Goal: Task Accomplishment & Management: Manage account settings

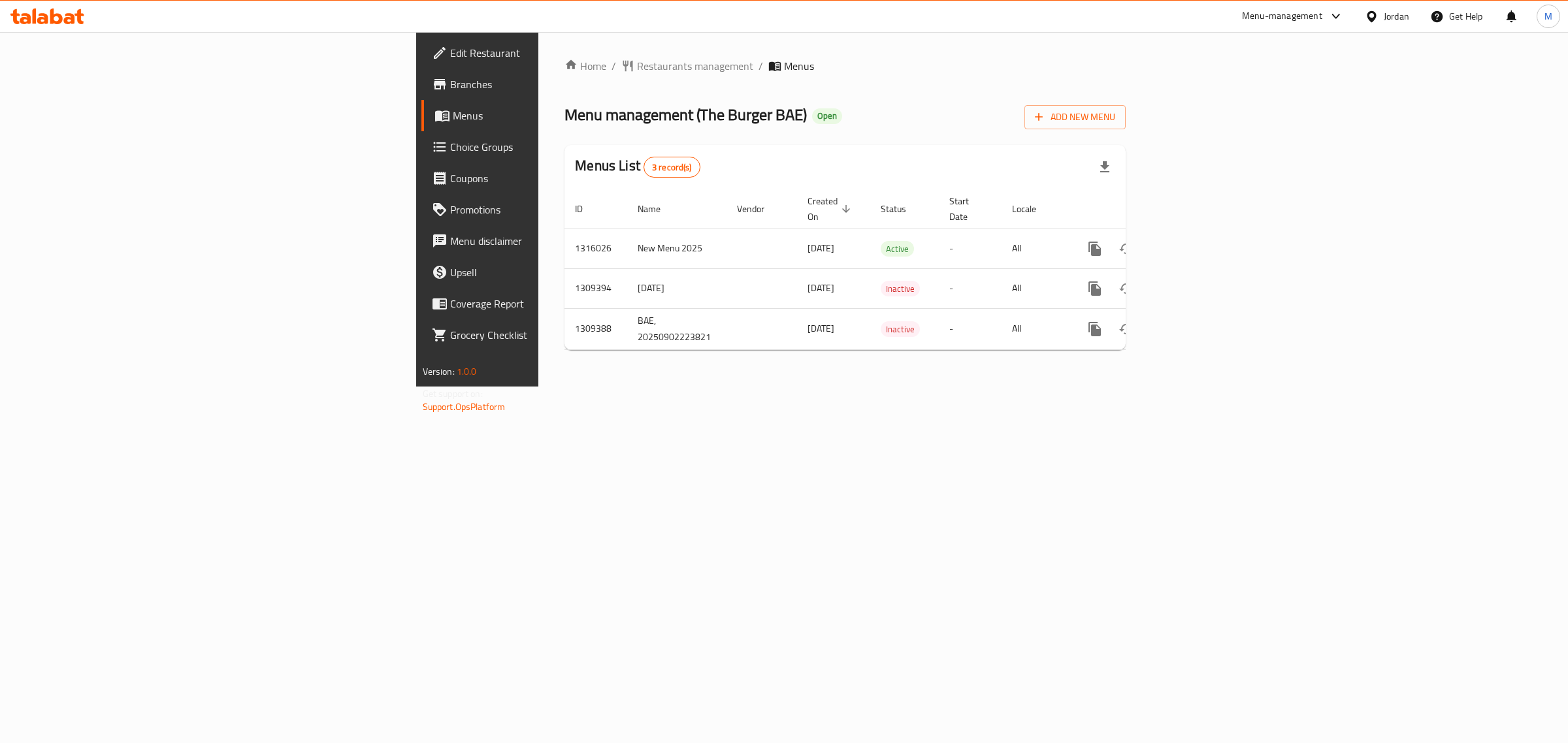
click at [793, 387] on div "Home / Restaurants management / Menus Menu management ( The Burger BAE ) Open A…" at bounding box center [844, 209] width 613 height 355
drag, startPoint x: 428, startPoint y: 113, endPoint x: 505, endPoint y: 122, distance: 77.5
click at [564, 122] on span "Menu management ( The Burger BAE )" at bounding box center [685, 115] width 243 height 30
click at [564, 116] on span "Menu management ( The Burger BAE )" at bounding box center [685, 115] width 243 height 30
drag, startPoint x: 426, startPoint y: 112, endPoint x: 527, endPoint y: 122, distance: 101.5
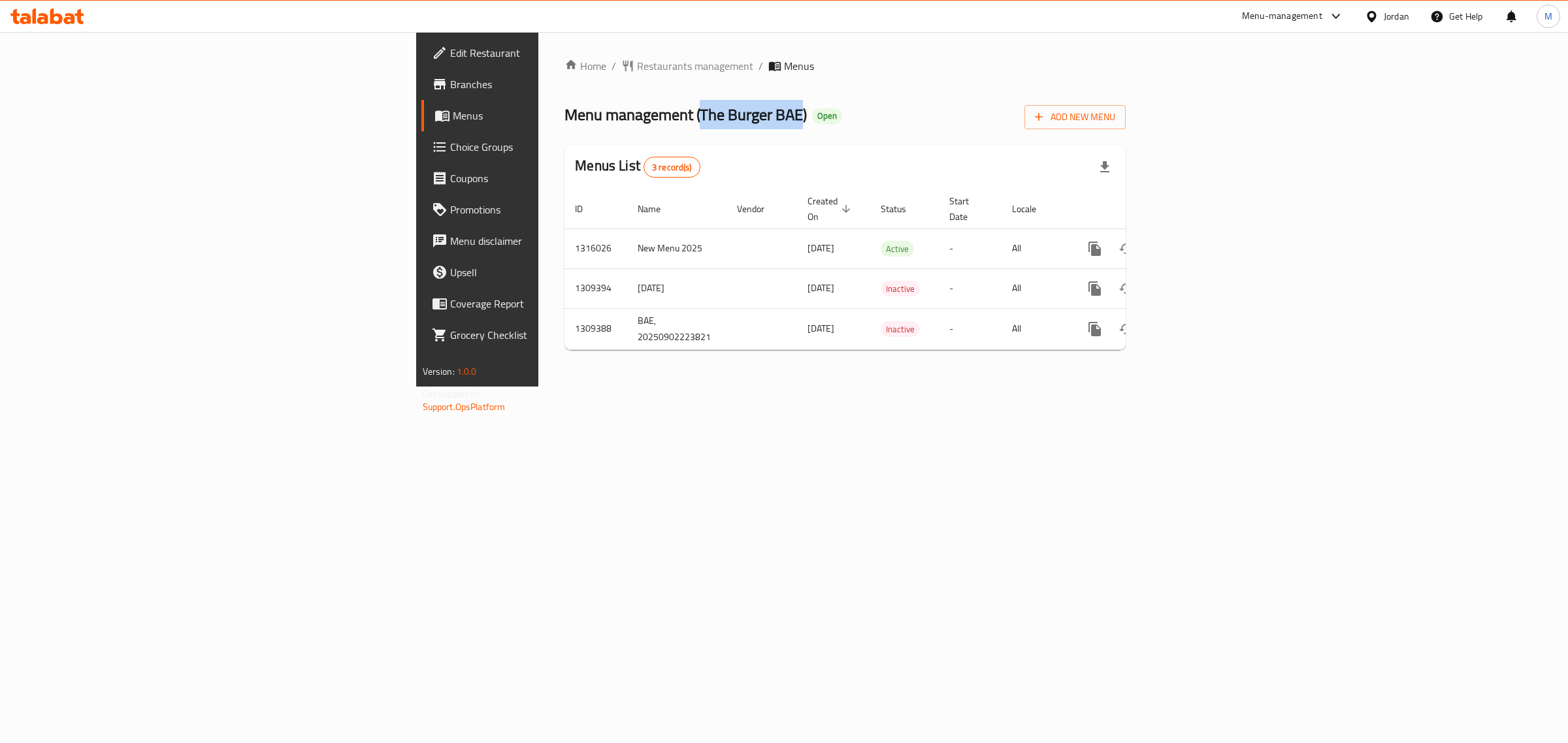
click at [564, 122] on span "Menu management ( The Burger BAE )" at bounding box center [685, 115] width 243 height 30
copy span "The Burger BAE"
click at [627, 233] on td "New Menu 2025" at bounding box center [677, 248] width 99 height 40
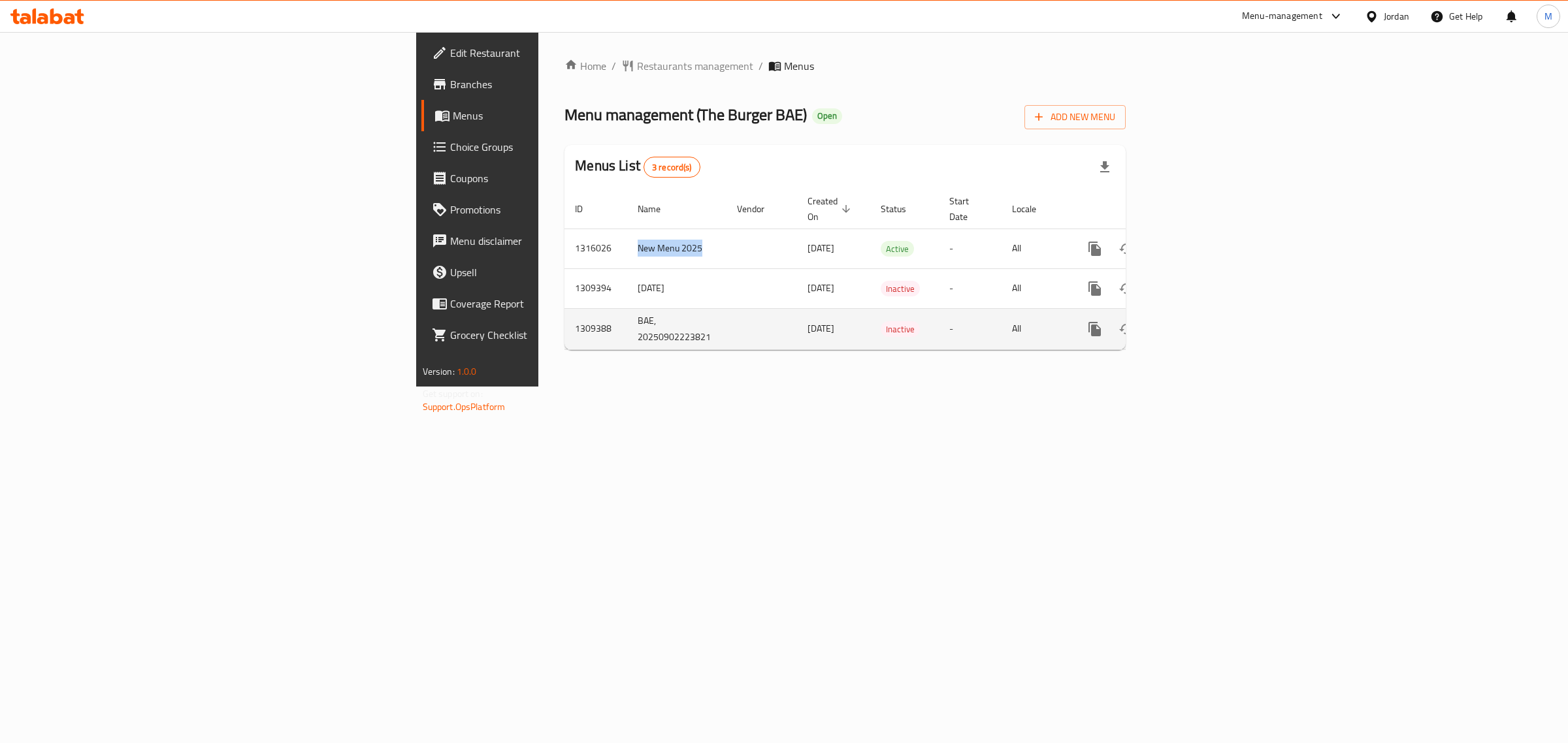
copy td "New Menu 2025"
click at [564, 236] on td "1316026" at bounding box center [596, 248] width 63 height 40
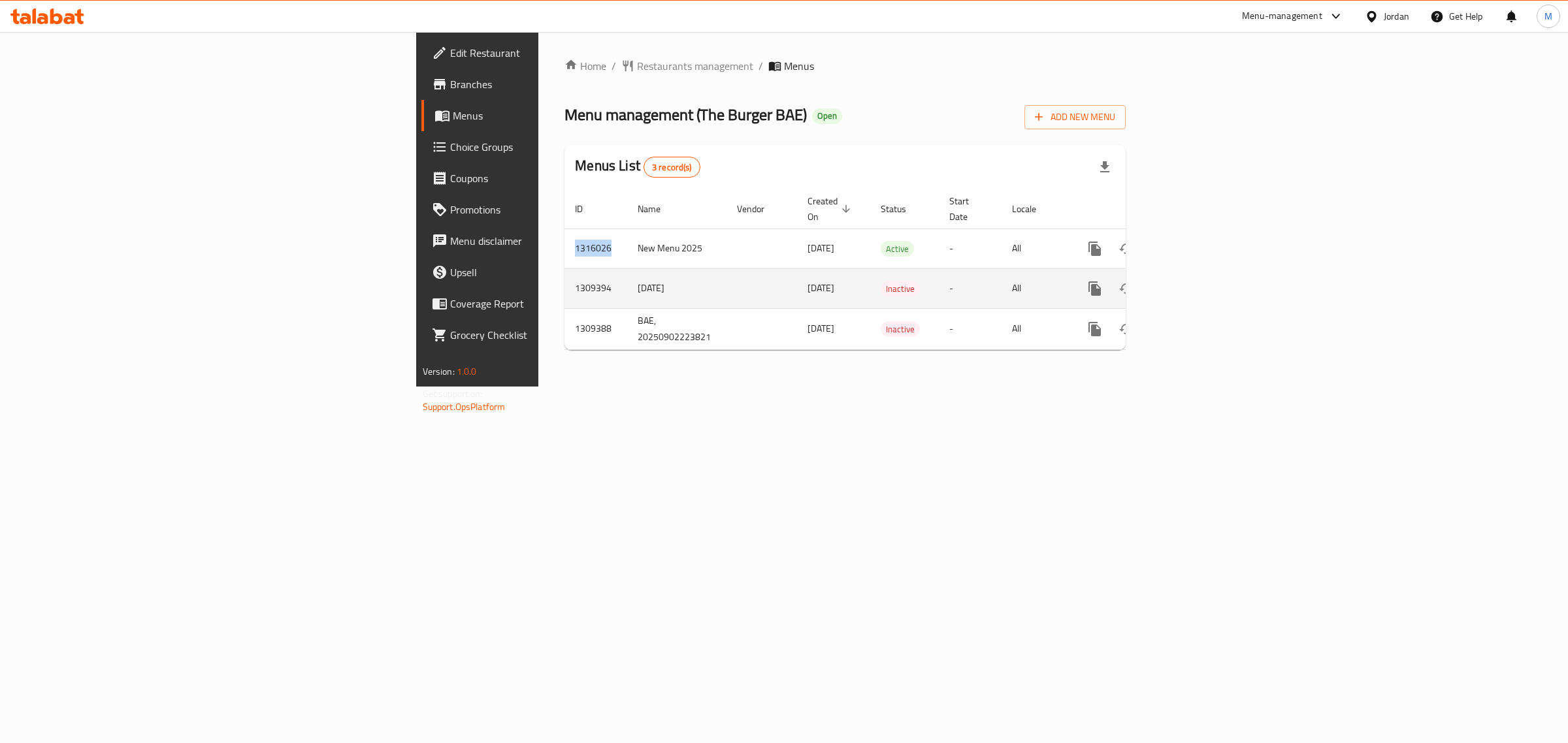
copy td "1316026"
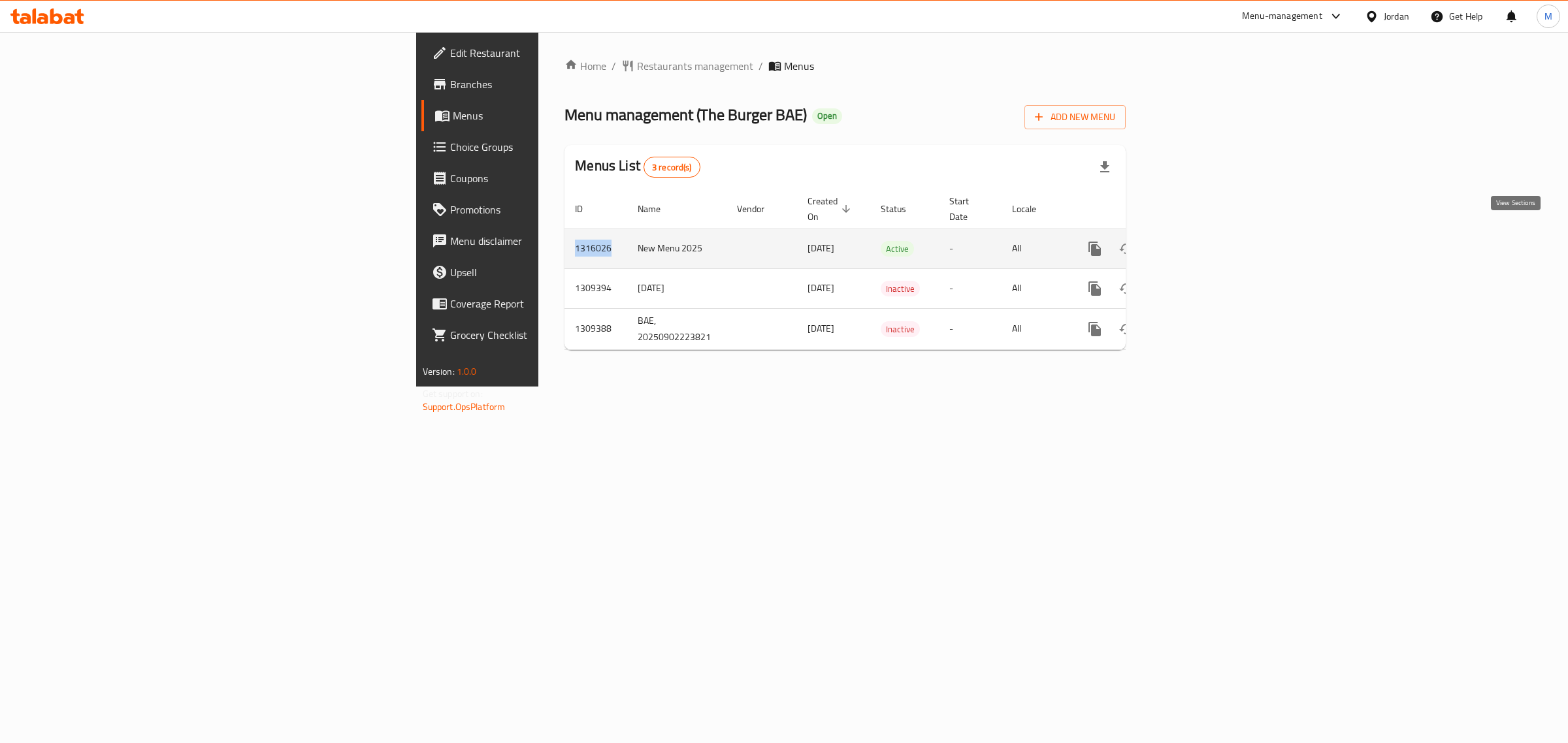
click at [1205, 233] on link "enhanced table" at bounding box center [1189, 249] width 31 height 31
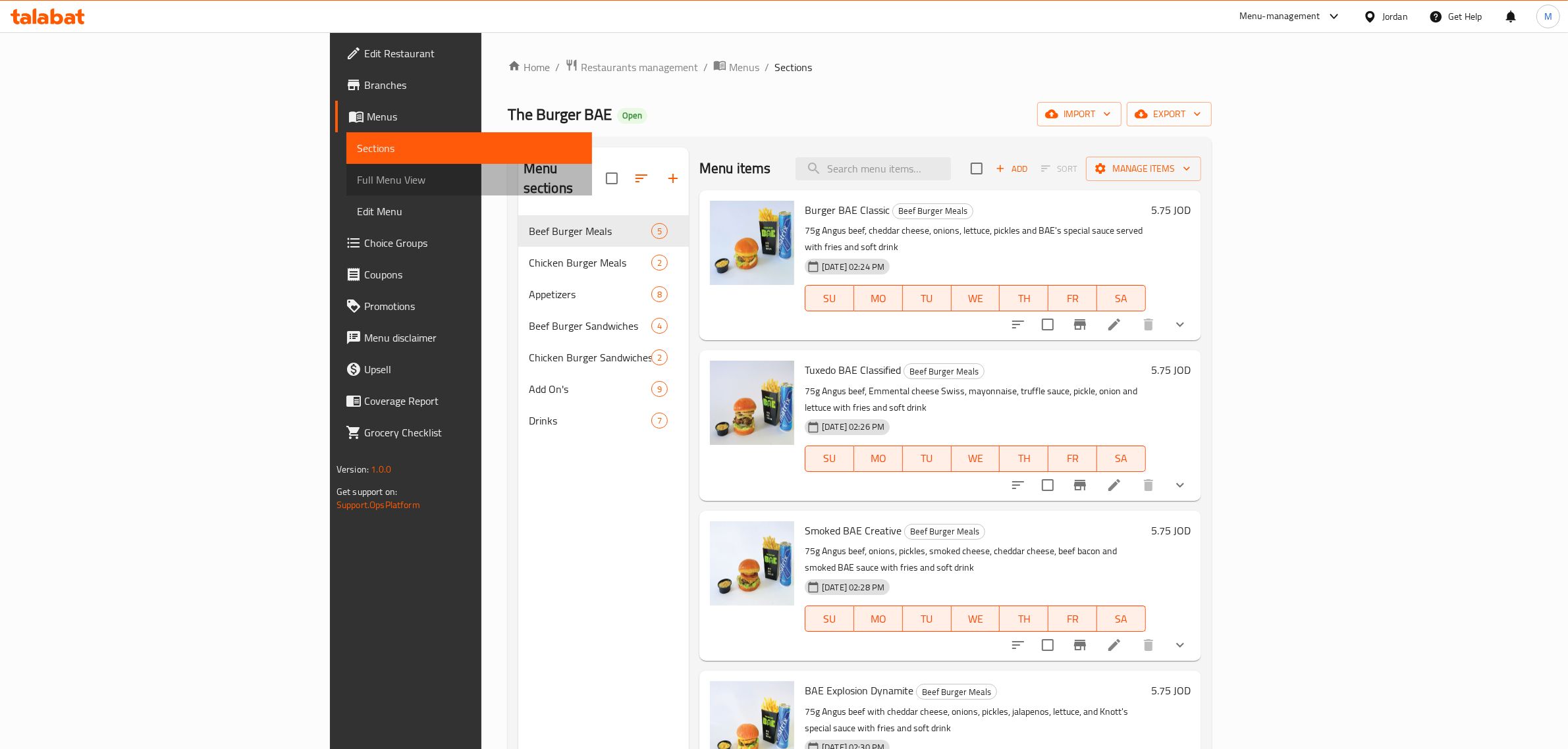
click at [357, 173] on span "Full Menu View" at bounding box center [469, 180] width 225 height 16
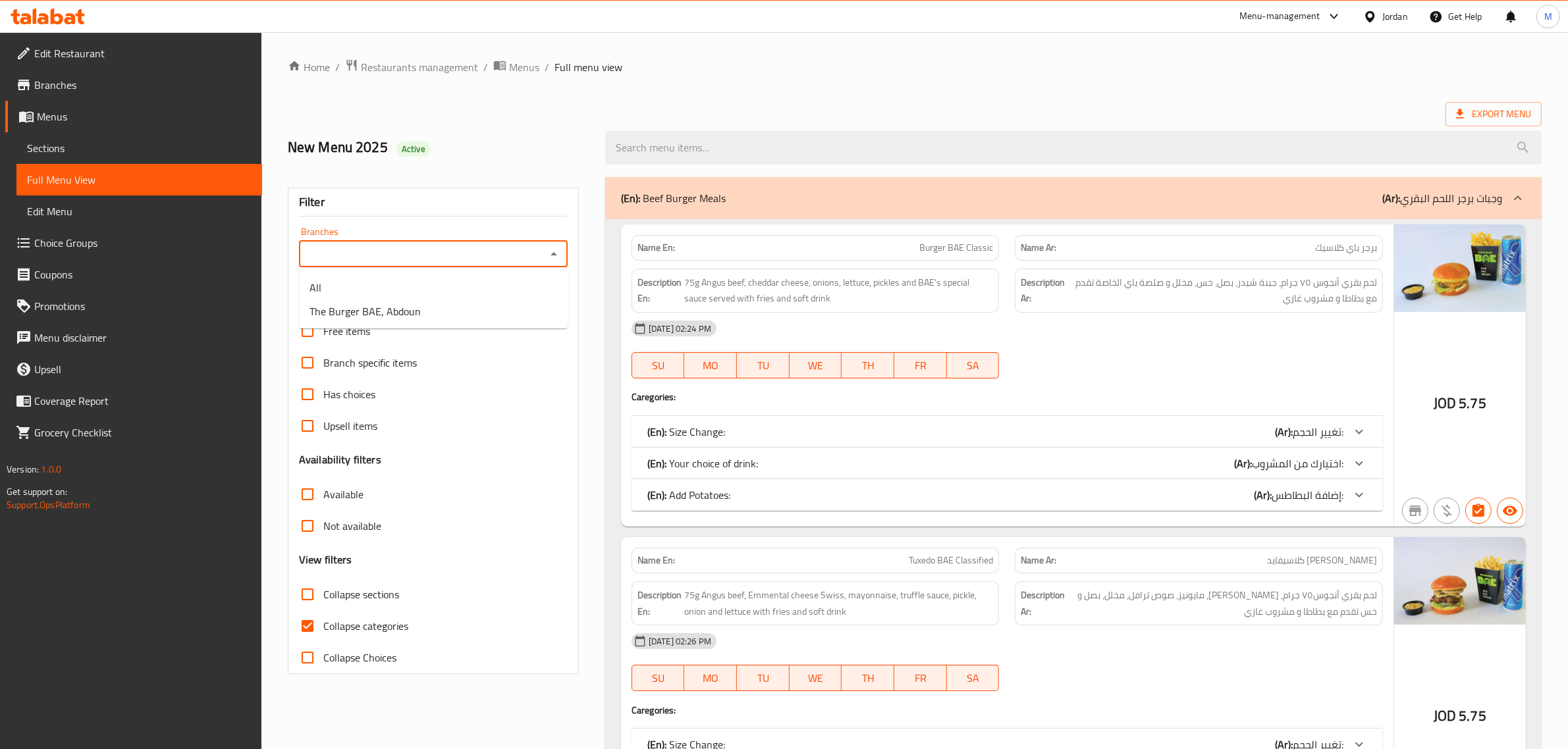
click at [539, 255] on input "Branches" at bounding box center [422, 254] width 239 height 19
click at [481, 301] on li "The Burger BAE, Abdoun" at bounding box center [433, 311] width 269 height 24
type input "The Burger BAE, Abdoun"
click at [316, 624] on input "Collapse categories" at bounding box center [307, 626] width 31 height 31
checkbox input "false"
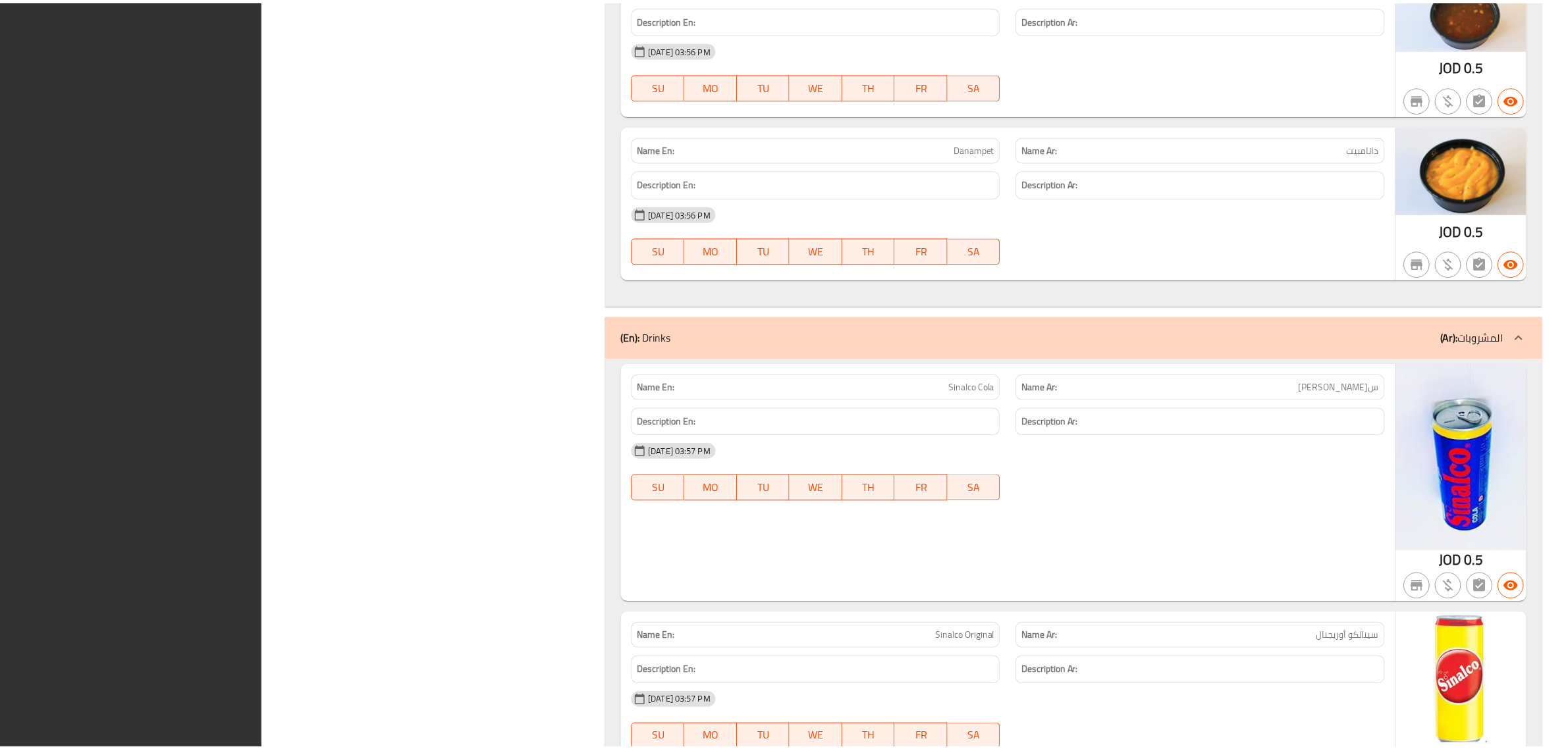
scroll to position [16638, 0]
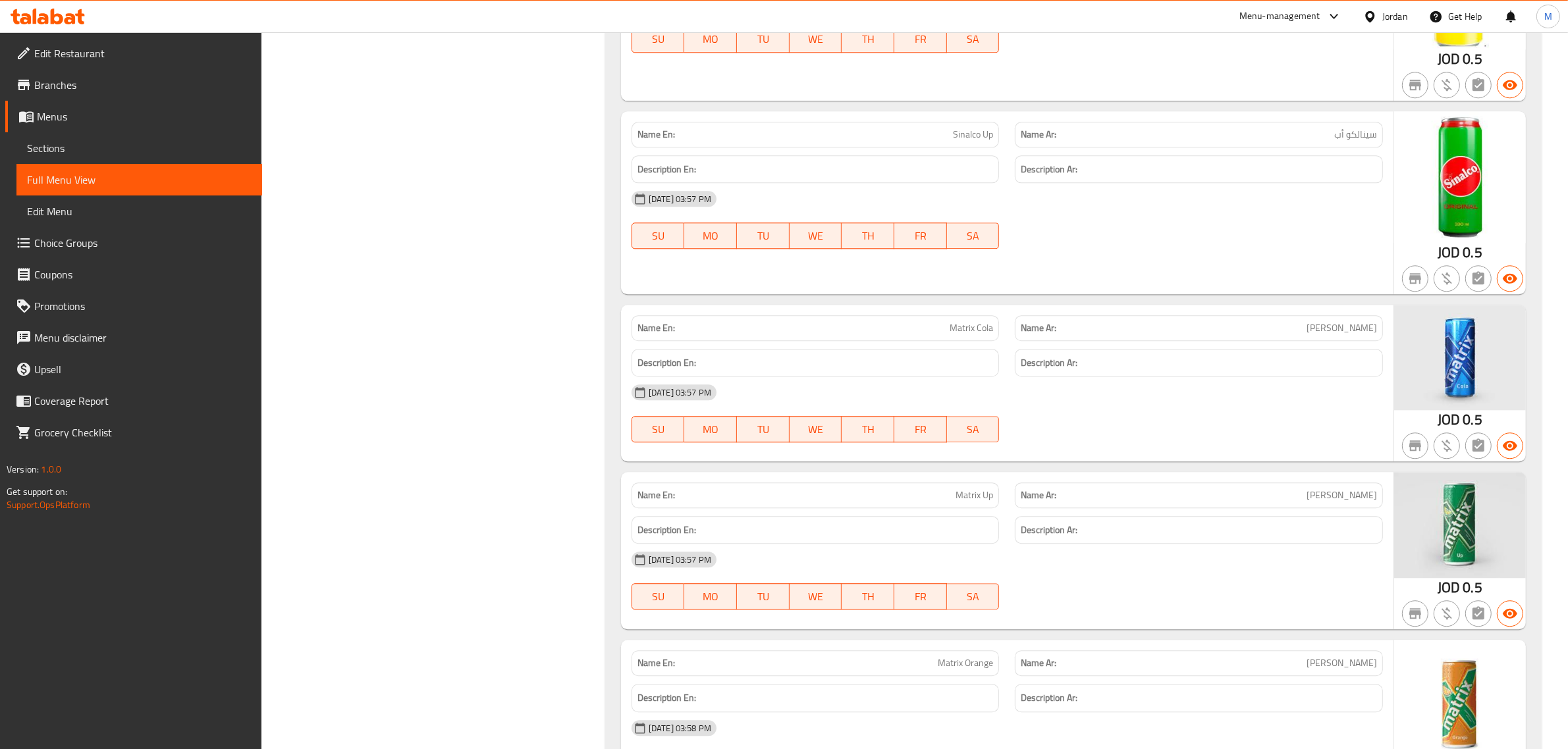
scroll to position [0, 0]
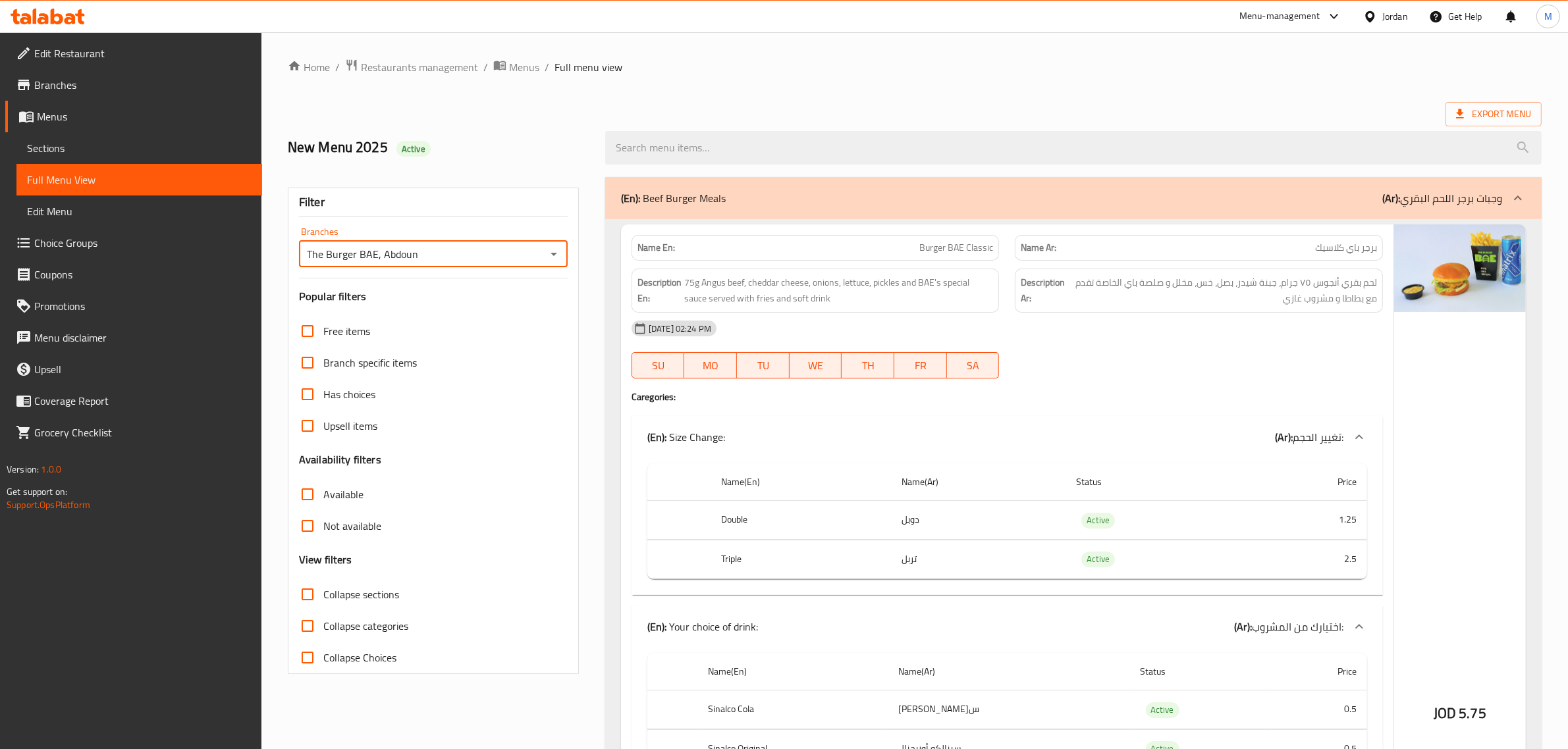
drag, startPoint x: 482, startPoint y: 259, endPoint x: 307, endPoint y: 277, distance: 175.9
click at [307, 277] on div "Filter Branches The Burger BAE, Abdoun Branches Popular filters Free items Bran…" at bounding box center [433, 430] width 291 height 487
drag, startPoint x: 758, startPoint y: 63, endPoint x: 976, endPoint y: 73, distance: 218.2
click at [758, 63] on ol "Home / Restaurants management / Menus / Full menu view" at bounding box center [914, 67] width 1254 height 17
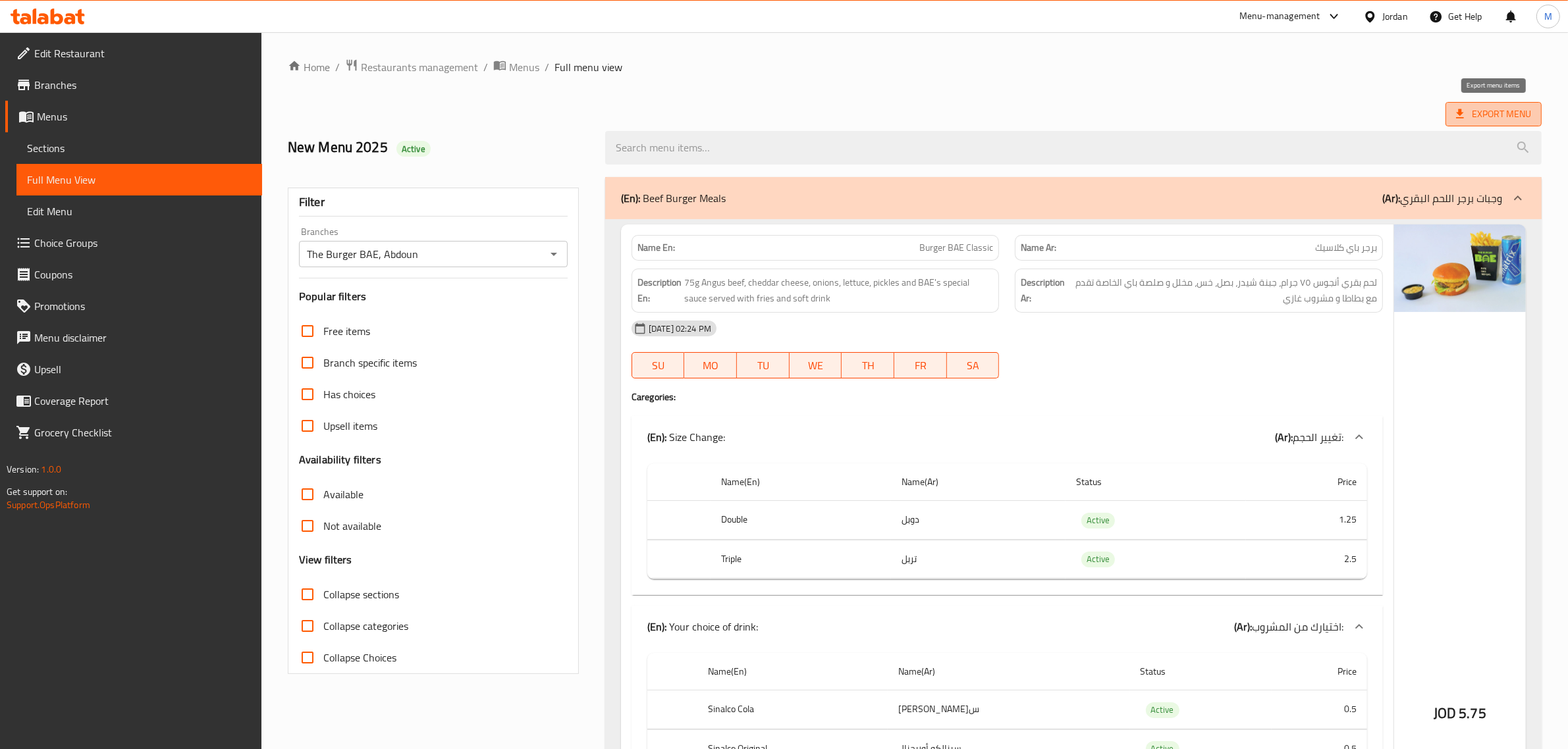
click at [1497, 120] on span "Export Menu" at bounding box center [1493, 114] width 75 height 16
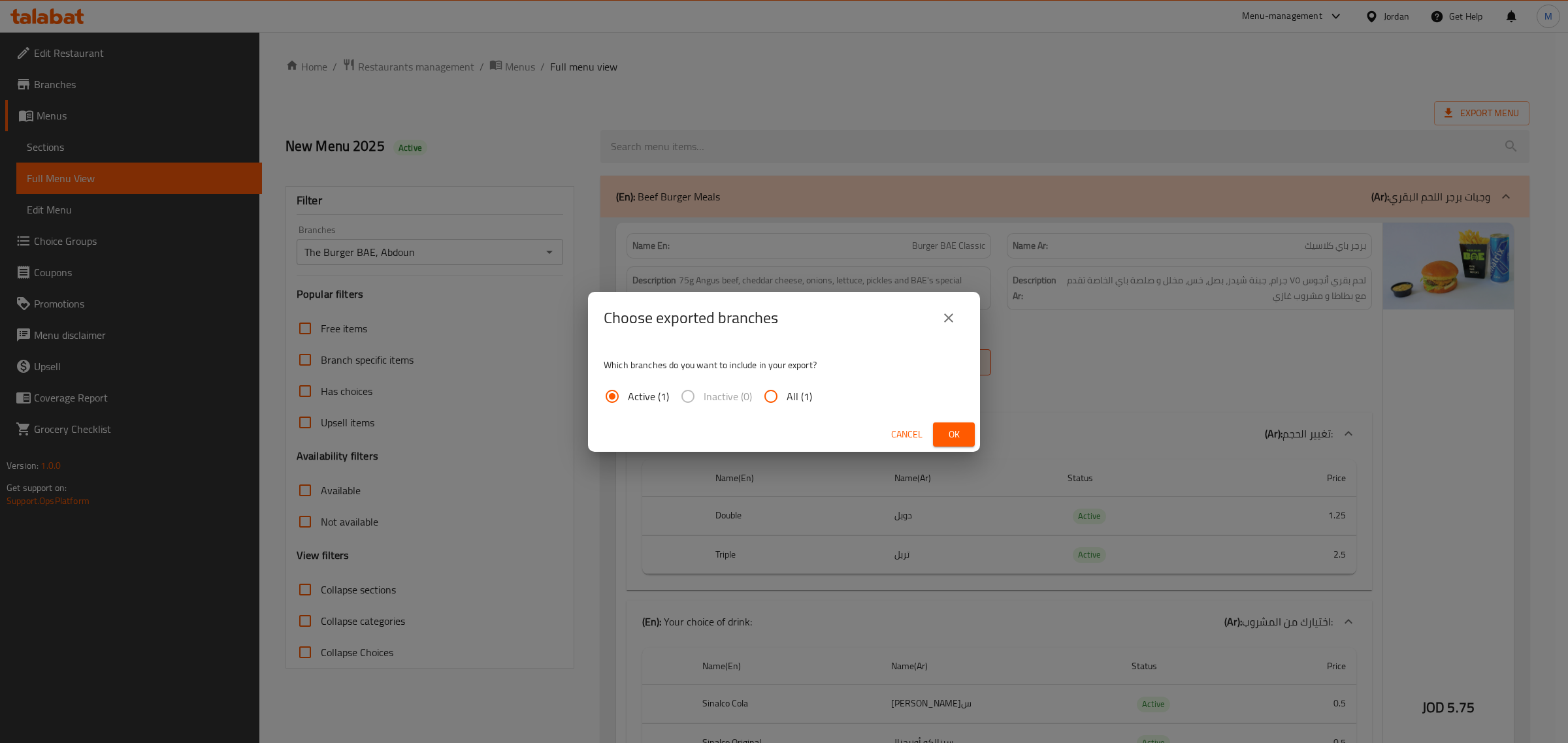
click at [959, 431] on span "Ok" at bounding box center [954, 434] width 21 height 16
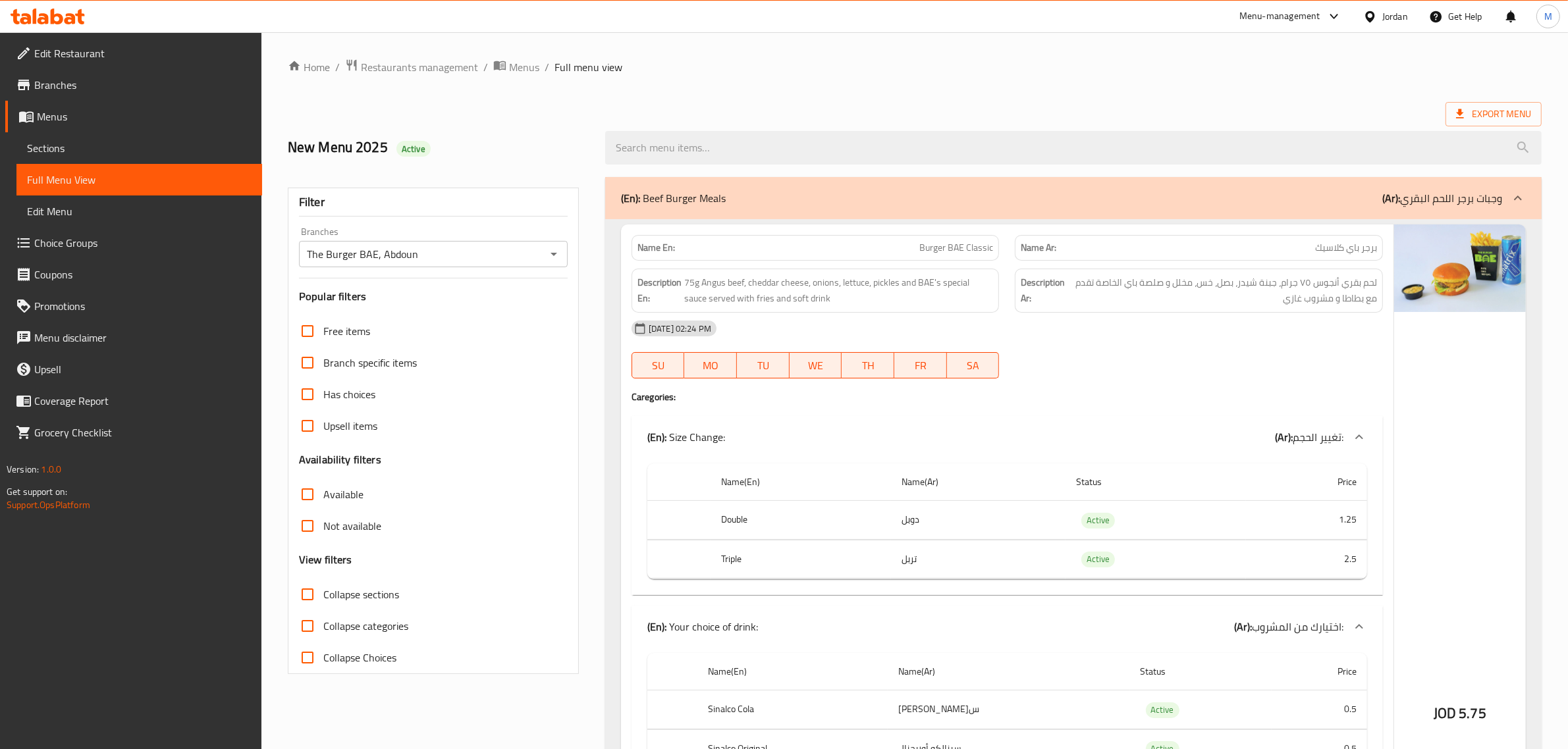
click at [820, 73] on ol "Home / Restaurants management / Menus / Full menu view" at bounding box center [914, 67] width 1254 height 17
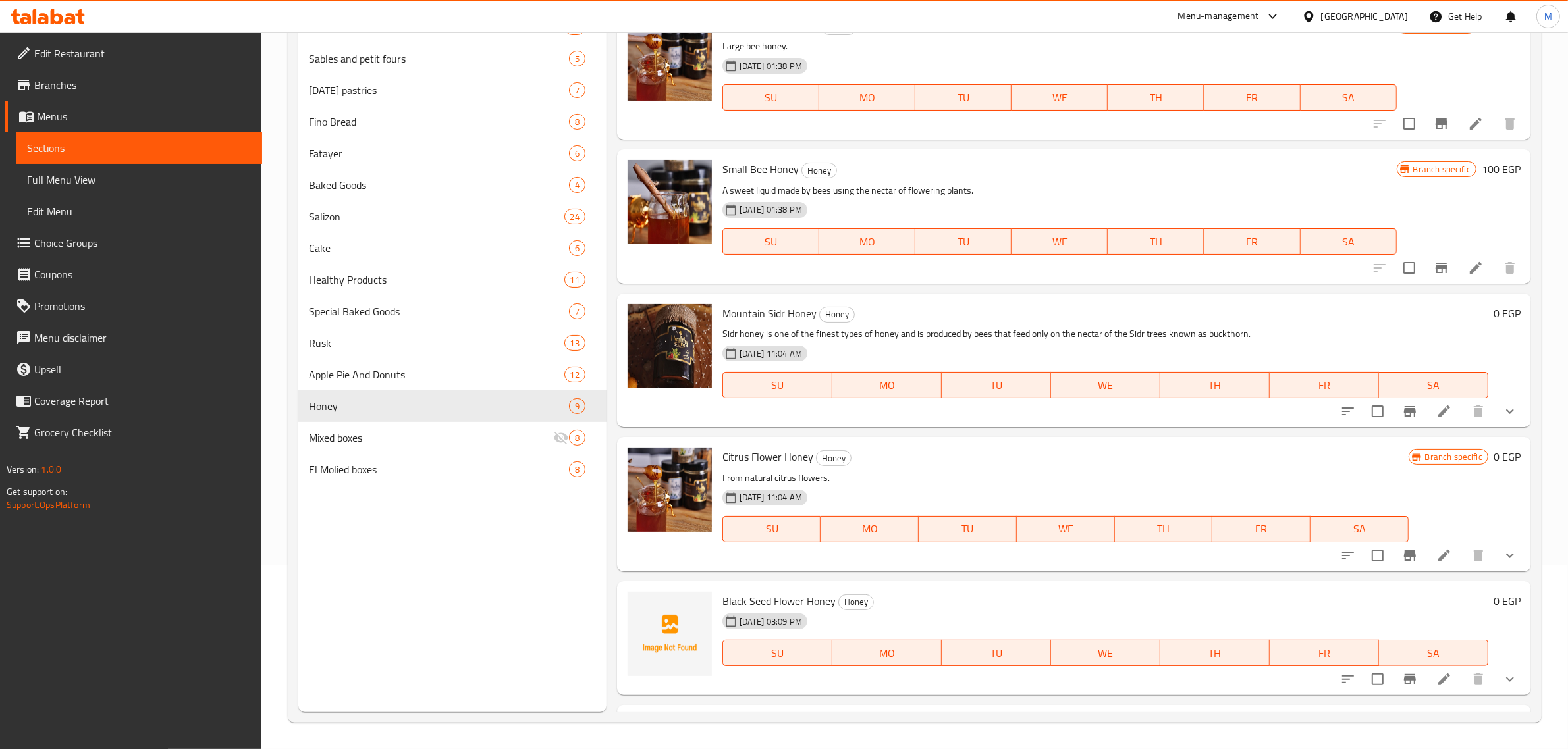
scroll to position [534, 0]
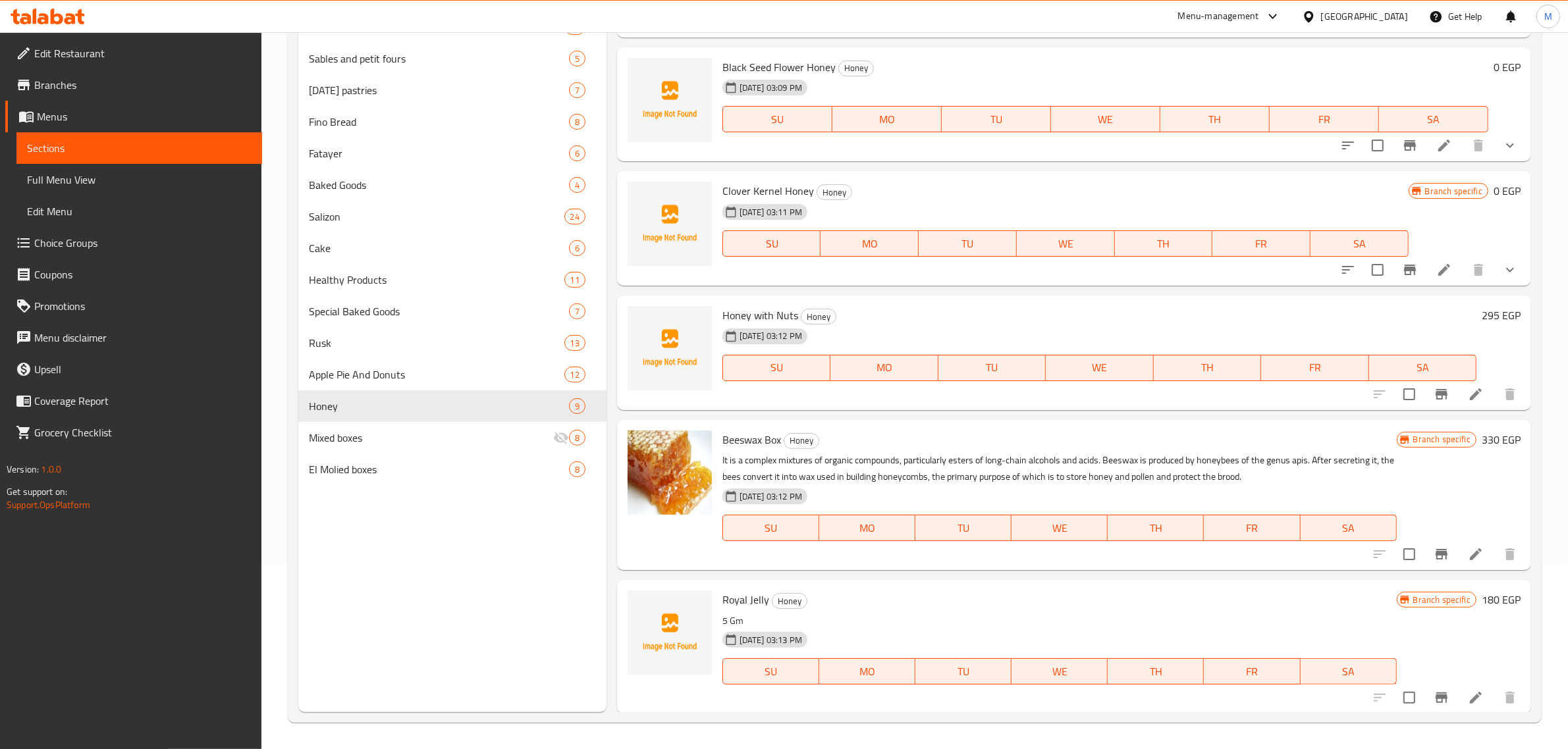
click at [1316, 21] on icon at bounding box center [1308, 16] width 14 height 14
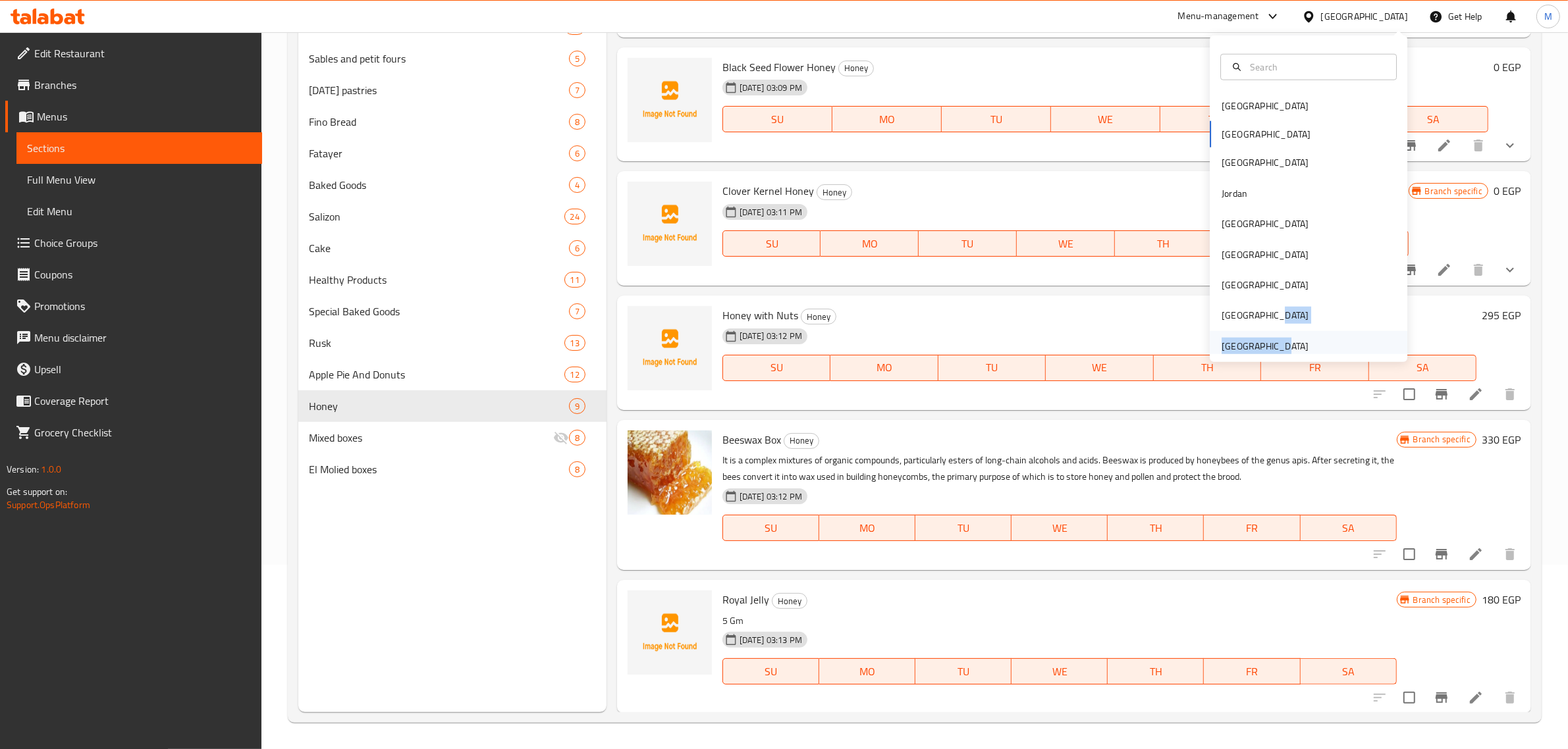
drag, startPoint x: 1267, startPoint y: 329, endPoint x: 1263, endPoint y: 336, distance: 8.1
click at [1266, 333] on div "Bahrain Egypt Iraq Jordan Kuwait Oman Qatar Saudi Arabia United Arab Emirates" at bounding box center [1308, 226] width 197 height 271
click at [1261, 340] on div "[GEOGRAPHIC_DATA]" at bounding box center [1265, 346] width 87 height 14
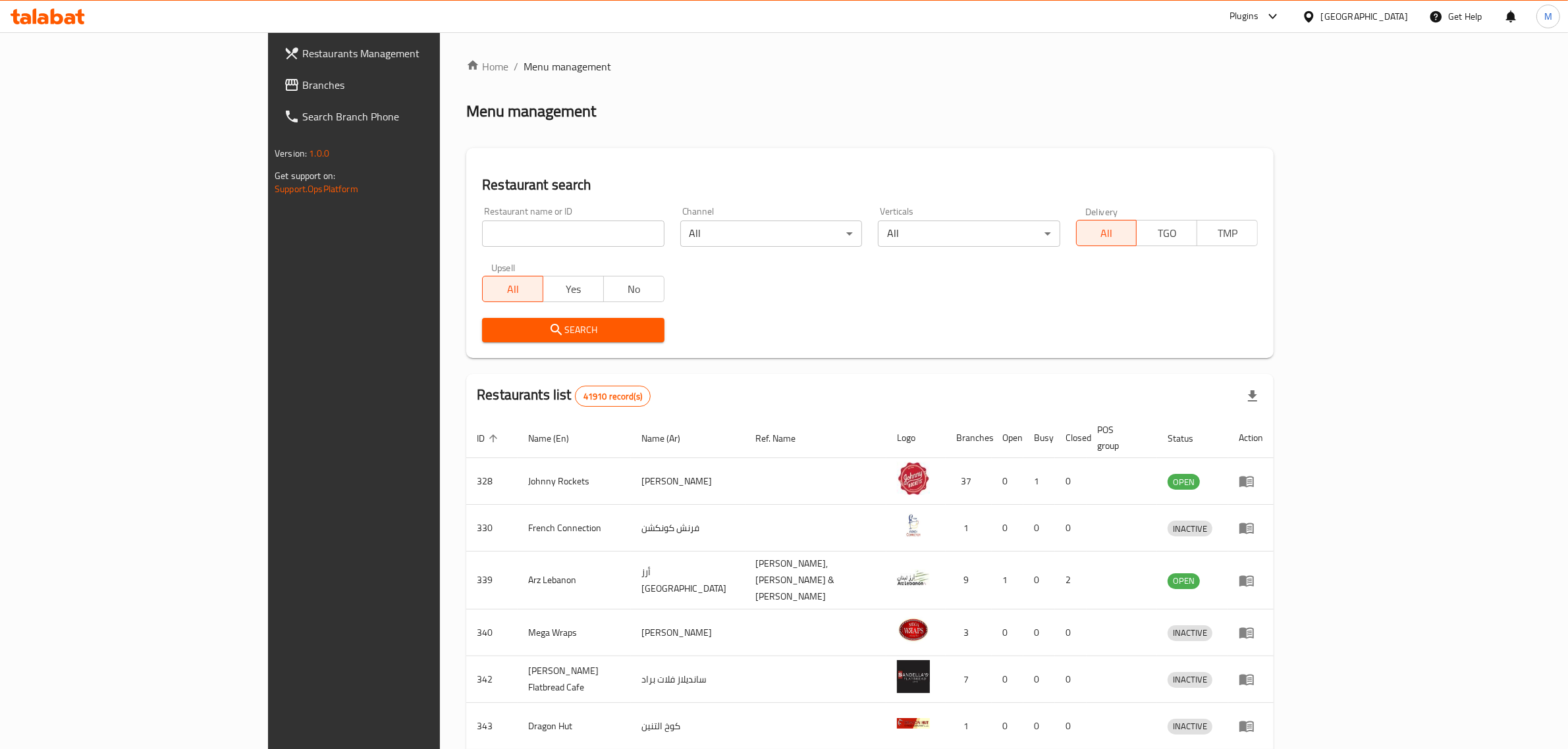
click at [302, 83] on span "Branches" at bounding box center [411, 85] width 217 height 16
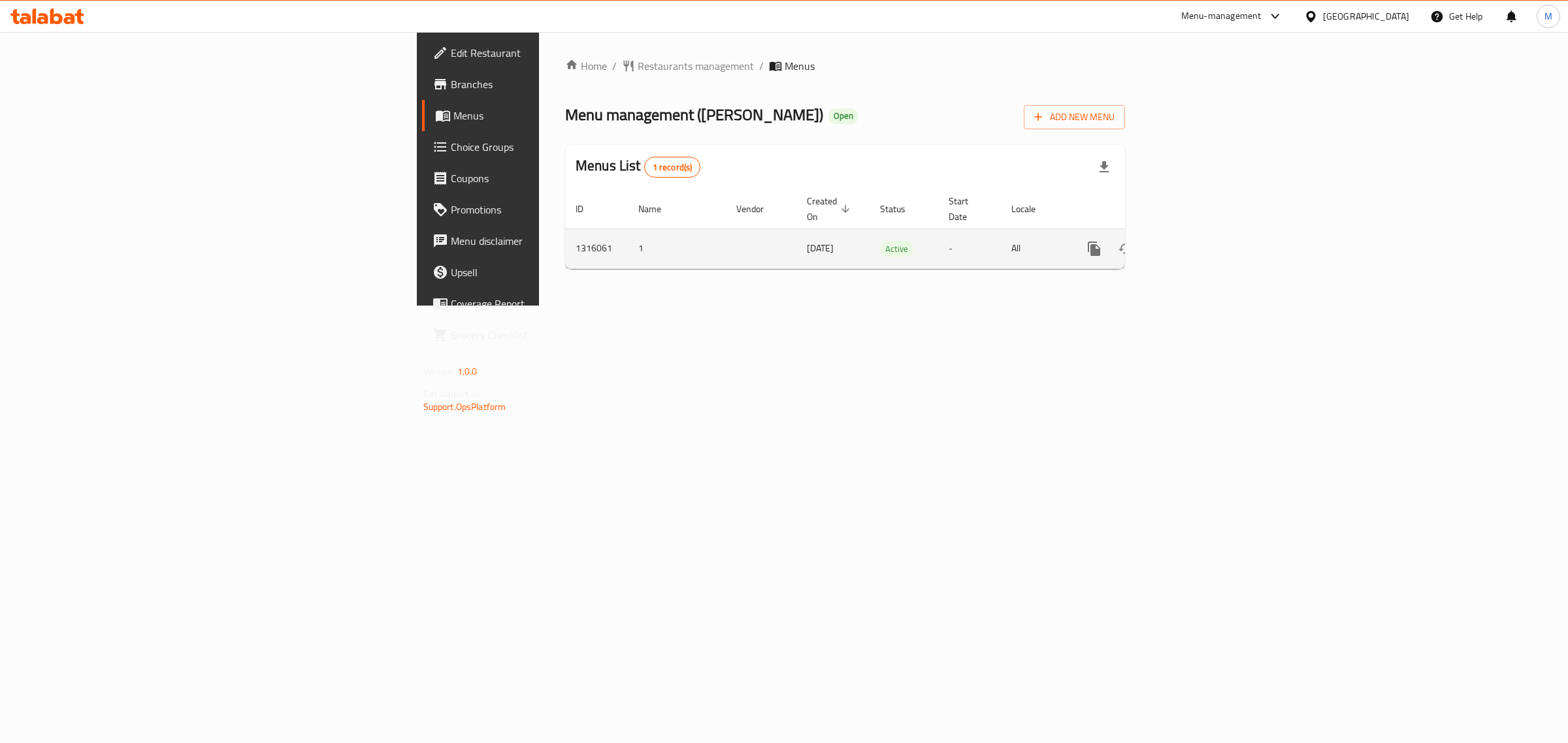
click at [565, 236] on td "1316061" at bounding box center [596, 248] width 63 height 40
copy td "1316061"
click at [1204, 235] on link "enhanced table" at bounding box center [1188, 249] width 31 height 31
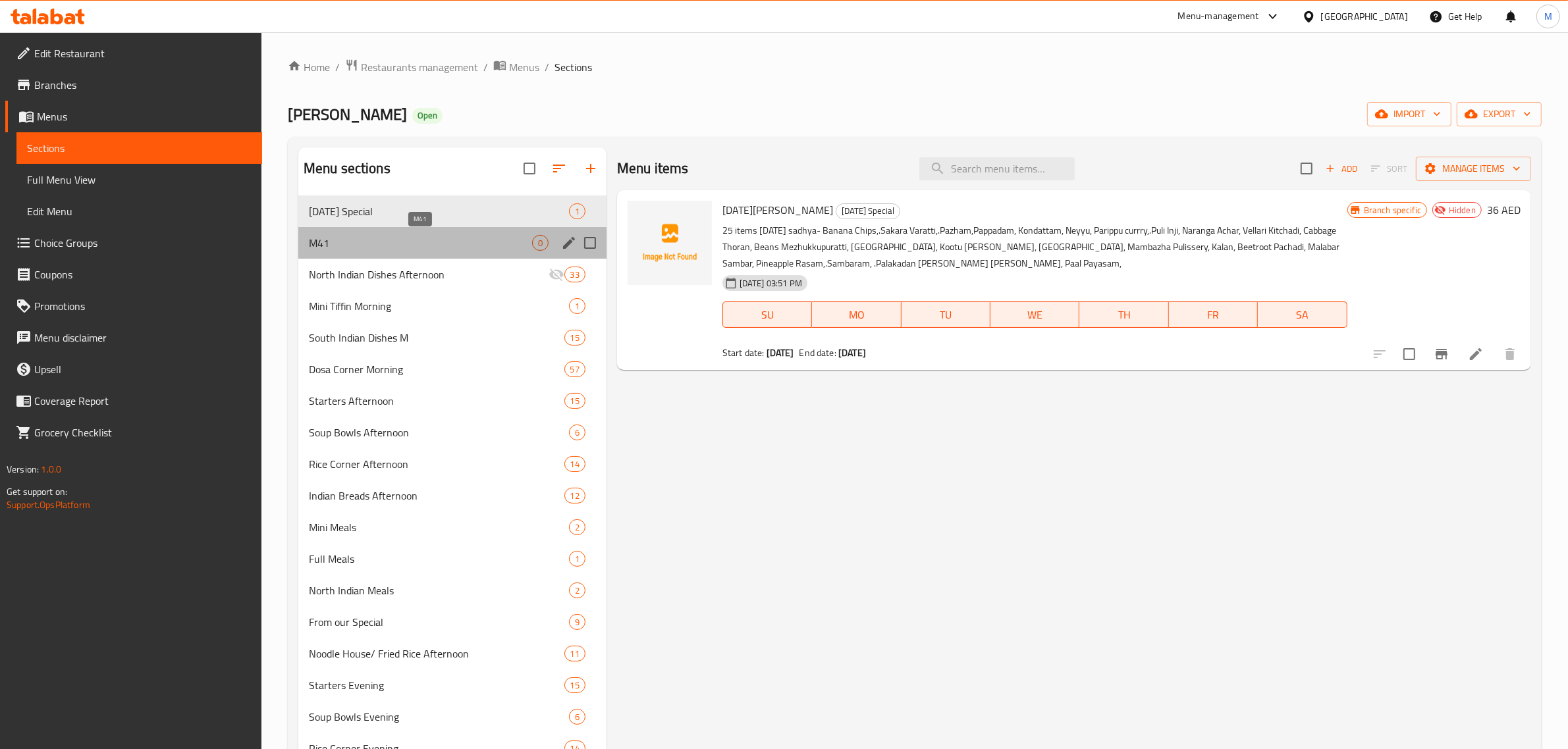
click at [453, 244] on span "M41" at bounding box center [420, 243] width 223 height 16
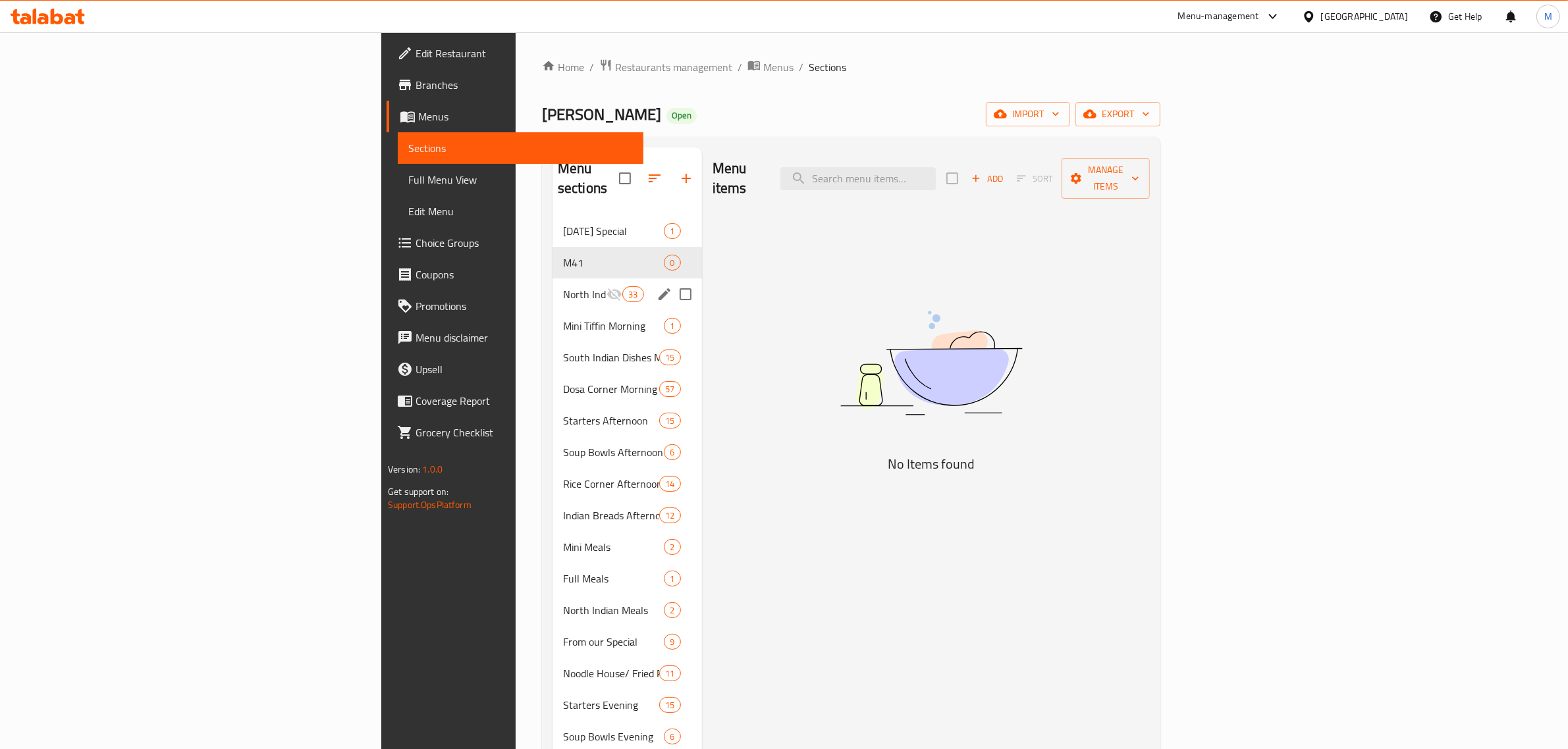
click at [552, 279] on div "North Indian Dishes Afternoon 33" at bounding box center [627, 294] width 150 height 31
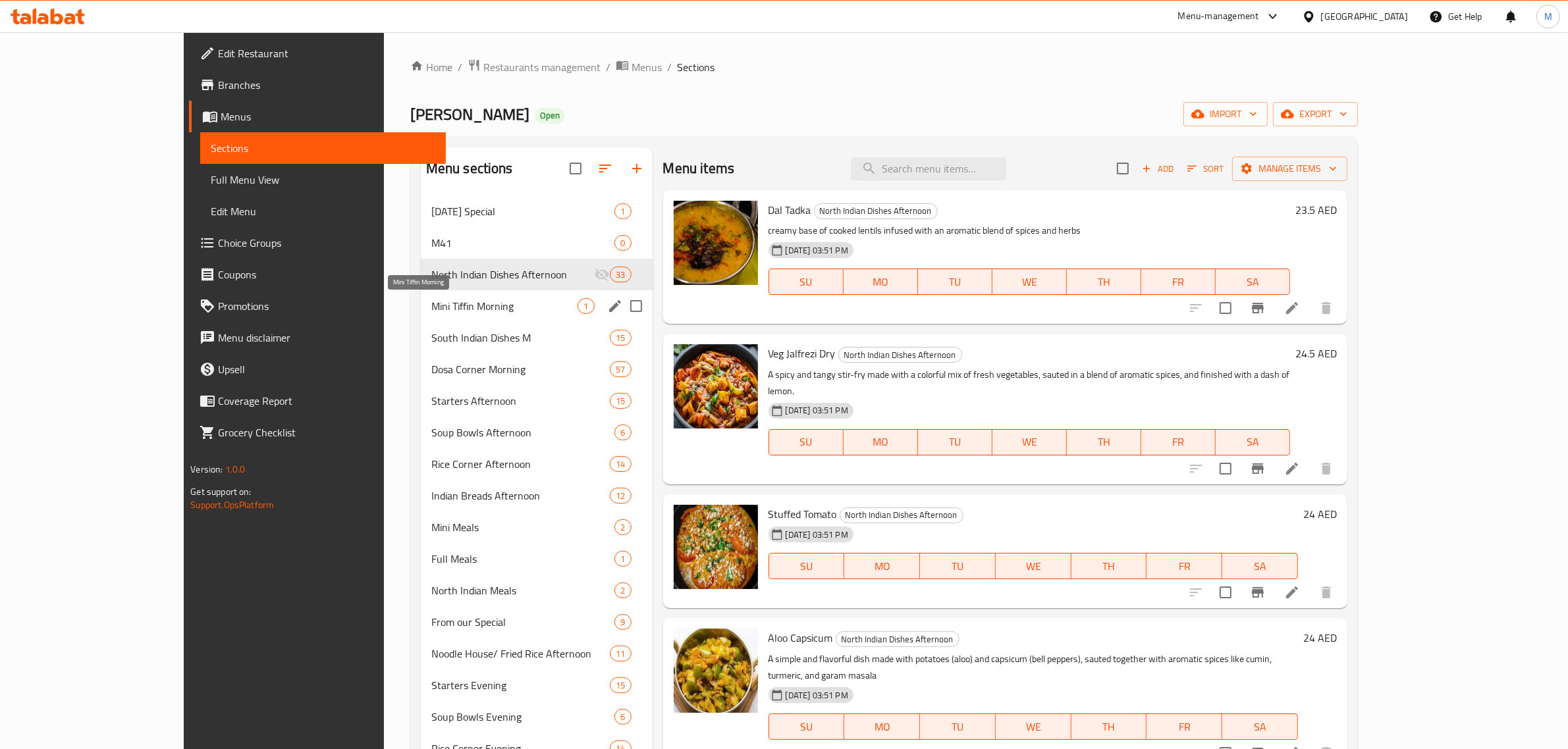
click at [431, 304] on span "Mini Tiffin Morning" at bounding box center [505, 306] width 147 height 16
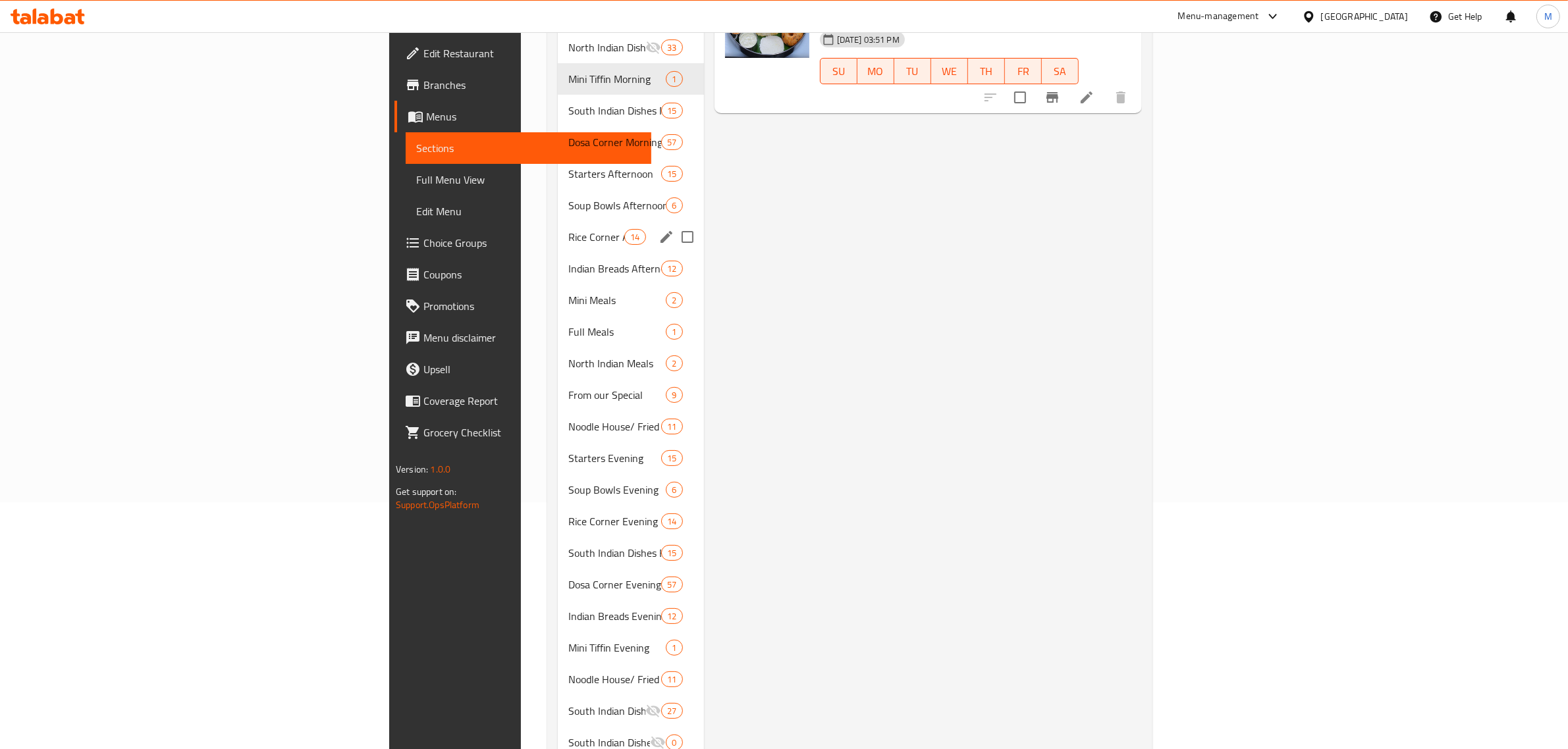
scroll to position [82, 0]
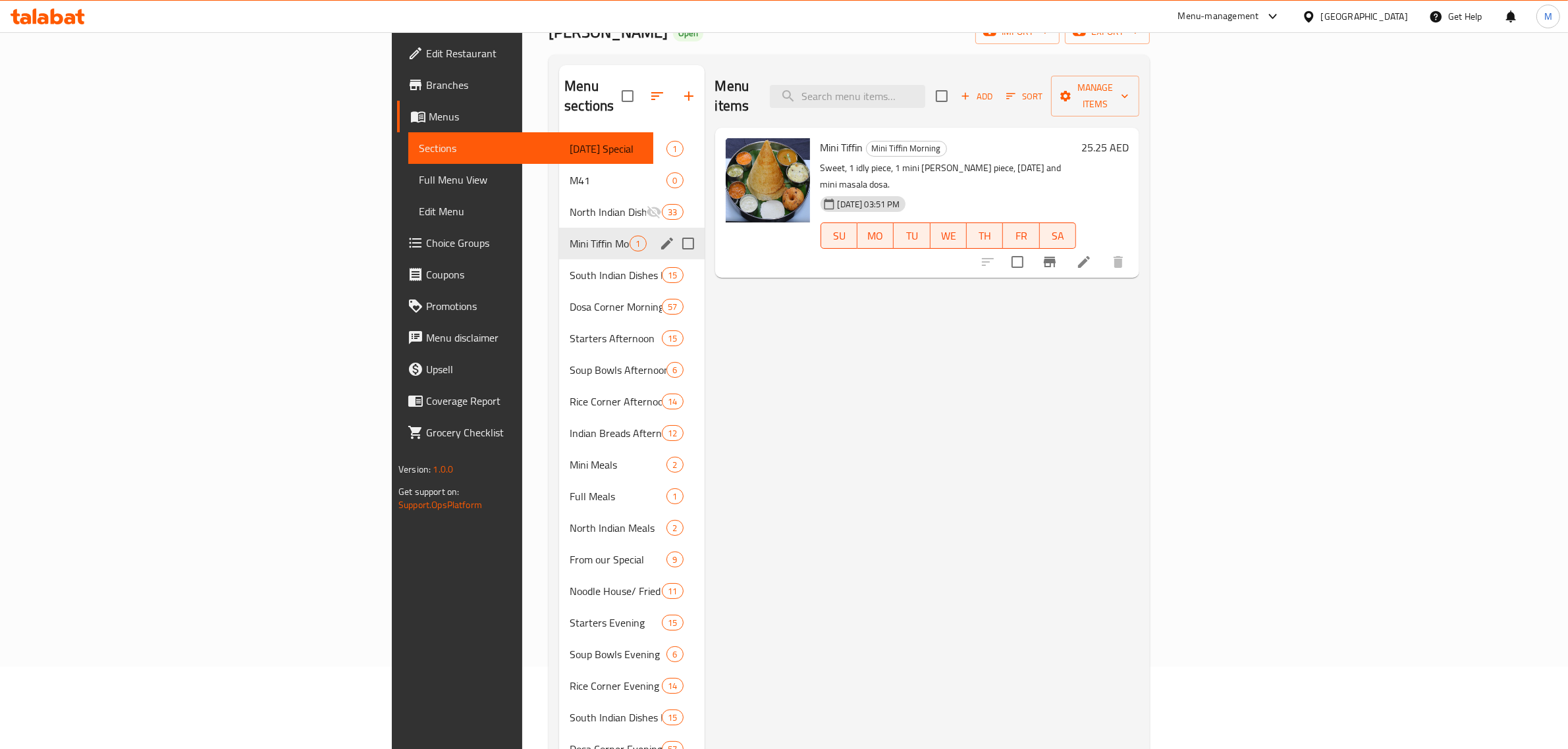
click at [559, 236] on div "Mini Tiffin Morning 1" at bounding box center [631, 244] width 145 height 31
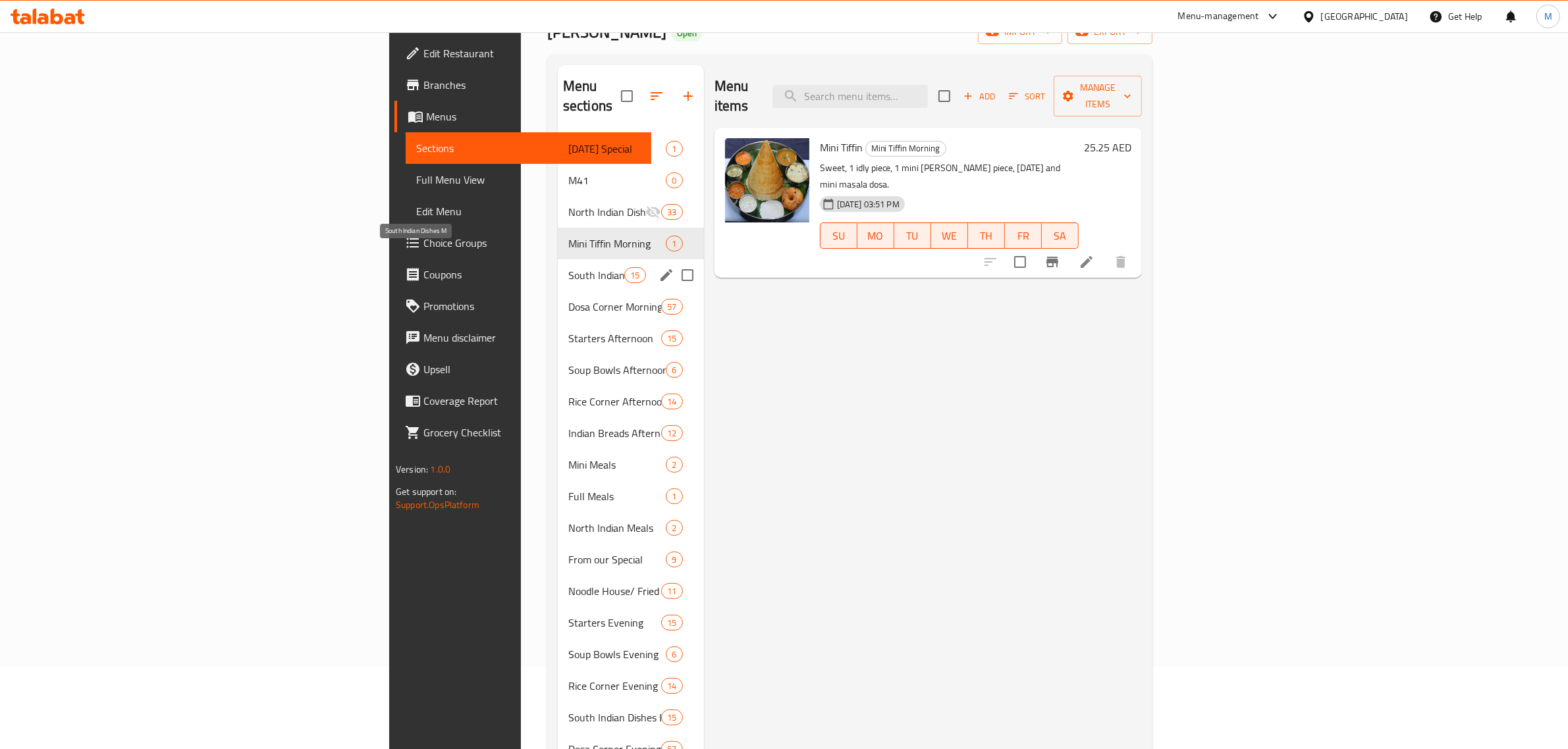
click at [568, 267] on span "South Indian Dishes M" at bounding box center [596, 275] width 56 height 16
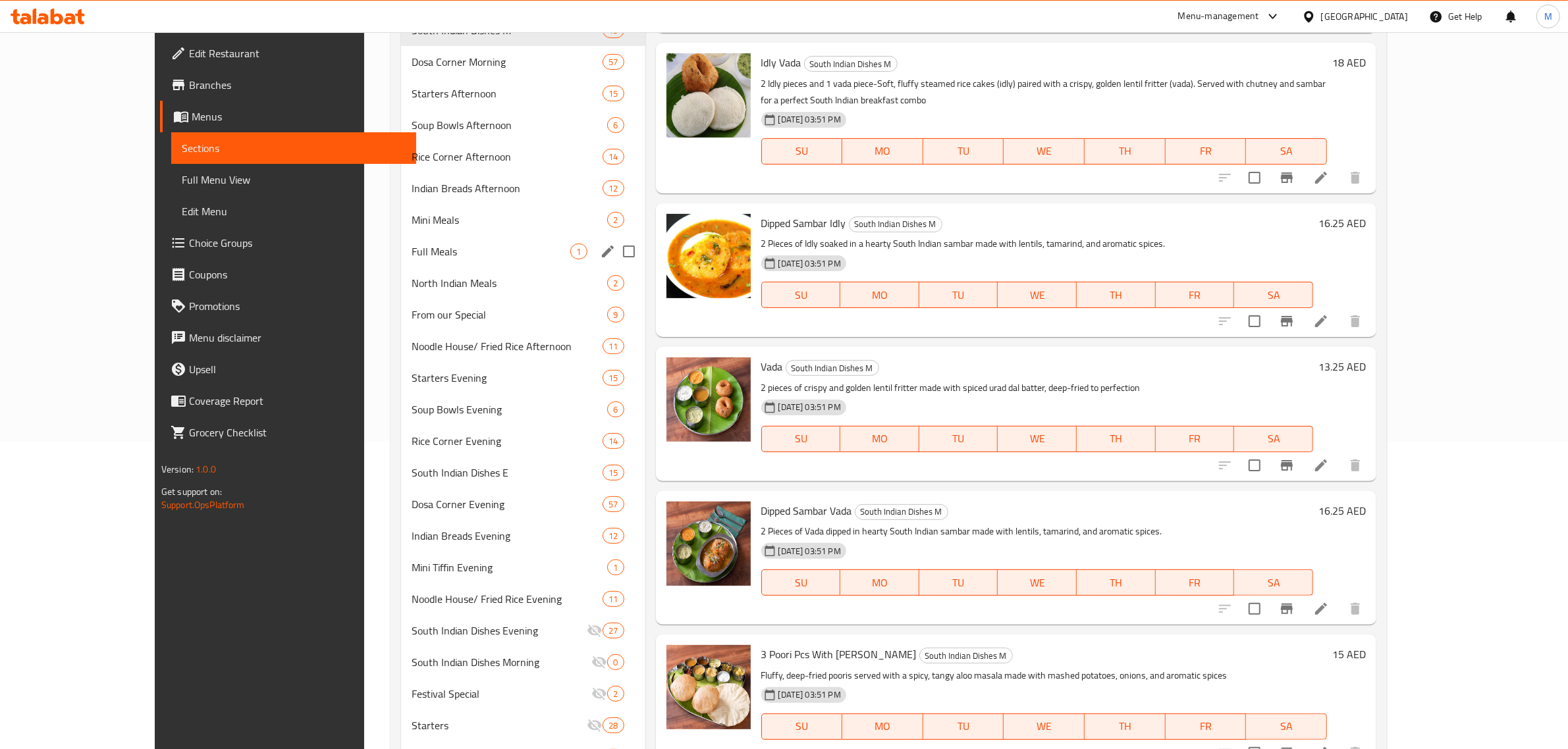
scroll to position [143, 0]
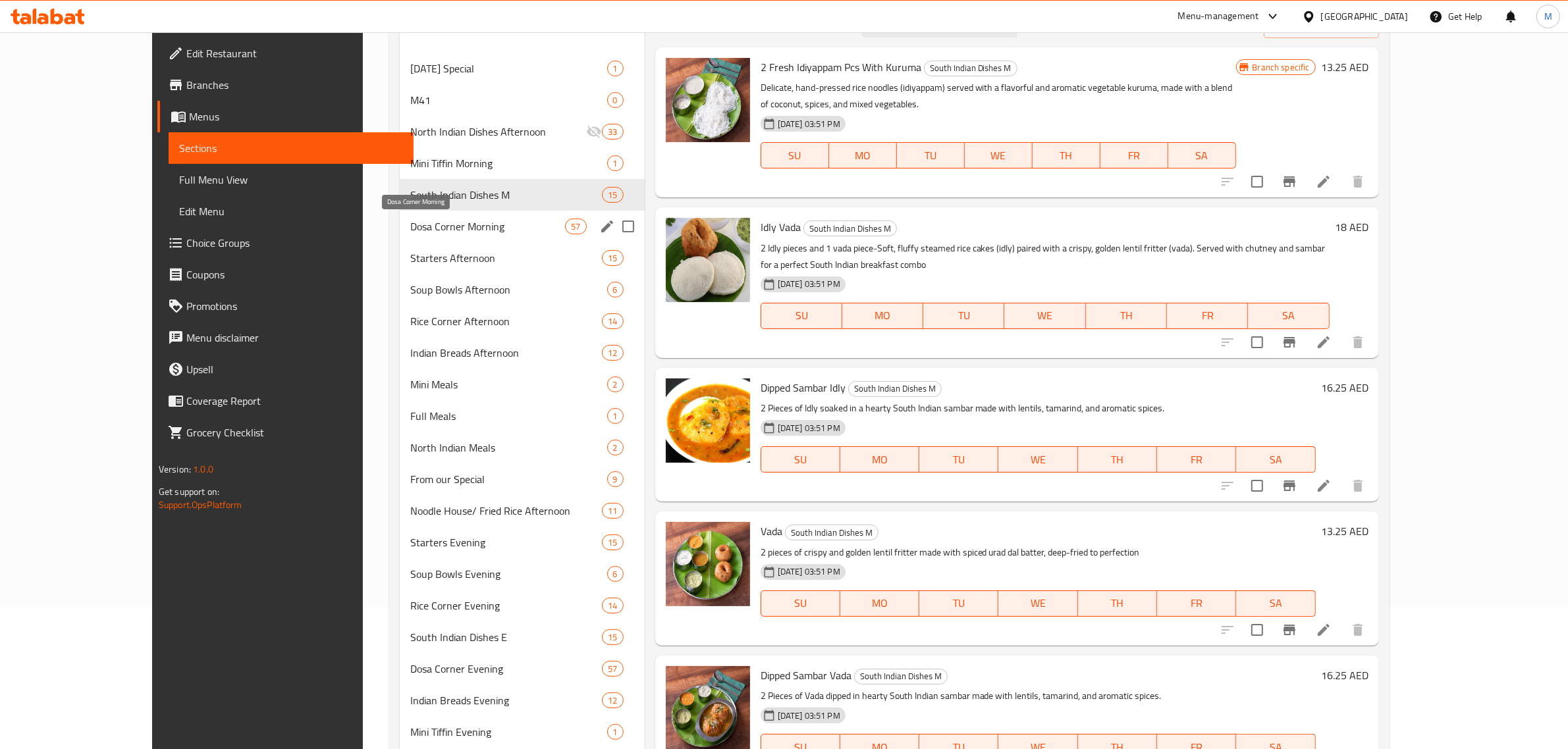
click at [438, 226] on span "Dosa Corner Morning" at bounding box center [488, 227] width 155 height 16
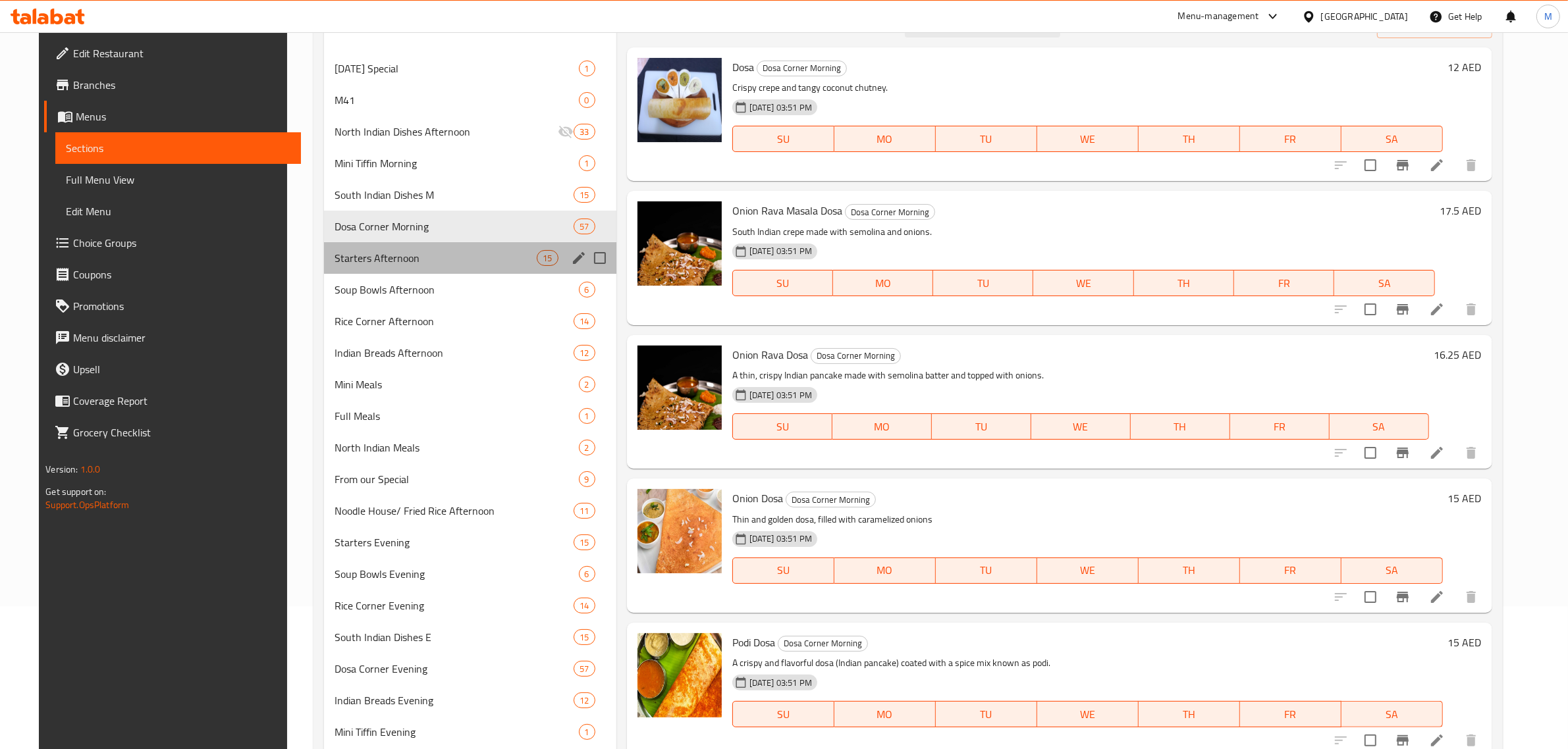
click at [461, 248] on div "Starters Afternoon 15" at bounding box center [470, 258] width 292 height 31
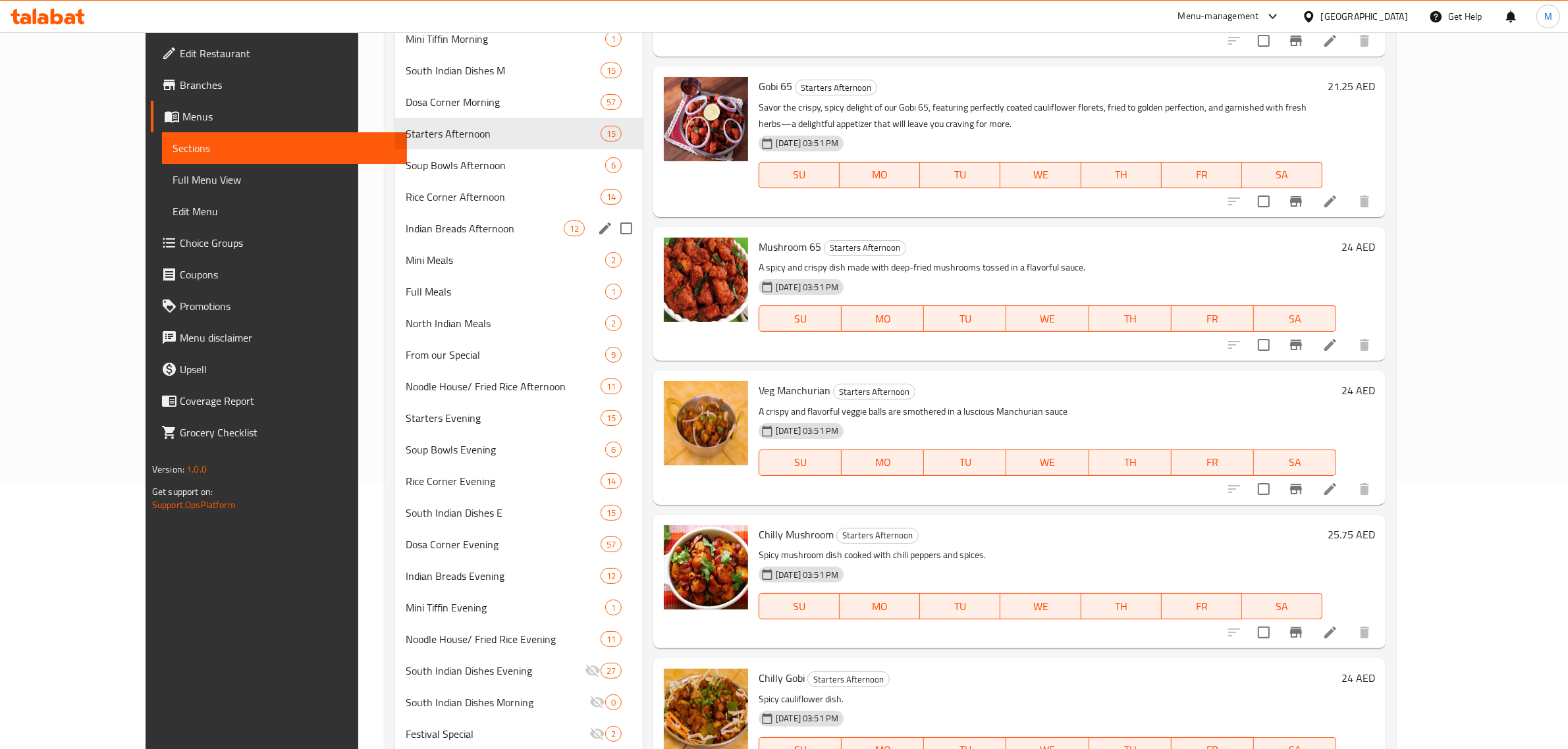
scroll to position [307, 0]
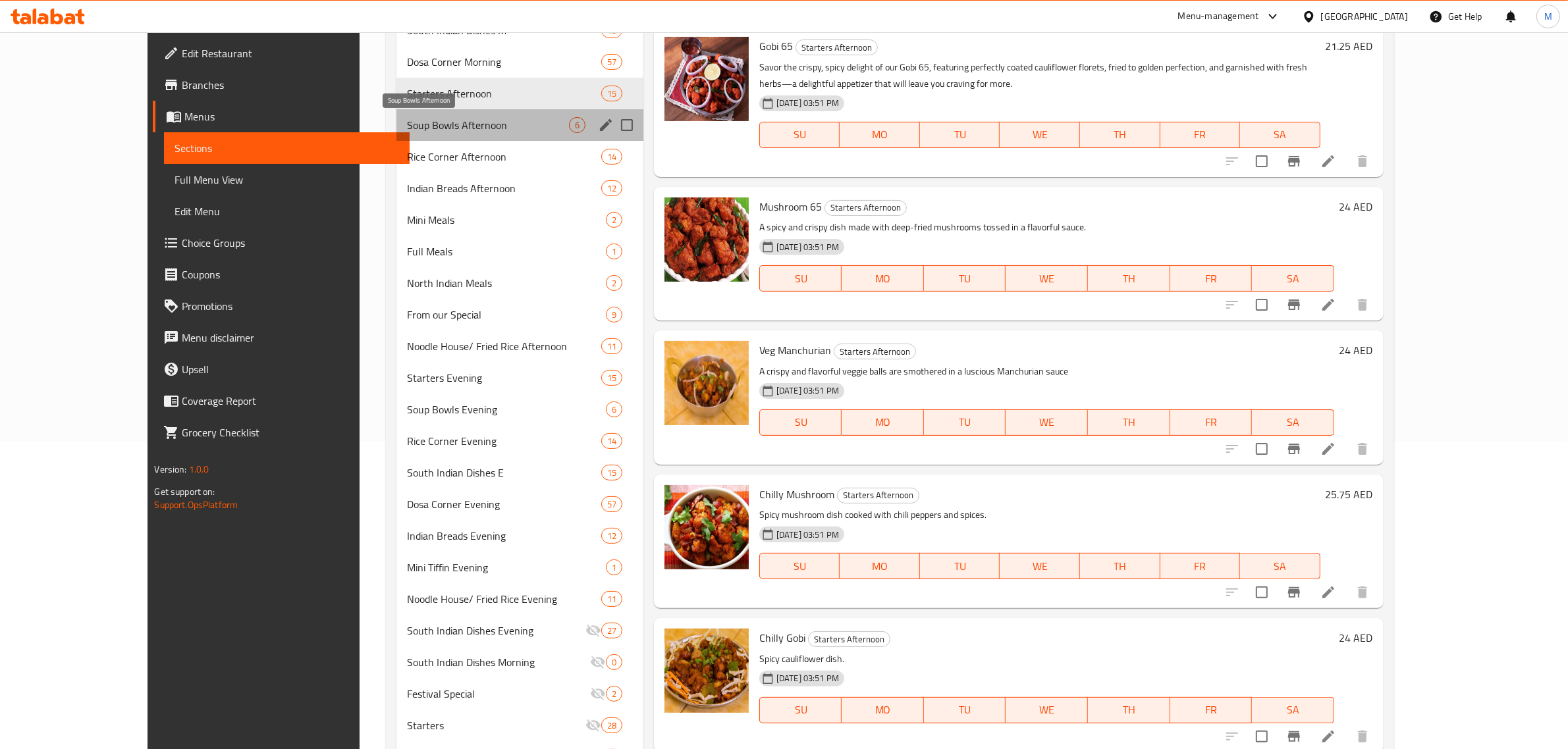
click at [471, 129] on span "Soup Bowls Afternoon" at bounding box center [488, 125] width 161 height 16
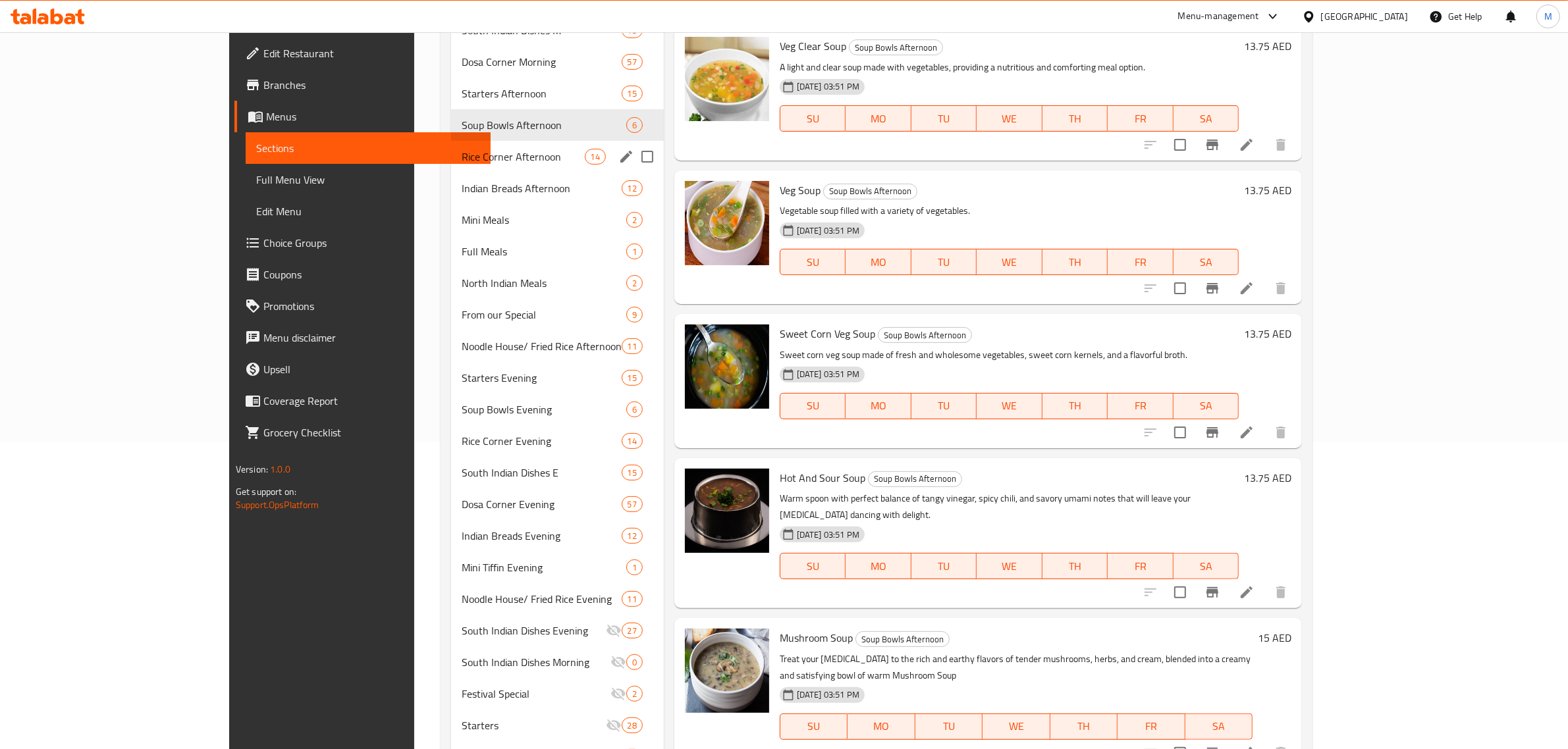
click at [471, 165] on div "Rice Corner Afternoon 14" at bounding box center [557, 157] width 212 height 31
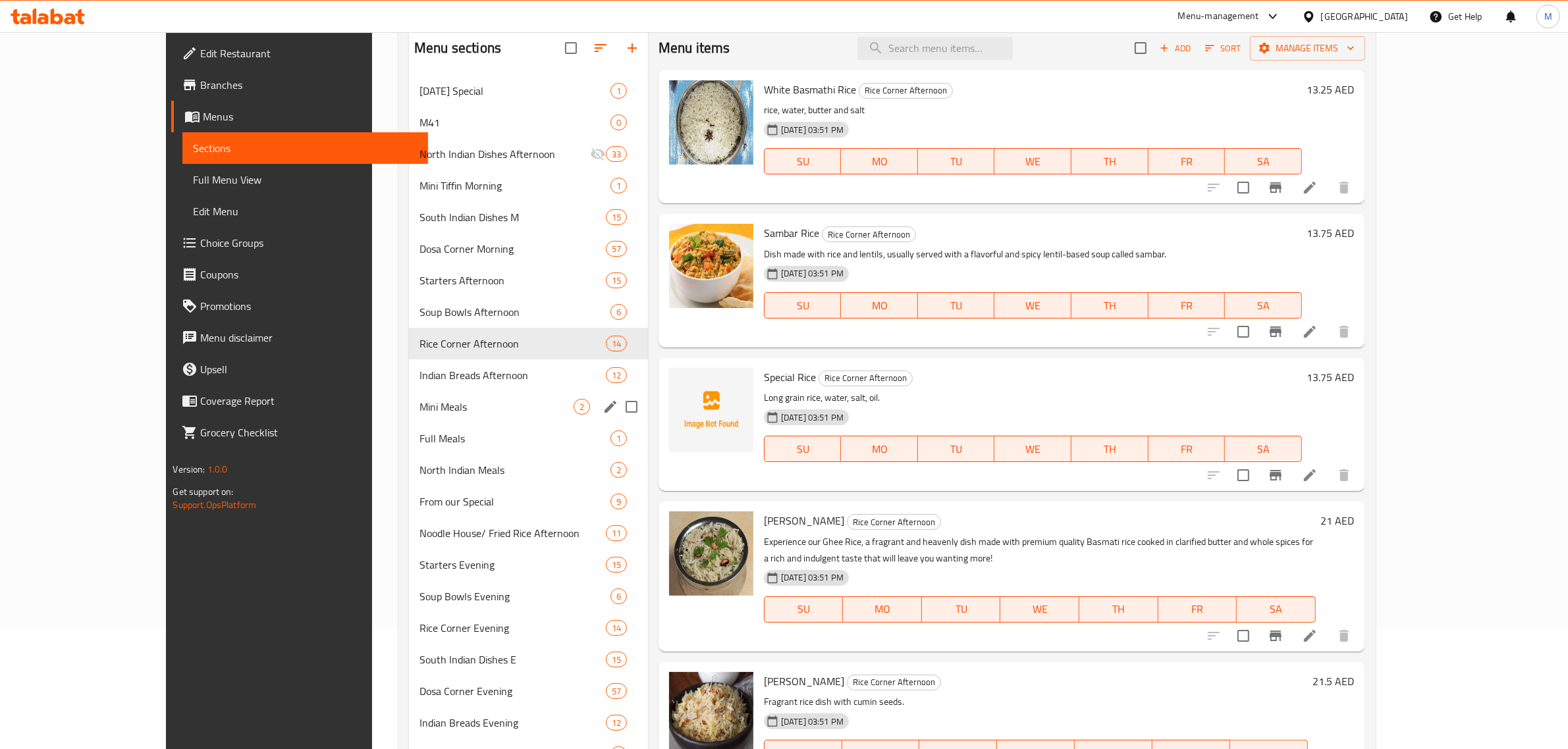
scroll to position [307, 0]
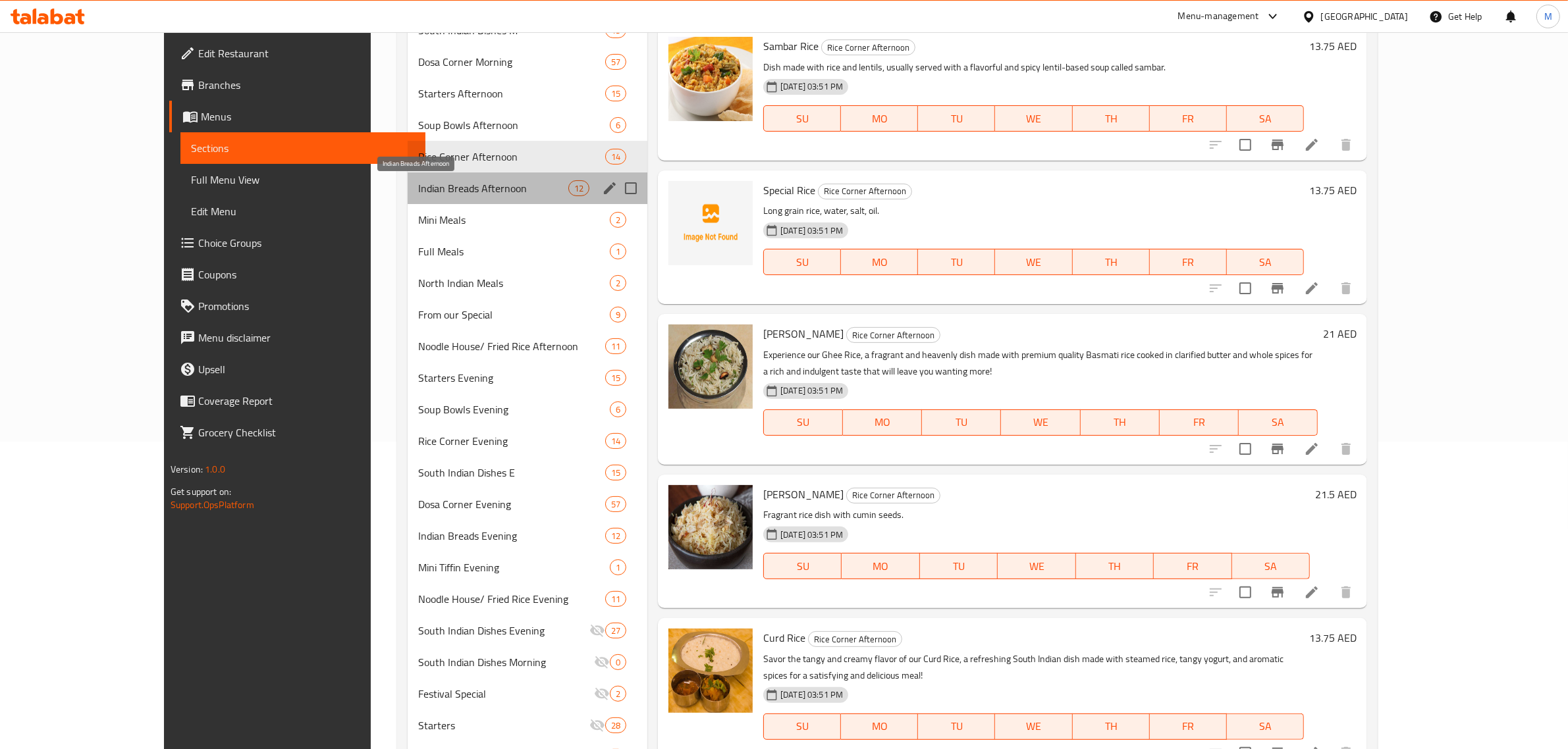
click at [492, 187] on span "Indian Breads Afternoon" at bounding box center [493, 188] width 150 height 16
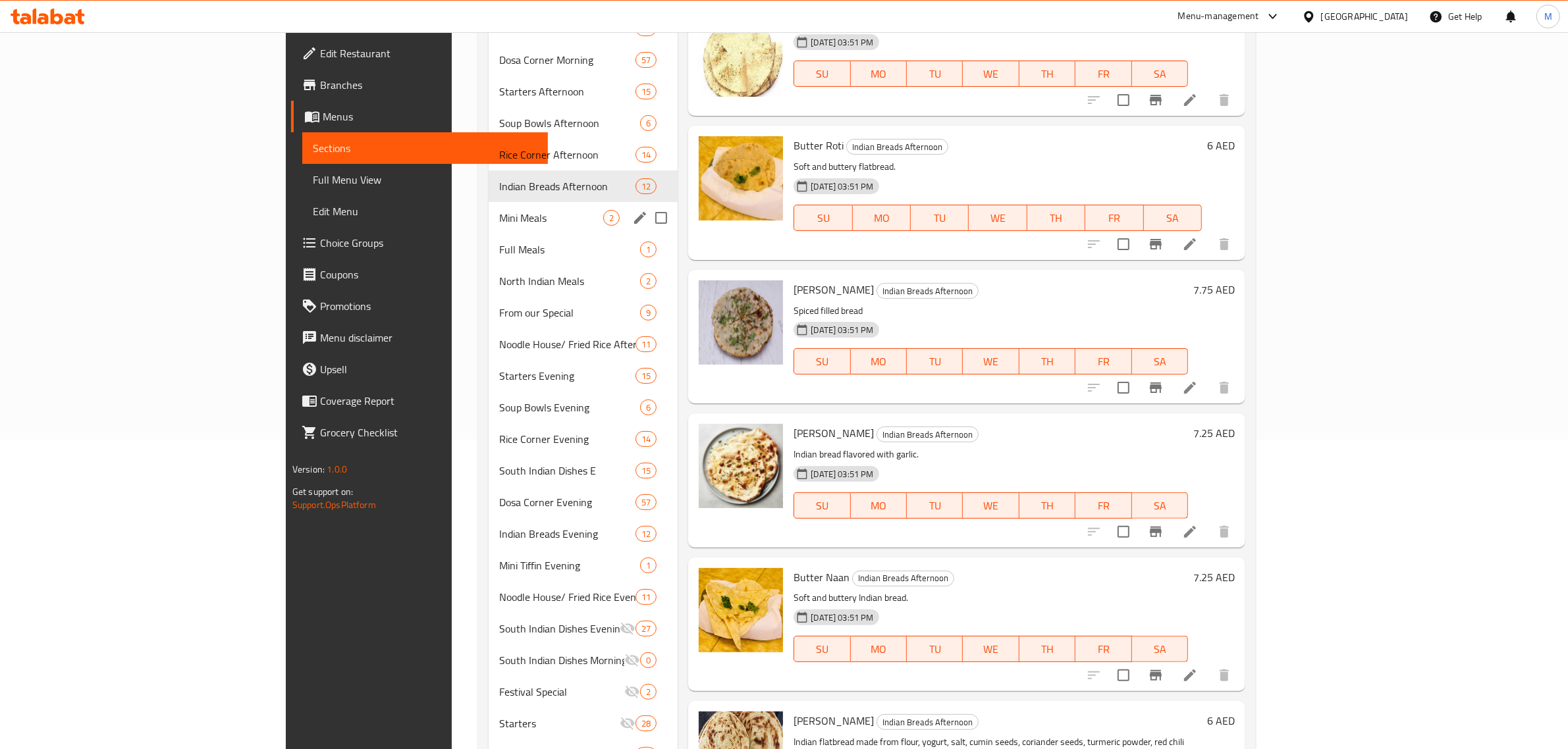
scroll to position [307, 0]
click at [499, 221] on span "Mini Meals" at bounding box center [551, 219] width 104 height 16
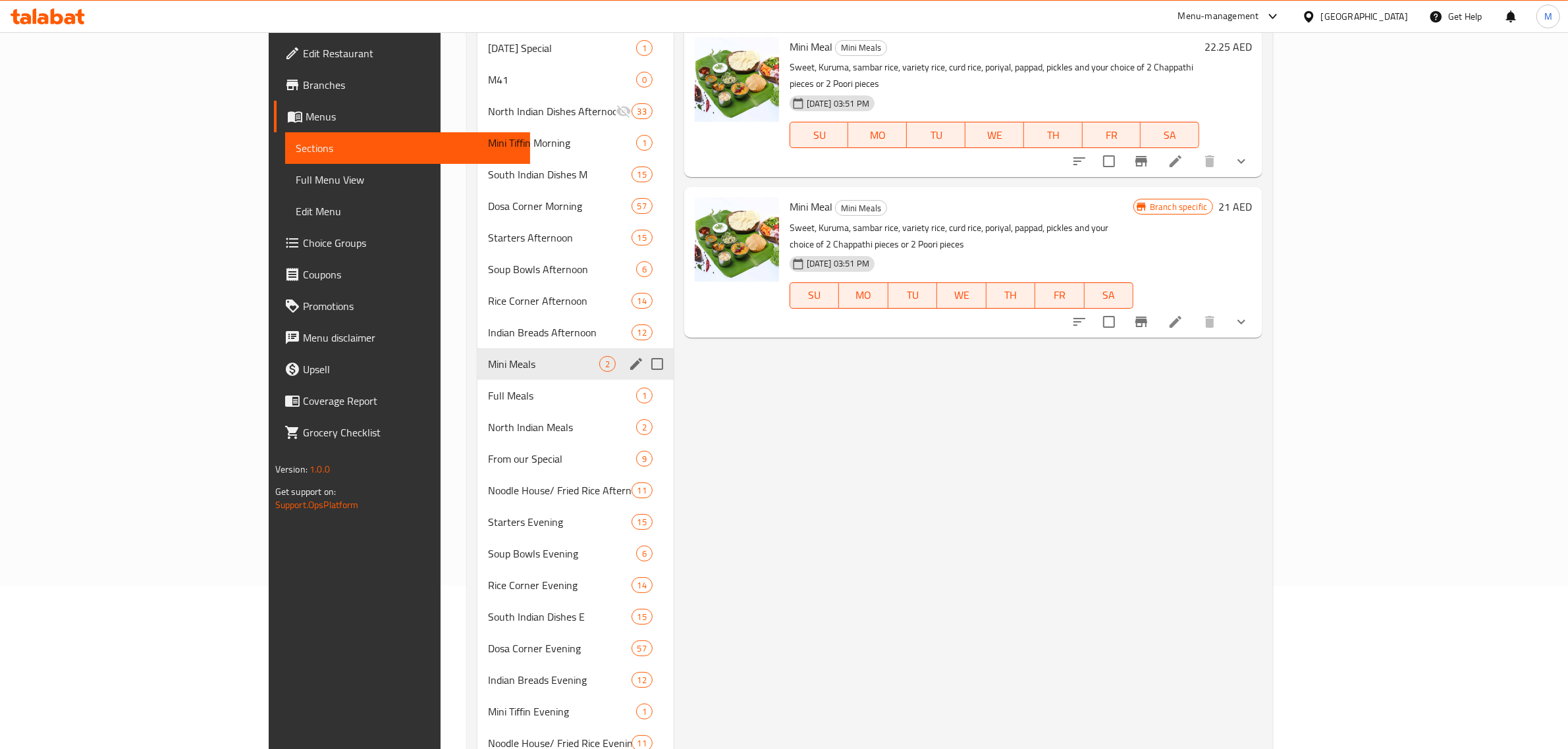
scroll to position [165, 0]
click at [478, 405] on div "Full Meals 1" at bounding box center [575, 394] width 196 height 31
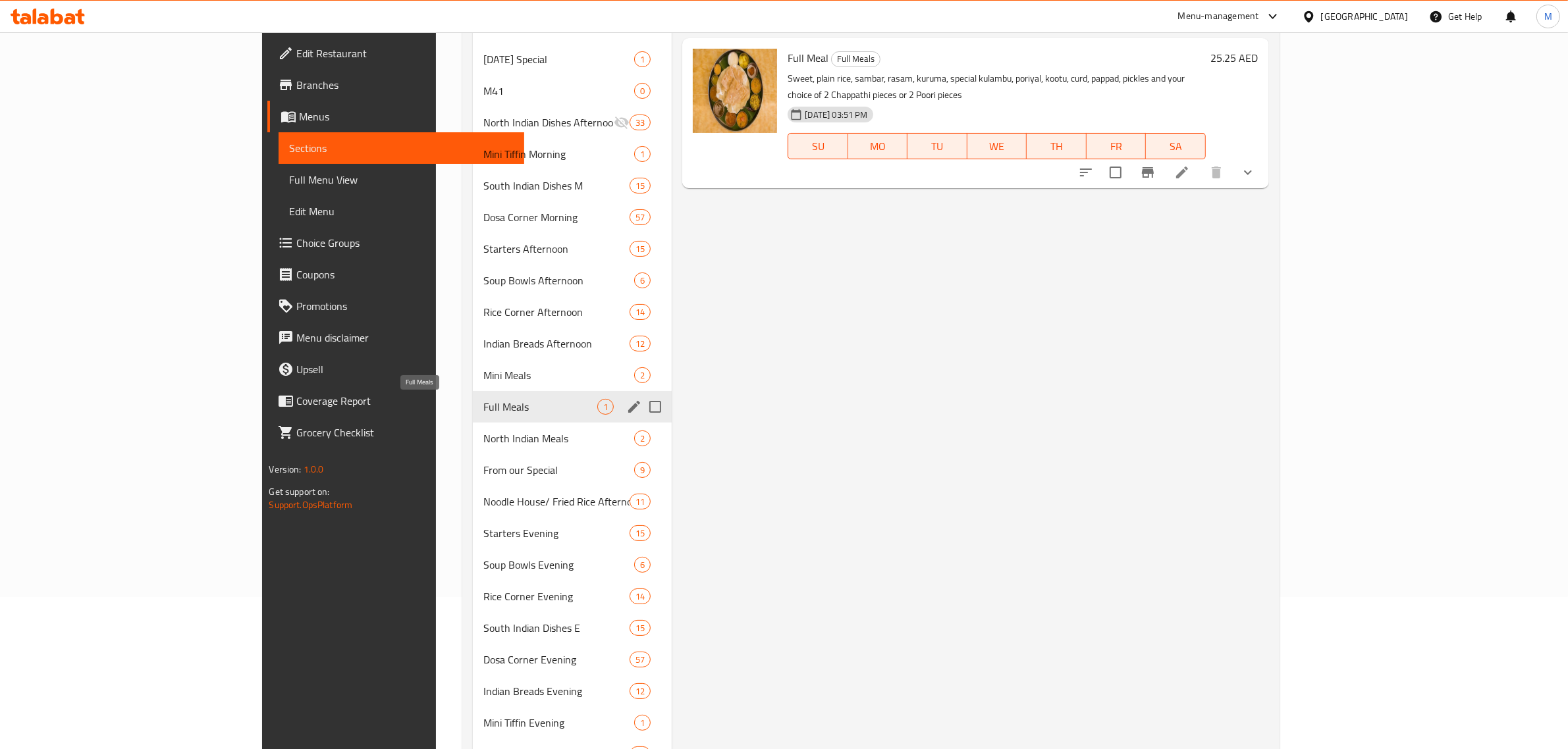
scroll to position [165, 0]
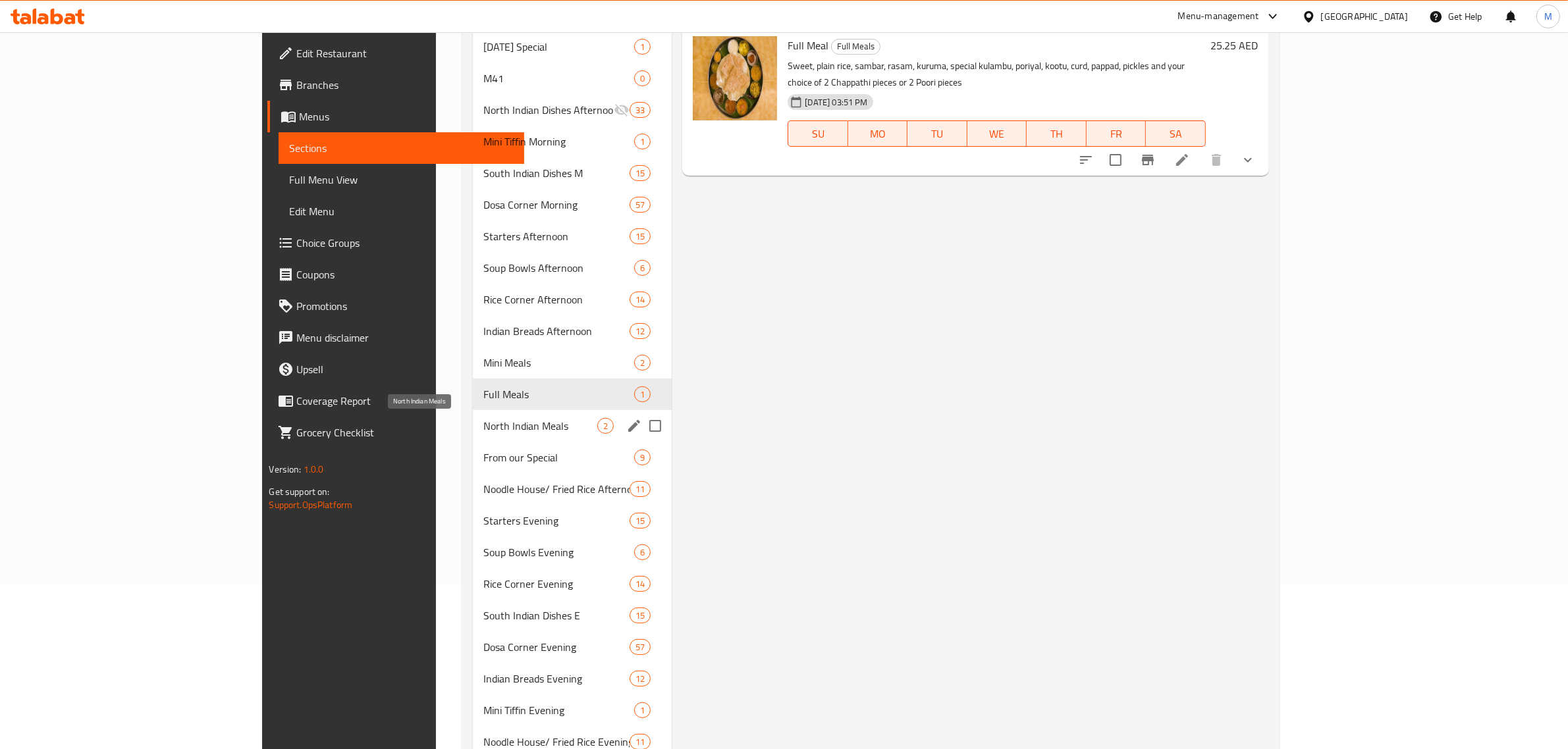
click at [483, 420] on span "North Indian Meals" at bounding box center [540, 426] width 114 height 16
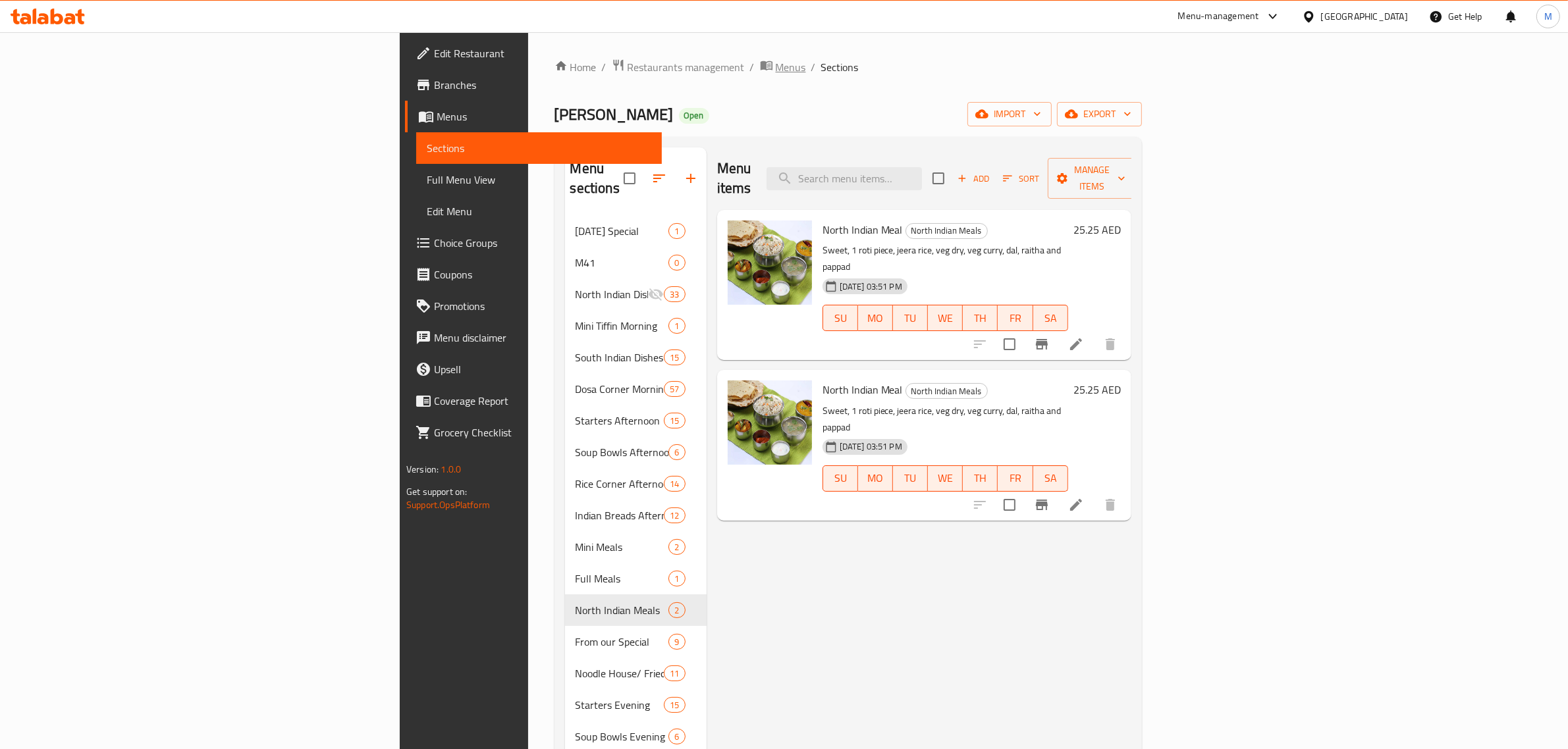
click at [775, 64] on span "Menus" at bounding box center [790, 67] width 30 height 16
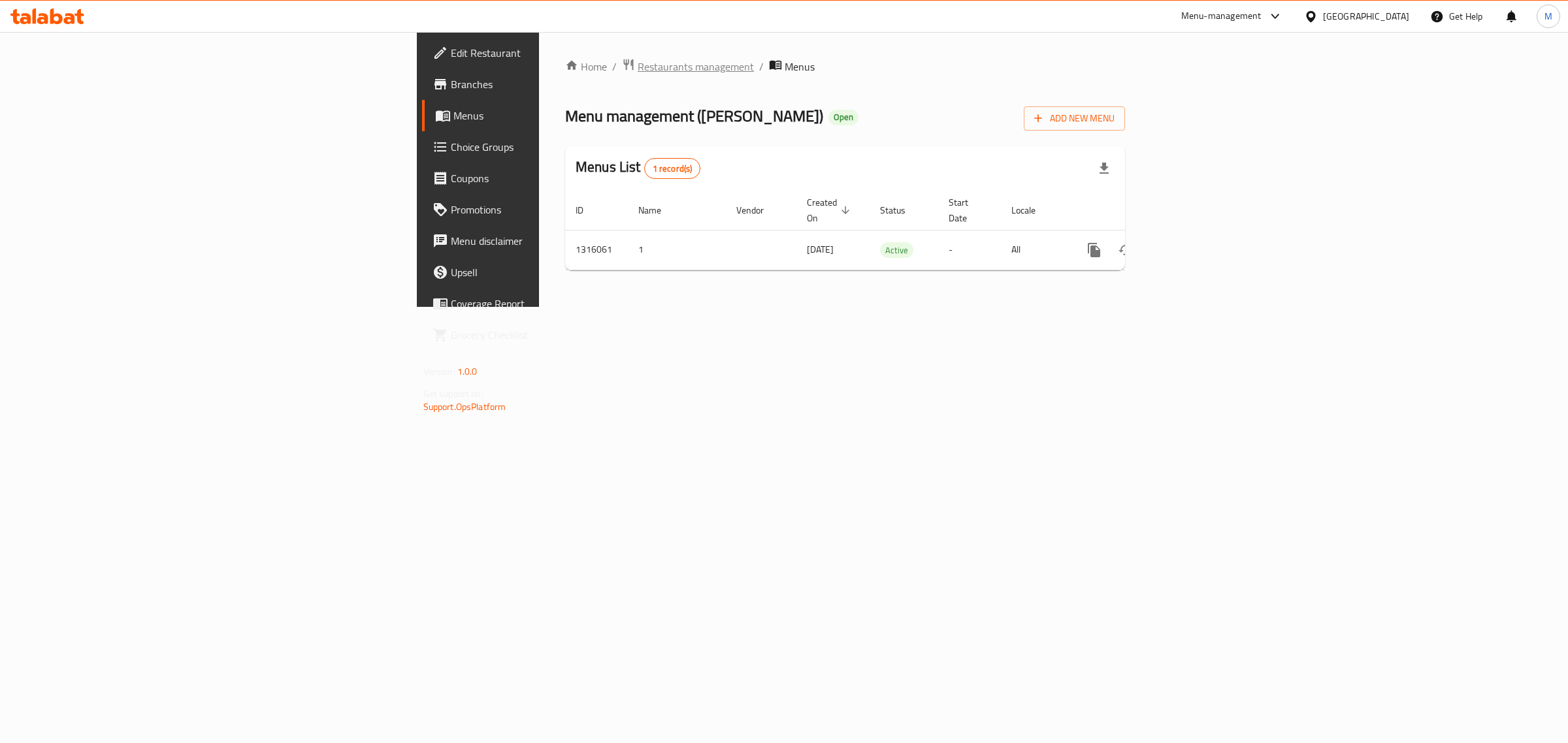
click at [638, 61] on span "Restaurants management" at bounding box center [696, 66] width 116 height 16
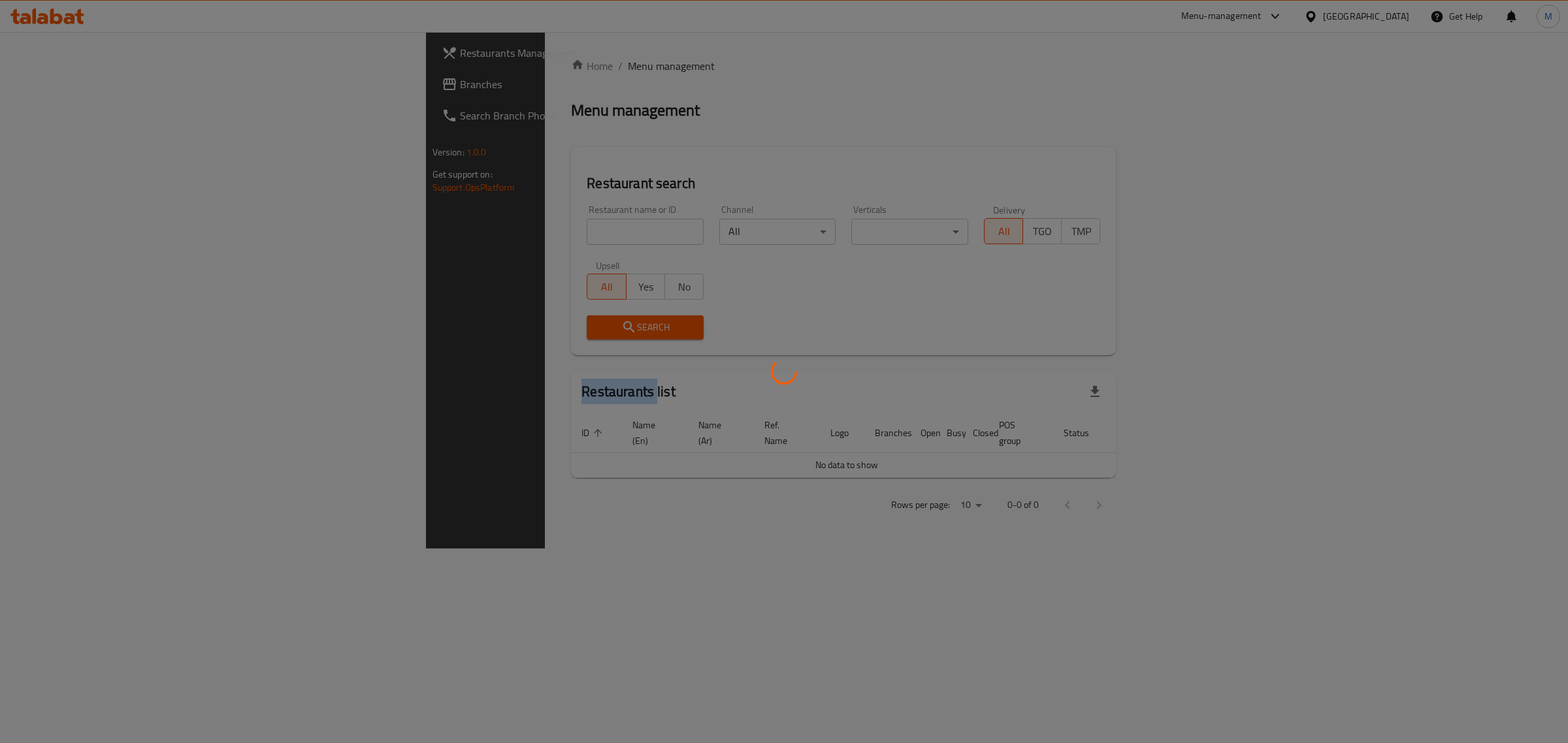
click at [432, 61] on div at bounding box center [784, 371] width 1568 height 743
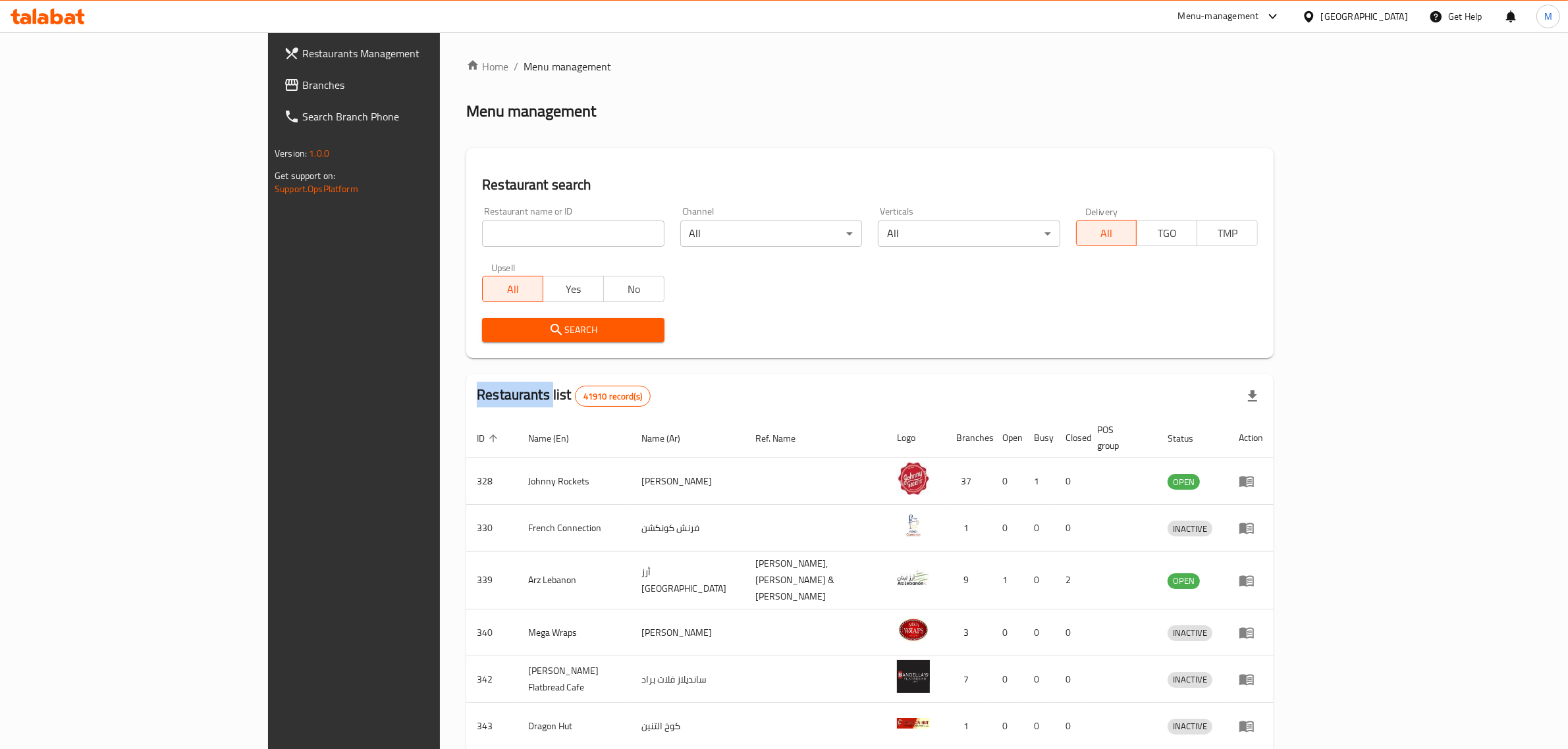
click at [302, 90] on span "Branches" at bounding box center [411, 85] width 217 height 16
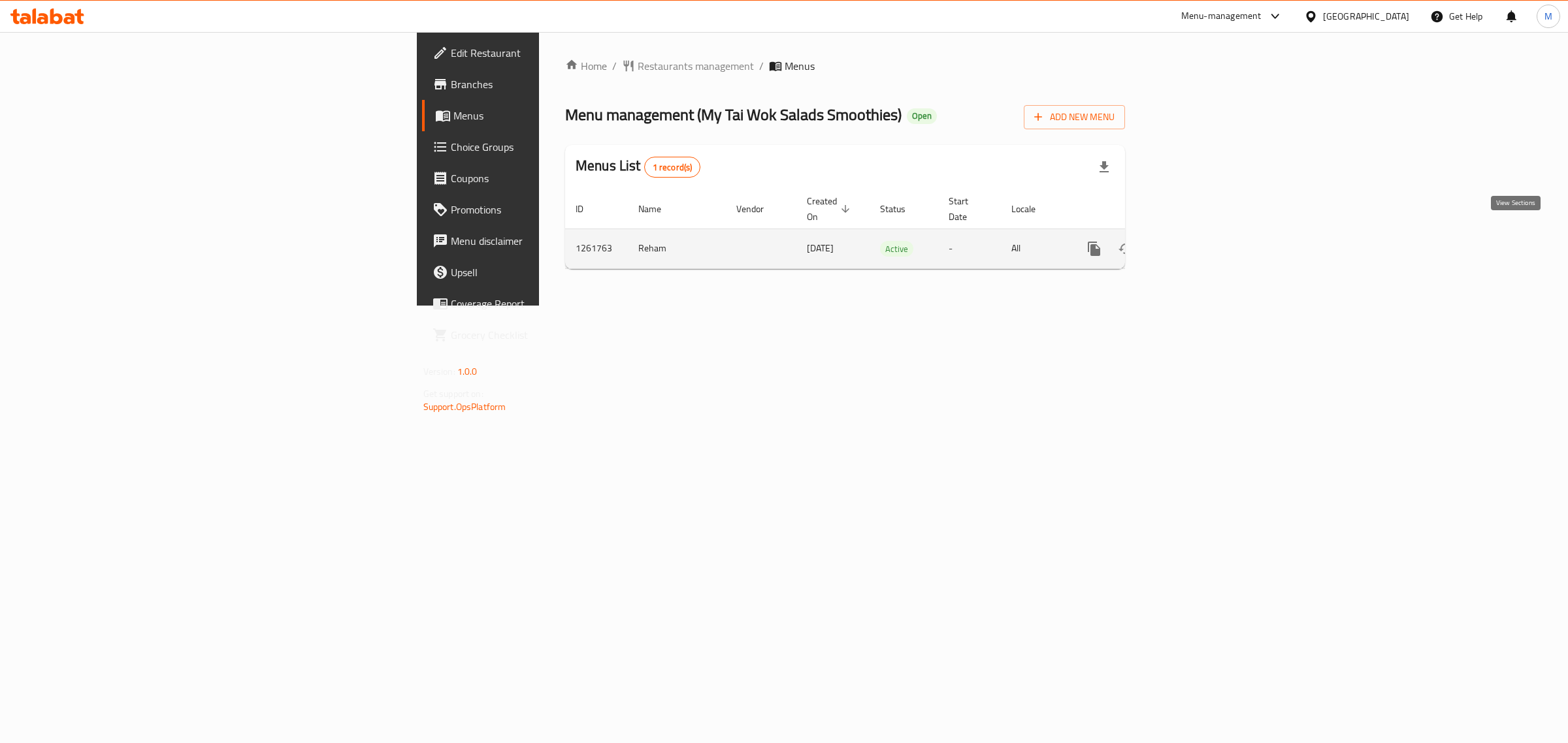
click at [1195, 243] on icon "enhanced table" at bounding box center [1188, 249] width 12 height 12
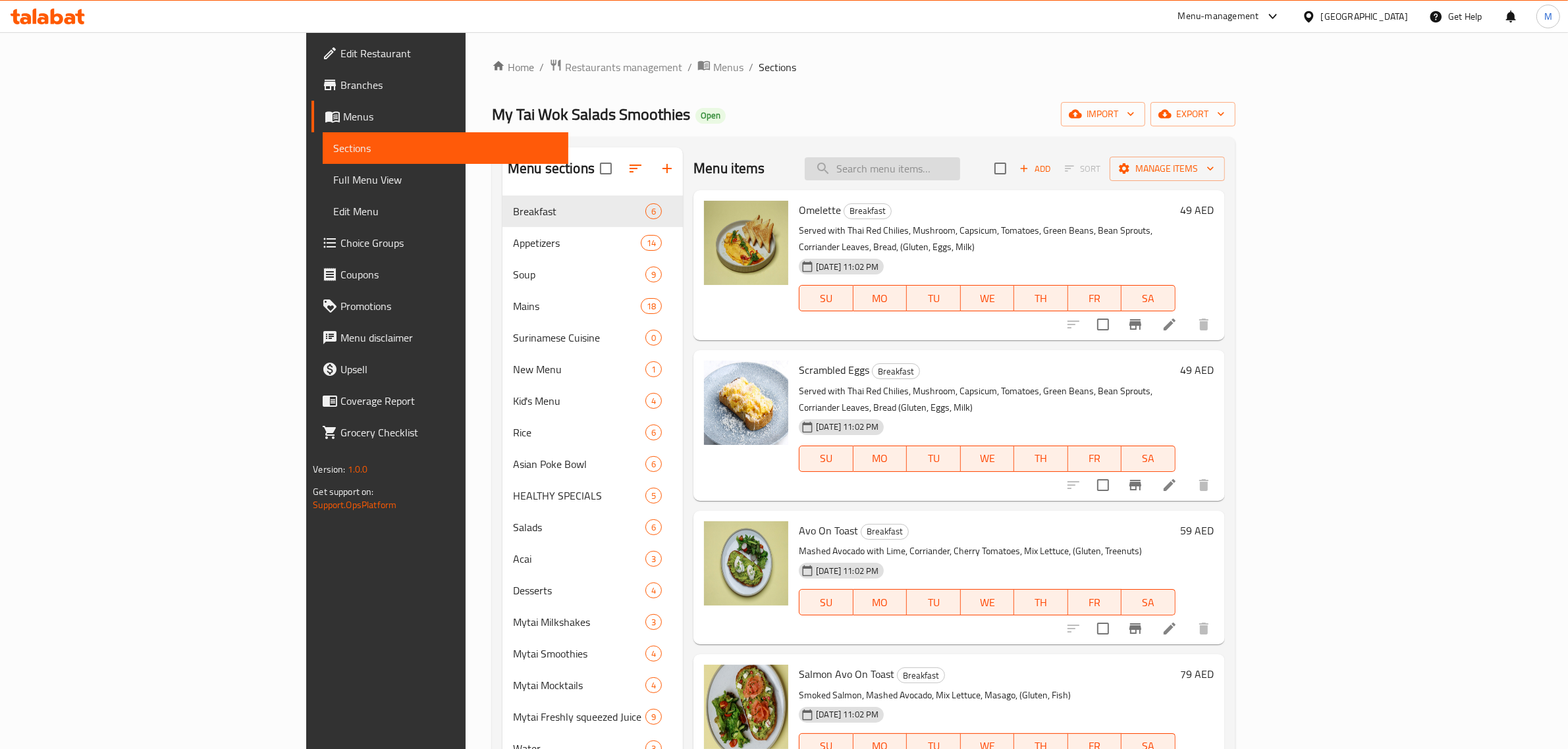
click at [960, 163] on input "search" at bounding box center [882, 169] width 155 height 23
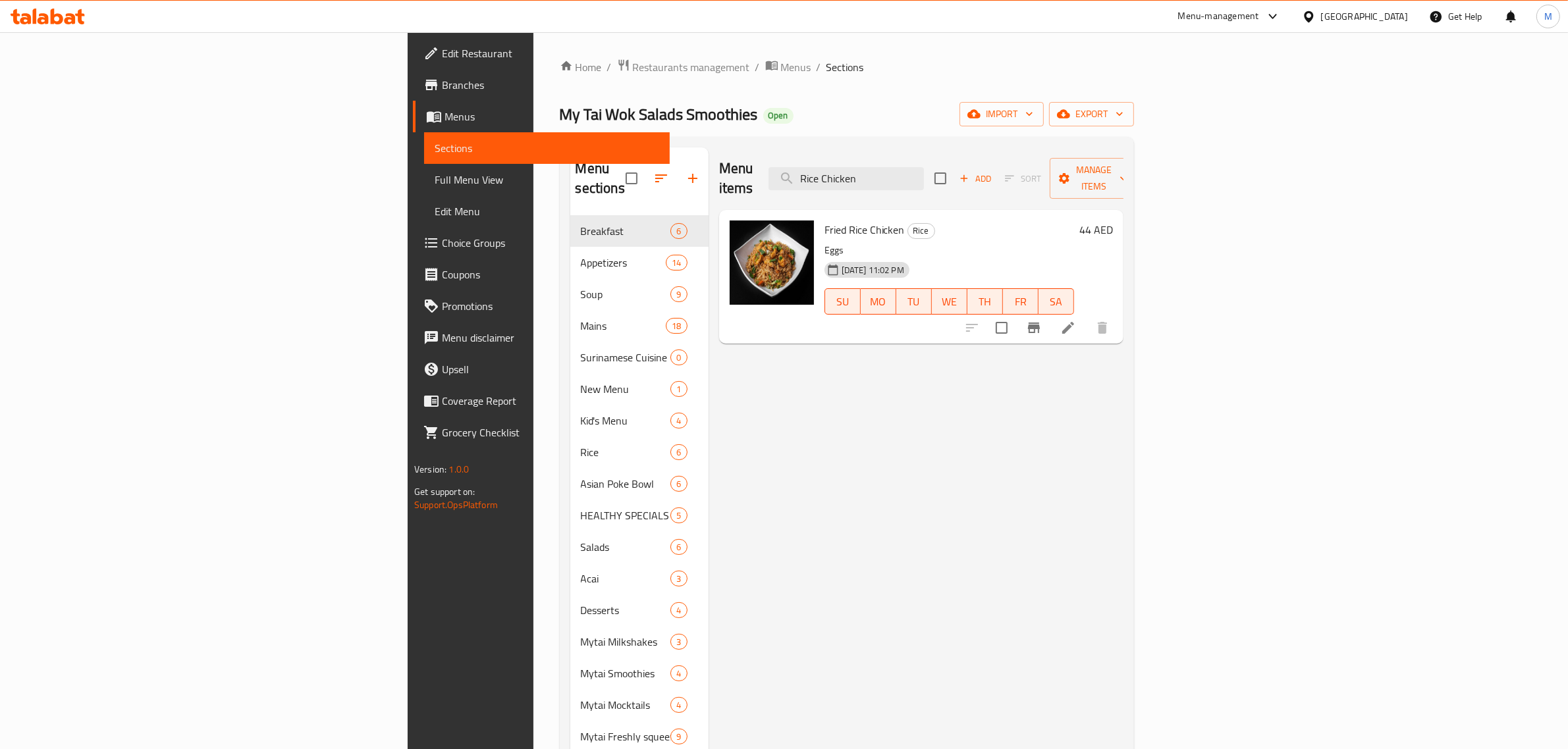
type input "Rice Chicken"
drag, startPoint x: 1022, startPoint y: 169, endPoint x: 925, endPoint y: 172, distance: 97.0
click at [924, 172] on input "Rice Chicken" at bounding box center [846, 179] width 155 height 23
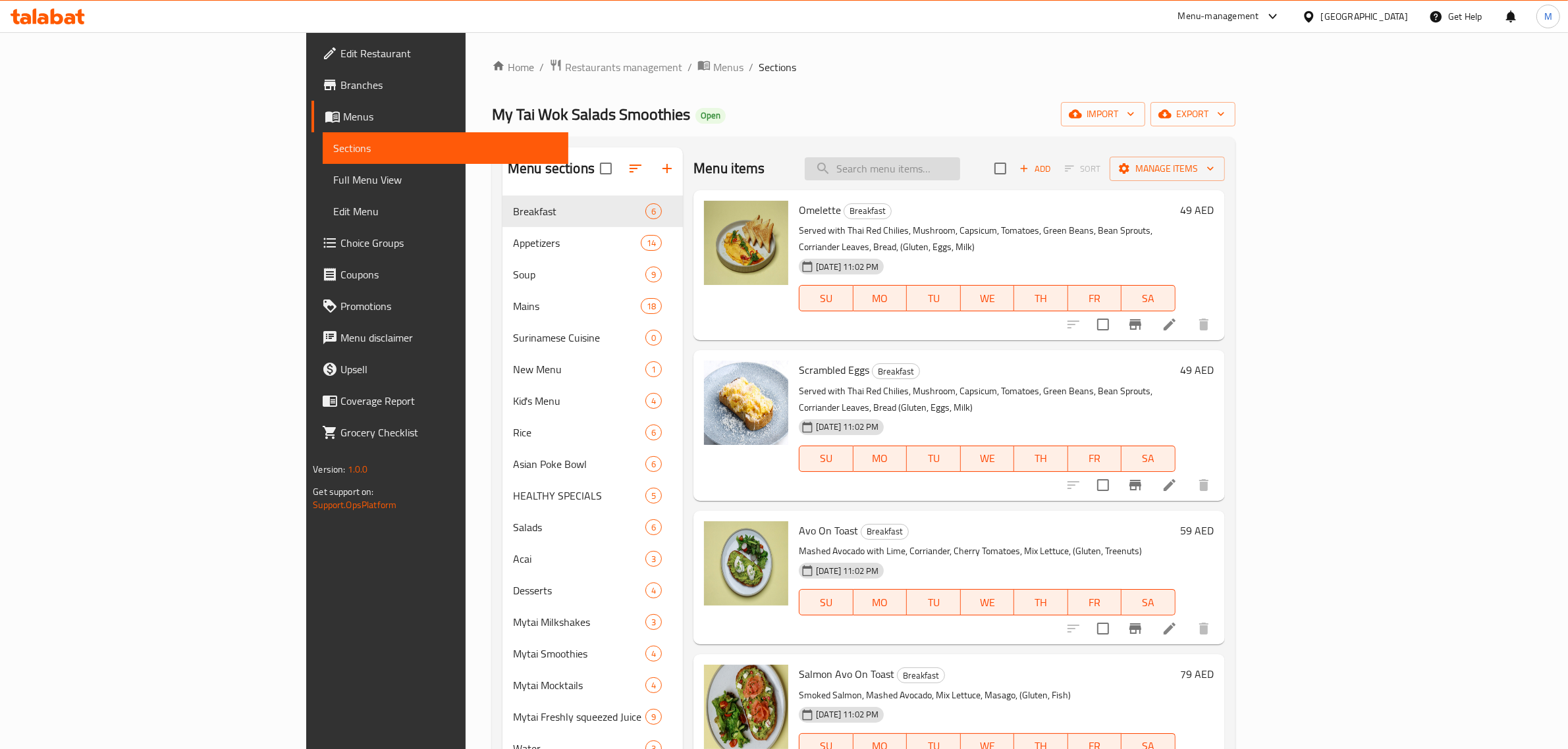
click at [960, 161] on input "search" at bounding box center [882, 169] width 155 height 23
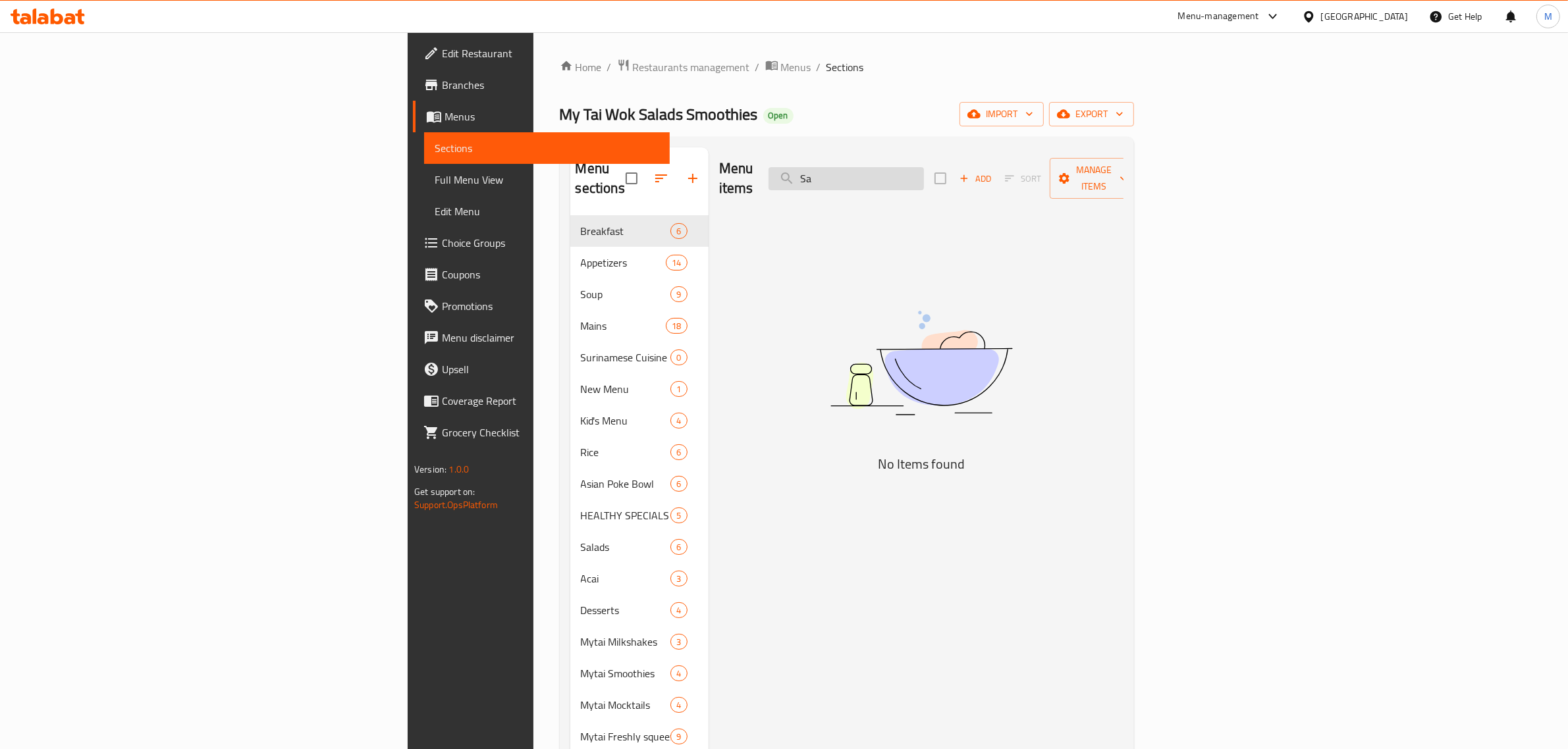
type input "S"
type input "M"
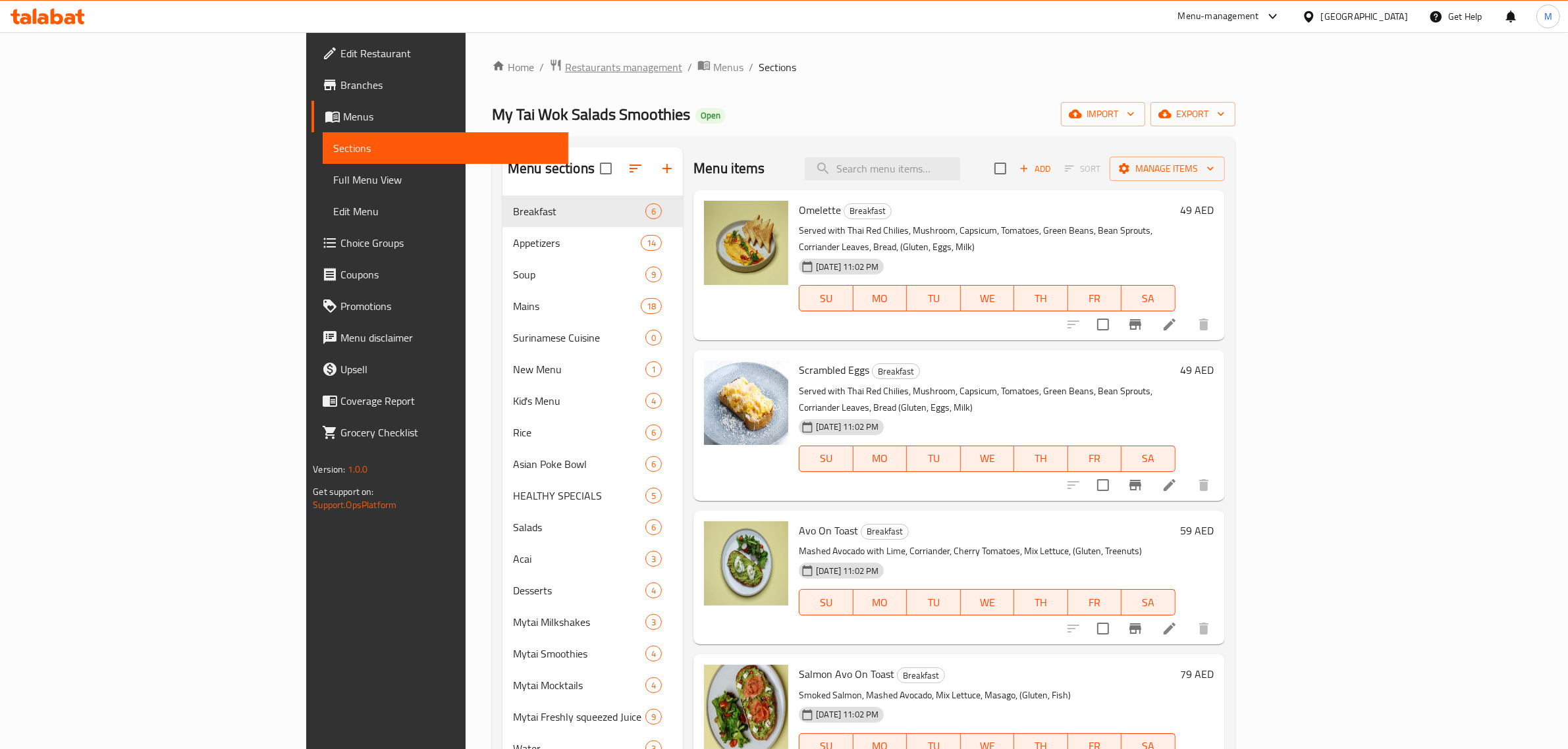
click at [565, 61] on span "Restaurants management" at bounding box center [624, 67] width 117 height 16
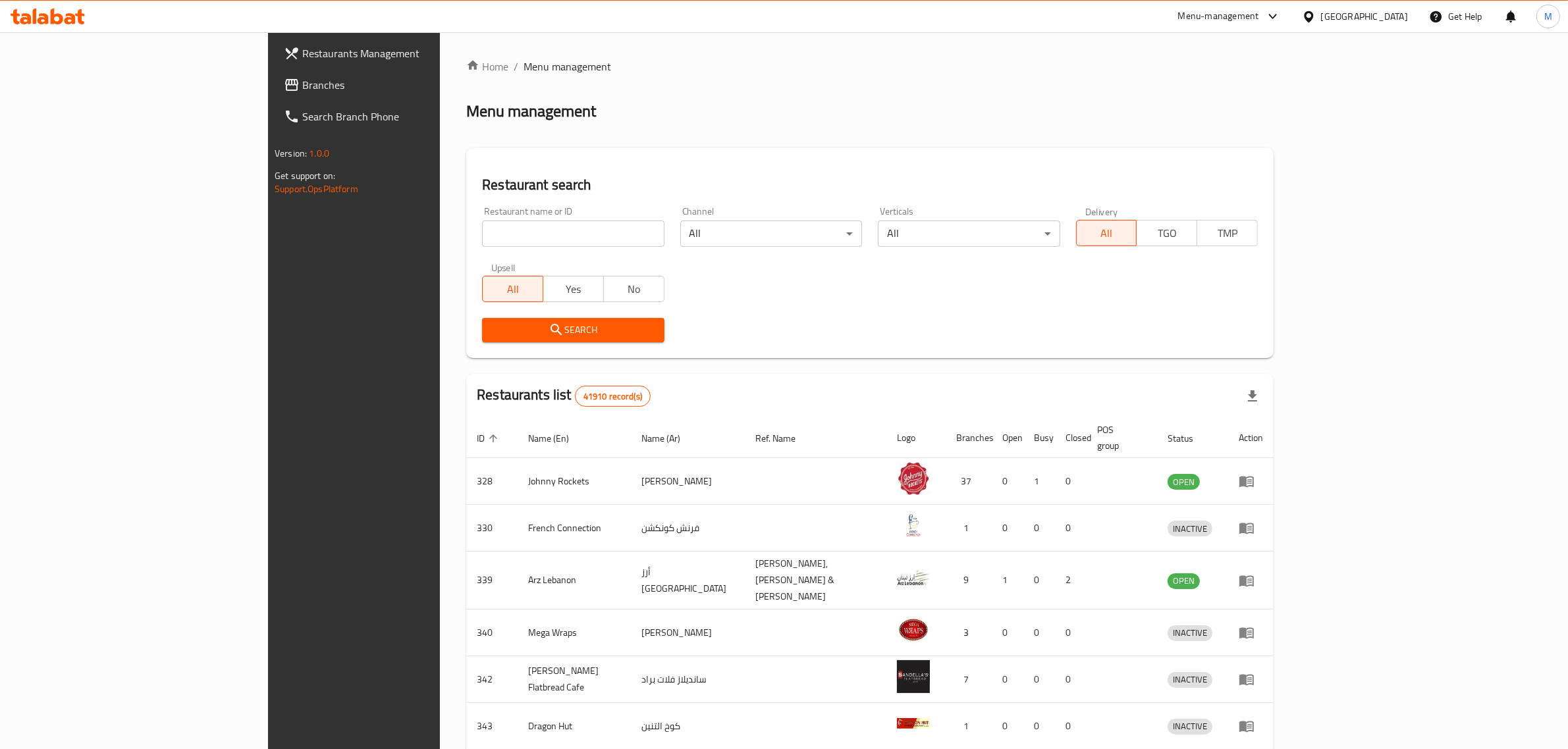
click at [1361, 13] on div "[GEOGRAPHIC_DATA]" at bounding box center [1364, 16] width 87 height 14
click at [1226, 140] on div "[GEOGRAPHIC_DATA]" at bounding box center [1265, 135] width 87 height 14
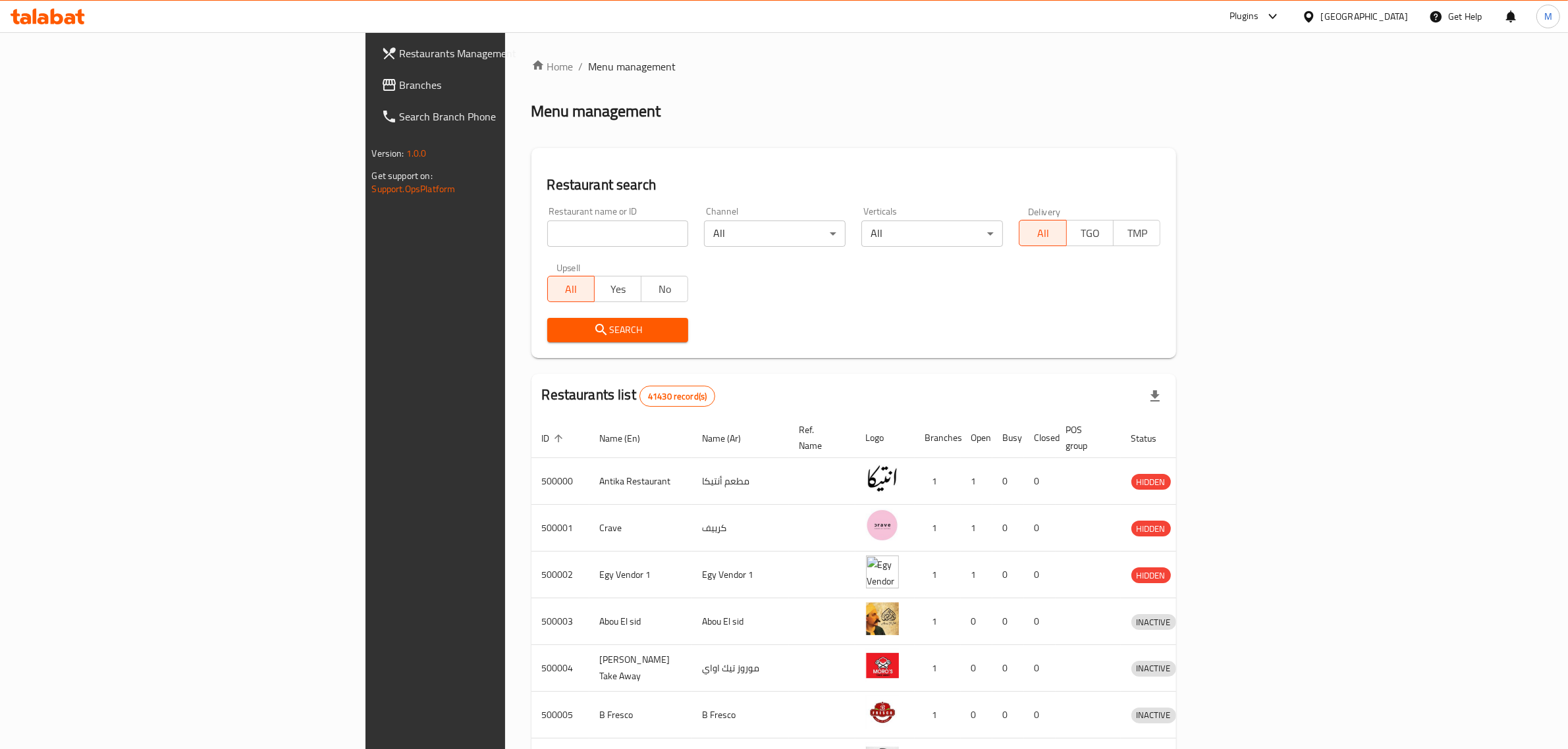
click at [547, 222] on input "search" at bounding box center [618, 233] width 142 height 26
paste input "658823"
type input "658823"
click button "Search" at bounding box center [618, 330] width 142 height 24
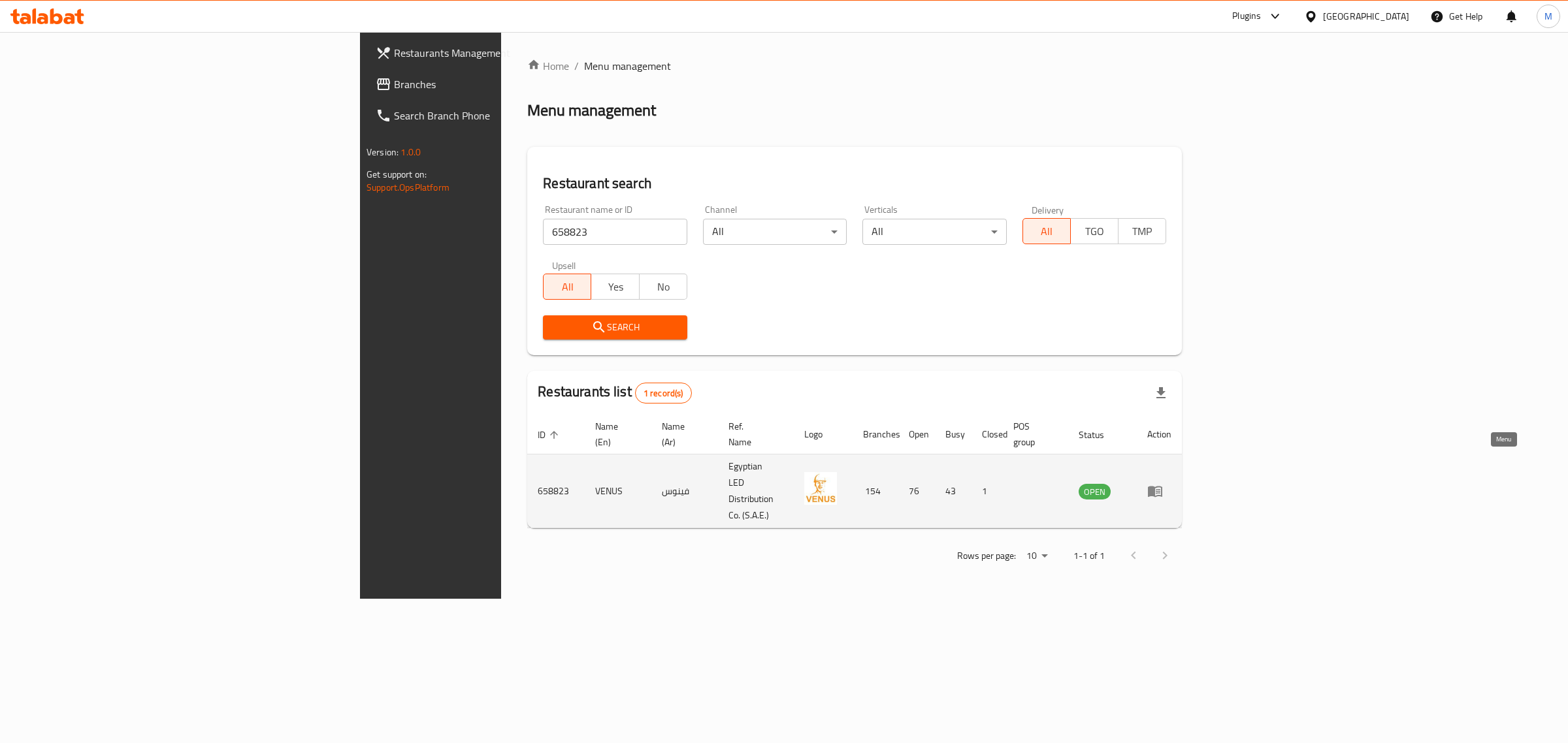
click at [1163, 486] on icon "enhanced table" at bounding box center [1155, 492] width 14 height 11
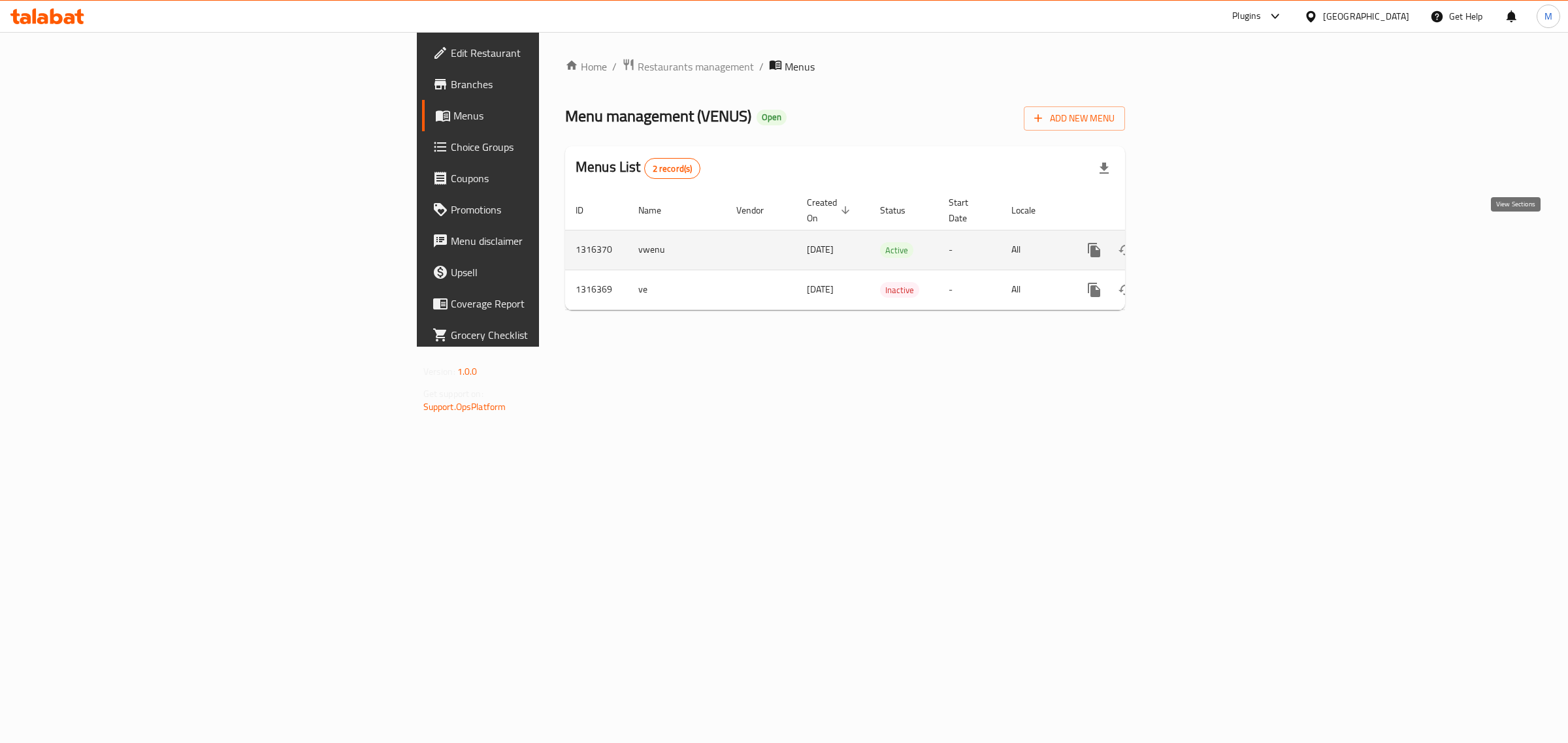
click at [1195, 245] on icon "enhanced table" at bounding box center [1188, 250] width 12 height 12
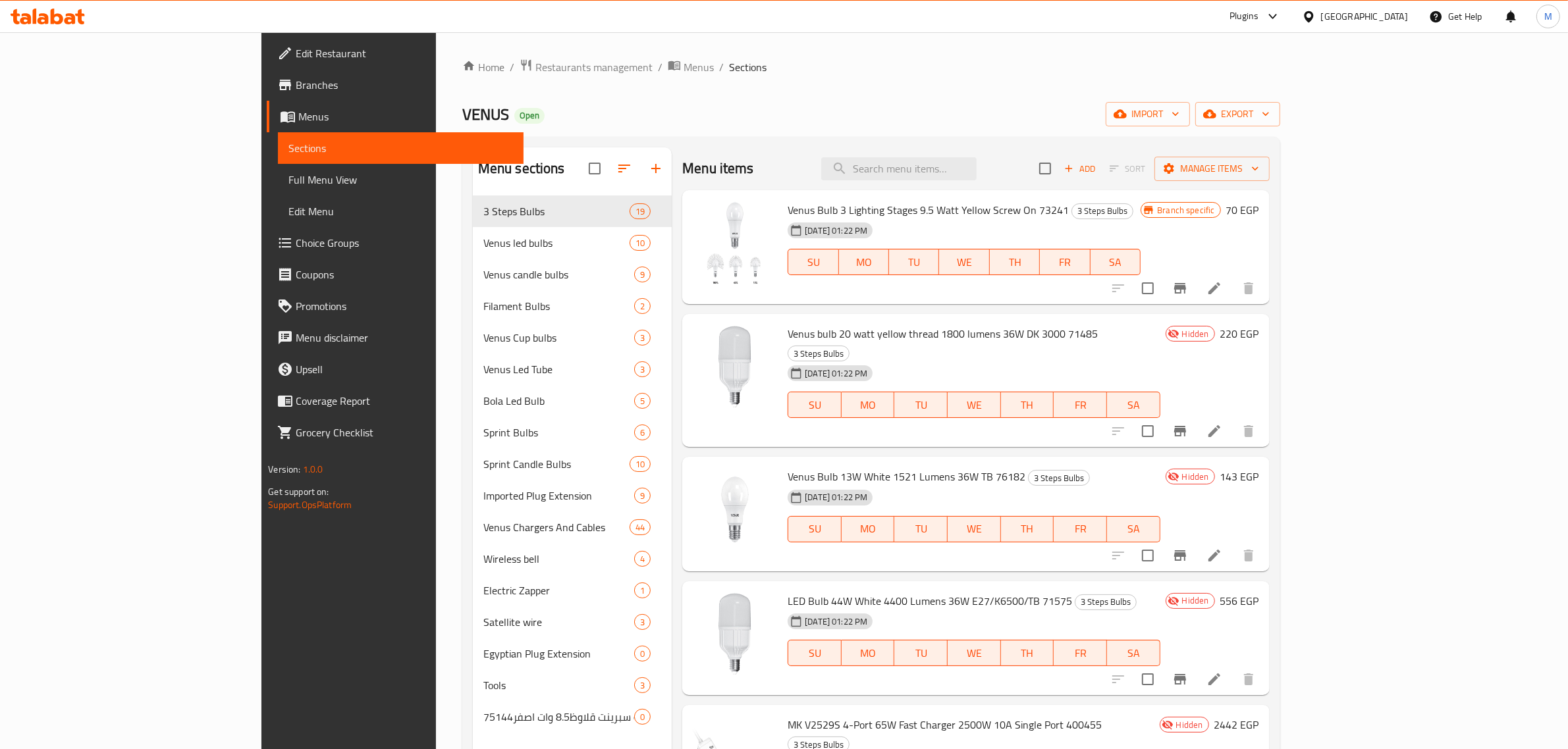
click at [708, 143] on div "Menu sections 3 Steps Bulbs 19 Venus led bulbs 10 Venus candle bulbs 9 Filament…" at bounding box center [871, 522] width 817 height 770
click at [813, 189] on div "Menu items Add Sort Manage items" at bounding box center [975, 169] width 587 height 43
click at [976, 172] on input "search" at bounding box center [899, 169] width 155 height 23
paste input "Plug Extension 3 Mk With Main Switch 10 Amp 60 Cm 190004"
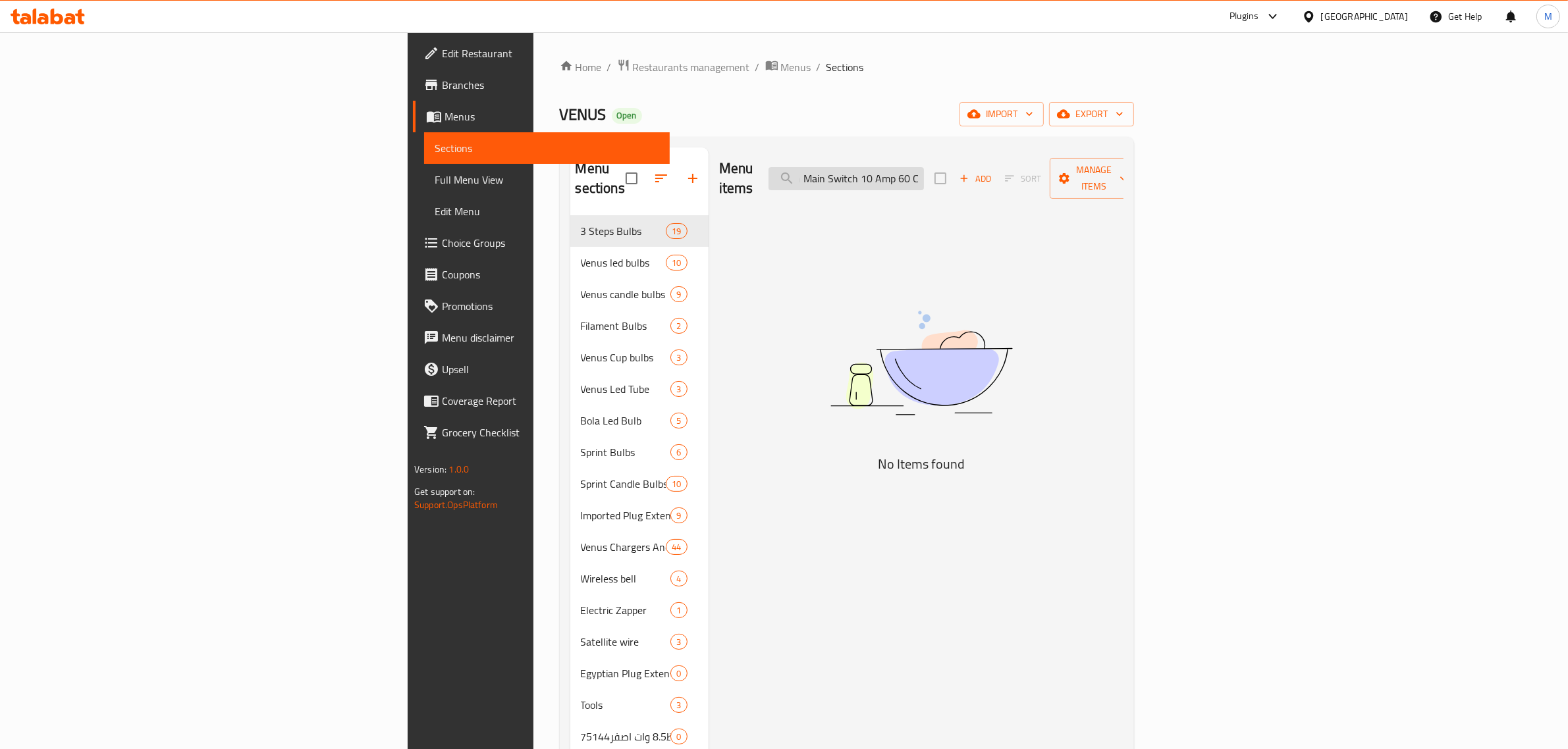
scroll to position [0, 110]
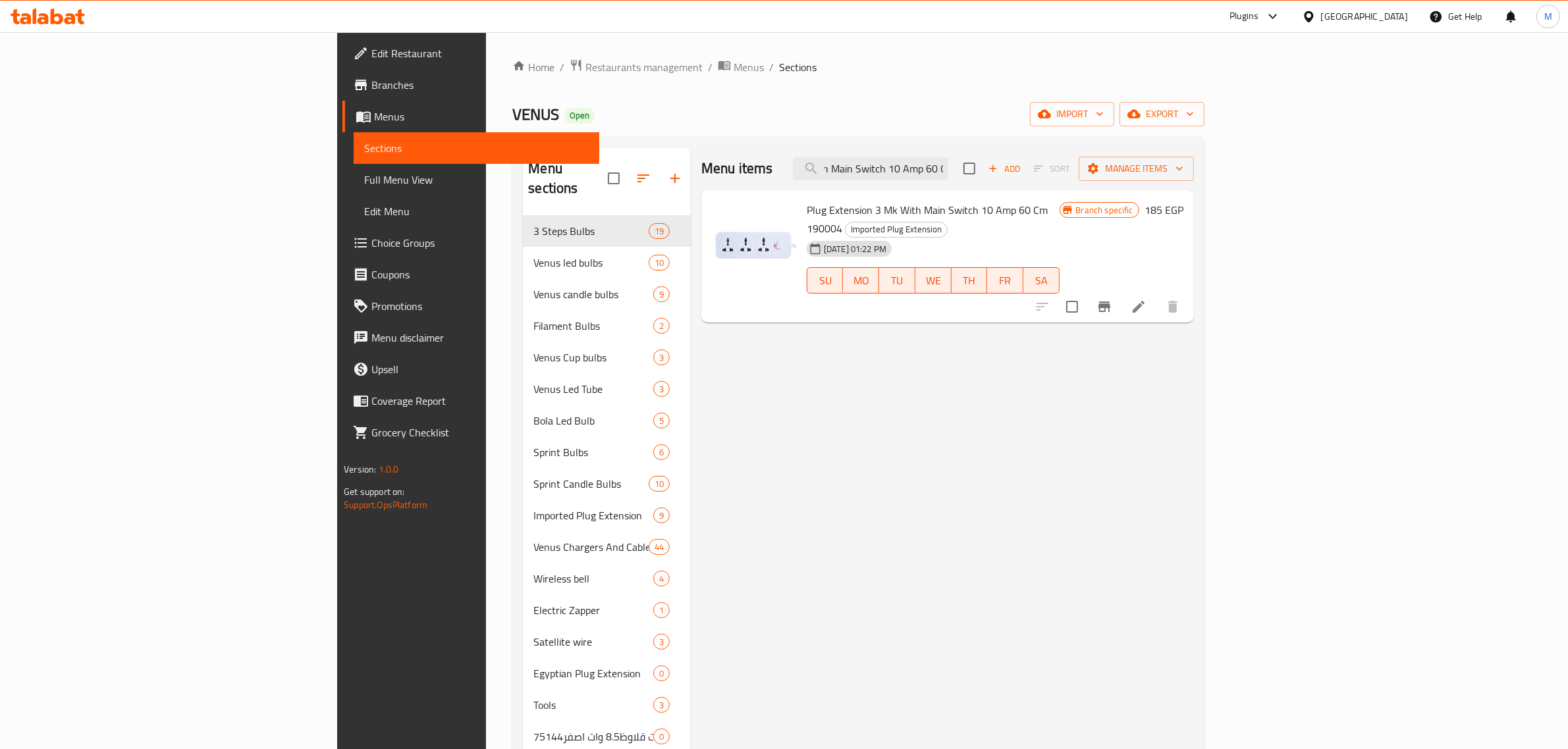
type input "Plug Extension 3 Mk With Main Switch 10 Amp 60 C"
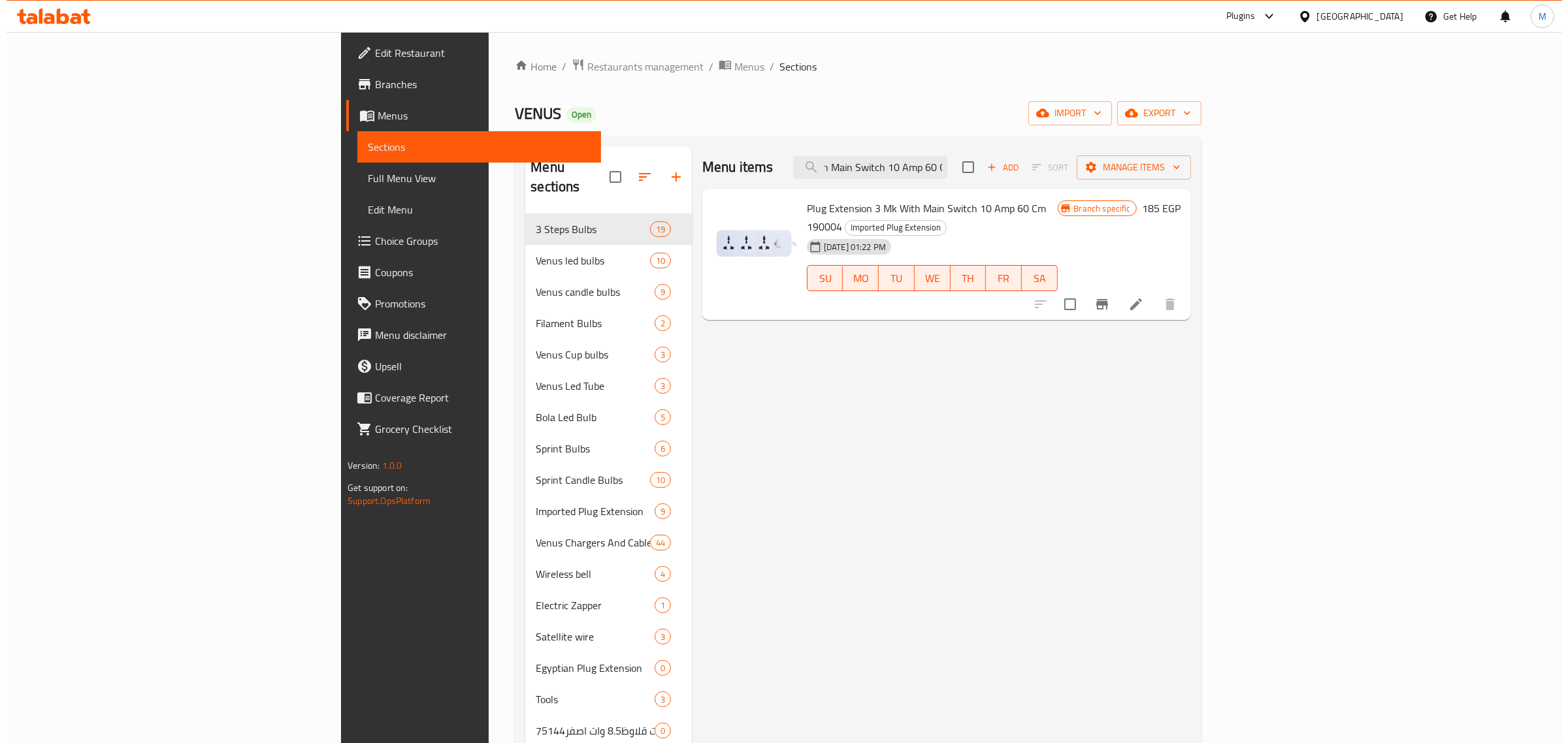
scroll to position [0, 0]
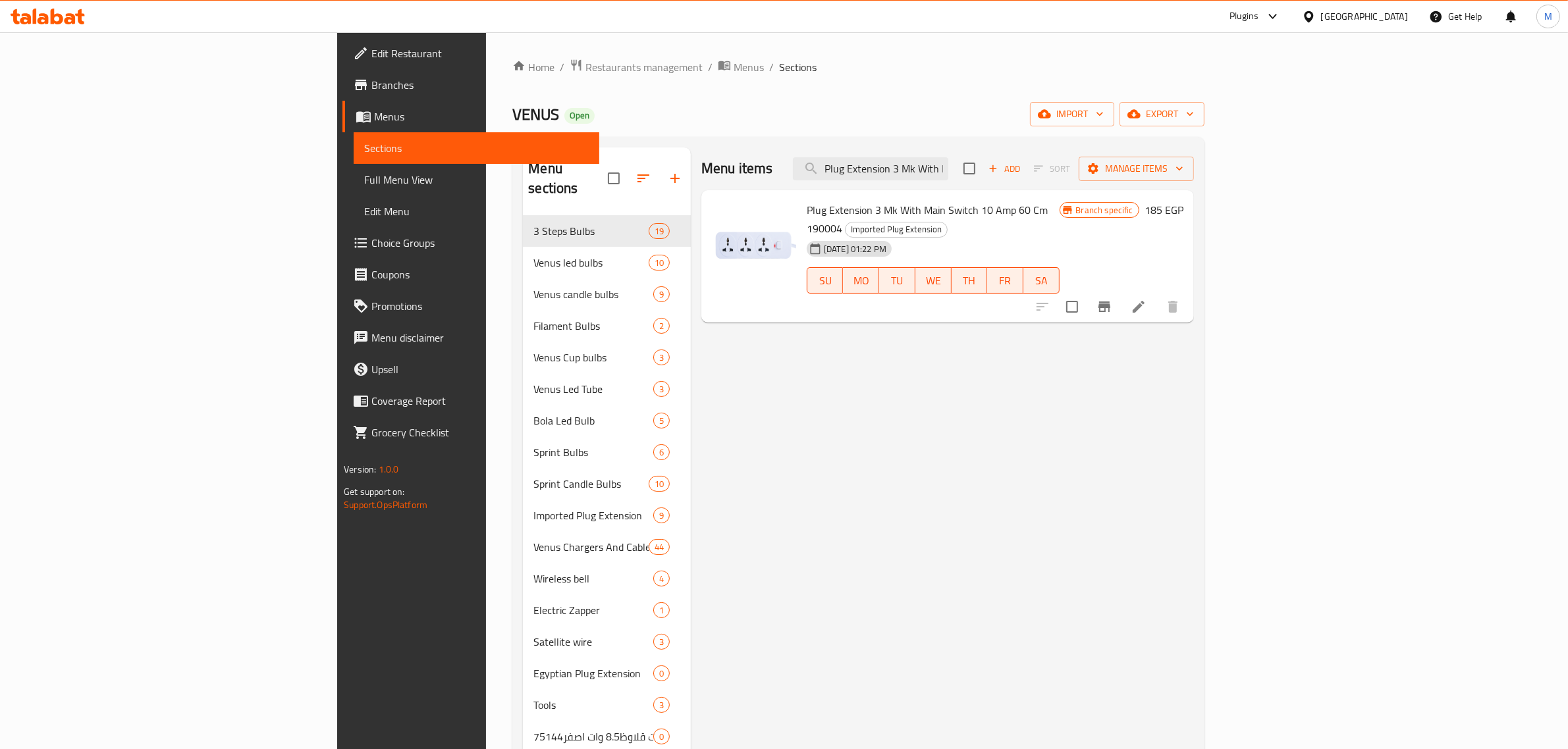
click at [1016, 326] on div "Menu items Plug Extension 3 Mk With Main Switch 10 Amp 60 C Add Sort Manage ite…" at bounding box center [942, 522] width 503 height 749
click at [1183, 211] on h6 "185 EGP" at bounding box center [1164, 210] width 39 height 19
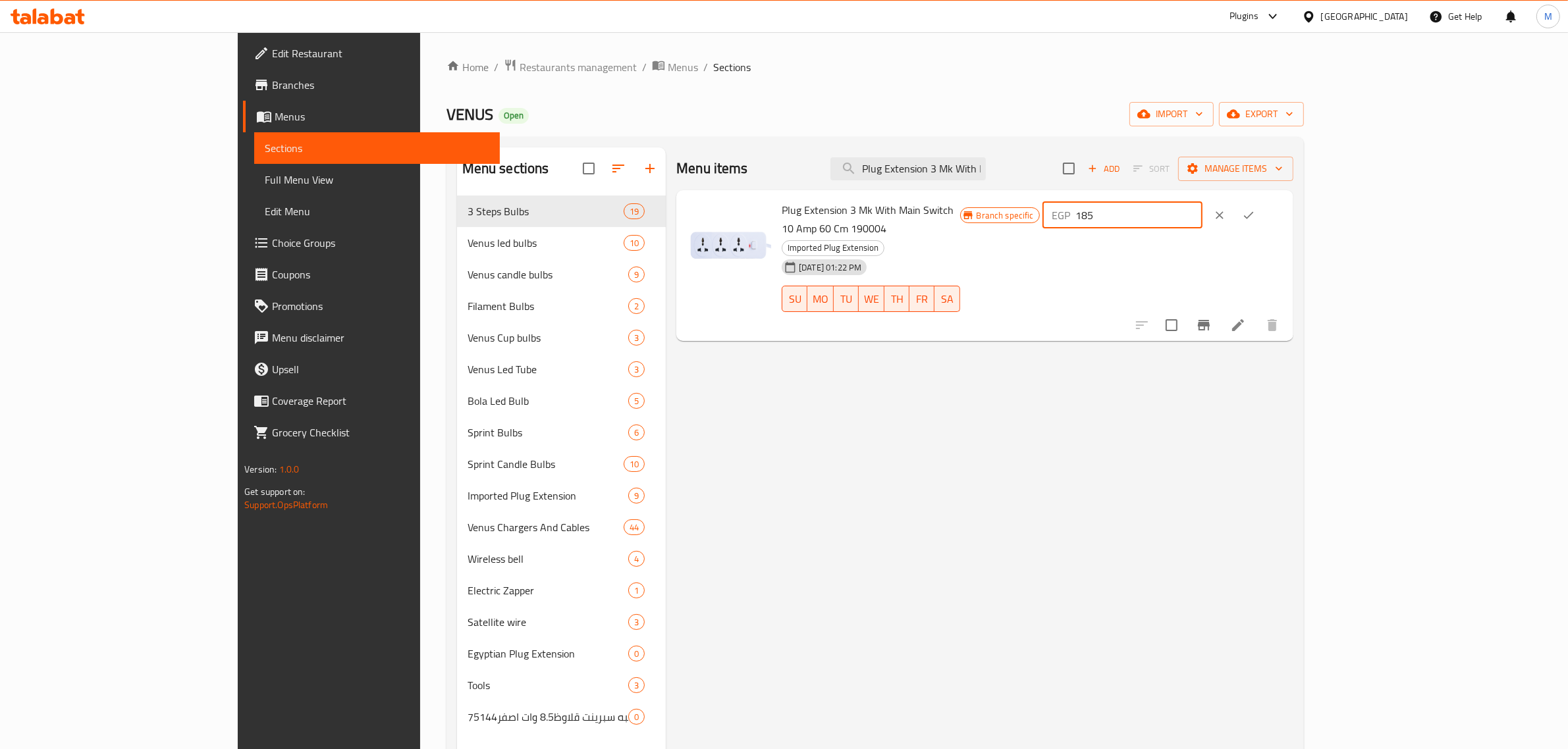
drag, startPoint x: 1363, startPoint y: 216, endPoint x: 1309, endPoint y: 216, distance: 54.0
click at [1202, 216] on div "EGP 185 ​" at bounding box center [1122, 215] width 160 height 26
type input "460"
click at [1255, 212] on icon "ok" at bounding box center [1248, 215] width 13 height 13
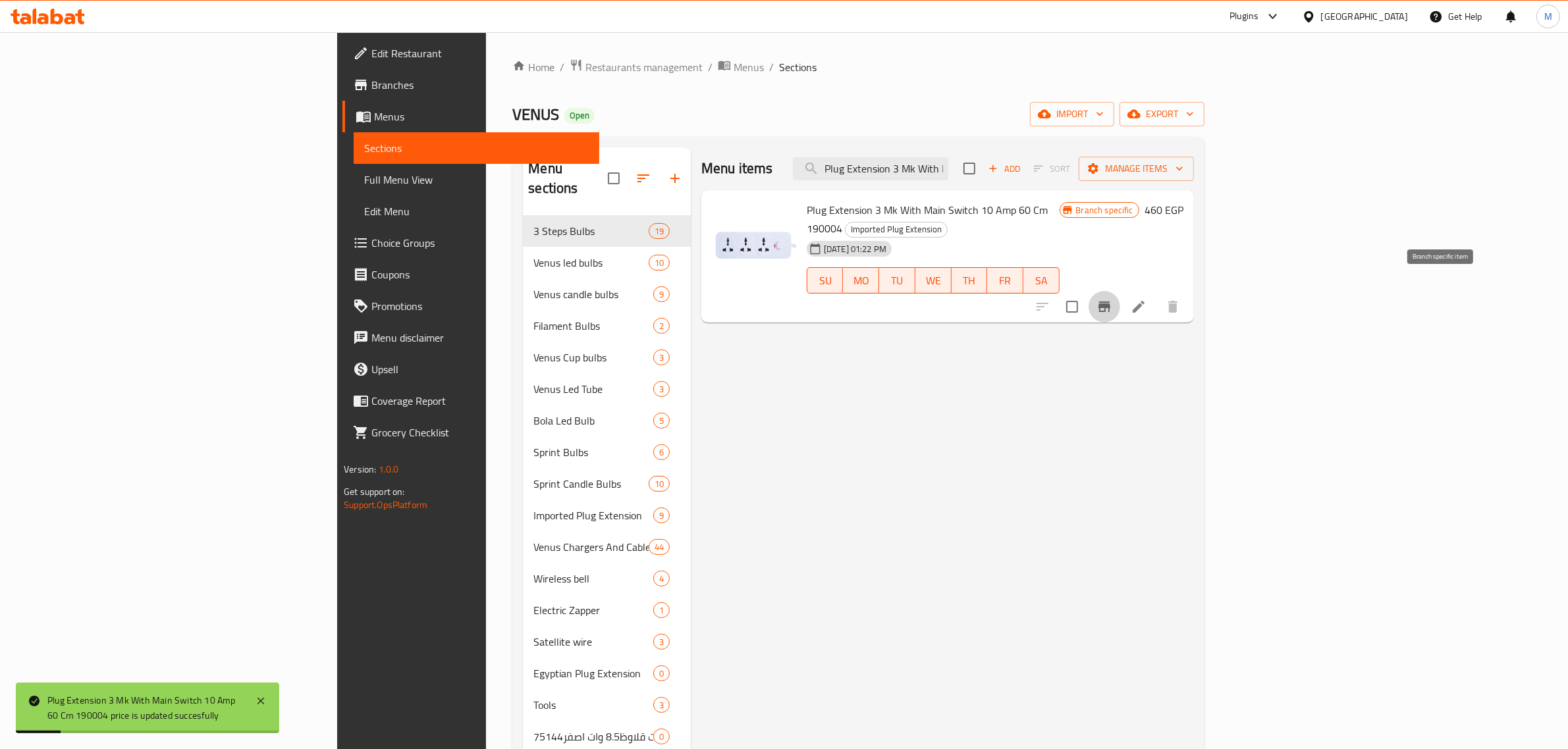
click at [1110, 301] on icon "Branch-specific-item" at bounding box center [1104, 306] width 12 height 11
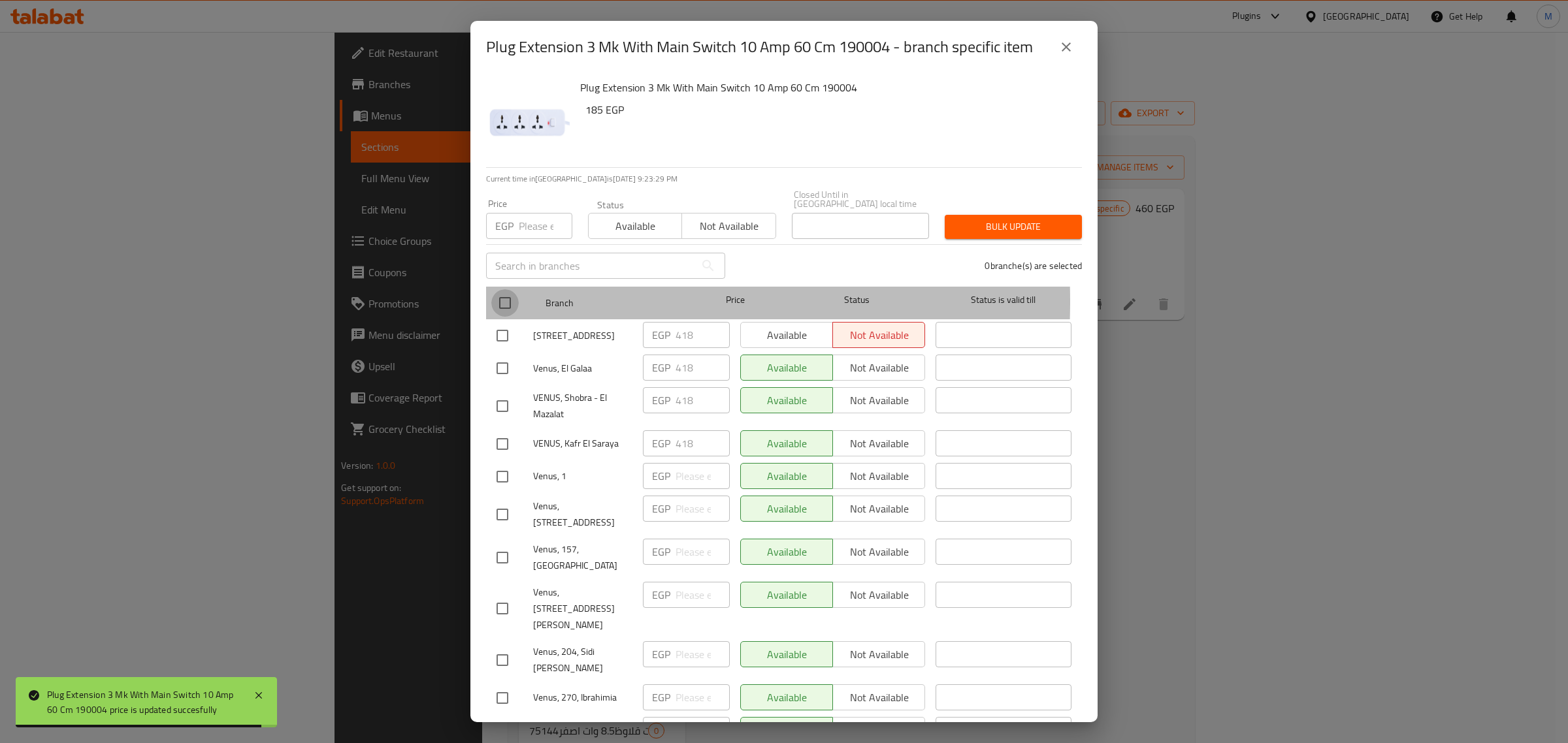
click at [508, 292] on input "checkbox" at bounding box center [505, 303] width 28 height 28
checkbox input "true"
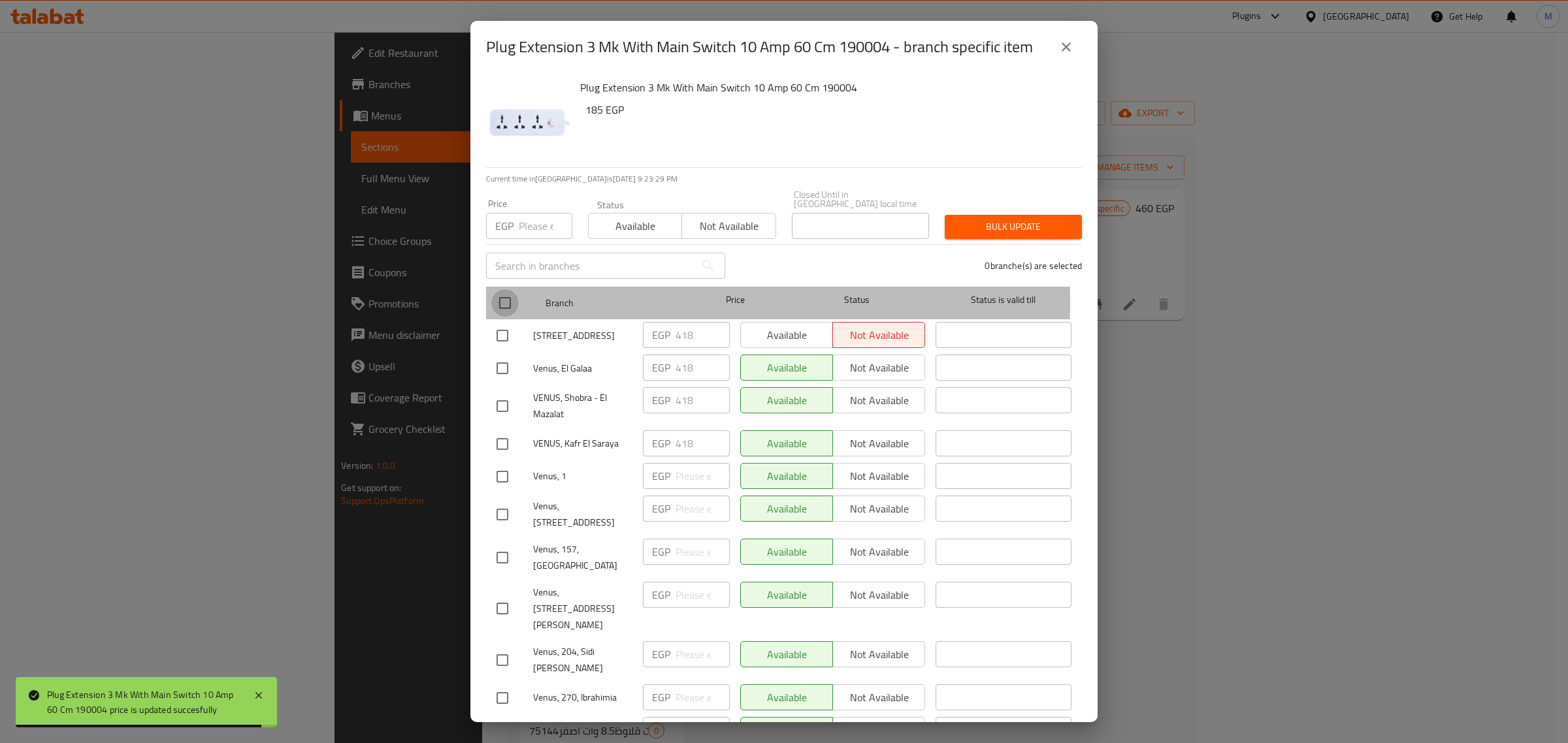
checkbox input "true"
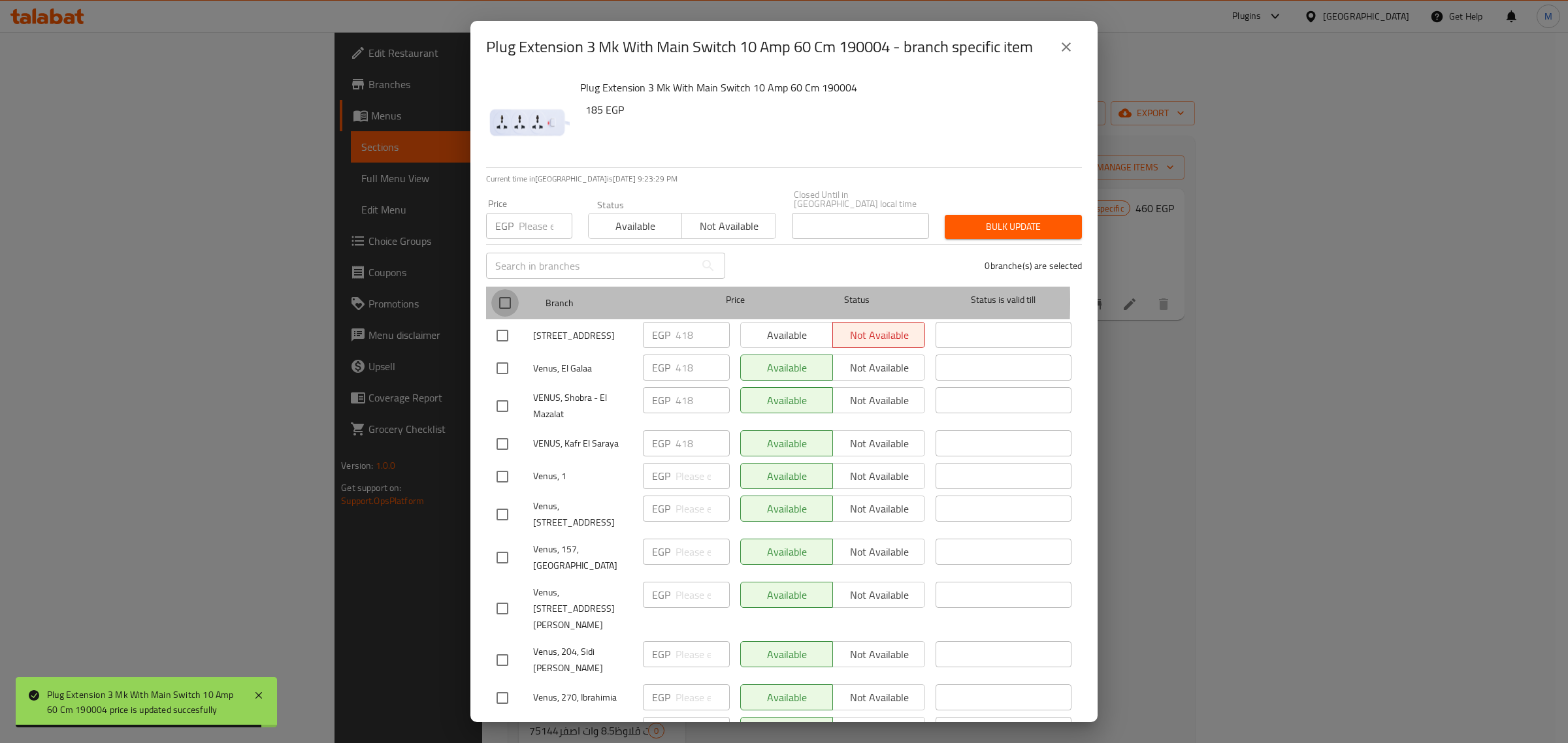
checkbox input "true"
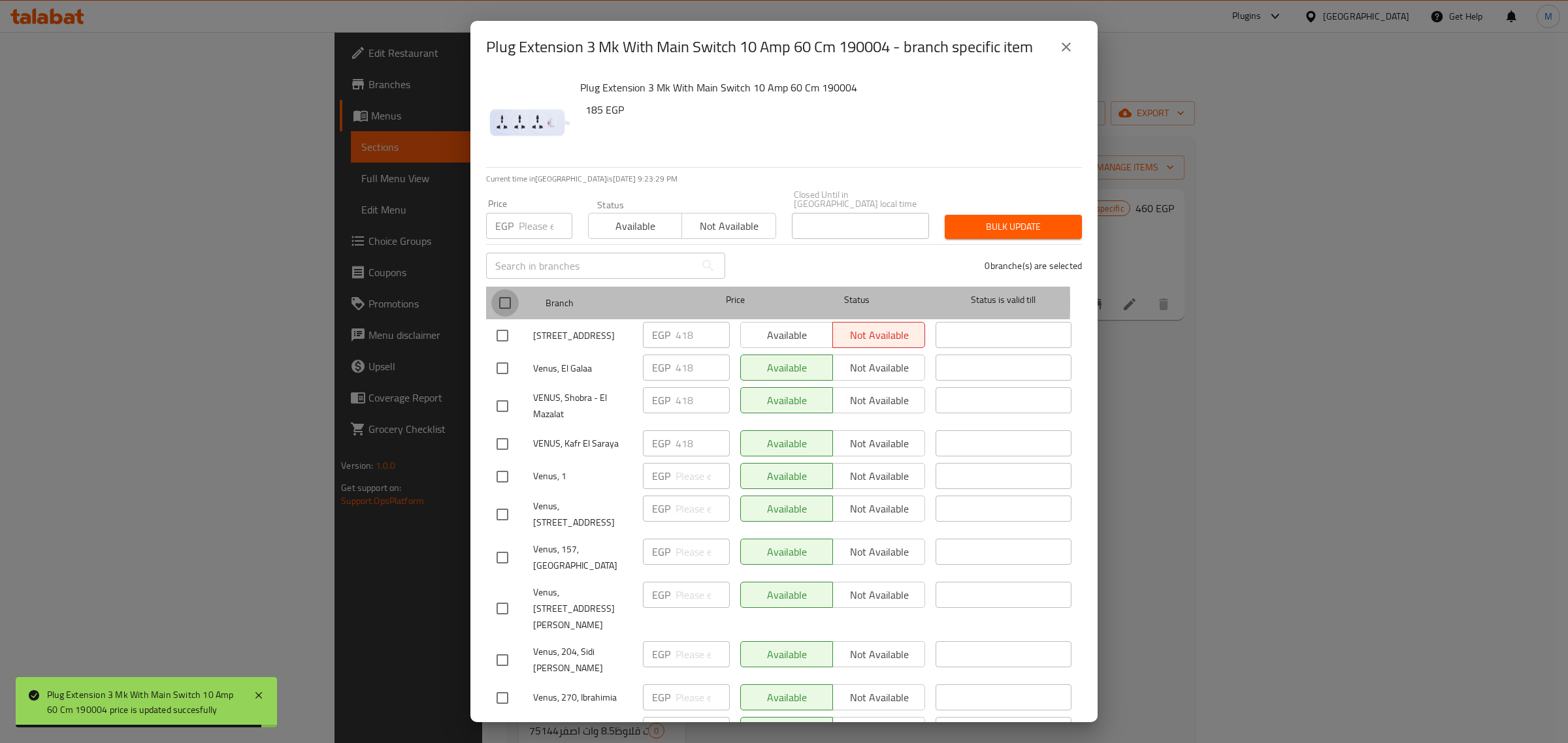
checkbox input "true"
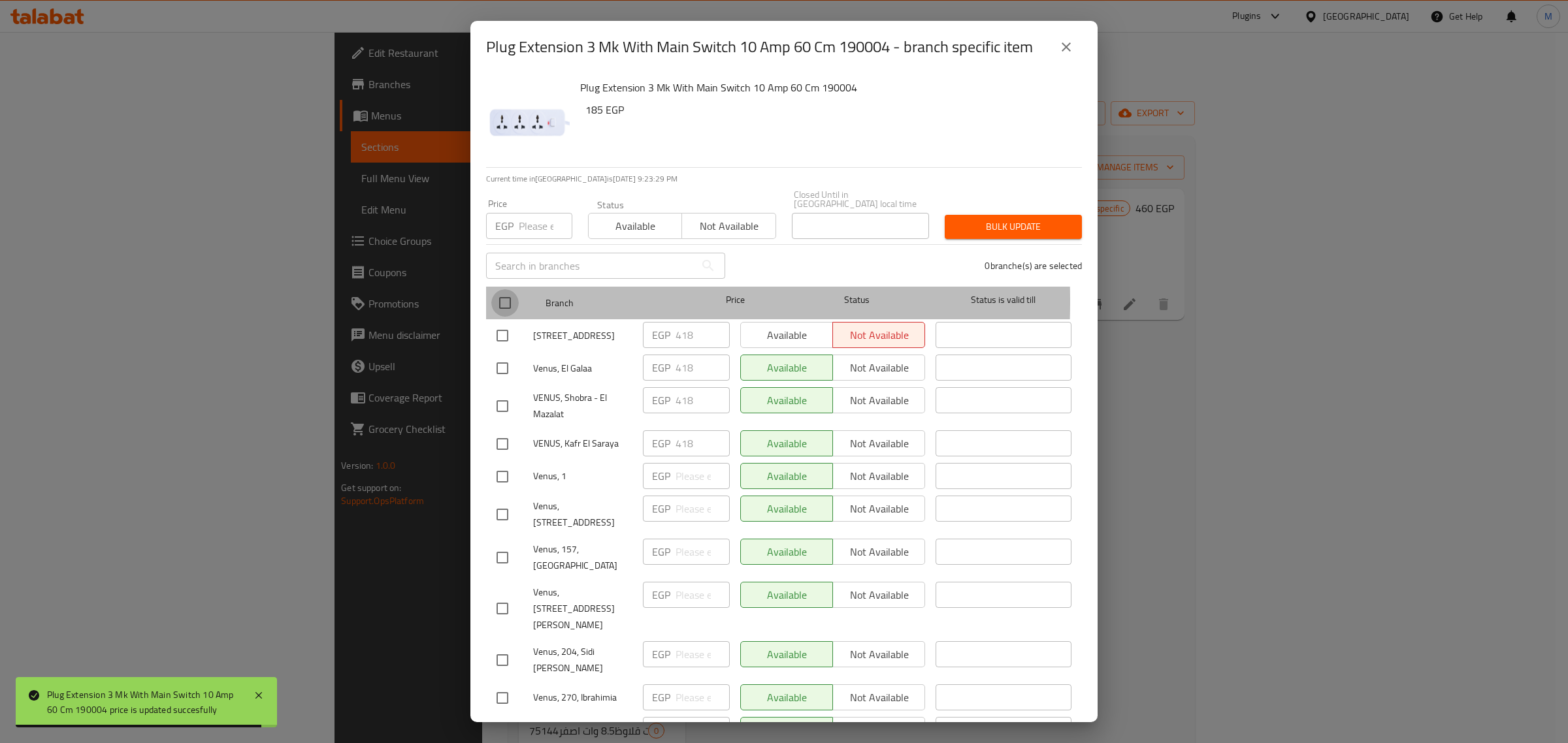
checkbox input "true"
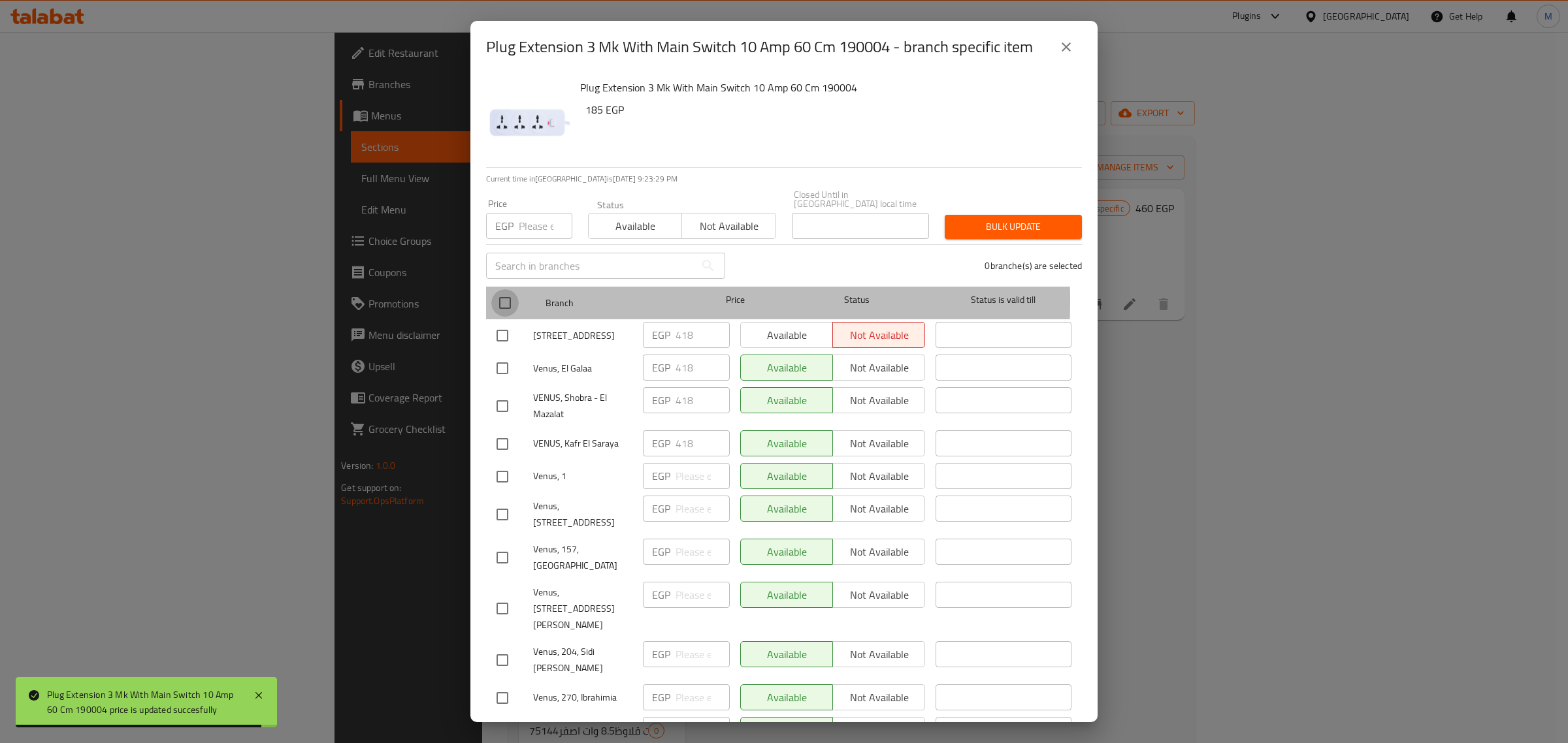
checkbox input "true"
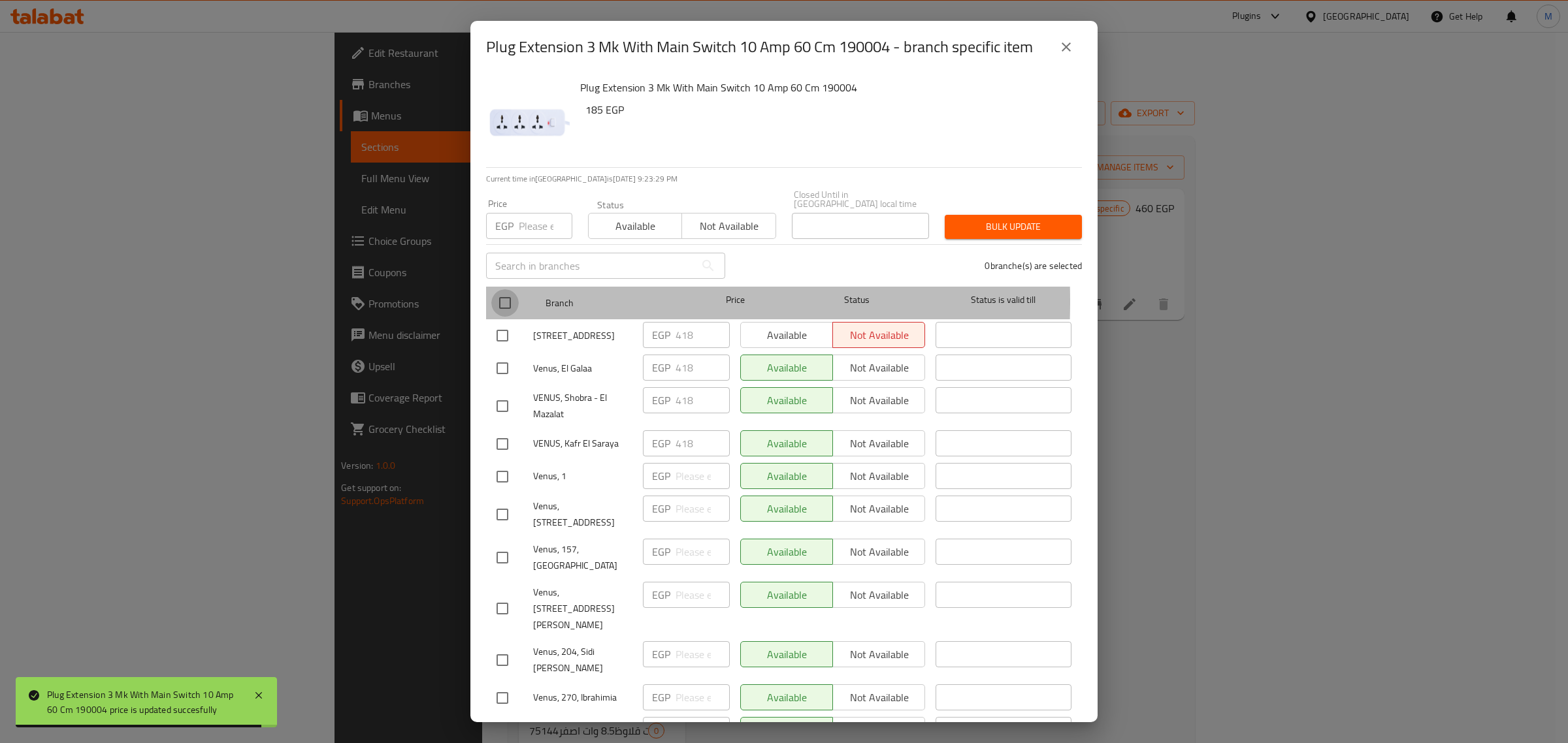
checkbox input "true"
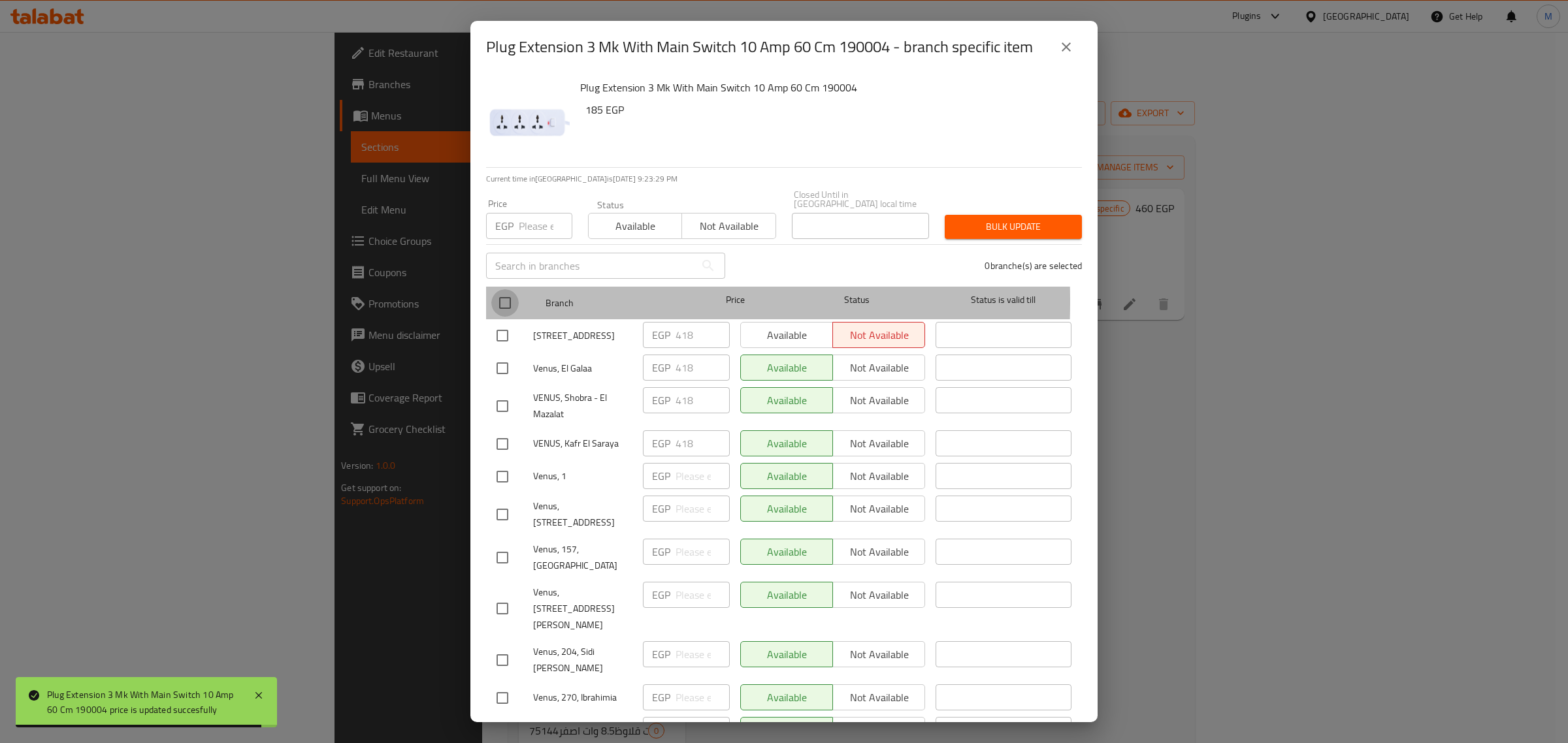
checkbox input "true"
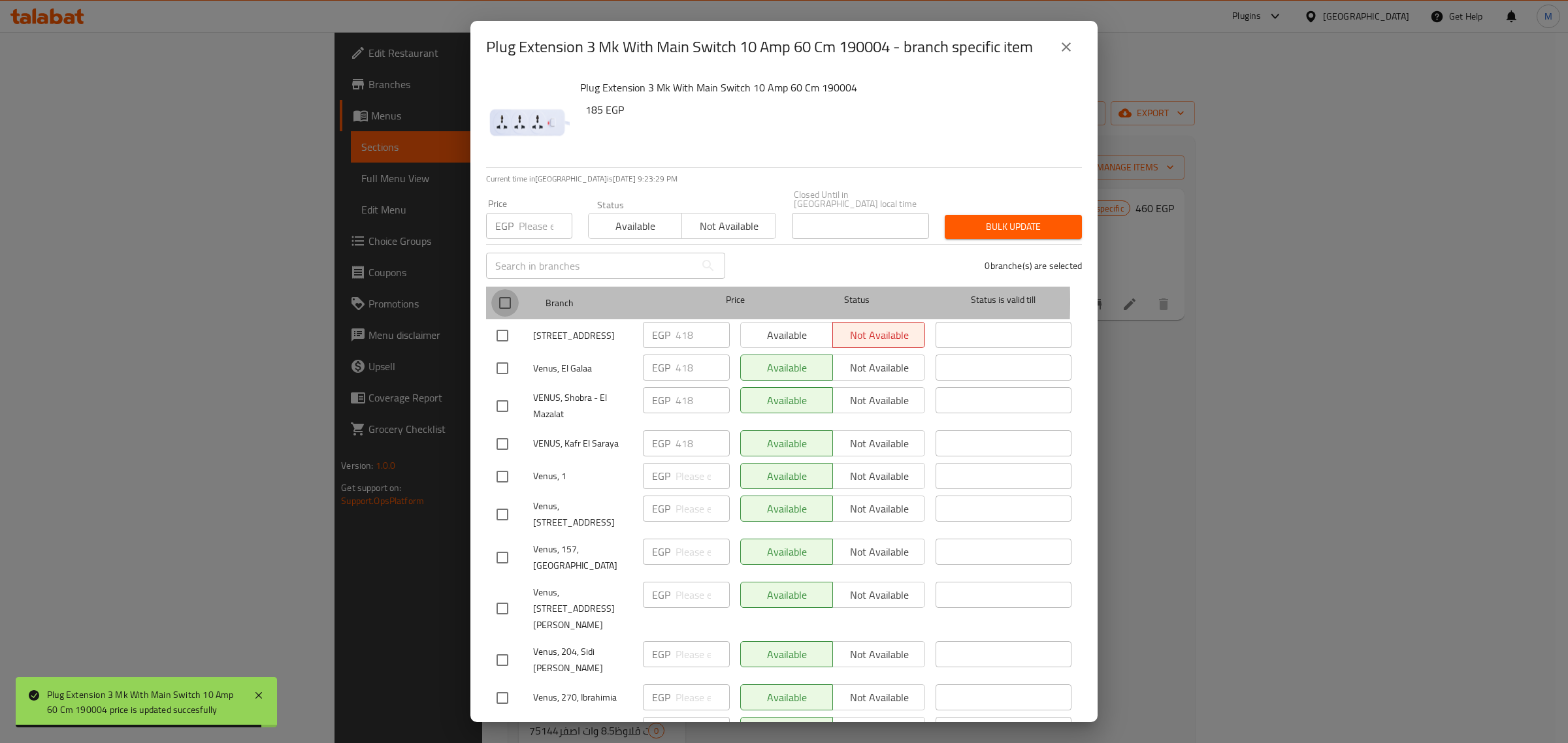
checkbox input "true"
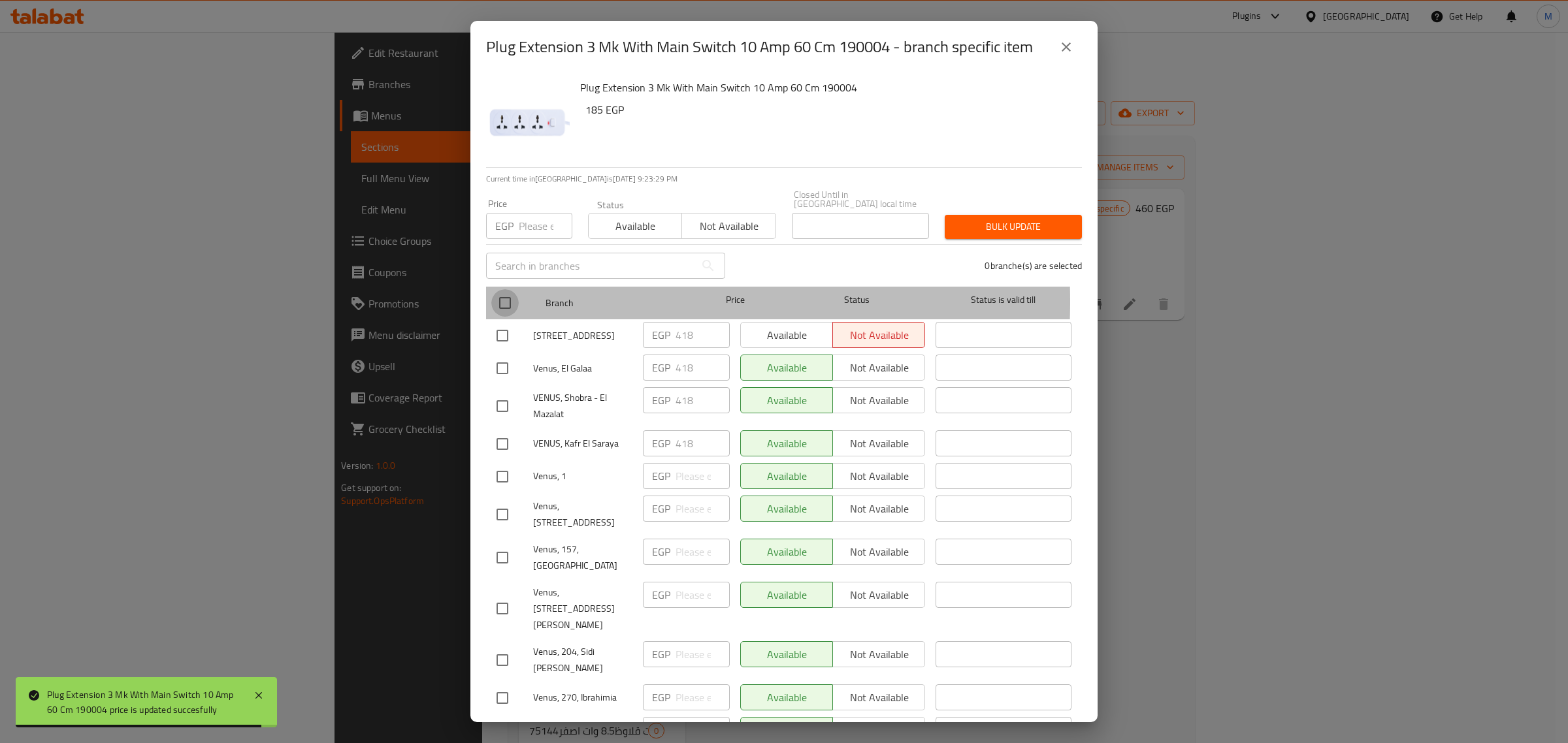
checkbox input "true"
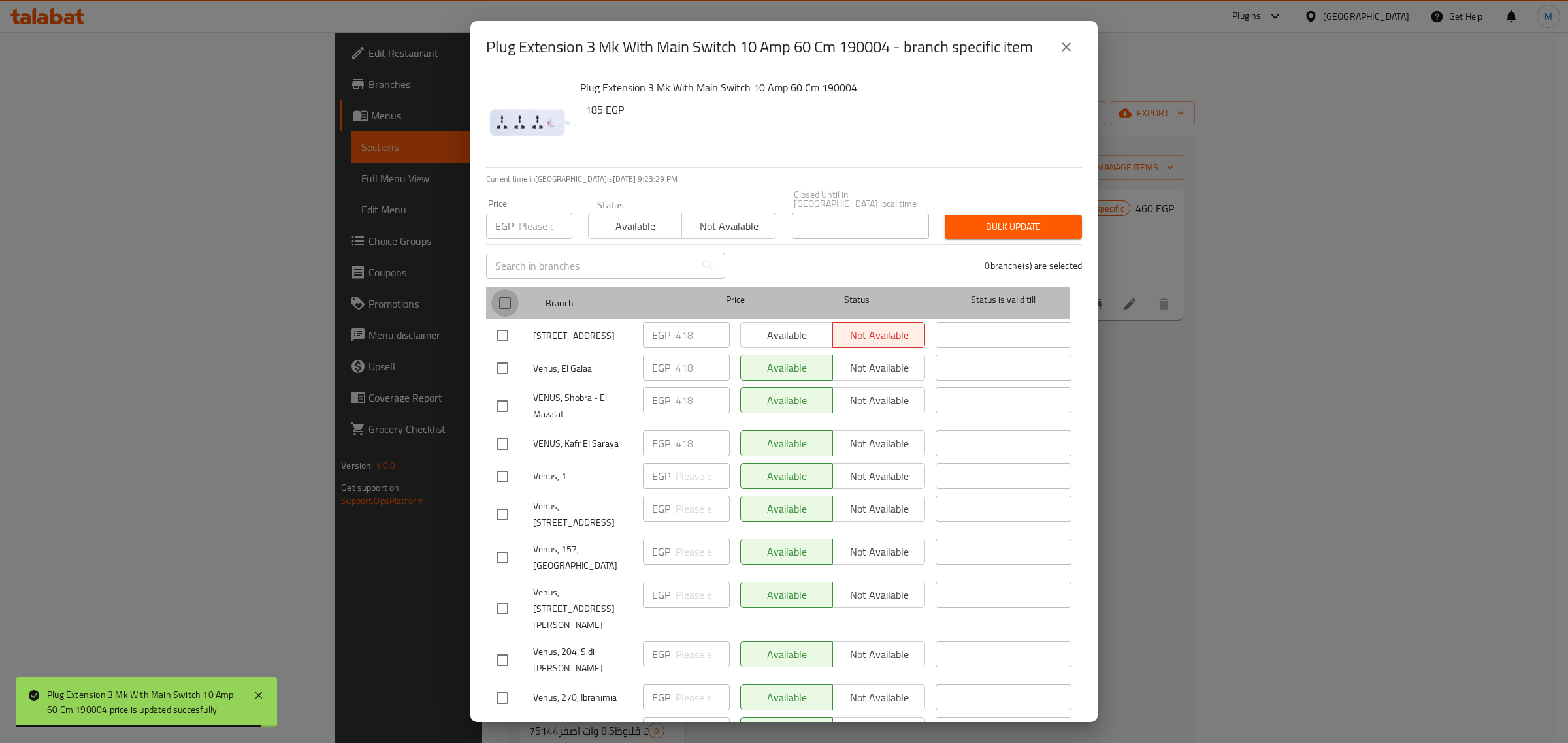
checkbox input "true"
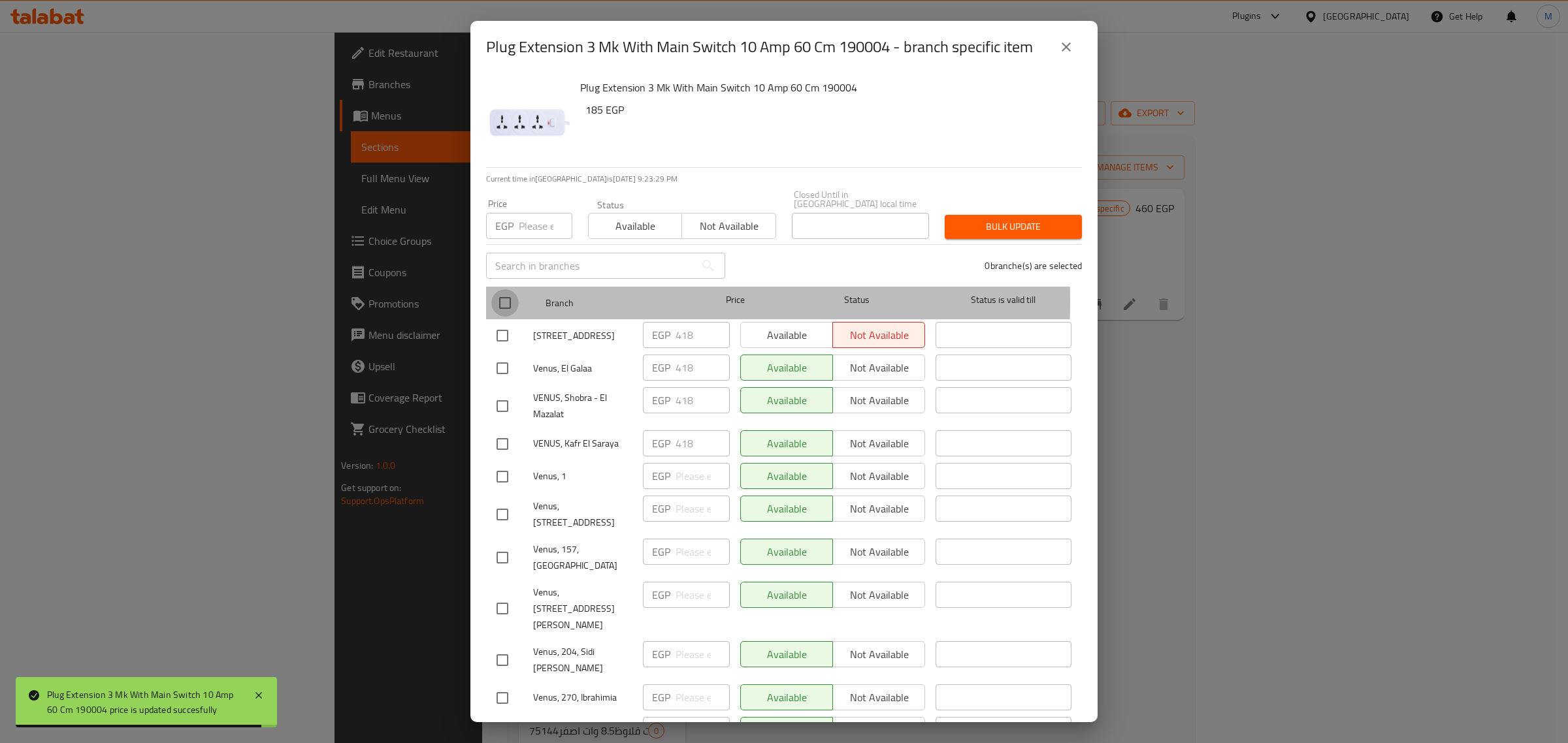
checkbox input "true"
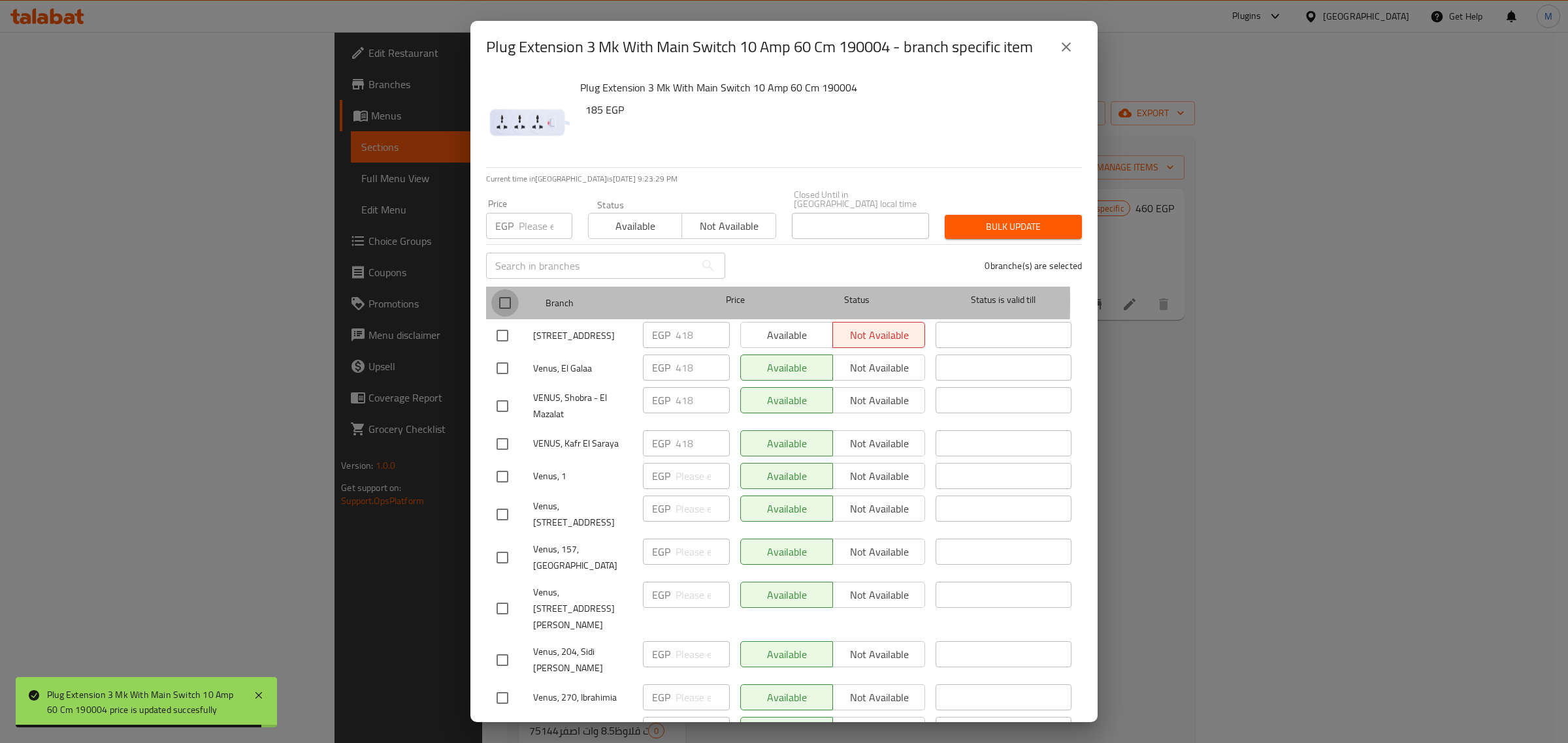
checkbox input "true"
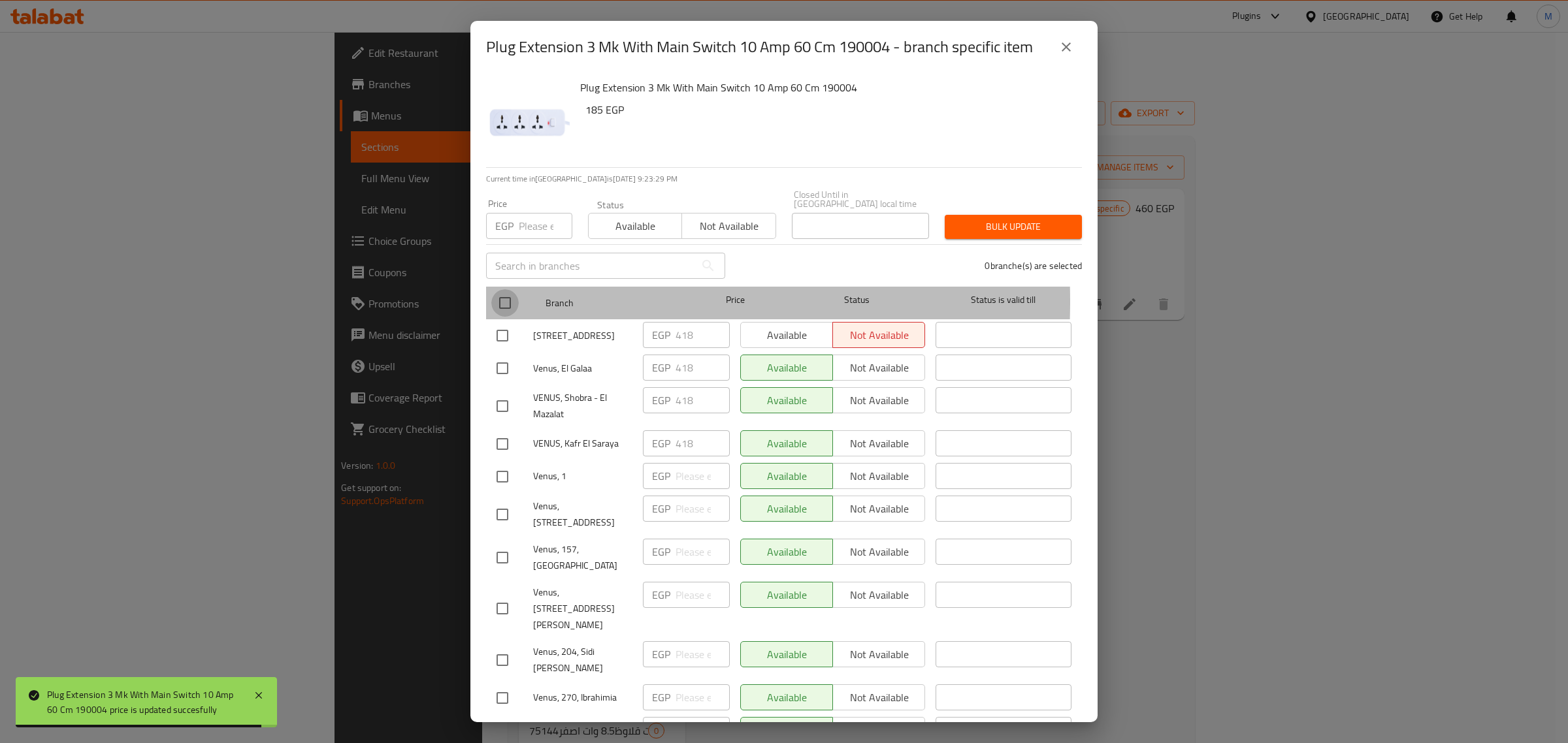
checkbox input "true"
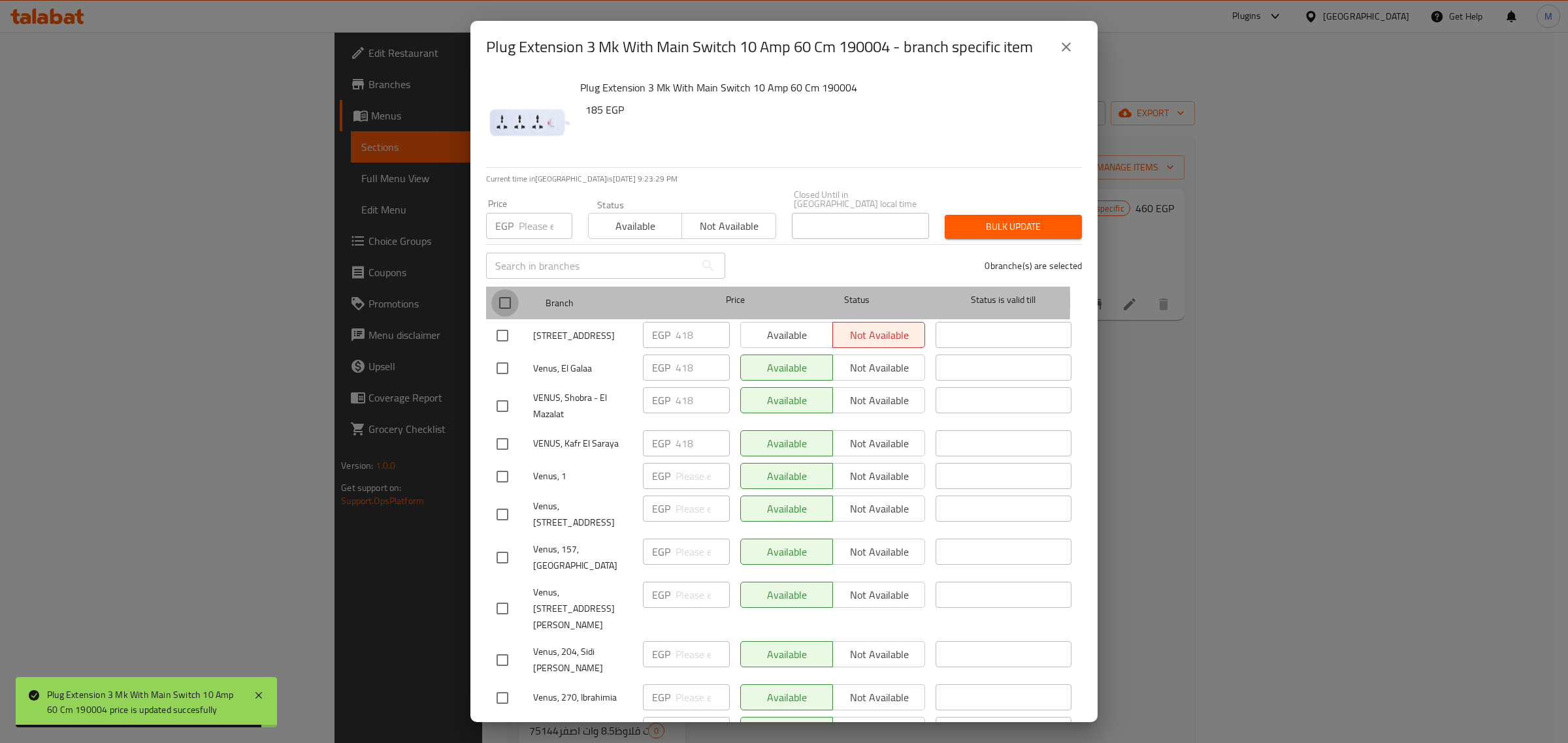
checkbox input "true"
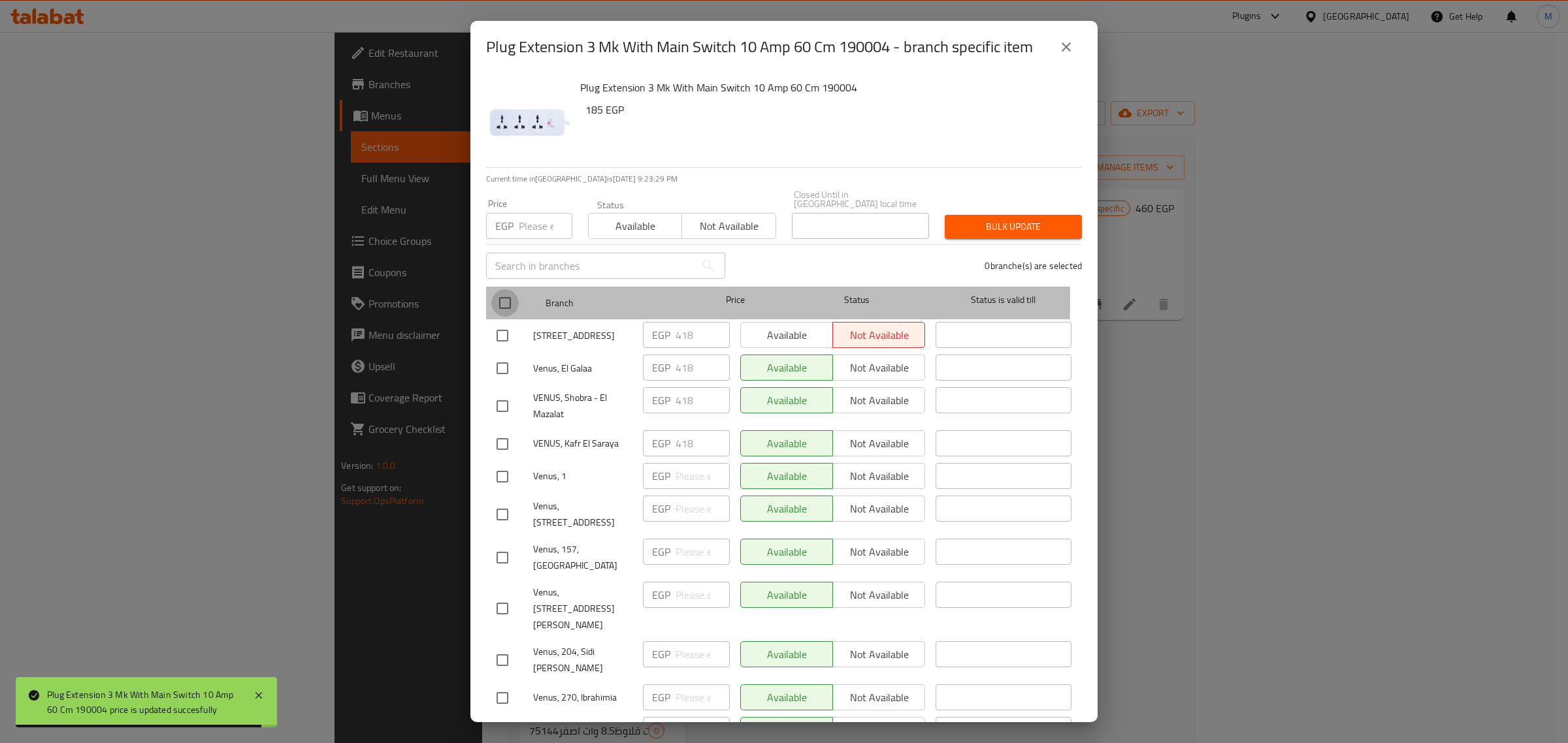
checkbox input "true"
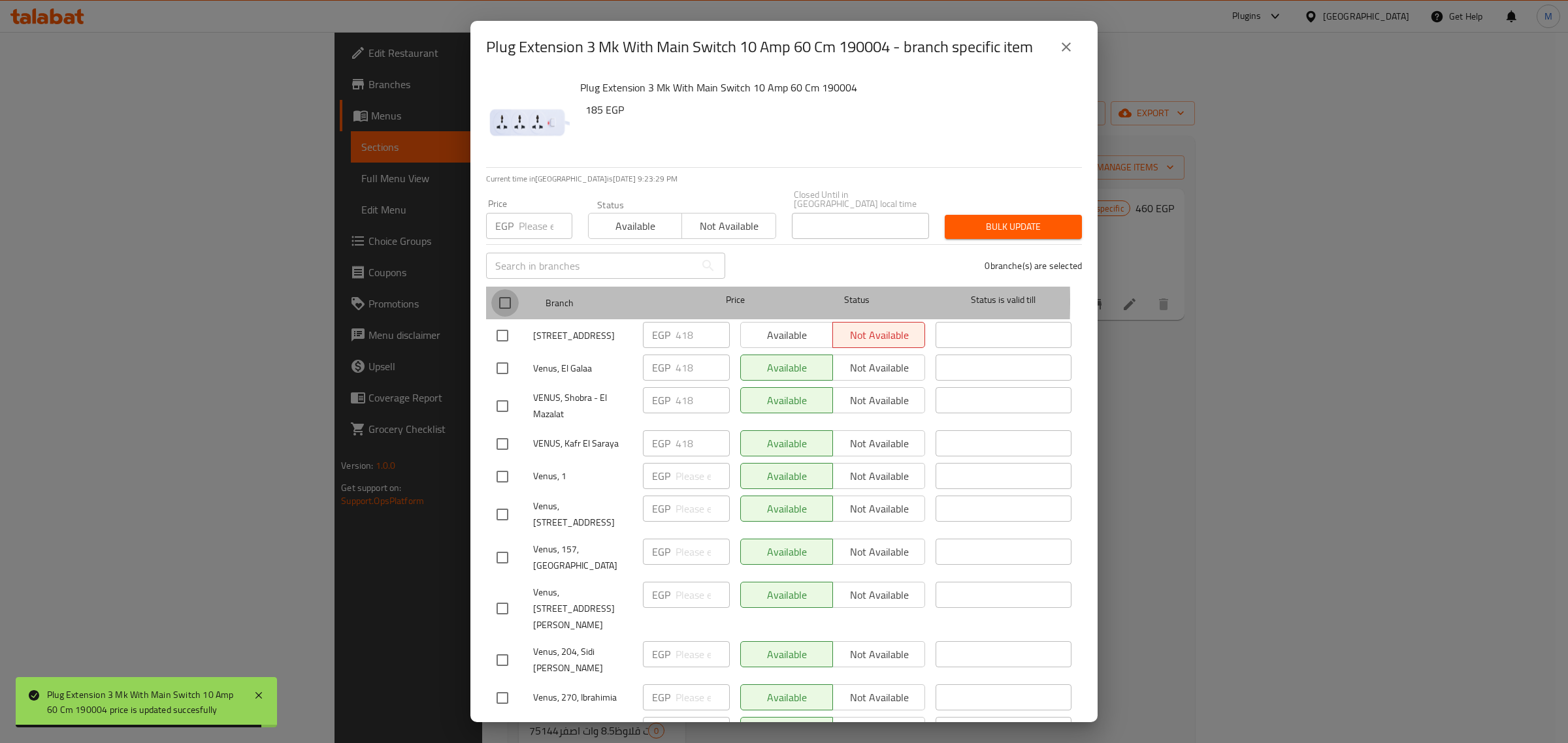
checkbox input "true"
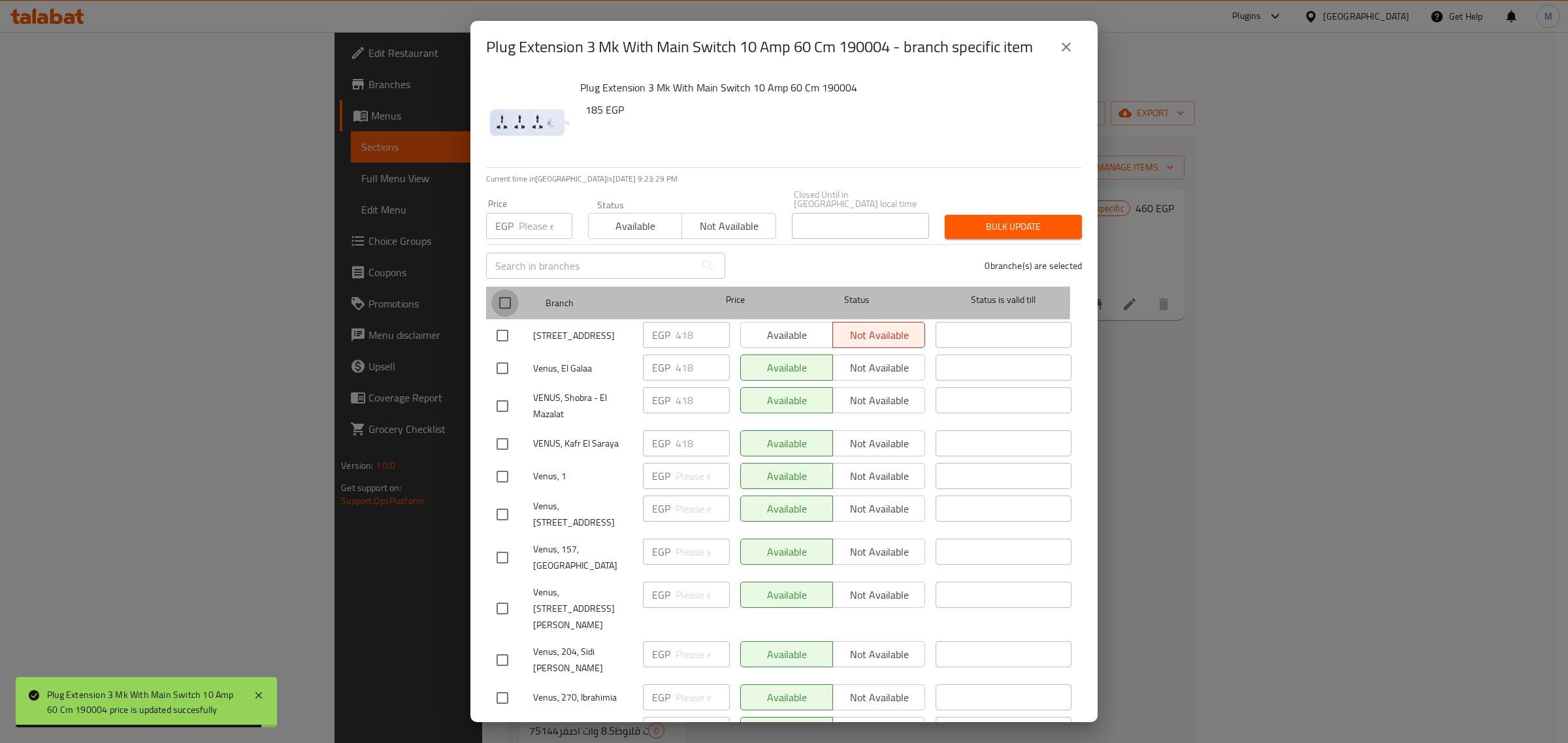
checkbox input "true"
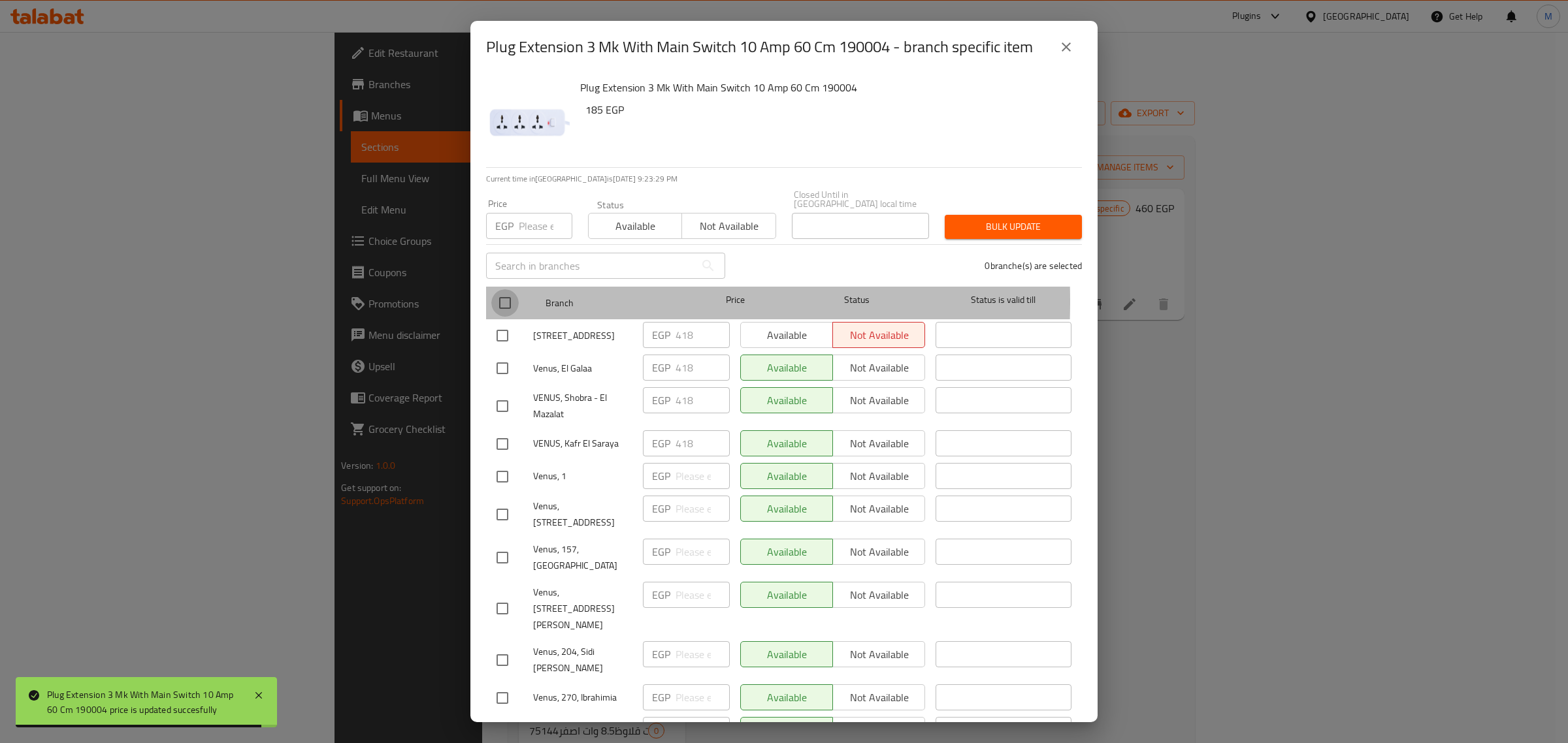
checkbox input "true"
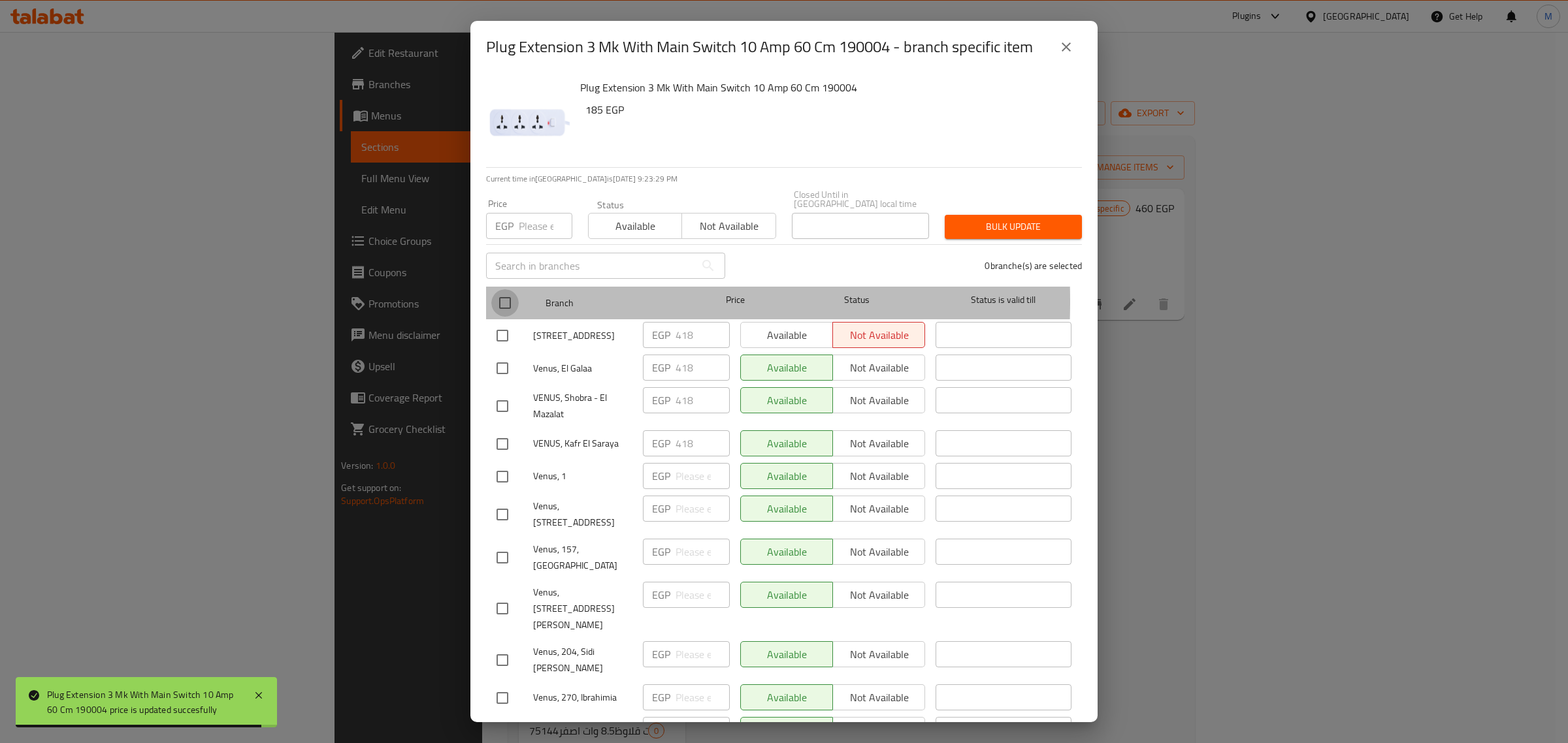
checkbox input "true"
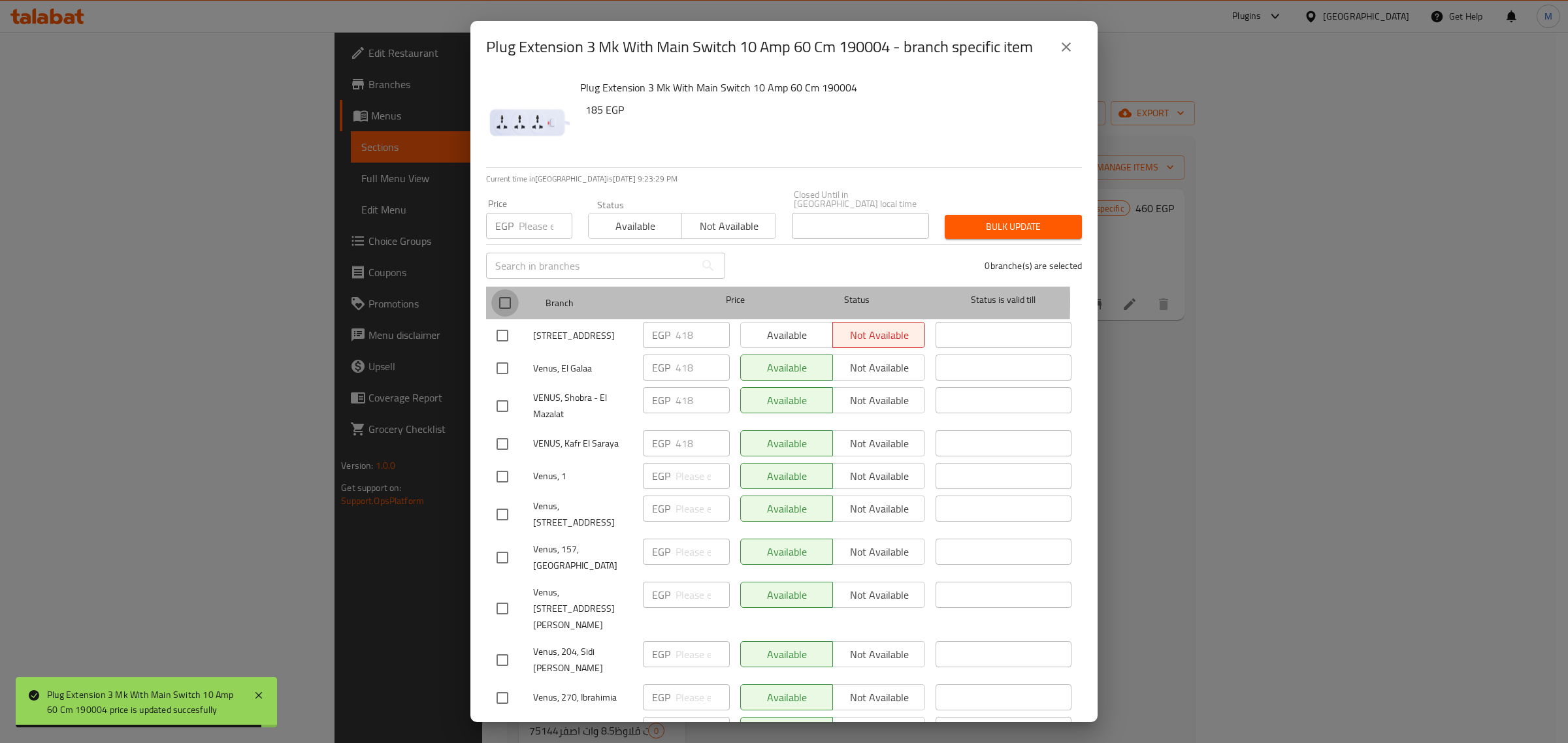
checkbox input "true"
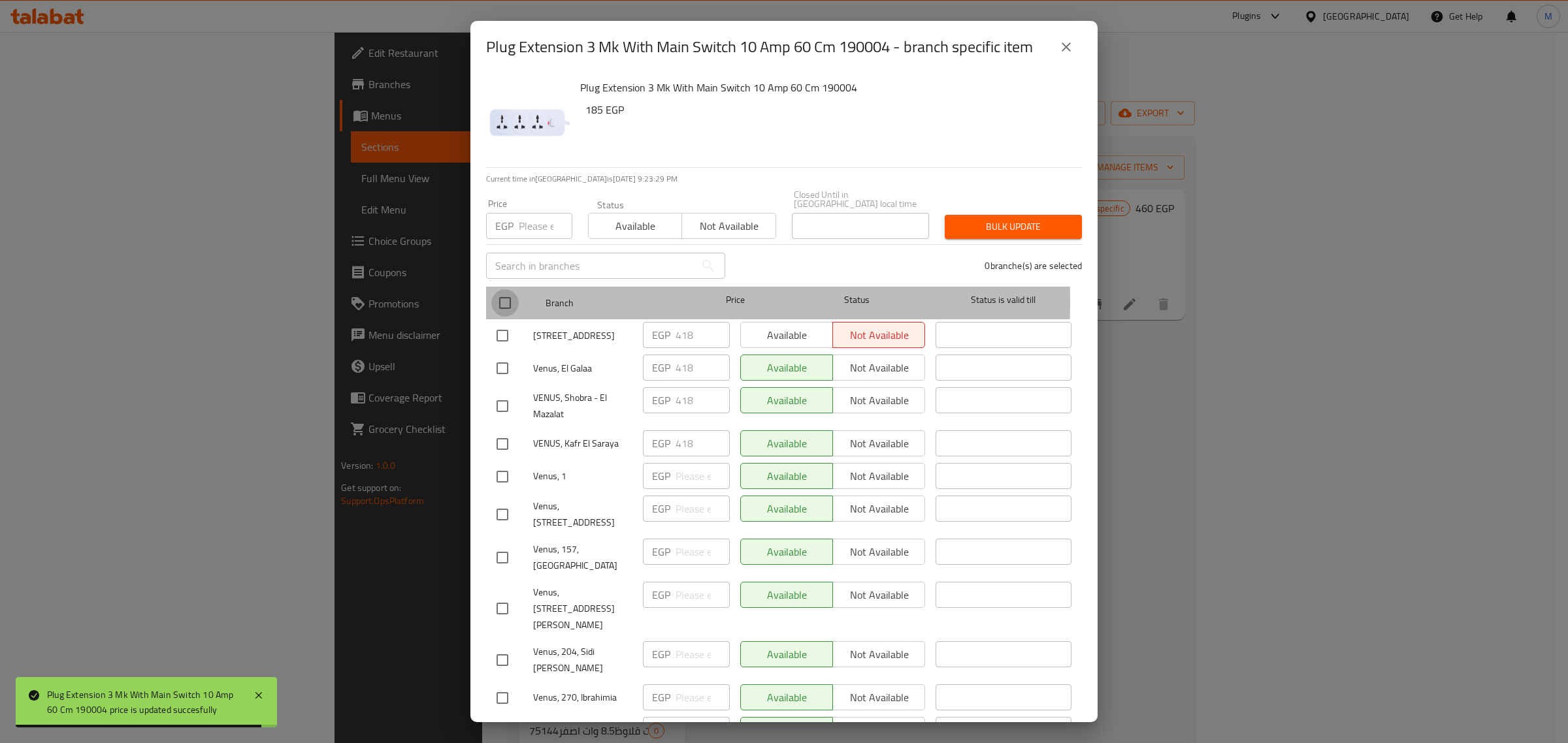
checkbox input "true"
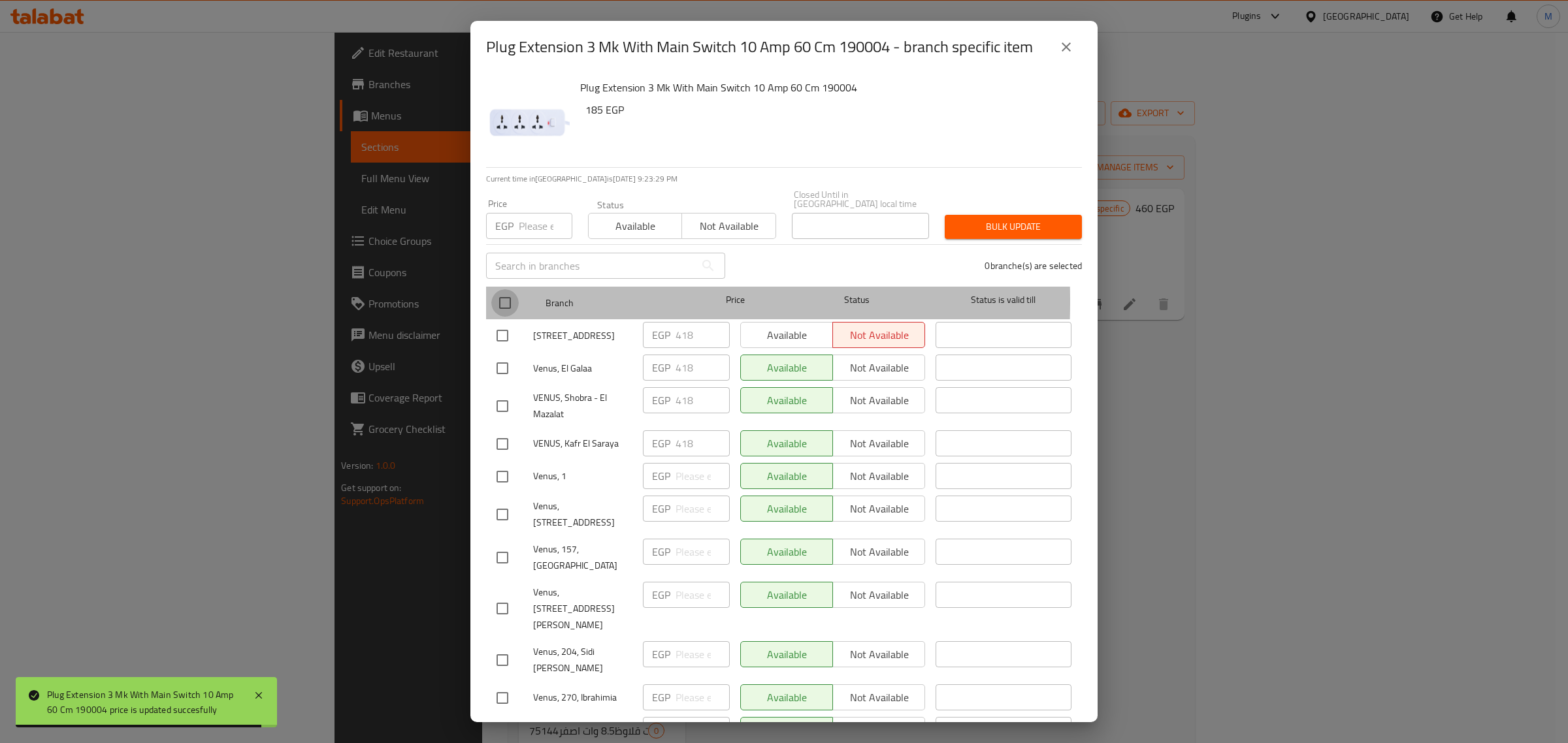
checkbox input "true"
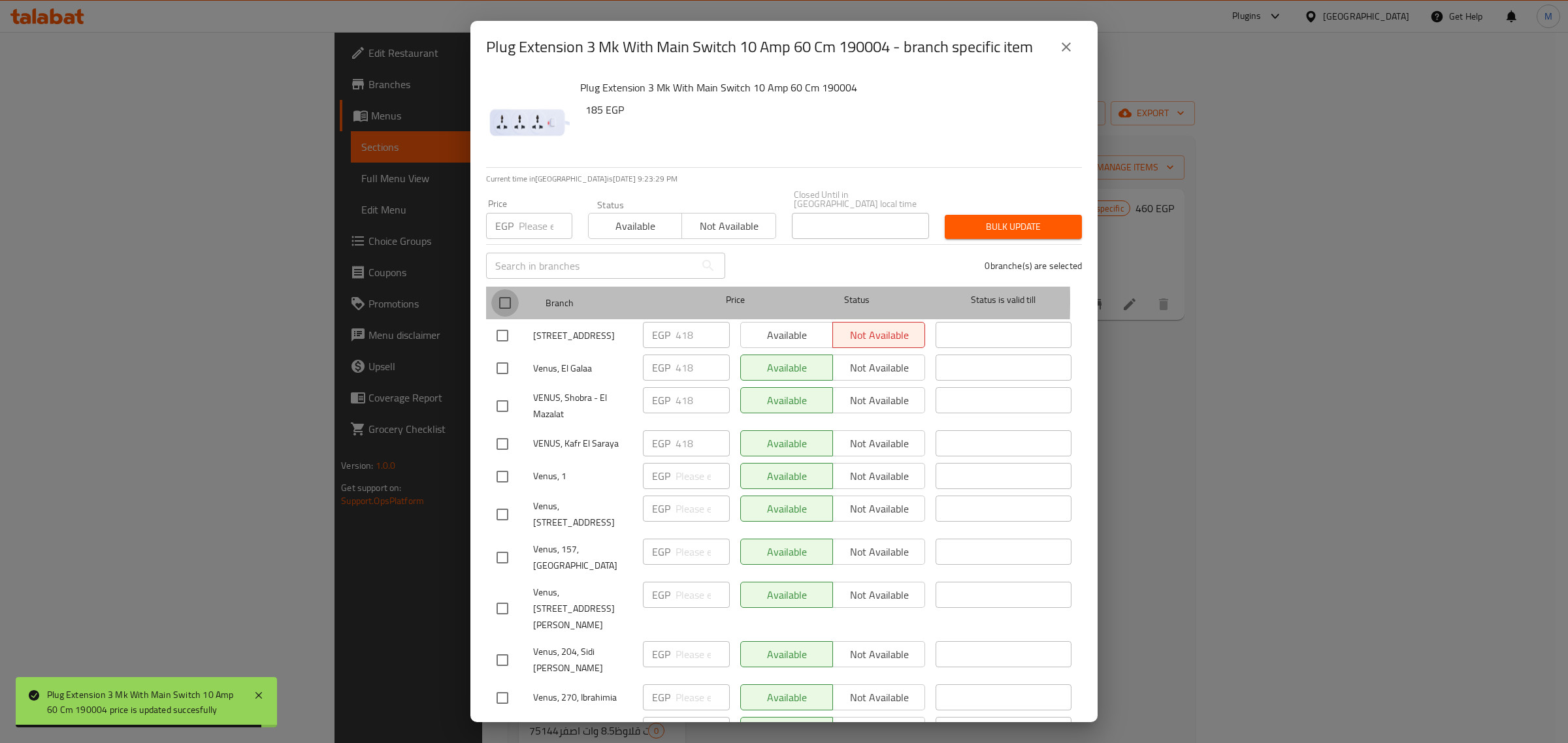
checkbox input "true"
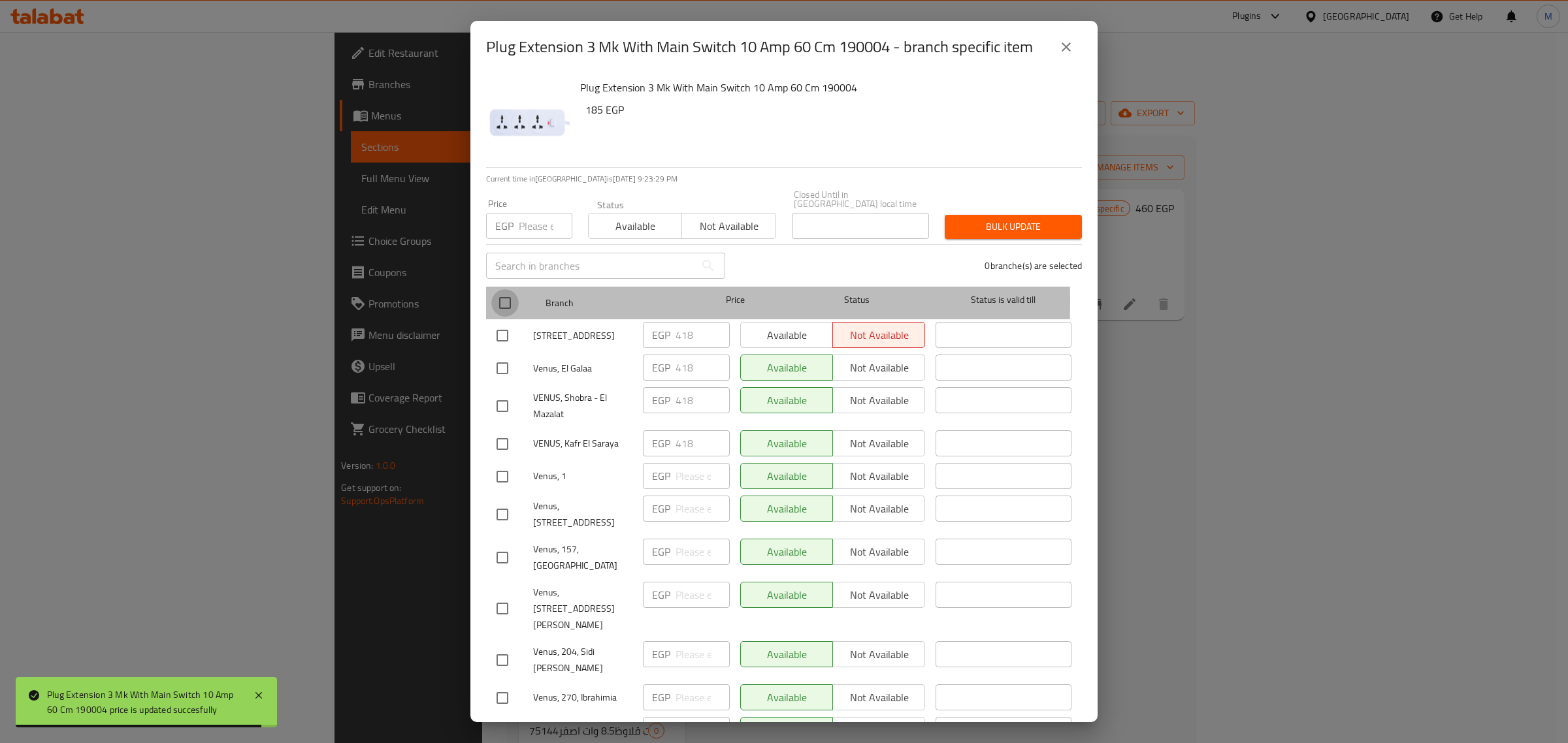
checkbox input "true"
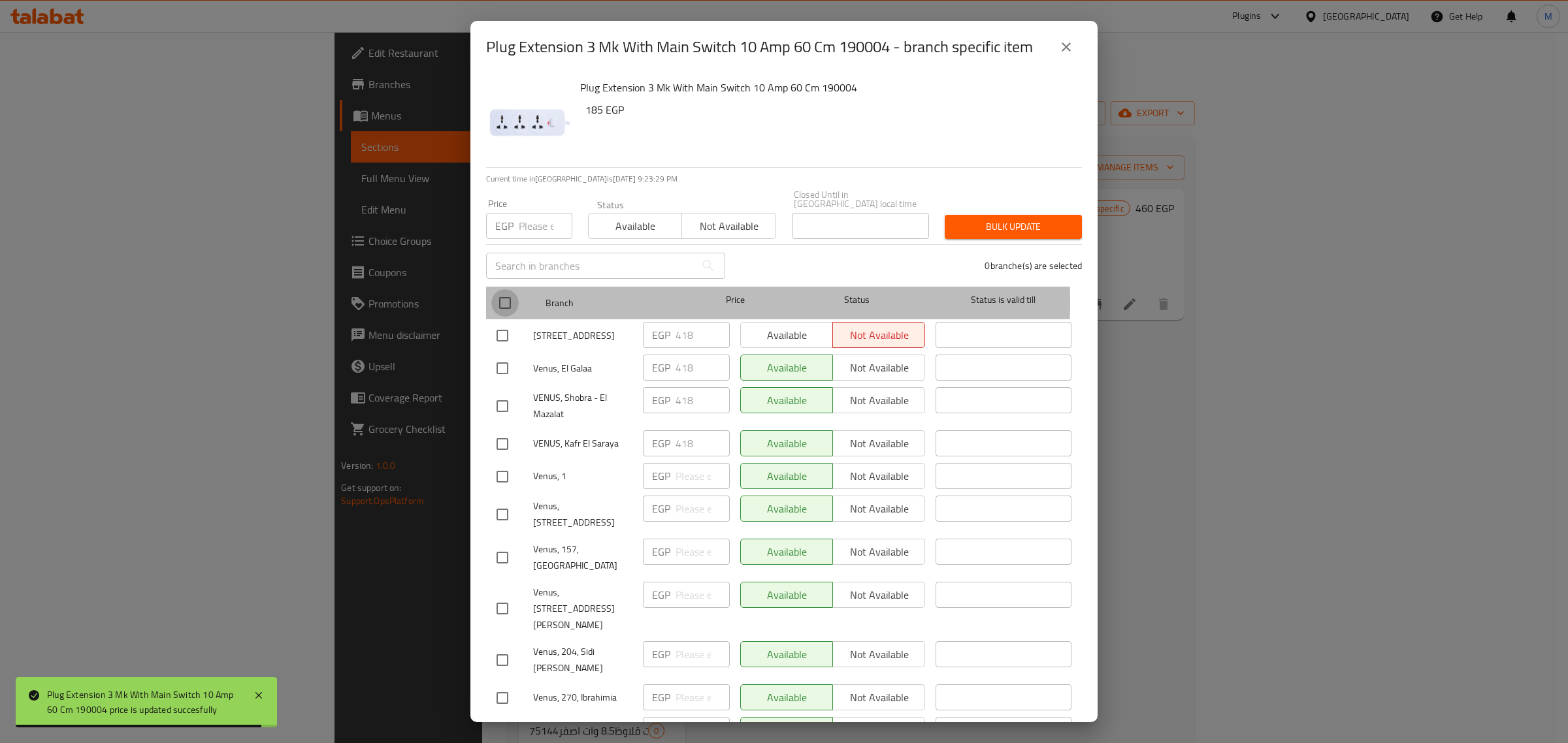
checkbox input "true"
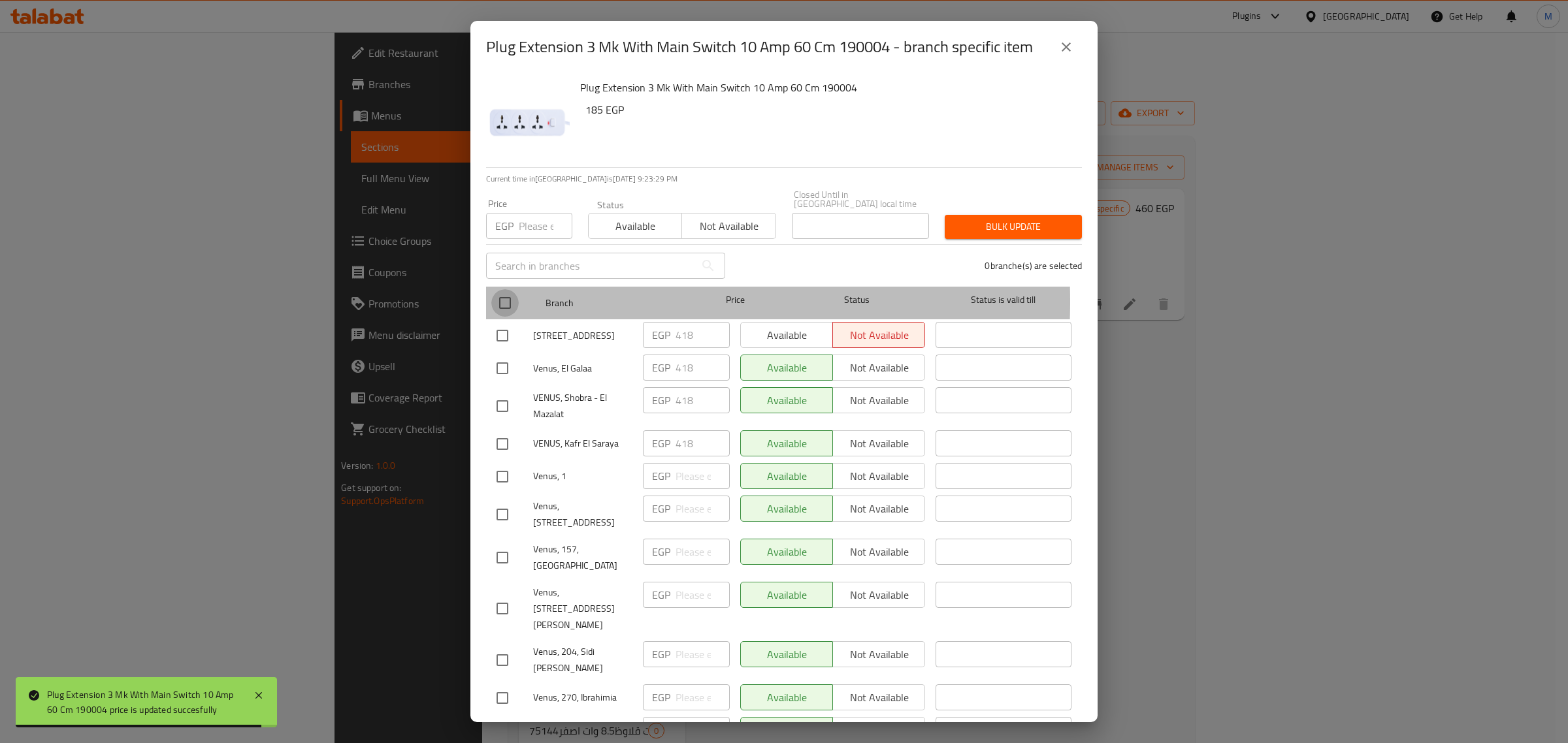
checkbox input "true"
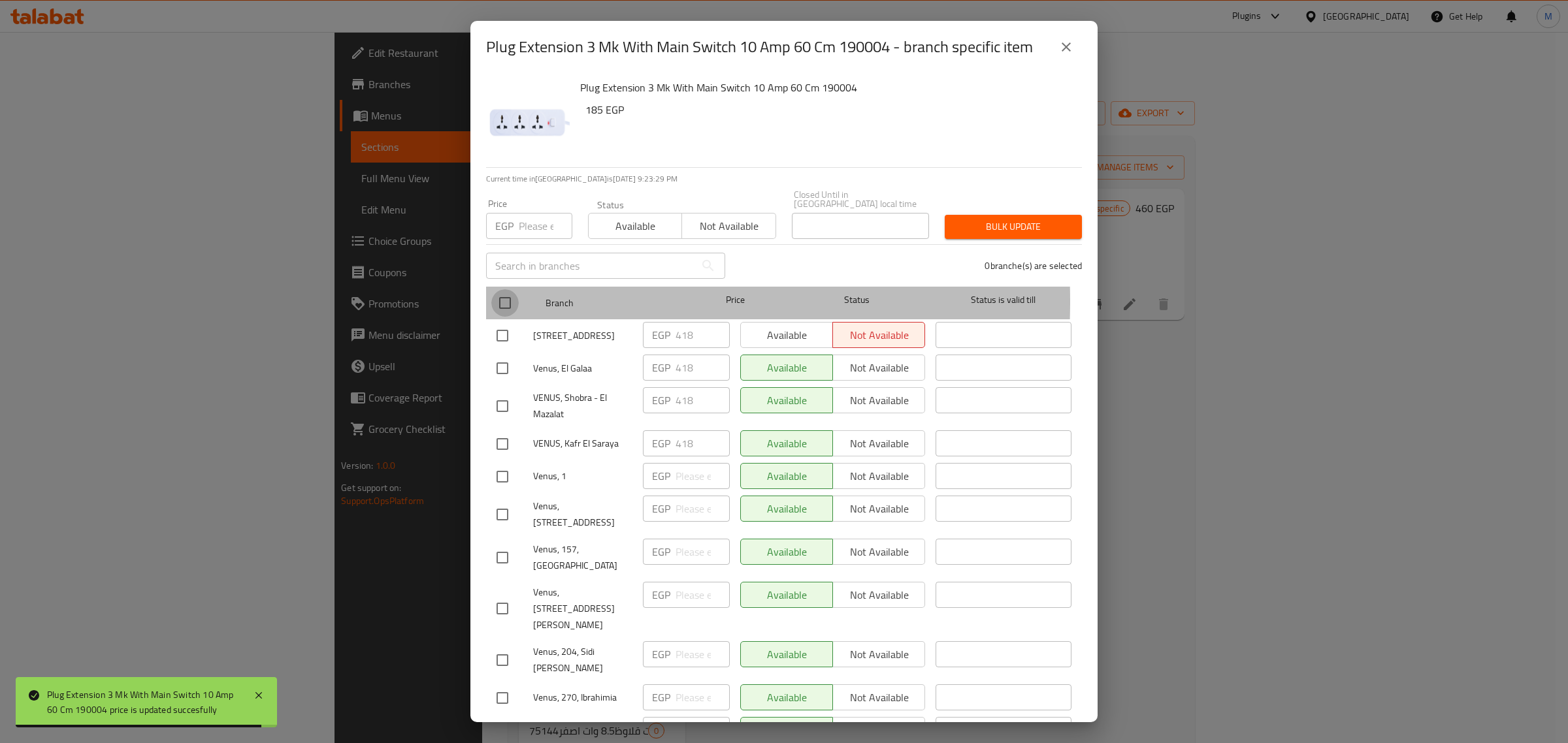
checkbox input "true"
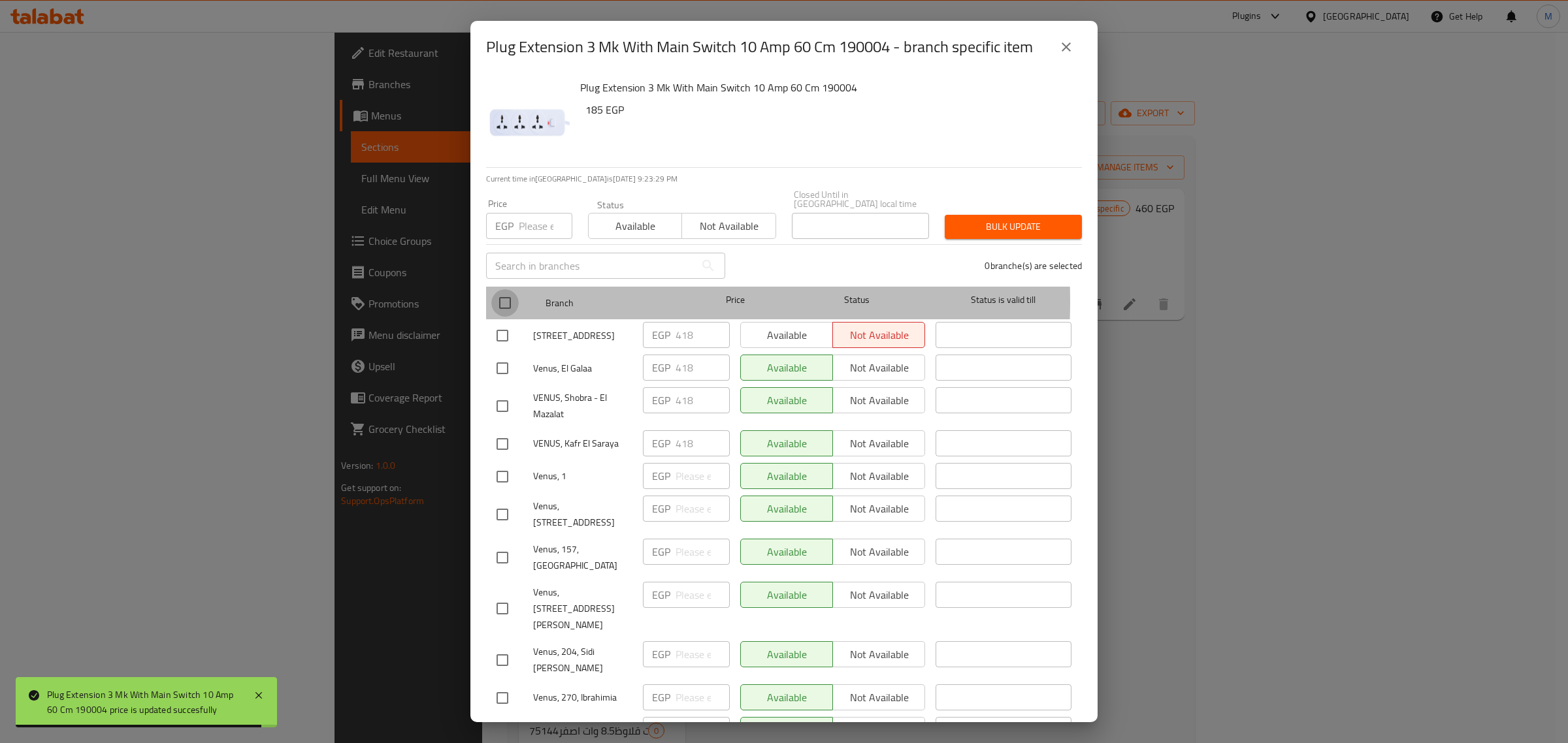
checkbox input "true"
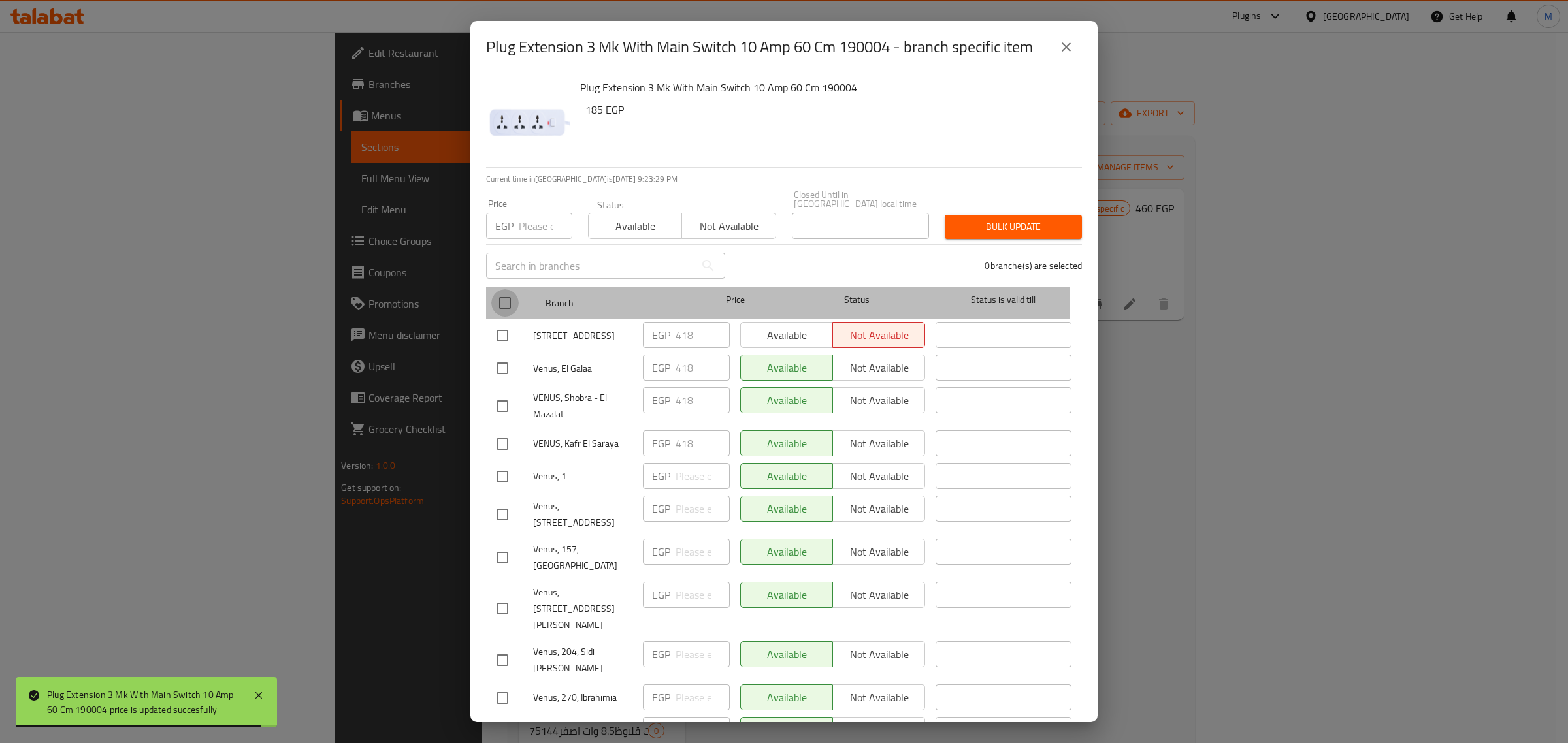
checkbox input "true"
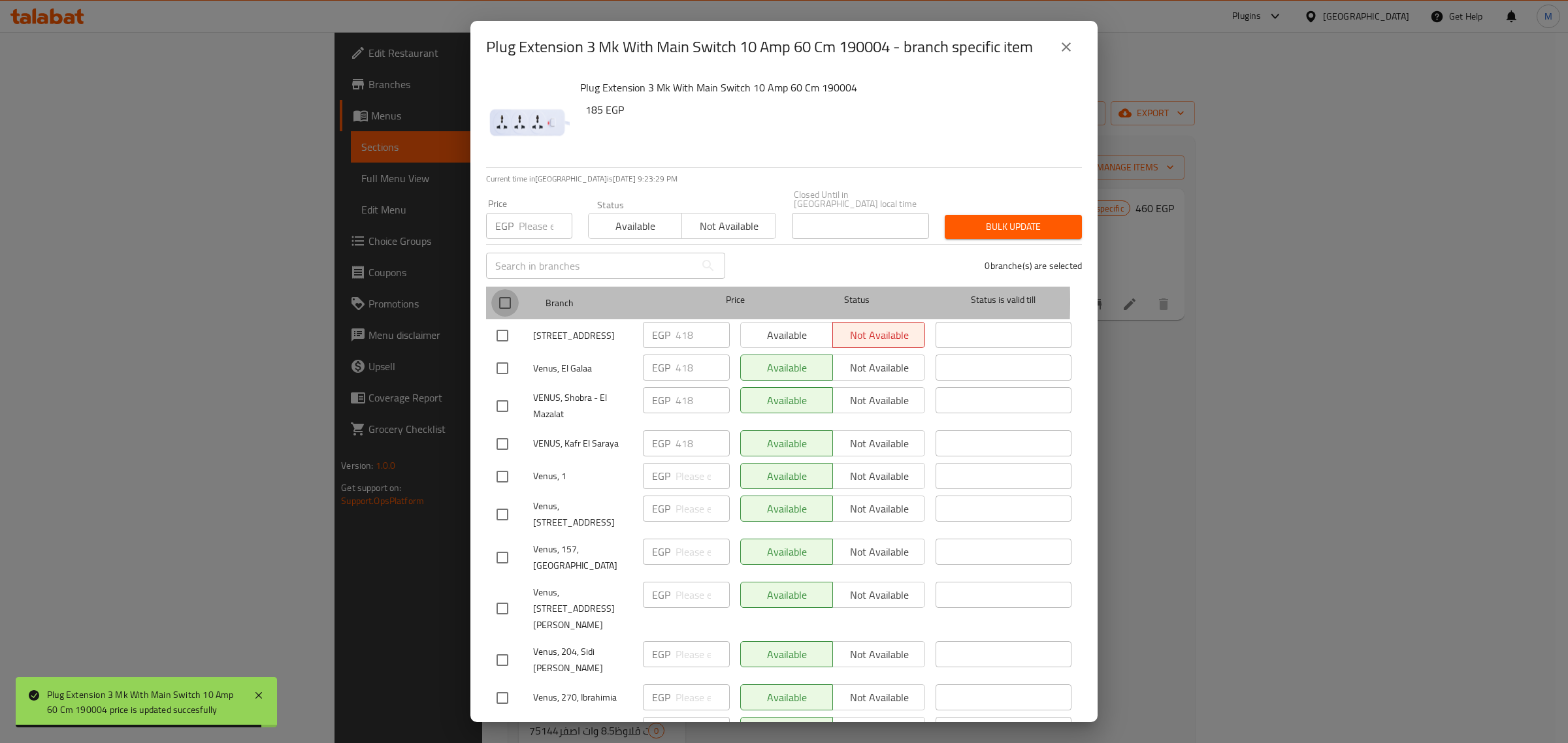
checkbox input "true"
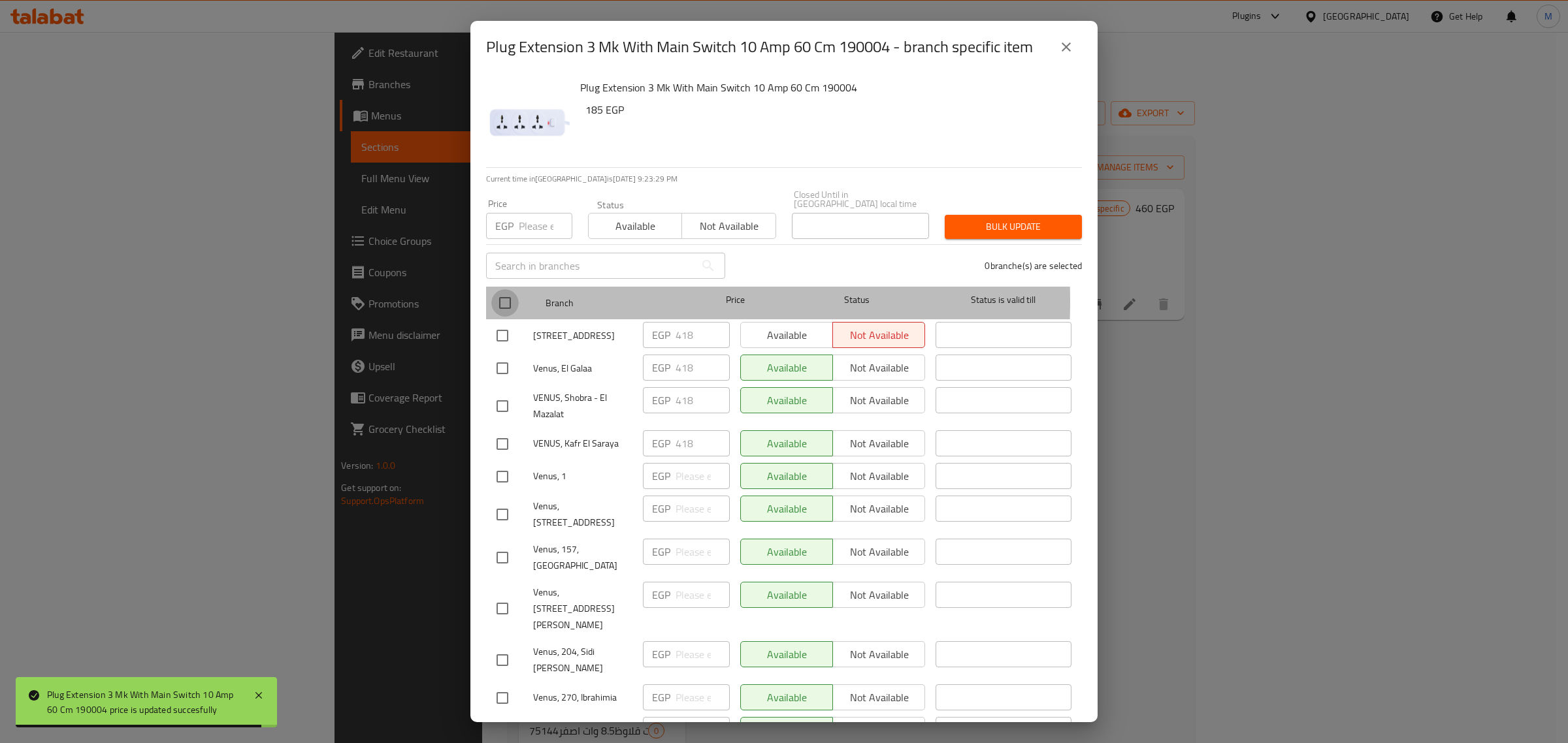
checkbox input "true"
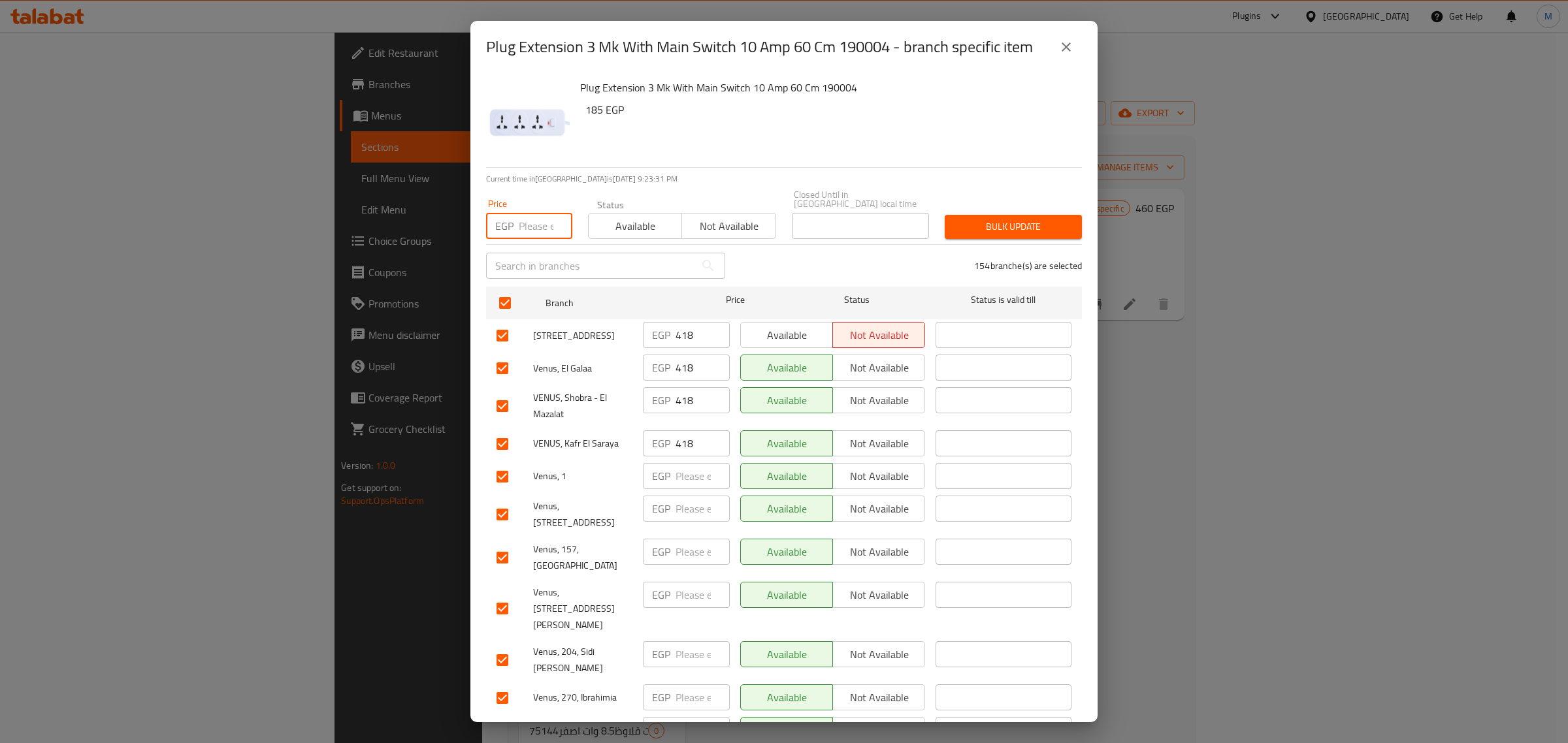
click at [539, 220] on input "number" at bounding box center [546, 226] width 54 height 26
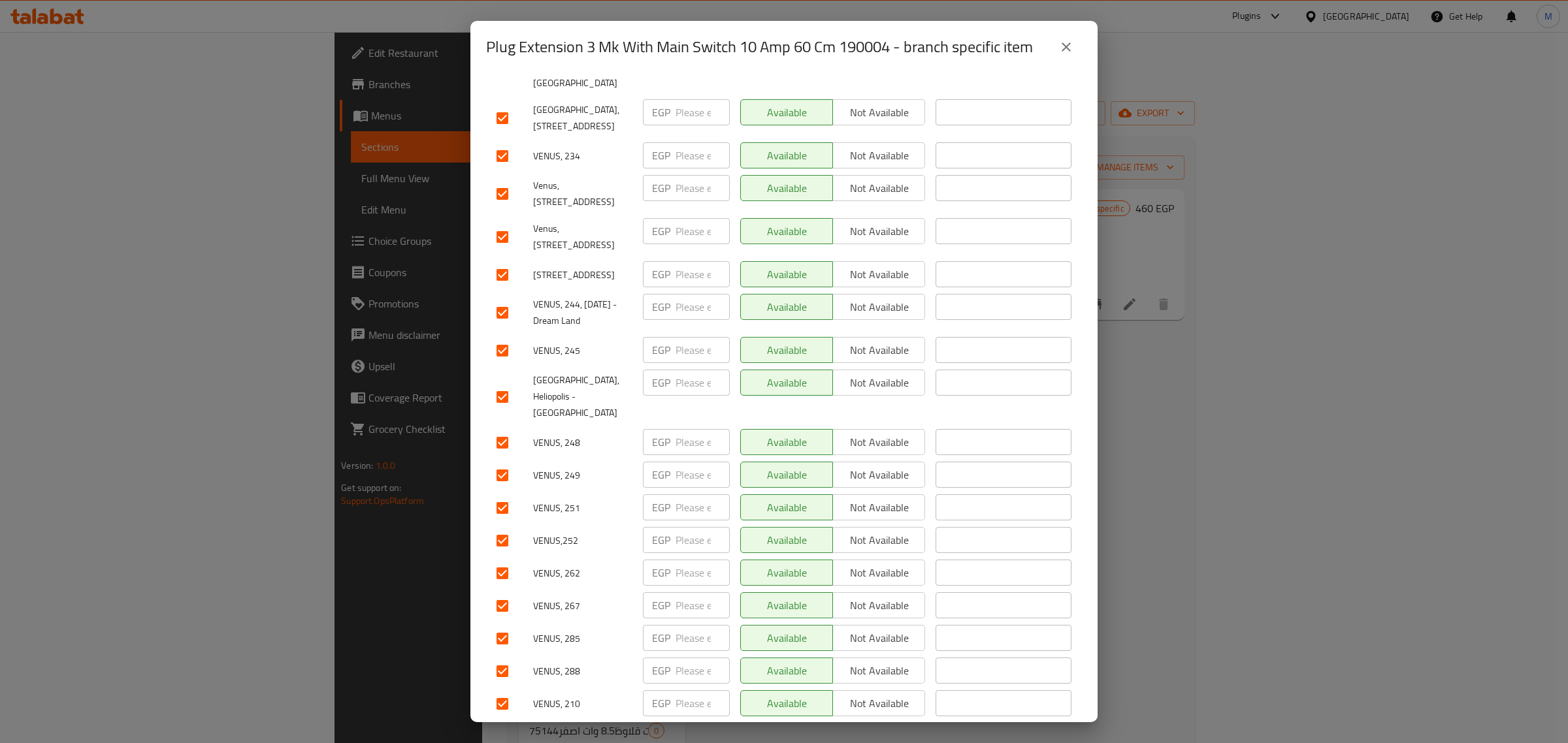
scroll to position [5306, 0]
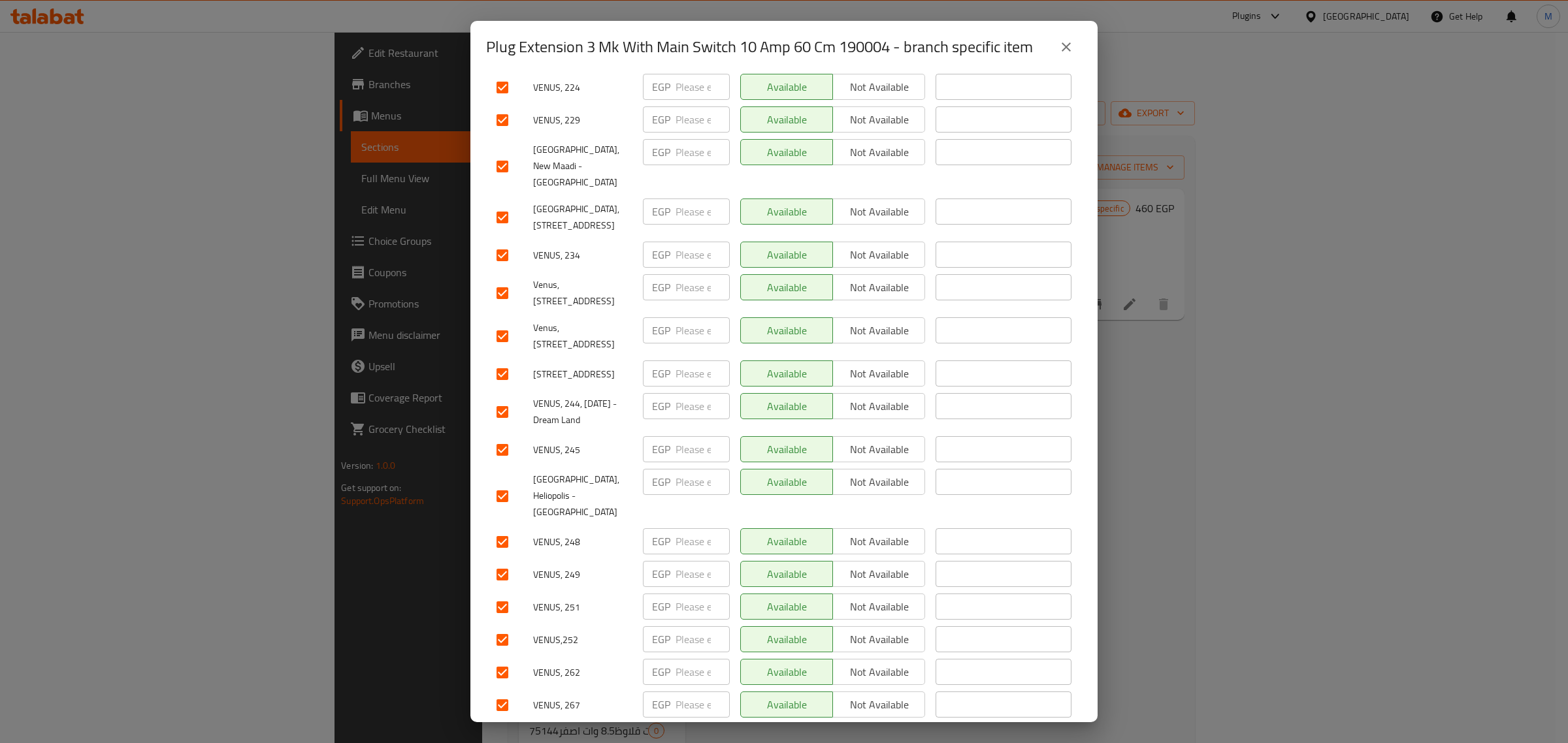
type input "460"
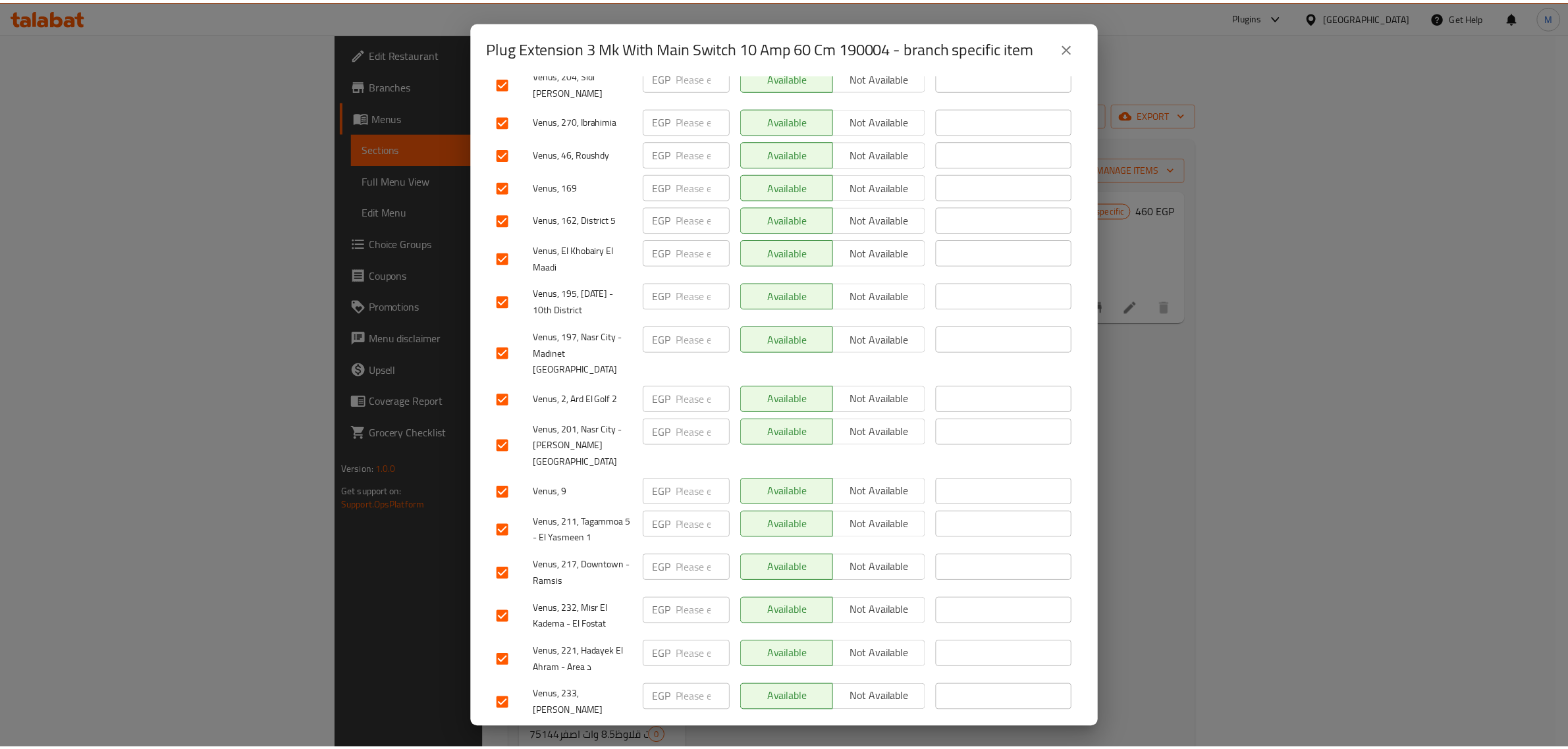
scroll to position [10, 0]
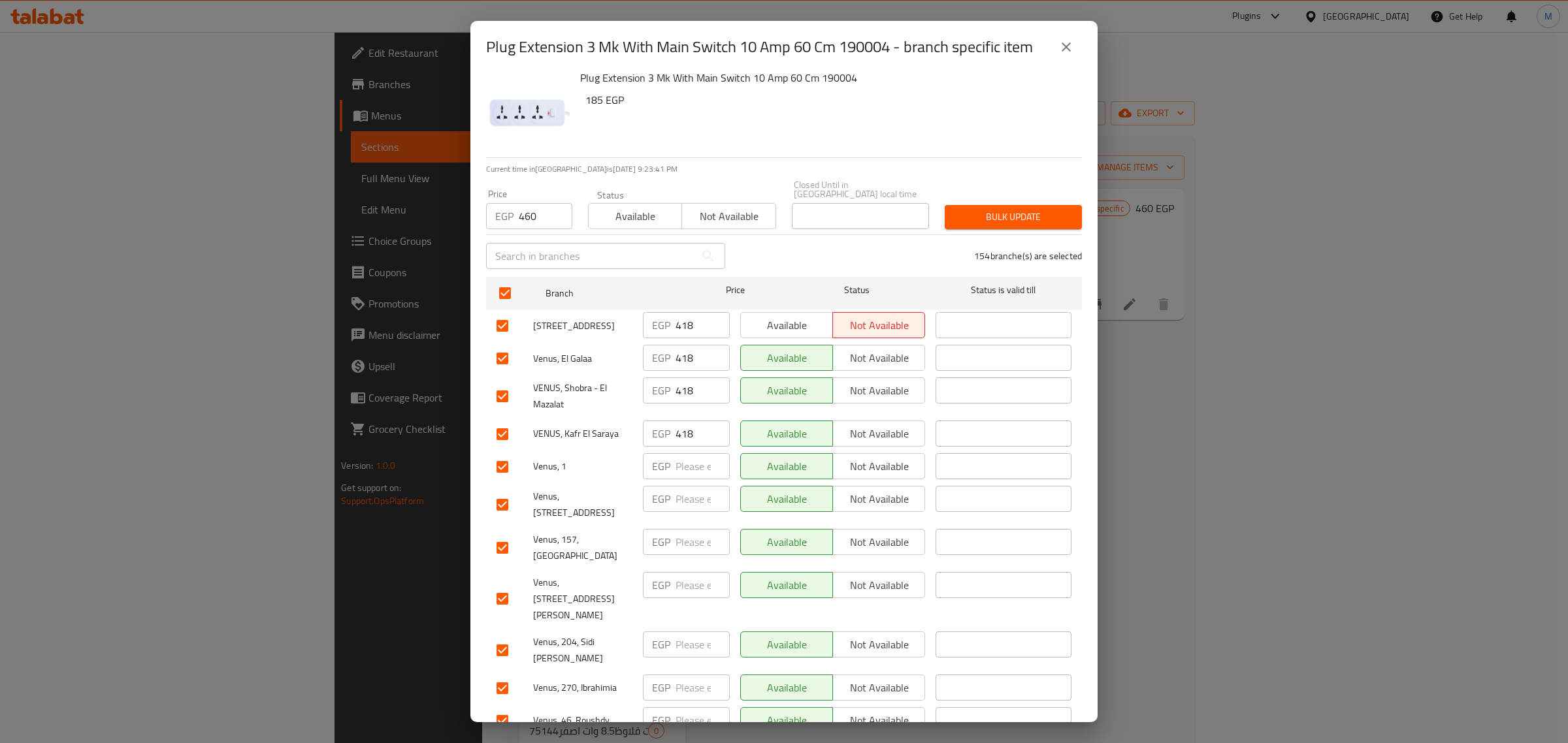
click at [987, 209] on span "Bulk update" at bounding box center [1014, 217] width 116 height 16
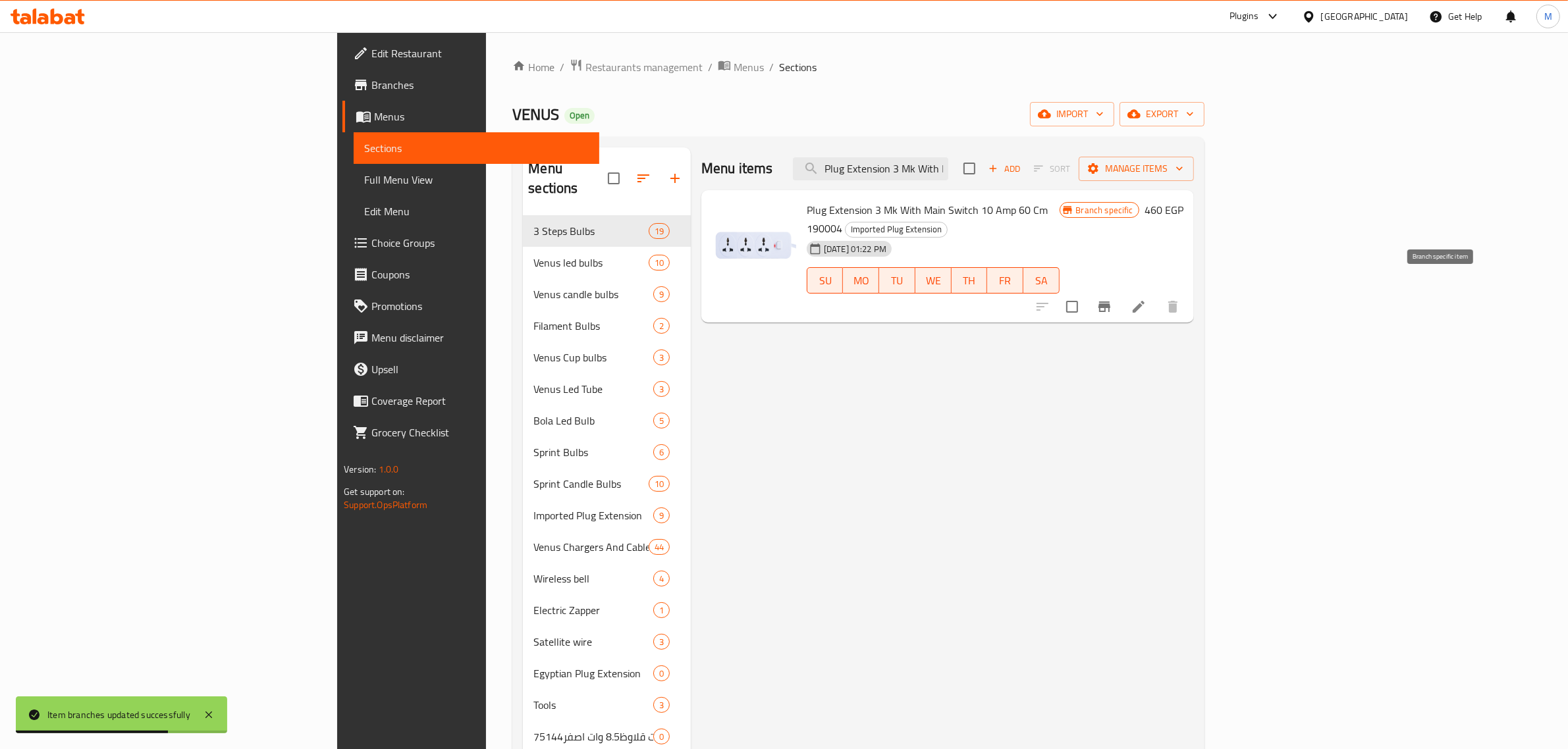
click at [1112, 299] on icon "Branch-specific-item" at bounding box center [1104, 306] width 16 height 16
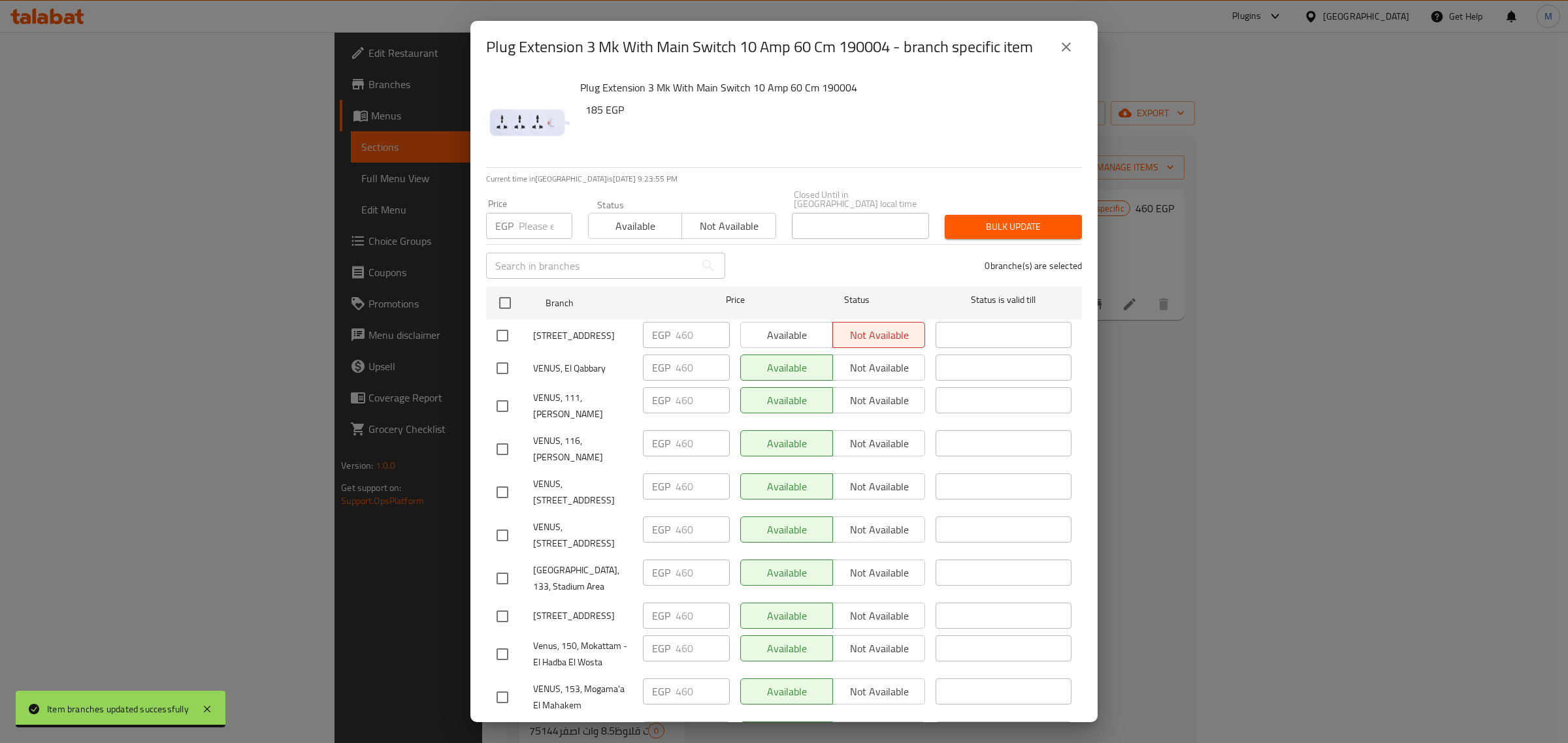
click at [1066, 46] on icon "close" at bounding box center [1066, 47] width 9 height 9
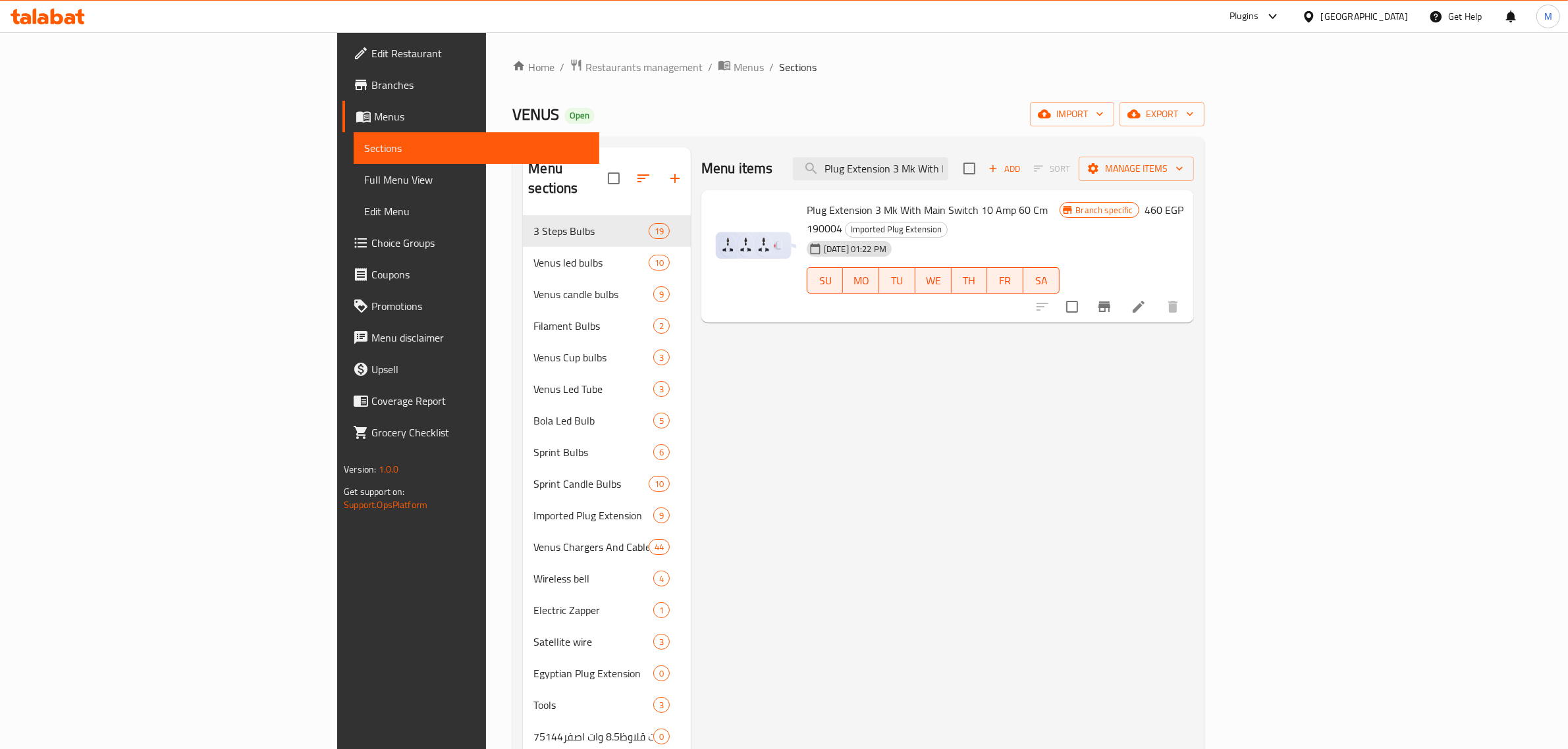
click at [1194, 352] on div "Menu items Plug Extension 3 Mk With Main Switch 10 Amp 60 C Add Sort Manage ite…" at bounding box center [942, 522] width 503 height 749
click at [948, 176] on input "Plug Extension 3 Mk With Main Switch 10 Amp 60 C" at bounding box center [870, 169] width 155 height 23
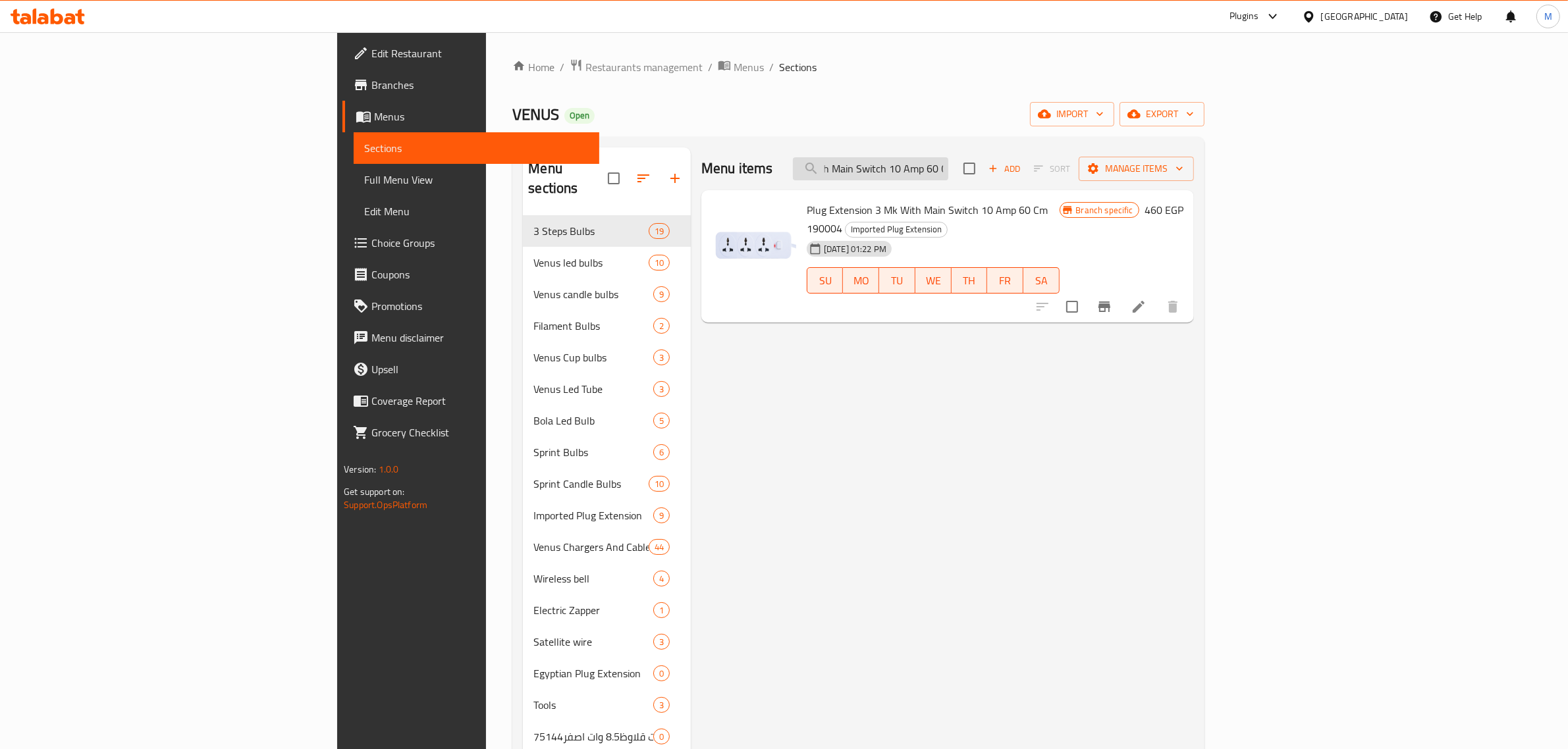
click at [948, 176] on input "Plug Extension 3 Mk With Main Switch 10 Amp 60 C" at bounding box center [870, 169] width 155 height 23
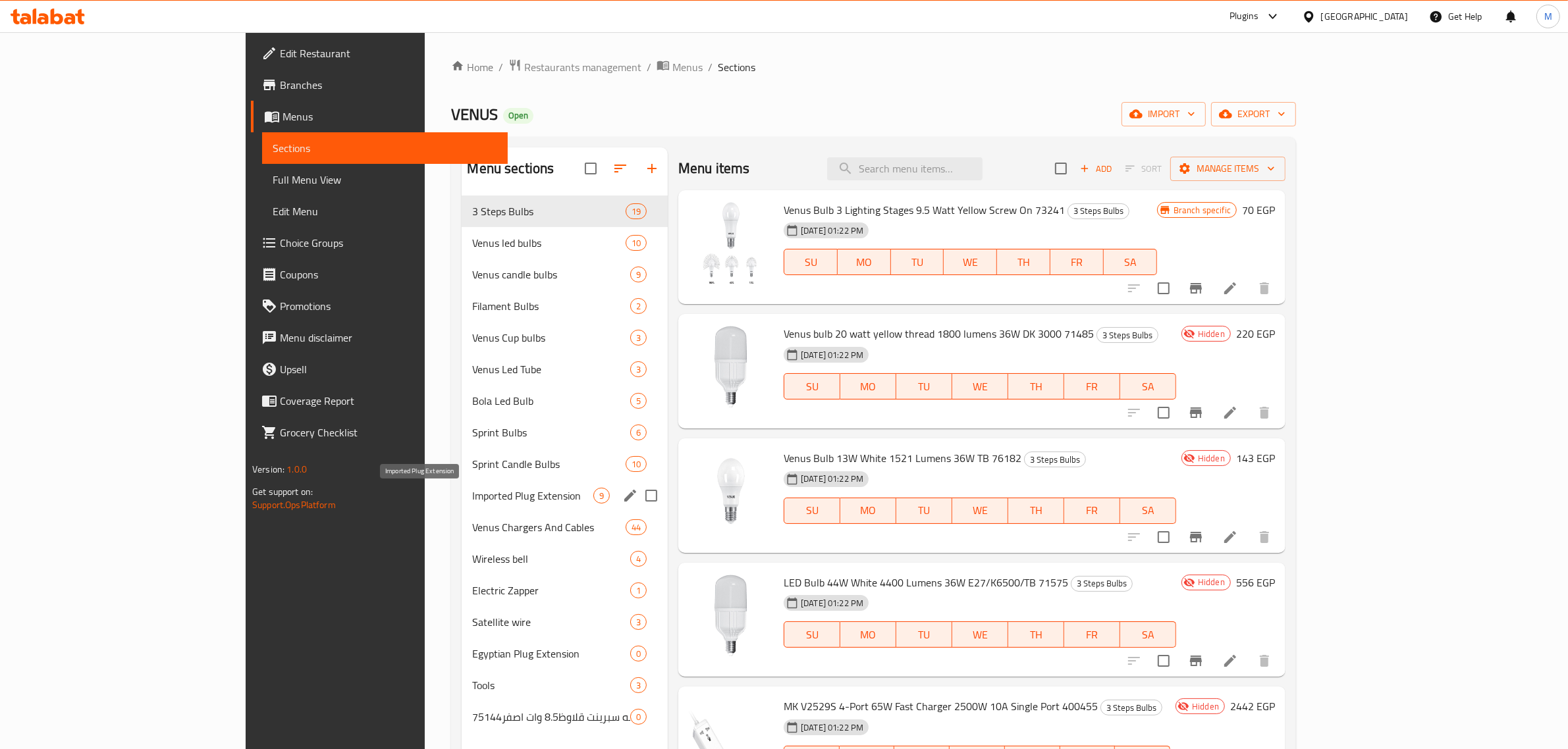
click at [472, 495] on span "Imported Plug Extension" at bounding box center [532, 496] width 120 height 16
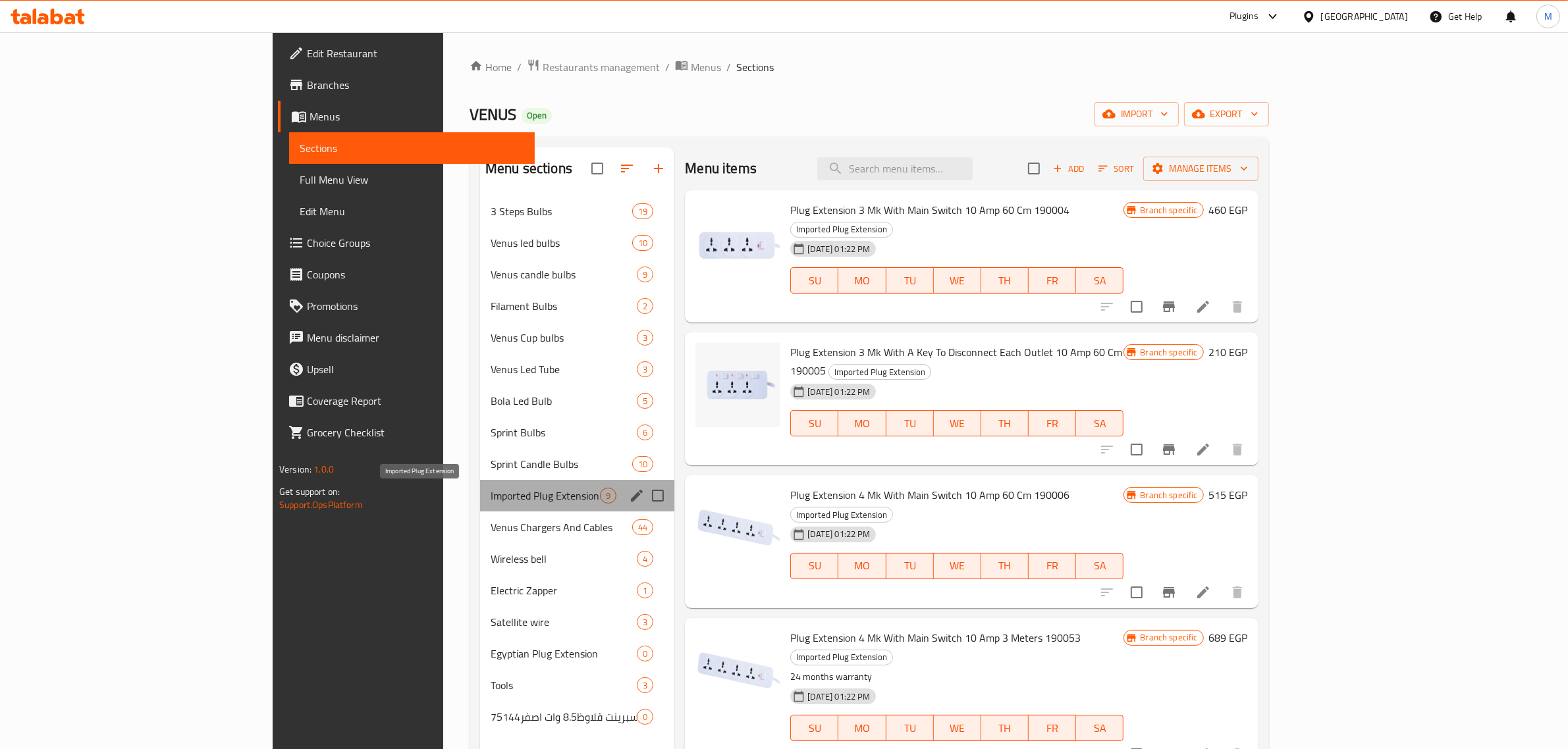
click at [490, 495] on span "Imported Plug Extension" at bounding box center [545, 496] width 109 height 16
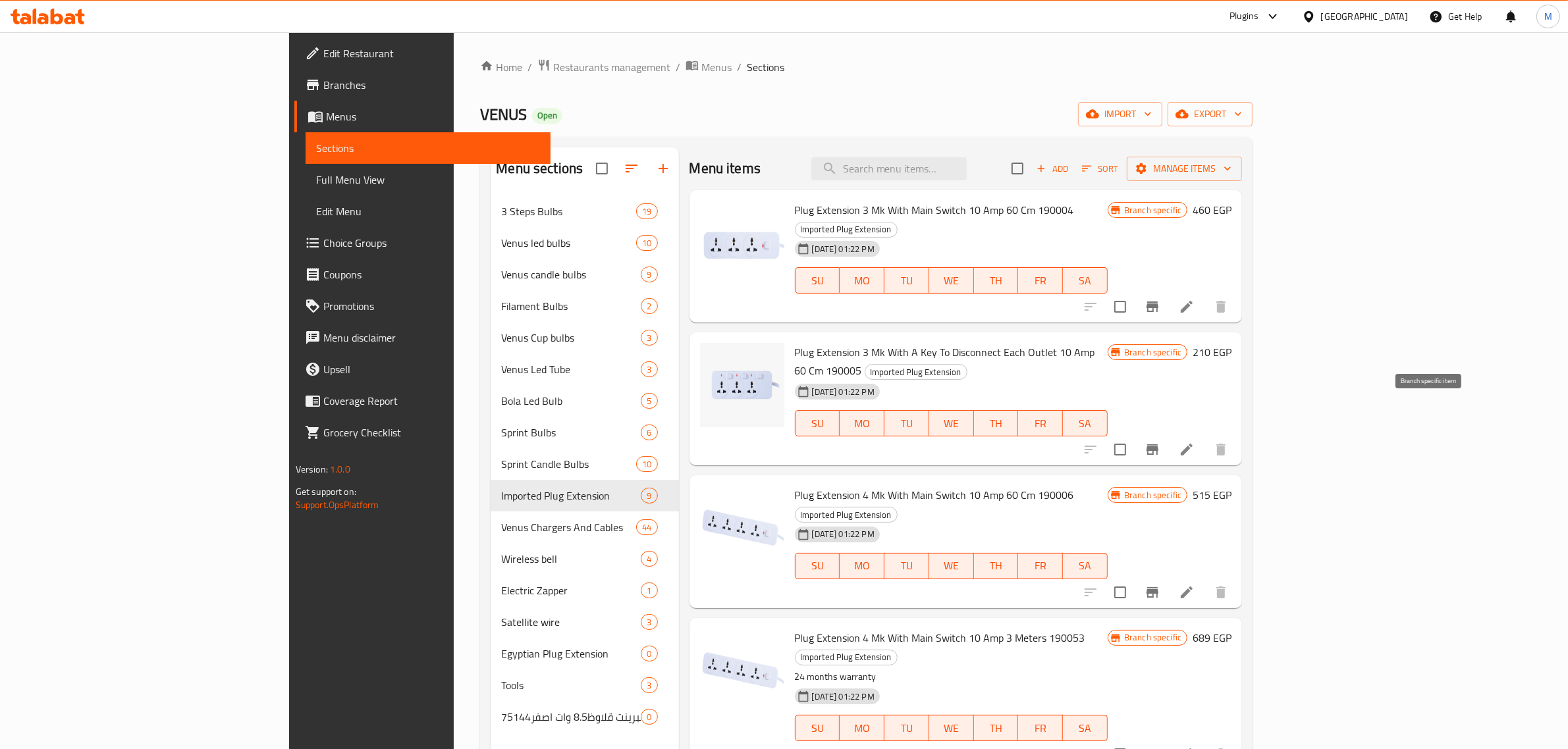
click at [1158, 445] on icon "Branch-specific-item" at bounding box center [1152, 450] width 12 height 11
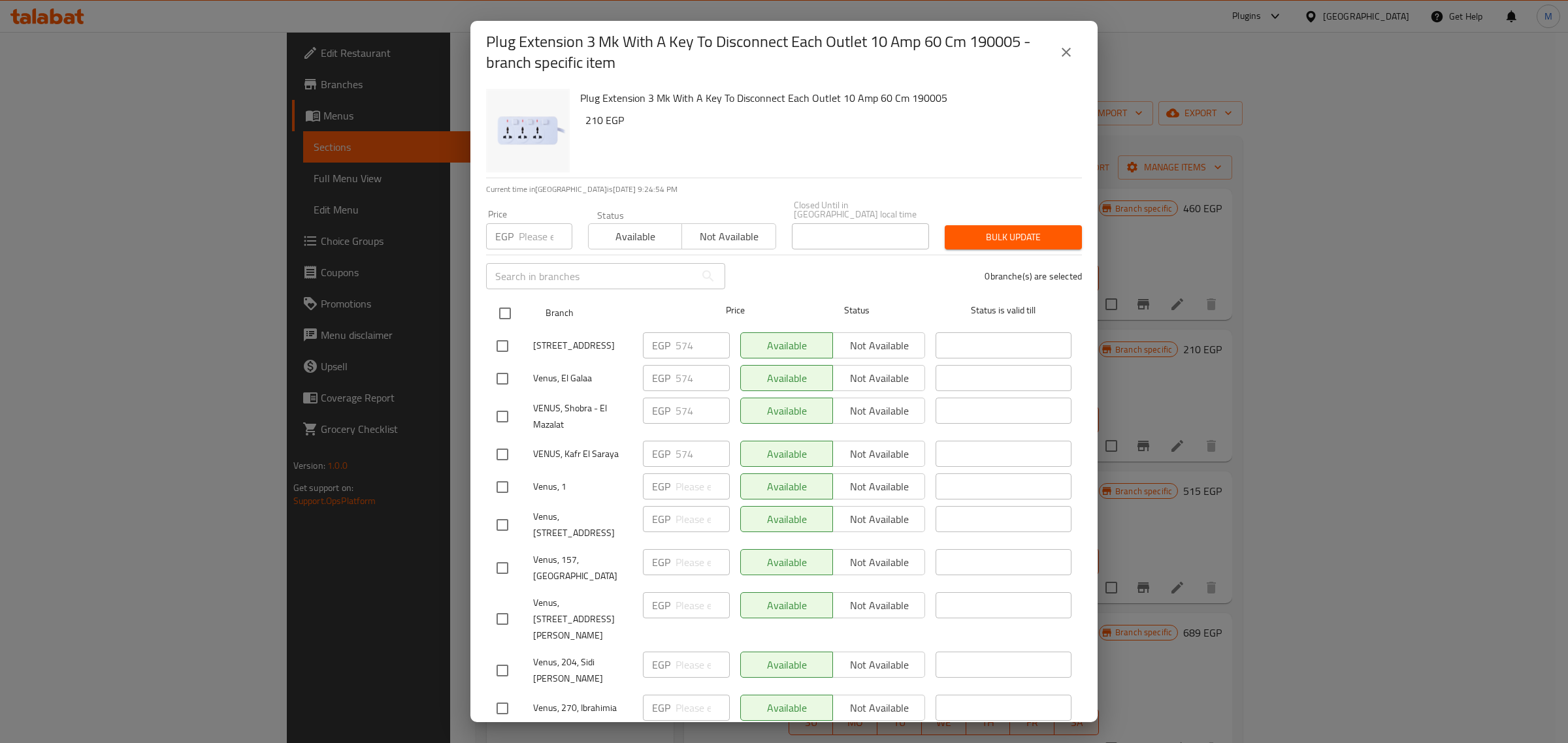
click at [501, 305] on input "checkbox" at bounding box center [505, 313] width 28 height 28
checkbox input "true"
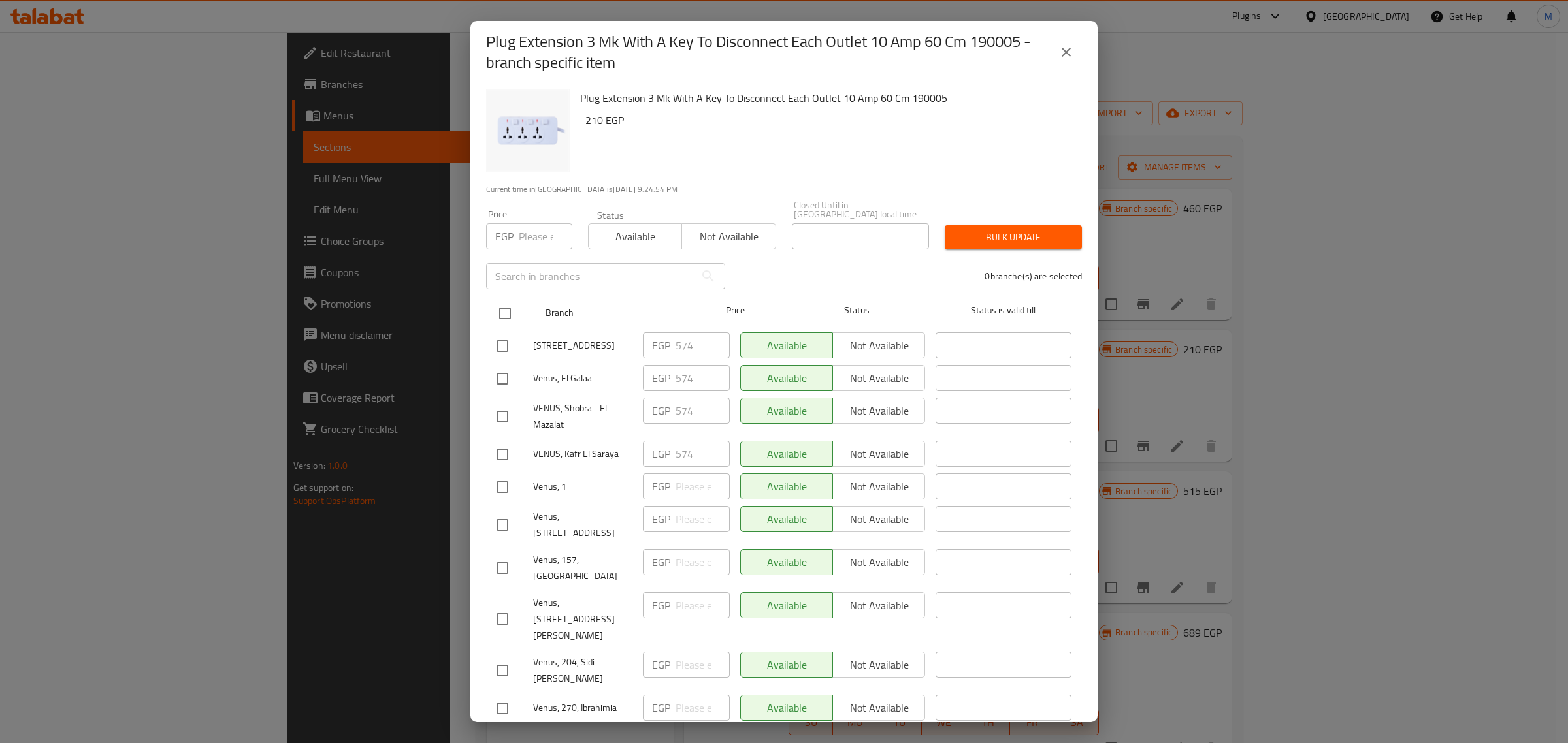
checkbox input "true"
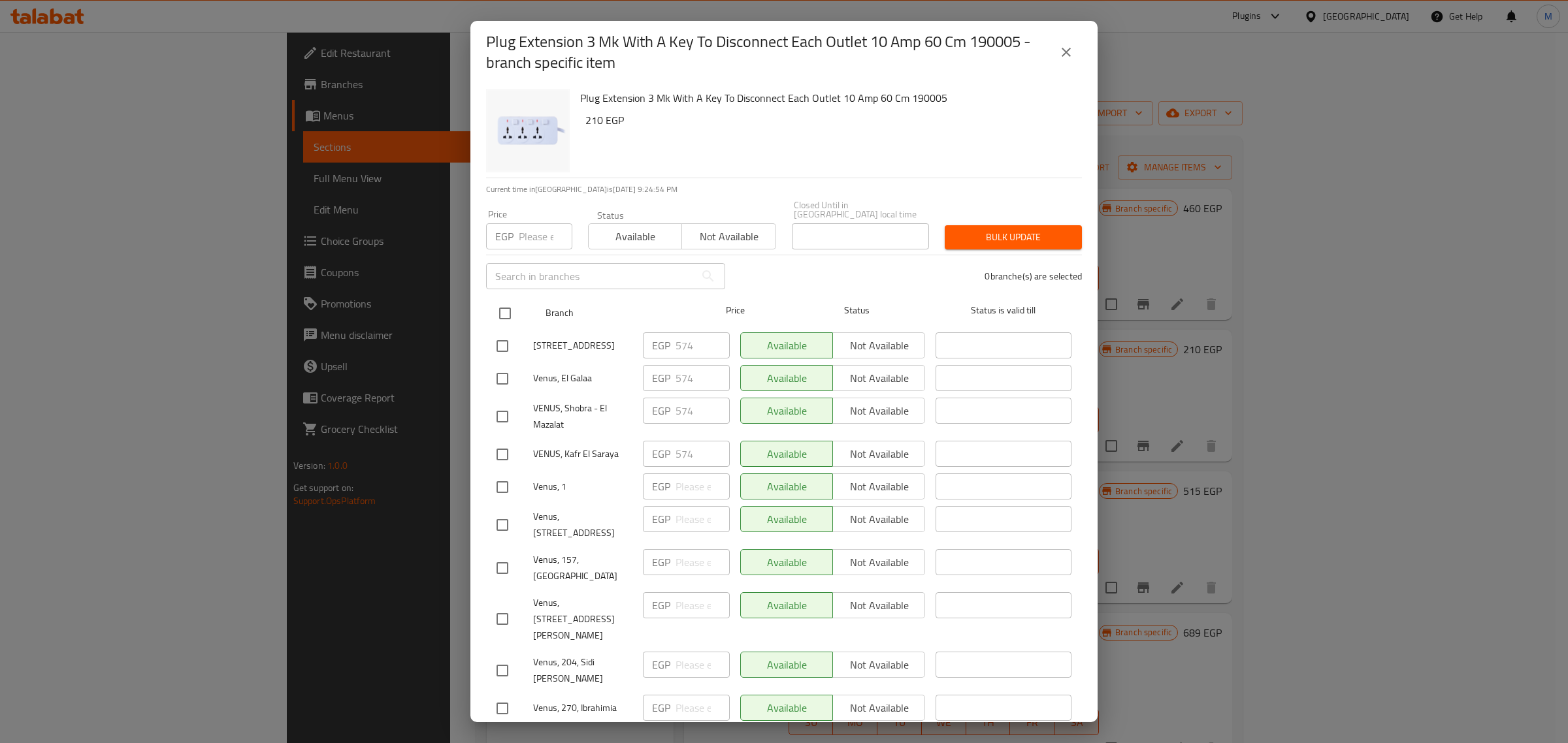
checkbox input "true"
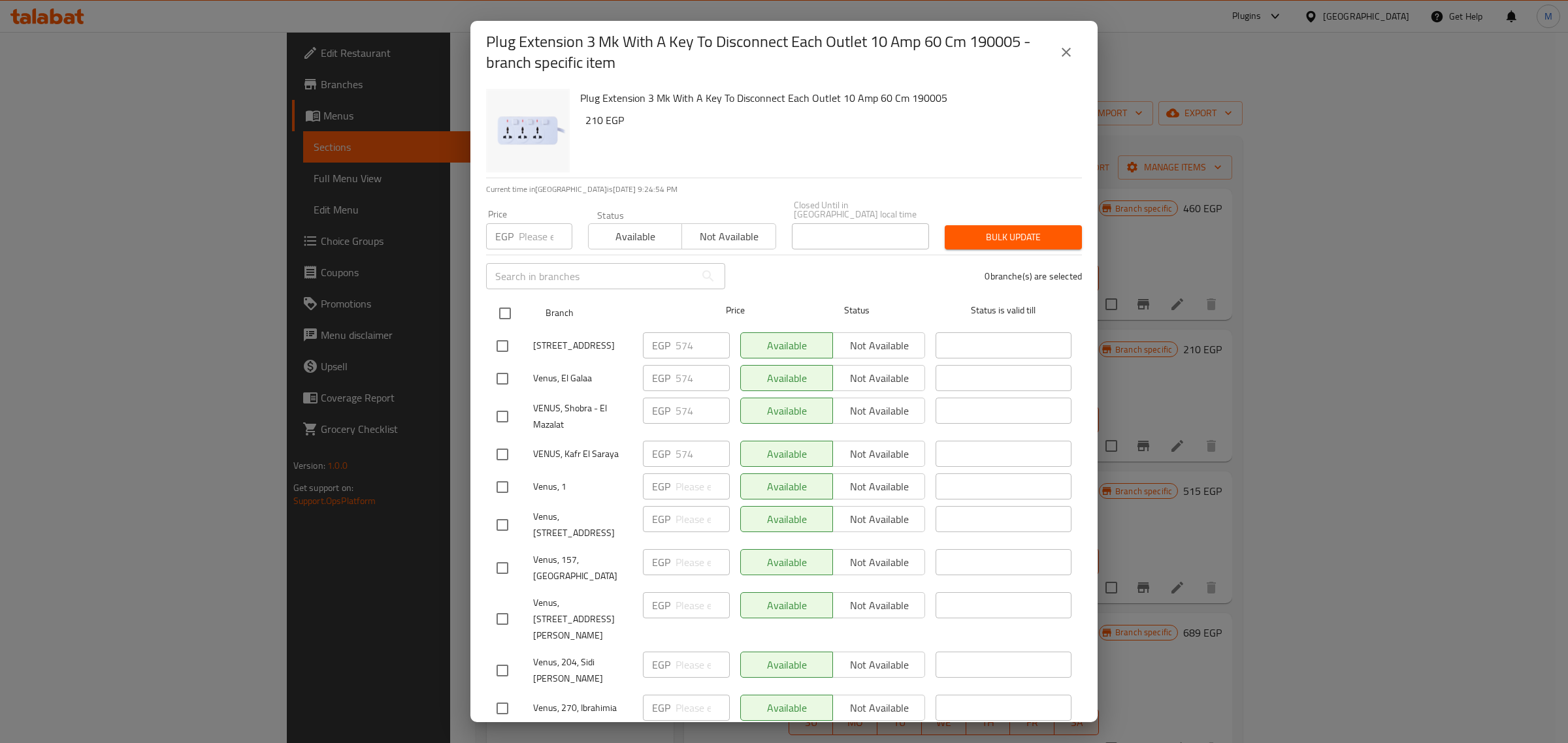
checkbox input "true"
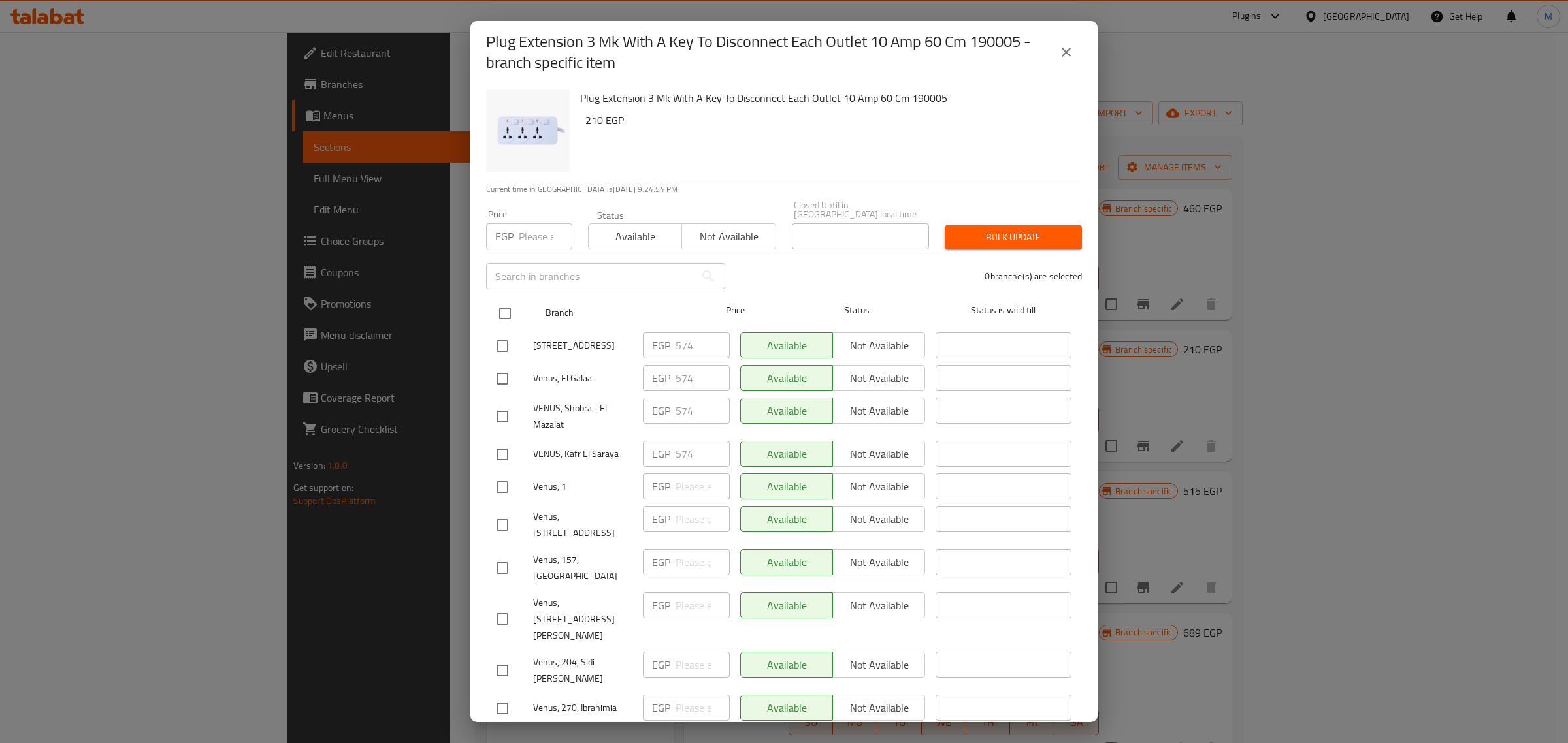
checkbox input "true"
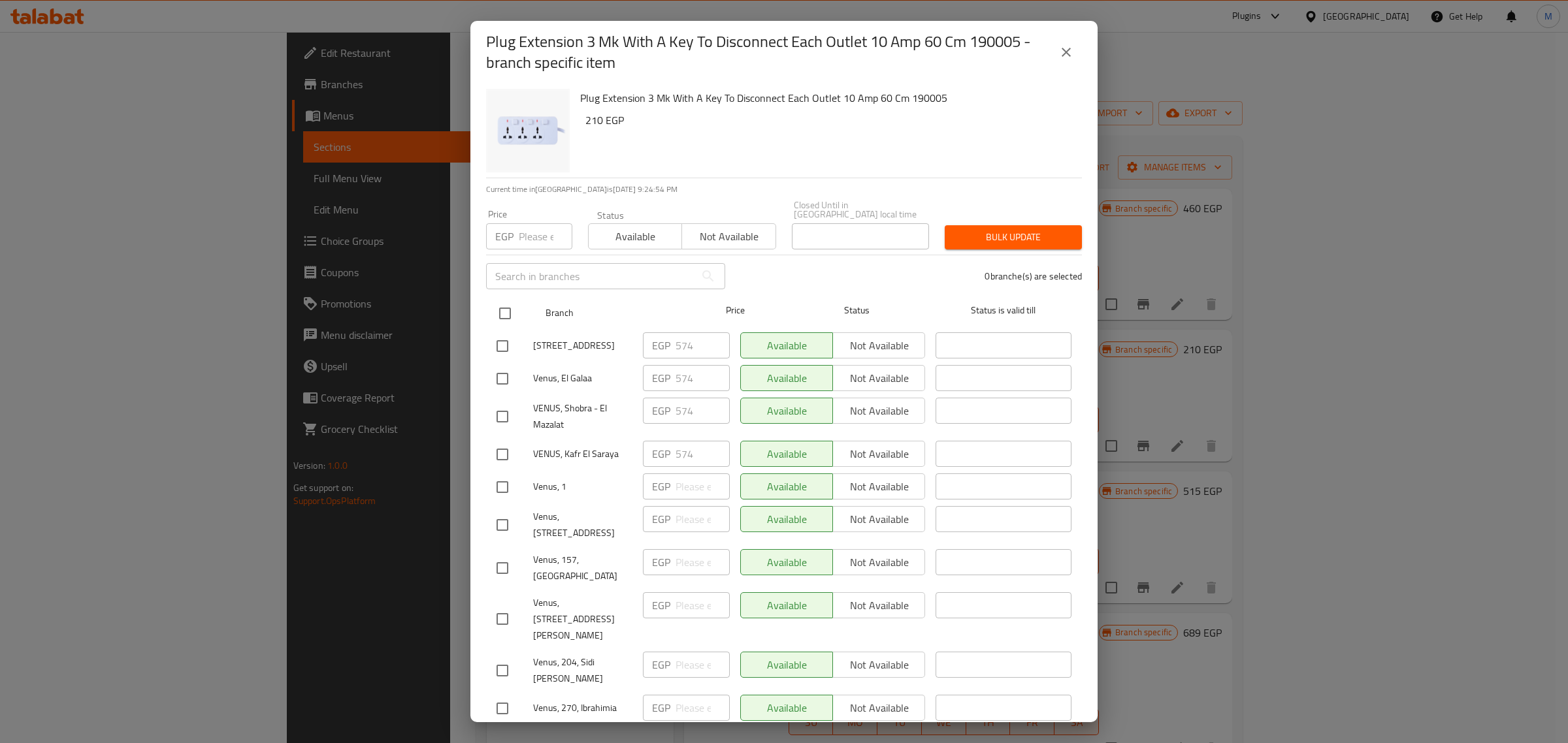
checkbox input "true"
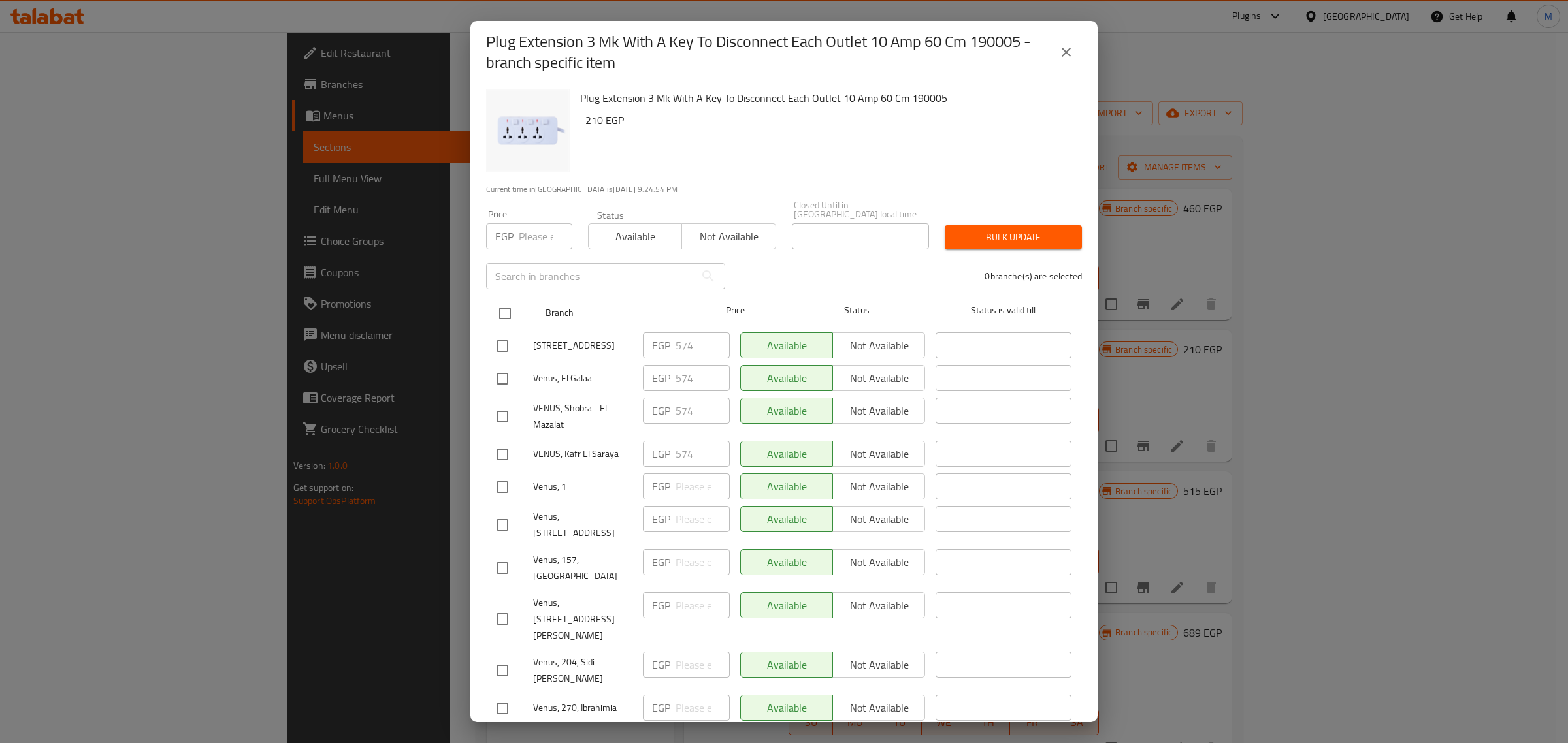
checkbox input "true"
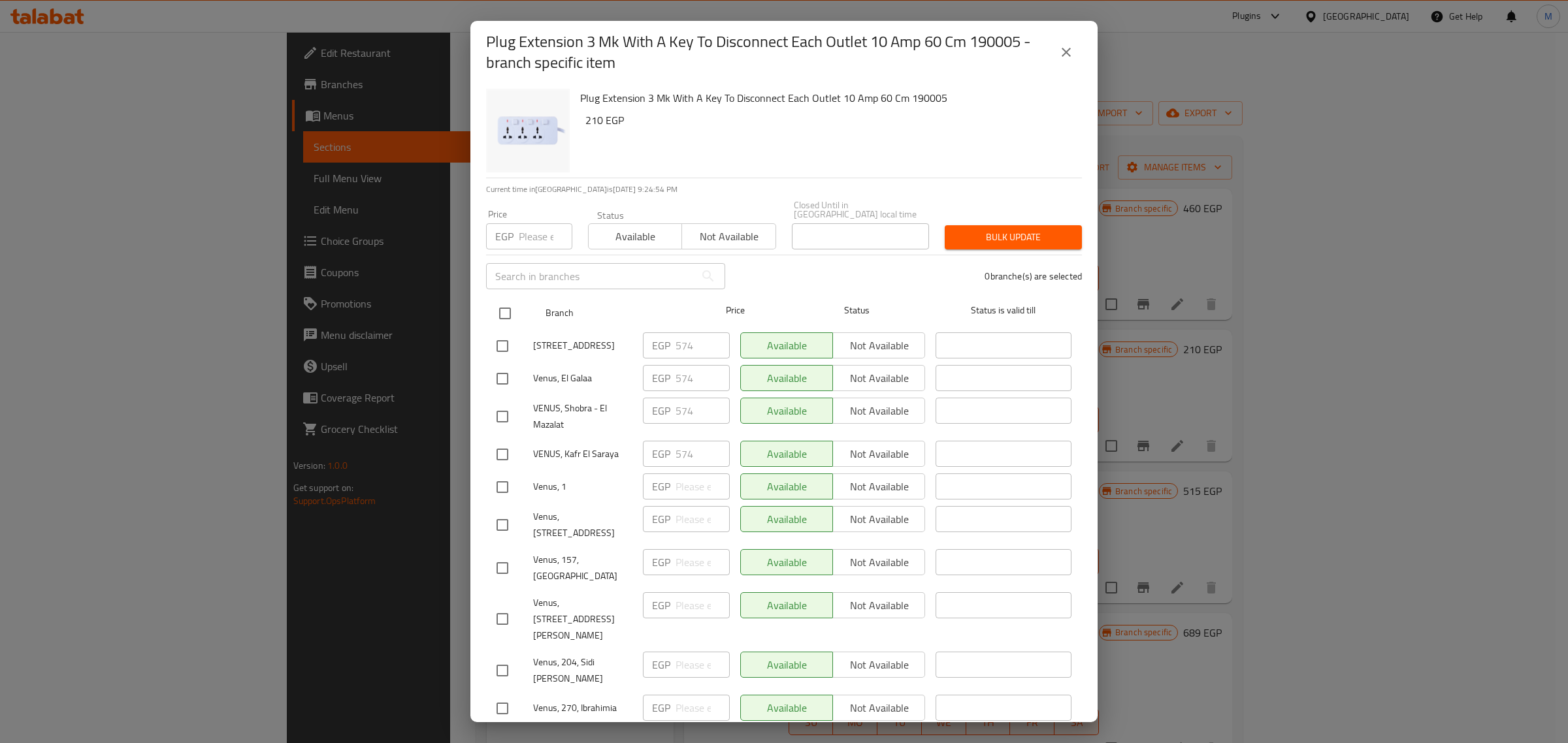
checkbox input "true"
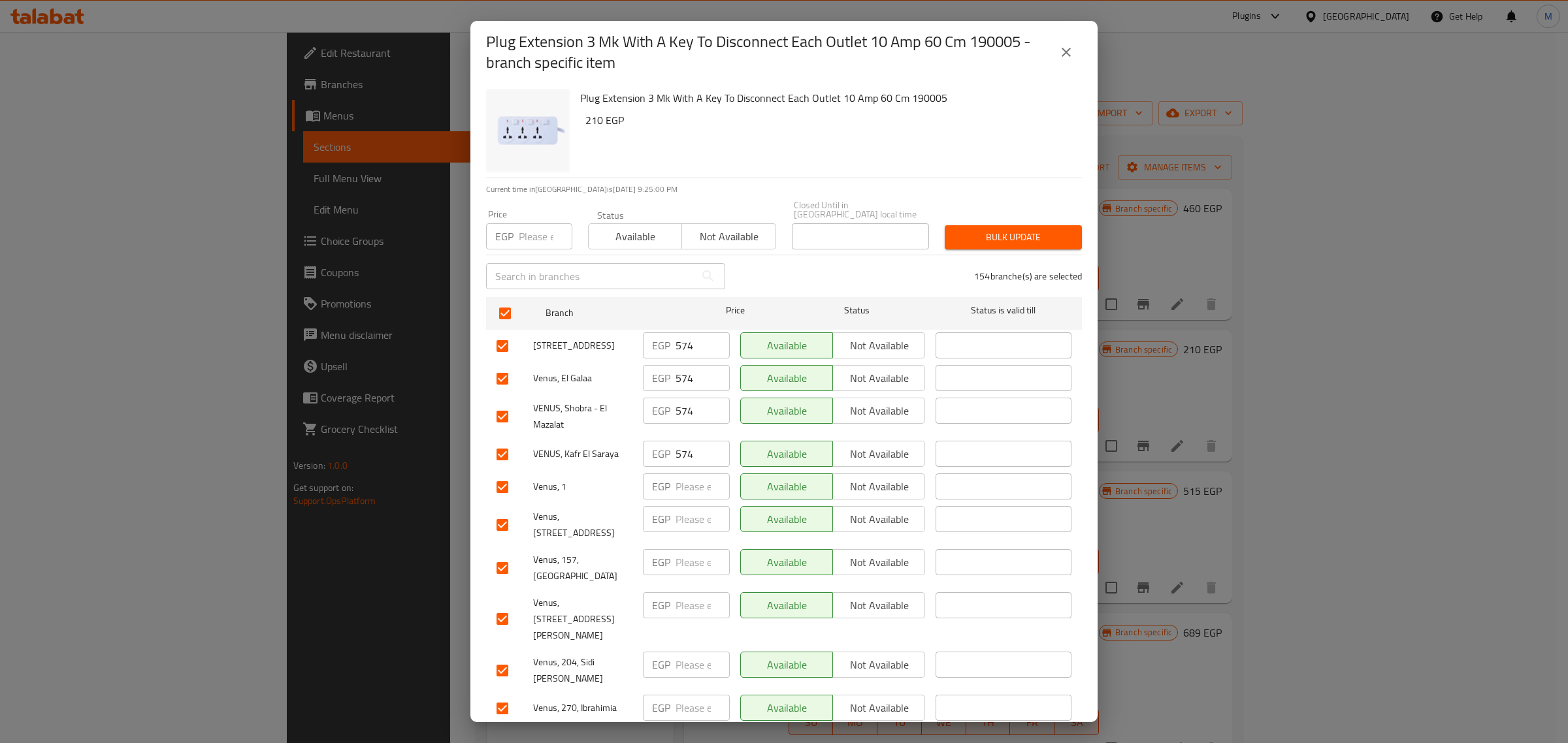
click at [528, 227] on input "number" at bounding box center [546, 236] width 54 height 26
click at [962, 236] on span "Bulk update" at bounding box center [1014, 237] width 116 height 16
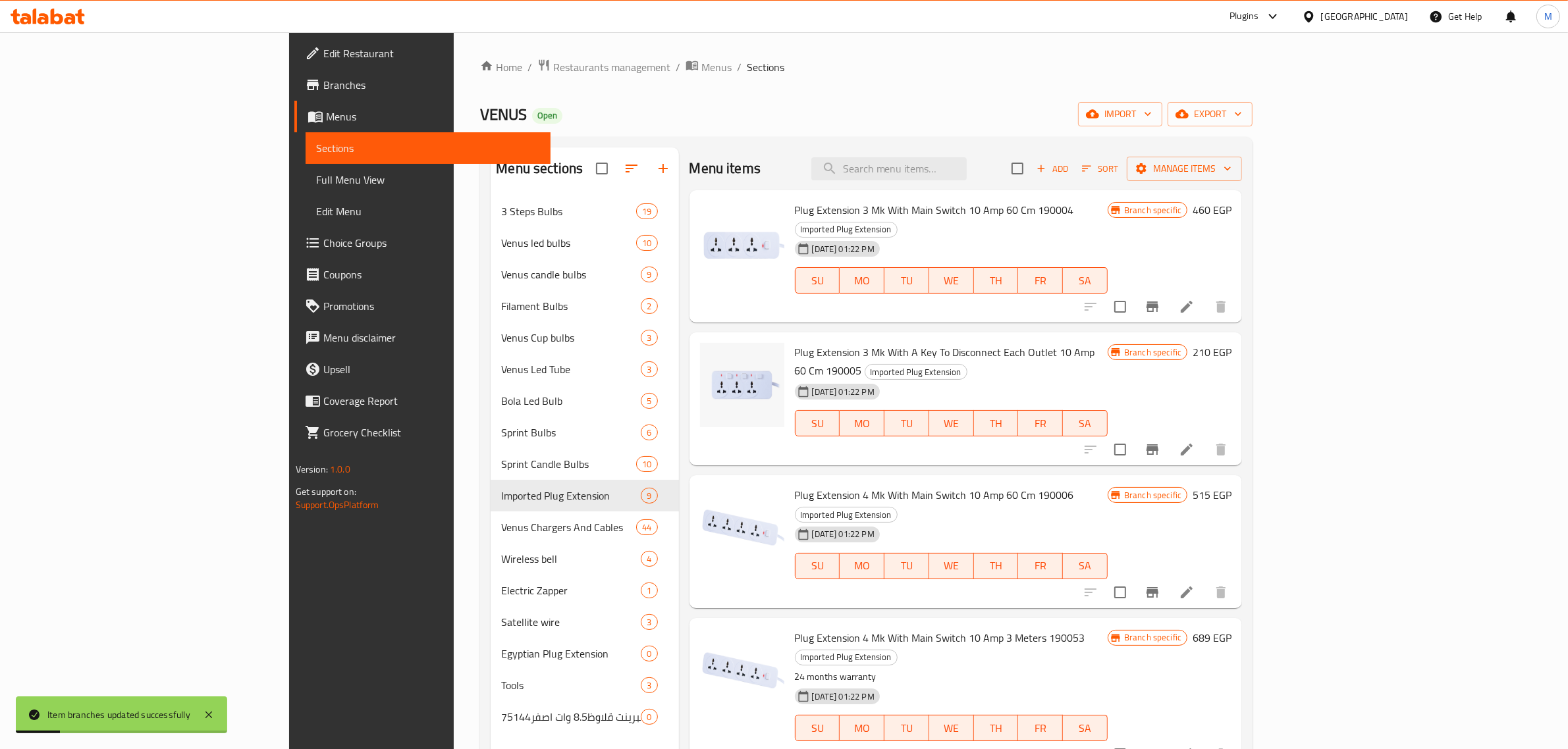
click at [1232, 343] on h6 "210 EGP" at bounding box center [1212, 352] width 39 height 19
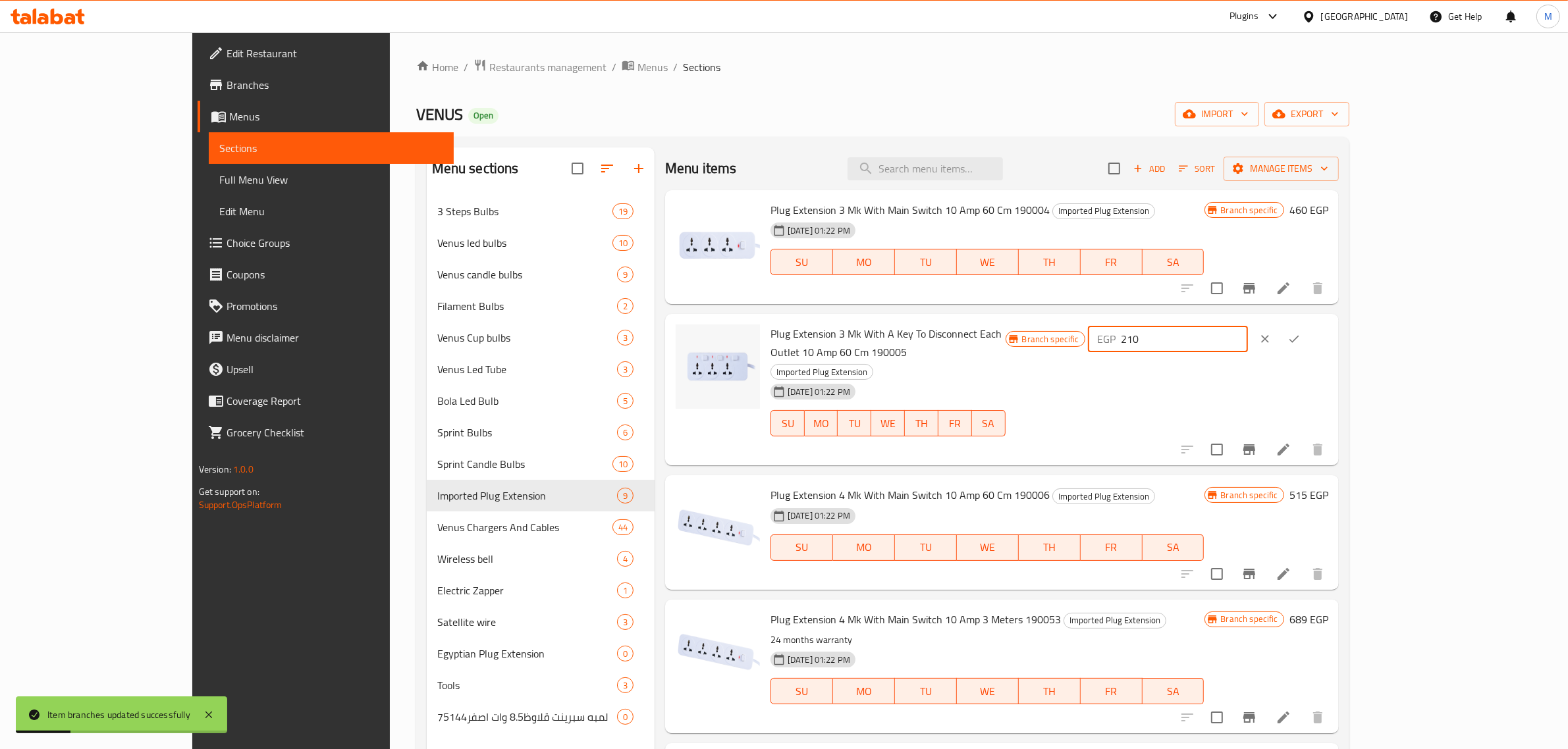
click at [1248, 342] on input "210" at bounding box center [1184, 339] width 127 height 26
click at [1301, 337] on icon "ok" at bounding box center [1294, 339] width 13 height 13
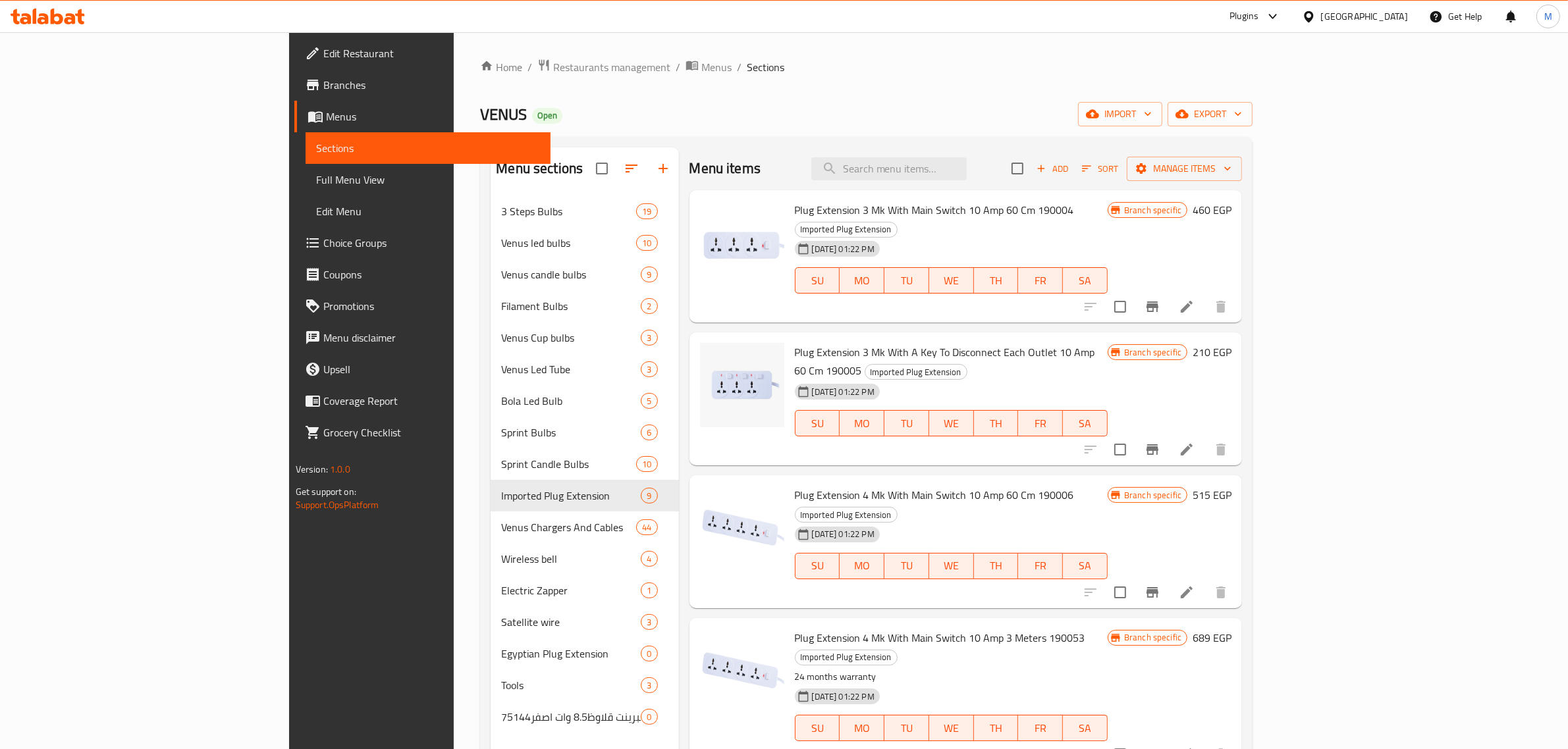
click at [1232, 343] on h6 "210 EGP" at bounding box center [1212, 352] width 39 height 19
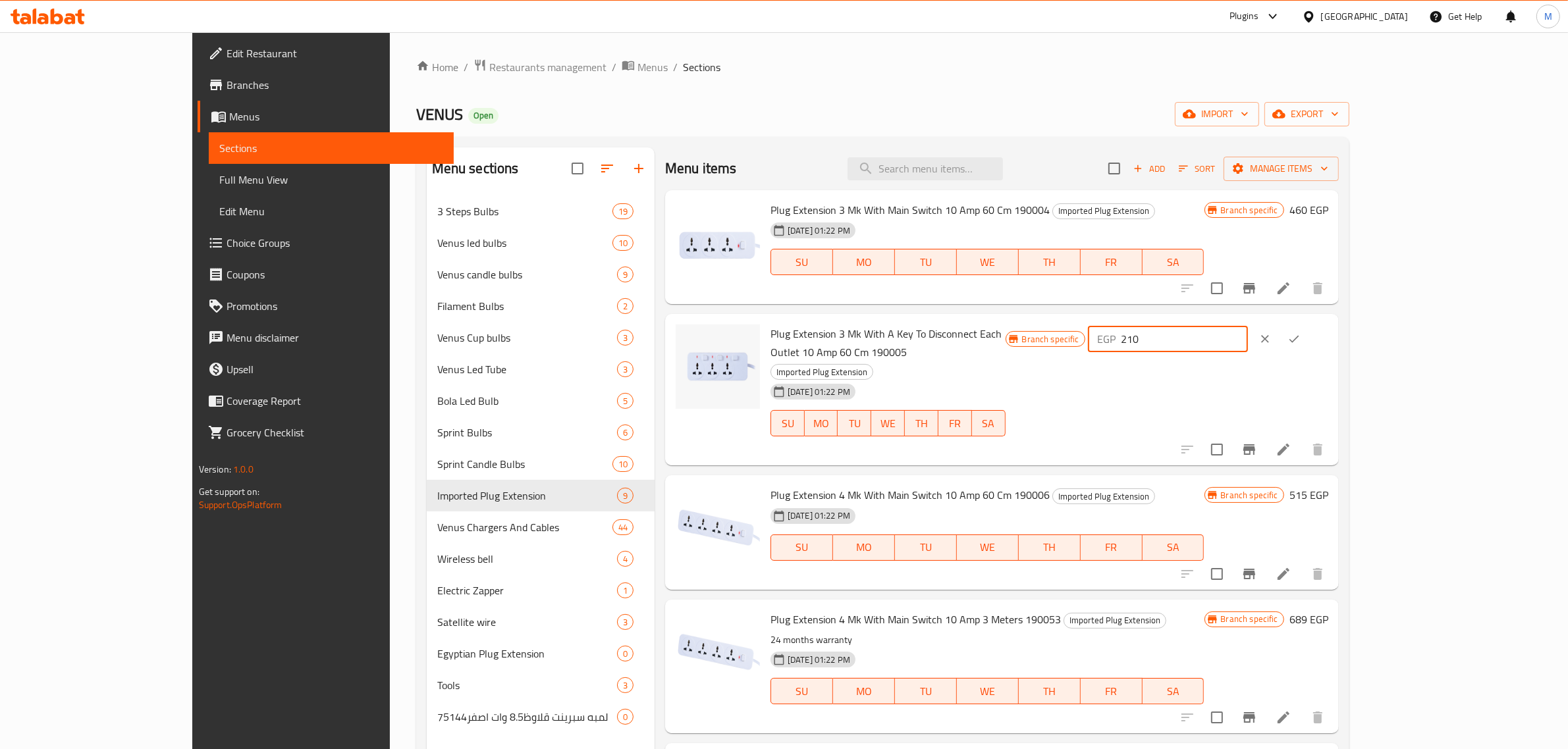
drag, startPoint x: 1366, startPoint y: 344, endPoint x: 1297, endPoint y: 357, distance: 70.2
click at [1297, 357] on div "Branch specific EGP 210 ​" at bounding box center [1167, 389] width 323 height 130
click at [1301, 337] on icon "ok" at bounding box center [1294, 339] width 13 height 13
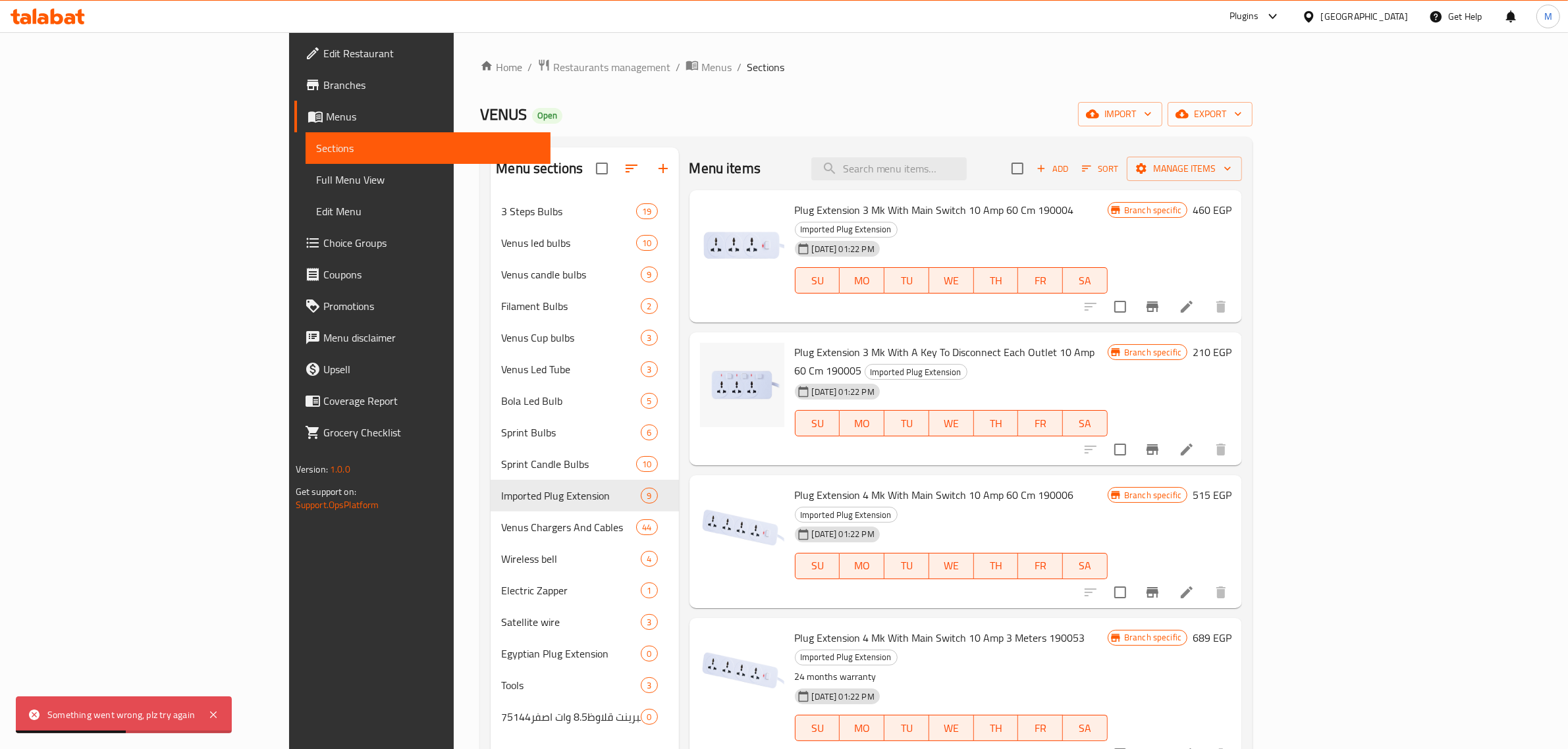
click at [1217, 428] on div "Plug Extension 3 Mk With A Key To Disconnect Each Outlet 10 Amp 60 Cm 190005 Im…" at bounding box center [966, 399] width 553 height 133
click at [919, 414] on span "TU" at bounding box center [907, 423] width 34 height 19
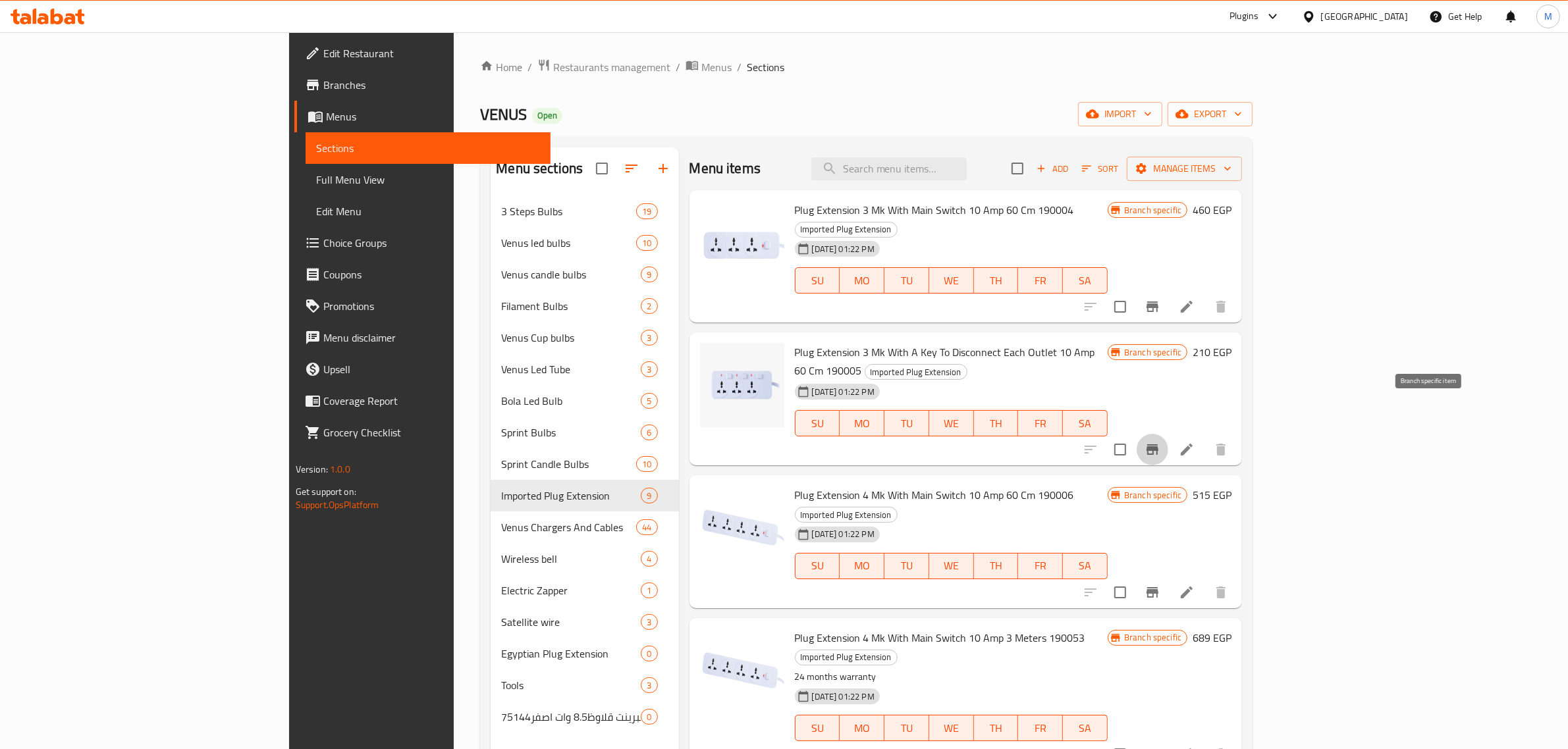
click at [1160, 442] on icon "Branch-specific-item" at bounding box center [1152, 450] width 16 height 16
click at [1113, 480] on div "Plug Extension 4 Mk With Main Switch 10 Amp 60 Cm 190006 Imported Plug Extensio…" at bounding box center [951, 542] width 324 height 123
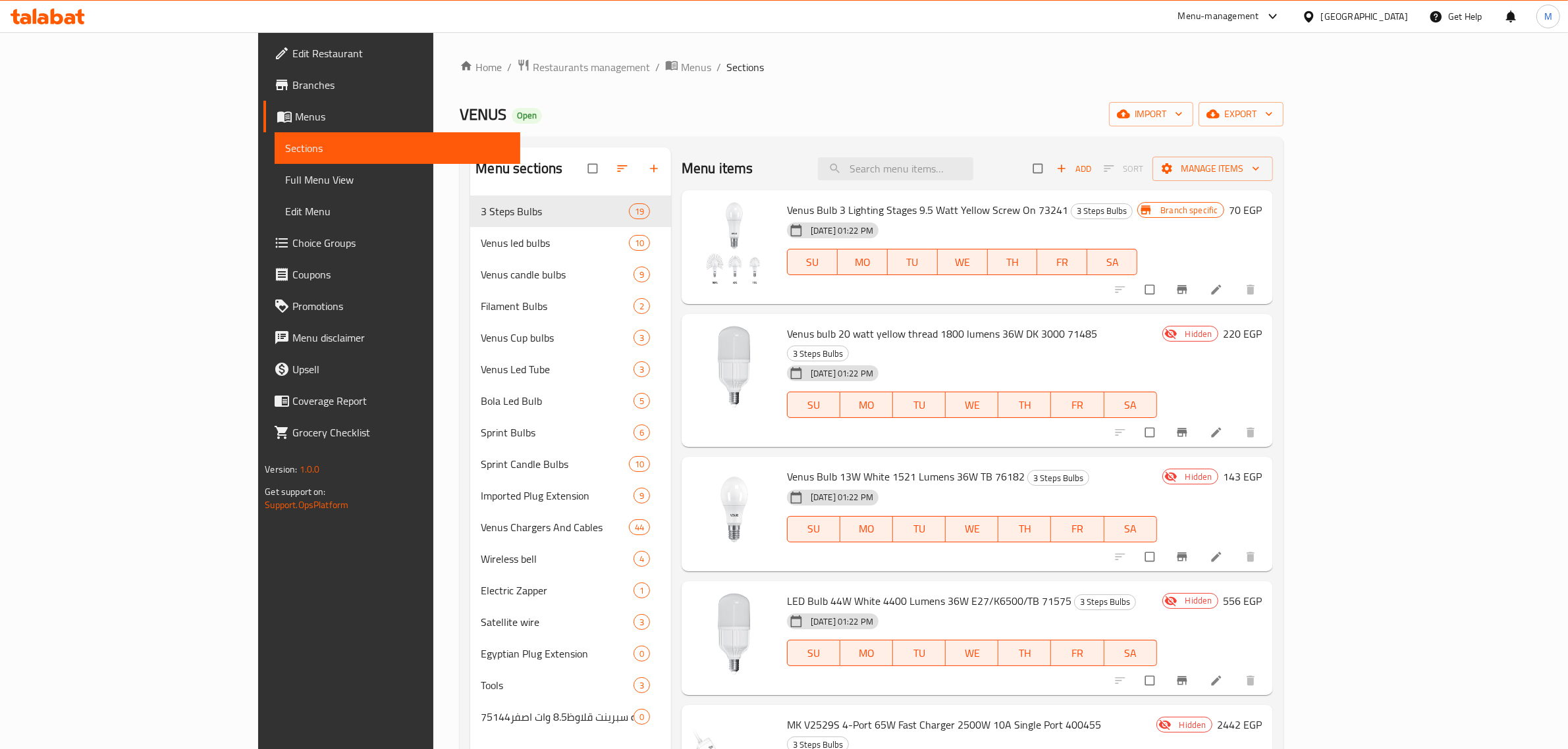
drag, startPoint x: 153, startPoint y: 177, endPoint x: 161, endPoint y: 175, distance: 8.2
click at [285, 177] on span "Full Menu View" at bounding box center [397, 180] width 225 height 16
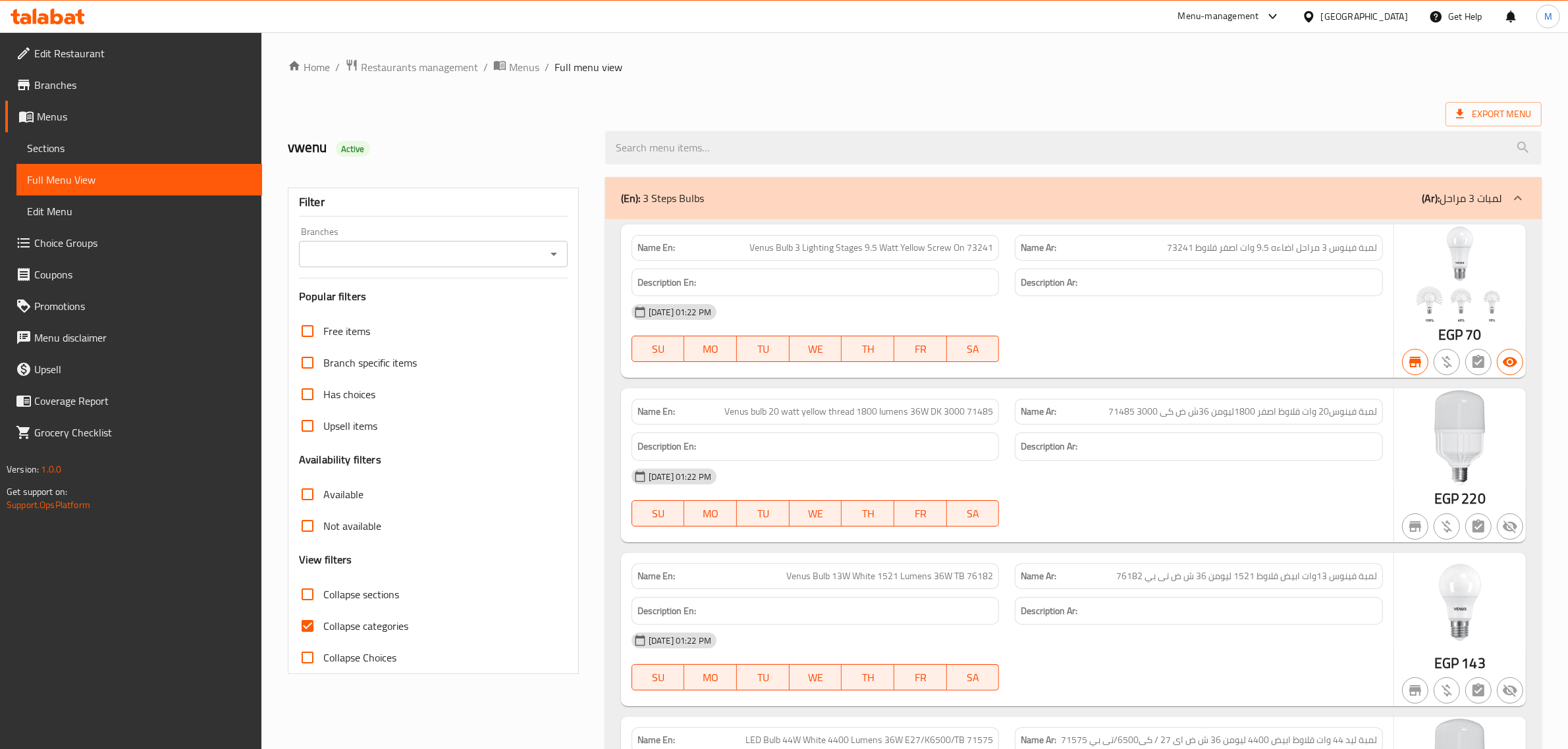
click at [557, 123] on div "vwenu Active" at bounding box center [438, 148] width 317 height 58
click at [557, 249] on icon "Open" at bounding box center [554, 254] width 16 height 16
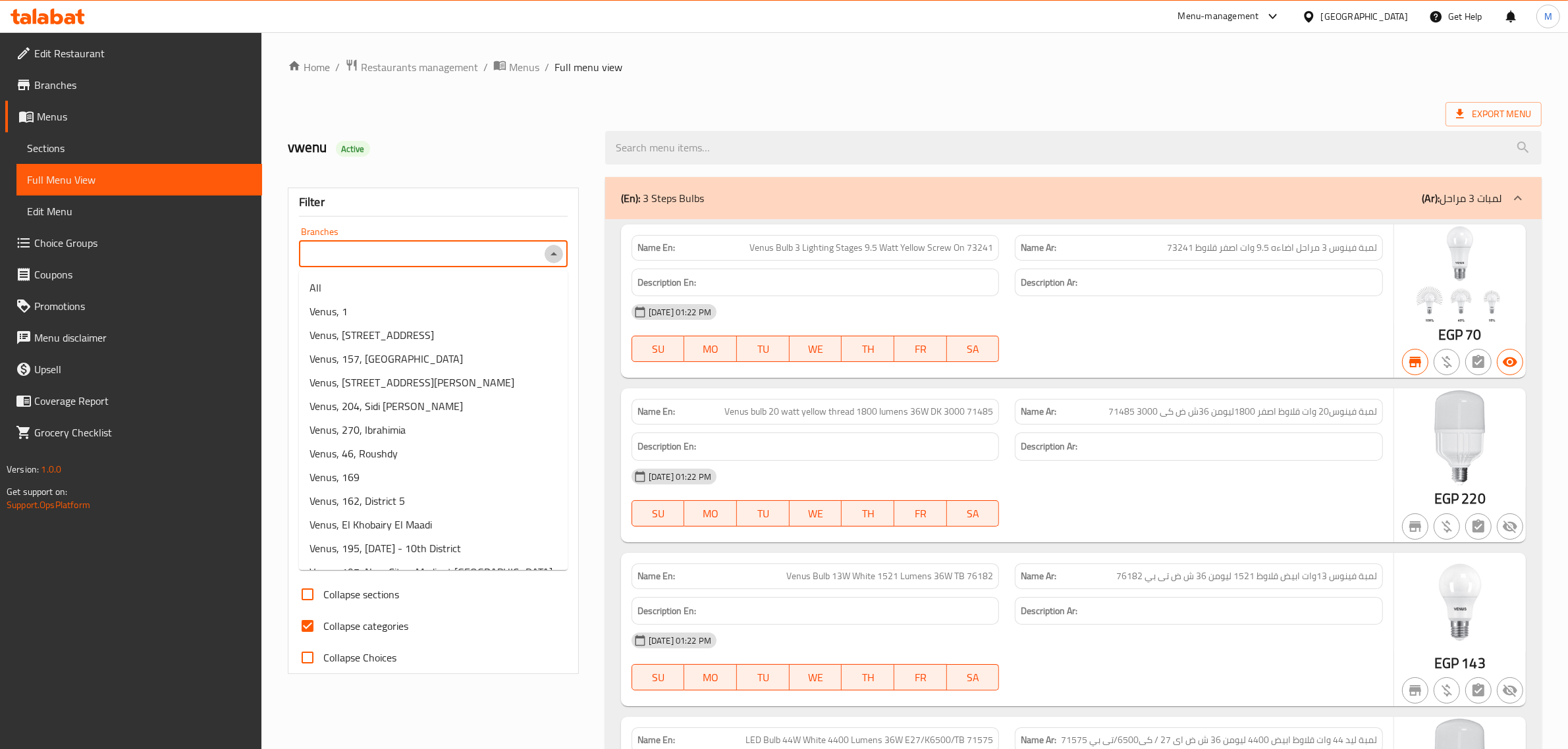
click at [557, 249] on icon "Close" at bounding box center [554, 254] width 16 height 16
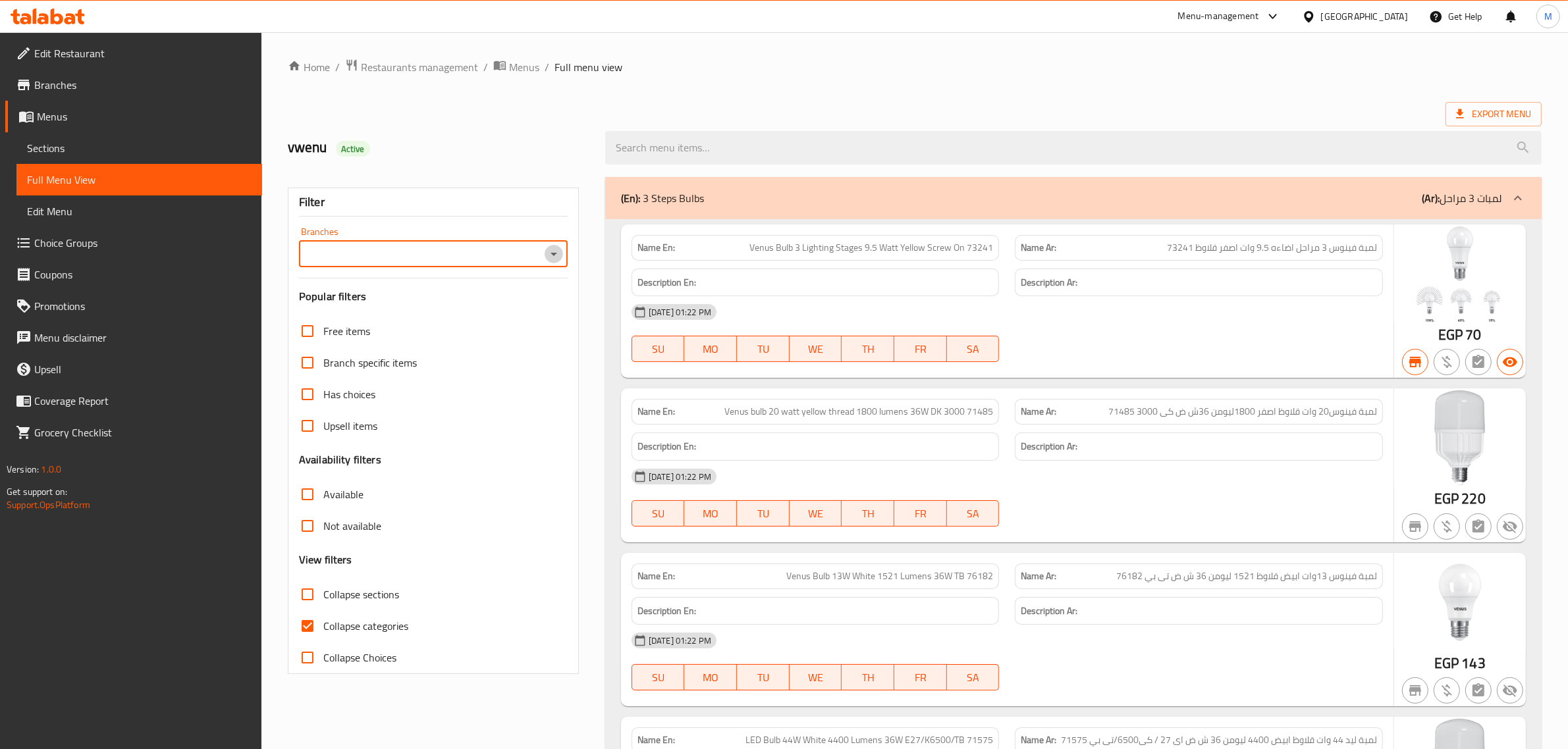
click at [557, 249] on icon "Open" at bounding box center [554, 254] width 16 height 16
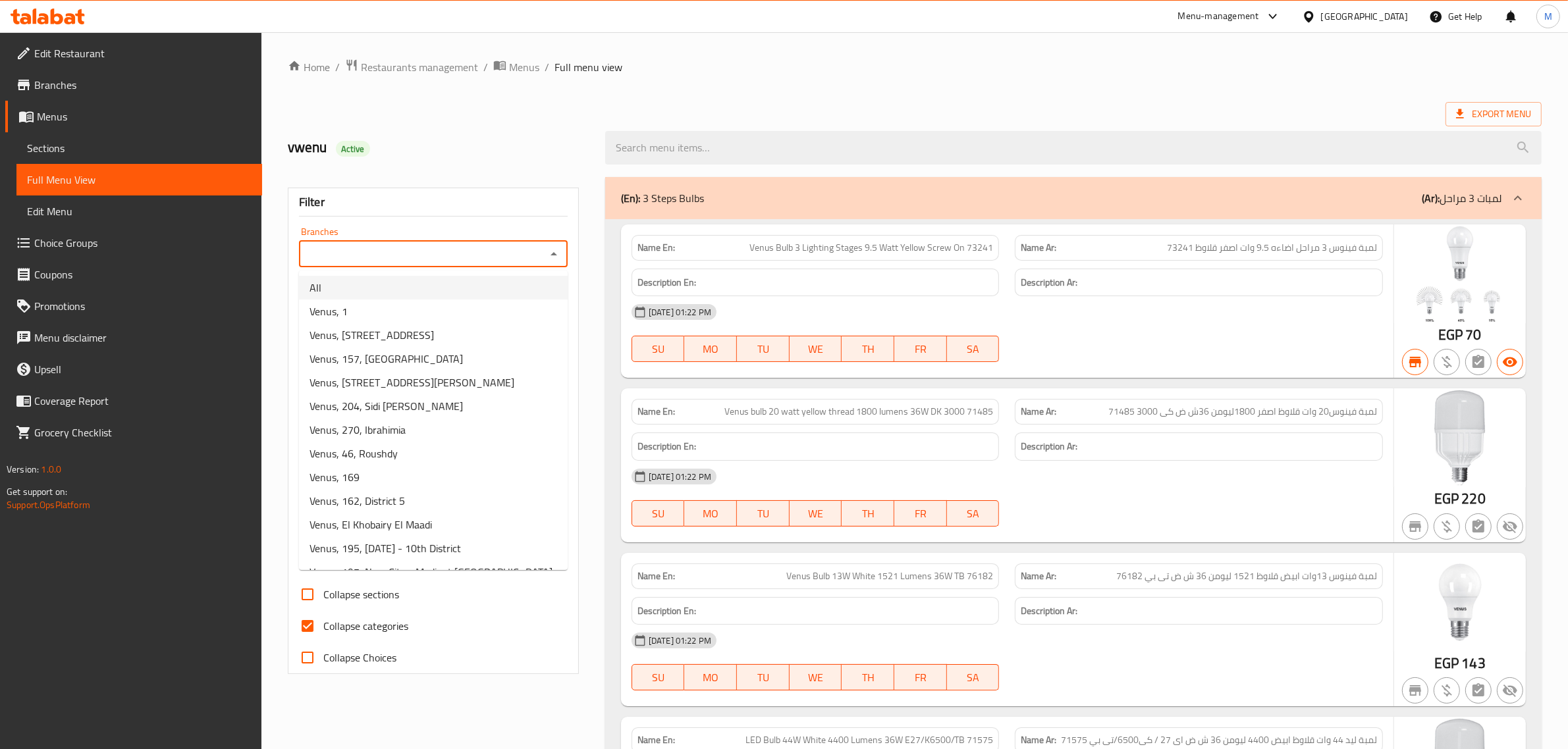
click at [507, 286] on li "All" at bounding box center [433, 287] width 269 height 24
type input "All"
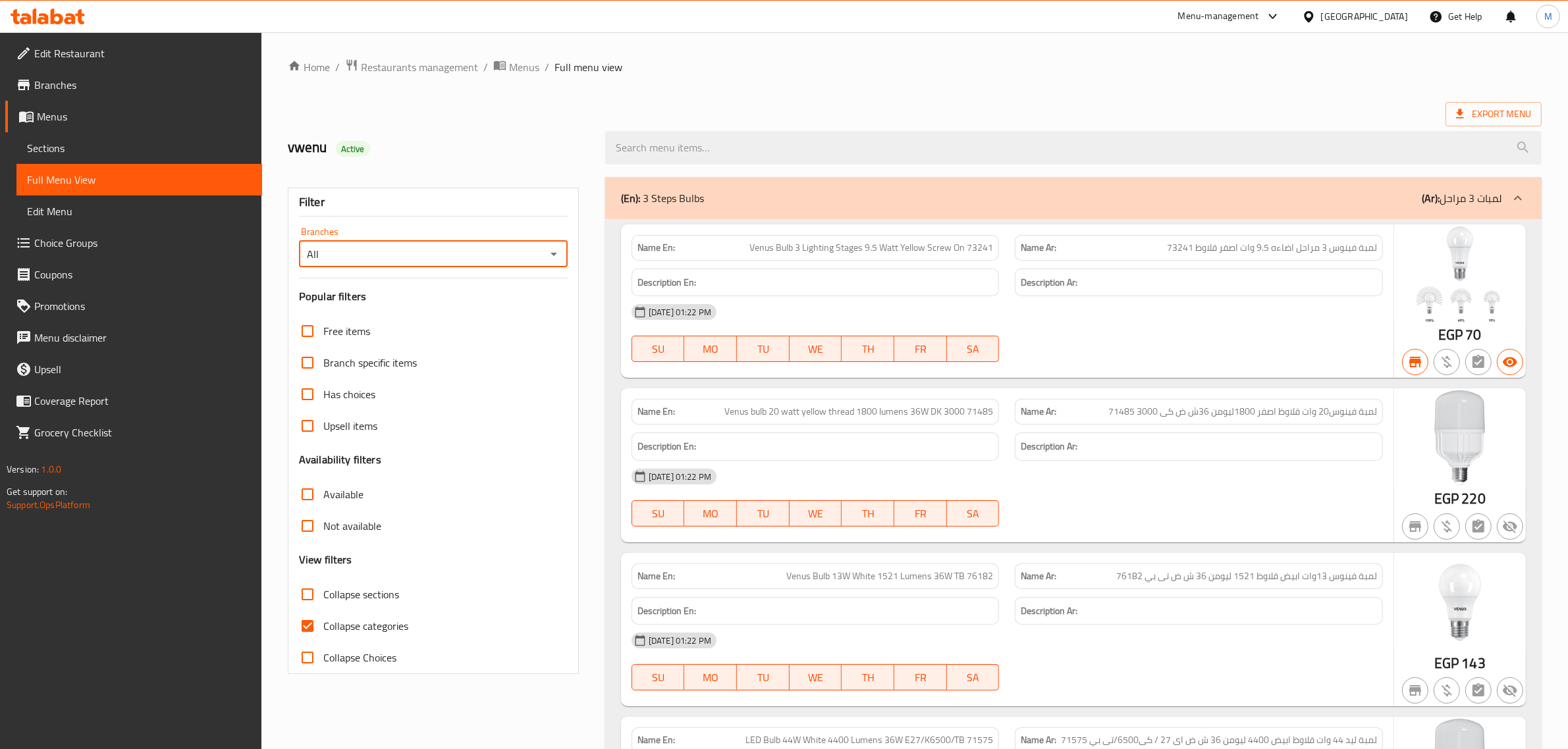
click at [313, 596] on input "Collapse sections" at bounding box center [307, 594] width 31 height 31
checkbox input "true"
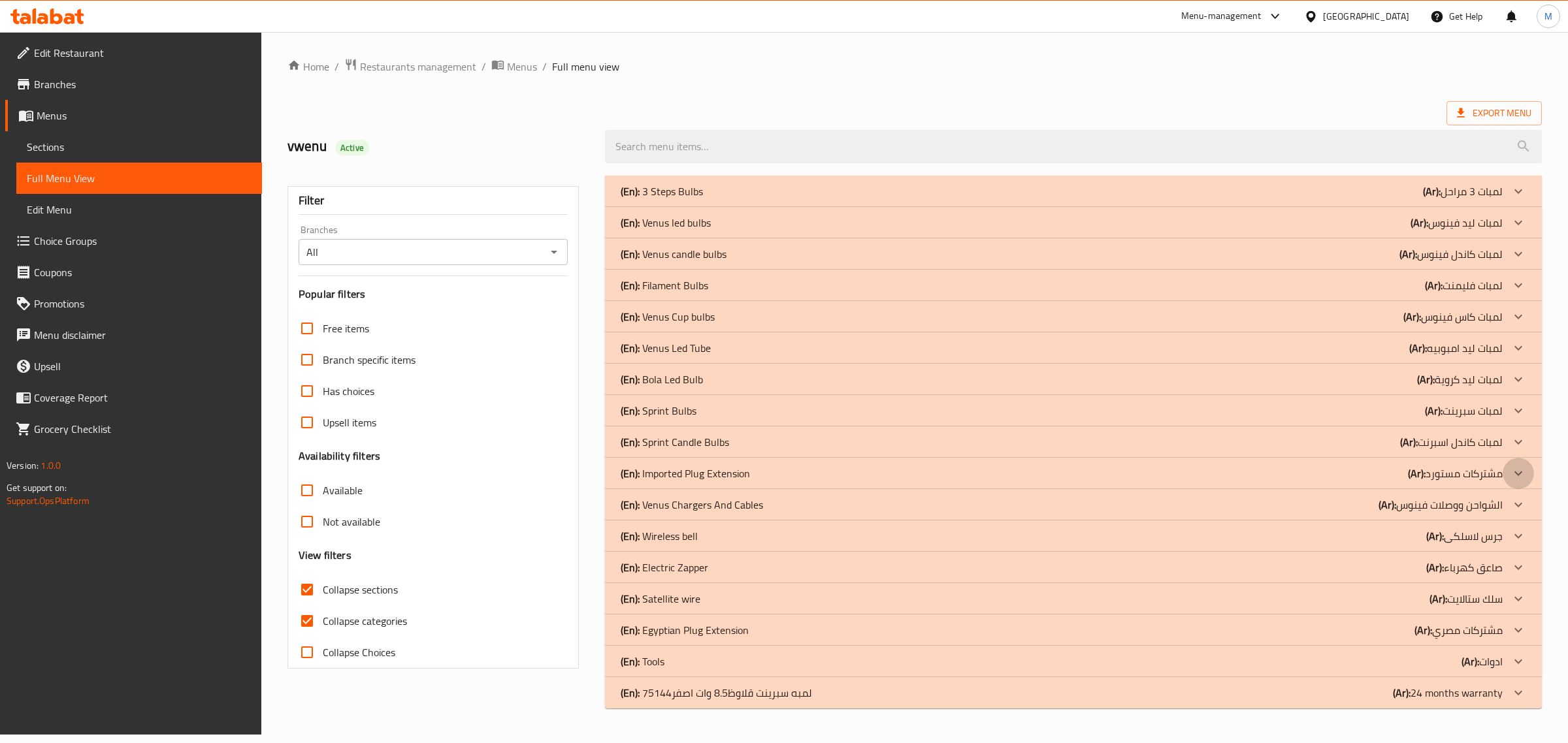
click at [1514, 471] on icon at bounding box center [1518, 474] width 16 height 16
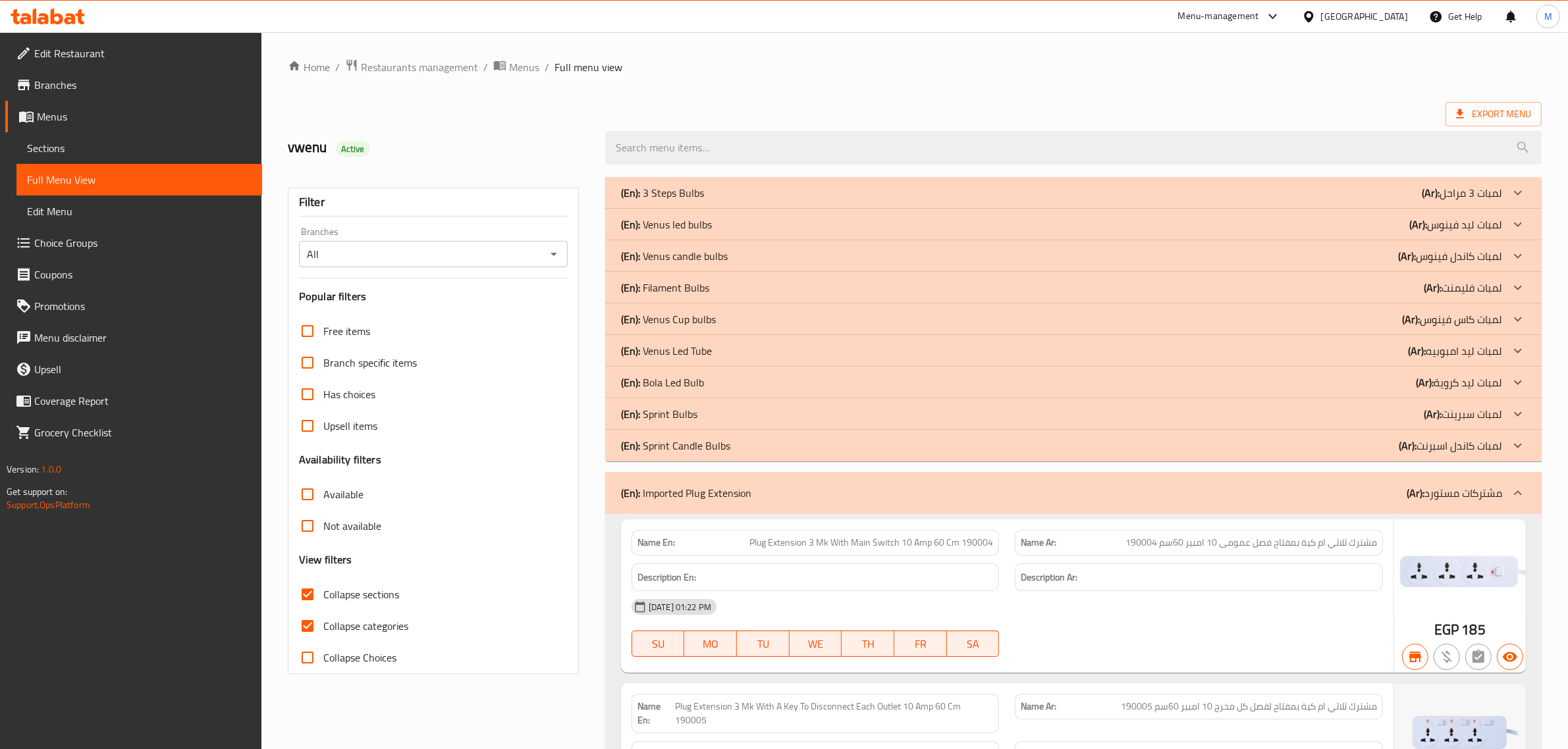
click at [1490, 229] on p "(Ar): لمبات ليد فينوس" at bounding box center [1455, 224] width 93 height 16
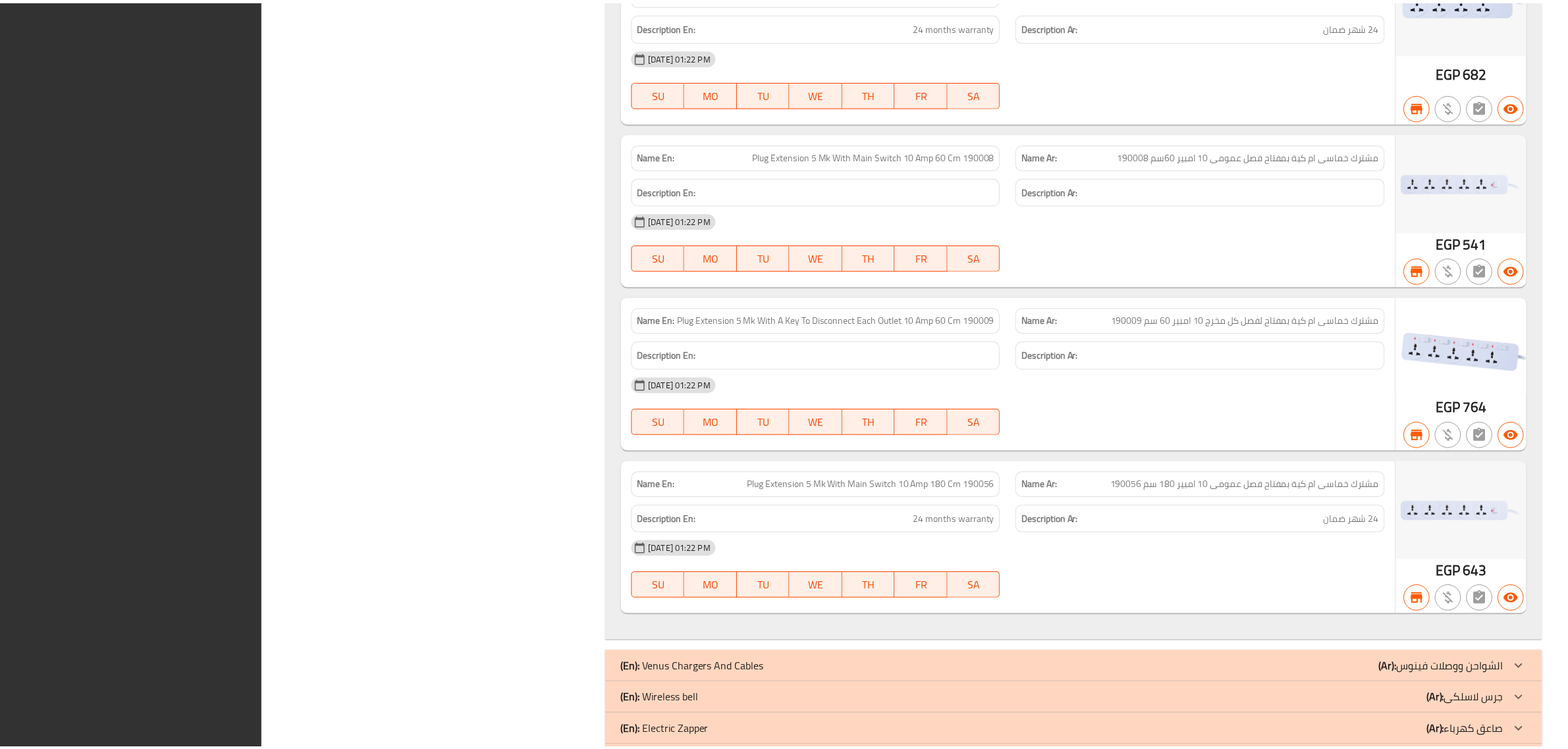
scroll to position [3243, 0]
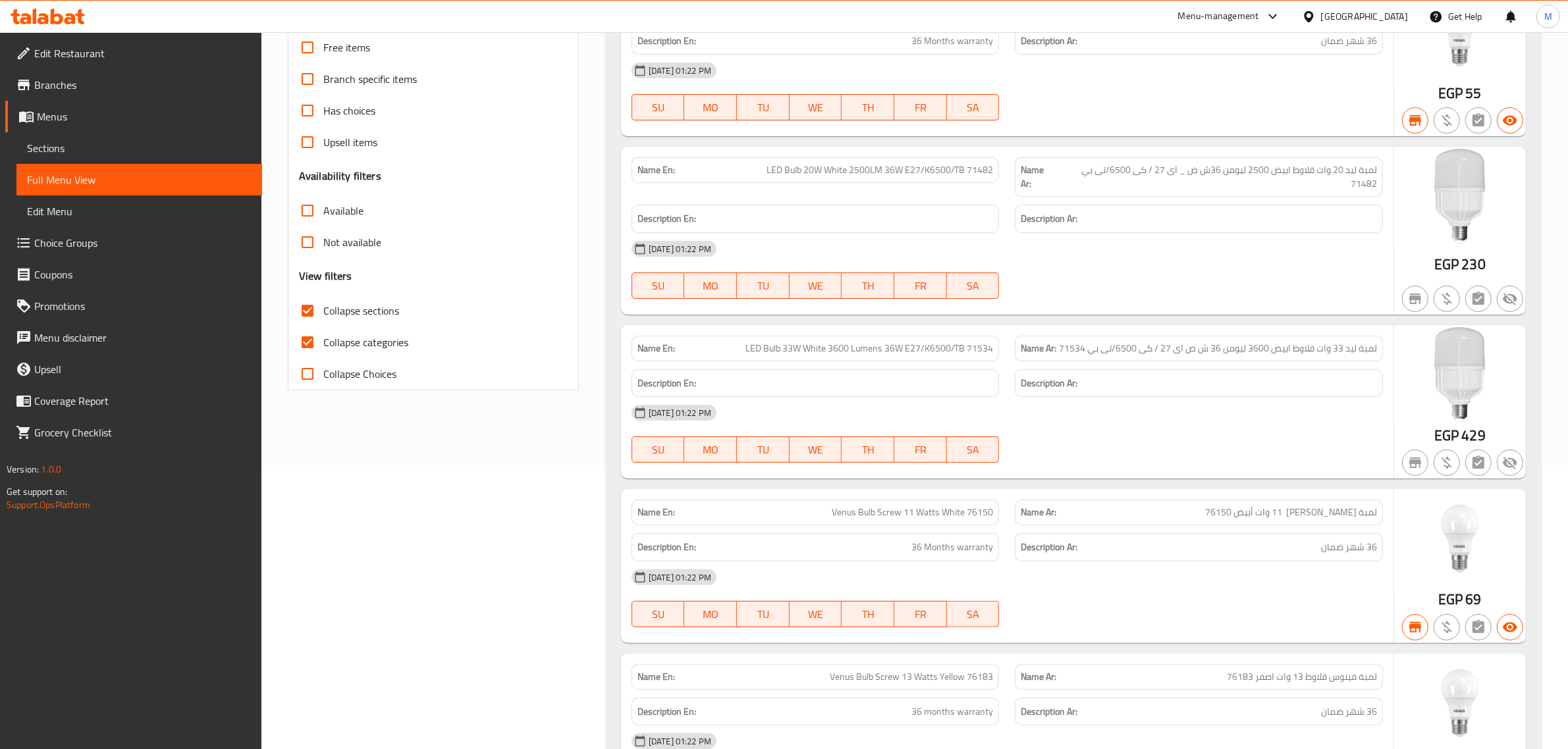
scroll to position [0, 0]
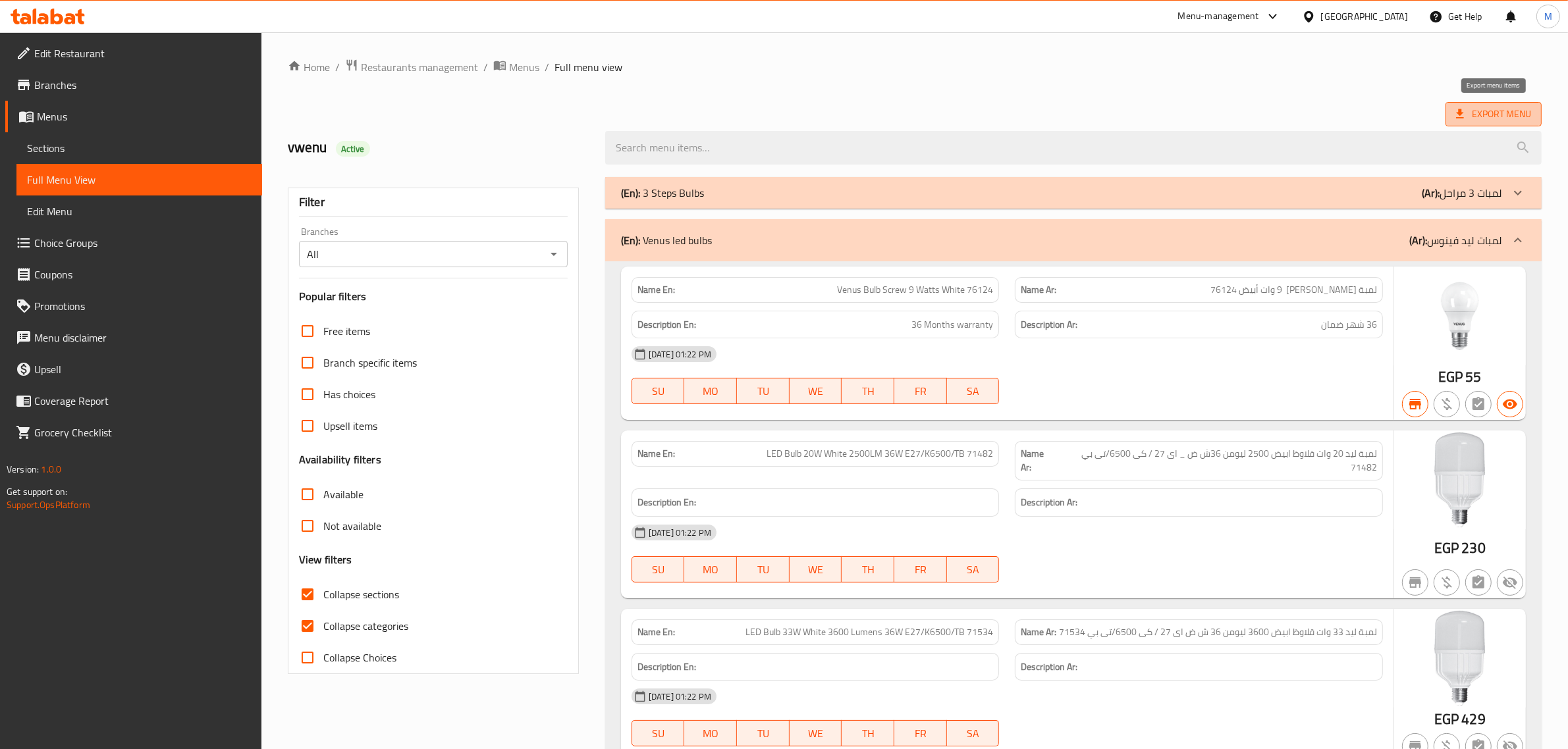
click at [1482, 117] on span "Export Menu" at bounding box center [1493, 114] width 75 height 16
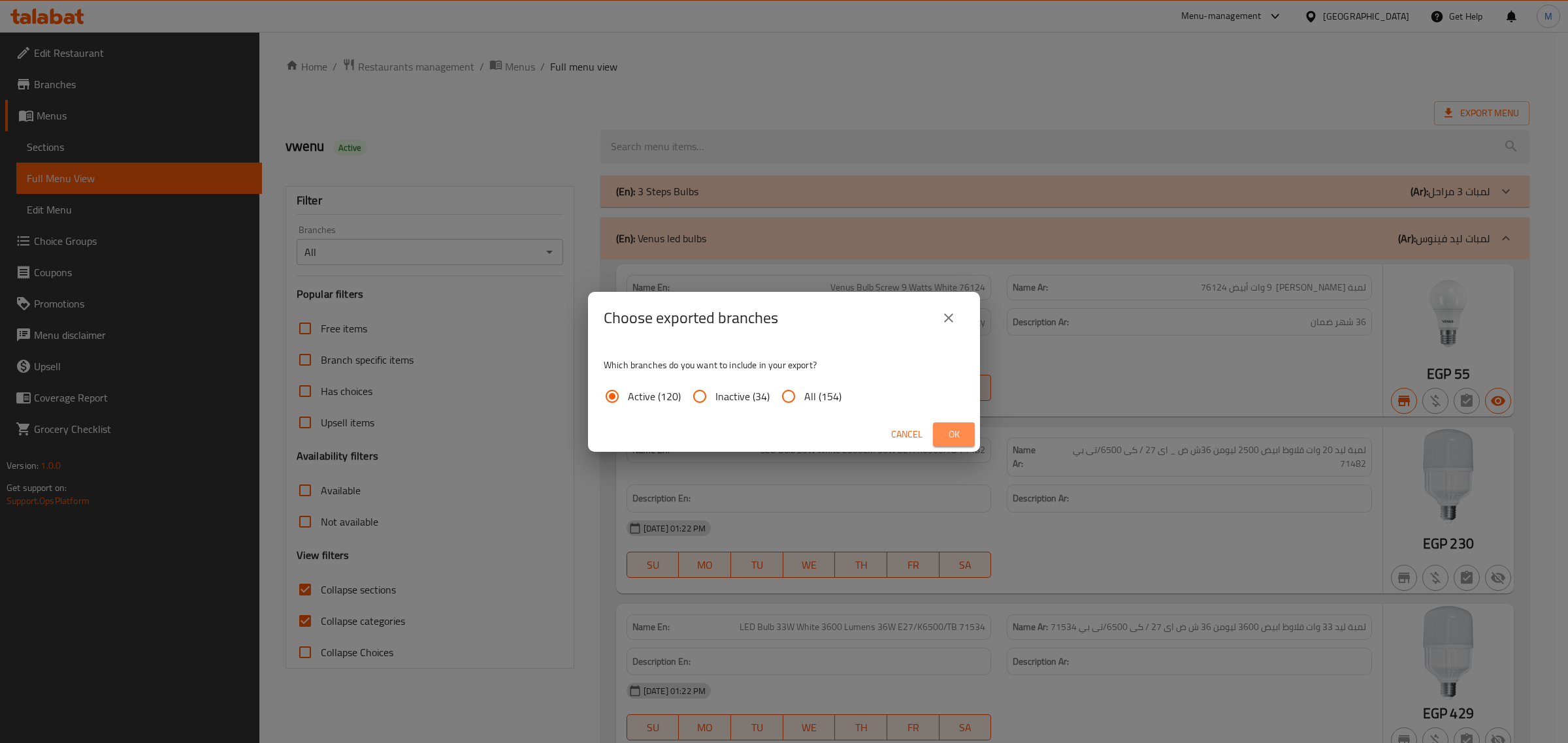
click at [942, 431] on button "Ok" at bounding box center [953, 435] width 42 height 24
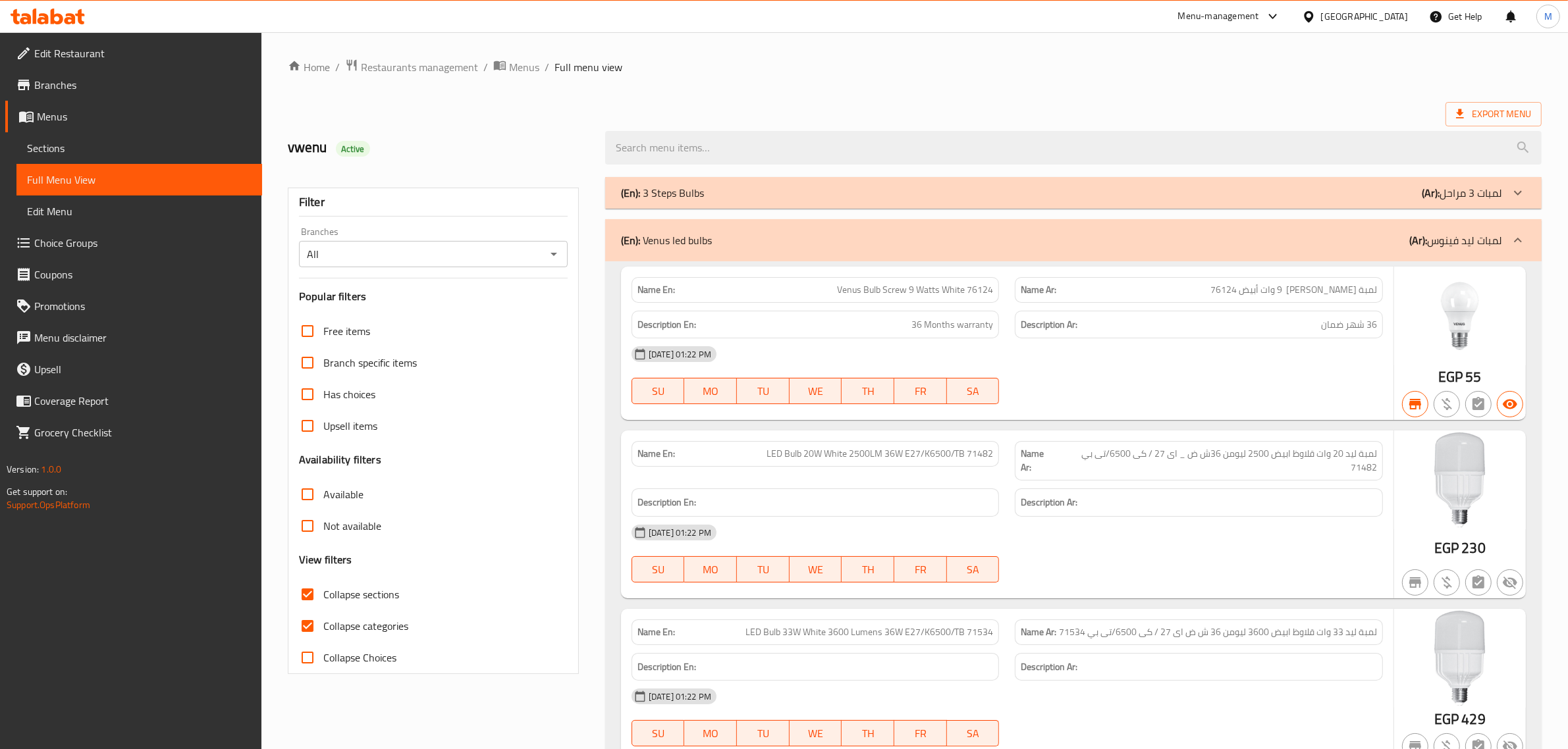
click at [552, 129] on div "vwenu Active" at bounding box center [438, 148] width 317 height 58
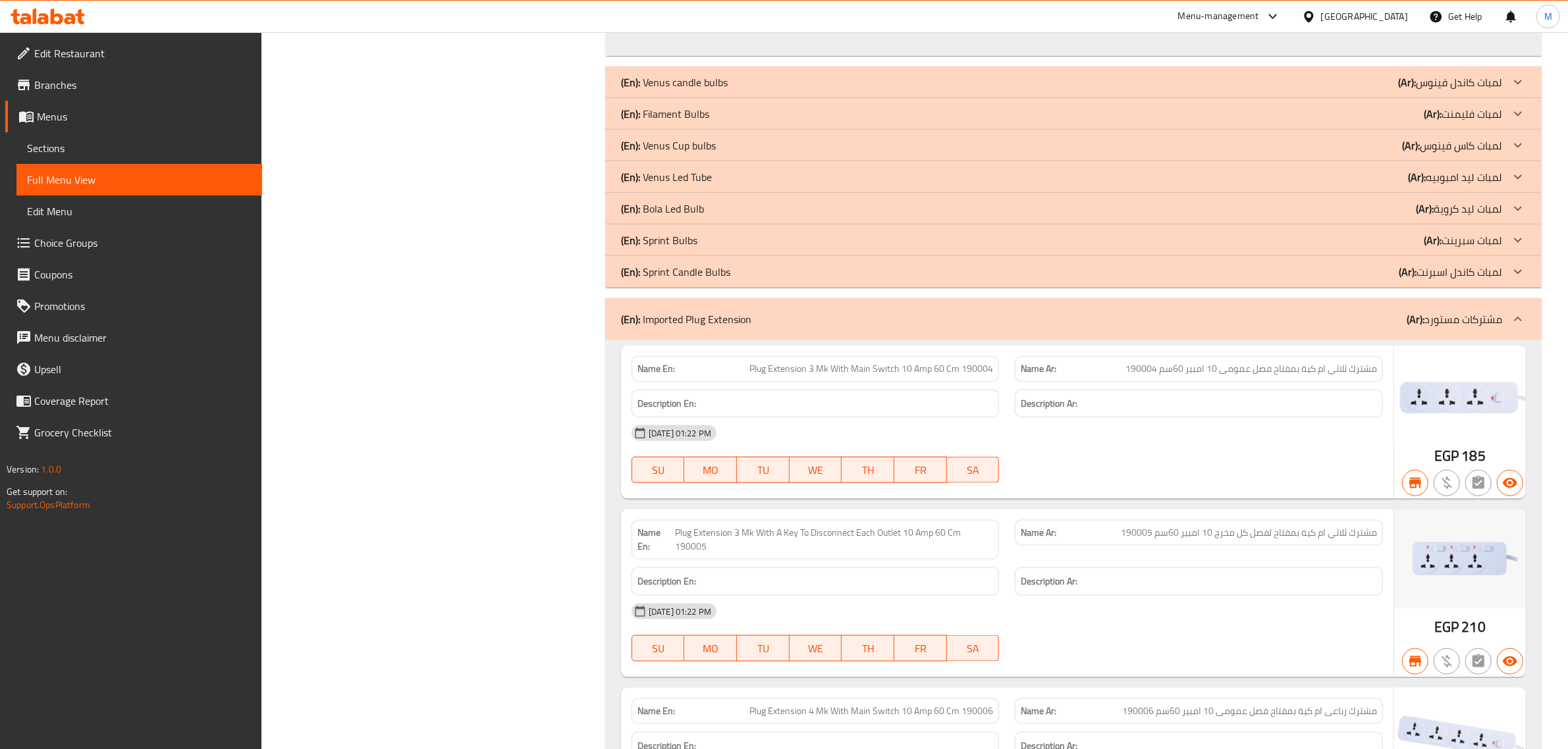
click at [845, 376] on span "Plug Extension 3 Mk With Main Switch 10 Amp 60 Cm 190004" at bounding box center [871, 368] width 244 height 14
copy span "Plug Extension 3 Mk With Main Switch 10 Amp 60 Cm 190004"
click at [531, 321] on div "Filter Branches All Branches Popular filters Free items Branch specific items H…" at bounding box center [438, 210] width 317 height 3849
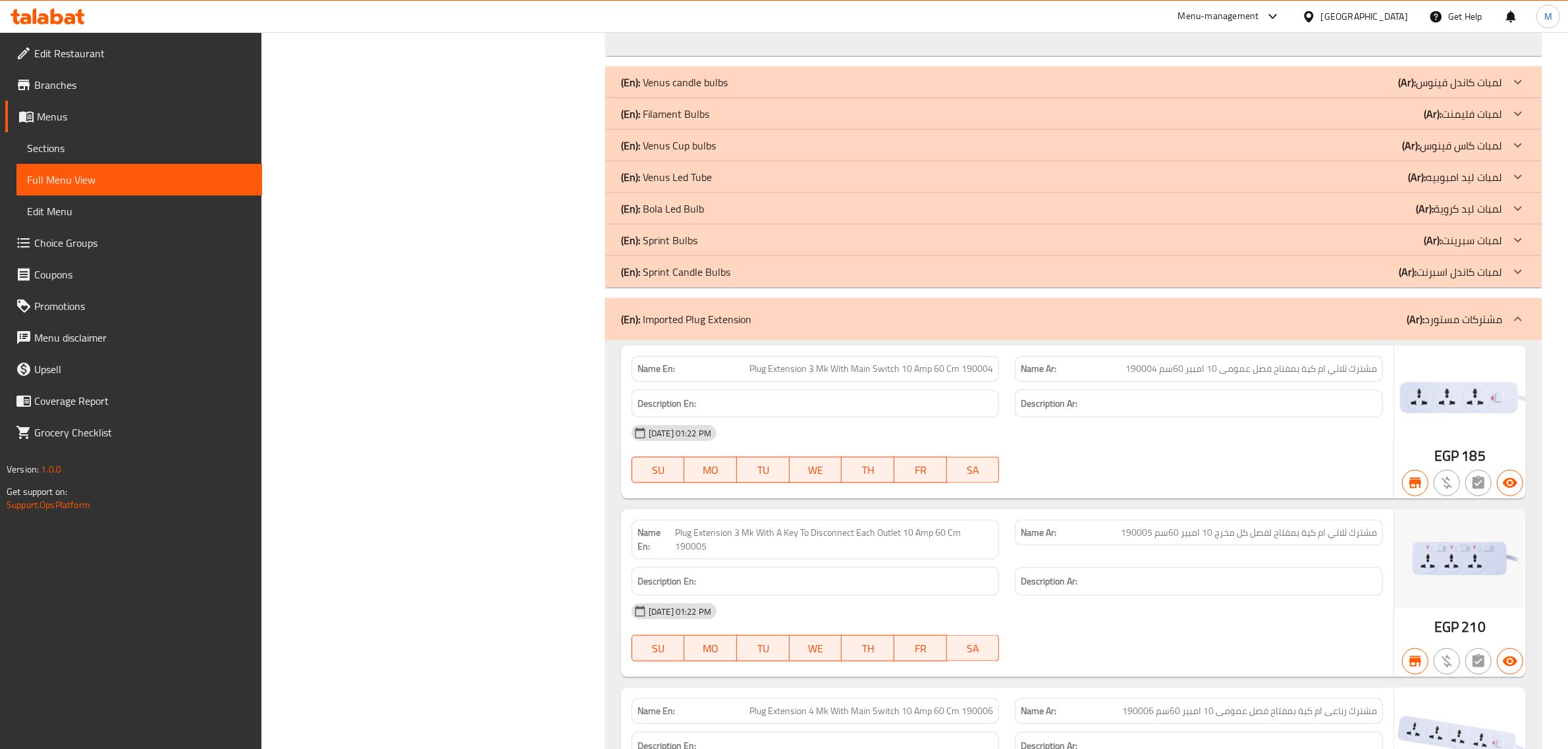
scroll to position [754, 0]
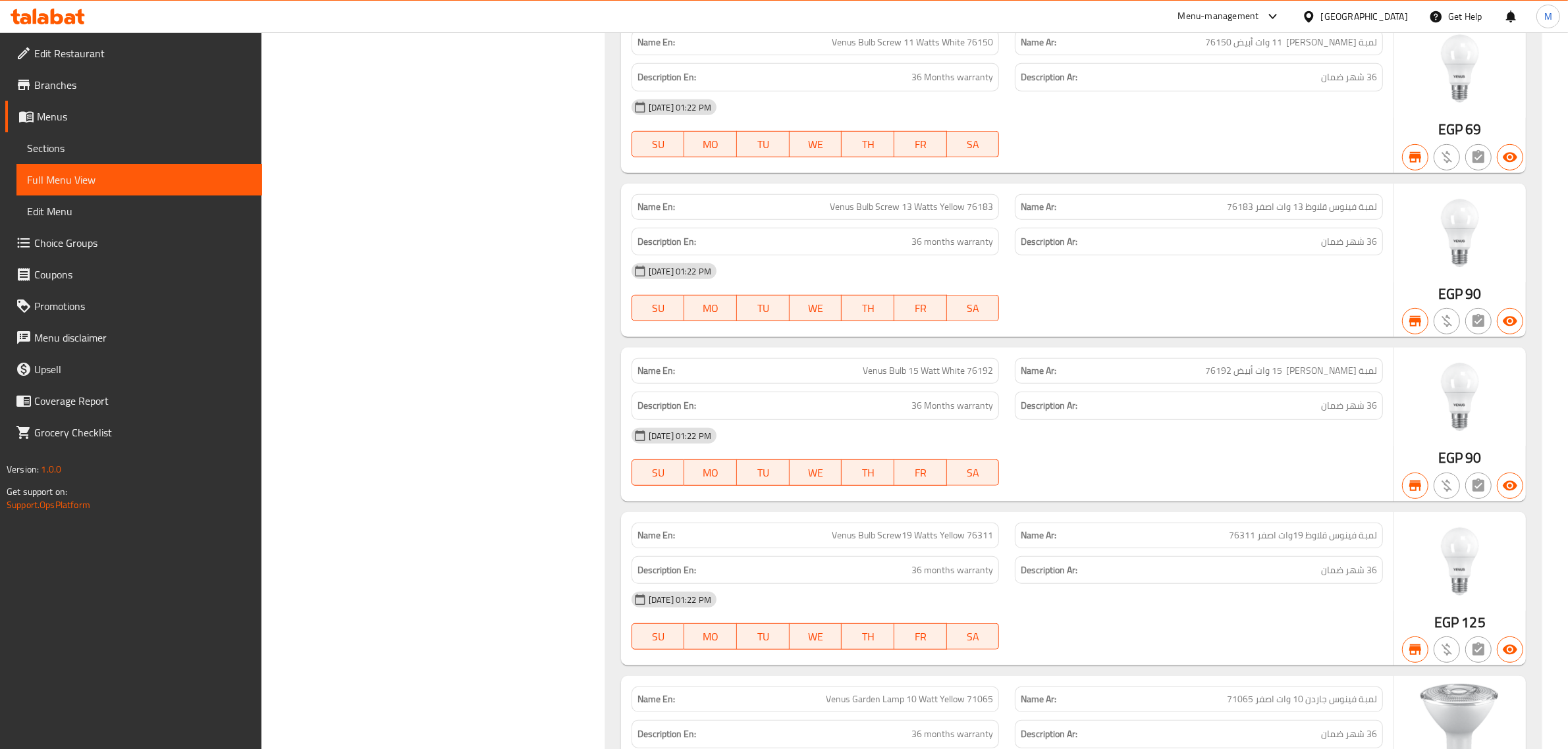
click at [913, 372] on span "Venus Bulb 15 Watt White 76192" at bounding box center [927, 371] width 130 height 14
copy span "Venus Bulb 15 Watt White 76192"
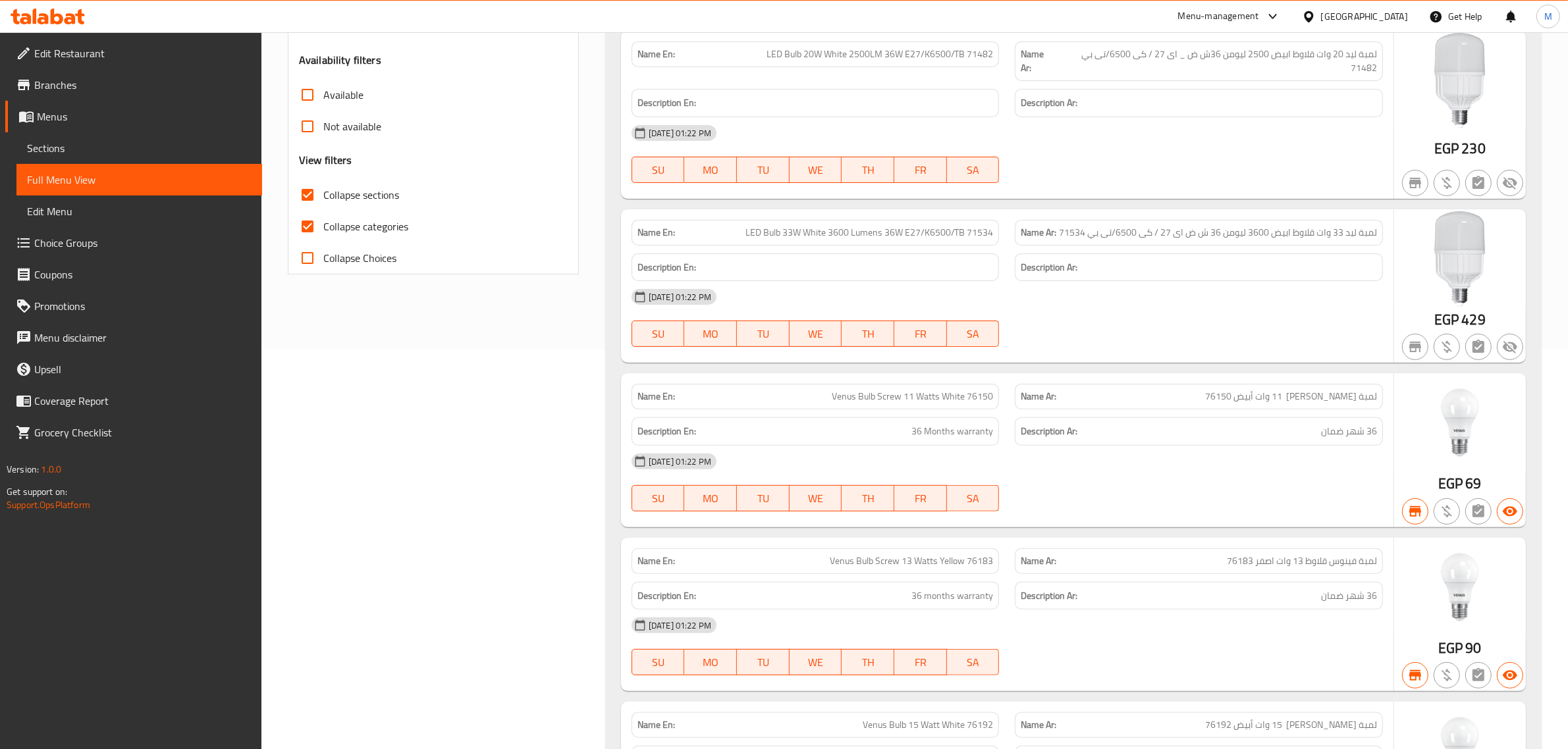
scroll to position [0, 0]
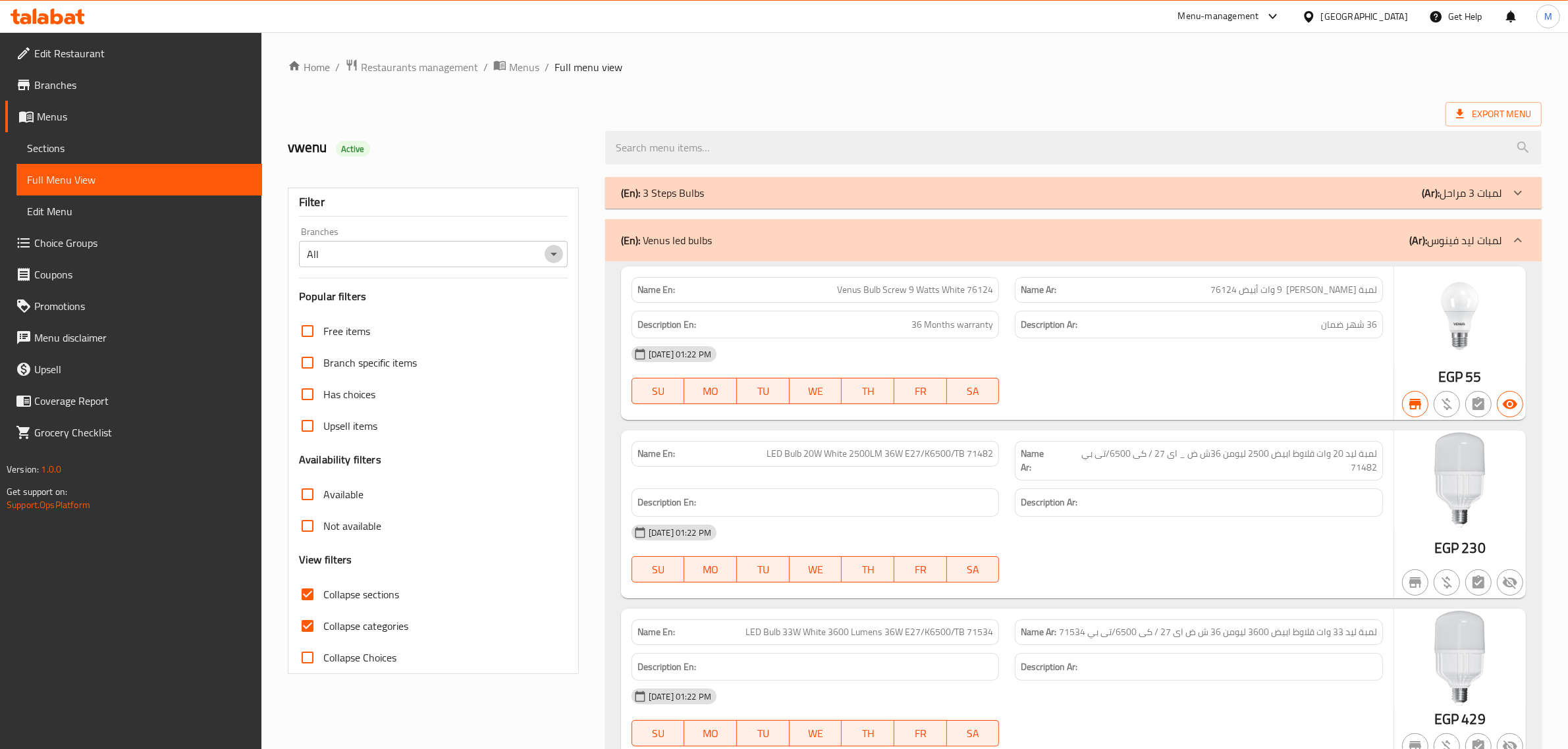
click at [555, 251] on icon "Open" at bounding box center [554, 254] width 16 height 16
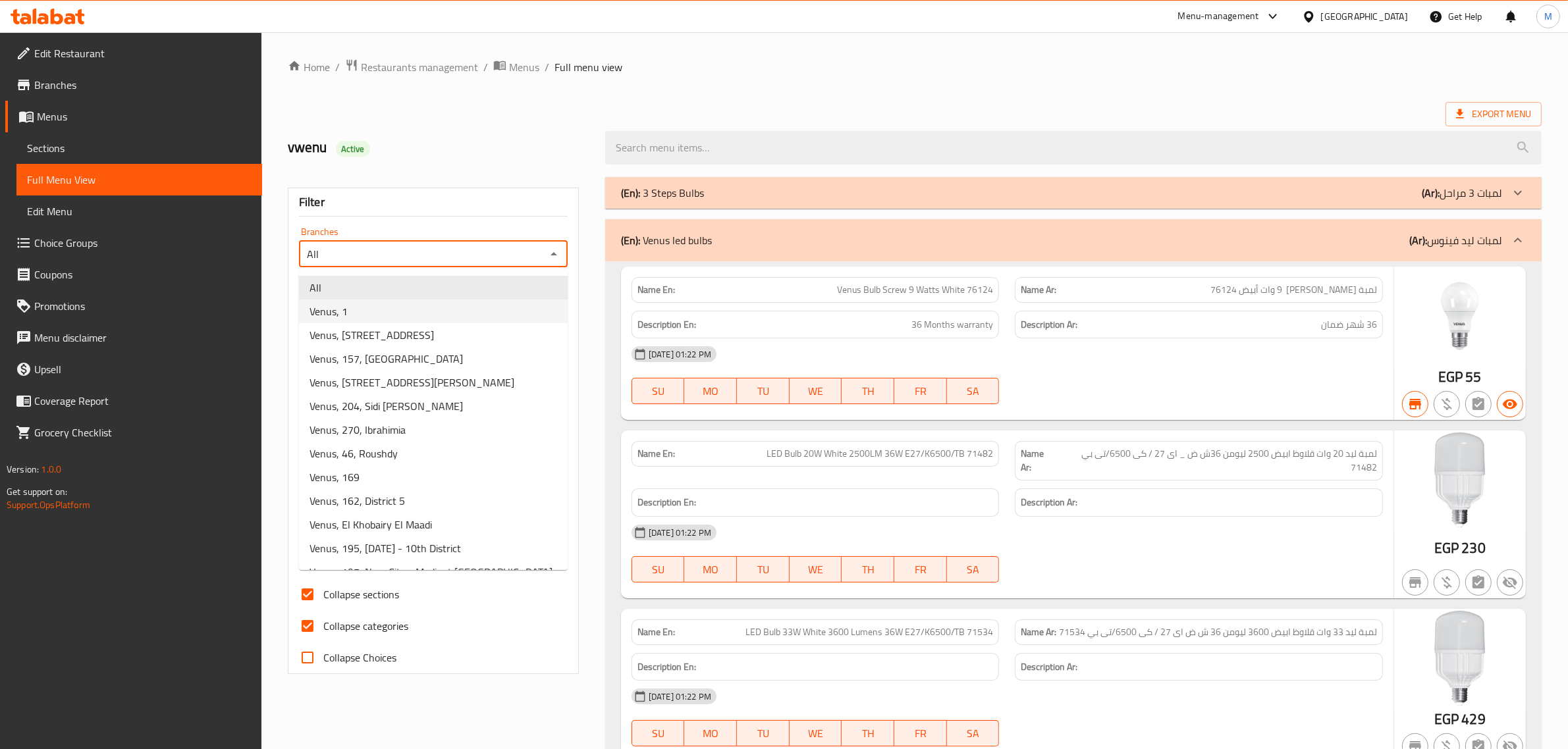
click at [497, 308] on li "Venus, 1" at bounding box center [433, 311] width 269 height 24
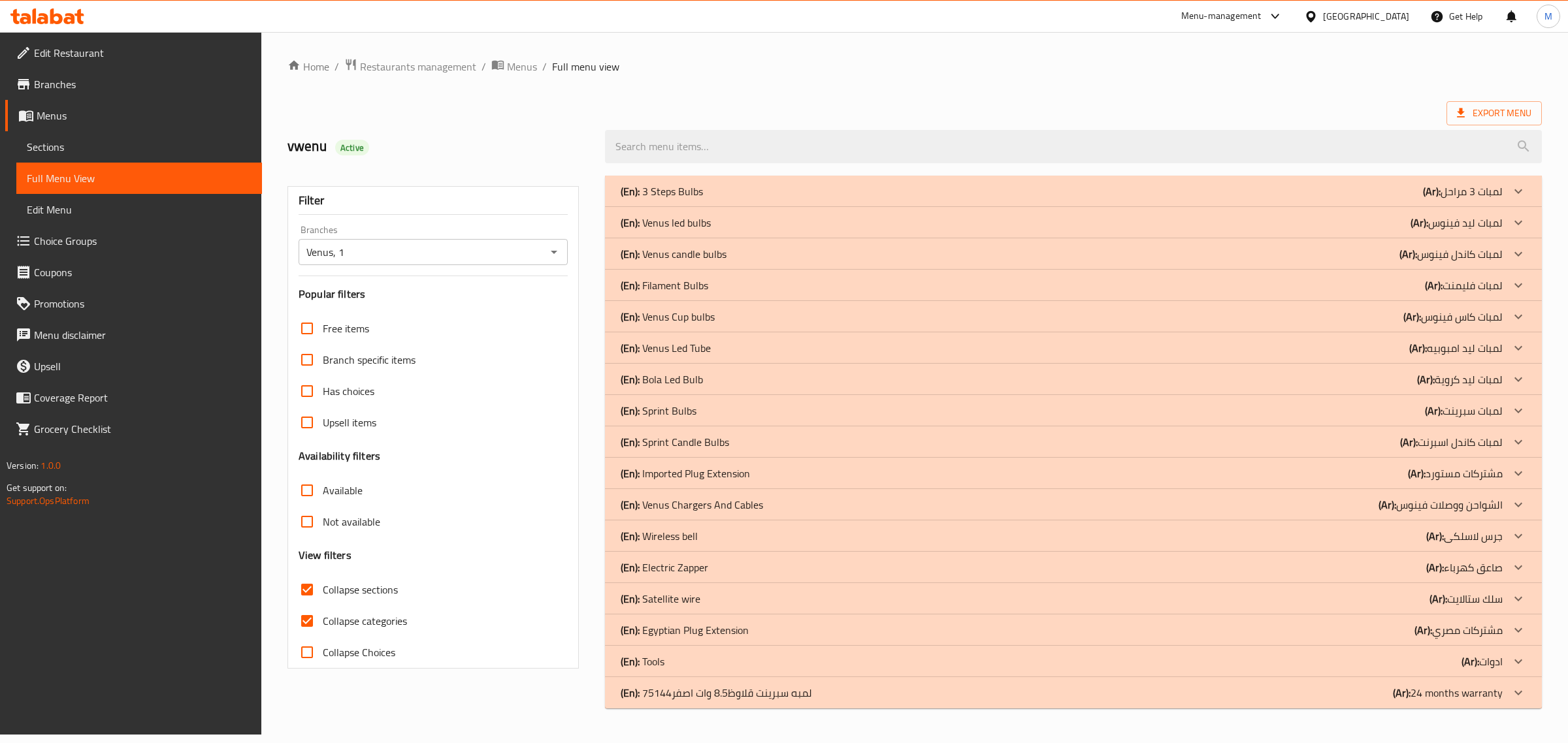
click at [1518, 472] on icon at bounding box center [1518, 474] width 16 height 16
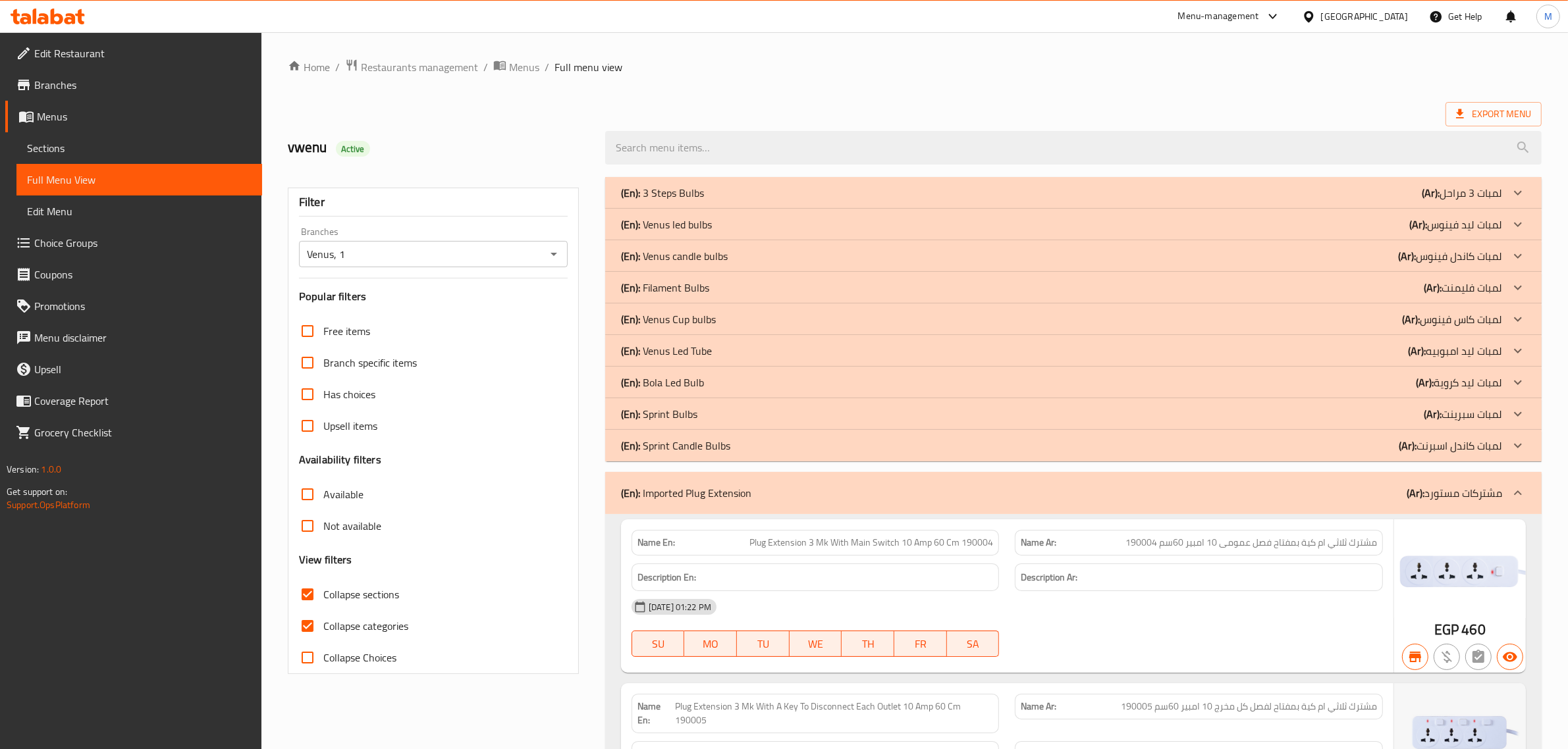
click at [999, 102] on div "Export Menu" at bounding box center [914, 114] width 1254 height 24
click at [1154, 228] on div "(En): Venus led bulbs (Ar): لمبات ليد فينوس" at bounding box center [1061, 224] width 881 height 16
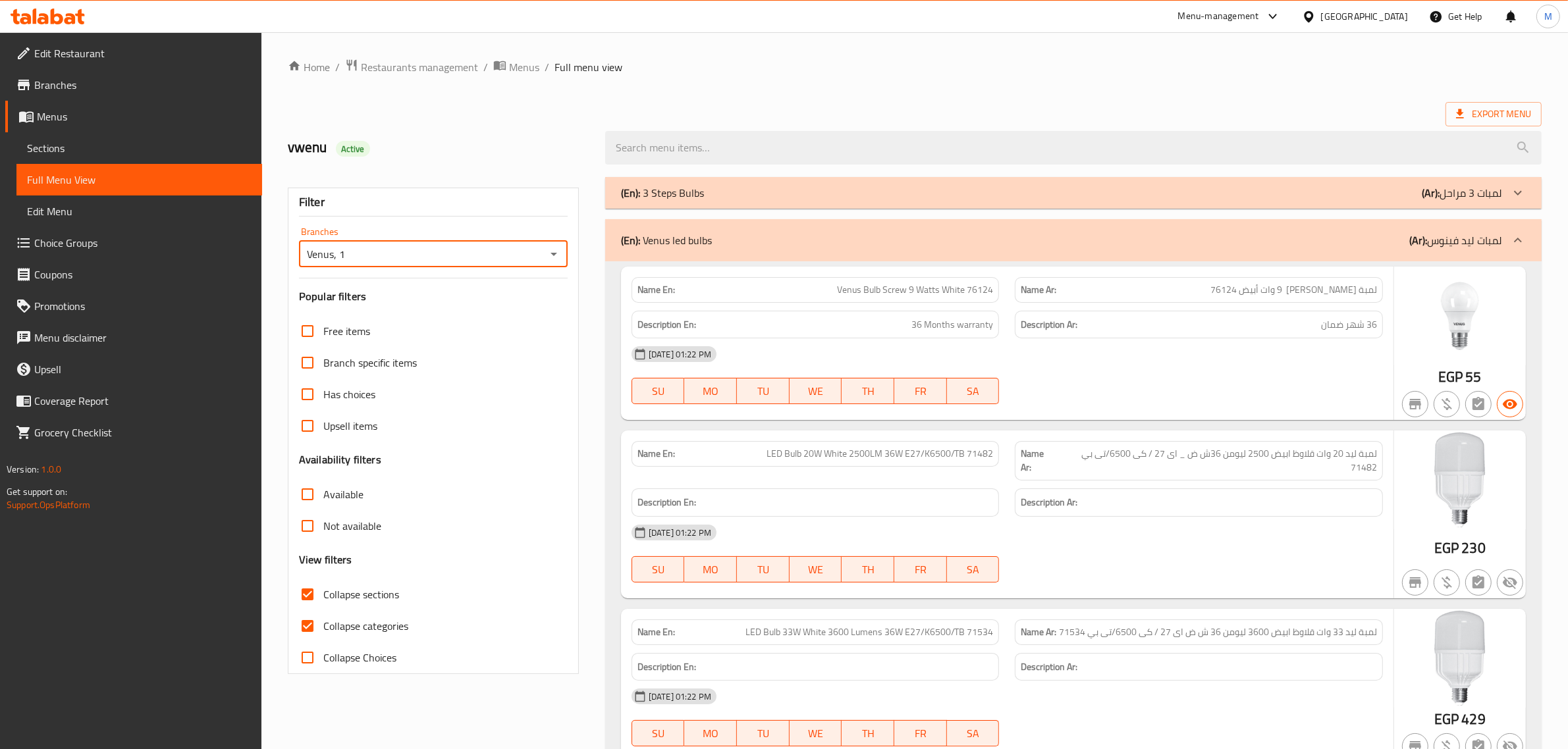
click at [413, 254] on input "Venus, 1" at bounding box center [422, 254] width 239 height 19
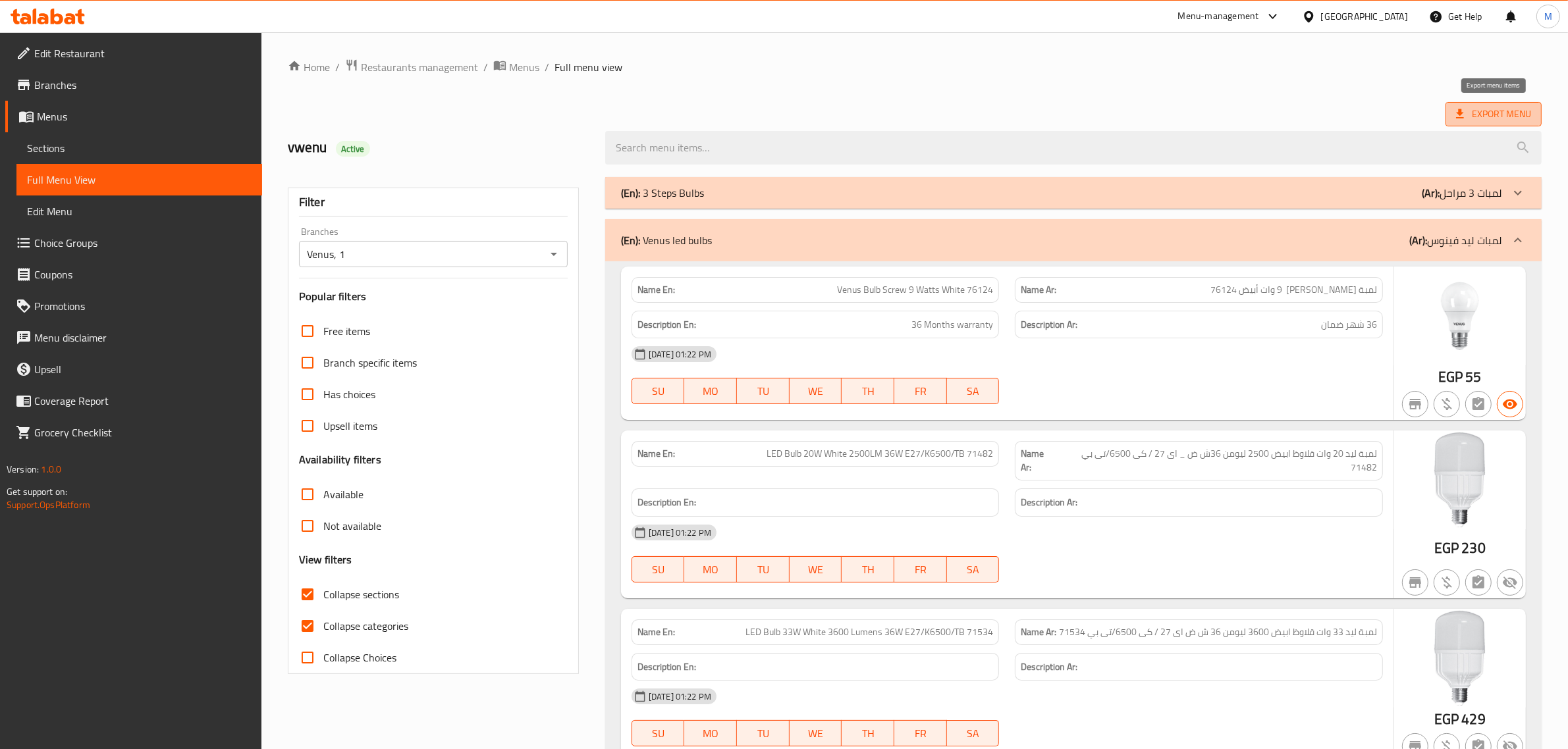
click at [1492, 103] on span "Export Menu" at bounding box center [1493, 114] width 96 height 24
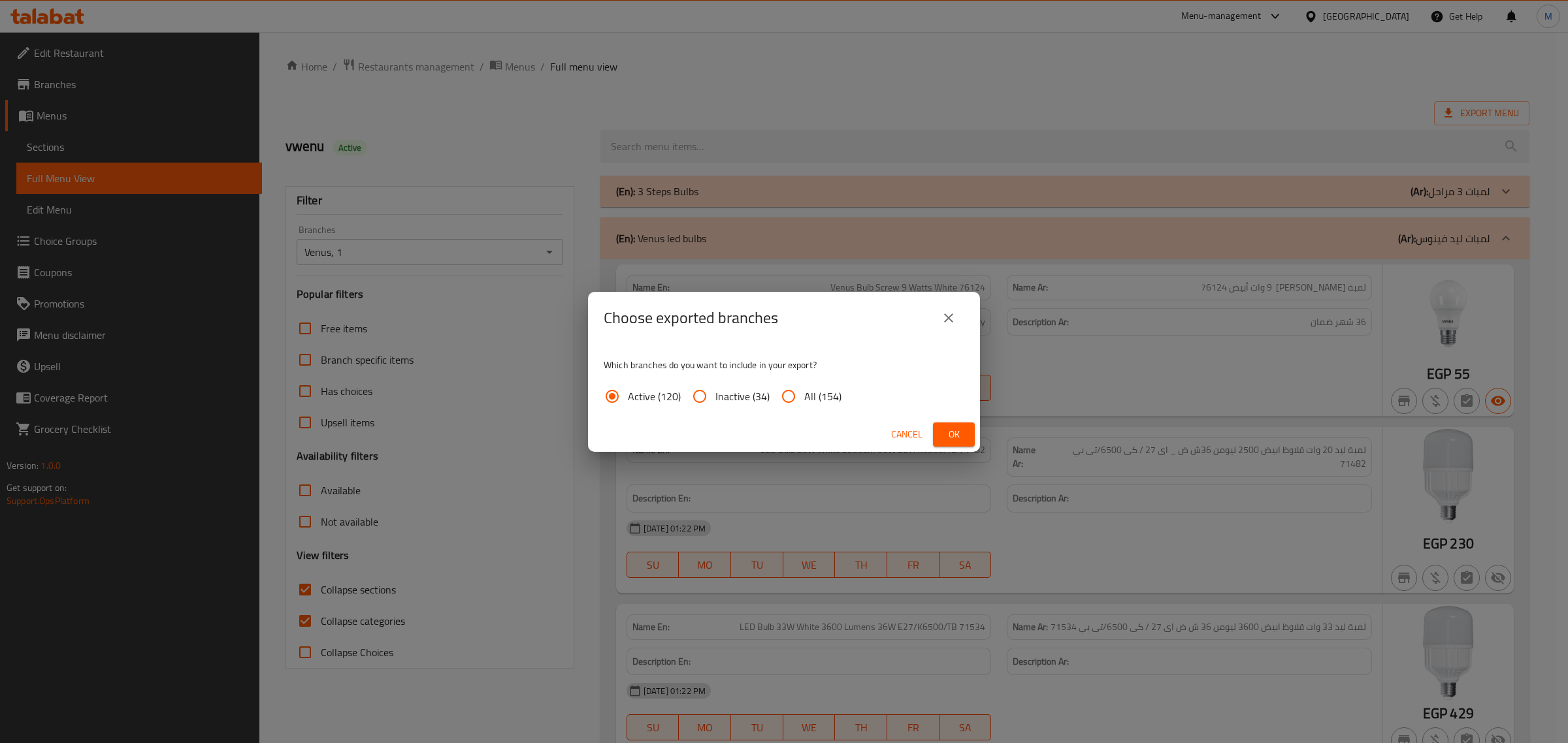
click at [960, 435] on span "Ok" at bounding box center [954, 434] width 21 height 16
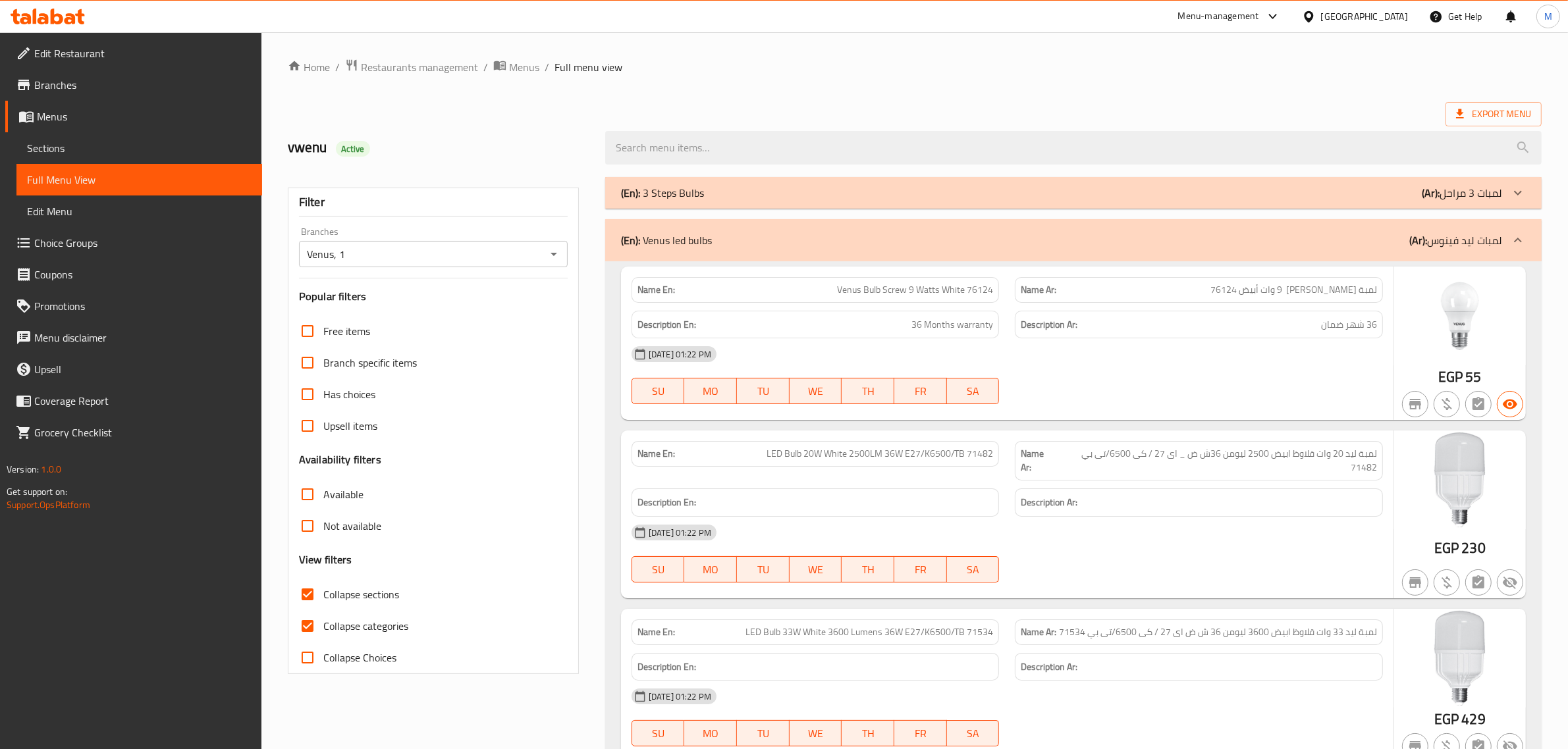
click at [492, 129] on div "vwenu Active" at bounding box center [438, 148] width 317 height 58
click at [542, 255] on div "Venus, 1 Branches" at bounding box center [433, 254] width 269 height 26
click at [550, 255] on icon "Open" at bounding box center [554, 254] width 16 height 16
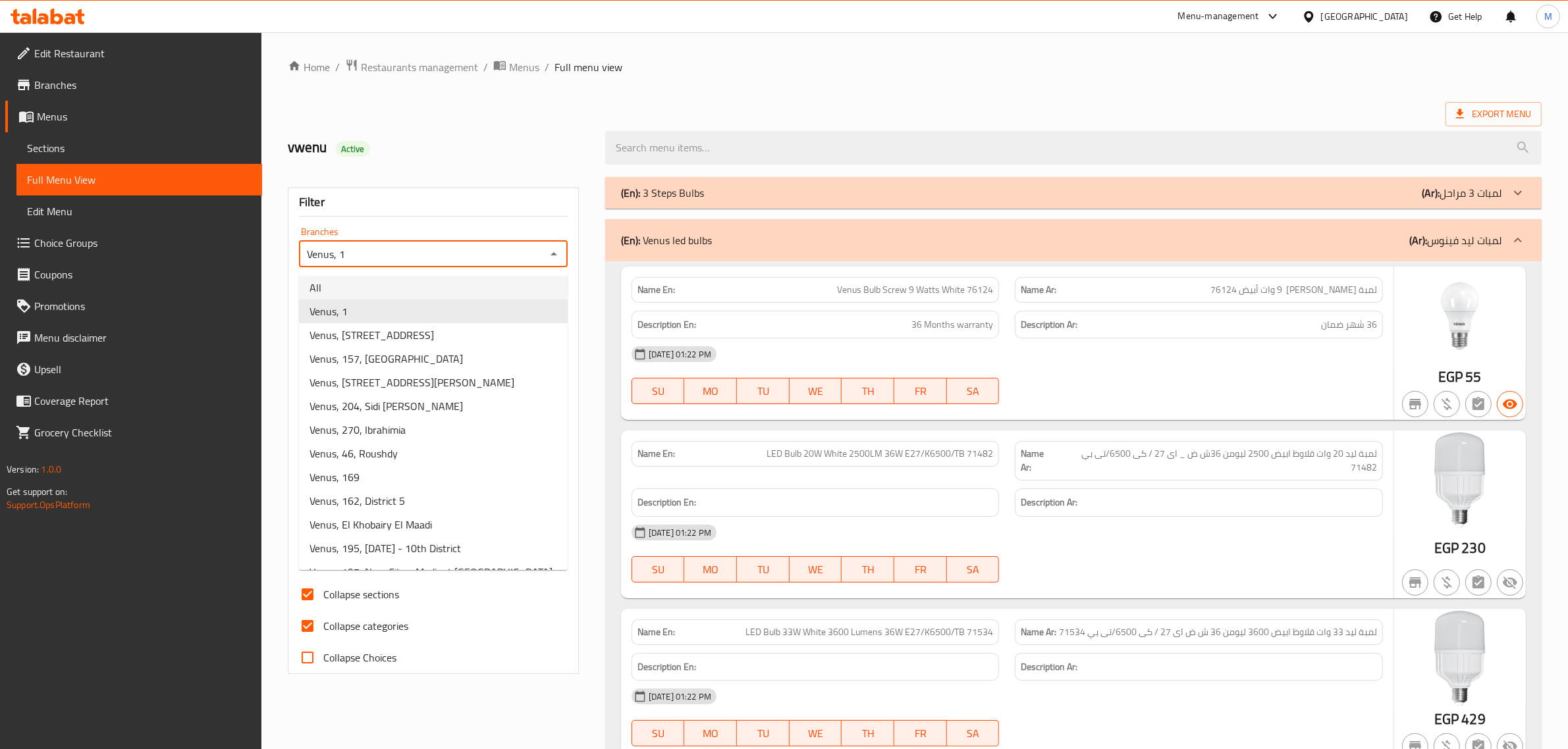
click at [383, 284] on li "All" at bounding box center [433, 287] width 269 height 24
type input "All"
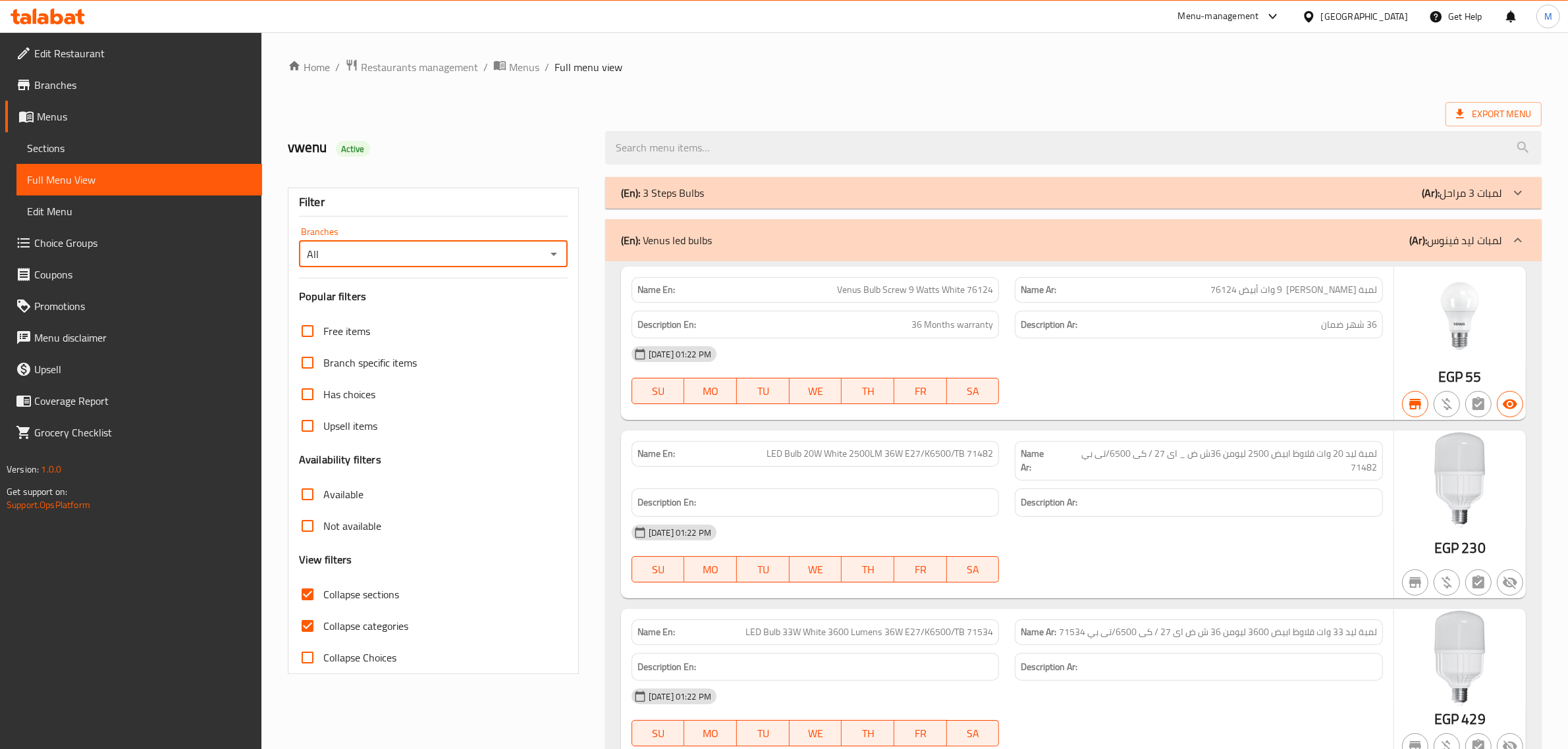
click at [91, 93] on link "Branches" at bounding box center [133, 85] width 257 height 31
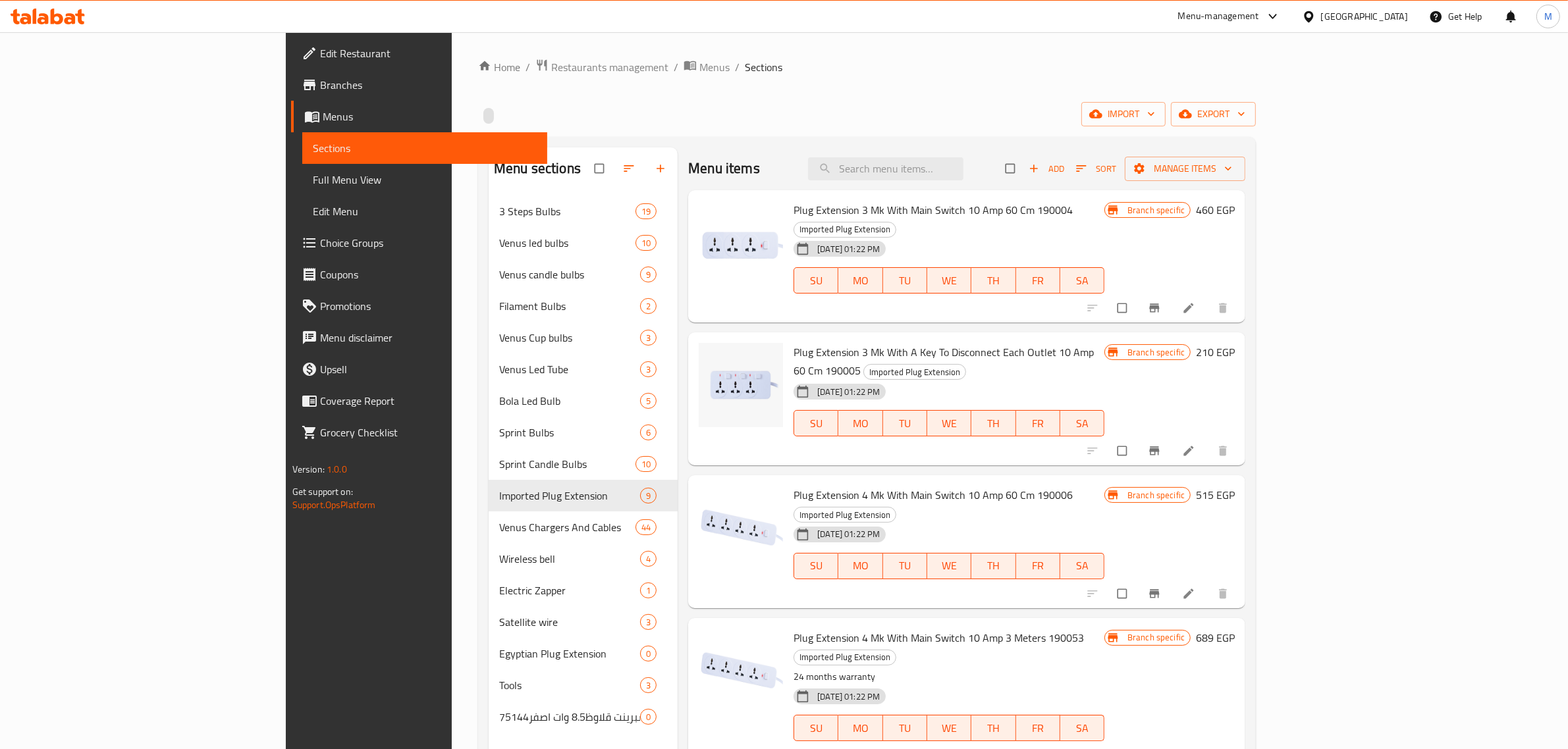
click at [1234, 343] on h6 "210 EGP" at bounding box center [1215, 352] width 39 height 19
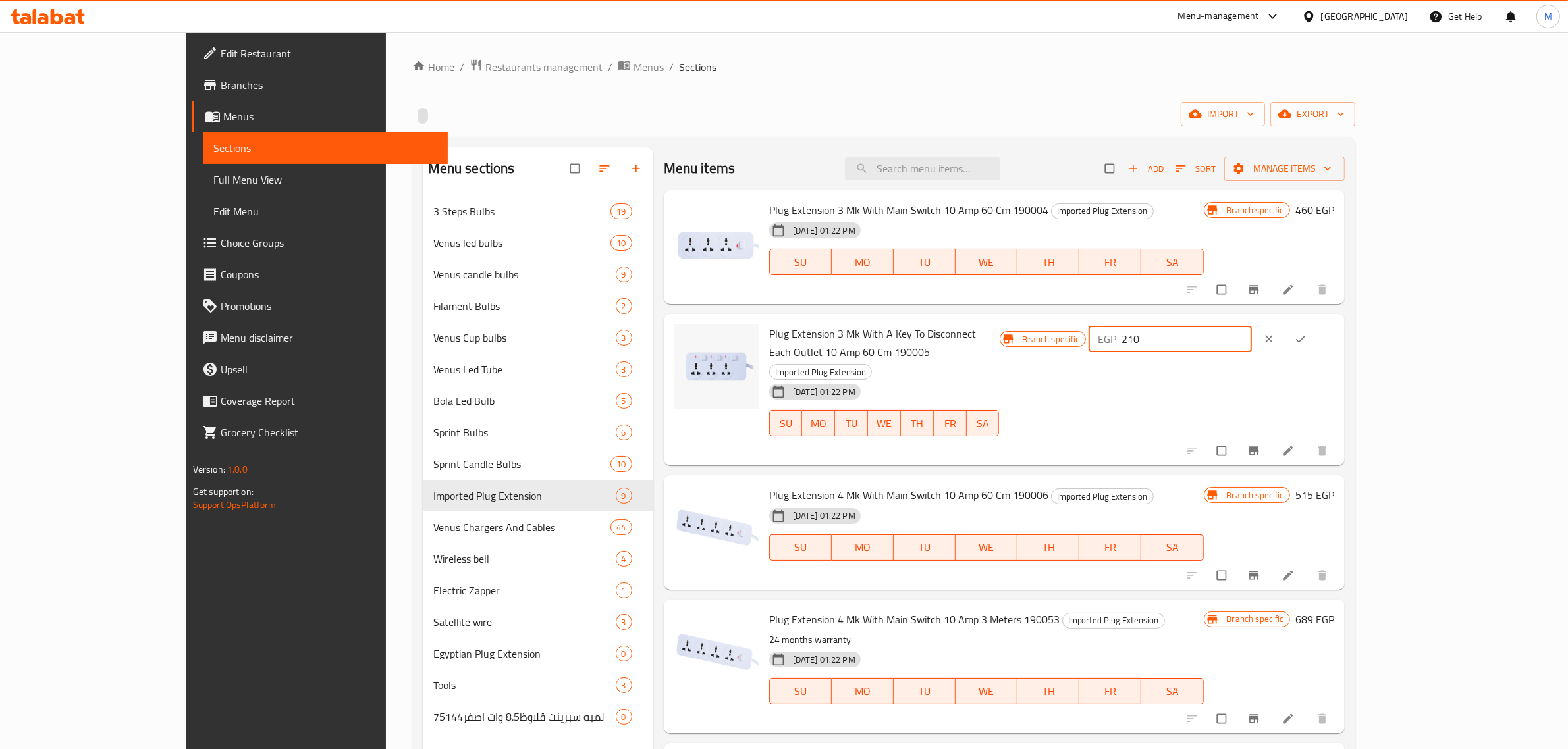
drag, startPoint x: 1314, startPoint y: 342, endPoint x: 1279, endPoint y: 350, distance: 35.9
click at [1278, 350] on div "Branch specific EGP 210 ​" at bounding box center [1166, 339] width 334 height 29
type input "574"
click at [1307, 334] on icon "ok" at bounding box center [1300, 339] width 13 height 13
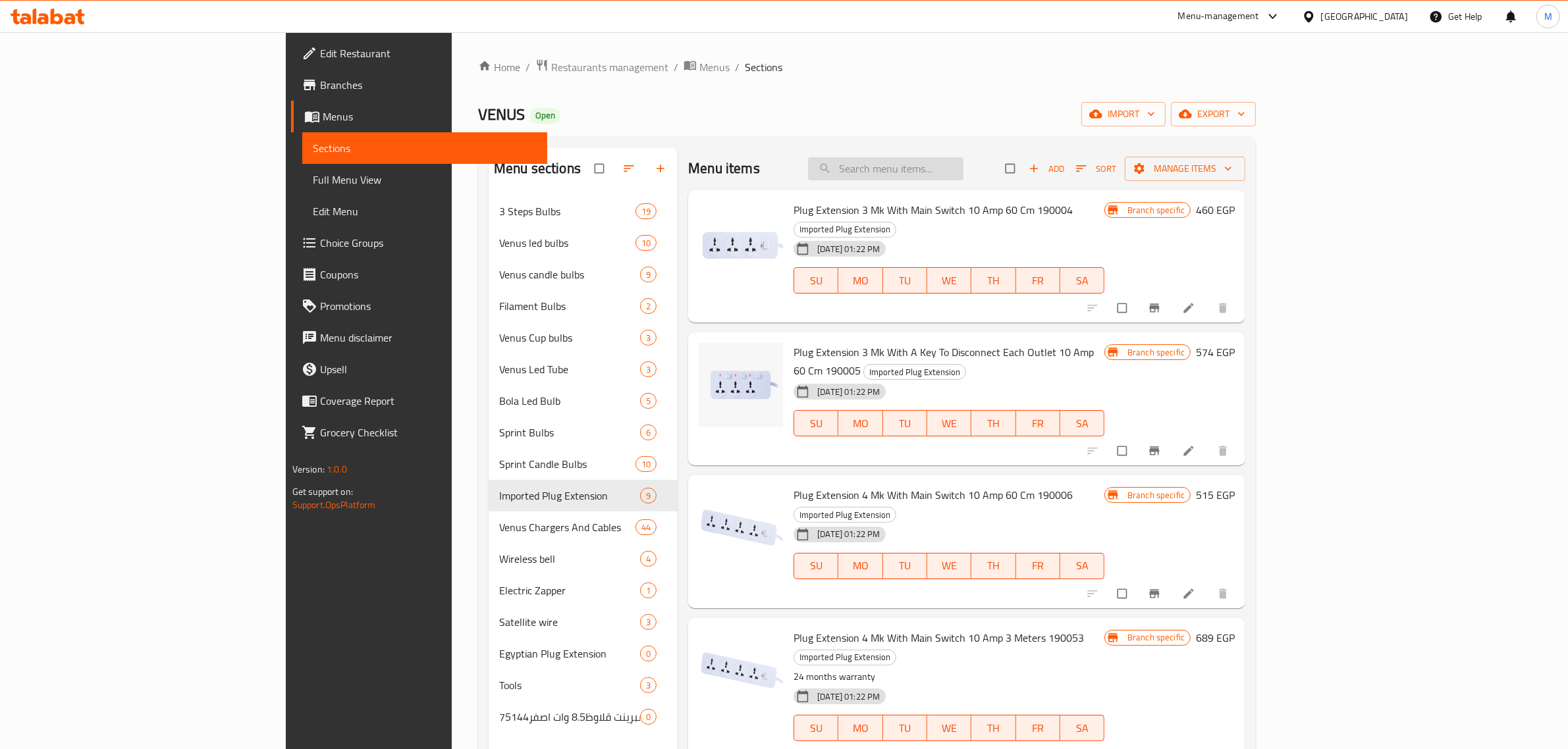
click at [964, 170] on input "search" at bounding box center [886, 169] width 155 height 23
paste input "Venus Bulb Screw 19 Watts White 76310"
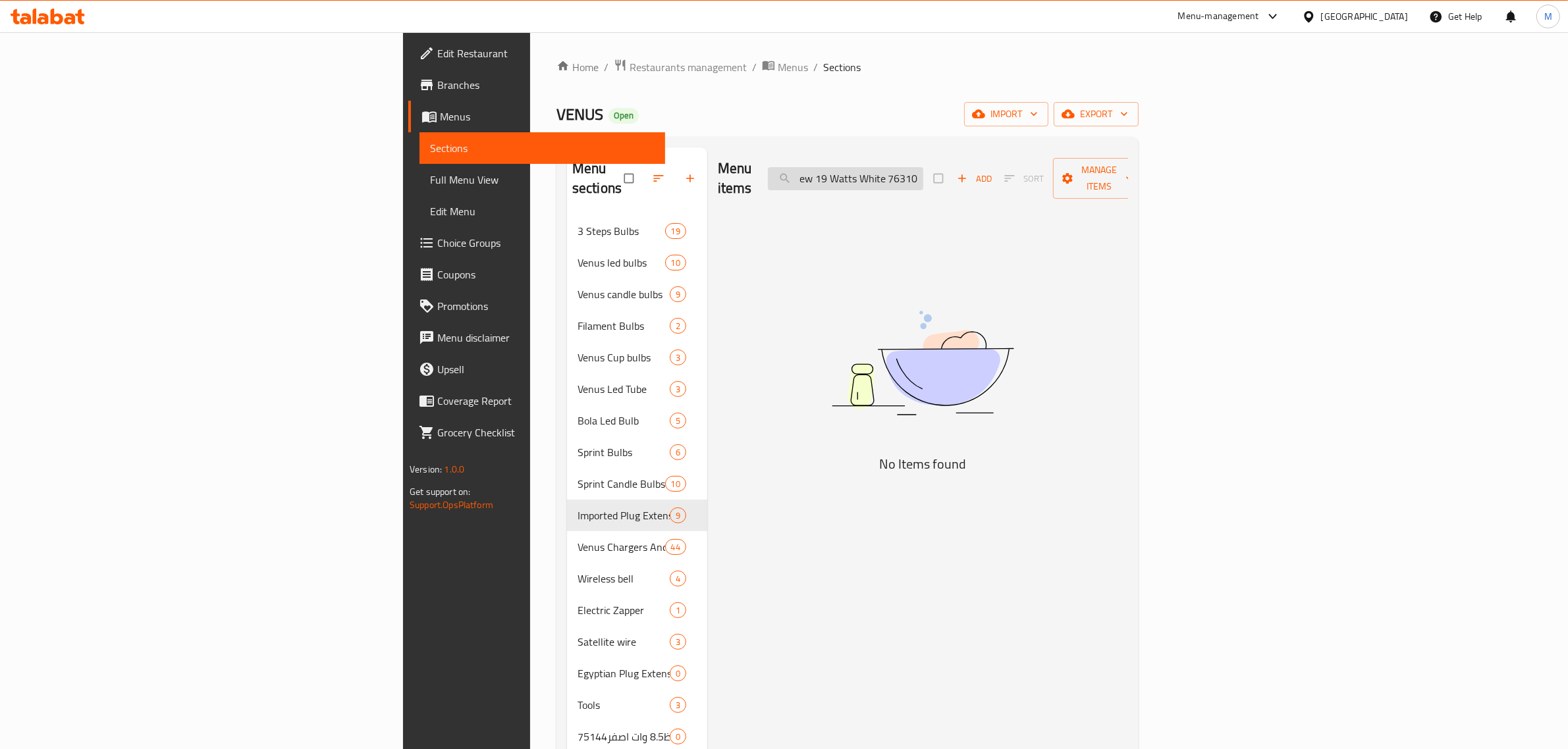
scroll to position [0, 65]
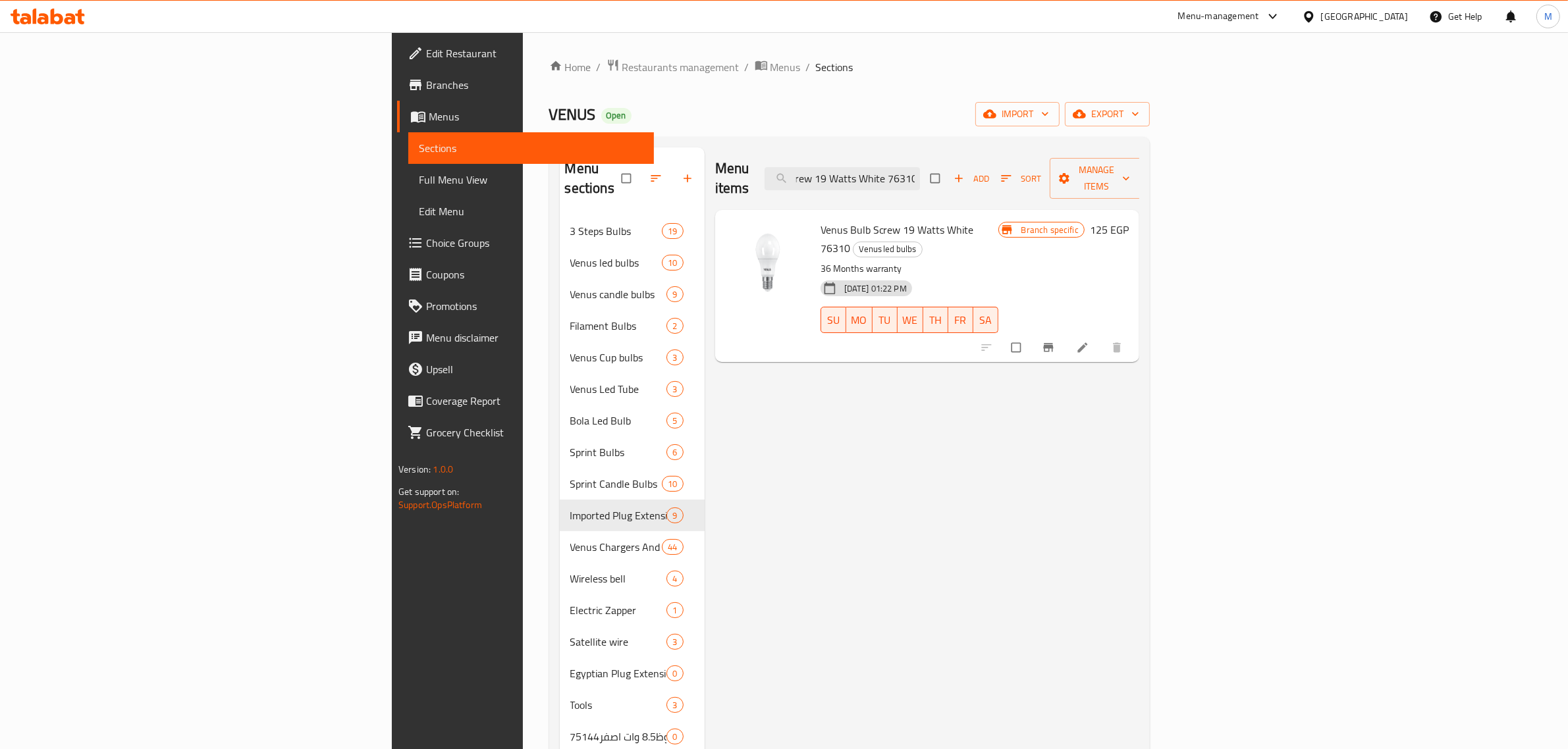
type input "Venus Bulb Screw 19 Watts White 76310"
click at [1128, 220] on h6 "125 EGP" at bounding box center [1109, 229] width 39 height 19
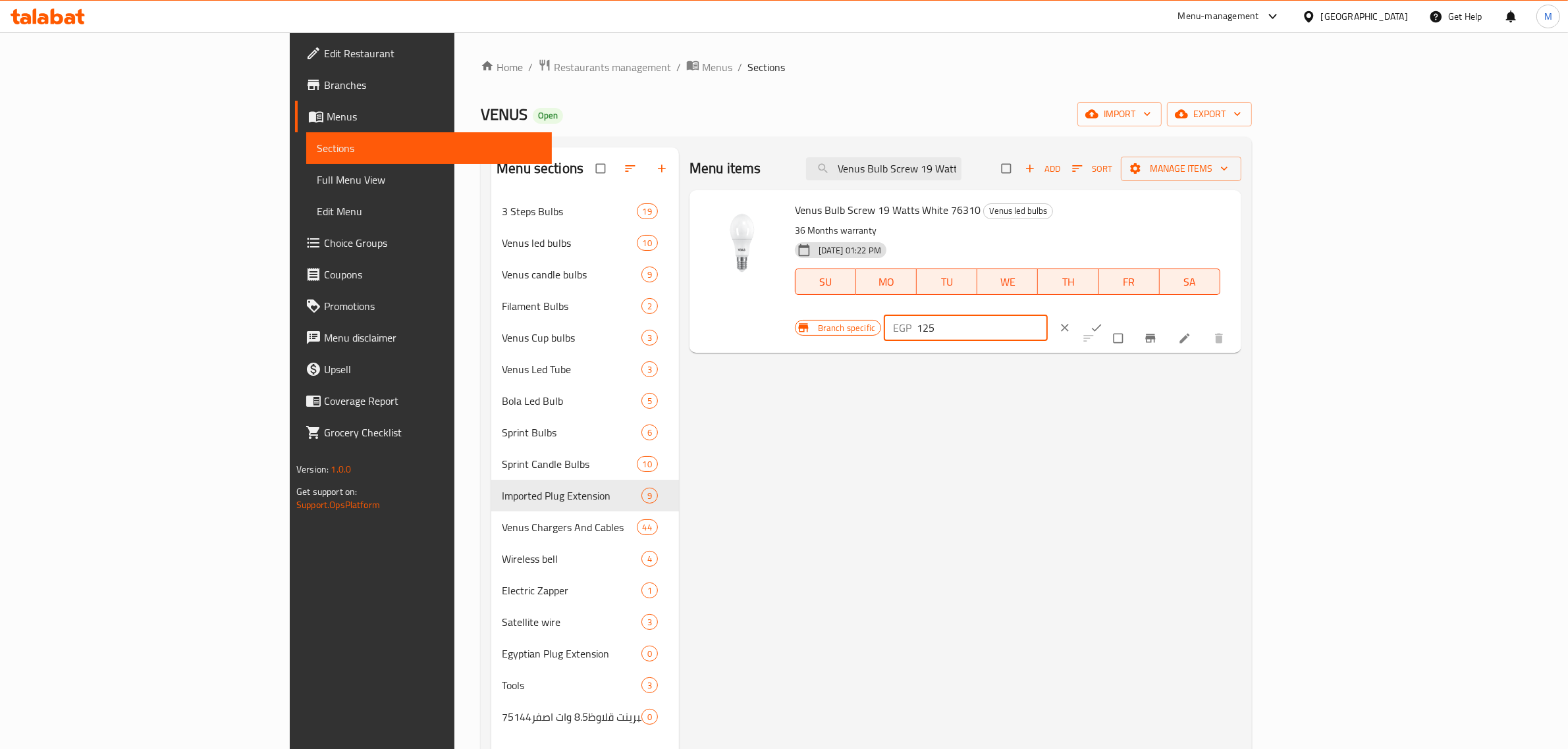
drag, startPoint x: 1386, startPoint y: 220, endPoint x: 1324, endPoint y: 241, distance: 65.5
click at [1129, 314] on div "Branch specific EGP 125 ​" at bounding box center [961, 328] width 334 height 29
type input "247"
click at [1103, 321] on icon "ok" at bounding box center [1096, 328] width 13 height 13
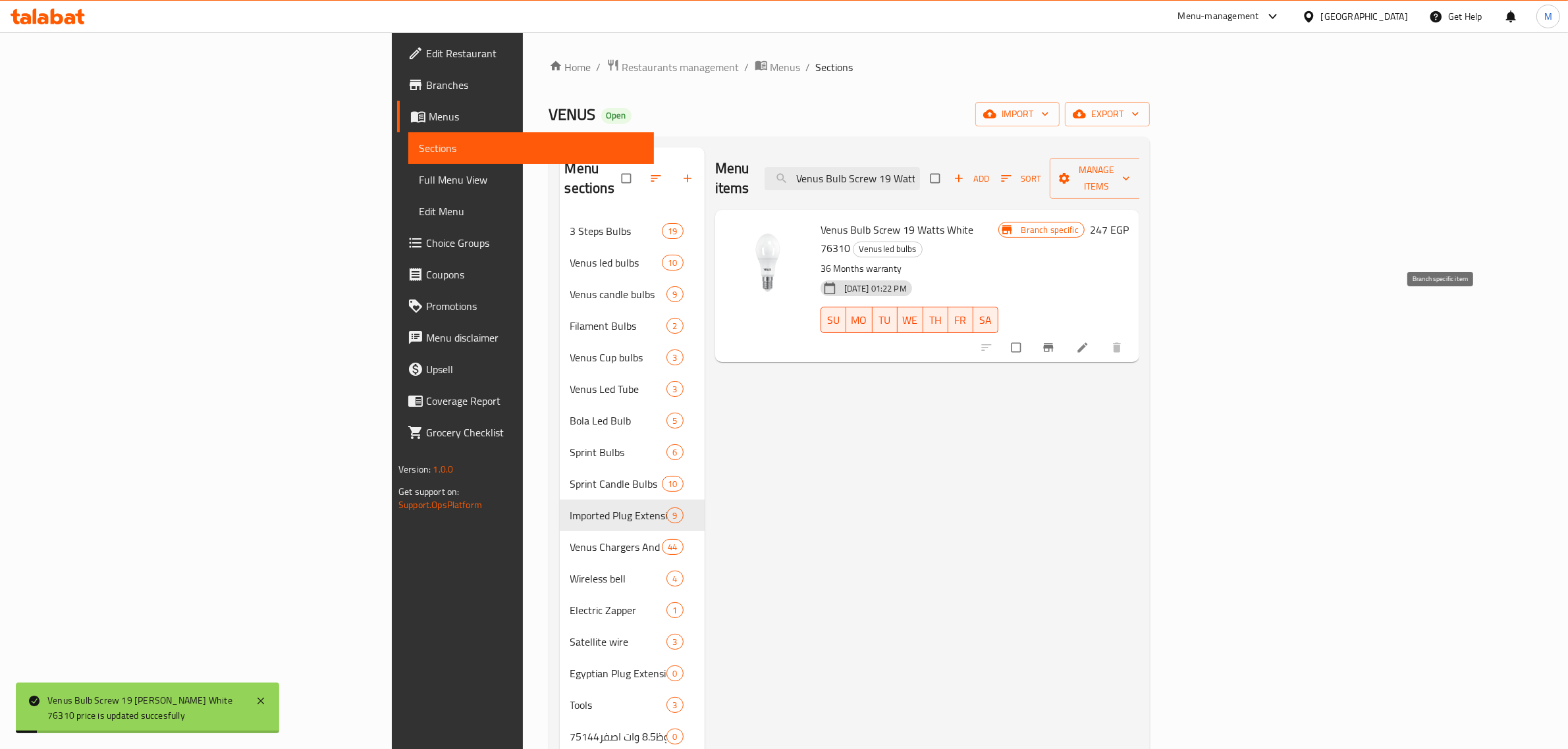
click at [1053, 343] on icon "Branch-specific-item" at bounding box center [1048, 348] width 10 height 9
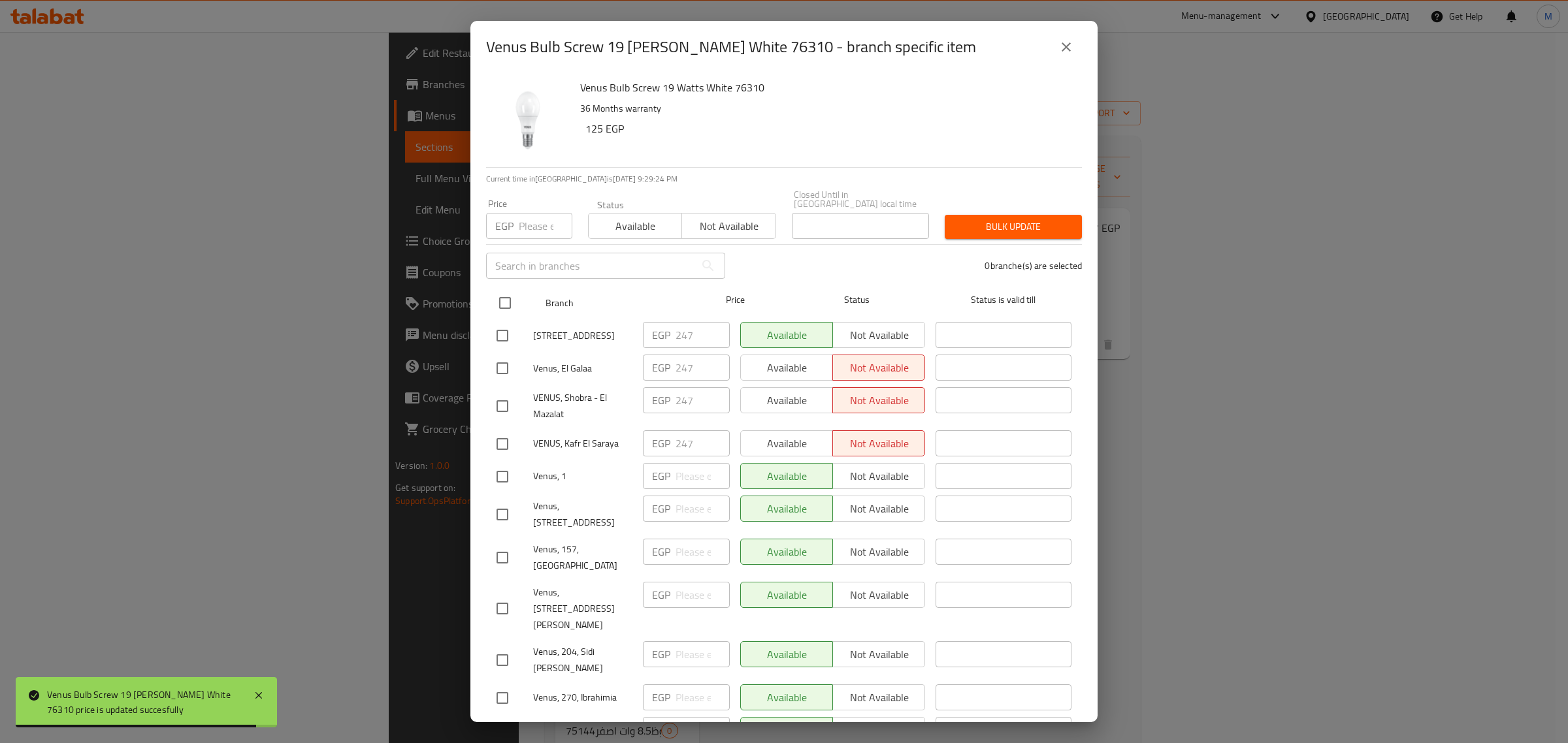
click at [508, 291] on input "checkbox" at bounding box center [505, 303] width 28 height 28
checkbox input "true"
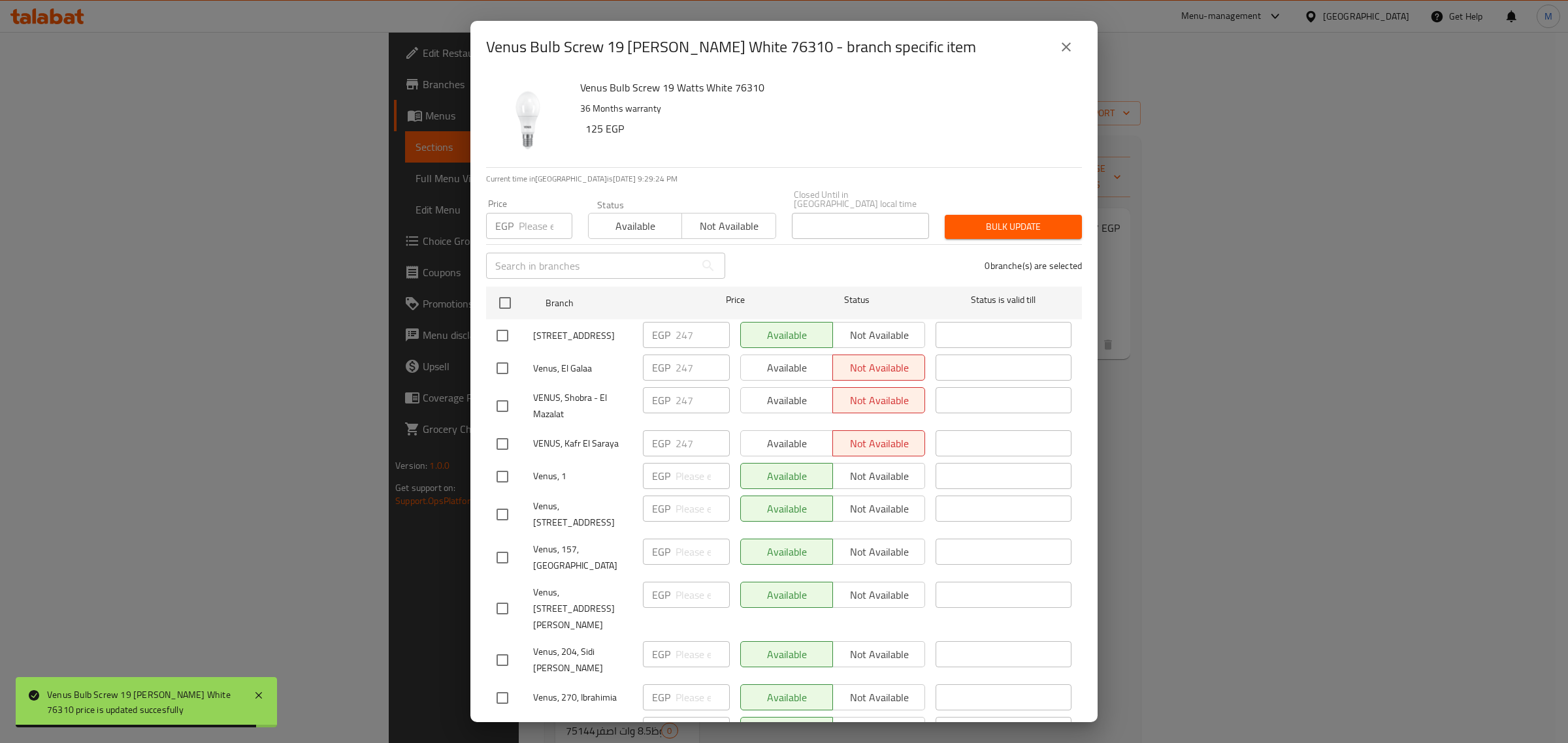
checkbox input "true"
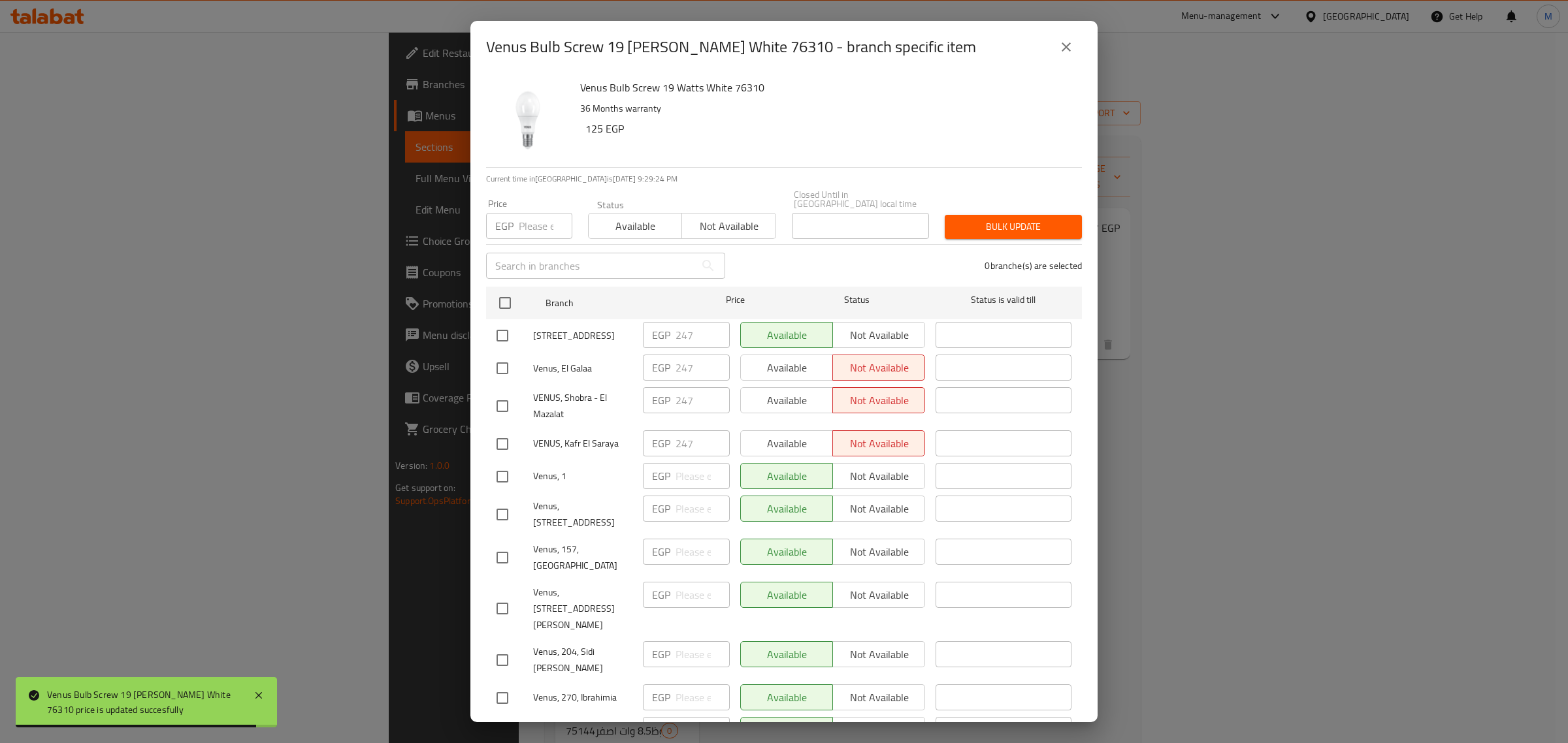
checkbox input "true"
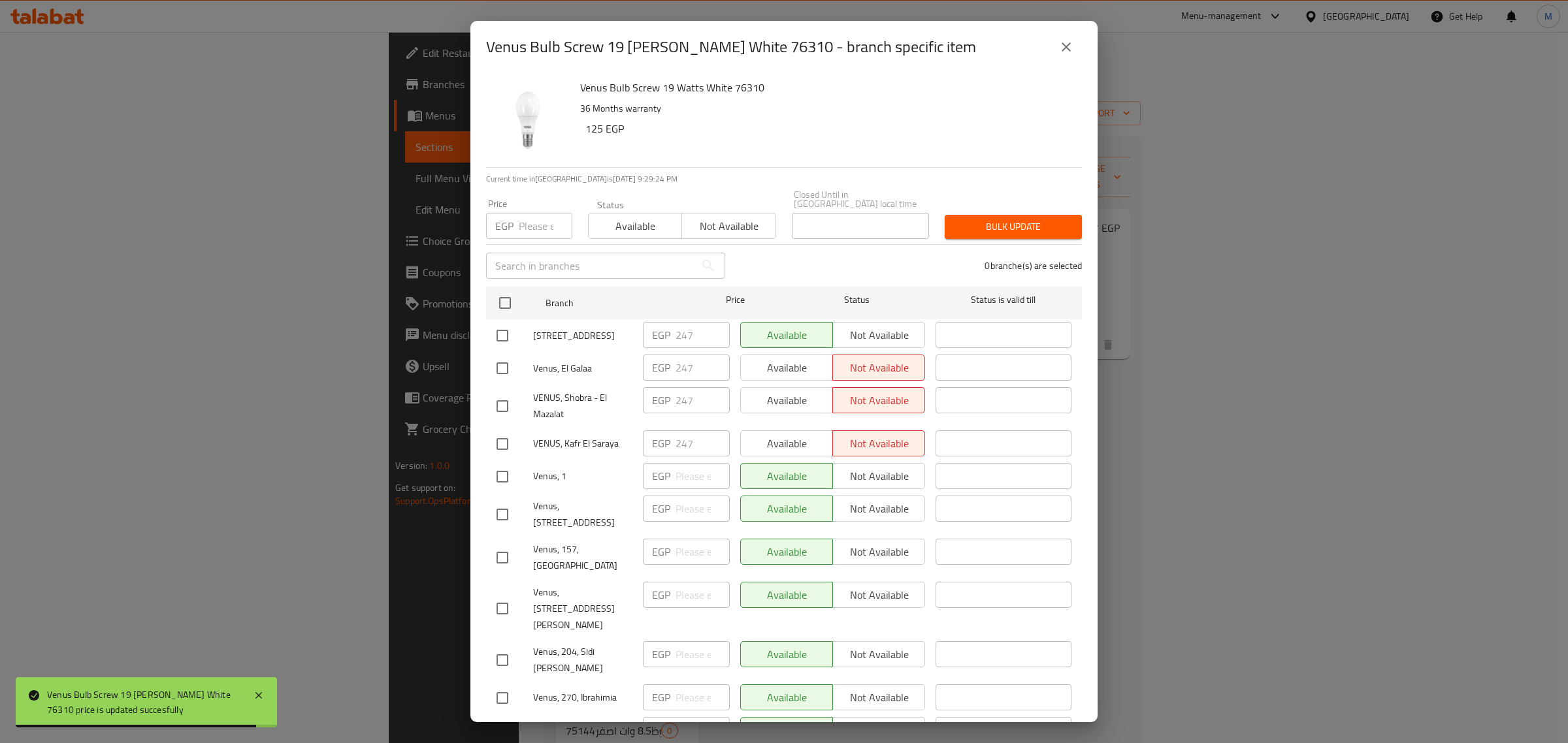
checkbox input "true"
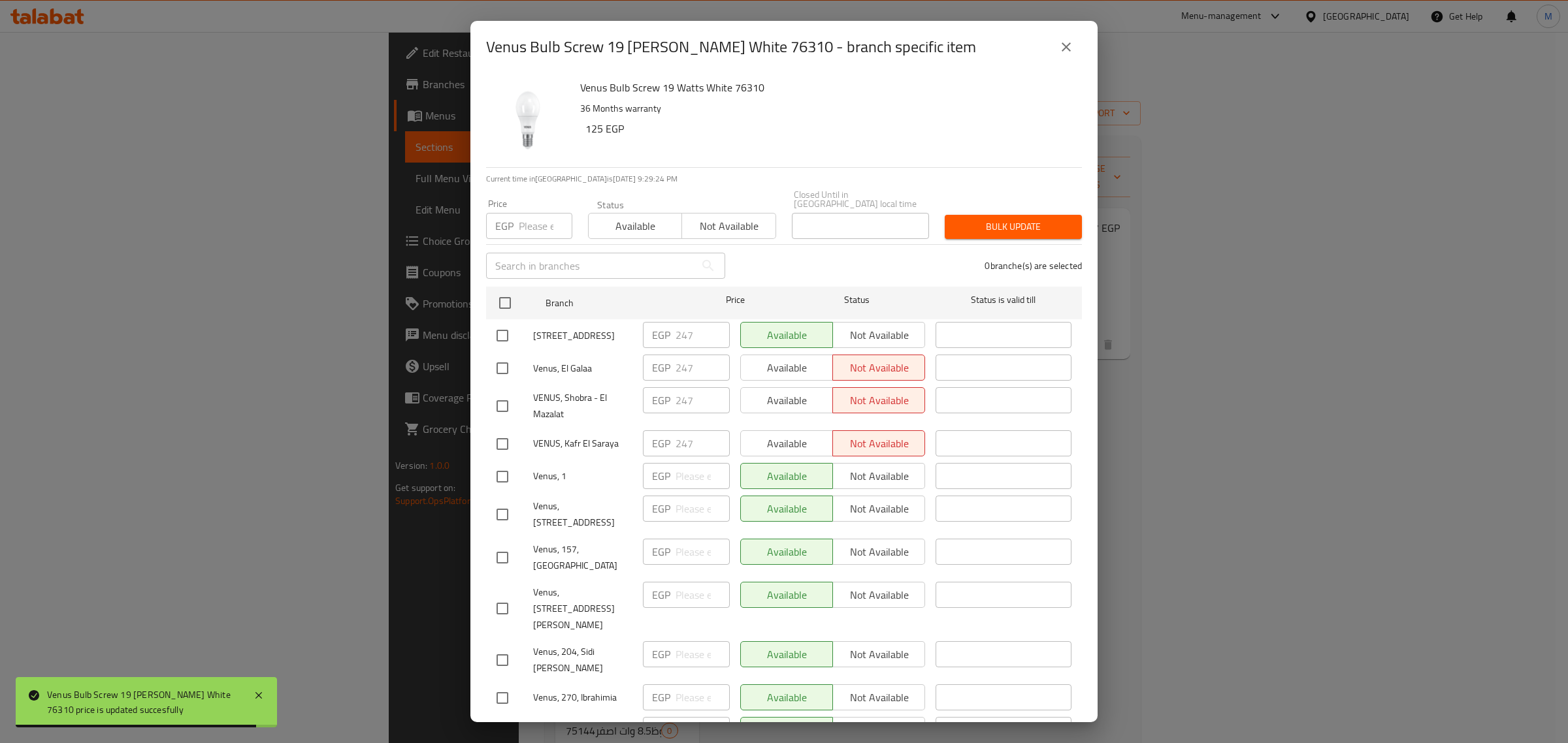
checkbox input "true"
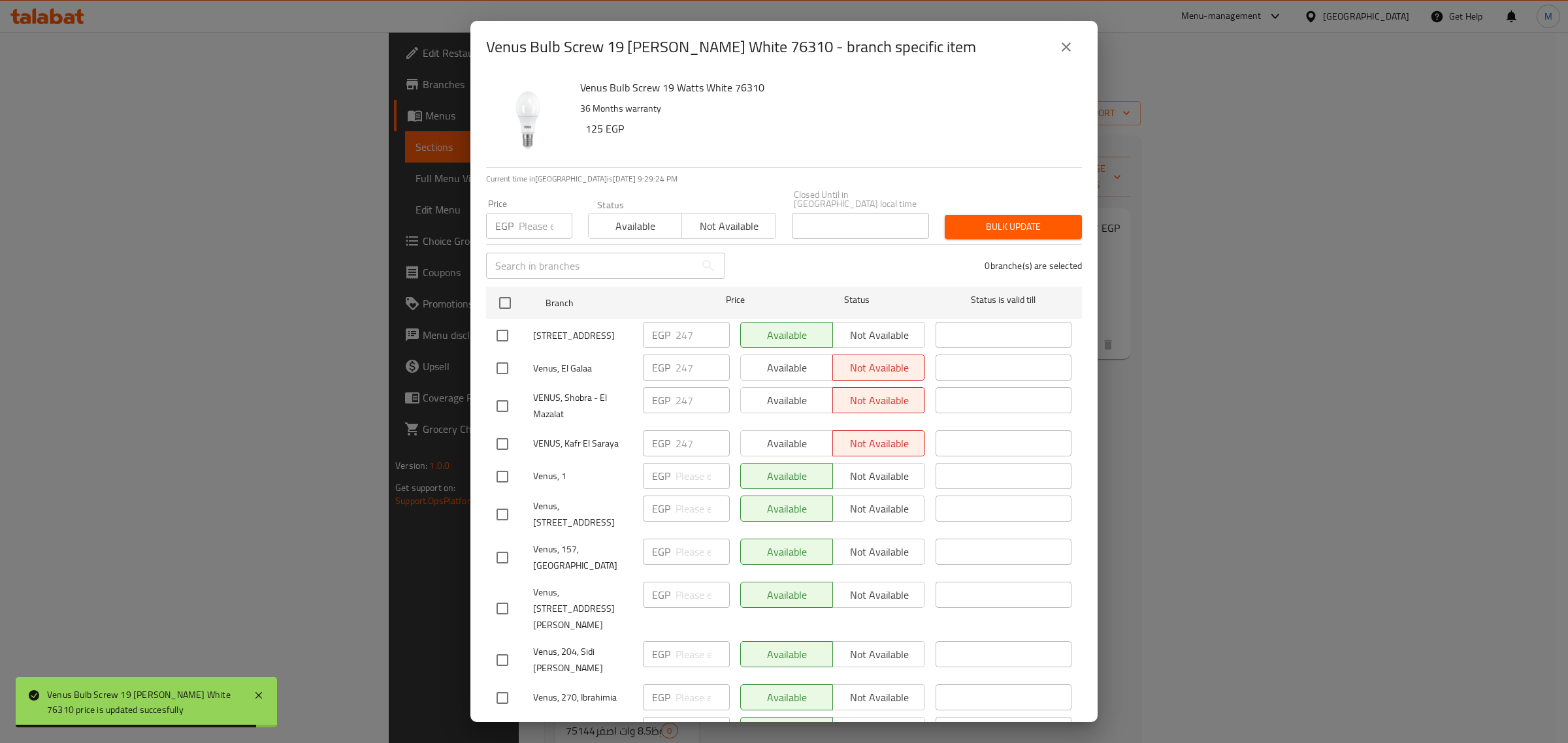
checkbox input "true"
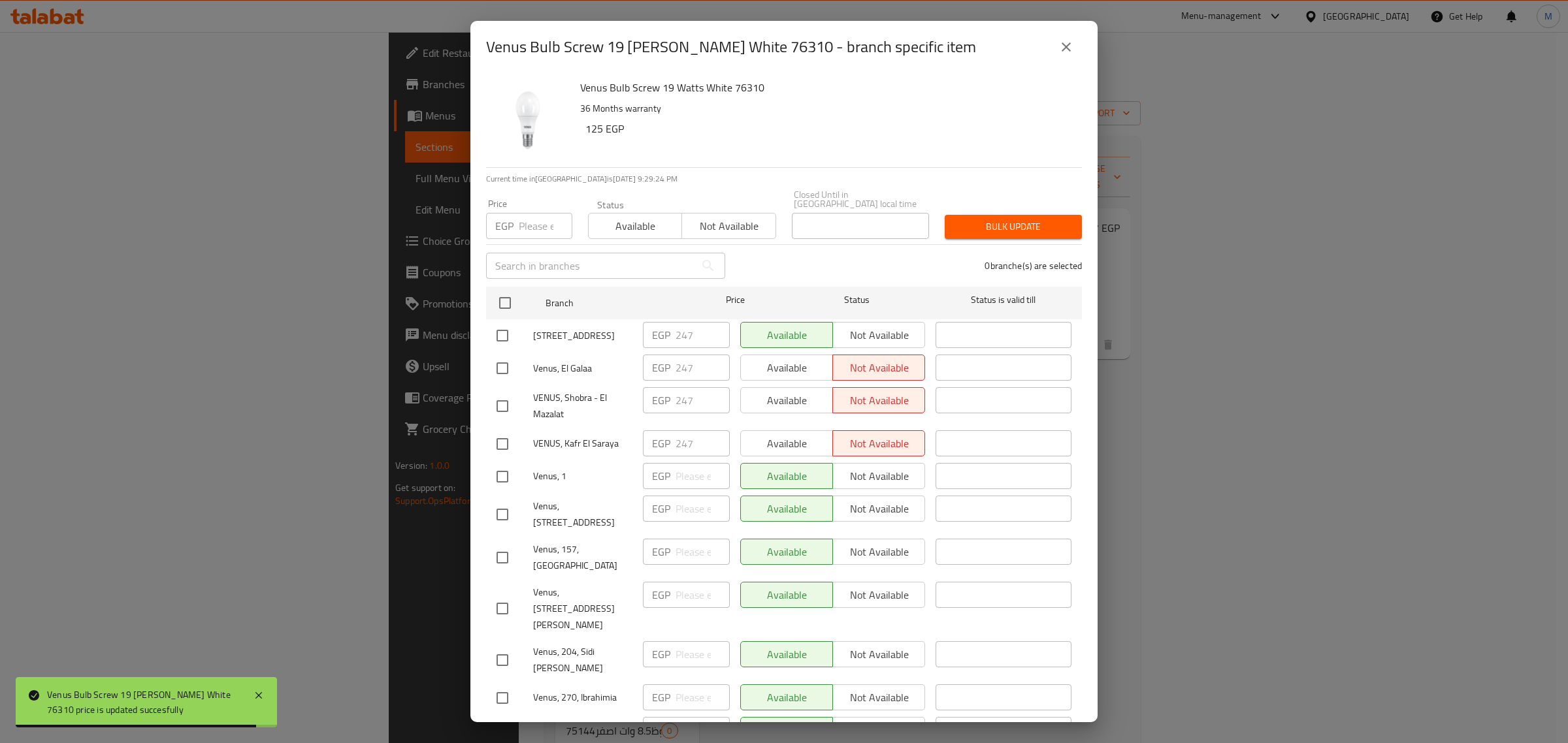
checkbox input "true"
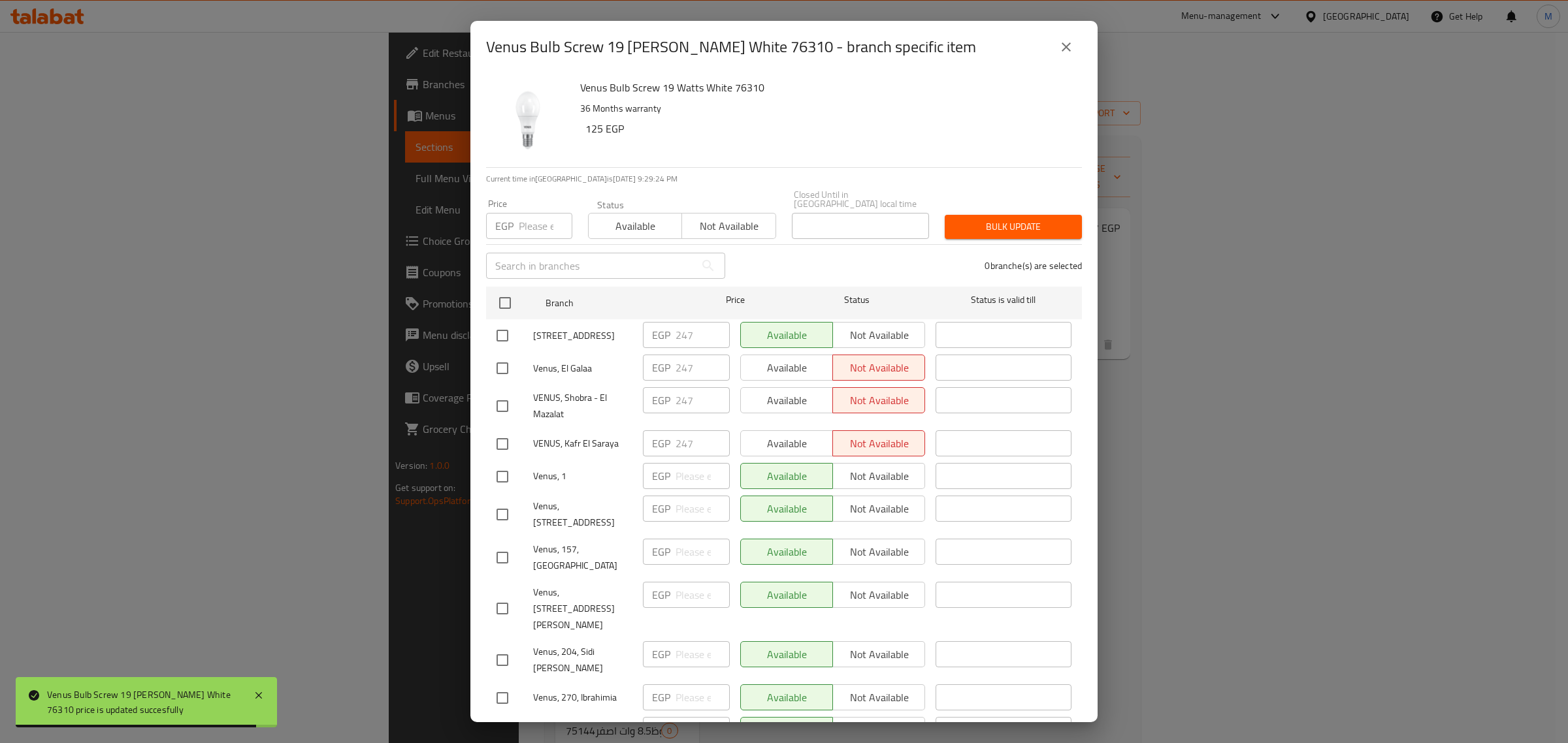
checkbox input "true"
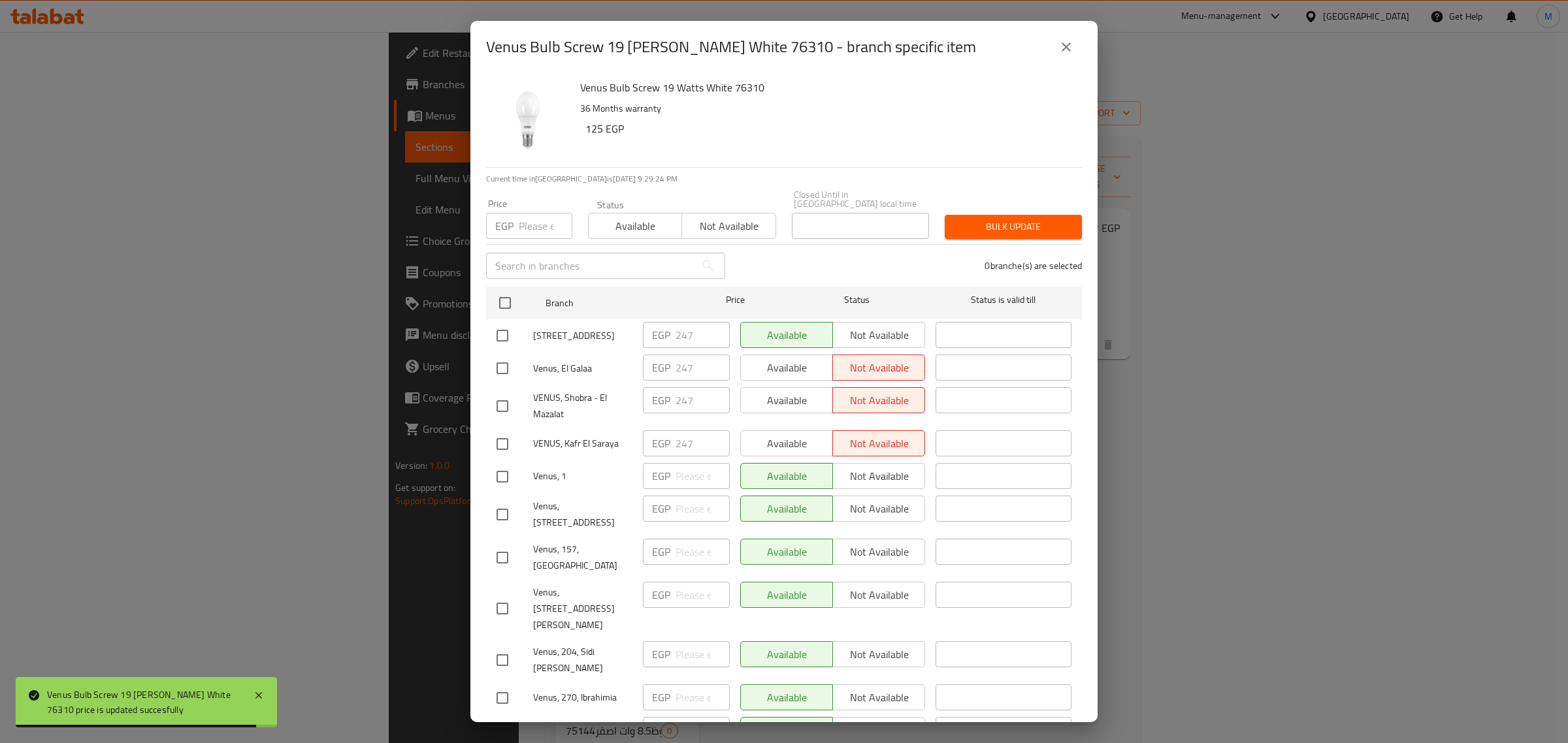
checkbox input "true"
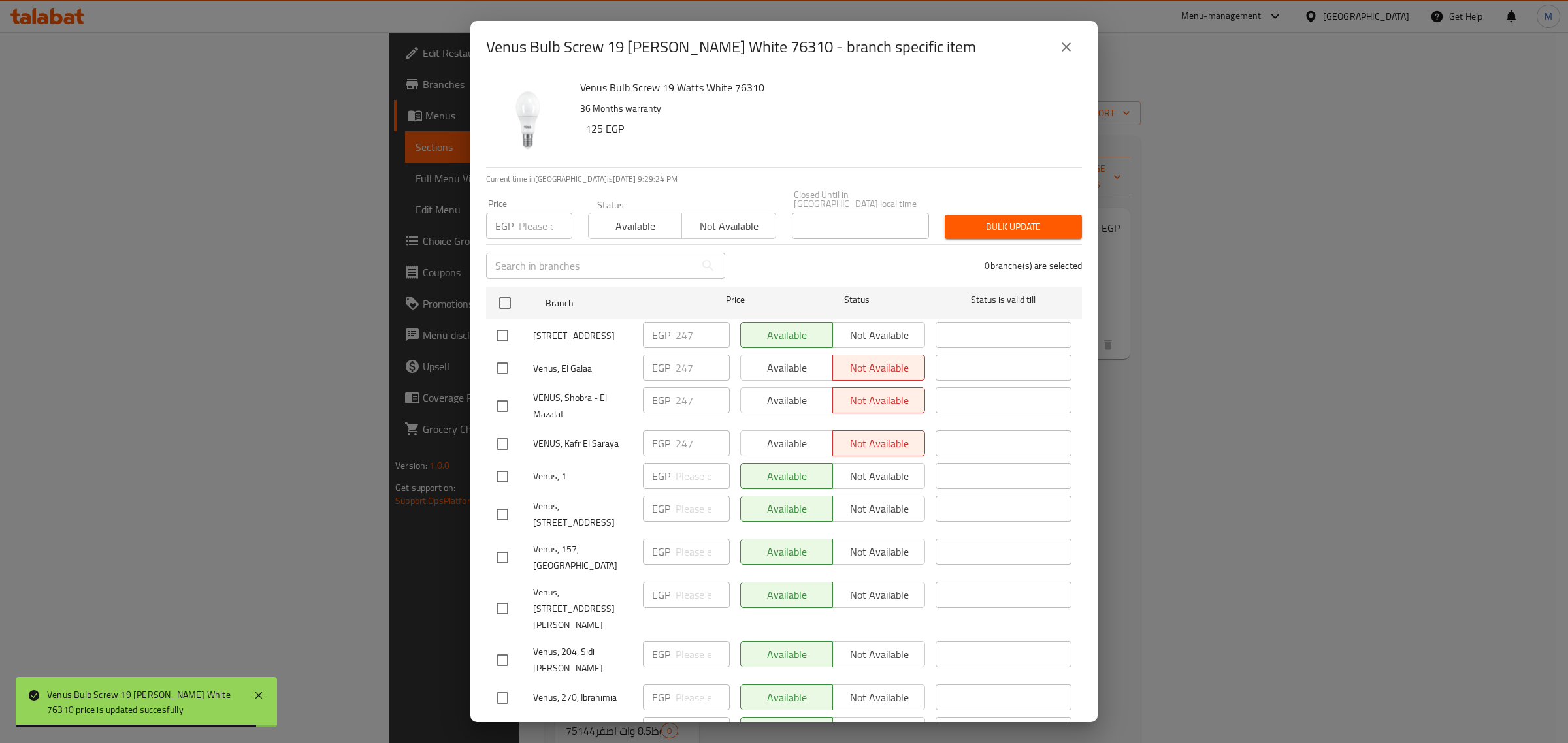
checkbox input "true"
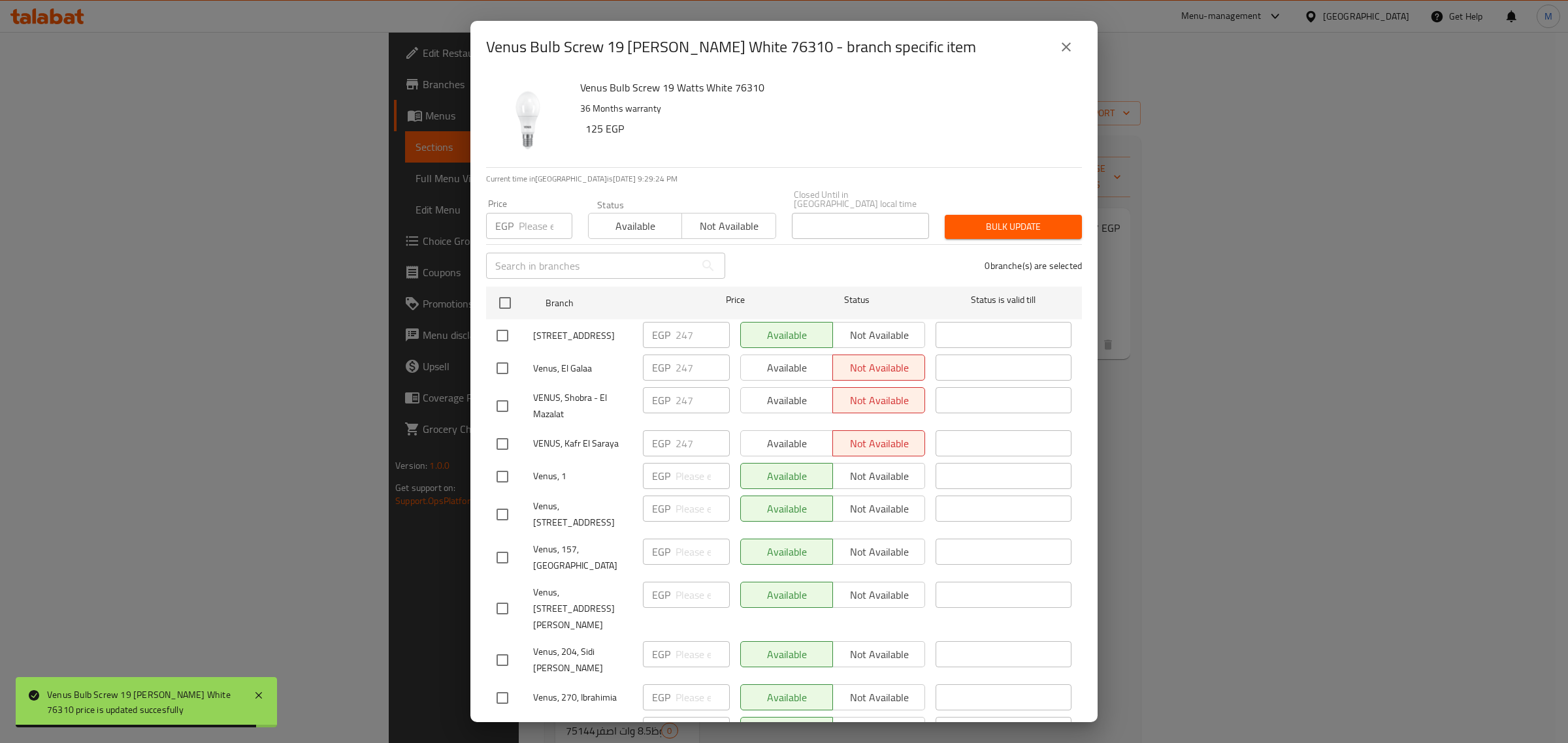
checkbox input "true"
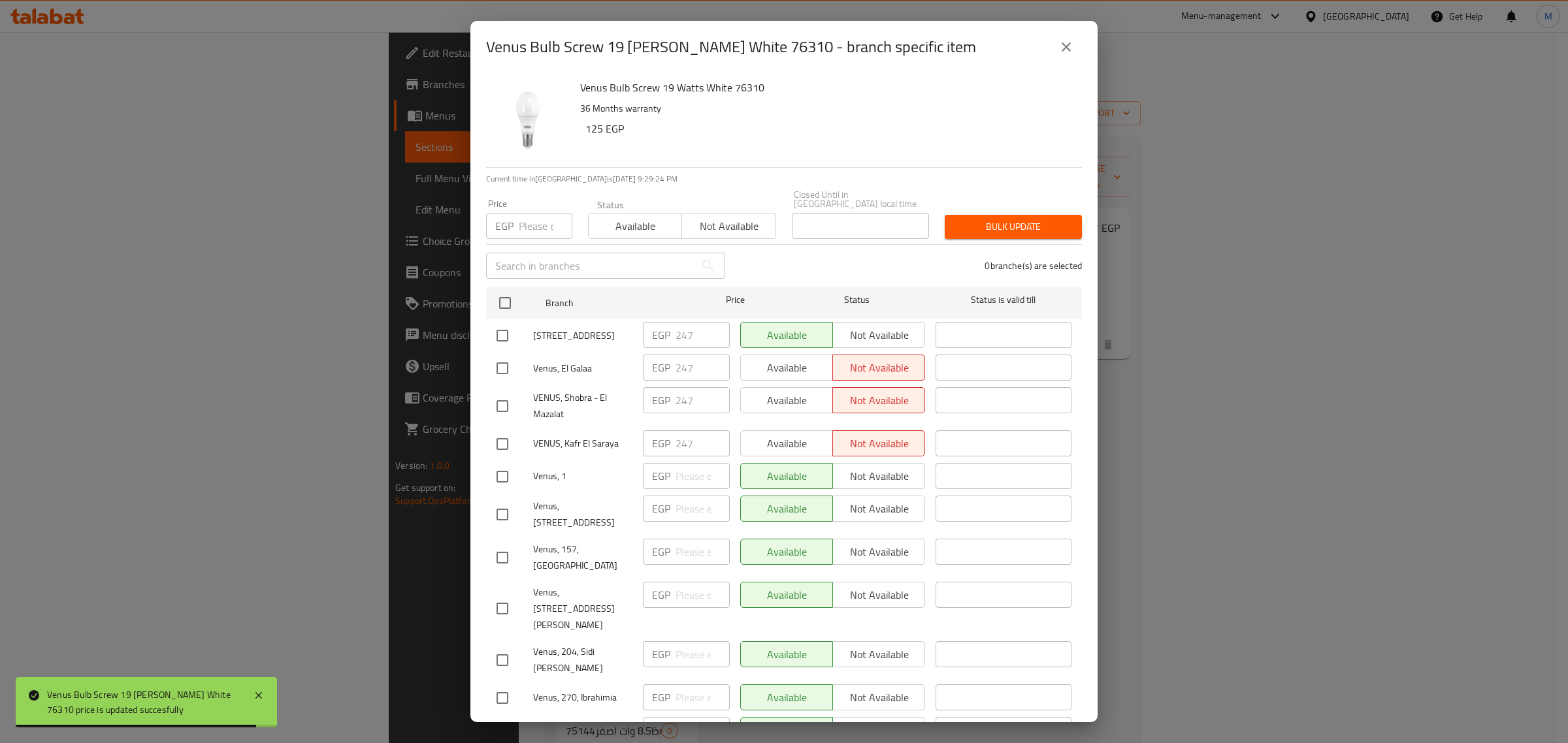
checkbox input "true"
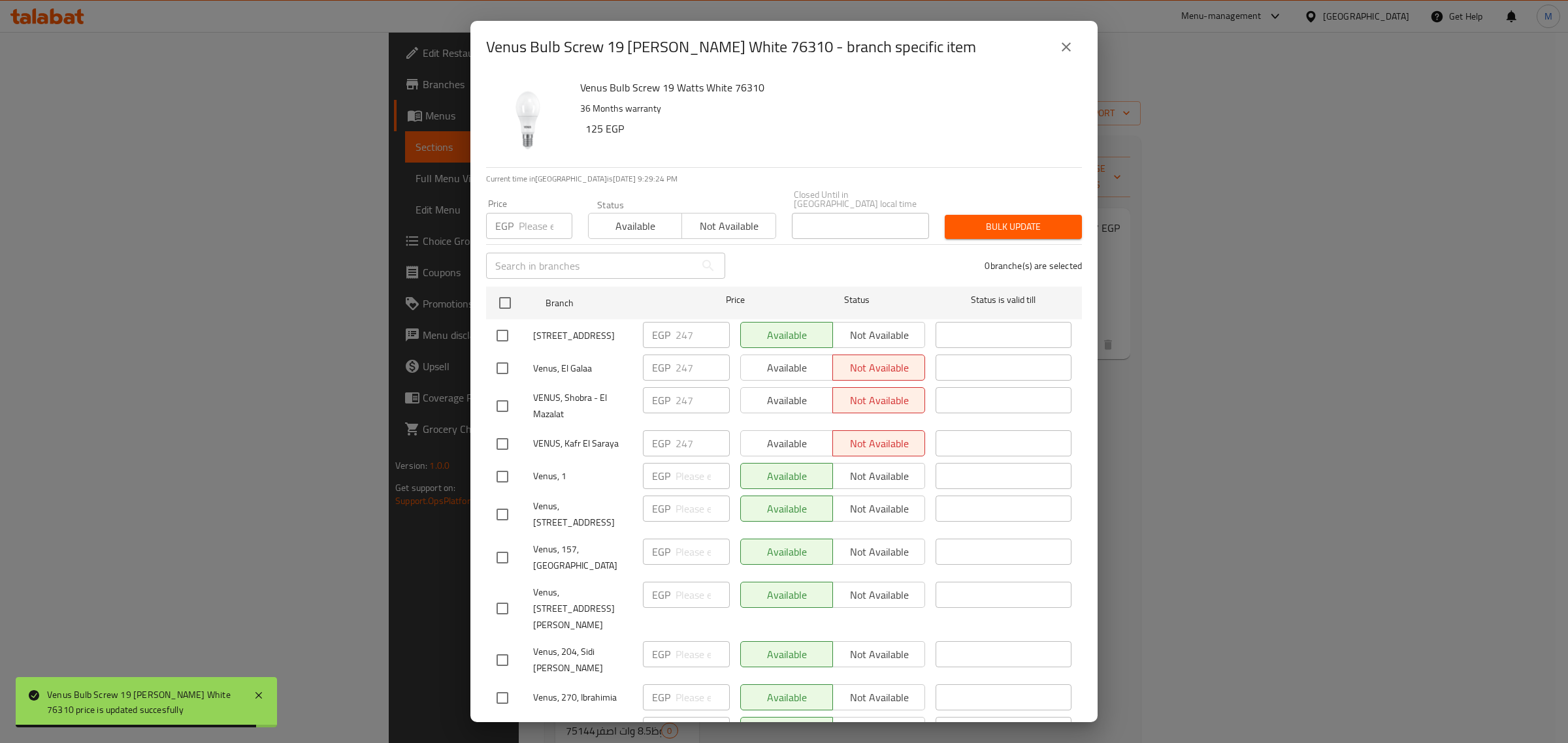
checkbox input "true"
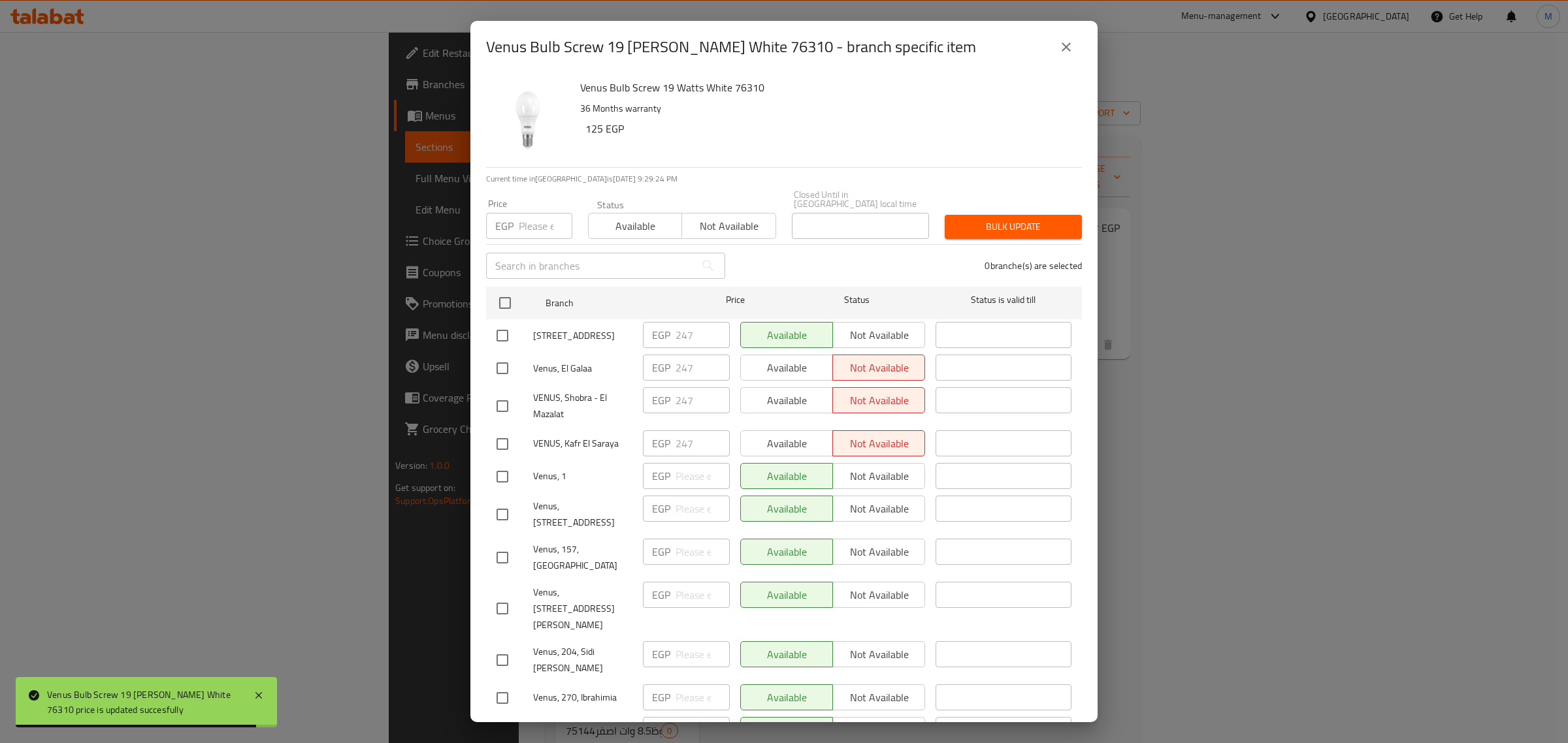
checkbox input "true"
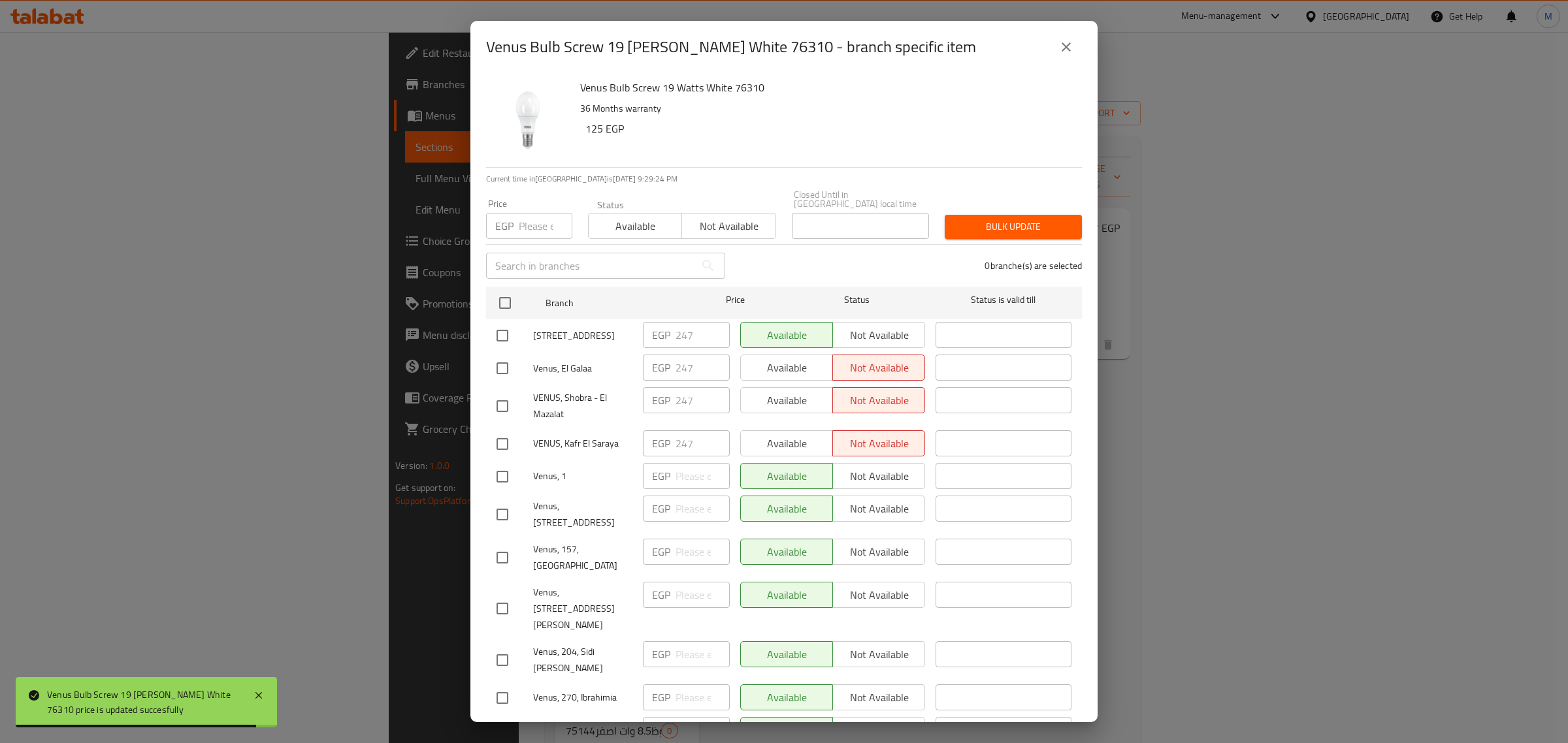
checkbox input "true"
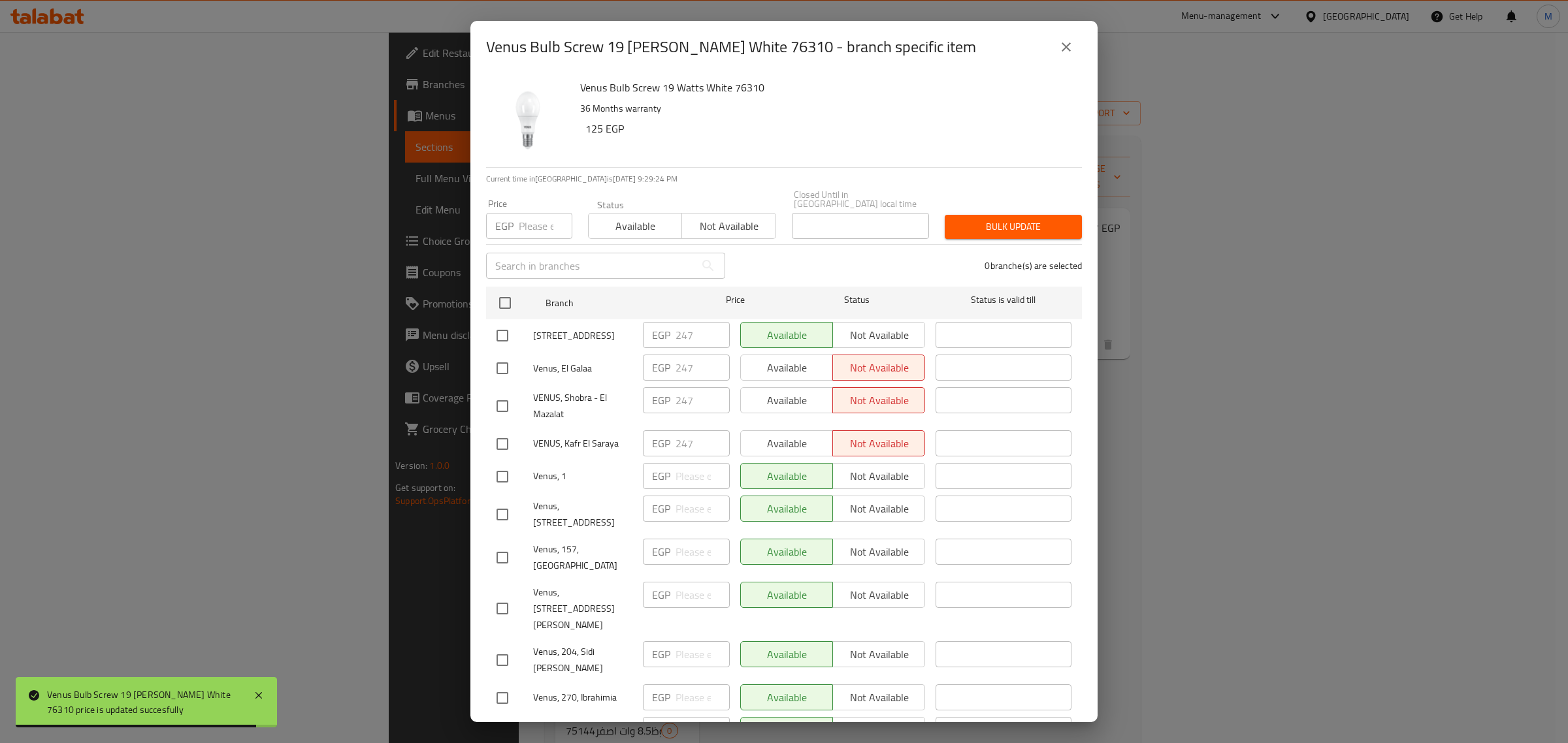
checkbox input "true"
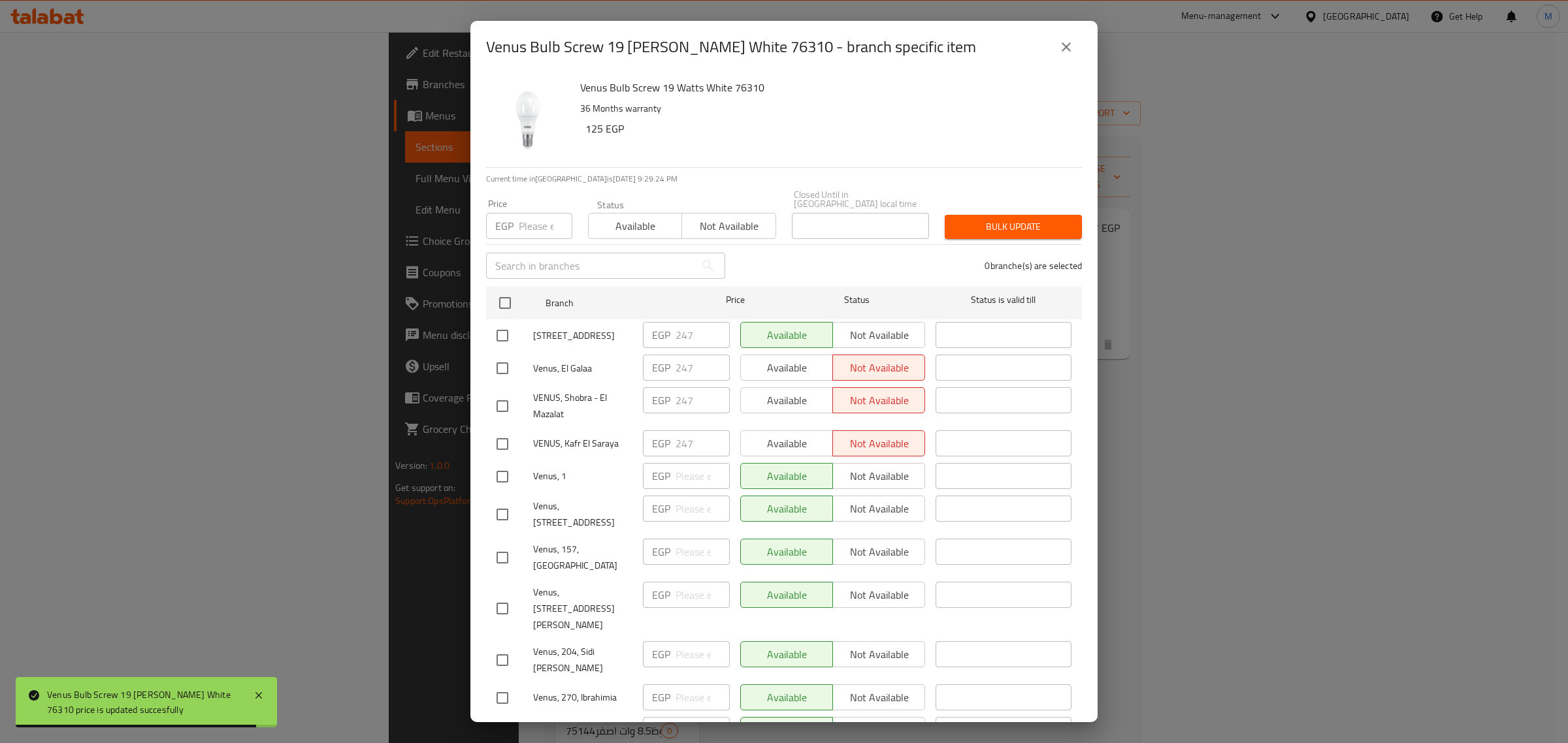
checkbox input "true"
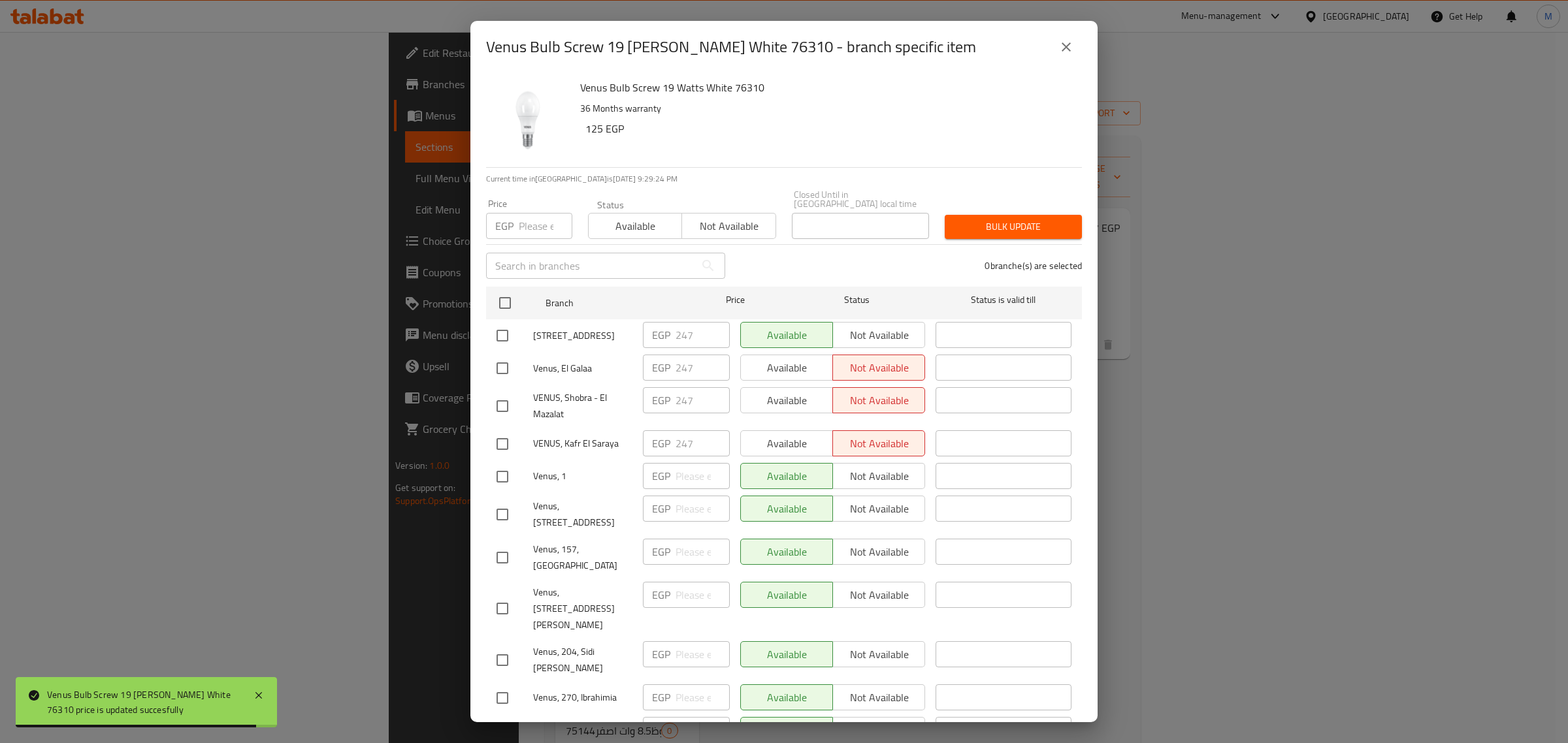
checkbox input "true"
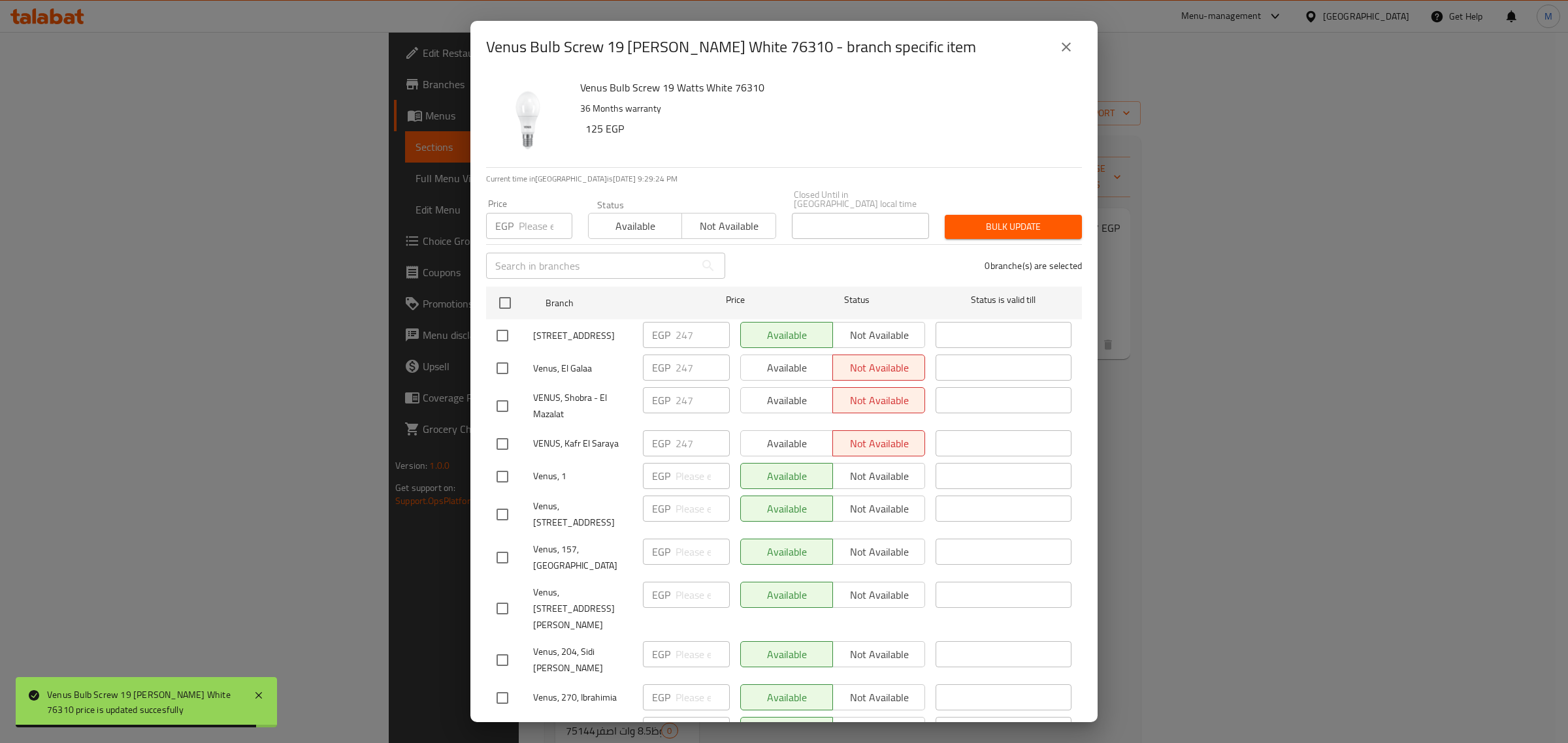
checkbox input "true"
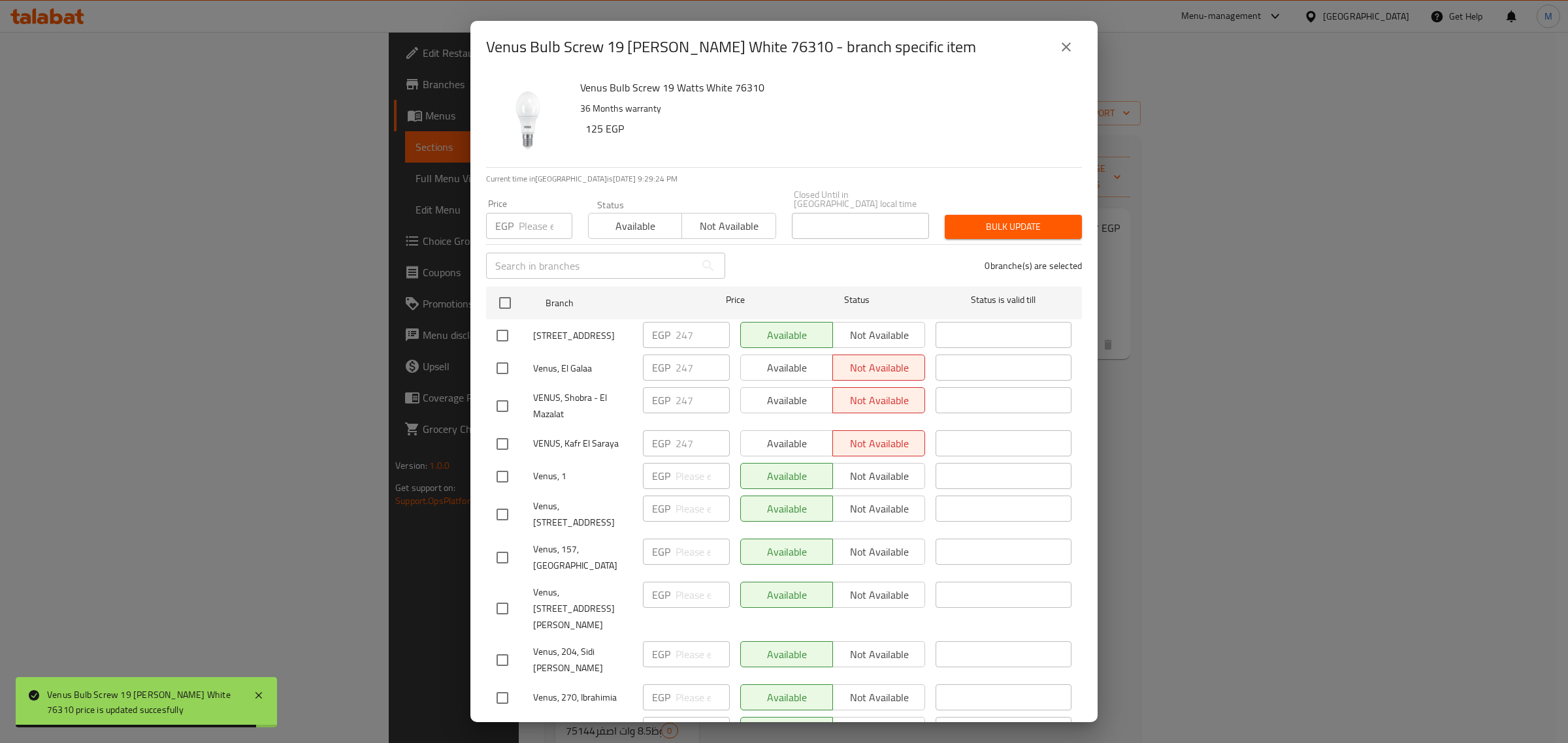
checkbox input "true"
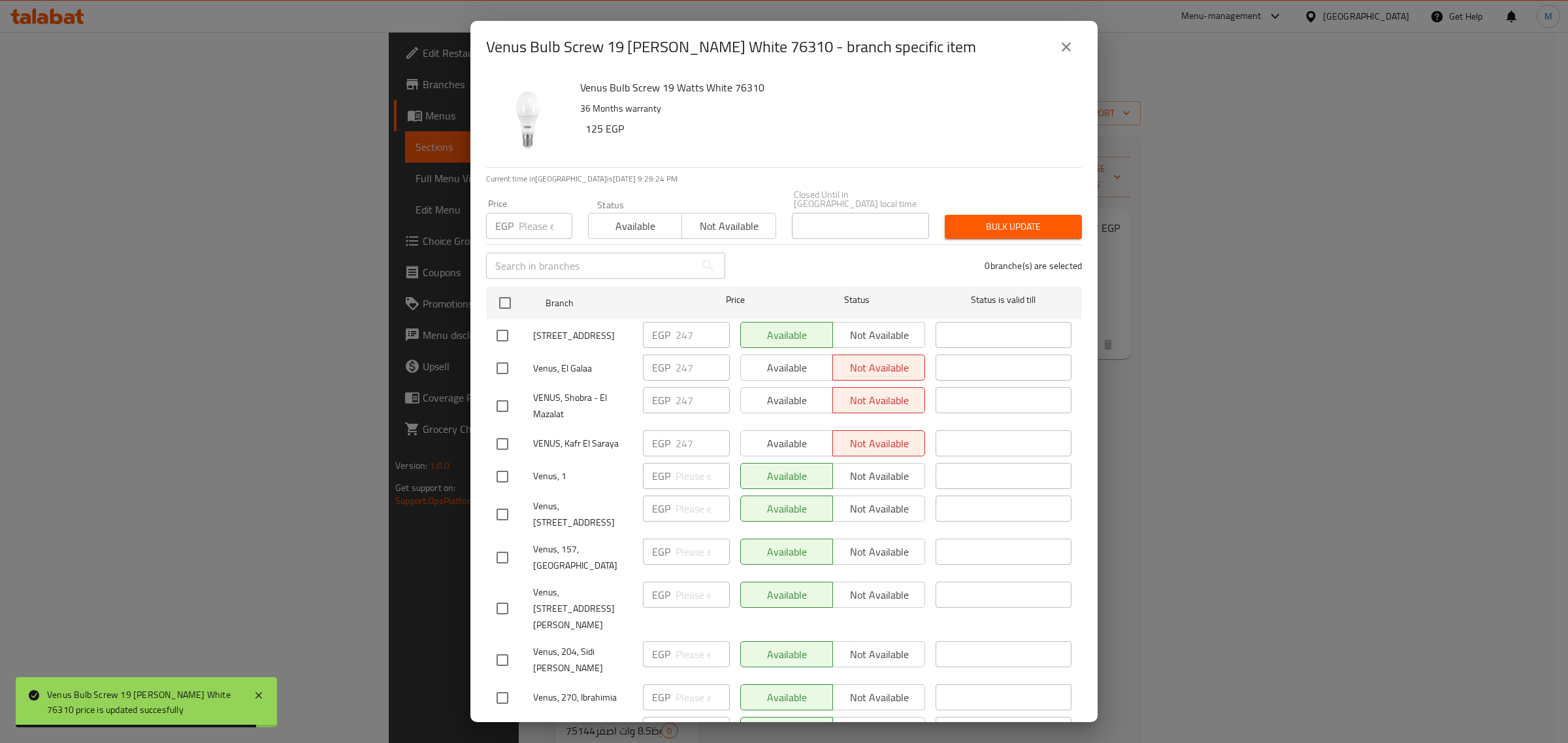
checkbox input "true"
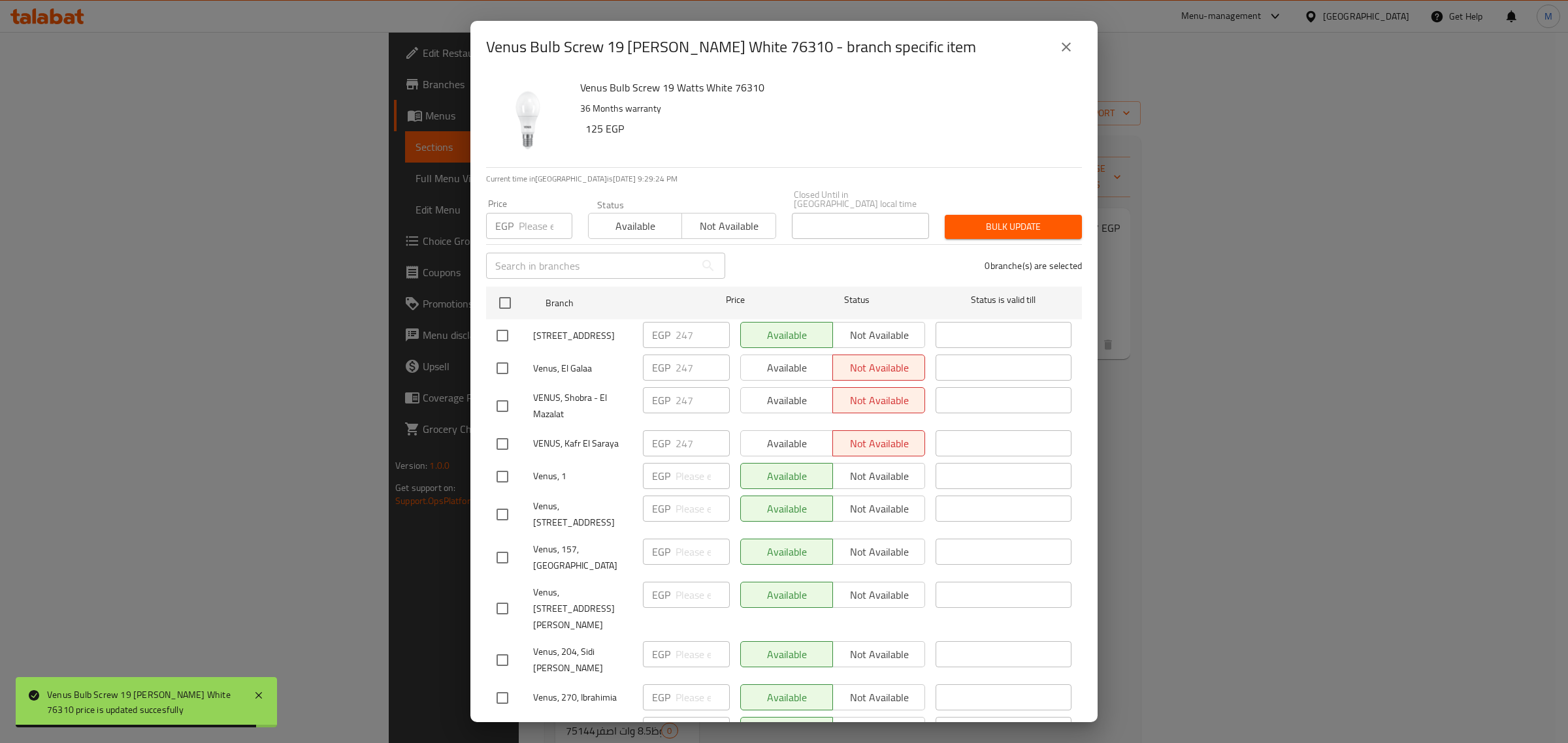
checkbox input "true"
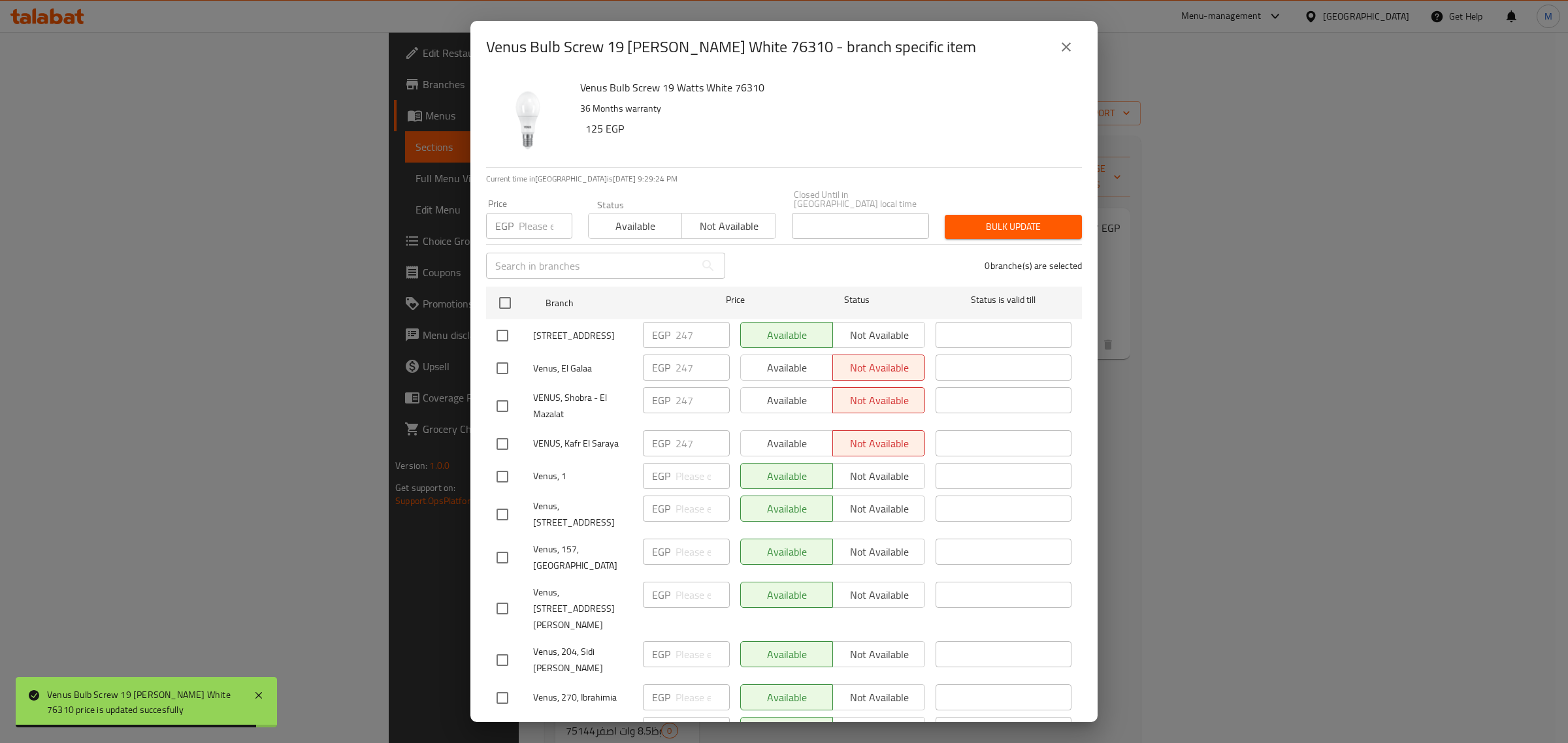
checkbox input "true"
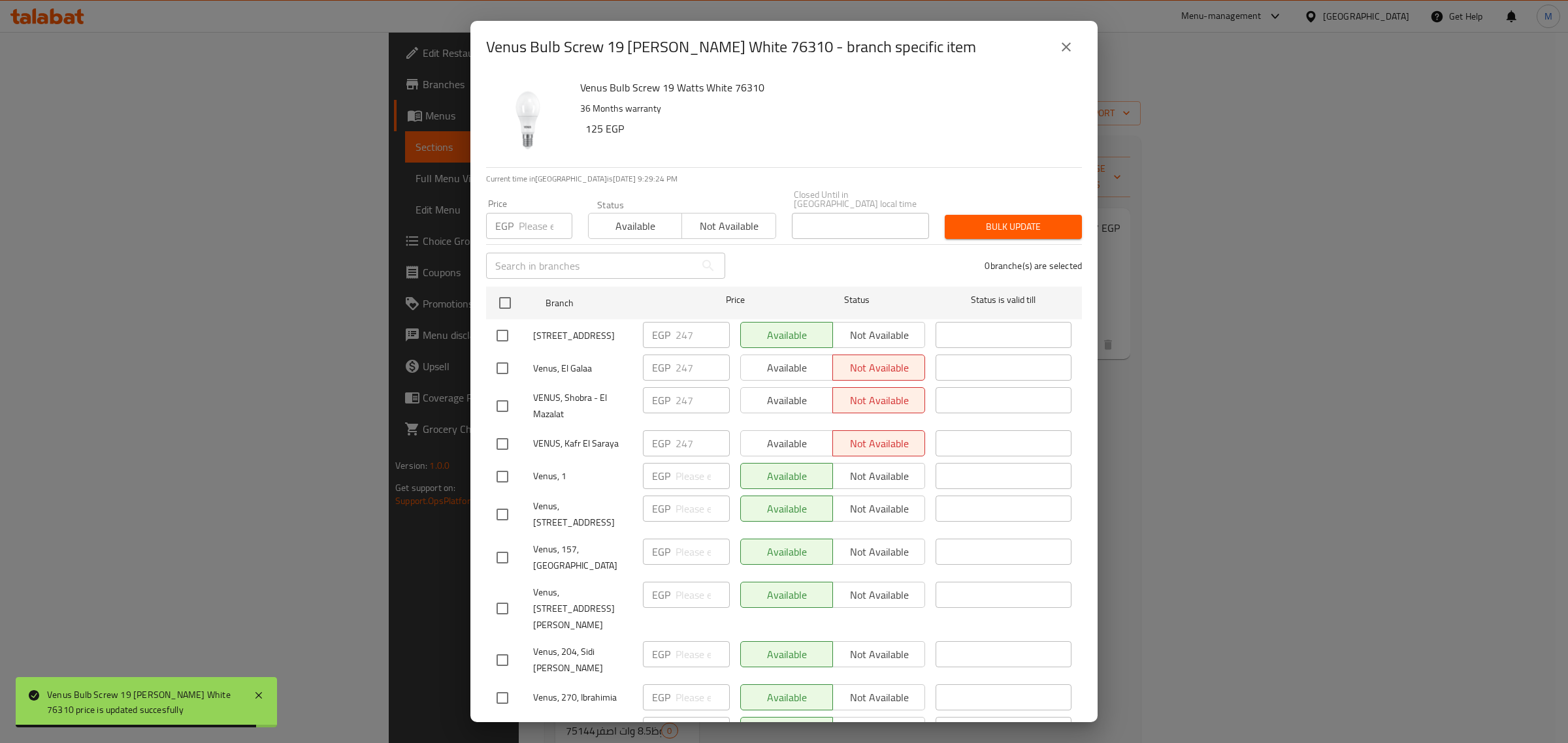
checkbox input "true"
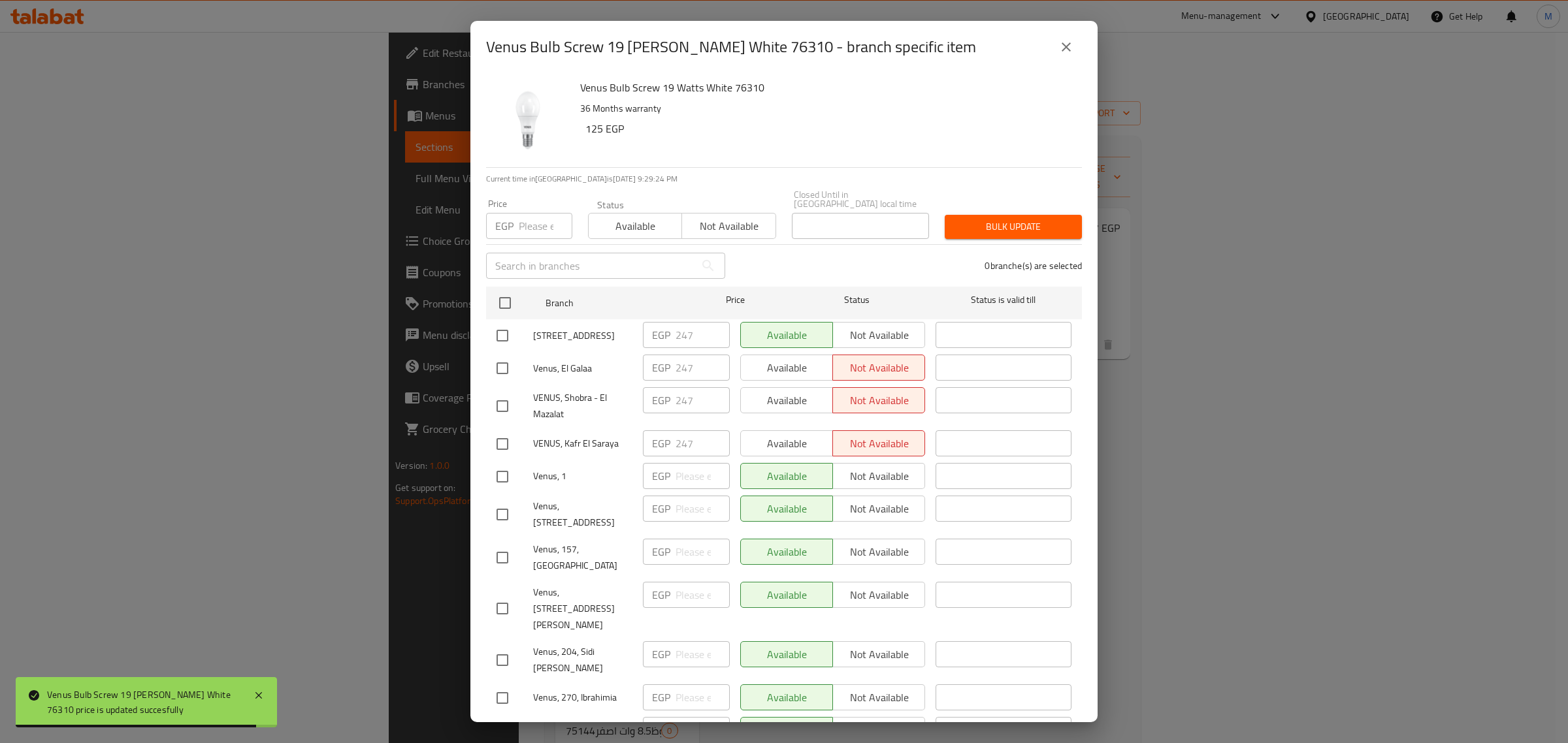
checkbox input "true"
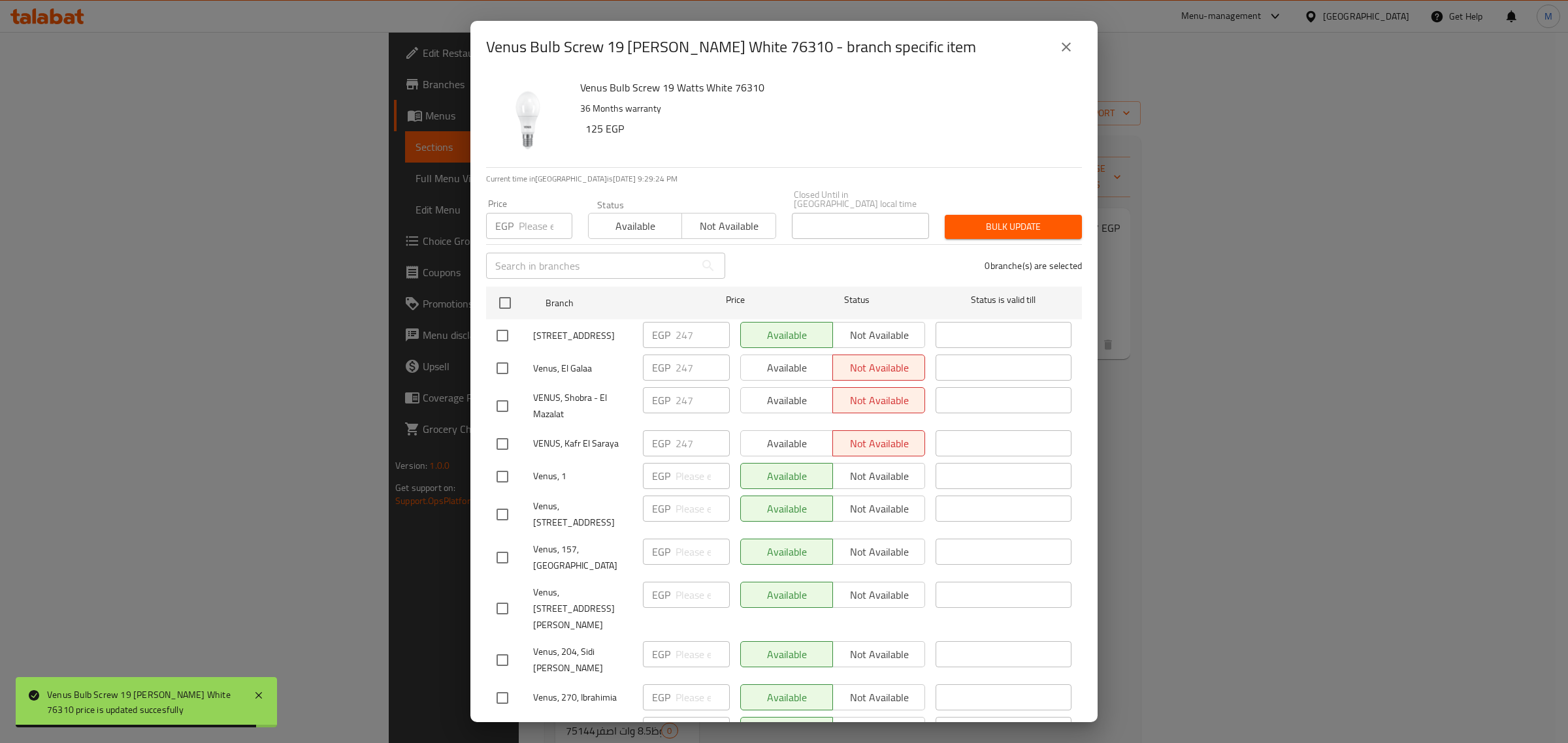
checkbox input "true"
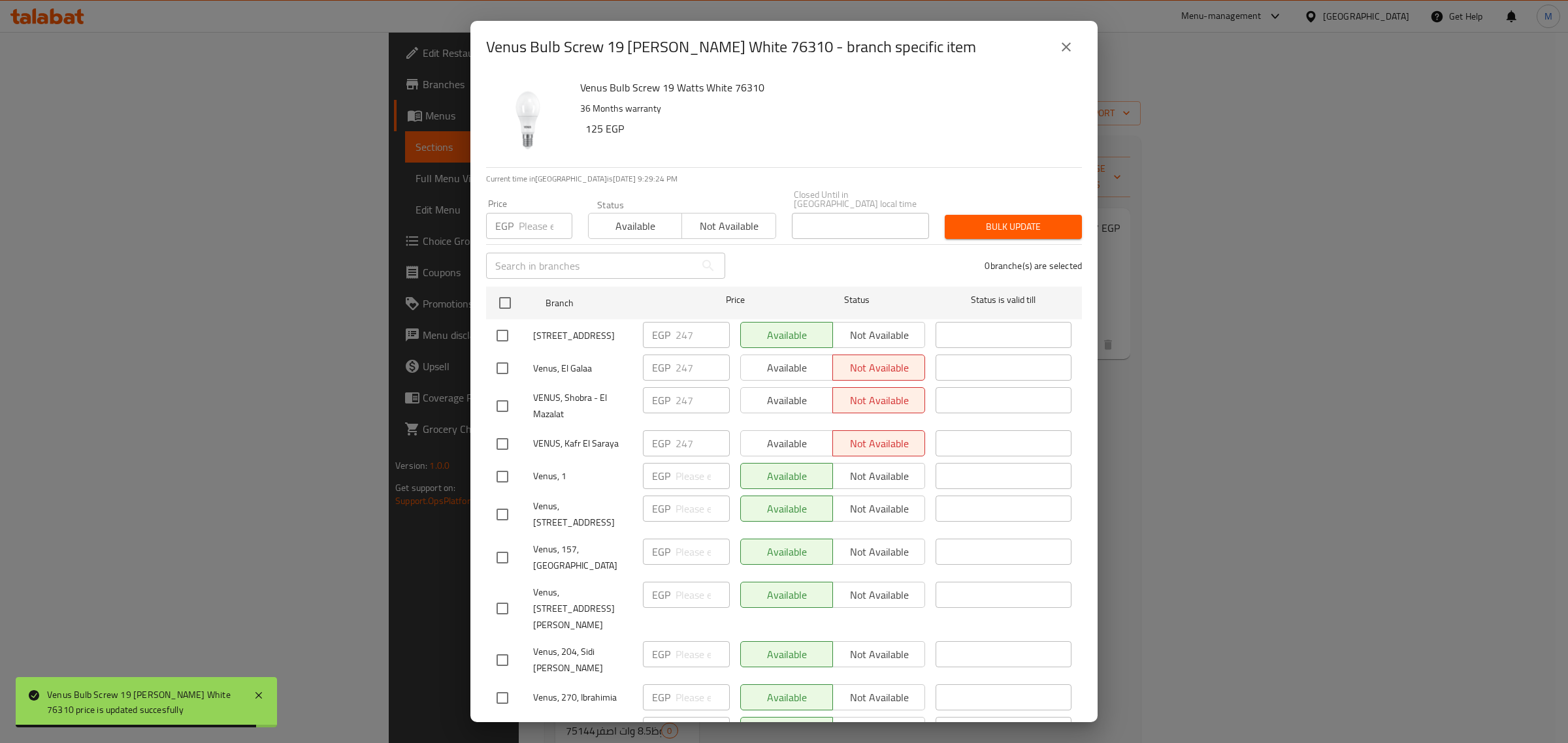
checkbox input "true"
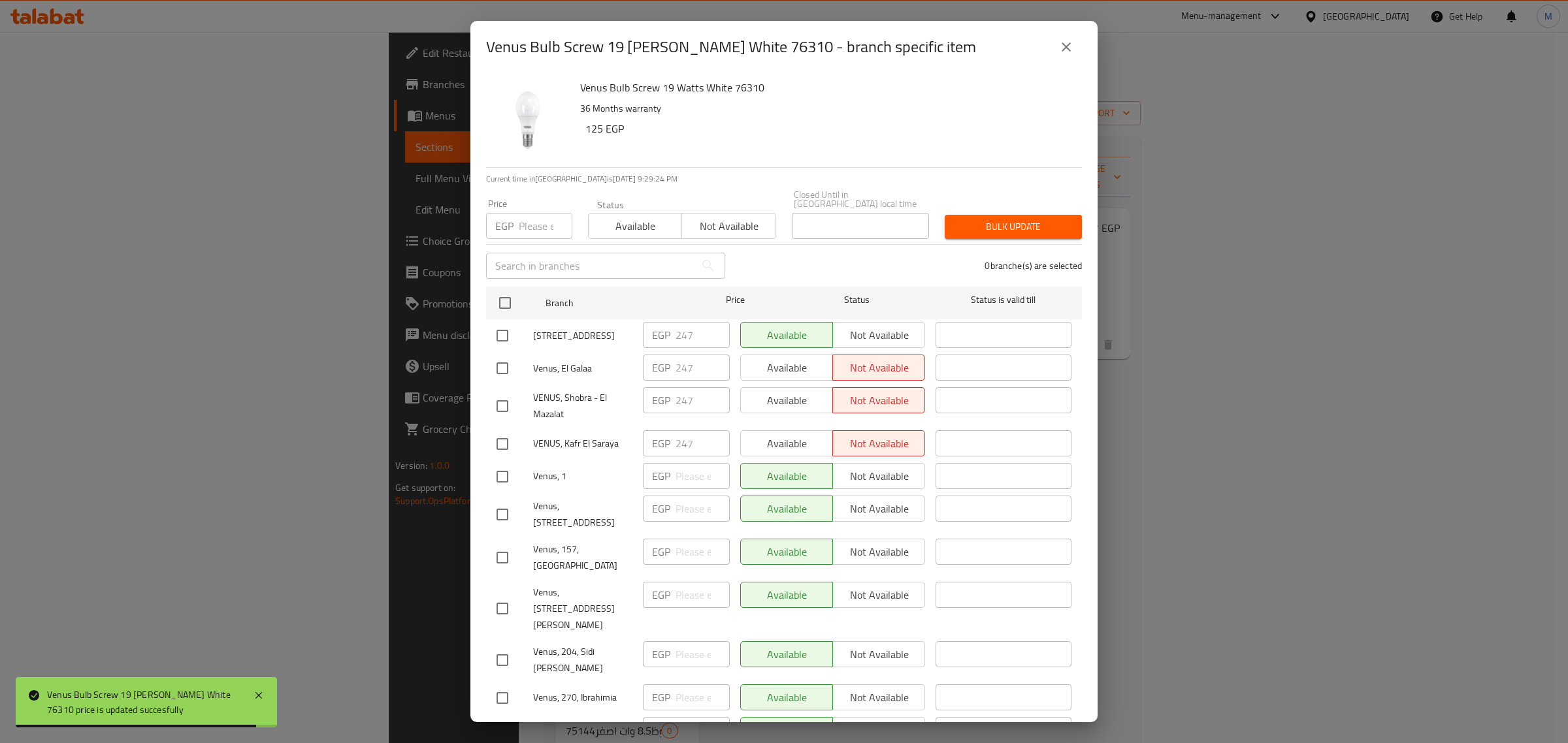
checkbox input "true"
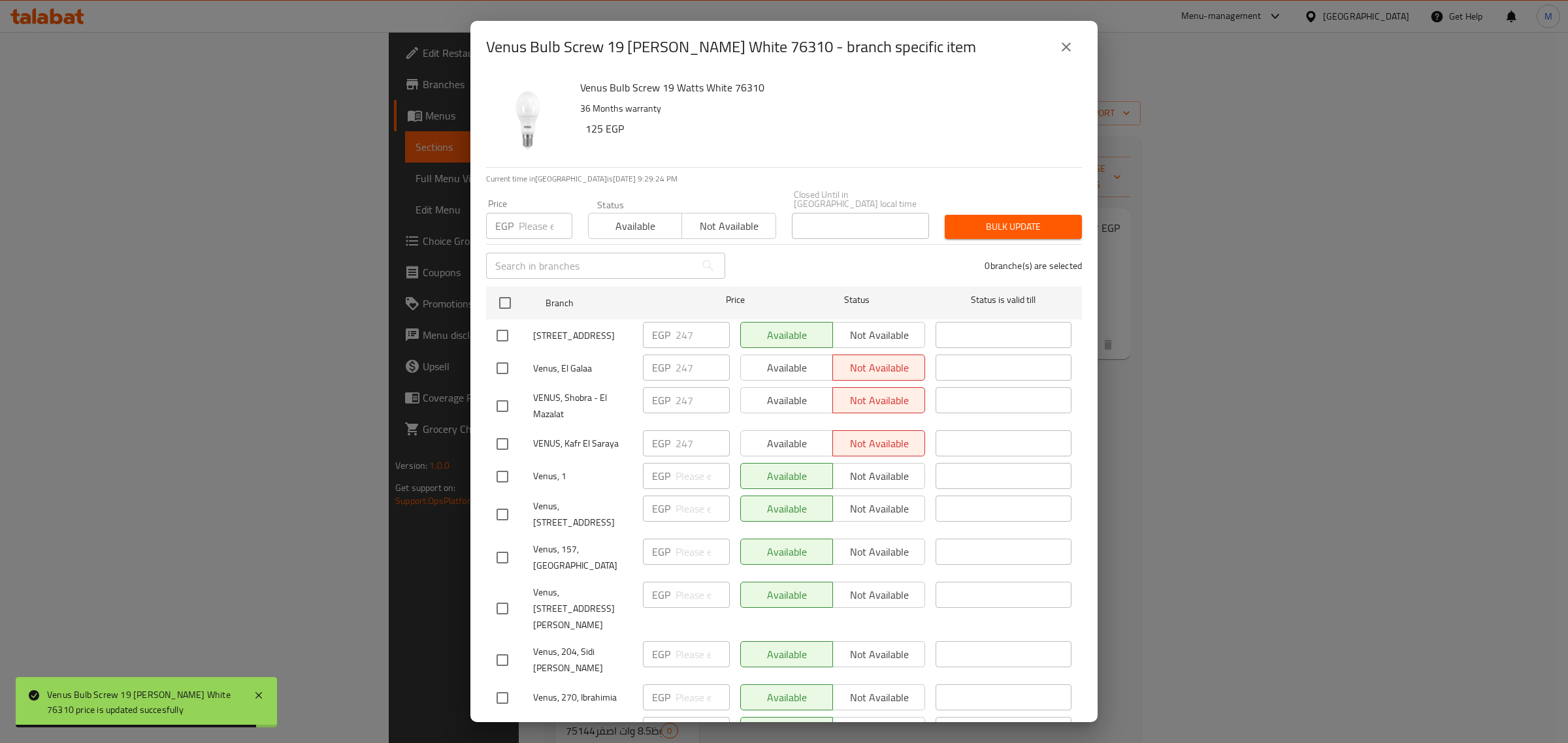
checkbox input "true"
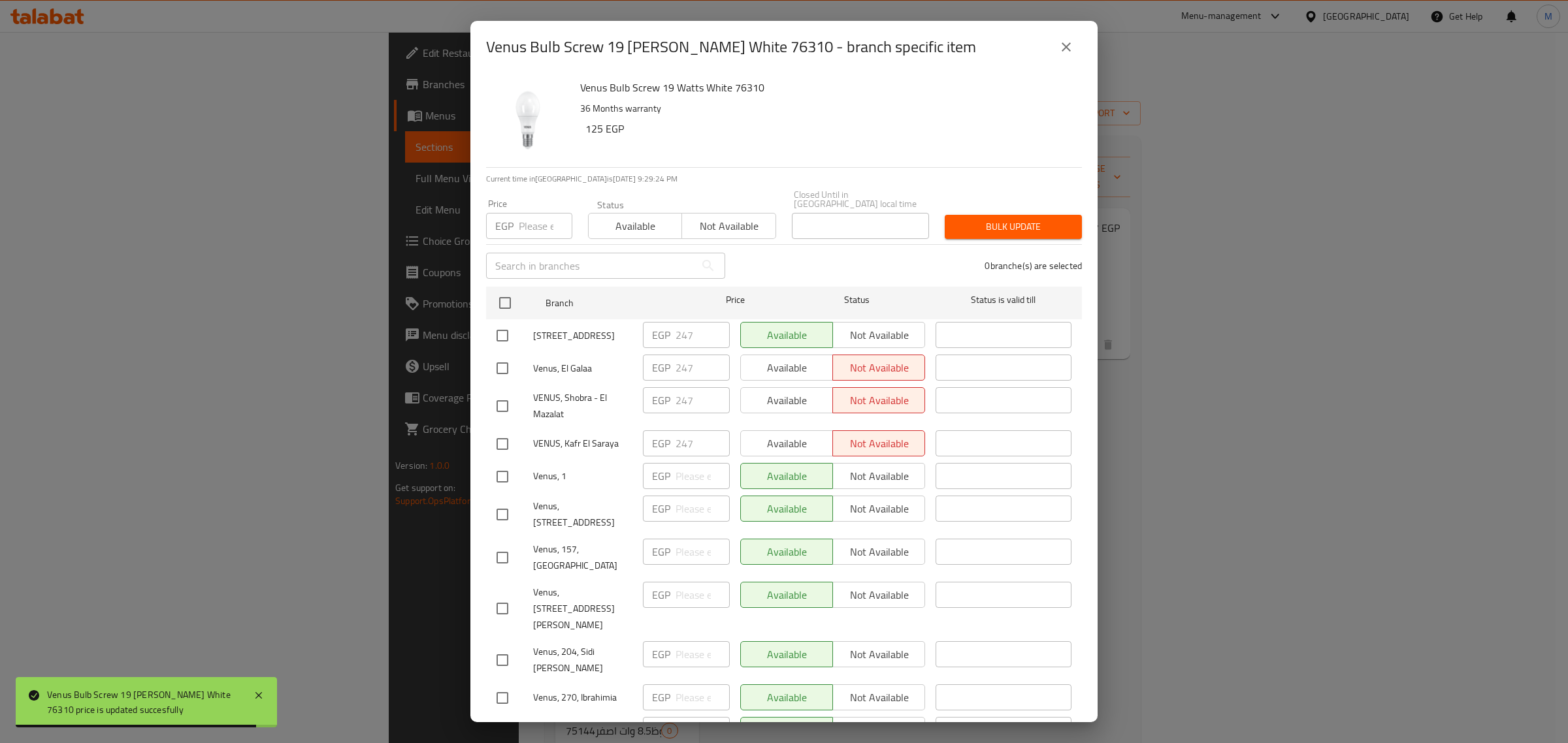
checkbox input "true"
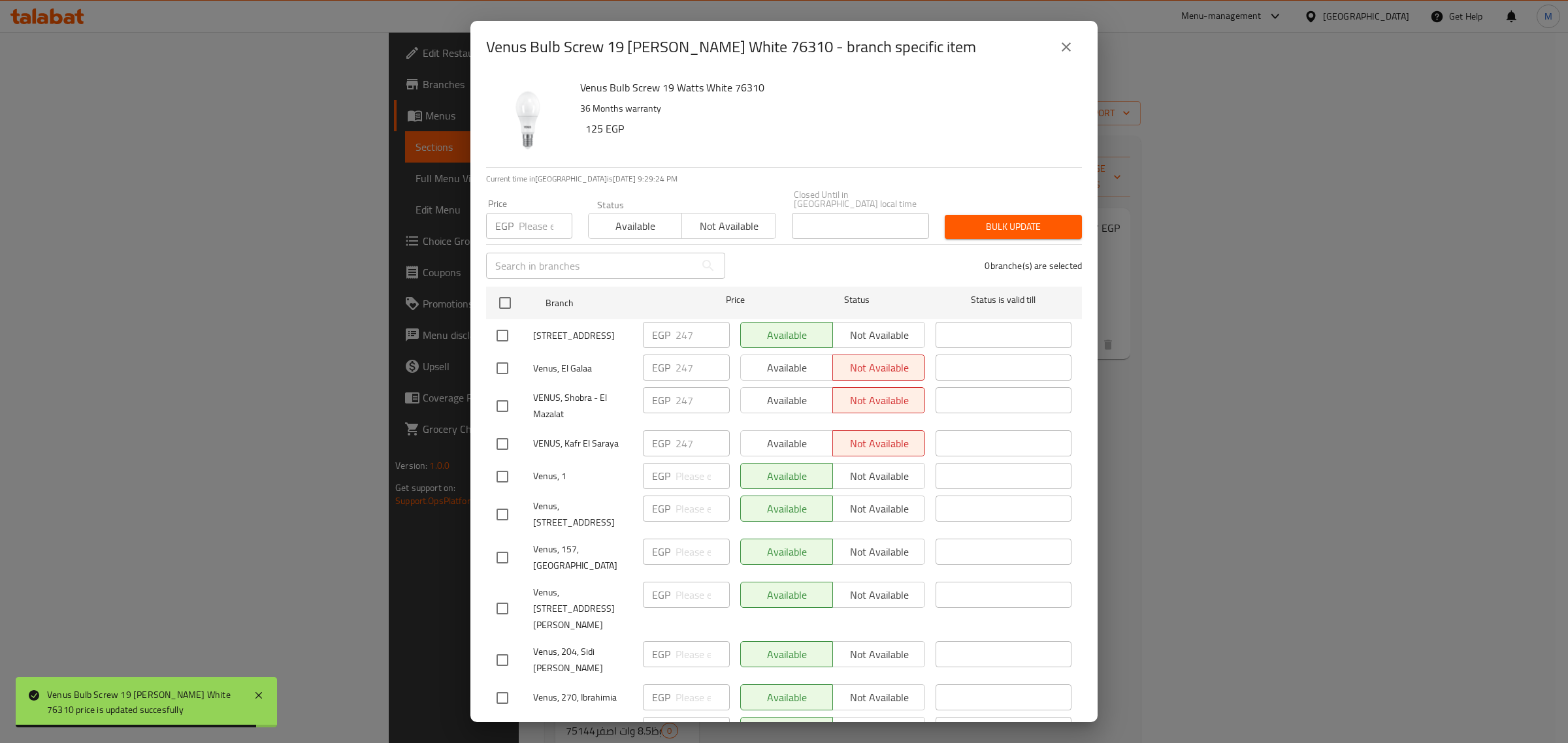
checkbox input "true"
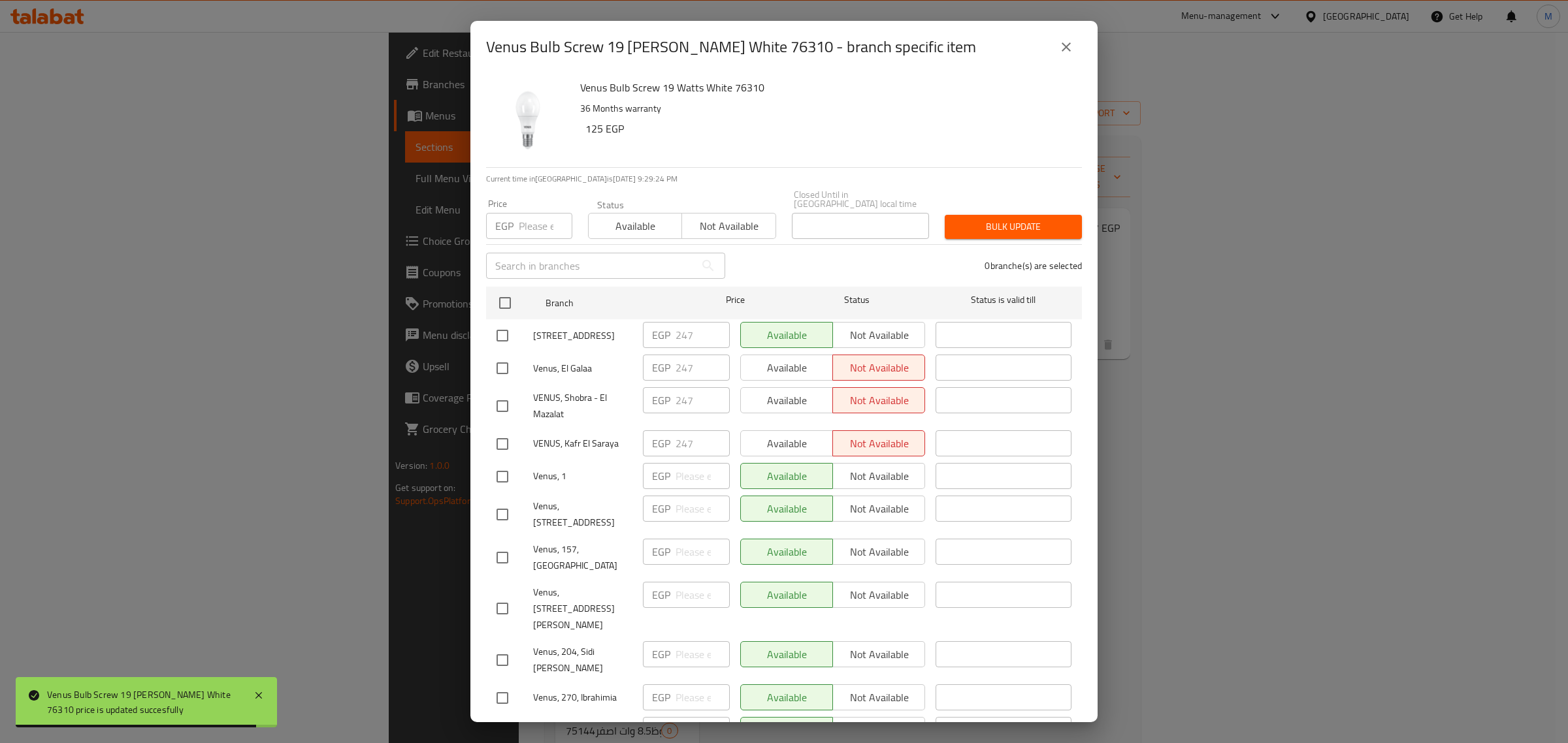
checkbox input "true"
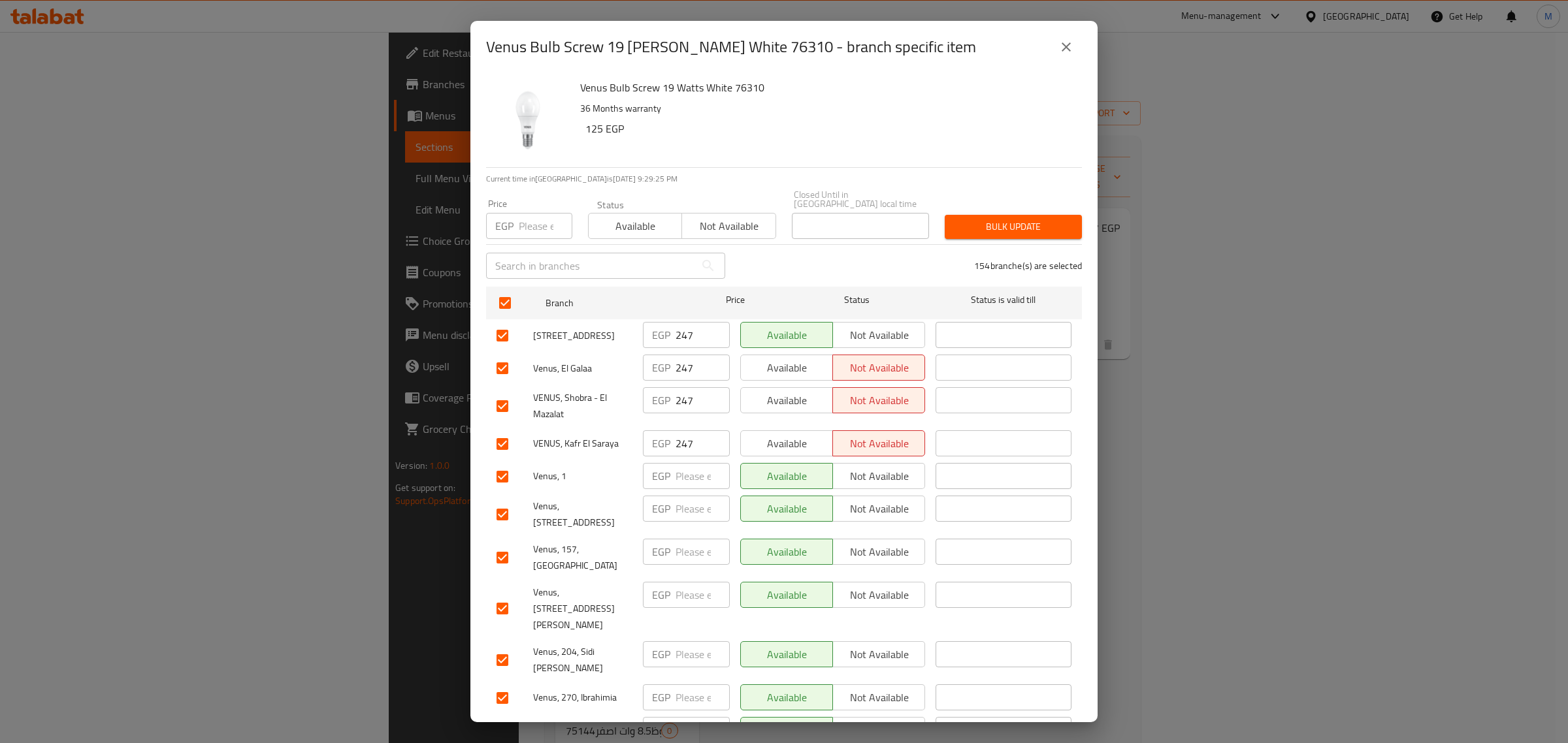
click at [527, 219] on input "number" at bounding box center [546, 226] width 54 height 26
type input "247"
click at [1004, 220] on span "Bulk update" at bounding box center [1014, 226] width 116 height 16
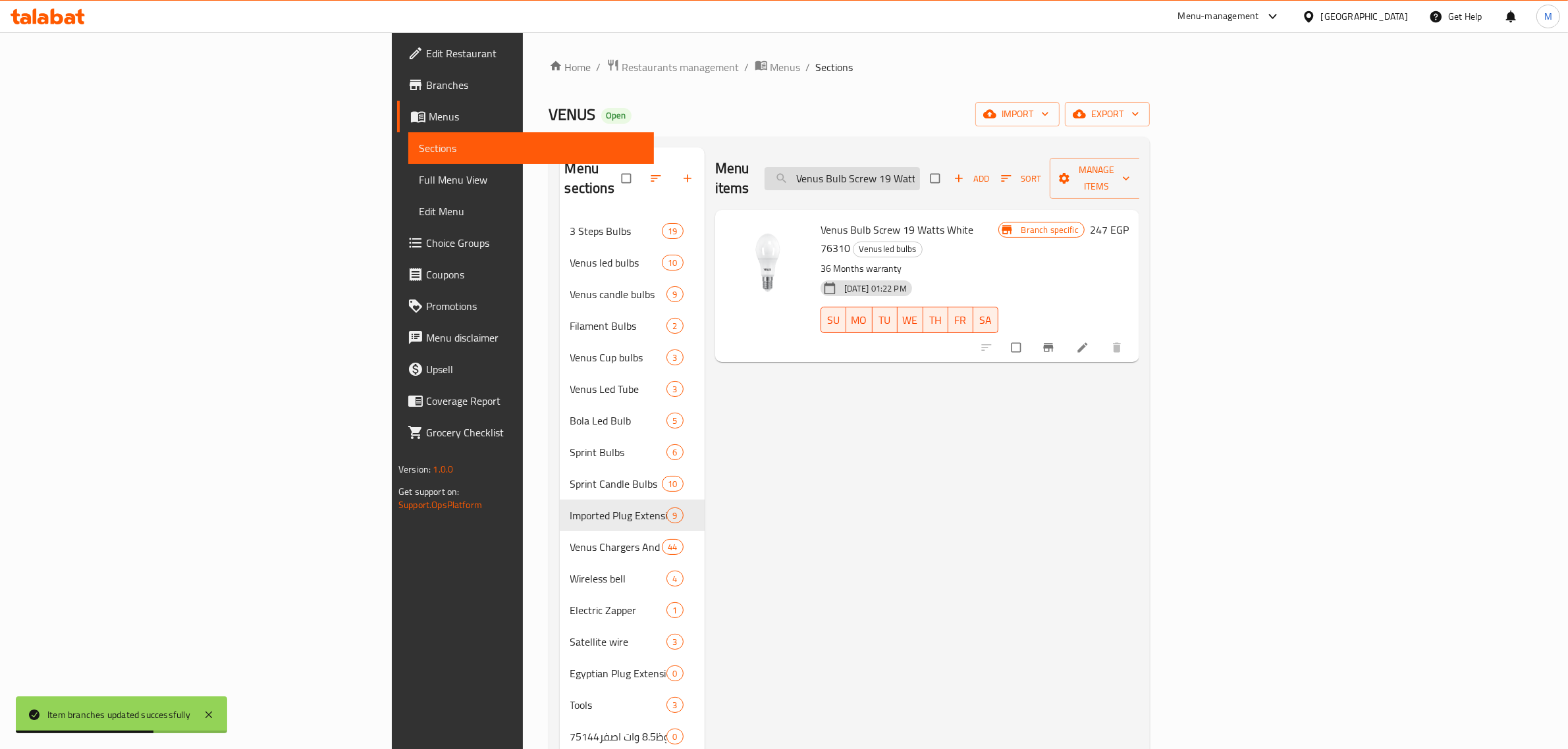
click at [920, 167] on input "Venus Bulb Screw 19 Watts White 76310" at bounding box center [842, 179] width 155 height 23
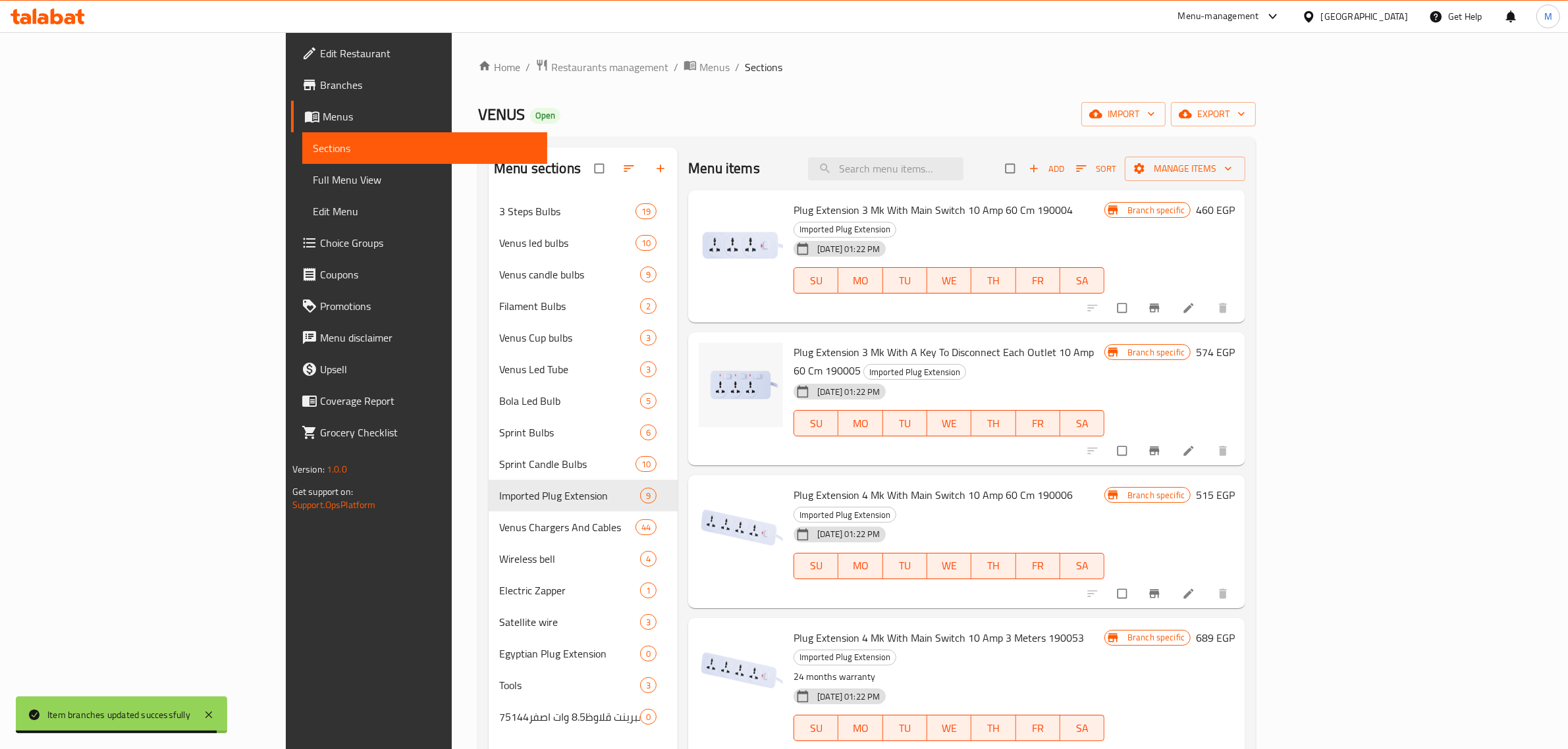
click at [769, 190] on div "Plug Extension 3 Mk With Main Switch 10 Amp 60 Cm 190004 Imported Plug Extensio…" at bounding box center [966, 257] width 557 height 133
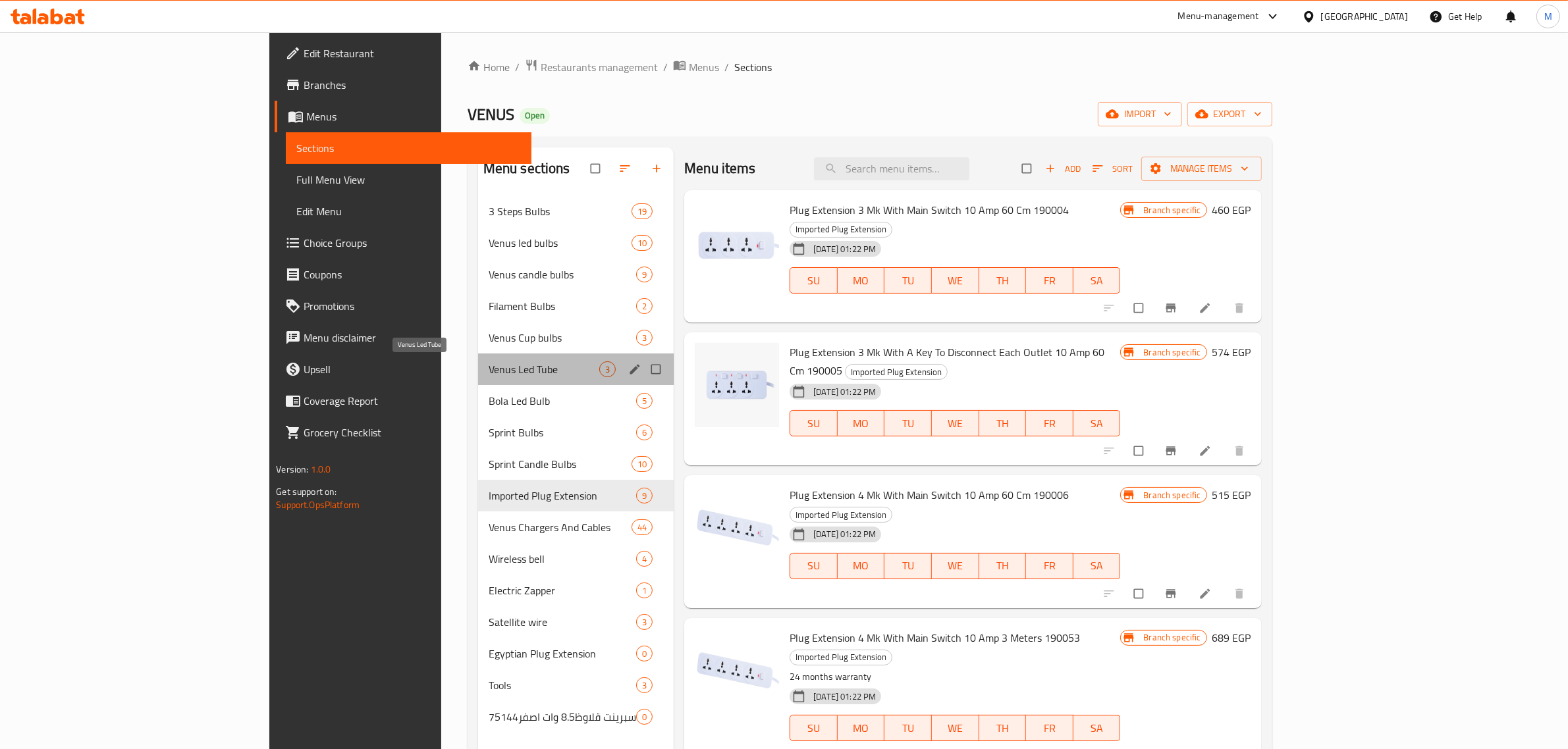
click at [488, 366] on span "Venus Led Tube" at bounding box center [543, 369] width 110 height 16
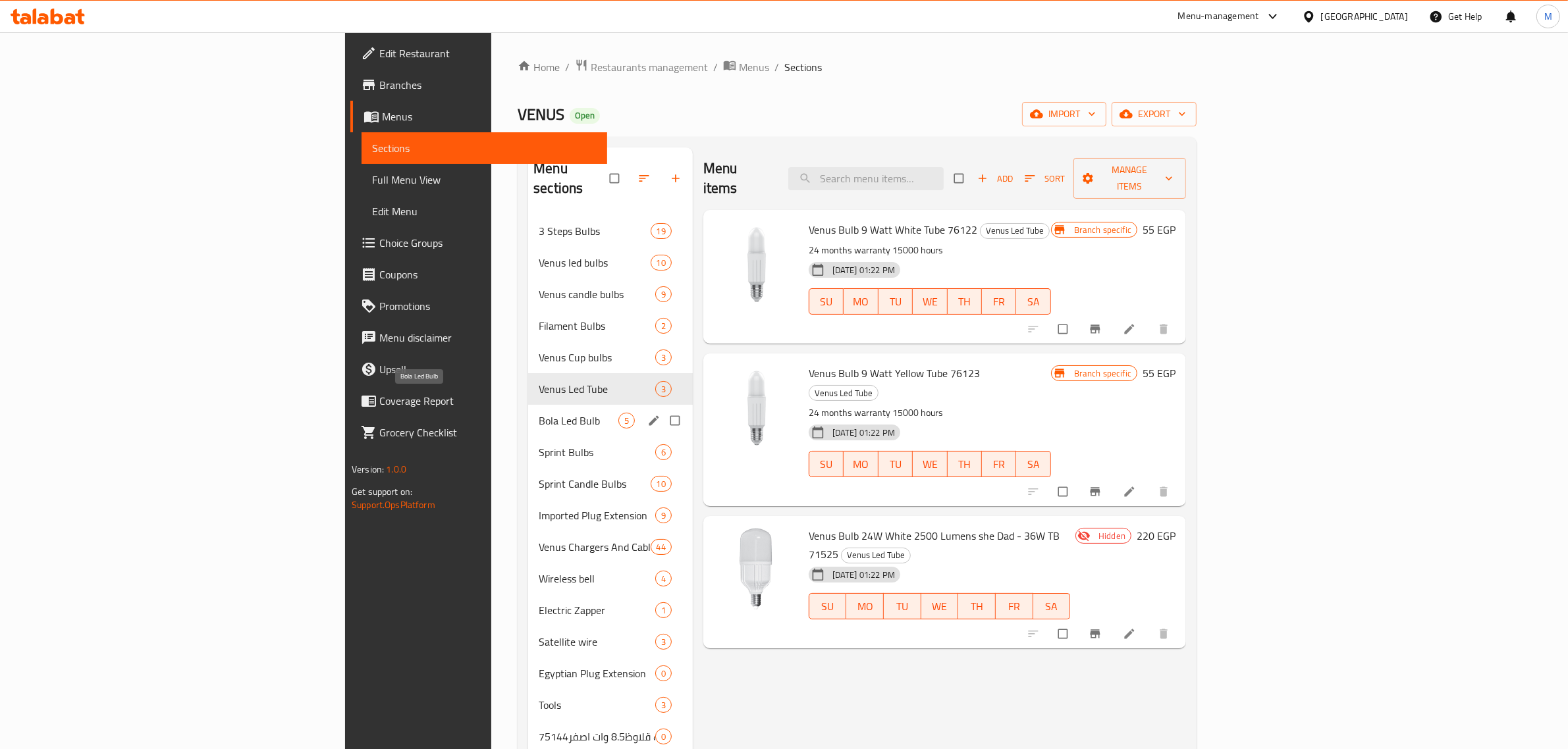
click at [539, 413] on span "Bola Led Bulb" at bounding box center [579, 420] width 80 height 16
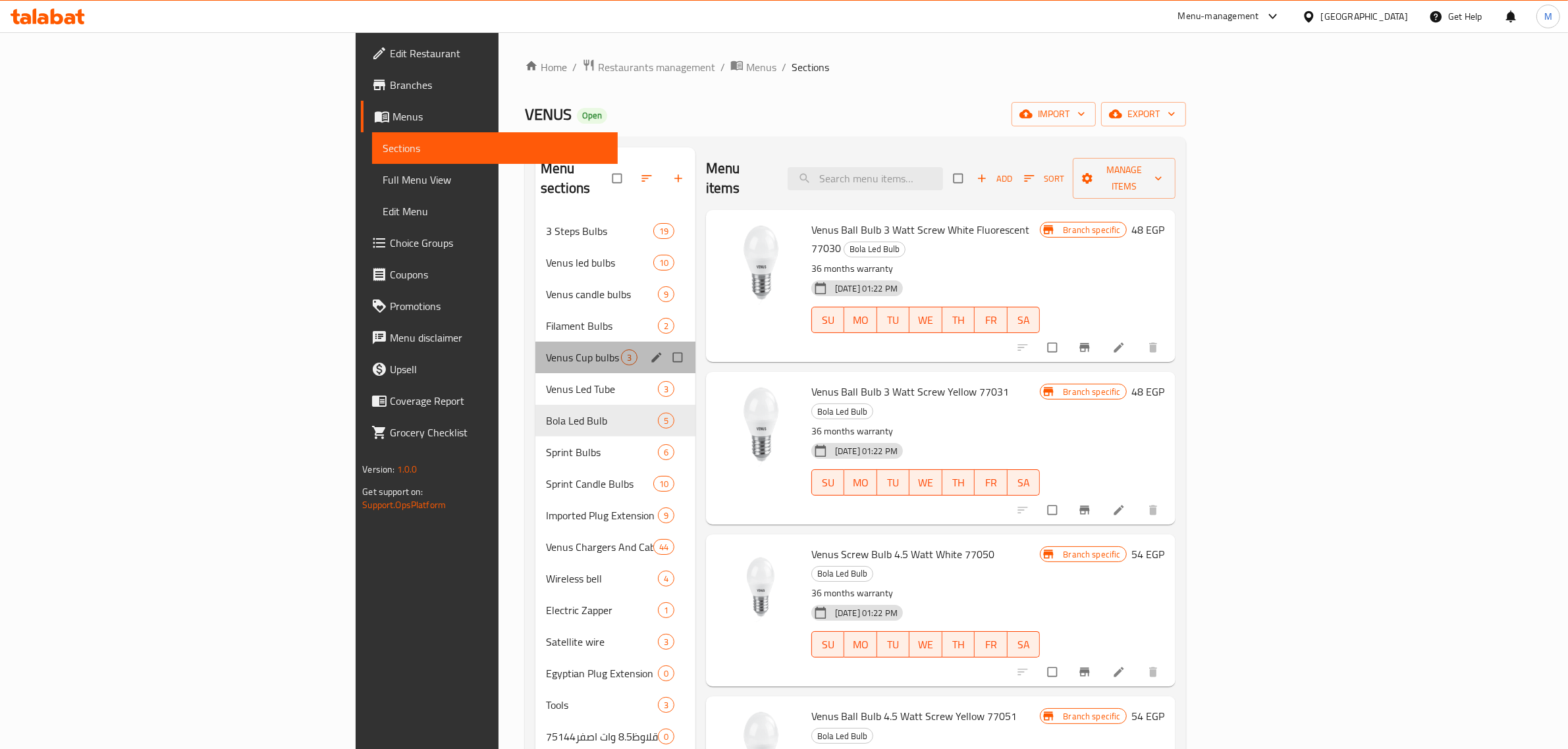
click at [535, 350] on div "Venus Cup bulbs 3" at bounding box center [615, 357] width 160 height 31
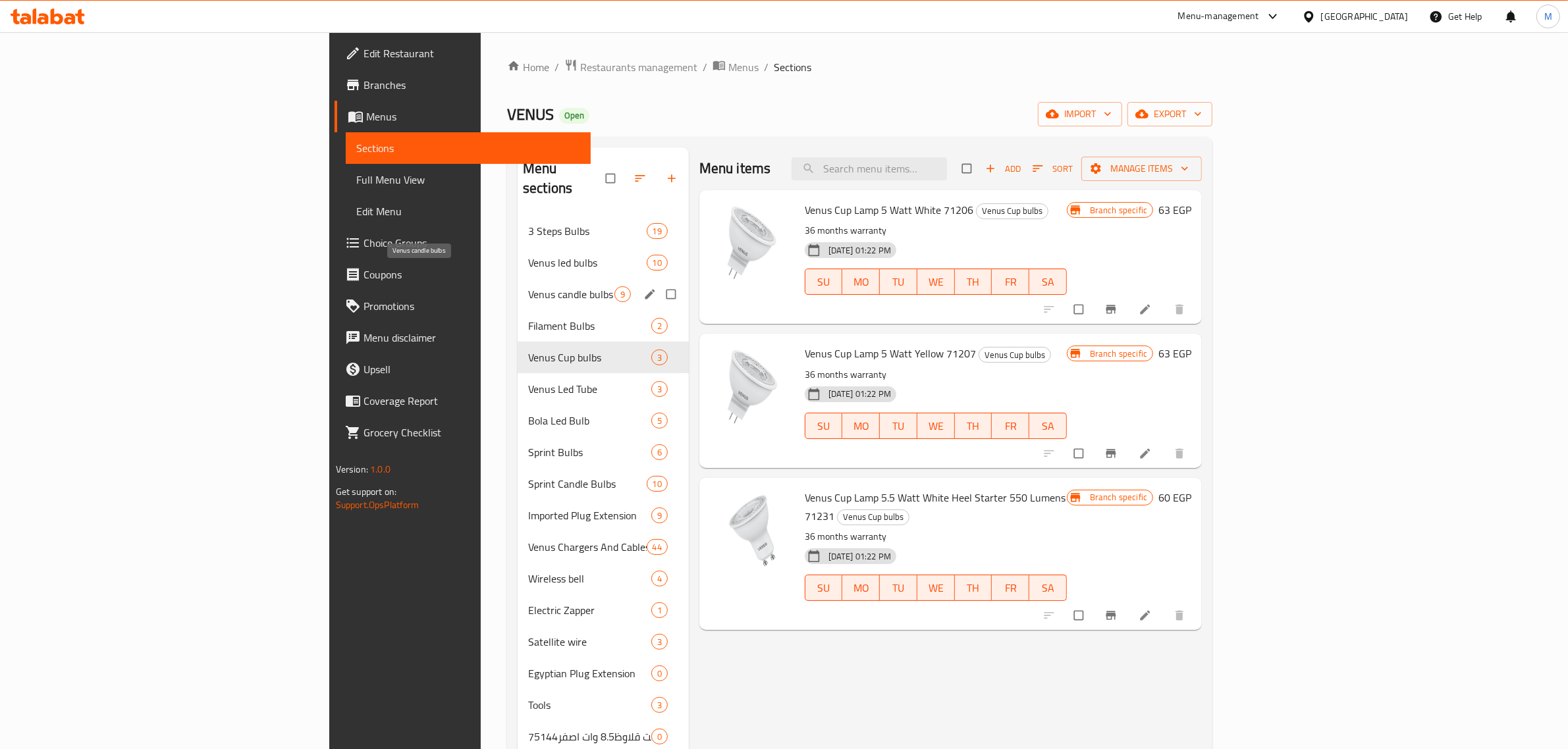
click at [528, 286] on span "Venus candle bulbs" at bounding box center [571, 294] width 86 height 16
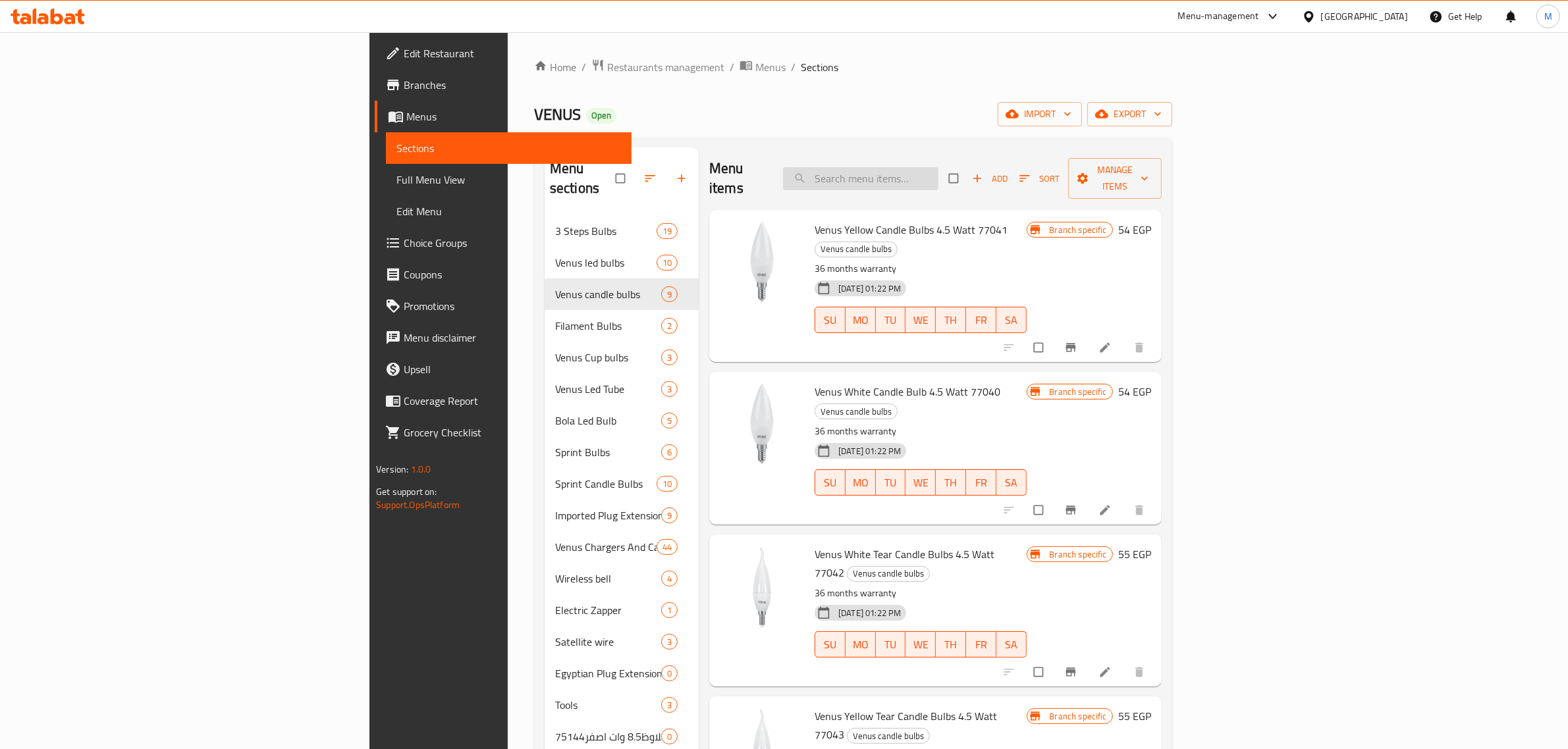
click at [938, 175] on input "search" at bounding box center [860, 179] width 155 height 23
paste input "Venus Bulb 15 Watt White 76192"
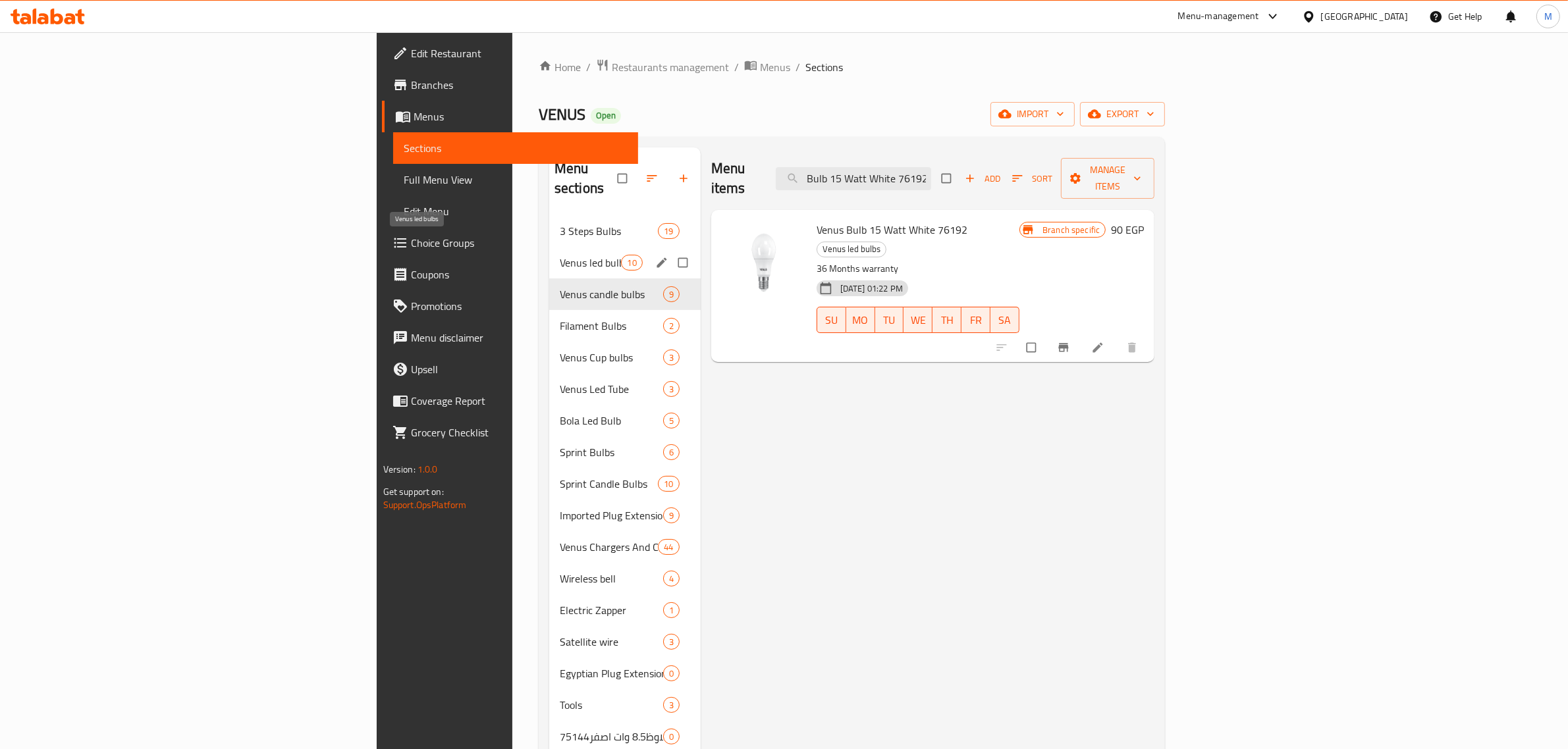
type input "Venus Bulb 15 Watt White 76192"
click at [559, 255] on span "Venus led bulbs" at bounding box center [590, 263] width 62 height 16
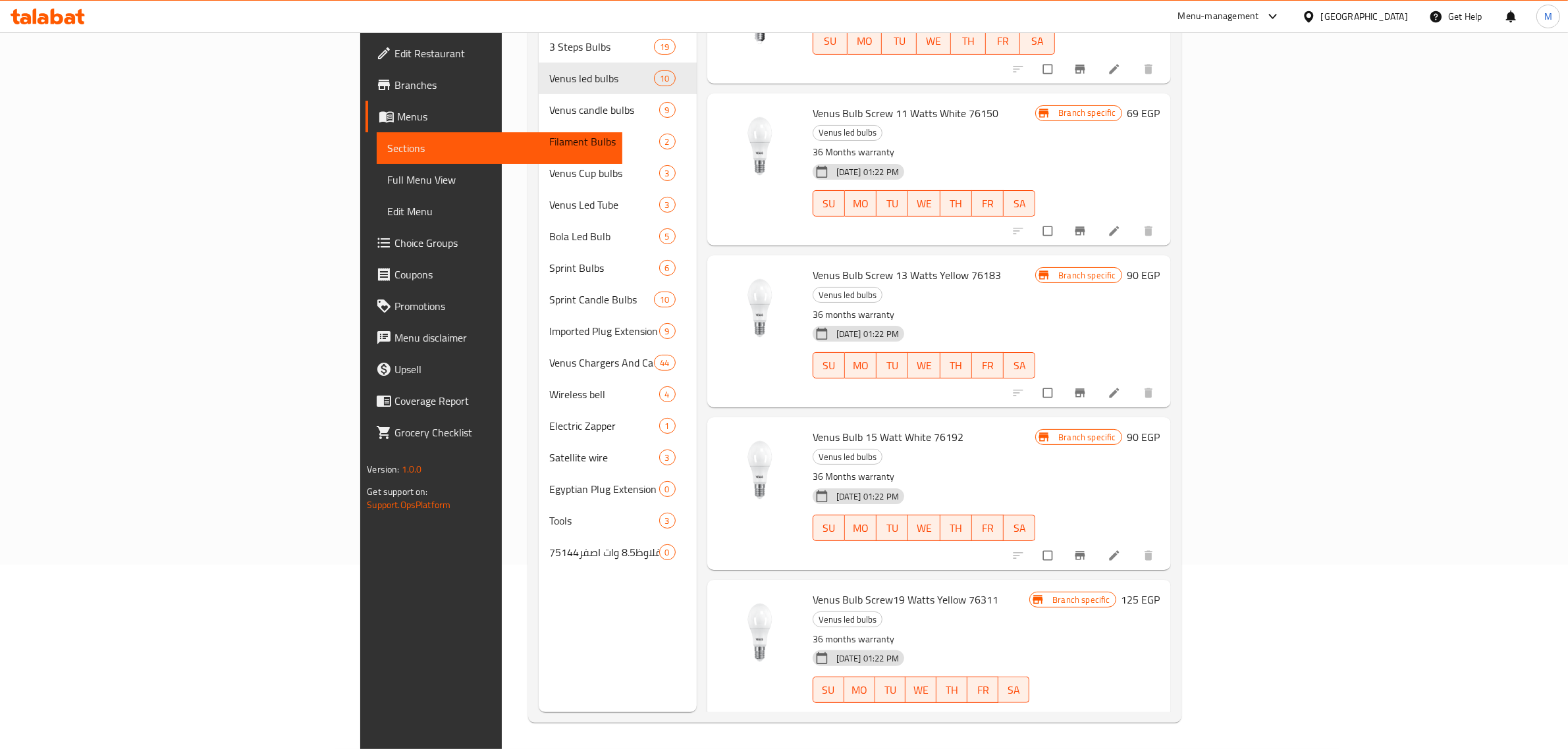
scroll to position [413, 0]
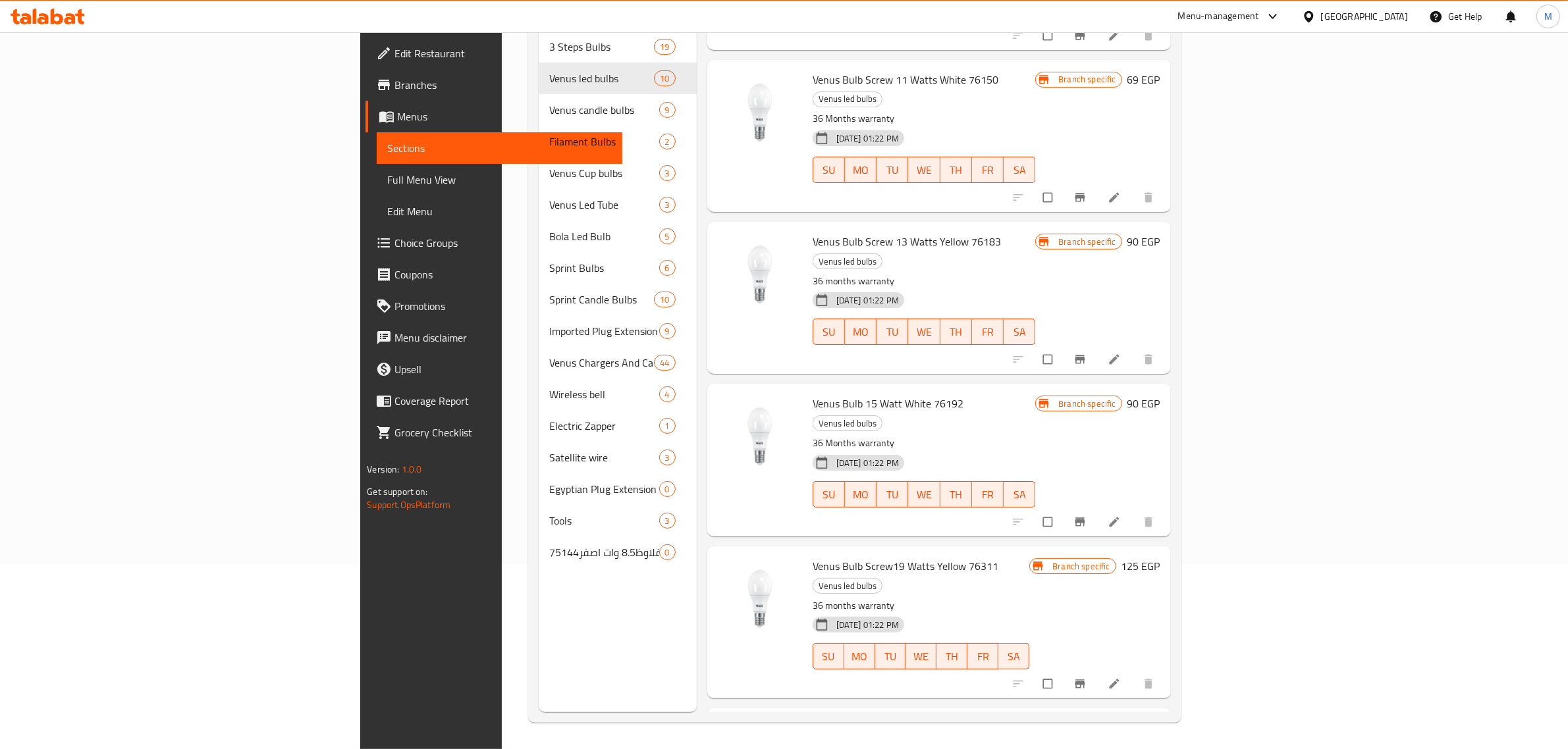
click at [1160, 394] on h6 "90 EGP" at bounding box center [1144, 403] width 33 height 19
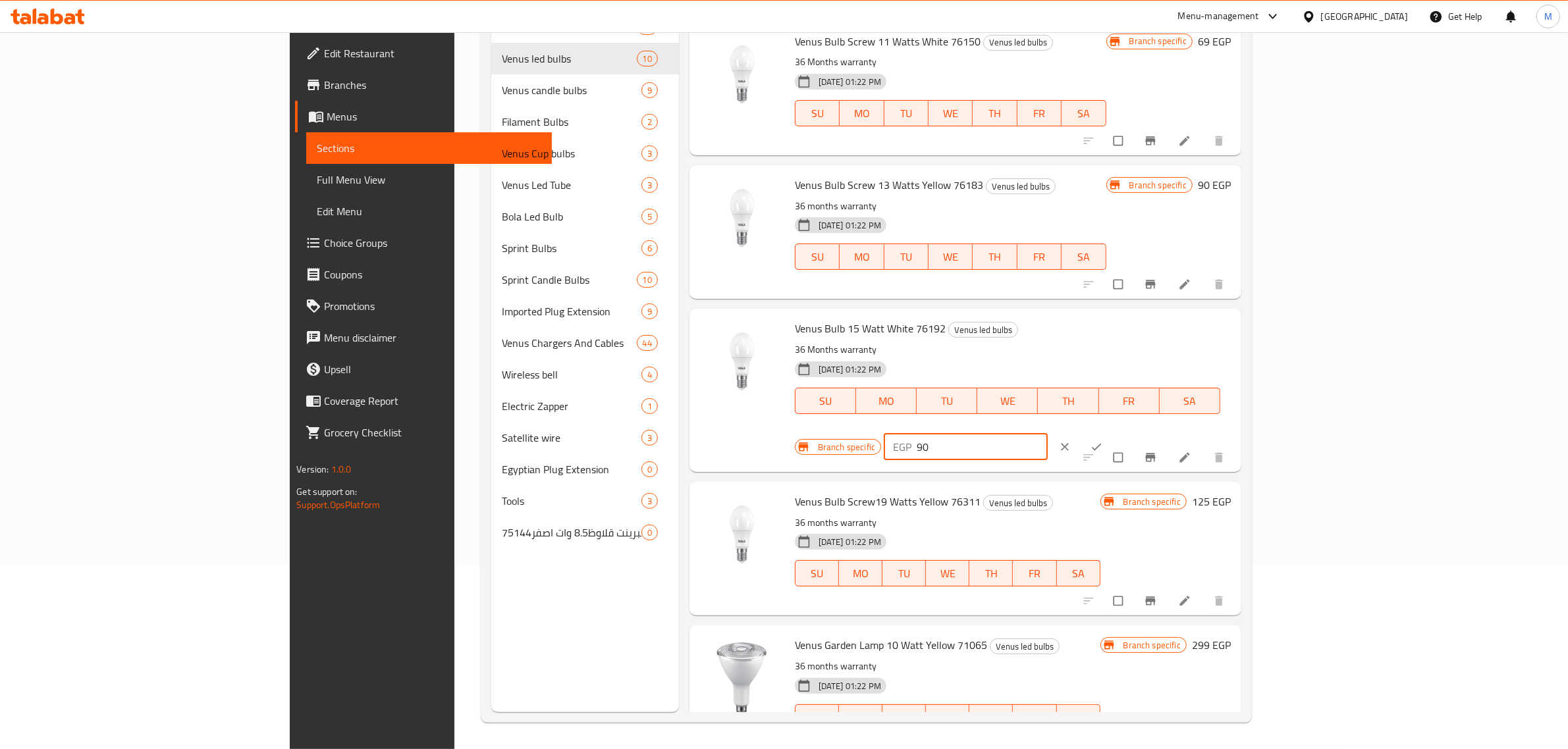
drag, startPoint x: 1379, startPoint y: 290, endPoint x: 1309, endPoint y: 295, distance: 70.2
click at [1048, 434] on div "EGP 90 ​" at bounding box center [966, 447] width 164 height 26
type input "143"
click at [1103, 440] on icon "ok" at bounding box center [1096, 447] width 13 height 13
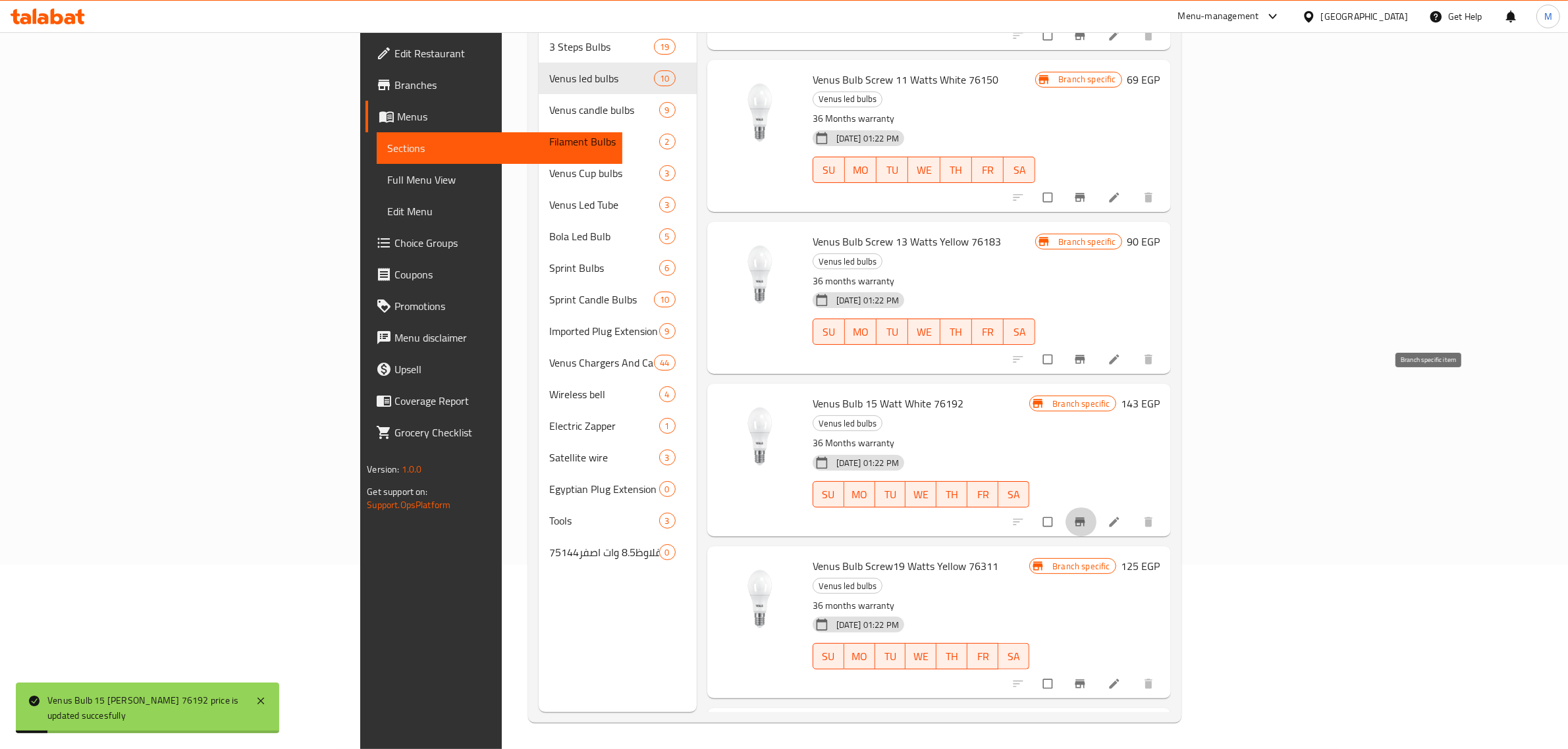
click at [1085, 517] on icon "Branch-specific-item" at bounding box center [1080, 522] width 10 height 9
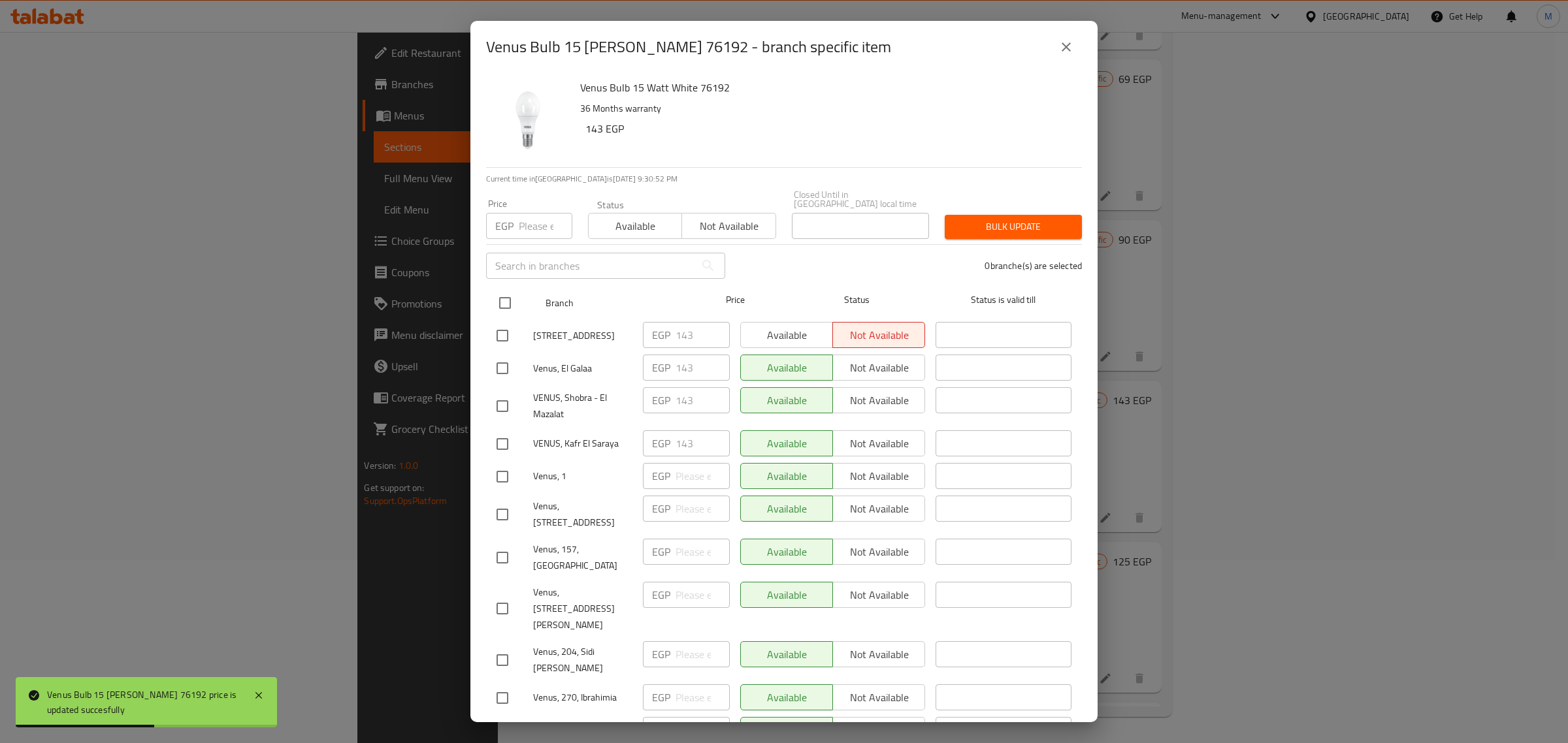
click at [500, 294] on input "checkbox" at bounding box center [505, 303] width 28 height 28
checkbox input "true"
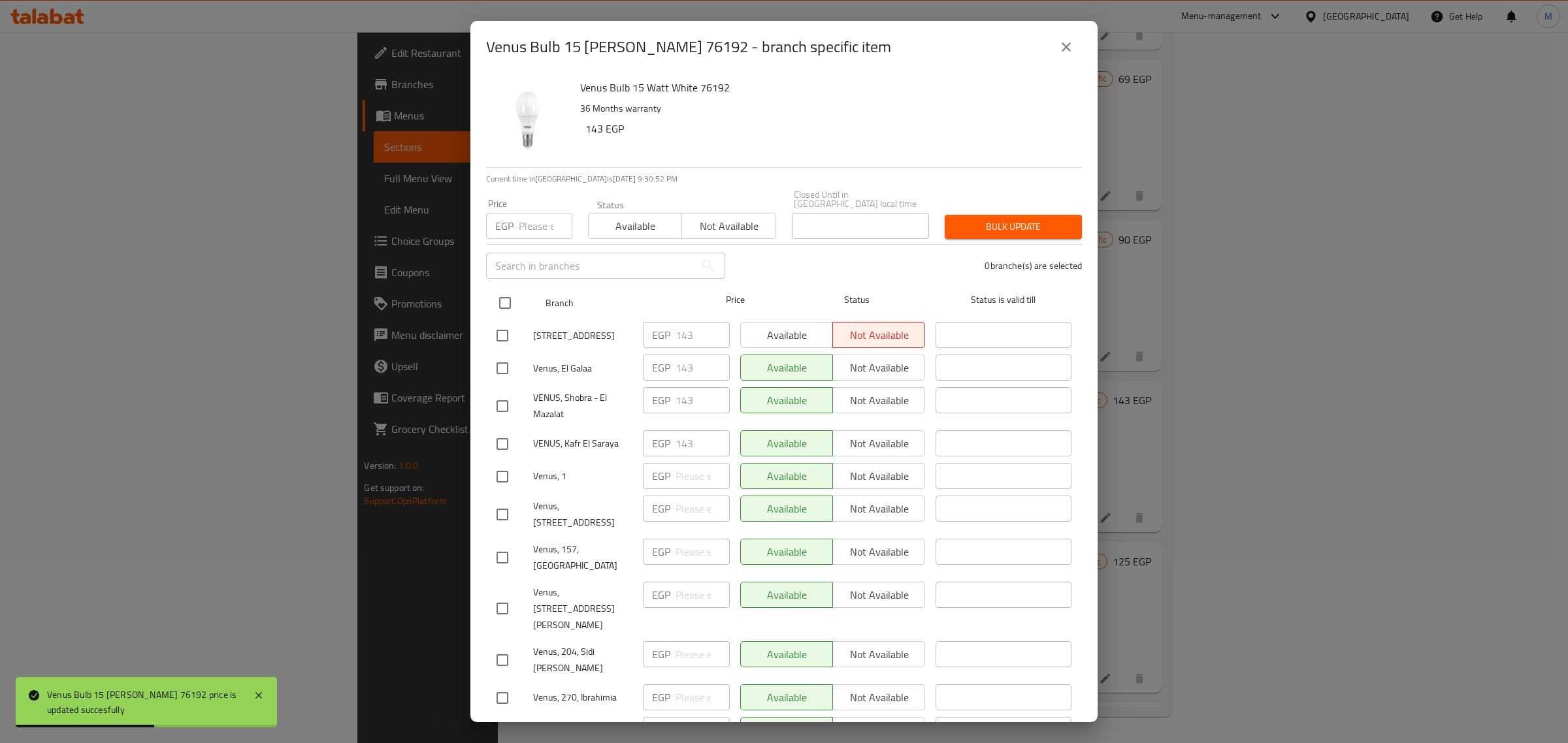
checkbox input "true"
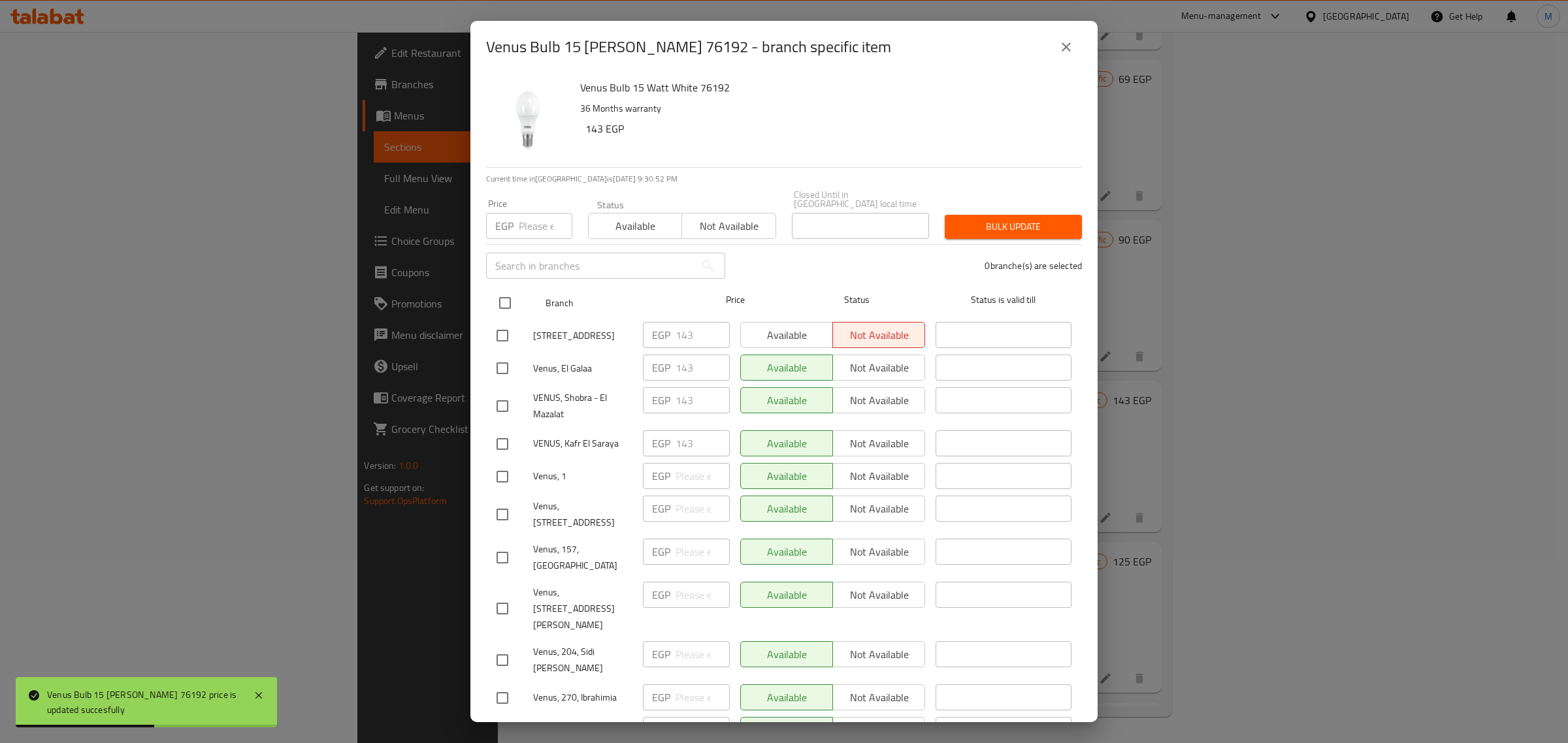
checkbox input "true"
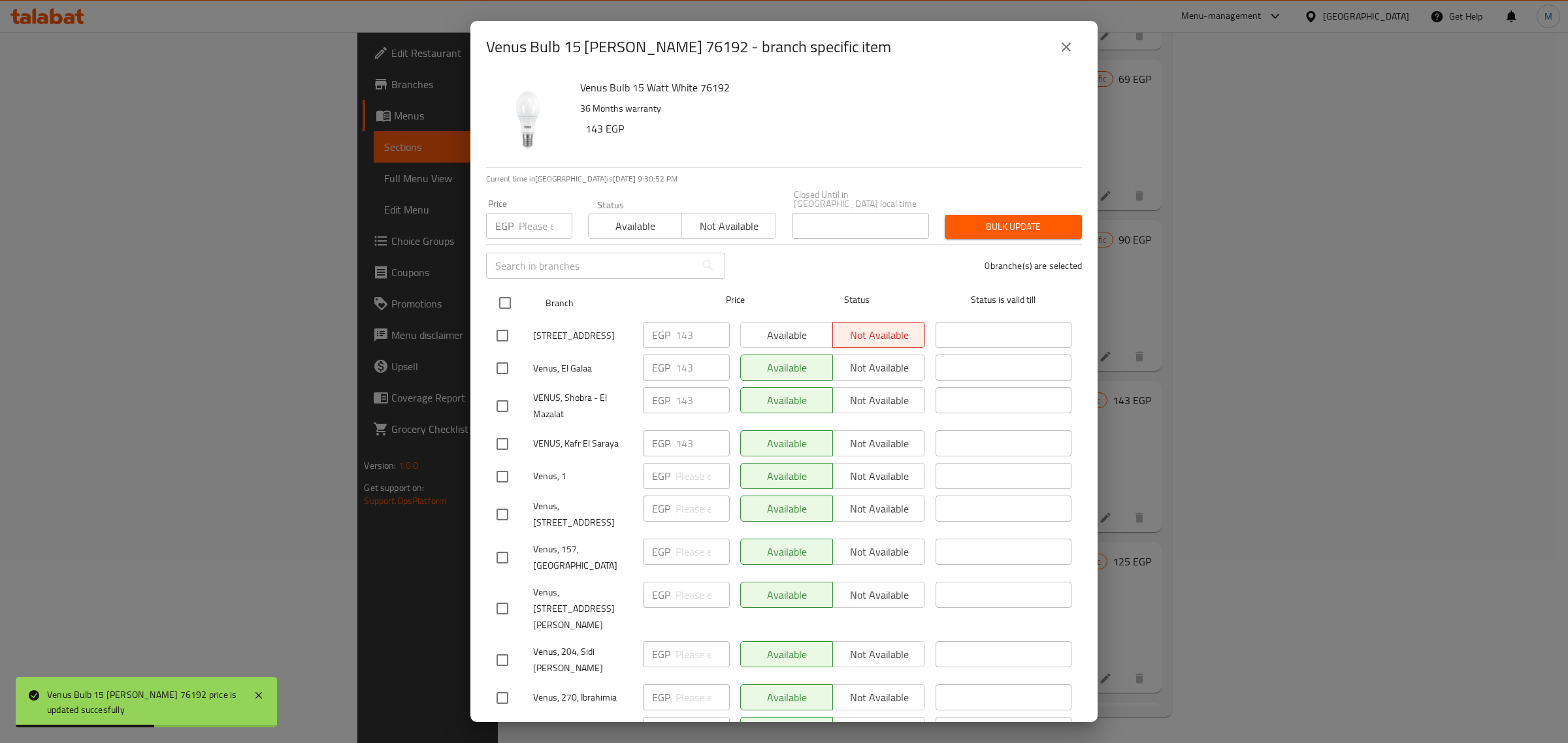
checkbox input "true"
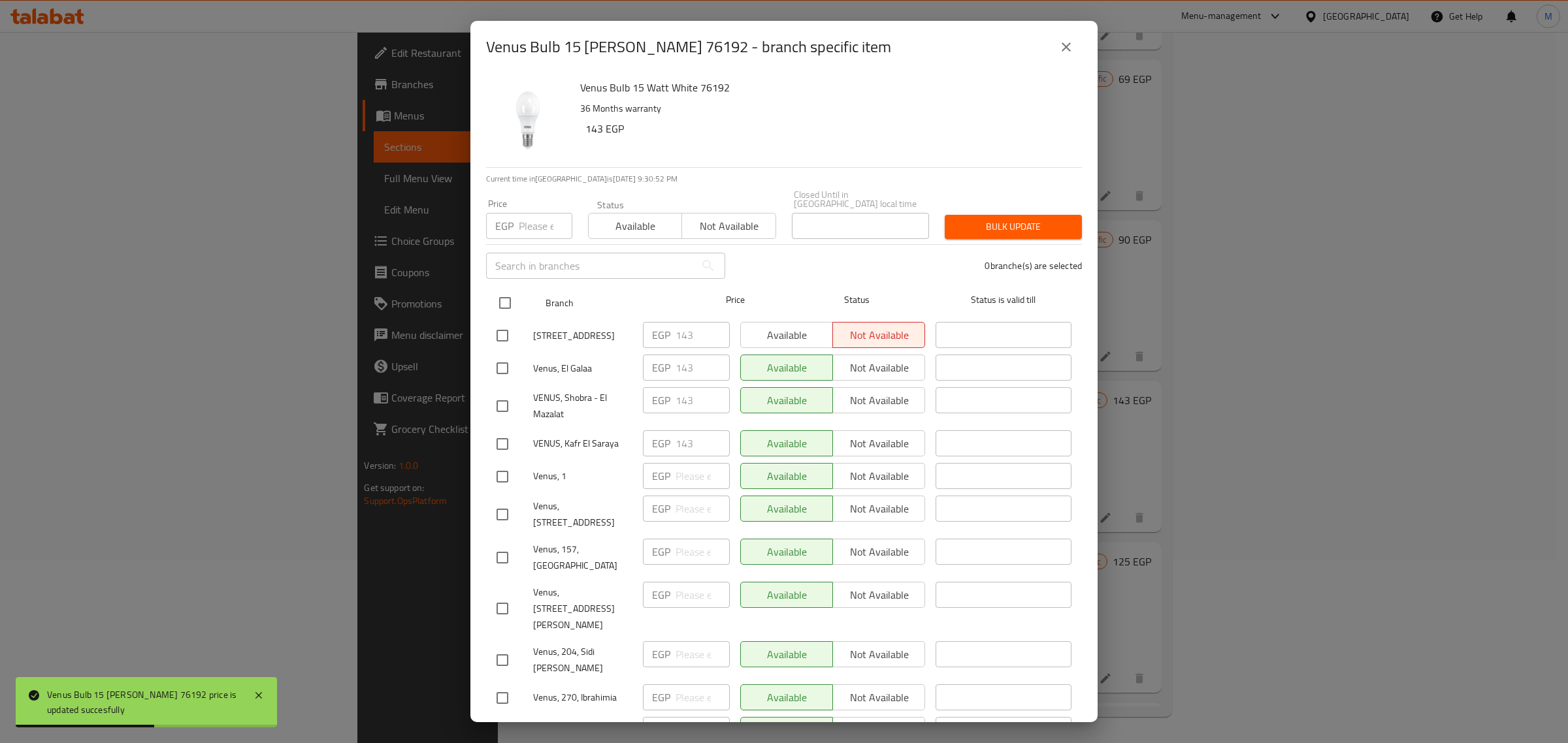
checkbox input "true"
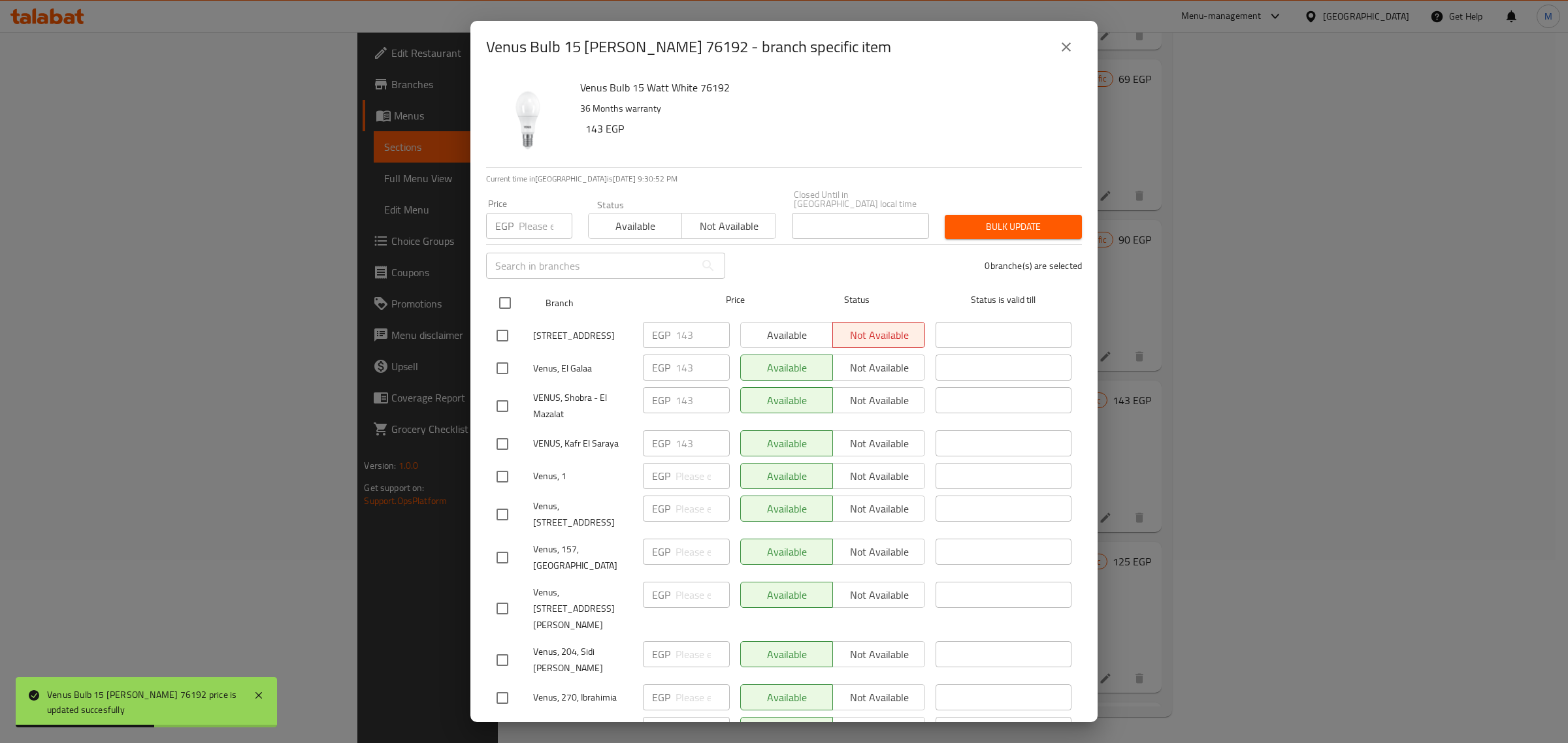
checkbox input "true"
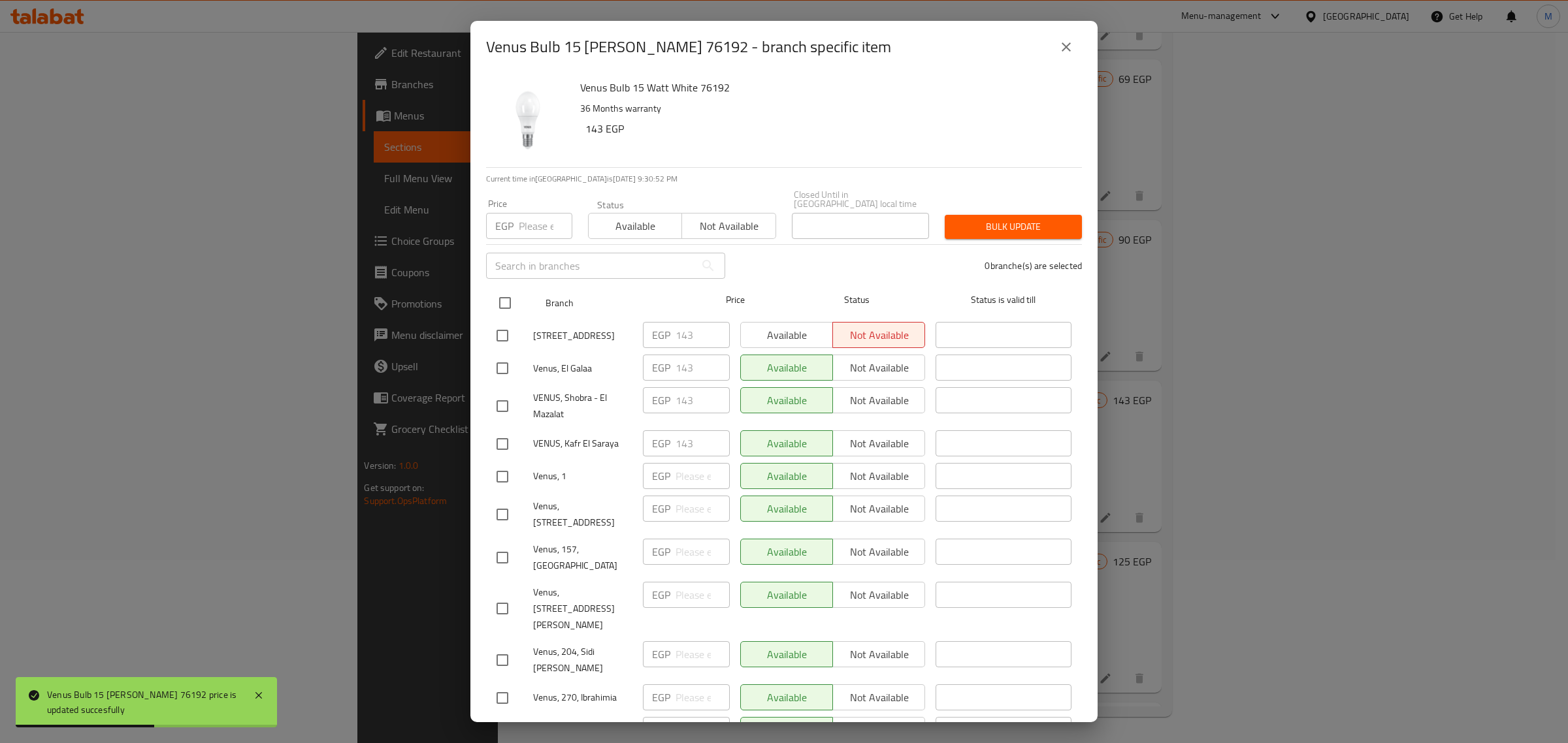
checkbox input "true"
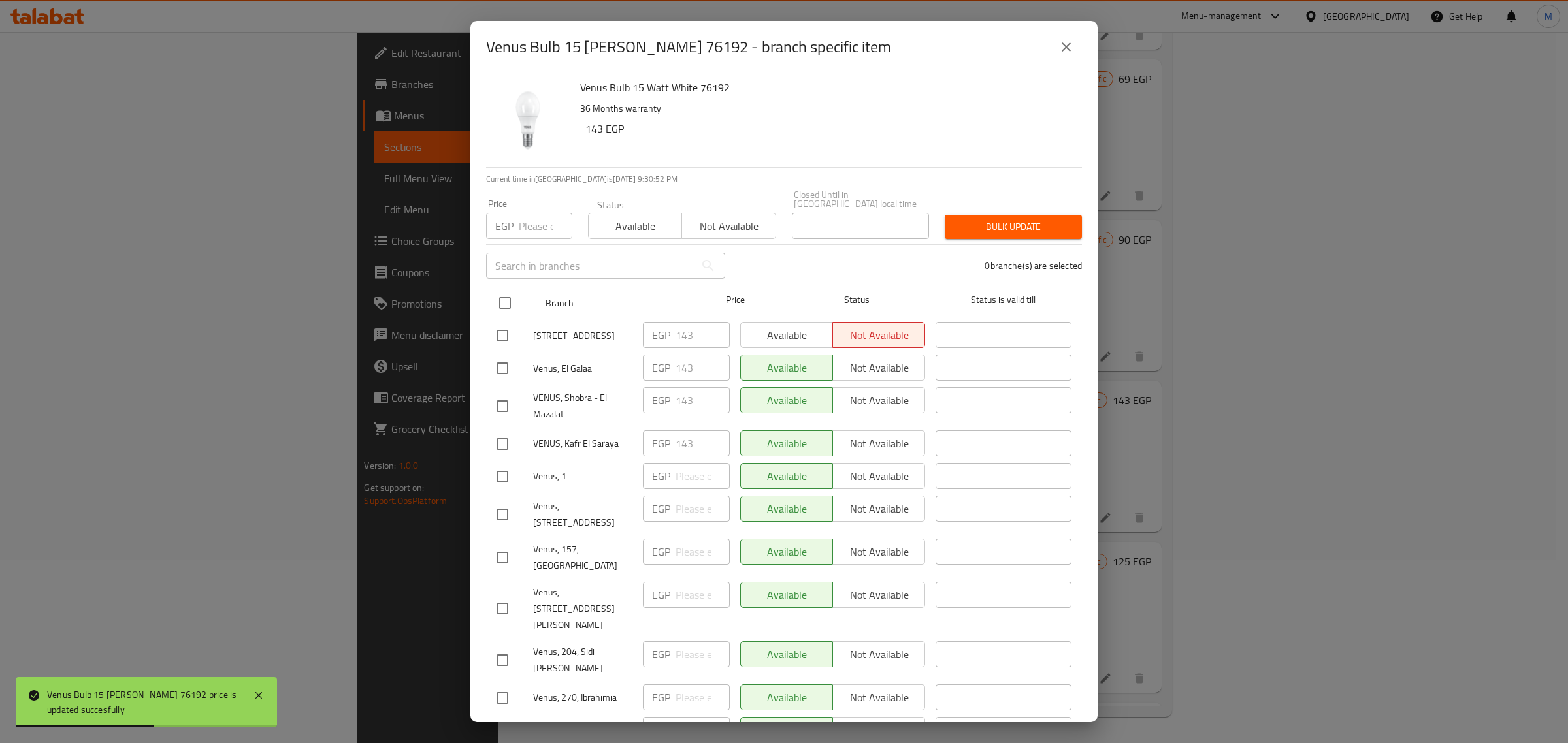
checkbox input "true"
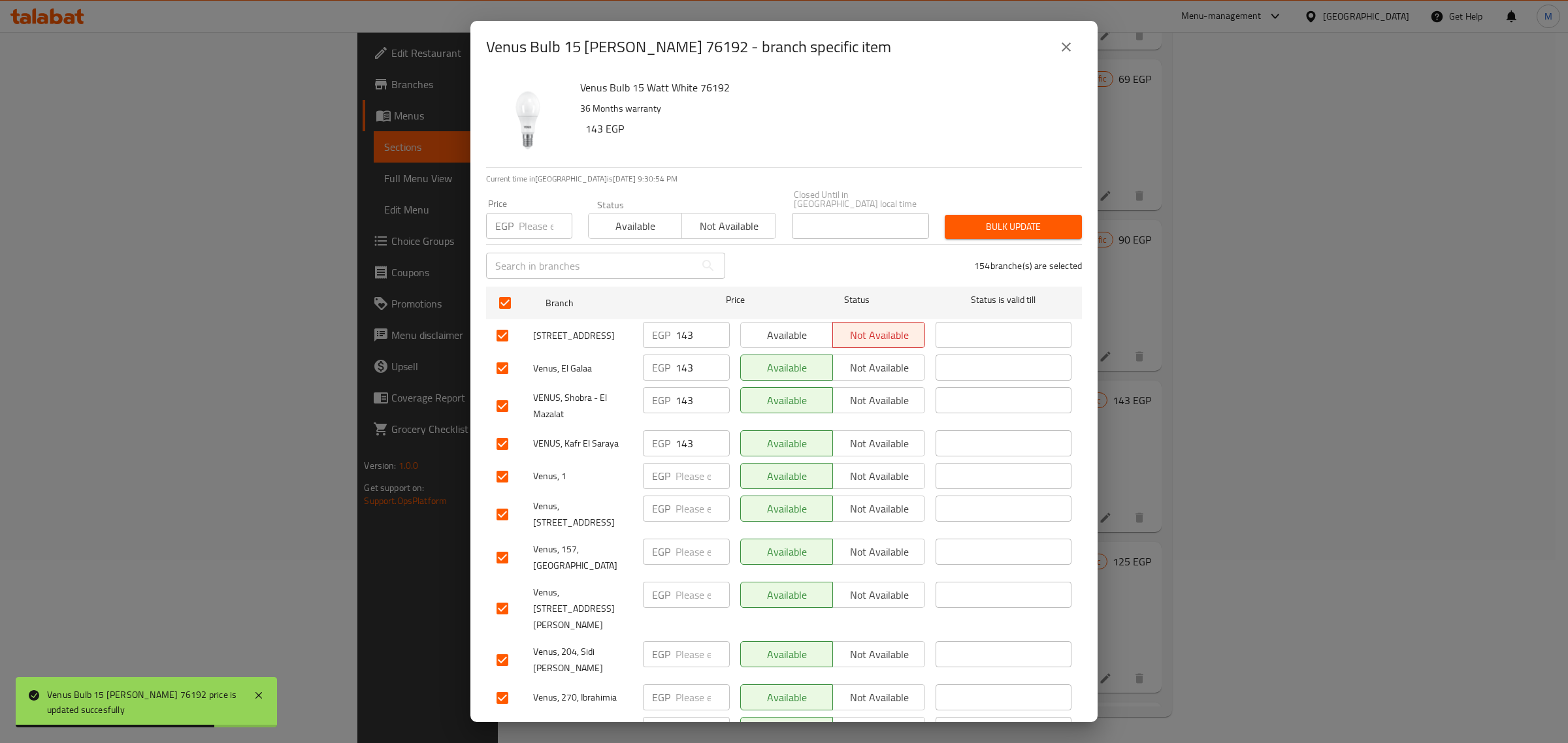
click at [534, 220] on input "number" at bounding box center [546, 226] width 54 height 26
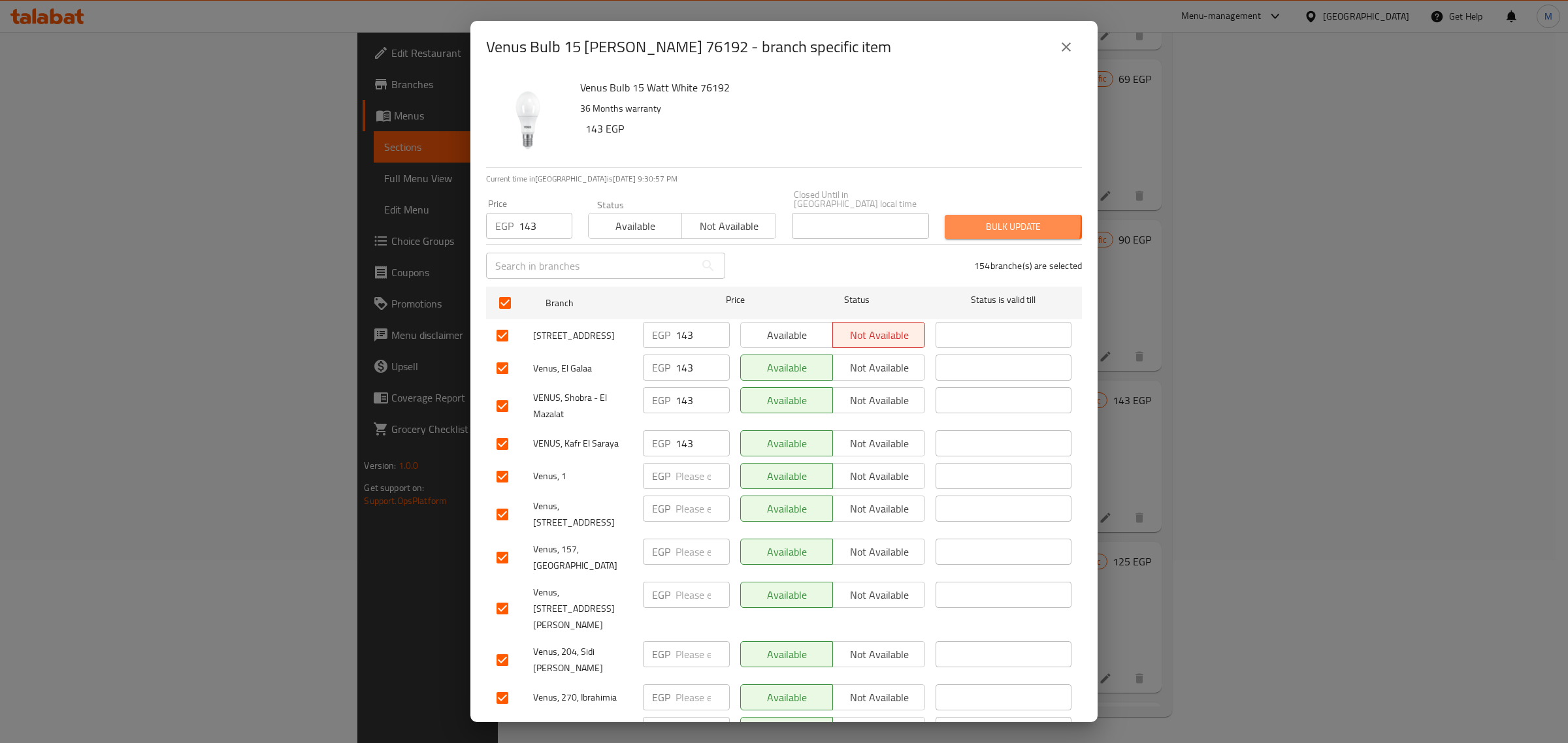
click at [960, 218] on span "Bulk update" at bounding box center [1014, 226] width 116 height 16
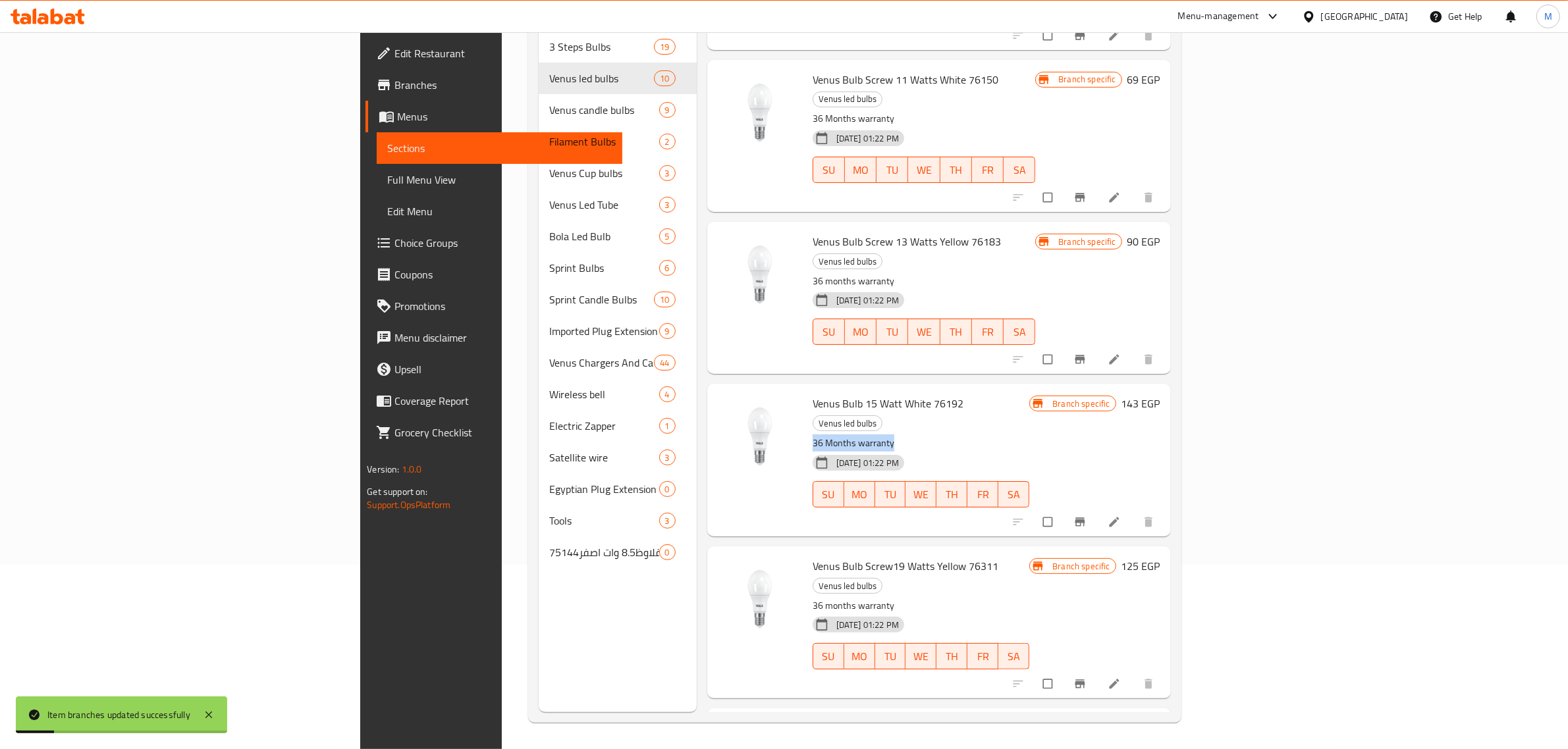
drag, startPoint x: 1047, startPoint y: 299, endPoint x: 1054, endPoint y: 304, distance: 8.6
click at [1035, 389] on div "Venus Bulb 15 Watt White 76192 Venus led bulbs 36 Months warranty 08-10-2025 01…" at bounding box center [922, 460] width 228 height 142
drag, startPoint x: 1076, startPoint y: 318, endPoint x: 1088, endPoint y: 320, distance: 12.2
click at [1035, 450] on div "08-10-2025 01:22 PM SU MO TU WE TH FR SA" at bounding box center [922, 485] width 228 height 71
click at [1086, 515] on icon "Branch-specific-item" at bounding box center [1080, 522] width 13 height 13
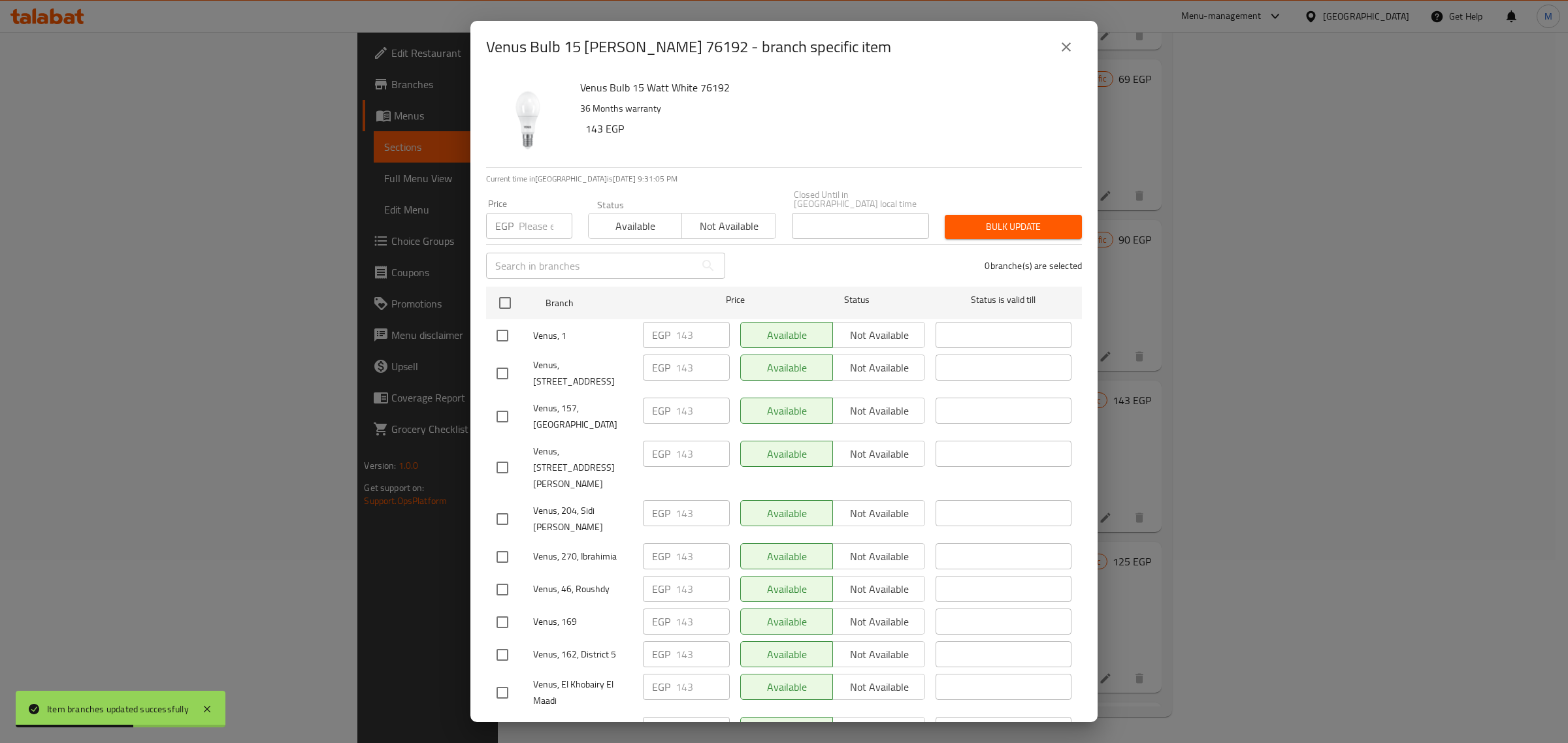
click at [1064, 45] on icon "close" at bounding box center [1066, 47] width 9 height 9
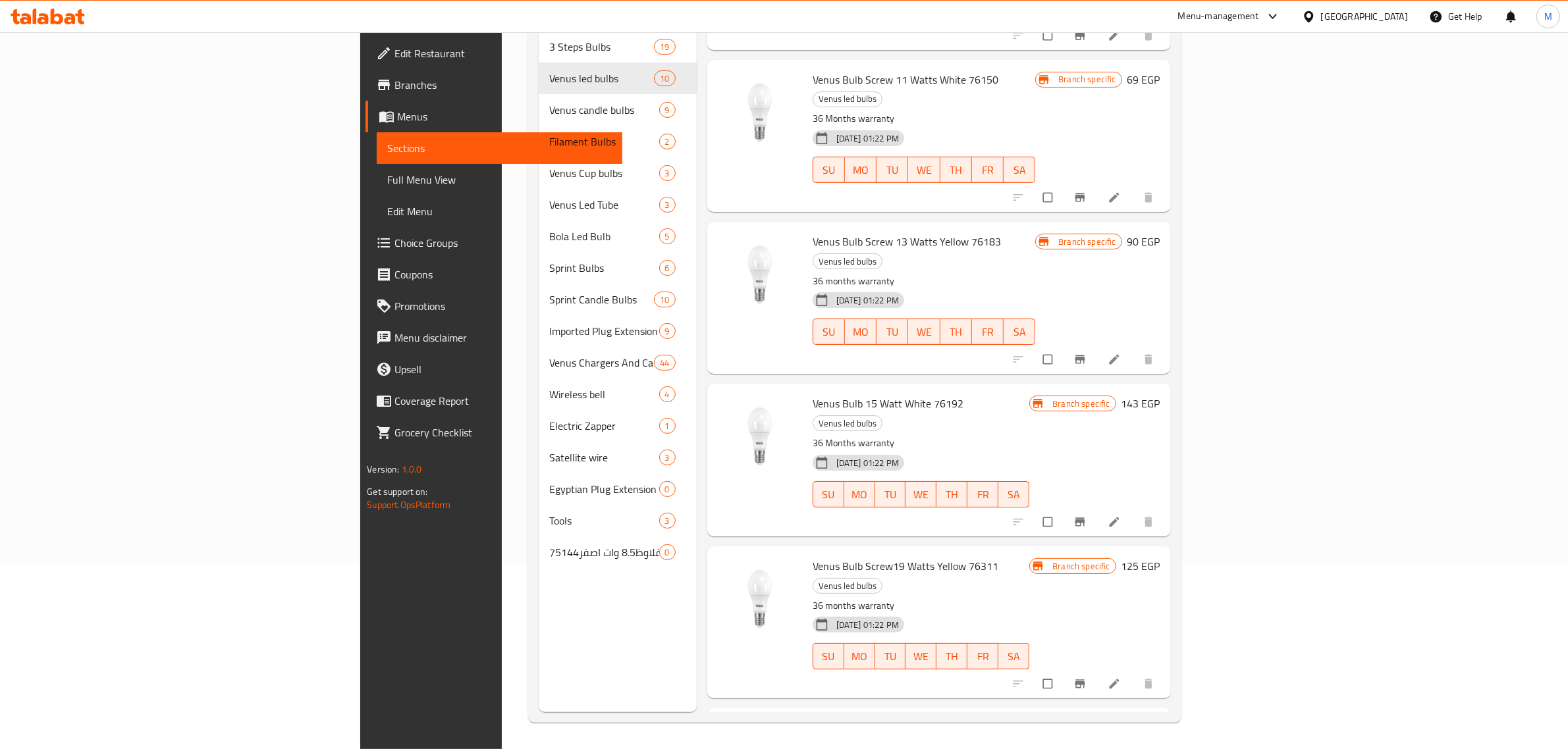
click at [558, 598] on div "Menu sections 3 Steps Bulbs 19 Venus led bulbs 10 Venus candle bulbs 9 Filament…" at bounding box center [618, 337] width 158 height 749
click at [1046, 547] on div "Venus Bulb Screw19 Watts Yellow 76311 Venus led bulbs 36 months warranty 08-10-…" at bounding box center [939, 622] width 463 height 152
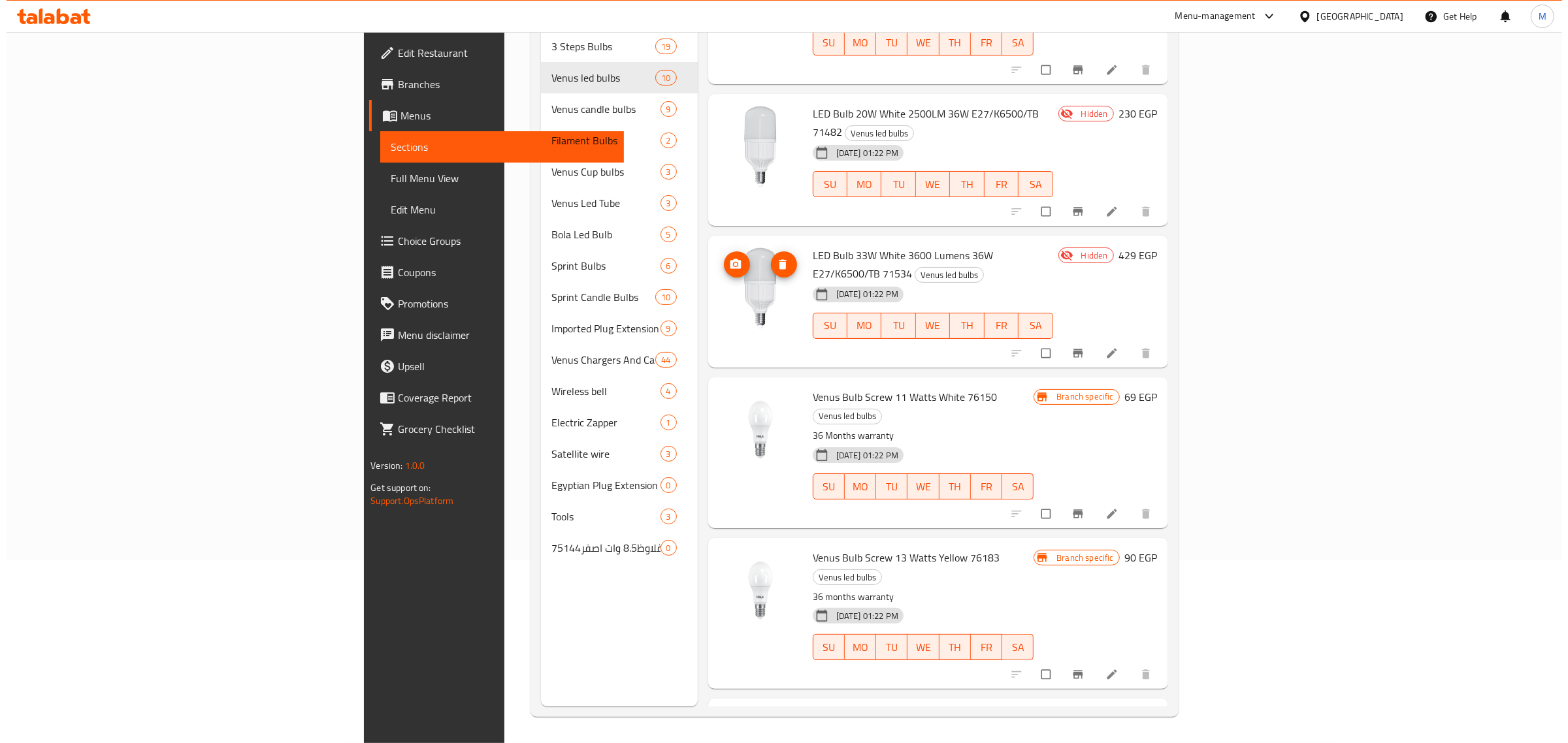
scroll to position [247, 0]
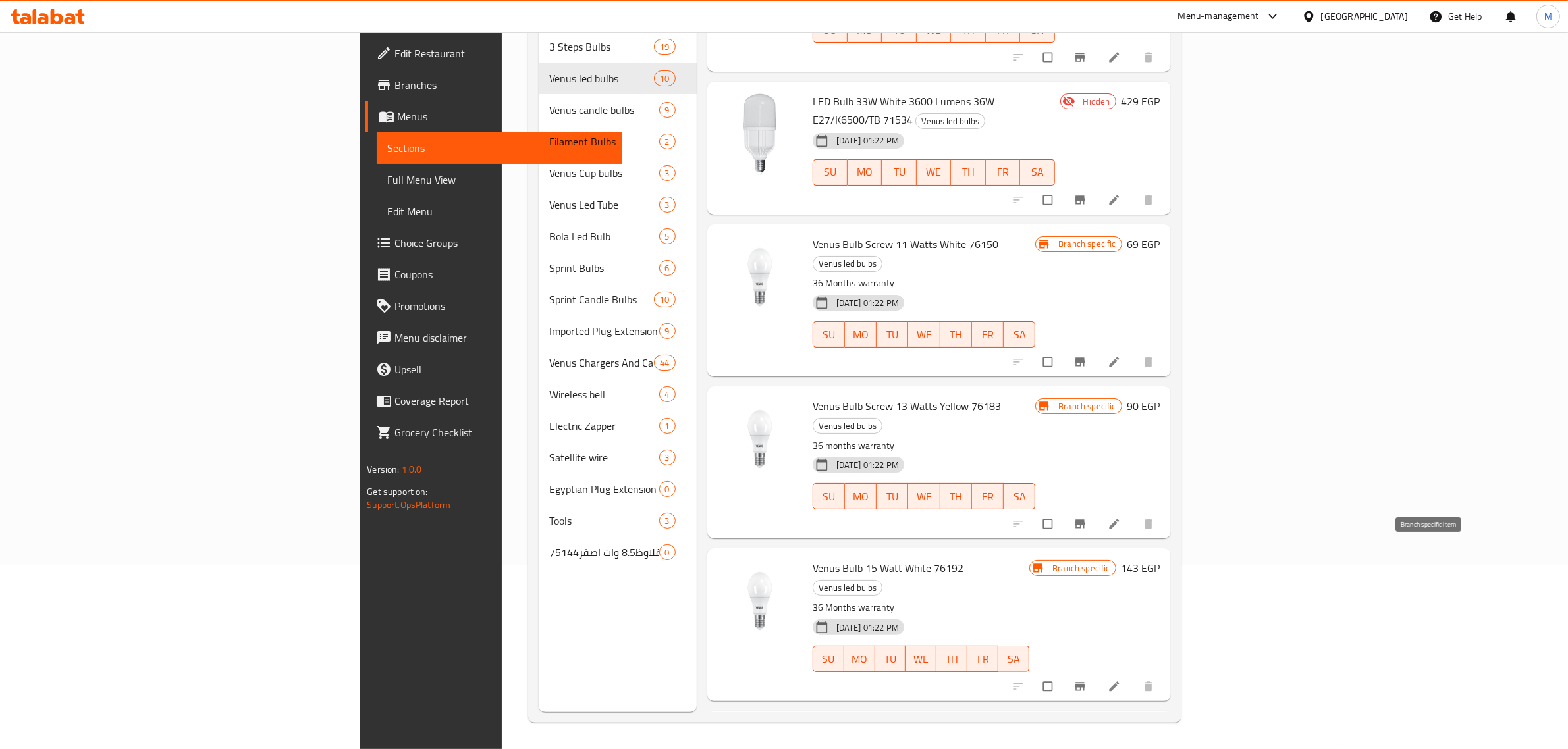
click at [1089, 680] on span "Branch-specific-item" at bounding box center [1081, 686] width 16 height 13
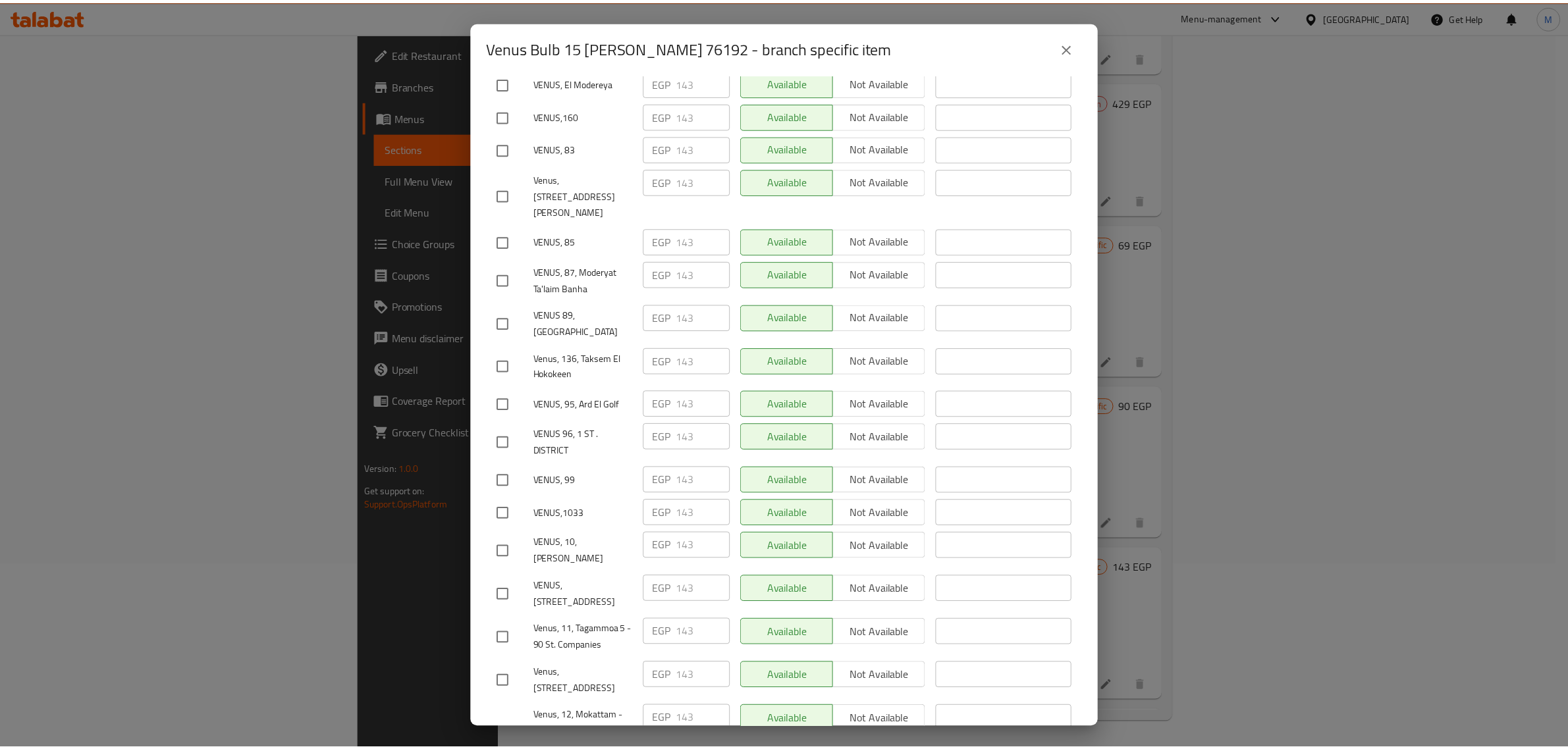
scroll to position [3456, 0]
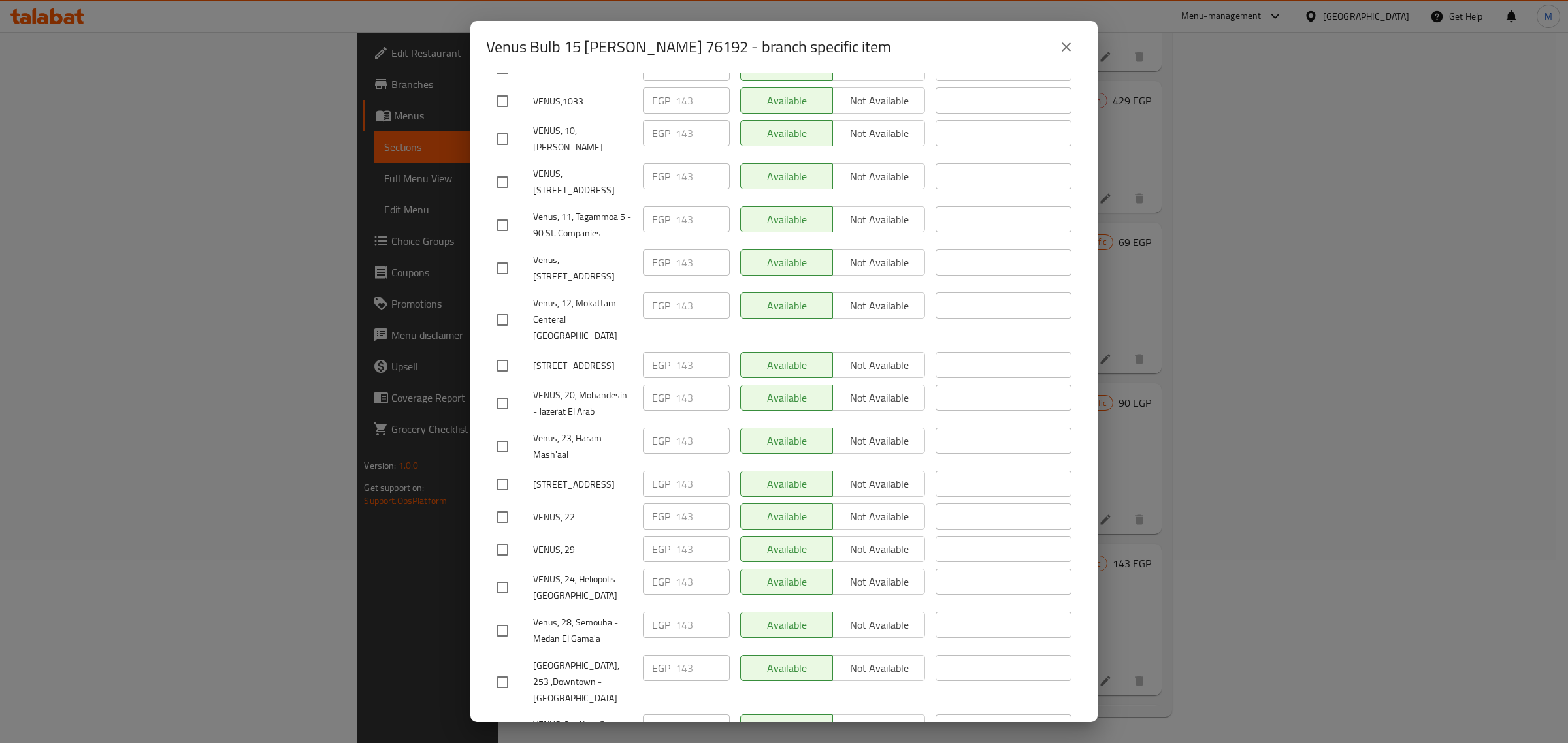
click at [1067, 44] on icon "close" at bounding box center [1067, 47] width 16 height 16
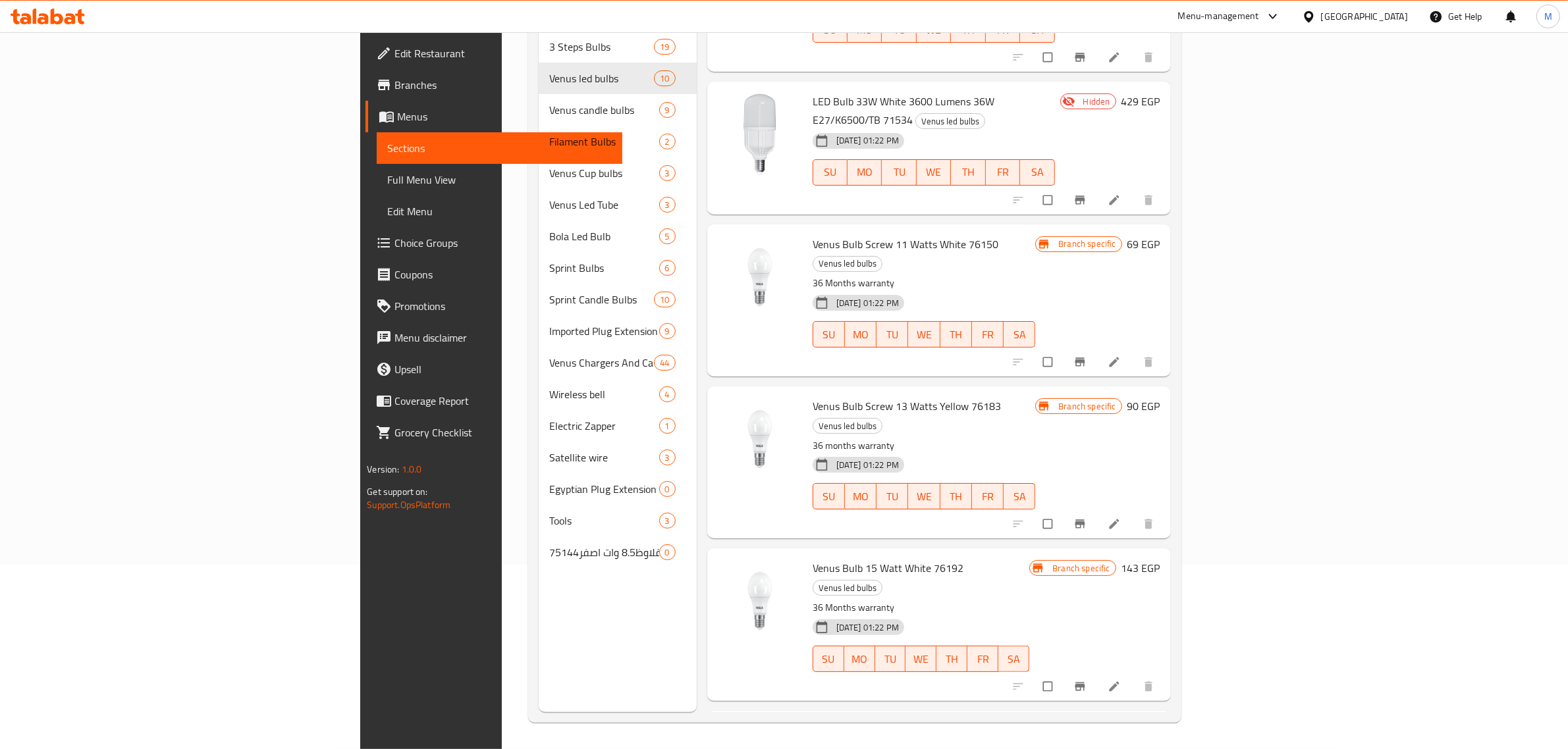
click at [1086, 680] on icon "Branch-specific-item" at bounding box center [1080, 686] width 13 height 13
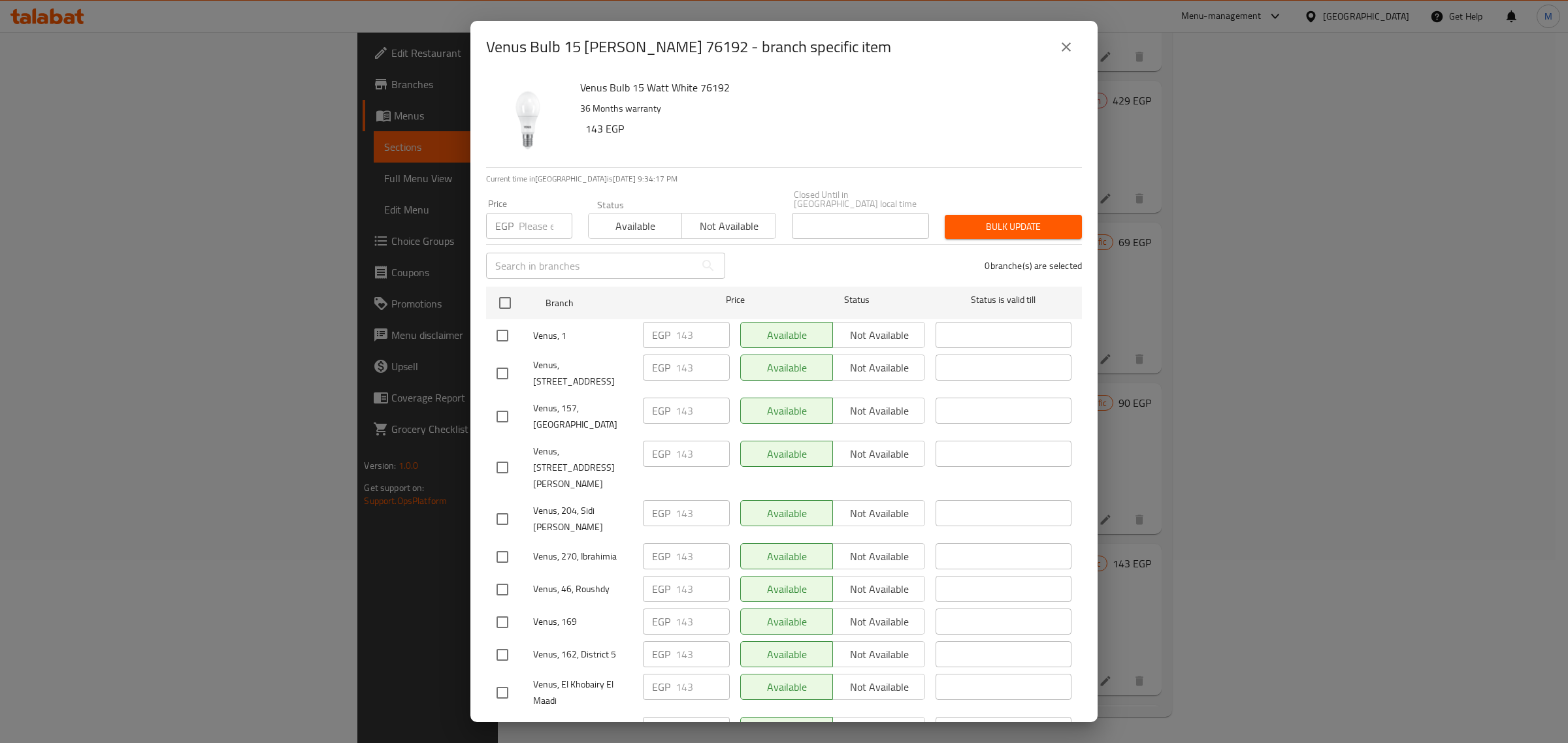
drag, startPoint x: 1066, startPoint y: 47, endPoint x: 1067, endPoint y: 64, distance: 17.0
click at [1067, 47] on icon "close" at bounding box center [1066, 47] width 9 height 9
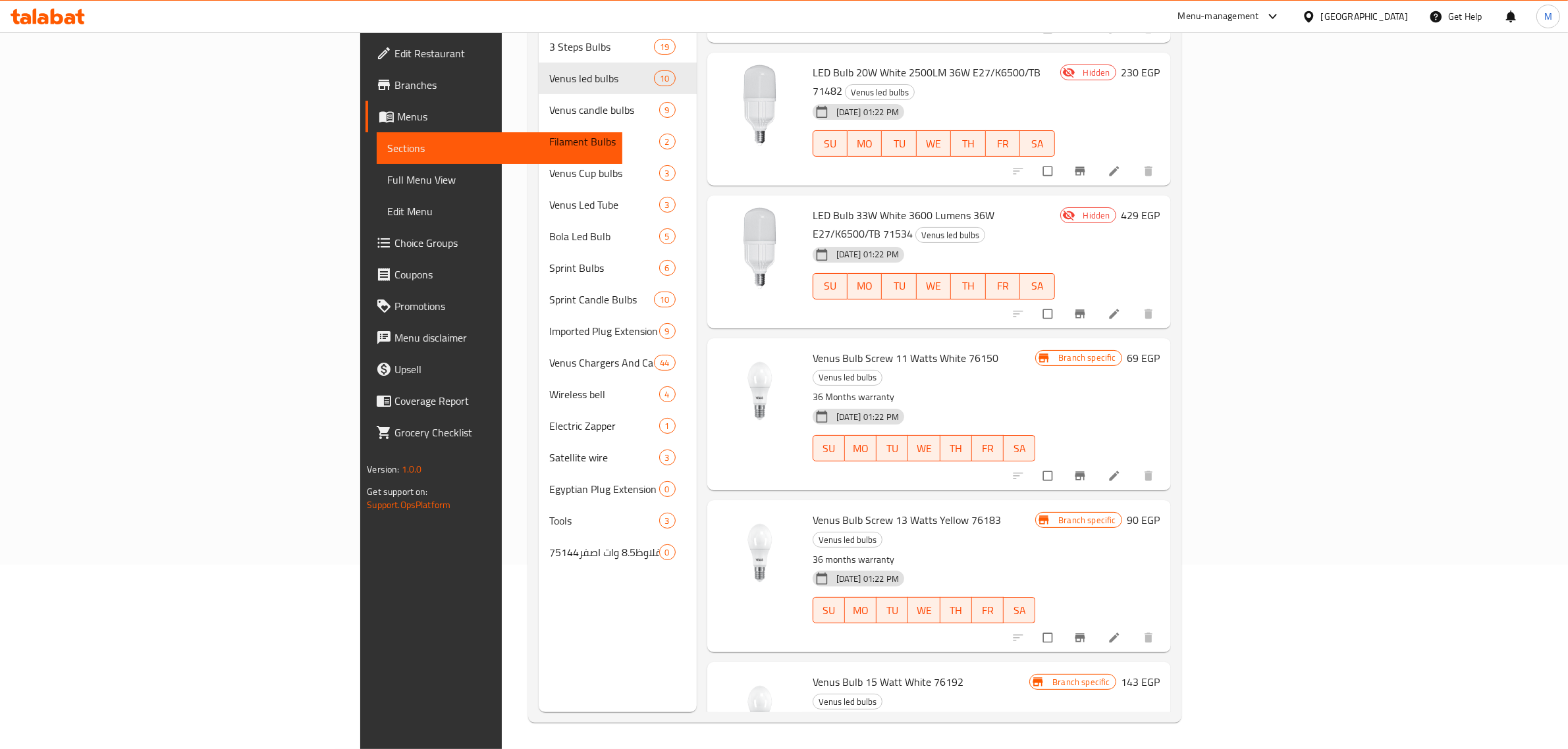
scroll to position [165, 0]
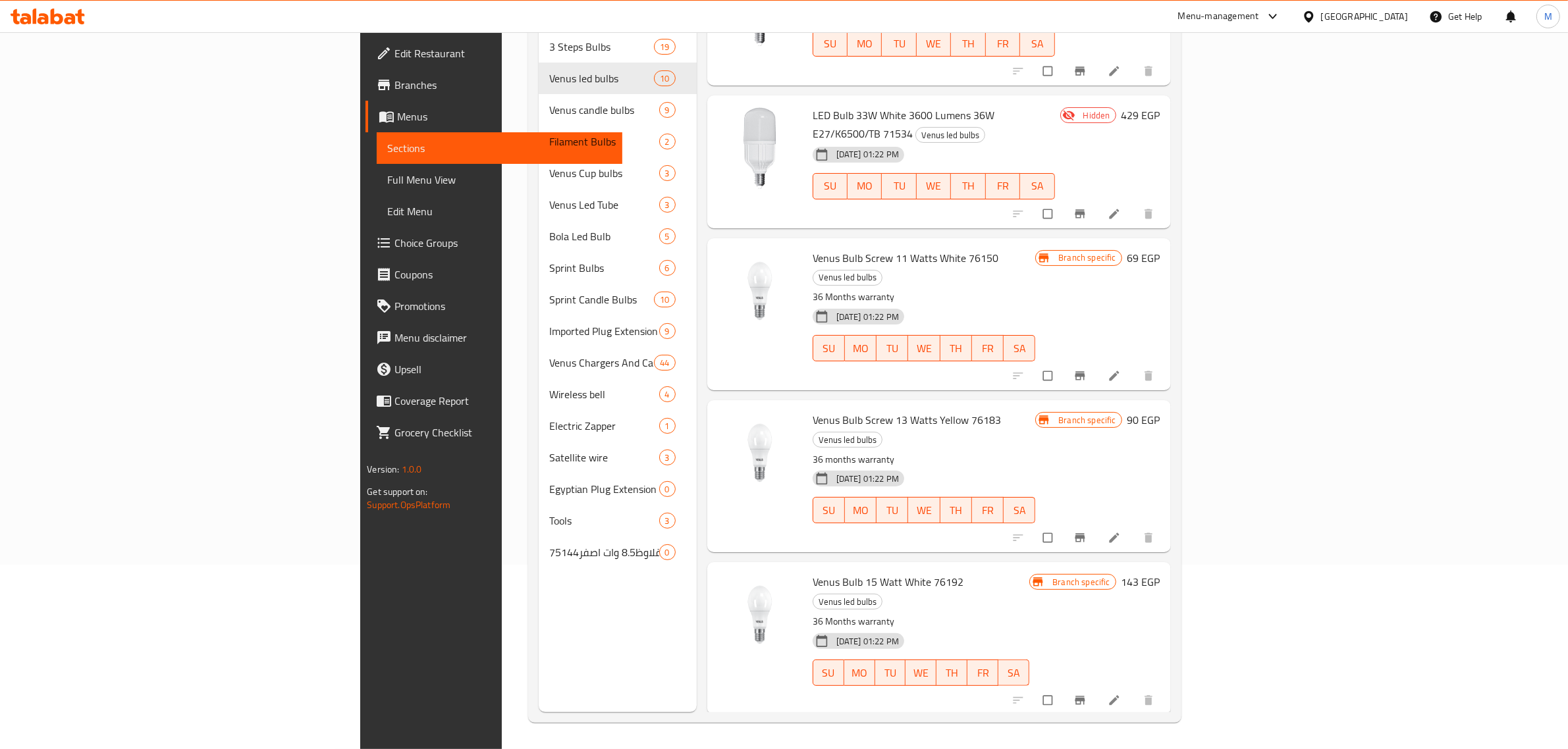
click at [956, 300] on div "Menu items Venus Bulb 15 Watt White 76192 Add Sort Manage items Venus Bulb Scre…" at bounding box center [933, 337] width 474 height 749
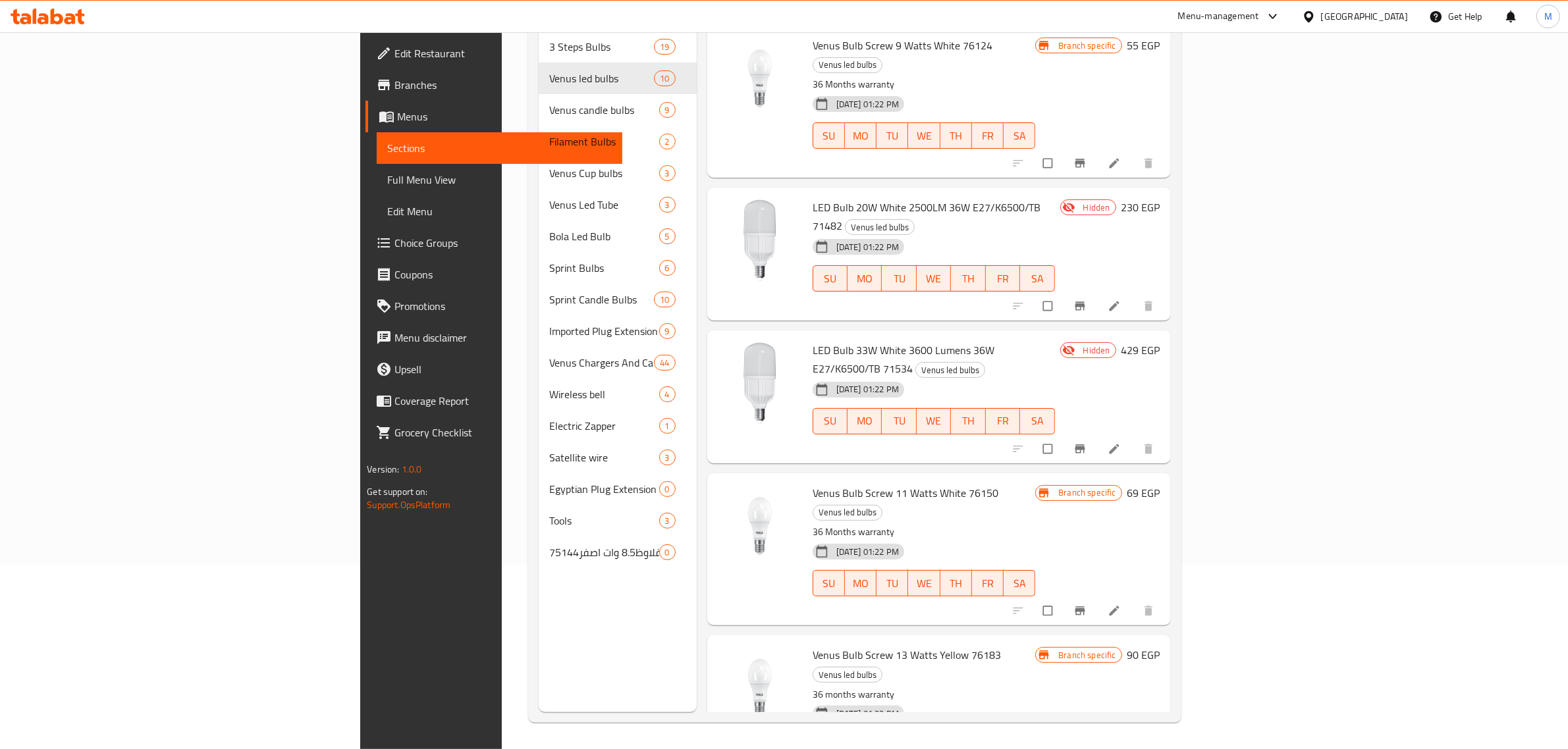
scroll to position [0, 0]
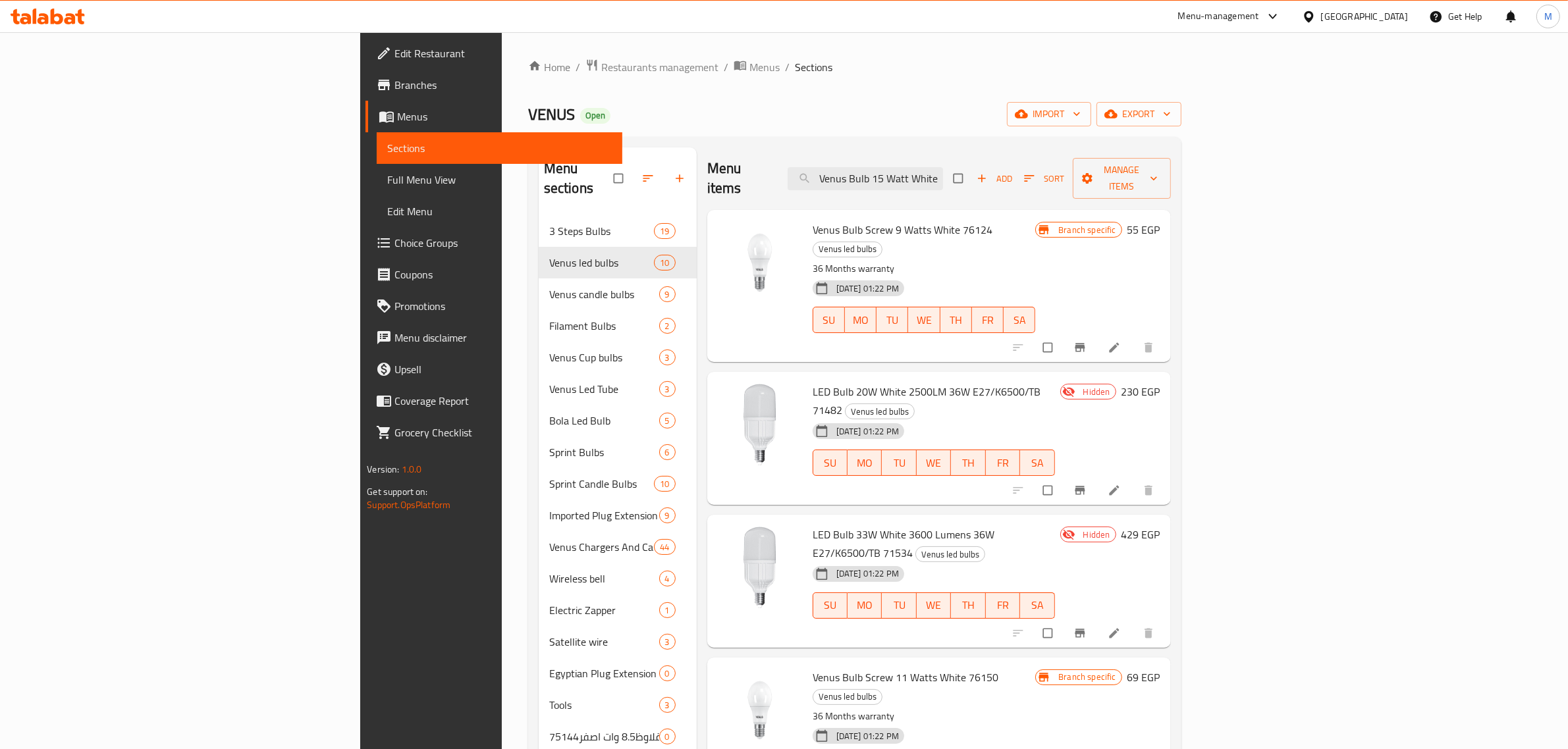
drag, startPoint x: 932, startPoint y: 197, endPoint x: 930, endPoint y: 208, distance: 11.2
click at [932, 215] on div "Venus Bulb Screw 9 Watts White 76124 Venus led bulbs 36 Months warranty 08-10-2…" at bounding box center [924, 286] width 234 height 142
click at [882, 242] on span "Venus led bulbs" at bounding box center [847, 249] width 68 height 15
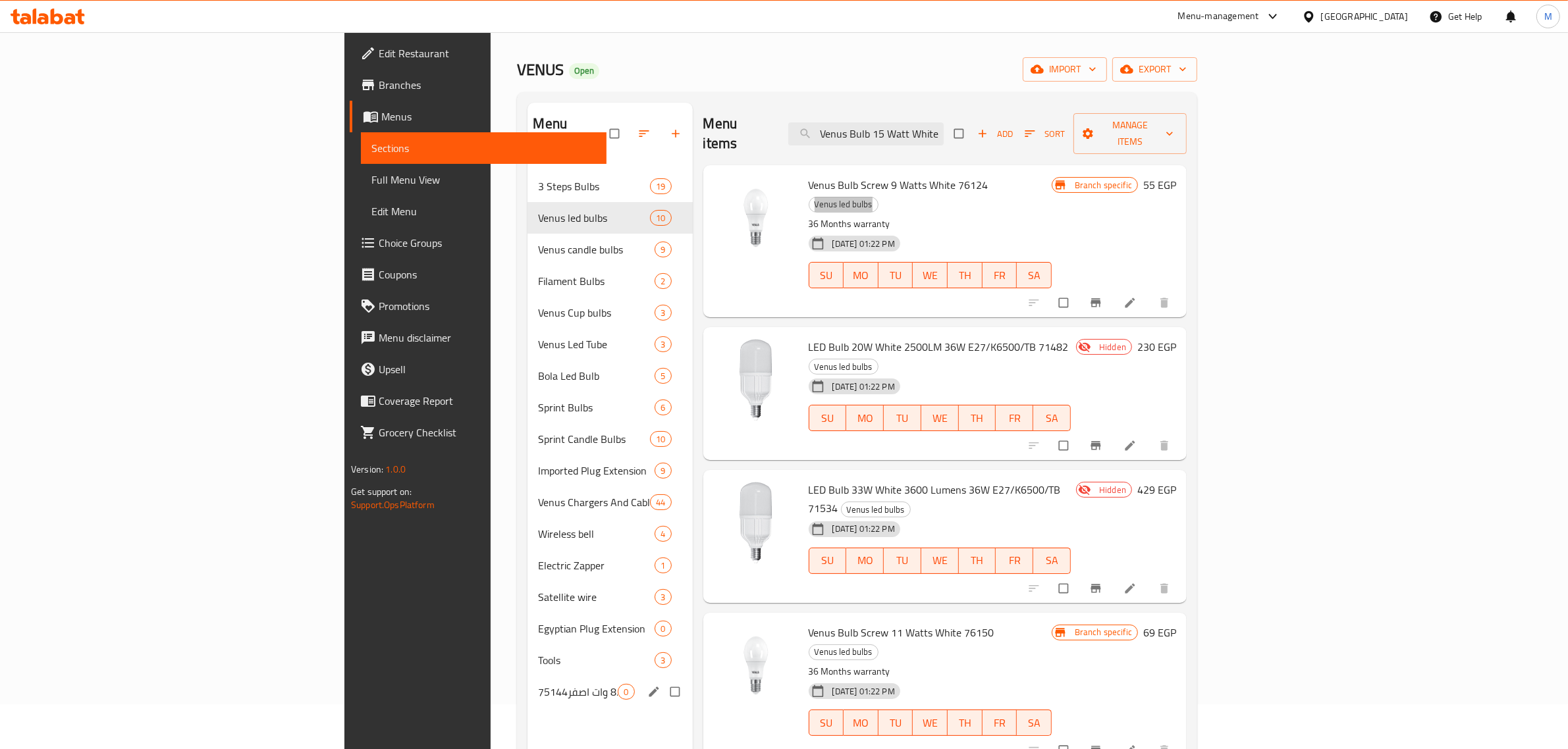
scroll to position [21, 0]
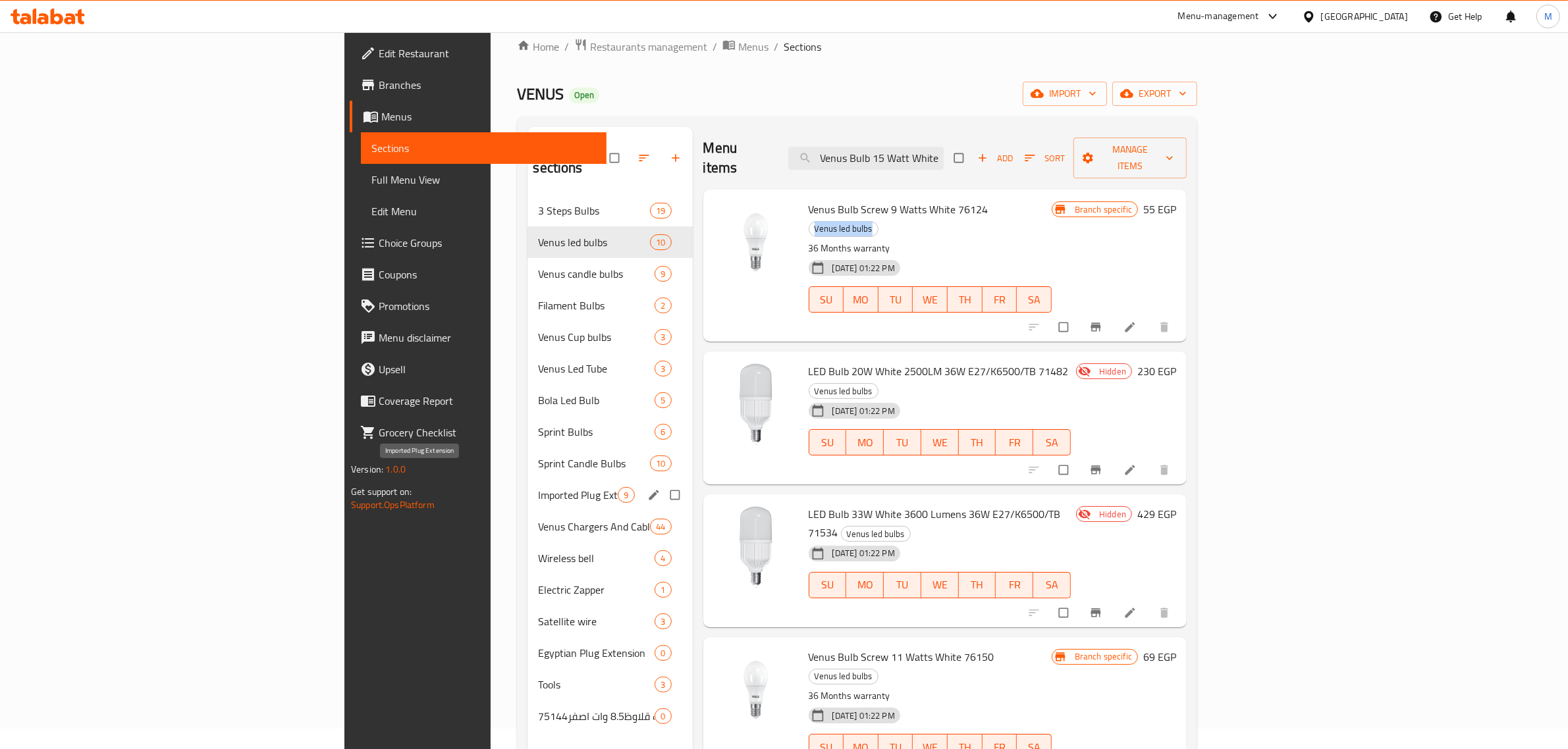
click at [538, 487] on span "Imported Plug Extension" at bounding box center [578, 495] width 80 height 16
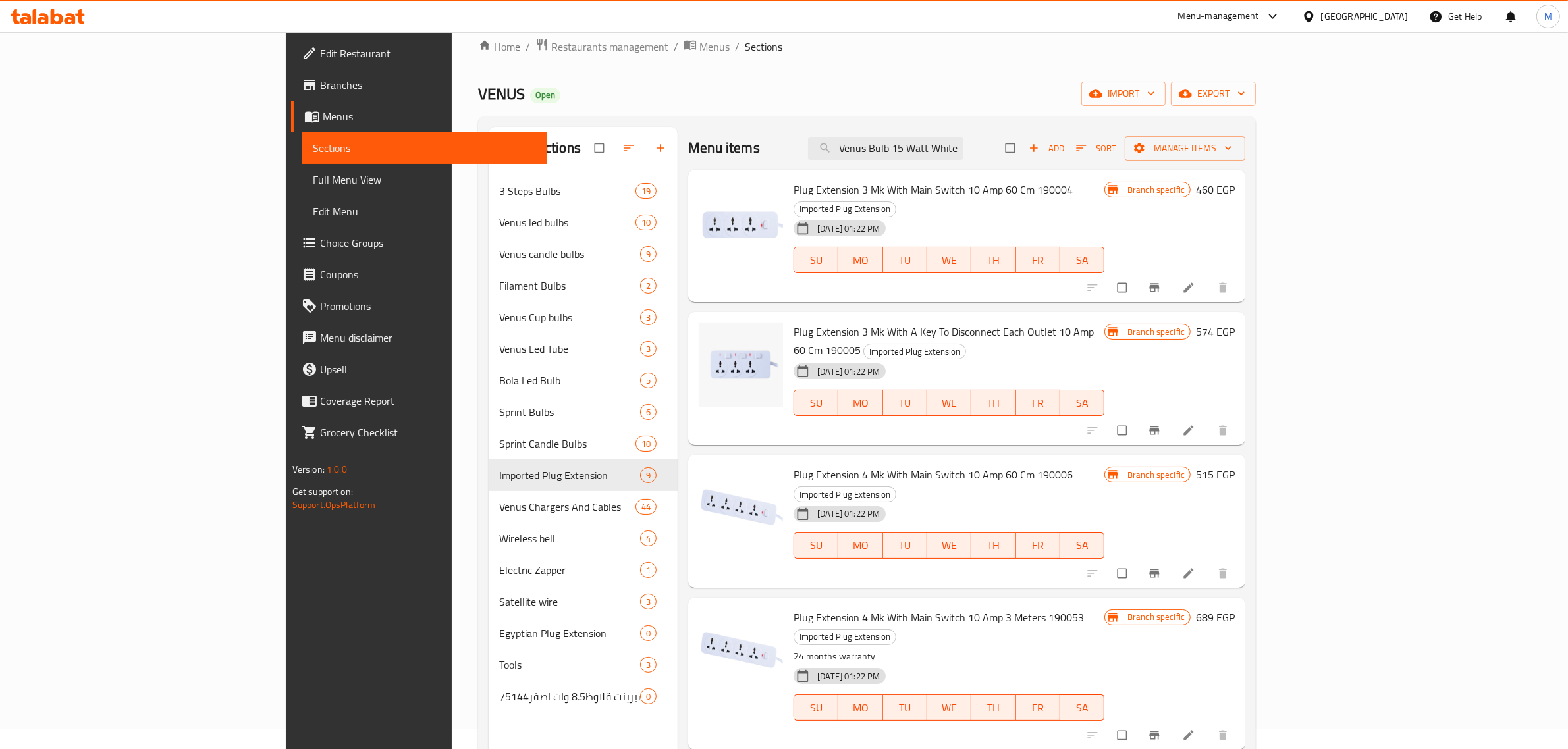
click at [895, 202] on span "Imported Plug Extension" at bounding box center [845, 209] width 101 height 15
copy div "Imported Plug Extension"
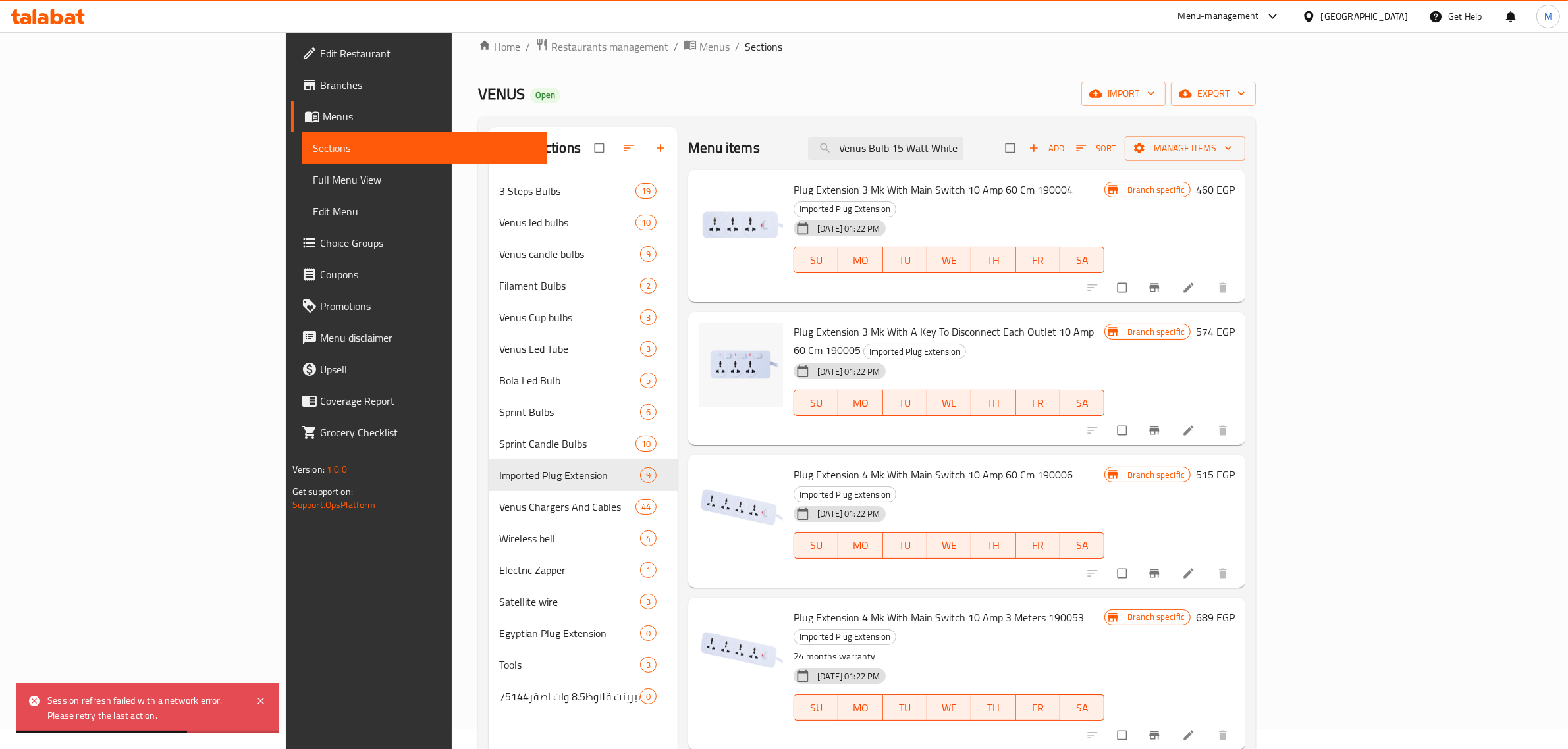
click at [1386, 11] on div "Egypt" at bounding box center [1364, 16] width 87 height 14
click at [1267, 341] on div "[GEOGRAPHIC_DATA]" at bounding box center [1265, 346] width 87 height 14
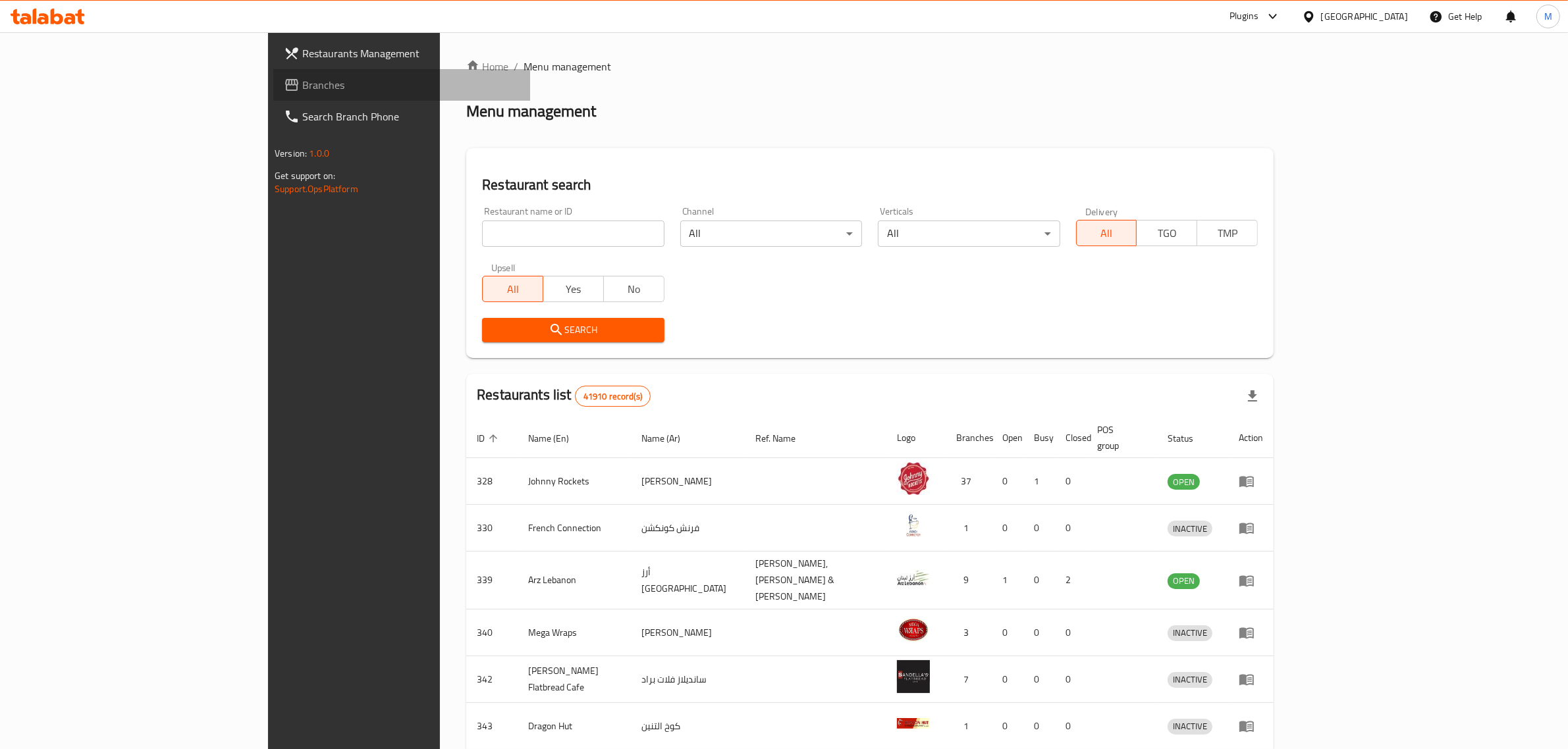
click at [302, 83] on span "Branches" at bounding box center [411, 85] width 217 height 16
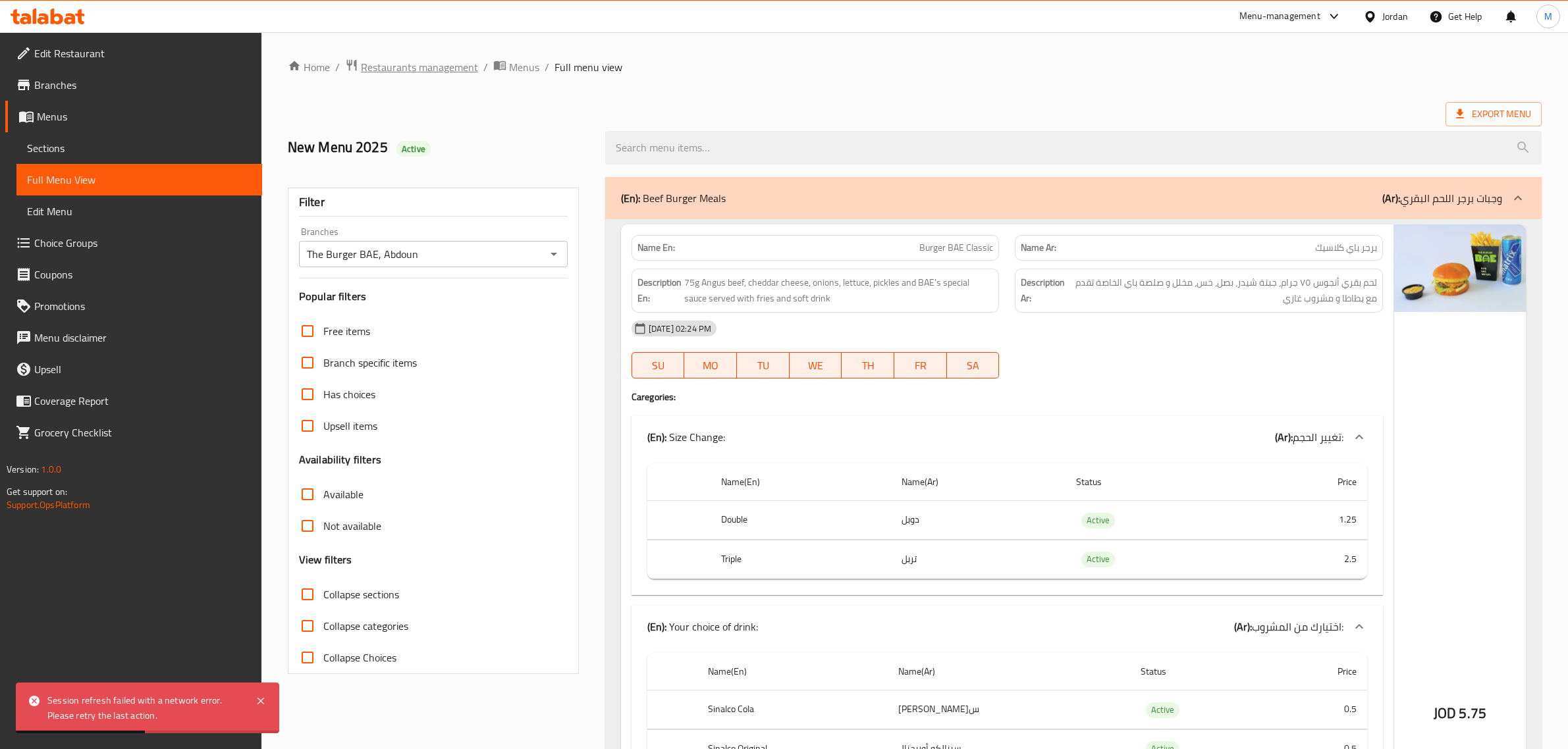
click at [425, 69] on span "Restaurants management" at bounding box center [419, 67] width 117 height 16
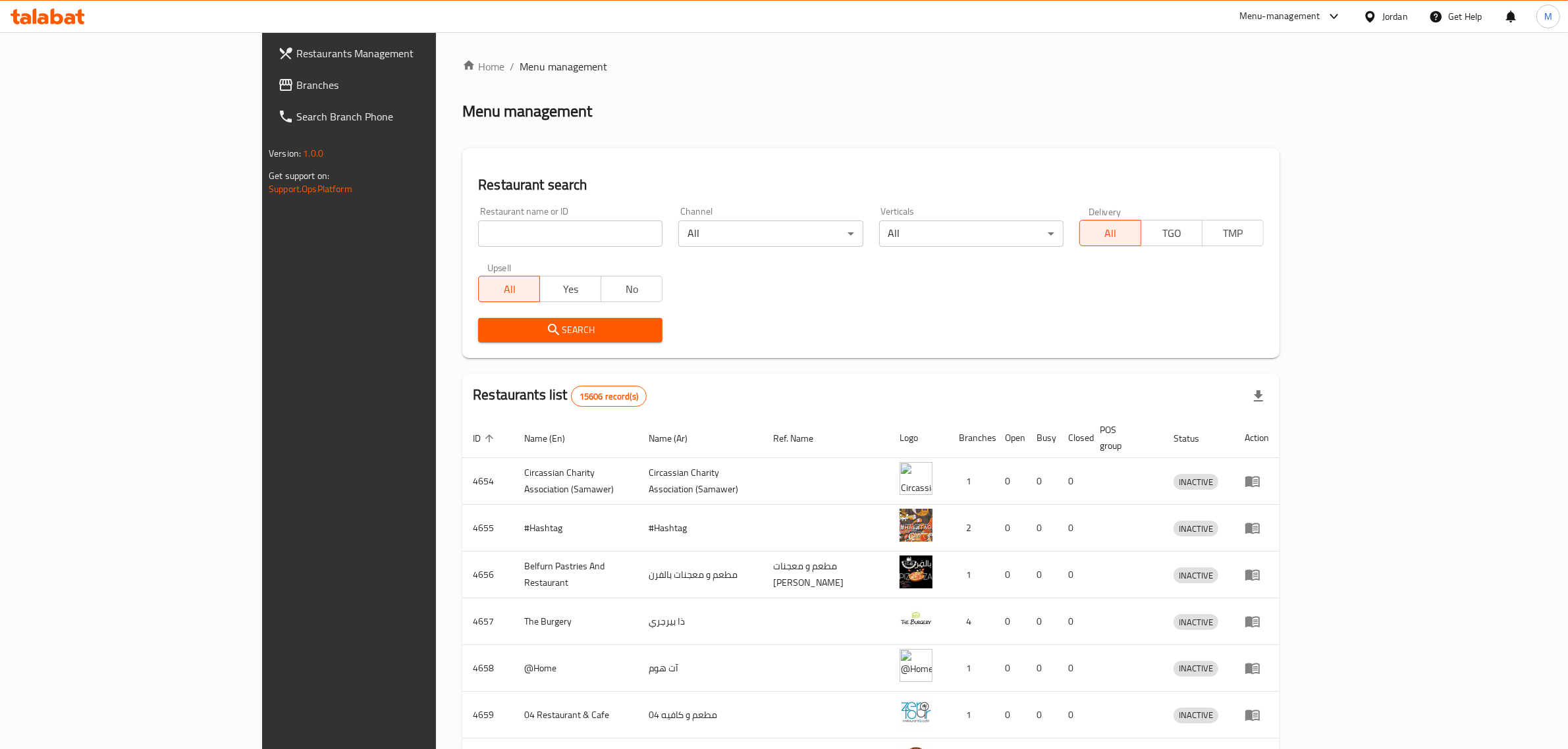
click at [1279, 138] on div "Home / Menu management Menu management Restaurant search Restaurant name or ID …" at bounding box center [871, 515] width 817 height 912
click at [1279, 83] on div "Home / Menu management Menu management Restaurant search Restaurant name or ID …" at bounding box center [871, 515] width 817 height 912
click at [1393, 13] on div "Jordan" at bounding box center [1395, 16] width 26 height 14
click at [1243, 353] on div "[GEOGRAPHIC_DATA] [GEOGRAPHIC_DATA] [GEOGRAPHIC_DATA] [GEOGRAPHIC_DATA] [GEOGRA…" at bounding box center [1308, 198] width 197 height 326
click at [1244, 347] on div "[GEOGRAPHIC_DATA]" at bounding box center [1265, 345] width 87 height 14
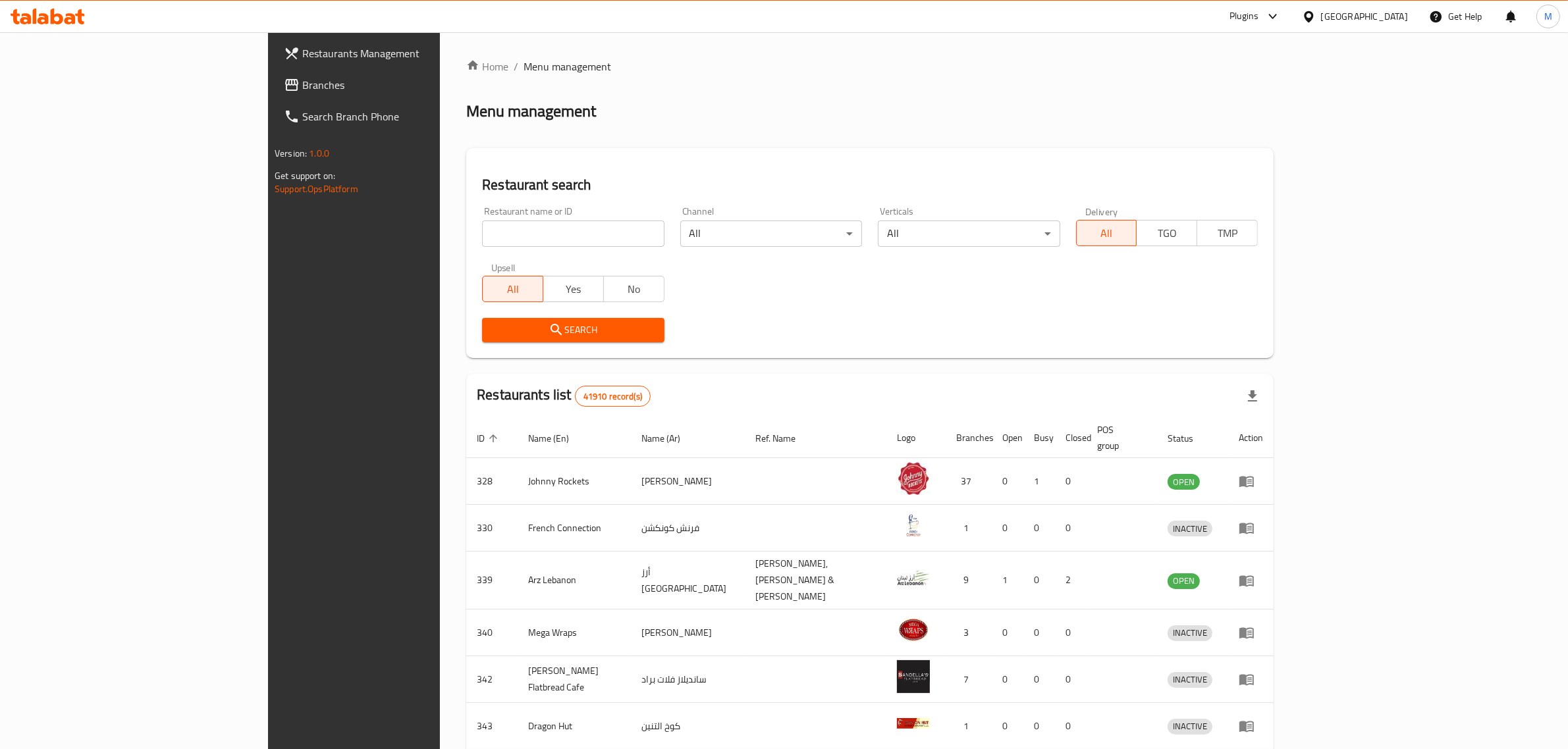
click at [302, 77] on span "Branches" at bounding box center [411, 85] width 217 height 16
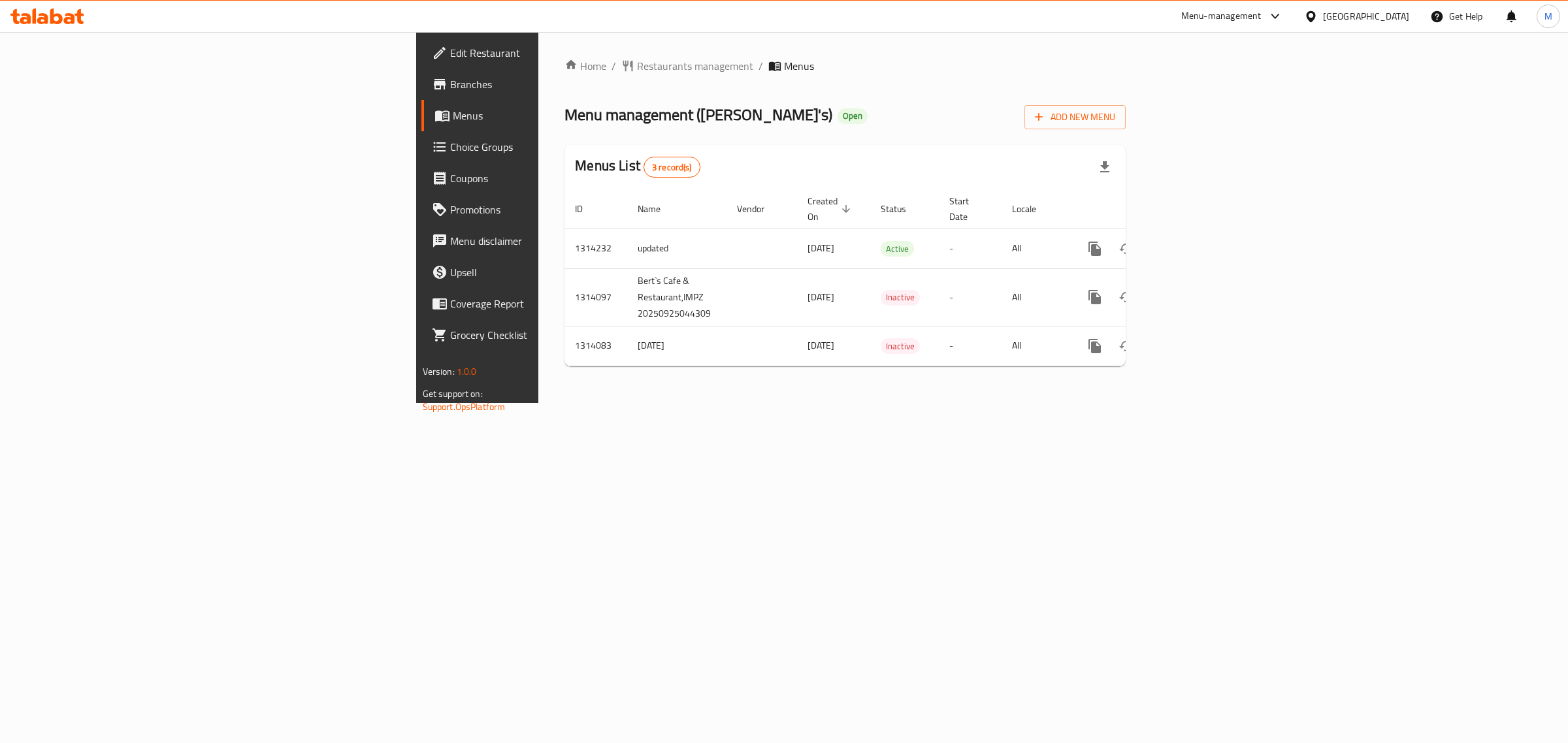
click at [716, 374] on div "Home / Restaurants management / Menus Menu management ( [PERSON_NAME] ) Open Ad…" at bounding box center [844, 217] width 613 height 371
click at [770, 390] on div "Home / Restaurants management / Menus Menu management ( [PERSON_NAME] ) Open Ad…" at bounding box center [844, 217] width 613 height 371
click at [854, 394] on div "Home / Restaurants management / Menus Menu management ( [PERSON_NAME] ) Open Ad…" at bounding box center [844, 217] width 613 height 371
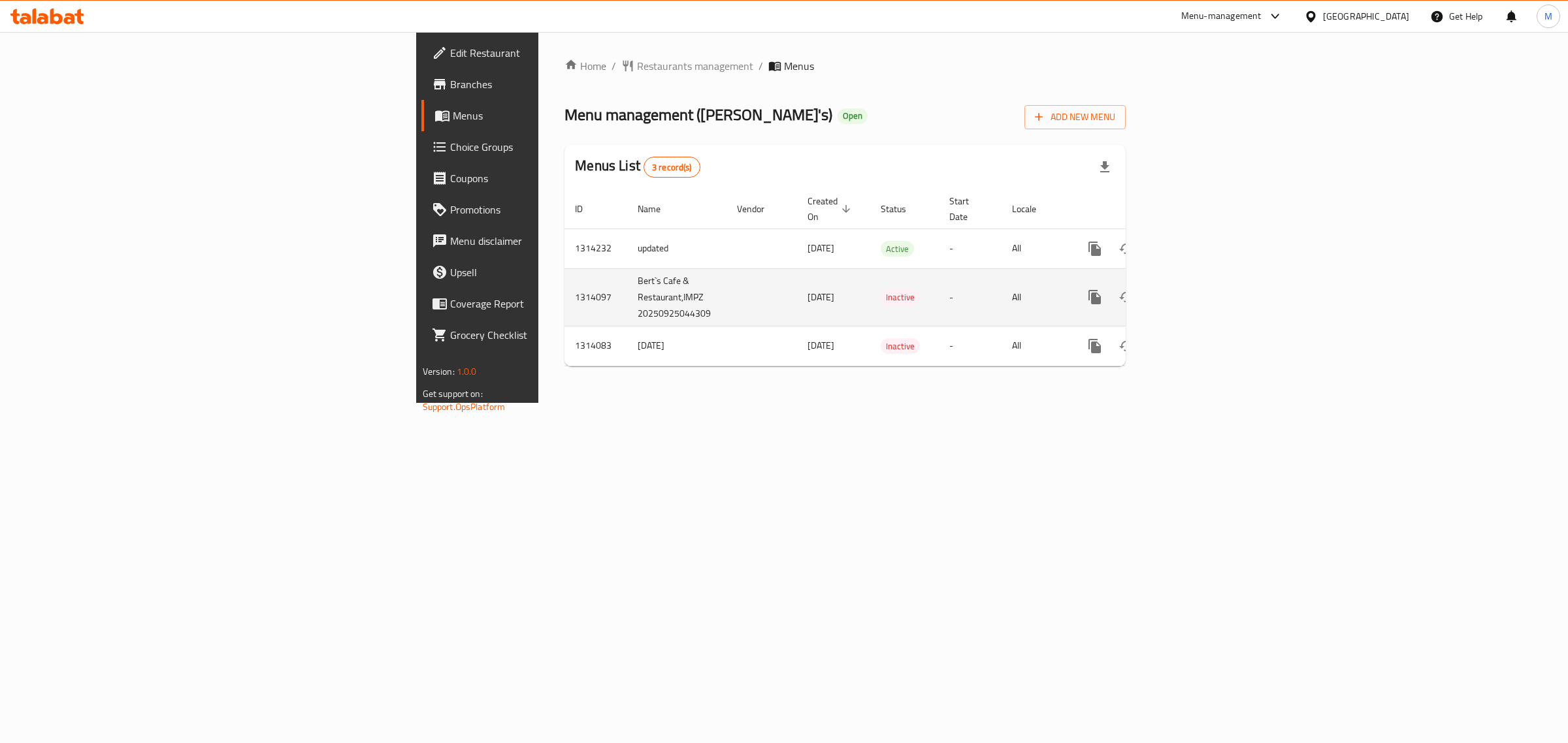
click at [1001, 291] on td "-" at bounding box center [970, 297] width 63 height 57
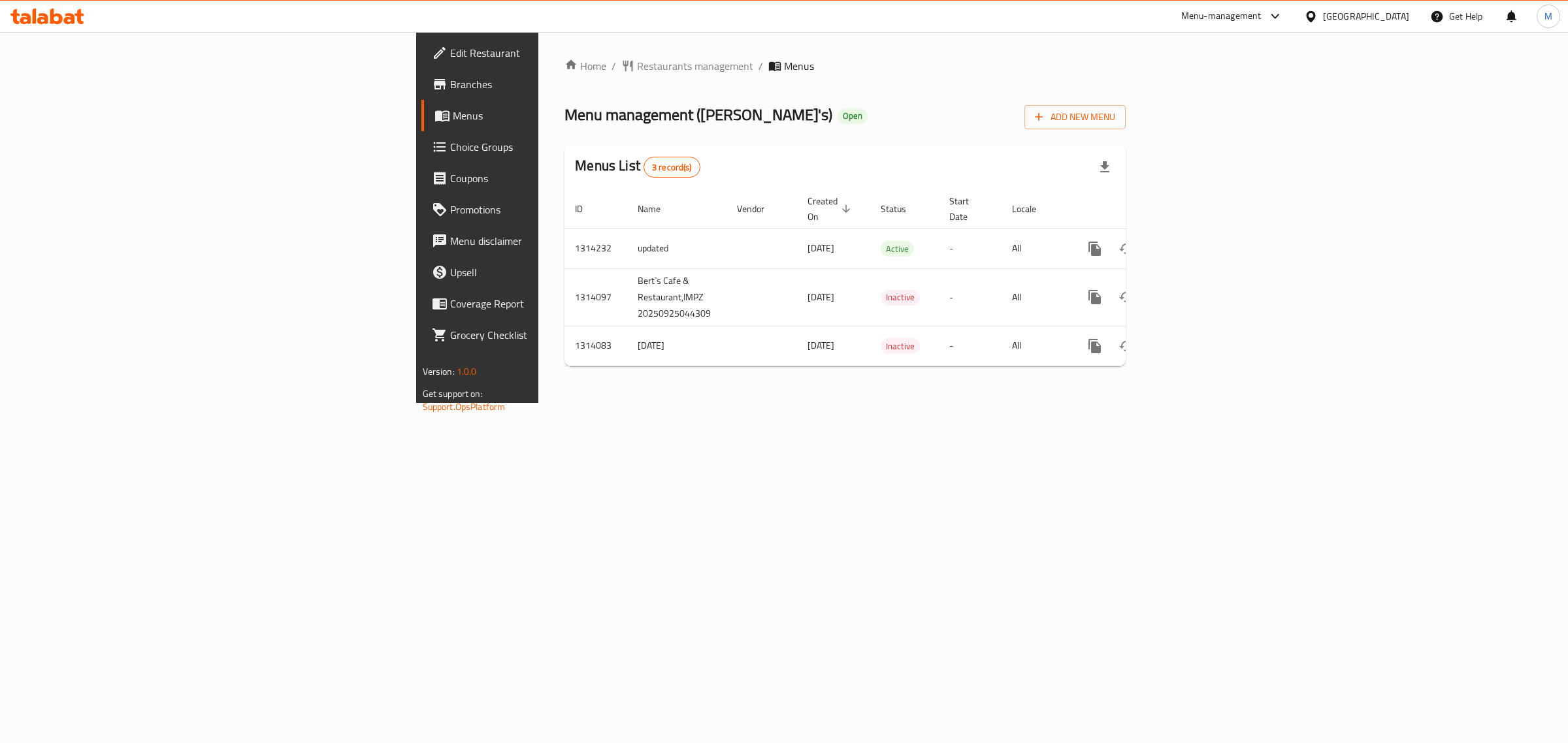
click at [917, 399] on div "Home / Restaurants management / Menus Menu management ( [PERSON_NAME] ) Open Ad…" at bounding box center [844, 217] width 613 height 371
click at [857, 403] on div "Home / Restaurants management / Menus Menu management ( [PERSON_NAME] ) Open Ad…" at bounding box center [844, 217] width 613 height 371
drag, startPoint x: 752, startPoint y: 390, endPoint x: 746, endPoint y: 386, distance: 7.2
click at [746, 386] on div "Home / Restaurants management / Menus Menu management ( [PERSON_NAME] ) Open Ad…" at bounding box center [844, 217] width 613 height 371
click at [1197, 241] on icon "enhanced table" at bounding box center [1189, 249] width 16 height 16
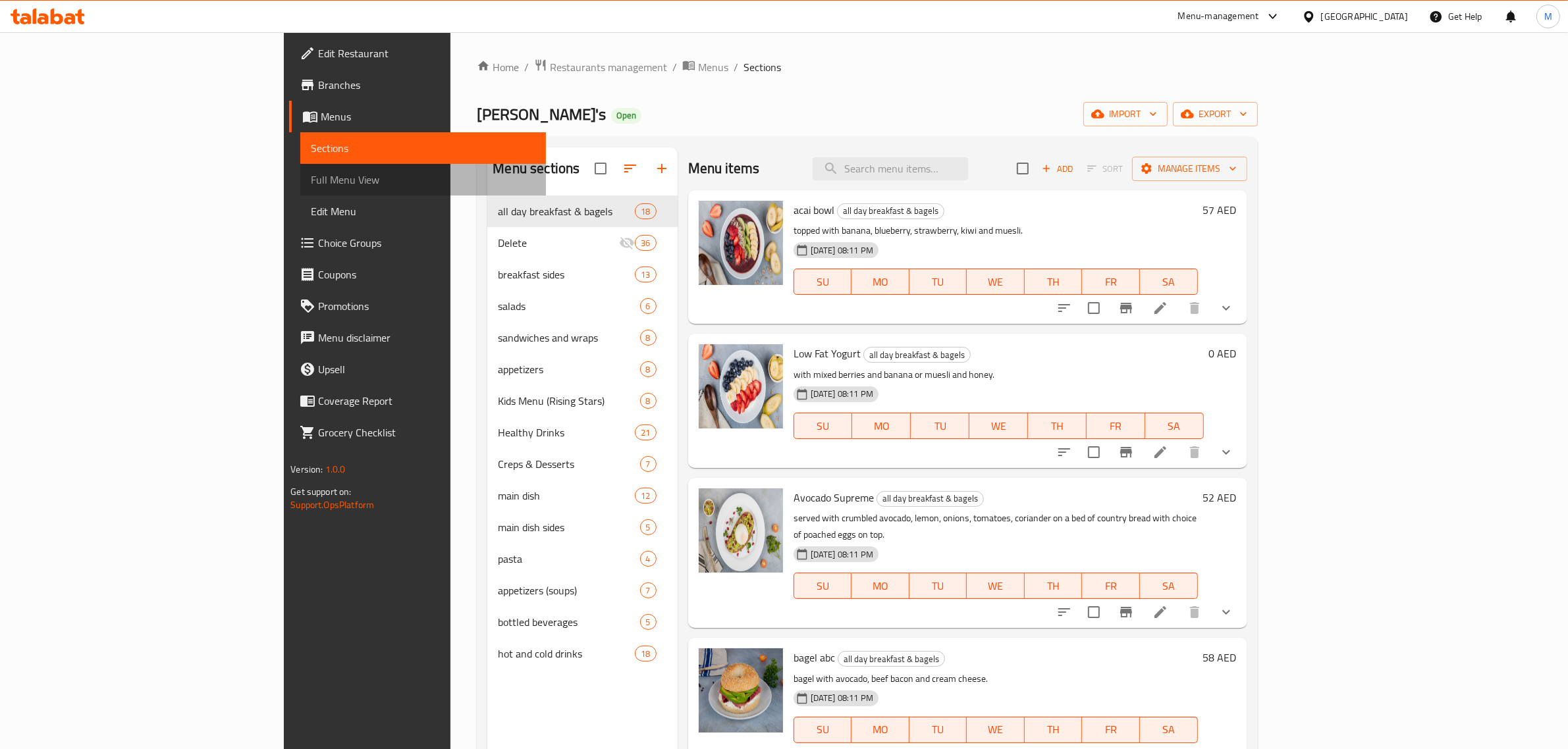
click at [311, 178] on span "Full Menu View" at bounding box center [423, 180] width 225 height 16
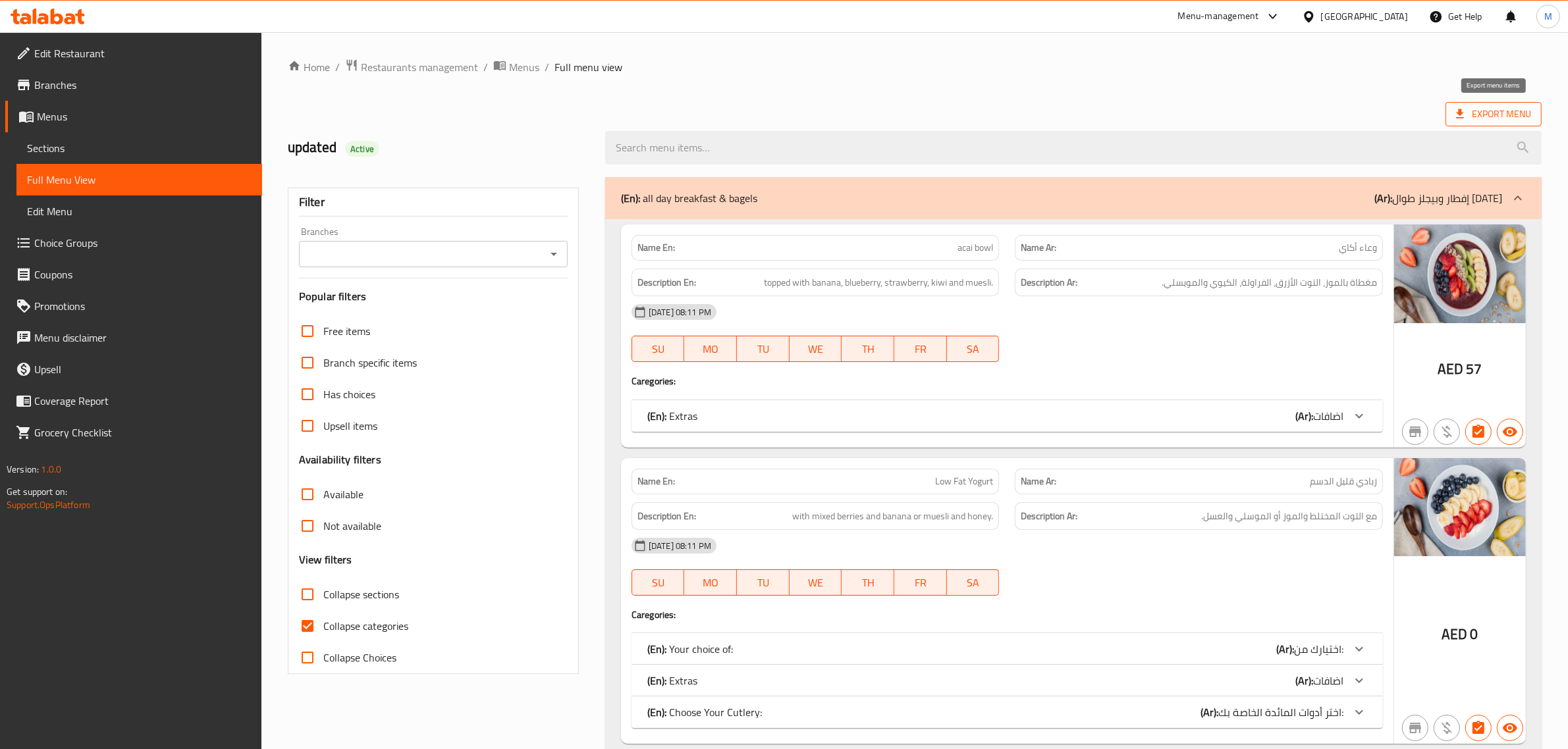
click at [1483, 112] on span "Export Menu" at bounding box center [1493, 114] width 75 height 16
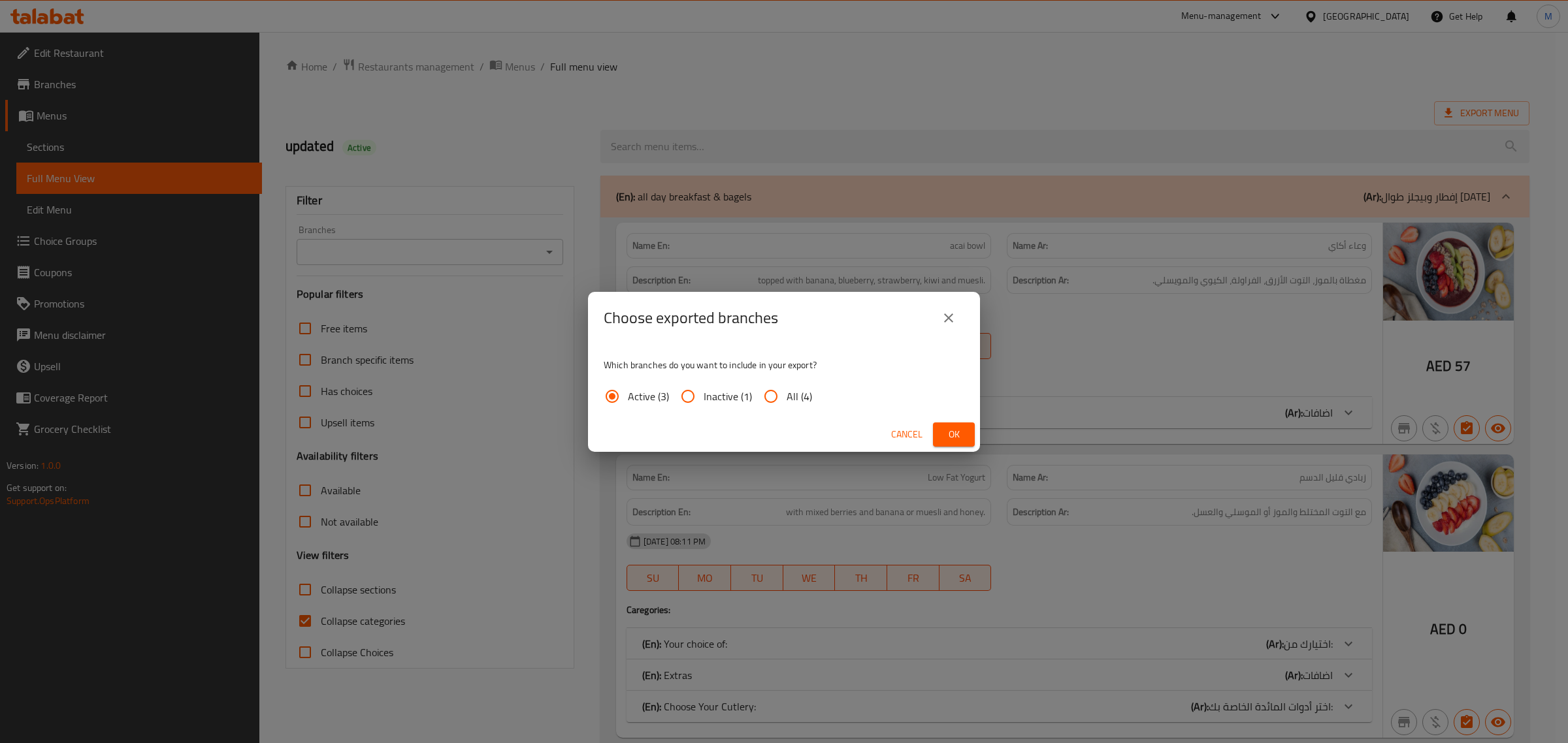
click at [781, 399] on input "All (4)" at bounding box center [771, 397] width 31 height 31
radio input "true"
click at [948, 430] on span "Ok" at bounding box center [954, 434] width 21 height 16
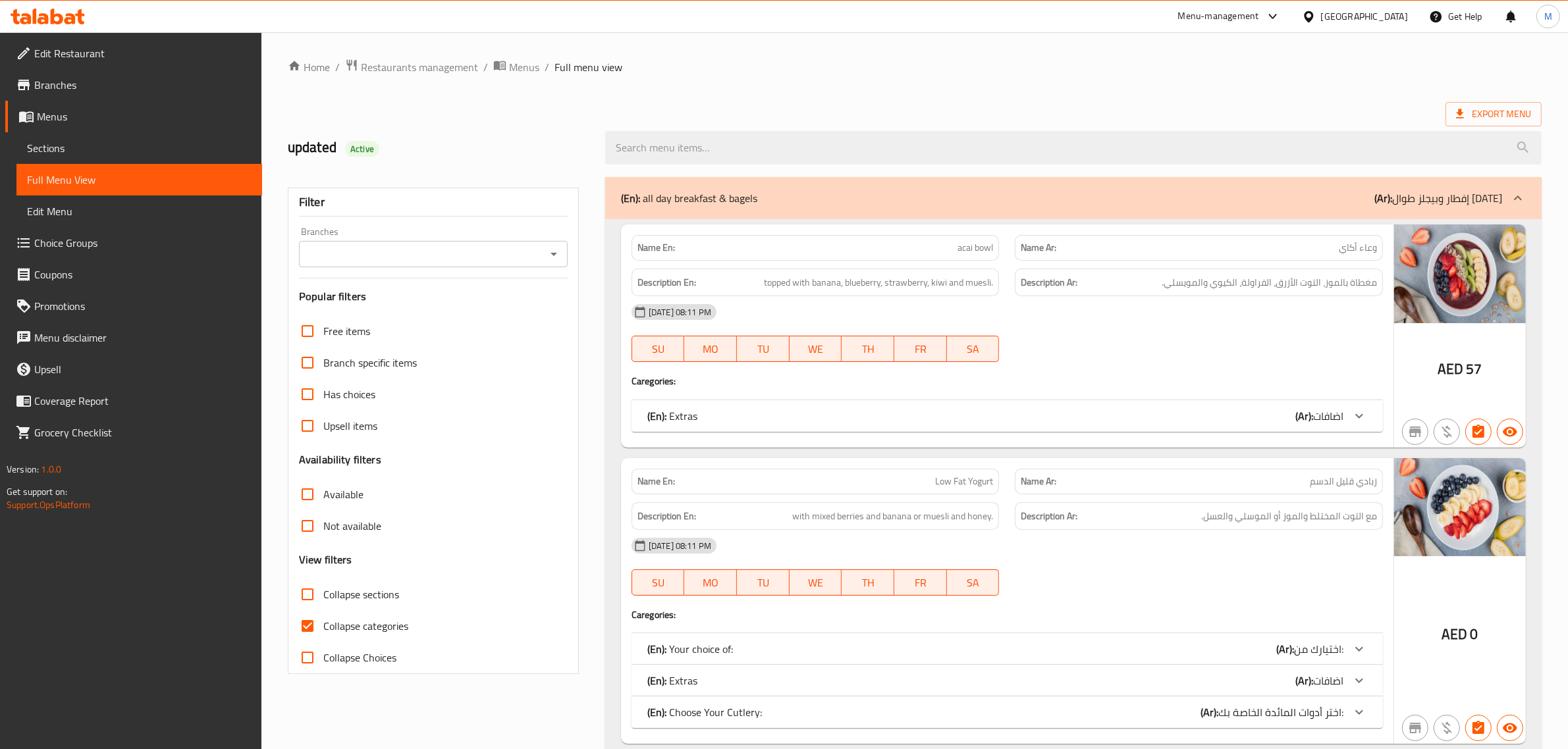
click at [587, 105] on div "Export Menu" at bounding box center [914, 114] width 1254 height 24
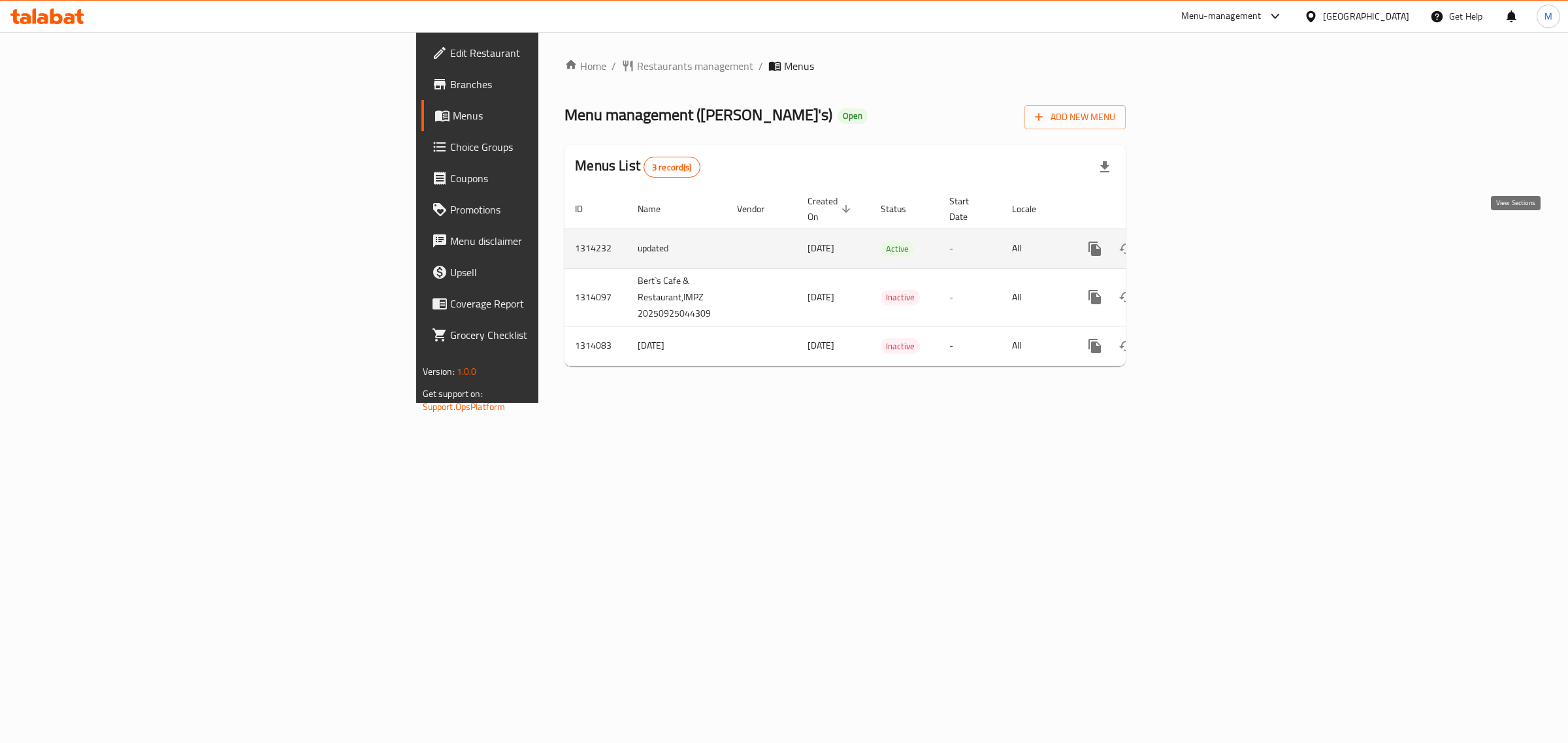
click at [1197, 241] on icon "enhanced table" at bounding box center [1189, 249] width 16 height 16
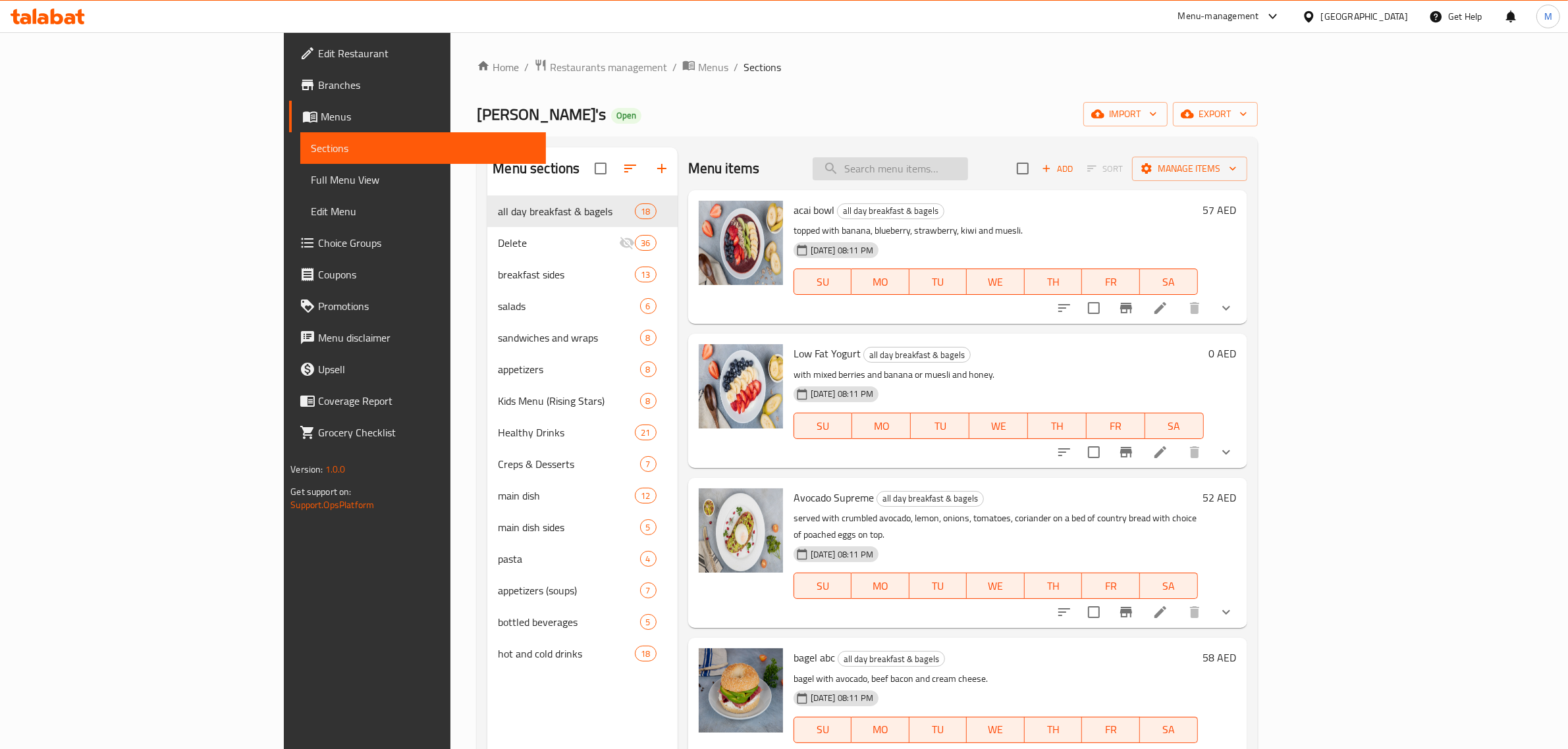
click at [968, 179] on input "search" at bounding box center [890, 169] width 155 height 23
paste input "Peach"
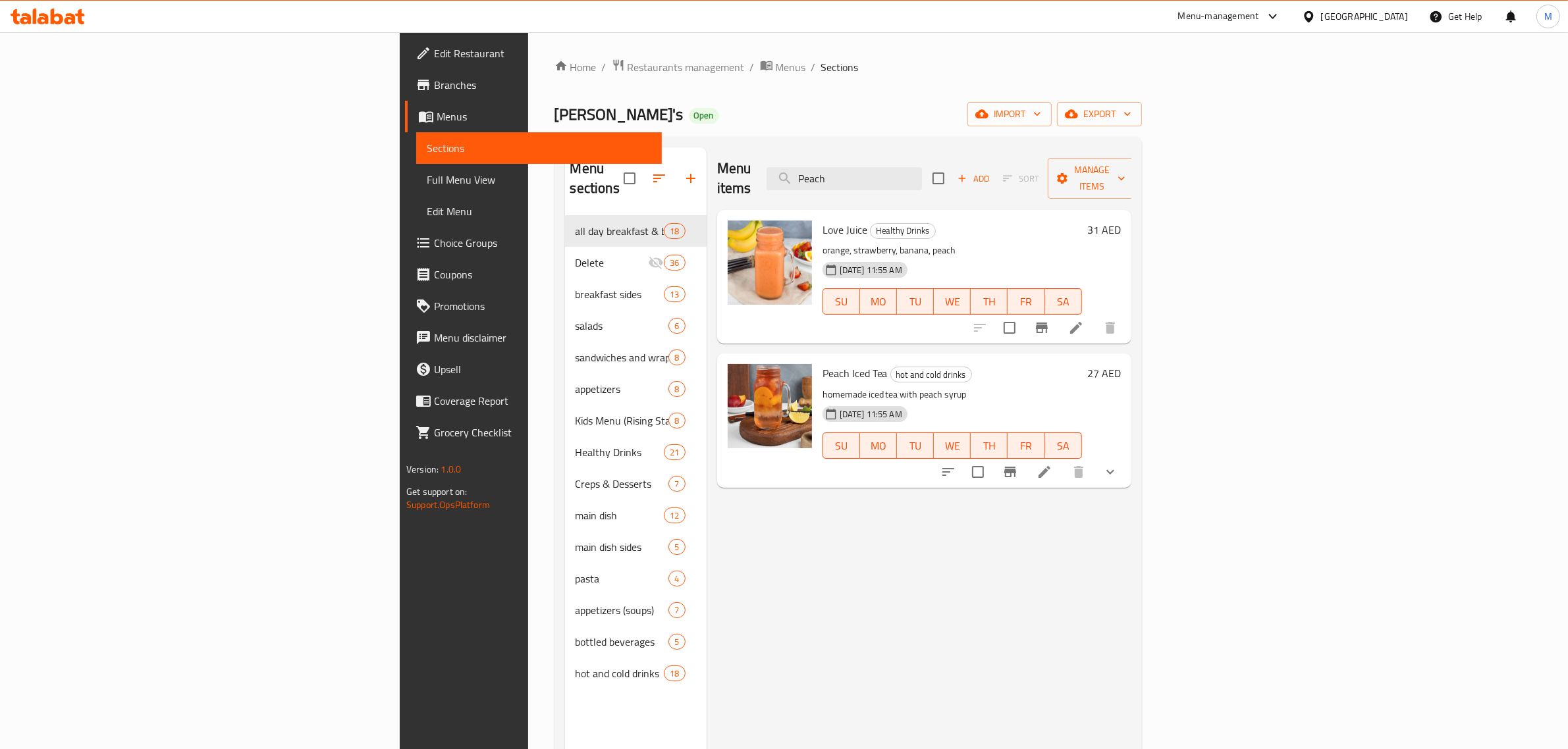
type input "Peach"
click at [706, 527] on div "Menu items Peach Add Sort Manage items Love Juice Healthy Drinks orange, strawb…" at bounding box center [919, 522] width 425 height 749
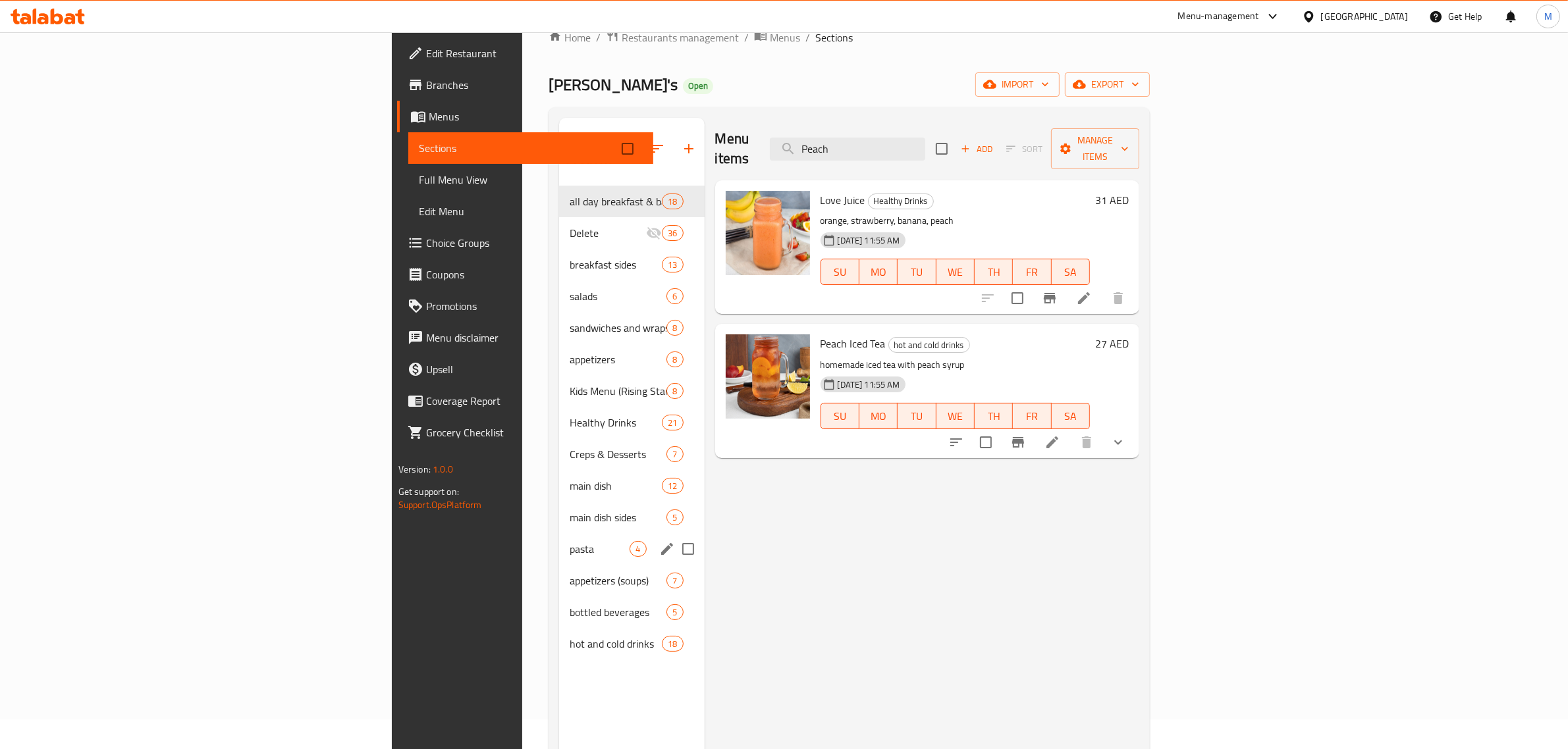
scroll to position [82, 0]
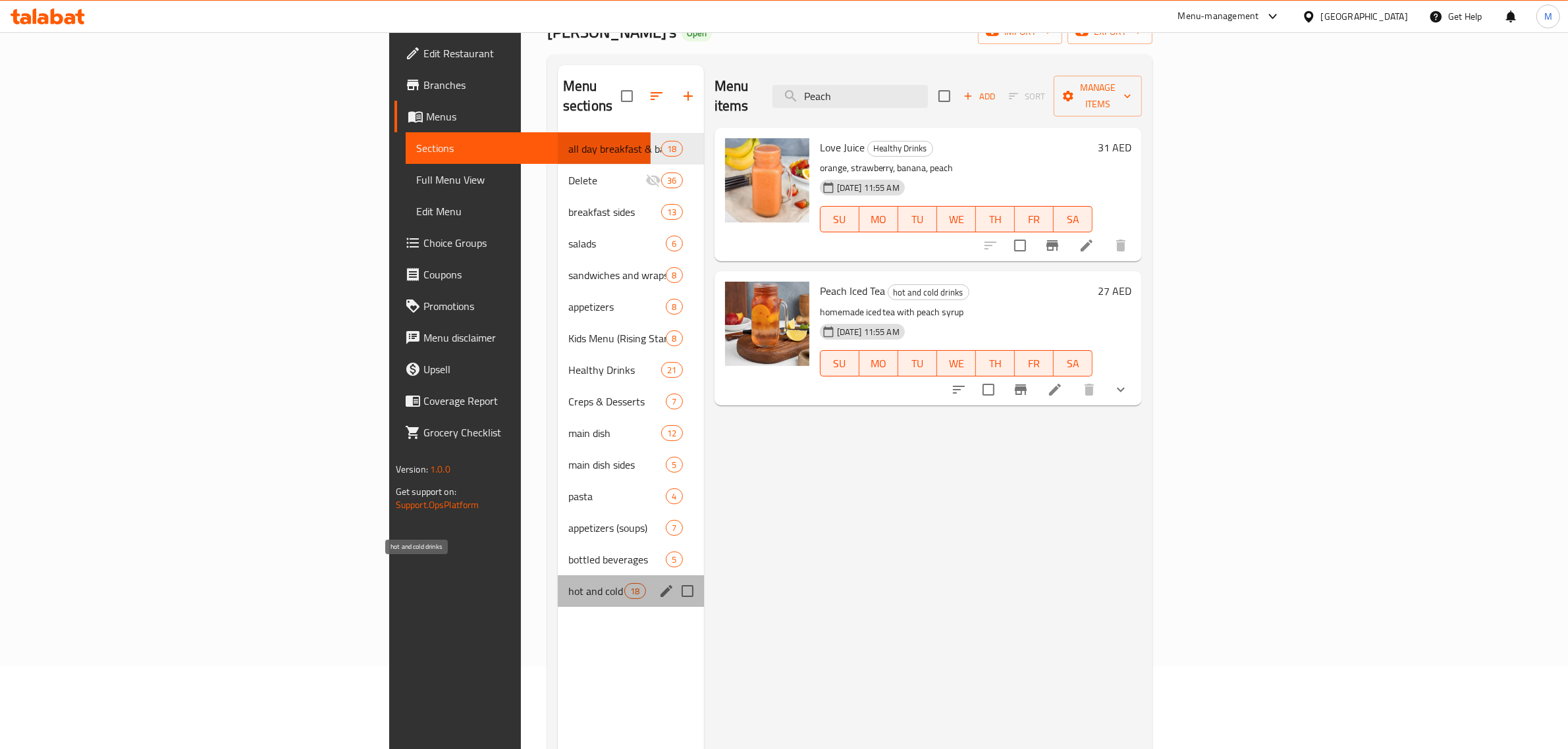
click at [568, 584] on span "hot and cold drinks" at bounding box center [596, 592] width 56 height 16
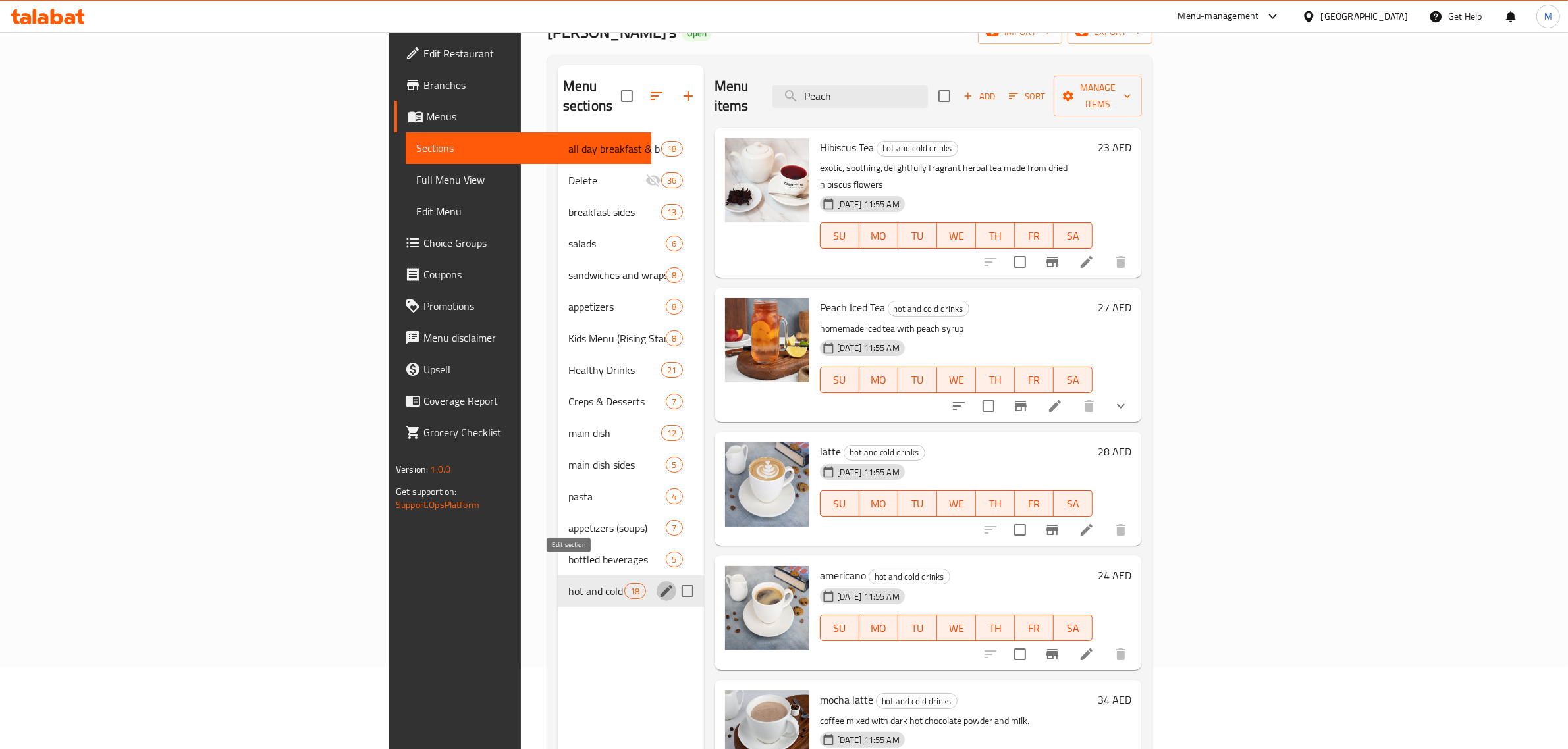
click at [659, 584] on icon "edit" at bounding box center [666, 592] width 16 height 16
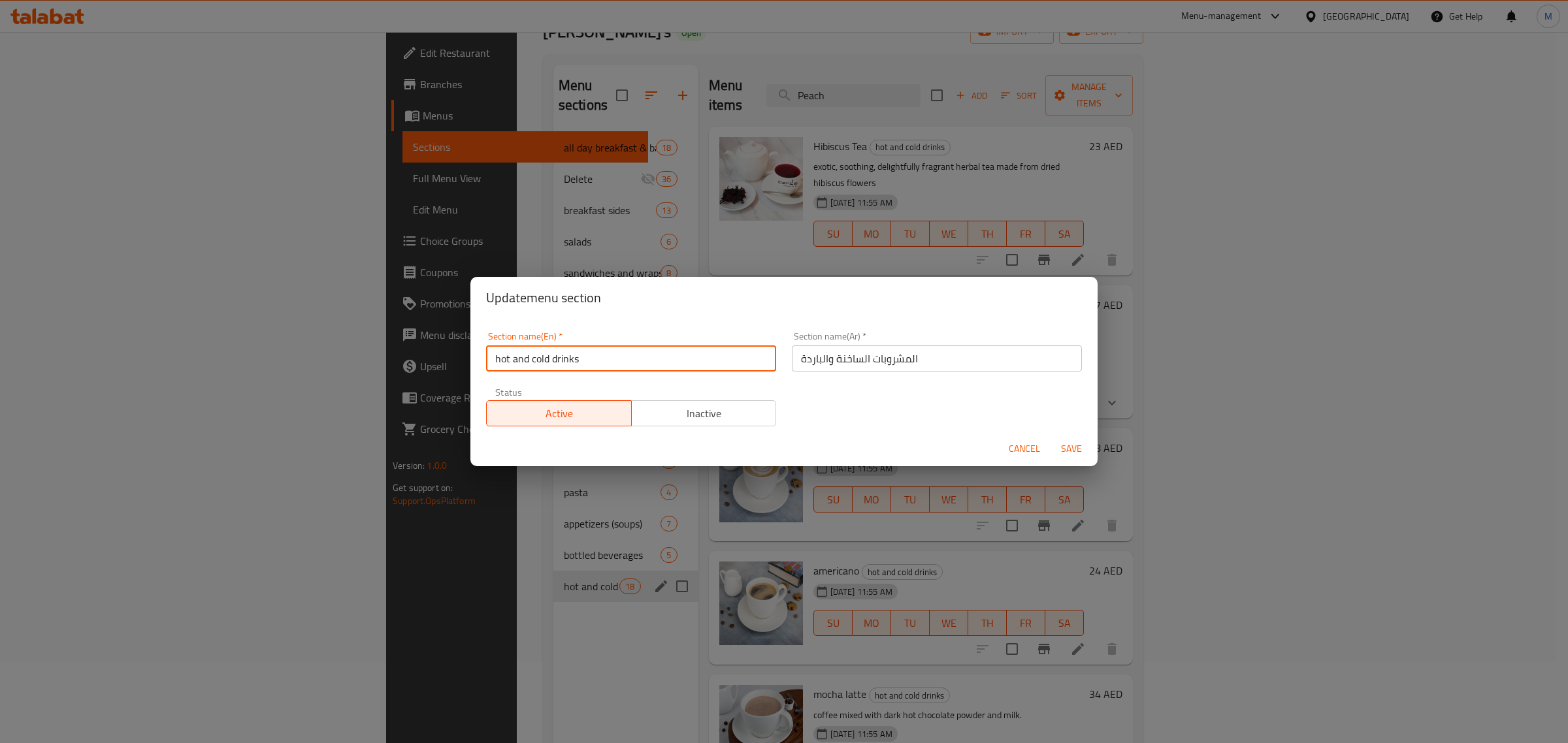
click at [612, 356] on input "hot and cold drinks" at bounding box center [631, 358] width 290 height 26
type input "Hot and Cold Drinks"
click at [948, 452] on div "Cancel Save" at bounding box center [784, 449] width 627 height 35
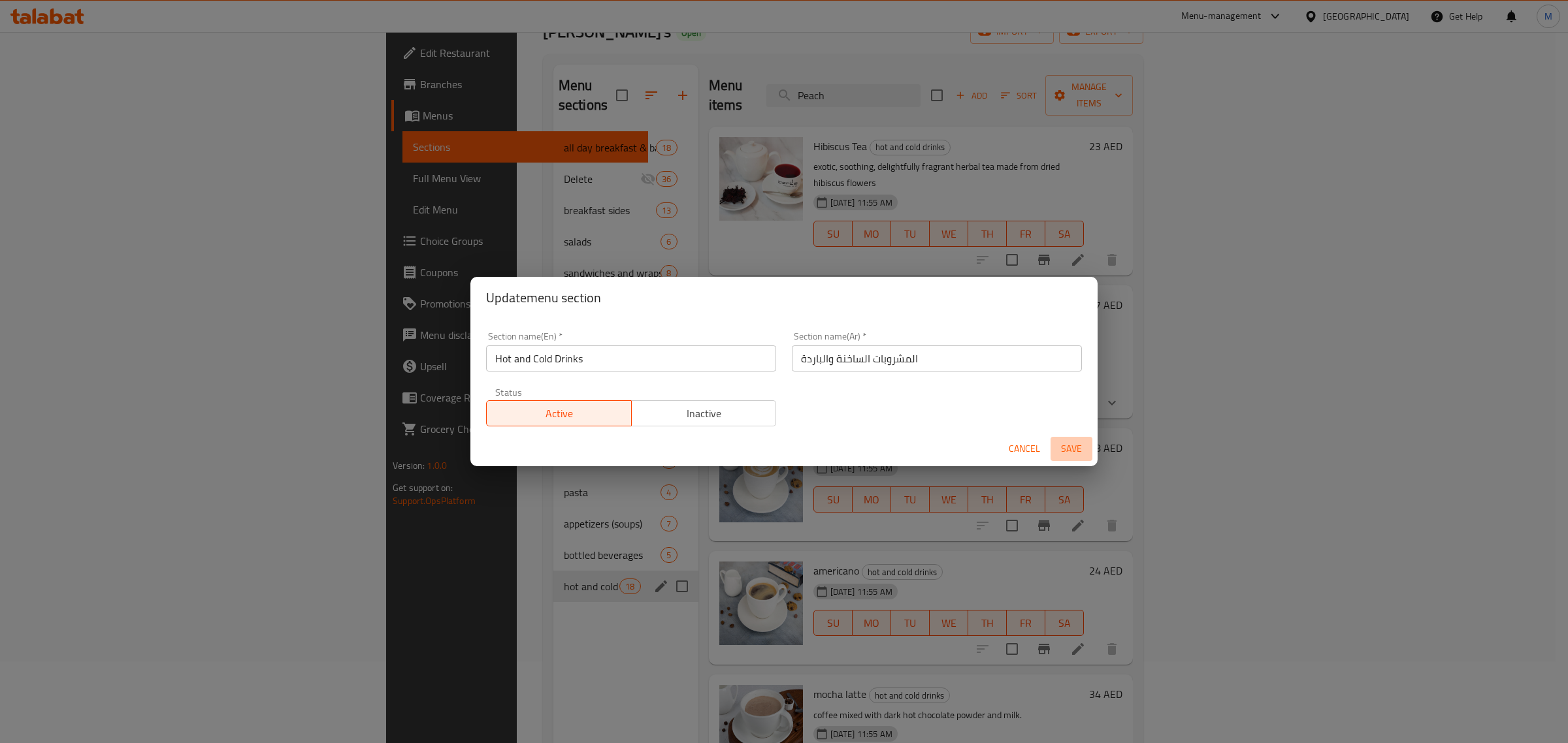
click at [1072, 451] on span "Save" at bounding box center [1072, 449] width 31 height 16
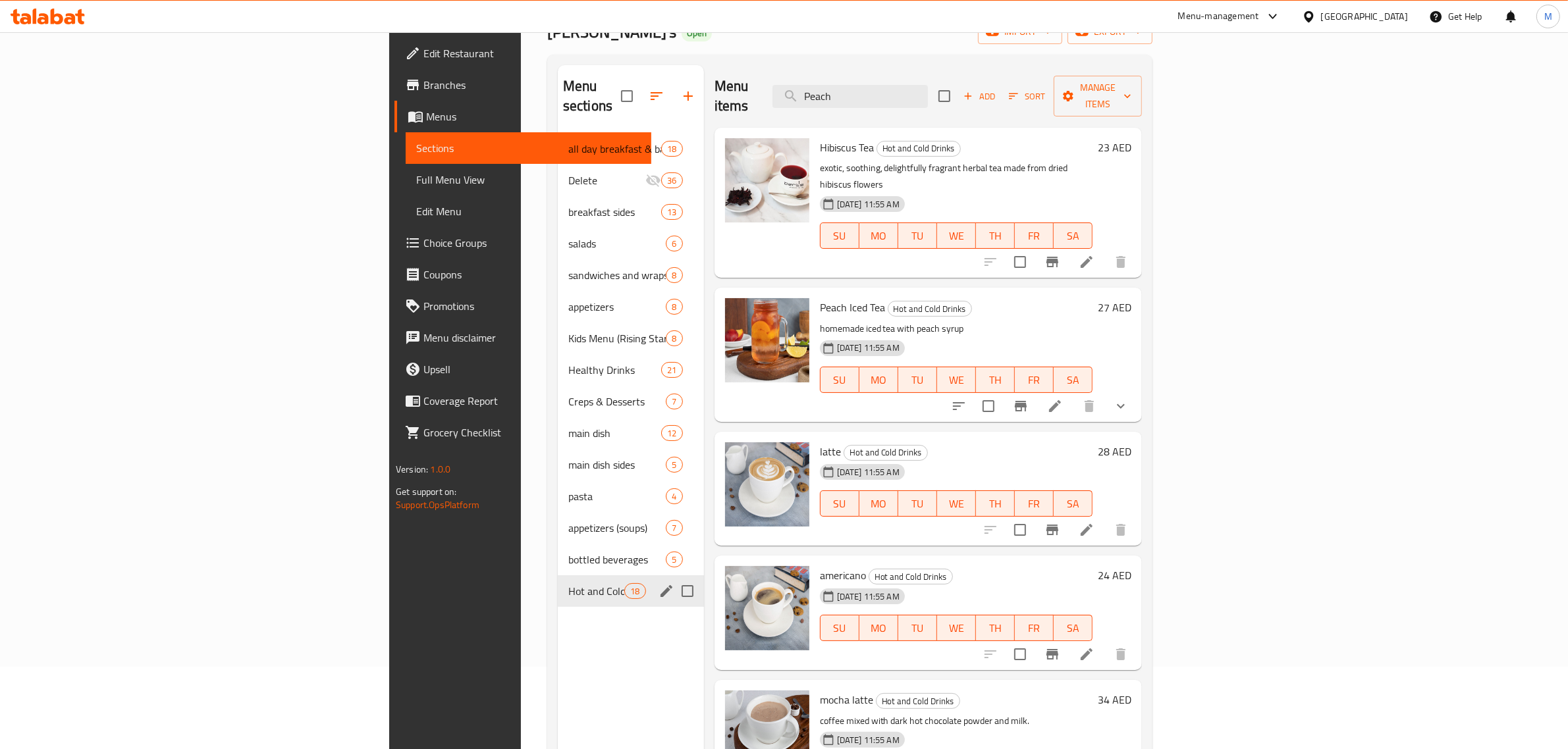
click at [1093, 443] on h6 "latte Hot and Cold Drinks" at bounding box center [956, 452] width 272 height 19
click at [1037, 459] on div "[DATE] 11:55 AM SU MO TU WE TH FR SA" at bounding box center [956, 495] width 283 height 71
click at [1093, 524] on icon at bounding box center [1086, 530] width 12 height 12
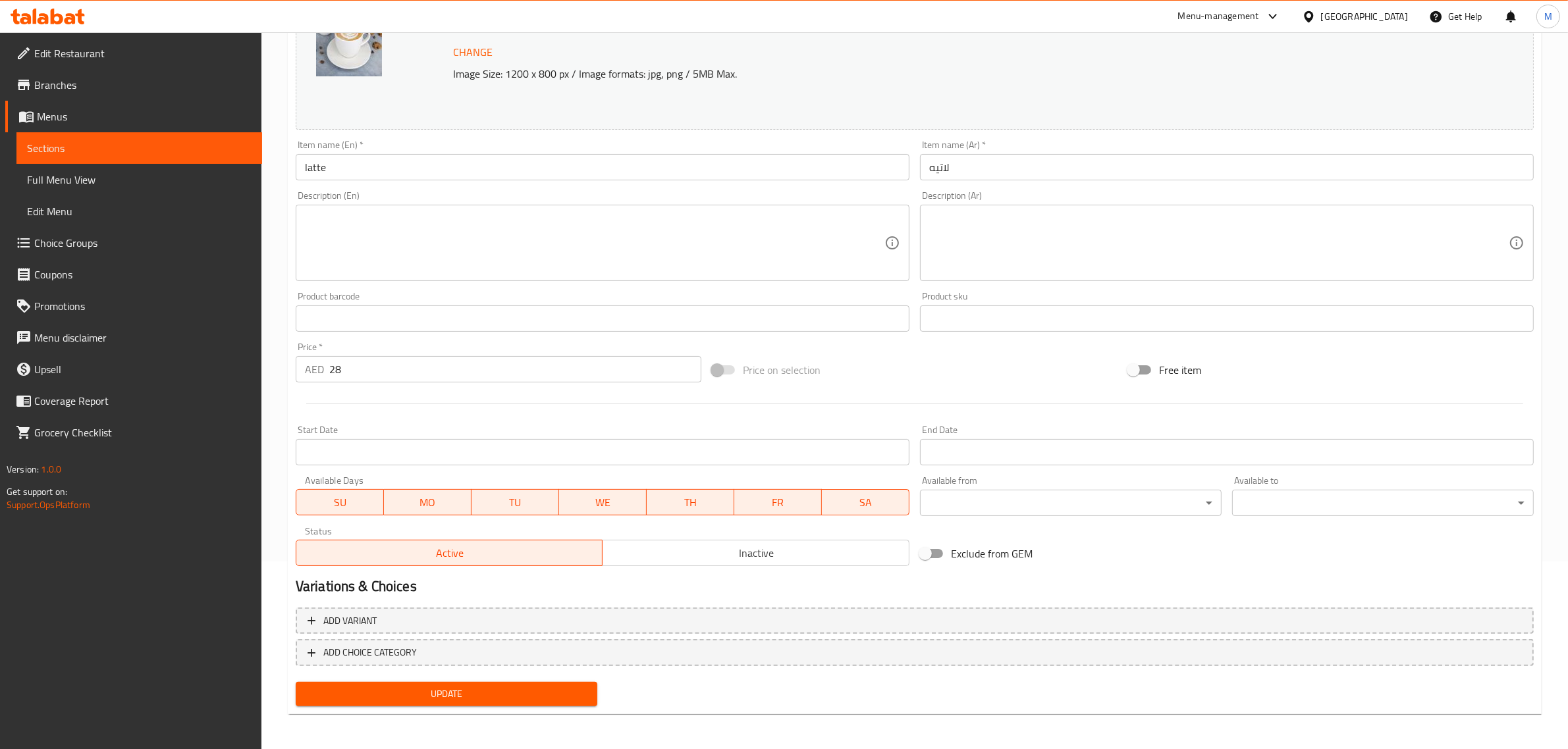
scroll to position [105, 0]
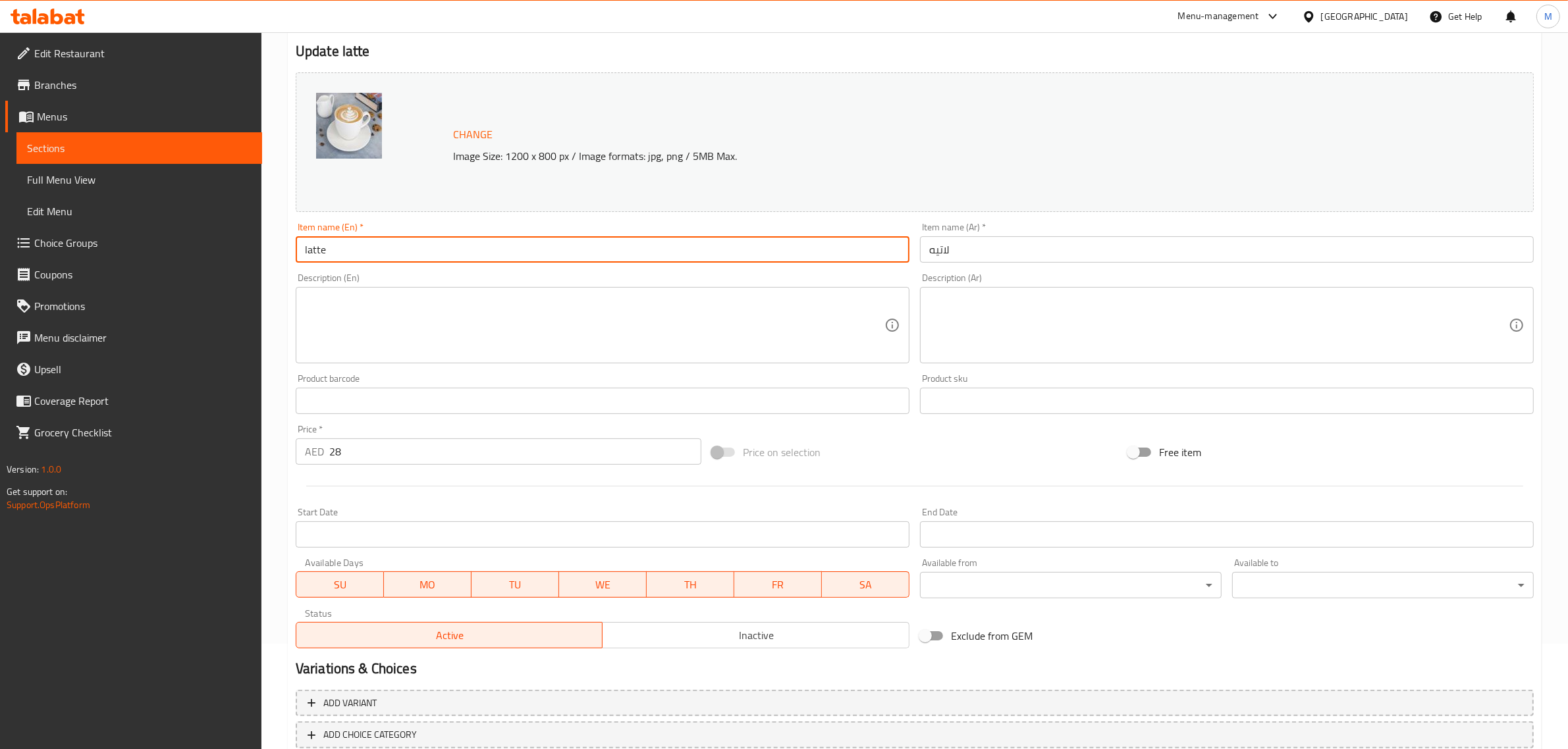
click at [519, 259] on input "latte" at bounding box center [602, 249] width 614 height 26
click at [518, 260] on input "latte" at bounding box center [602, 249] width 614 height 26
type input "Latte"
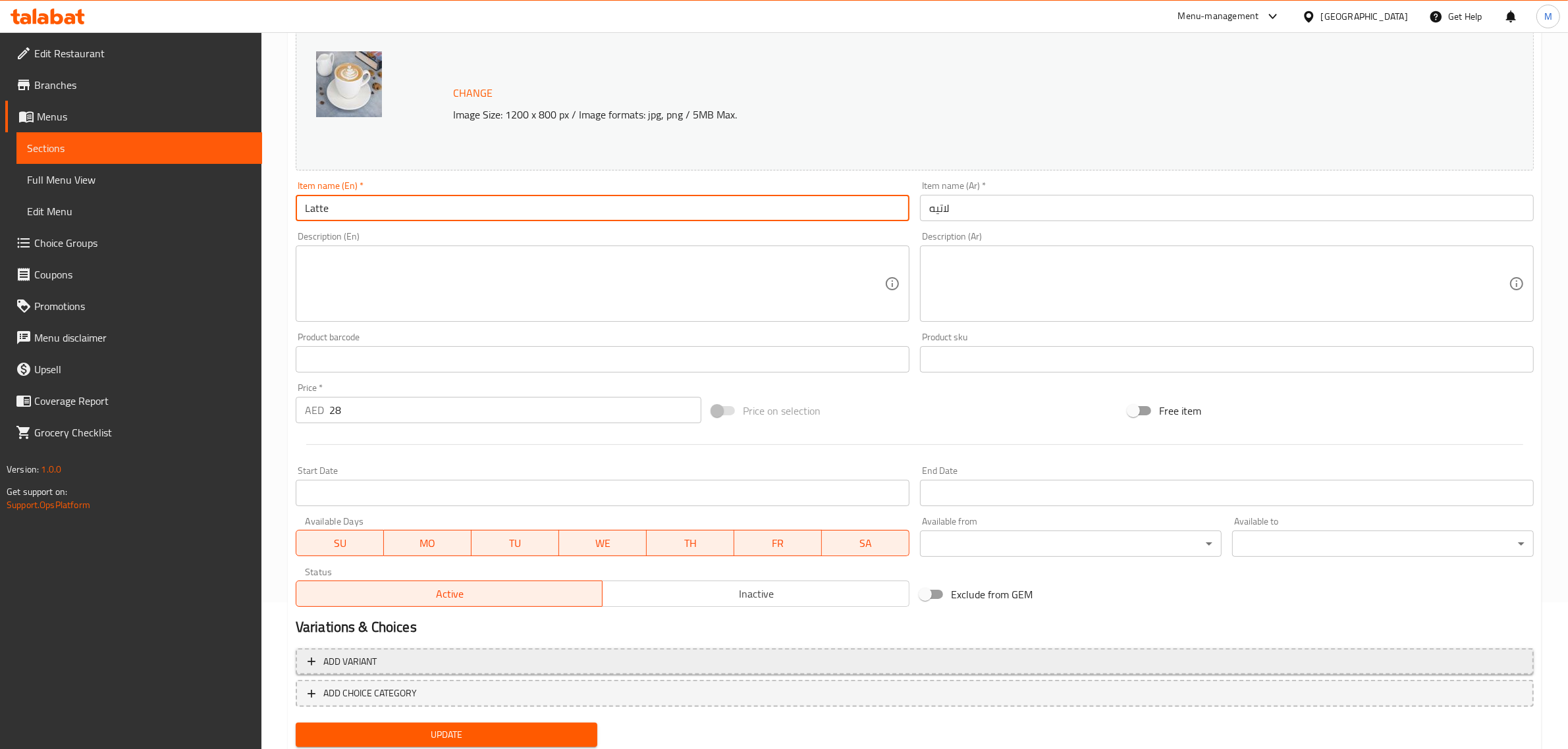
scroll to position [187, 0]
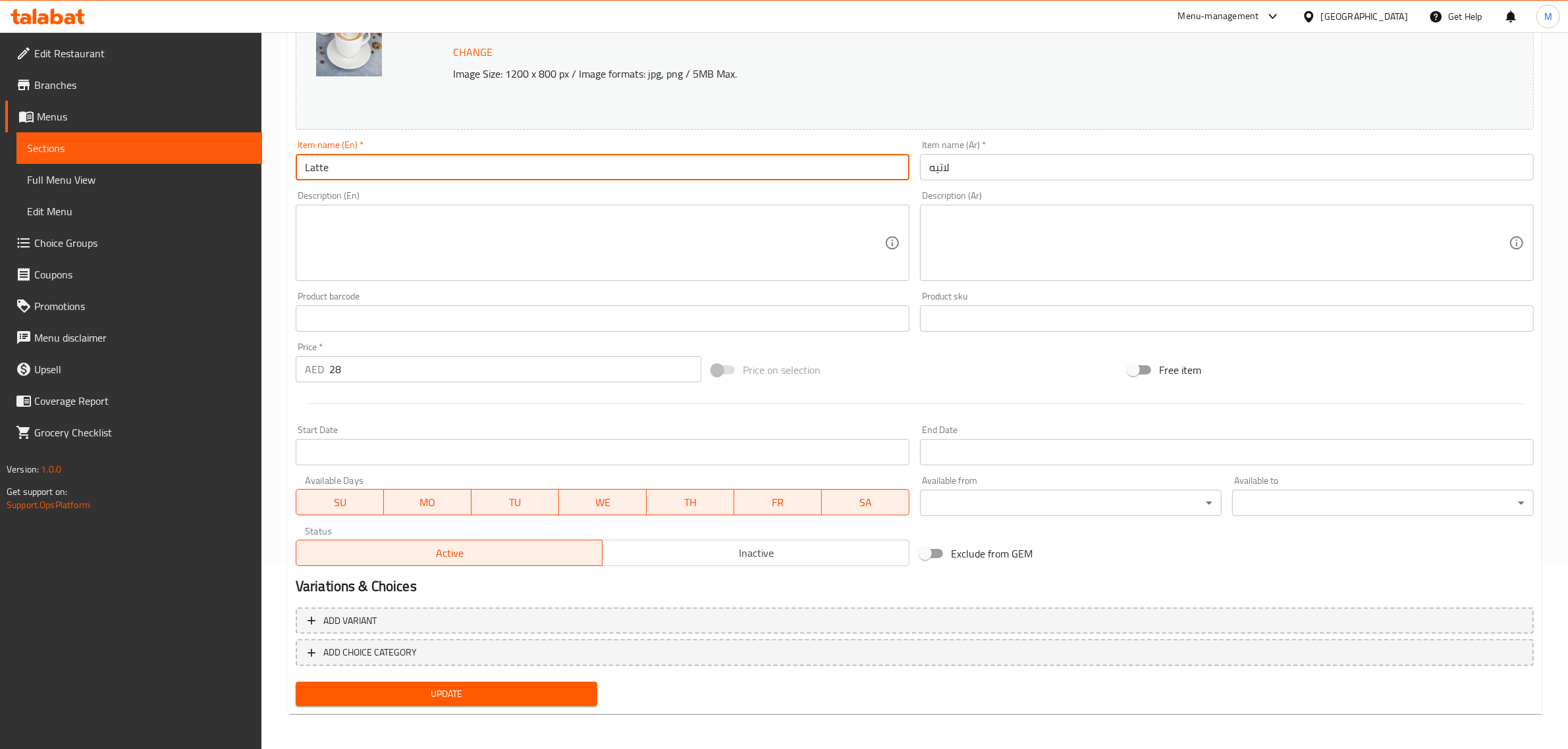
click at [453, 691] on span "Update" at bounding box center [447, 694] width 281 height 16
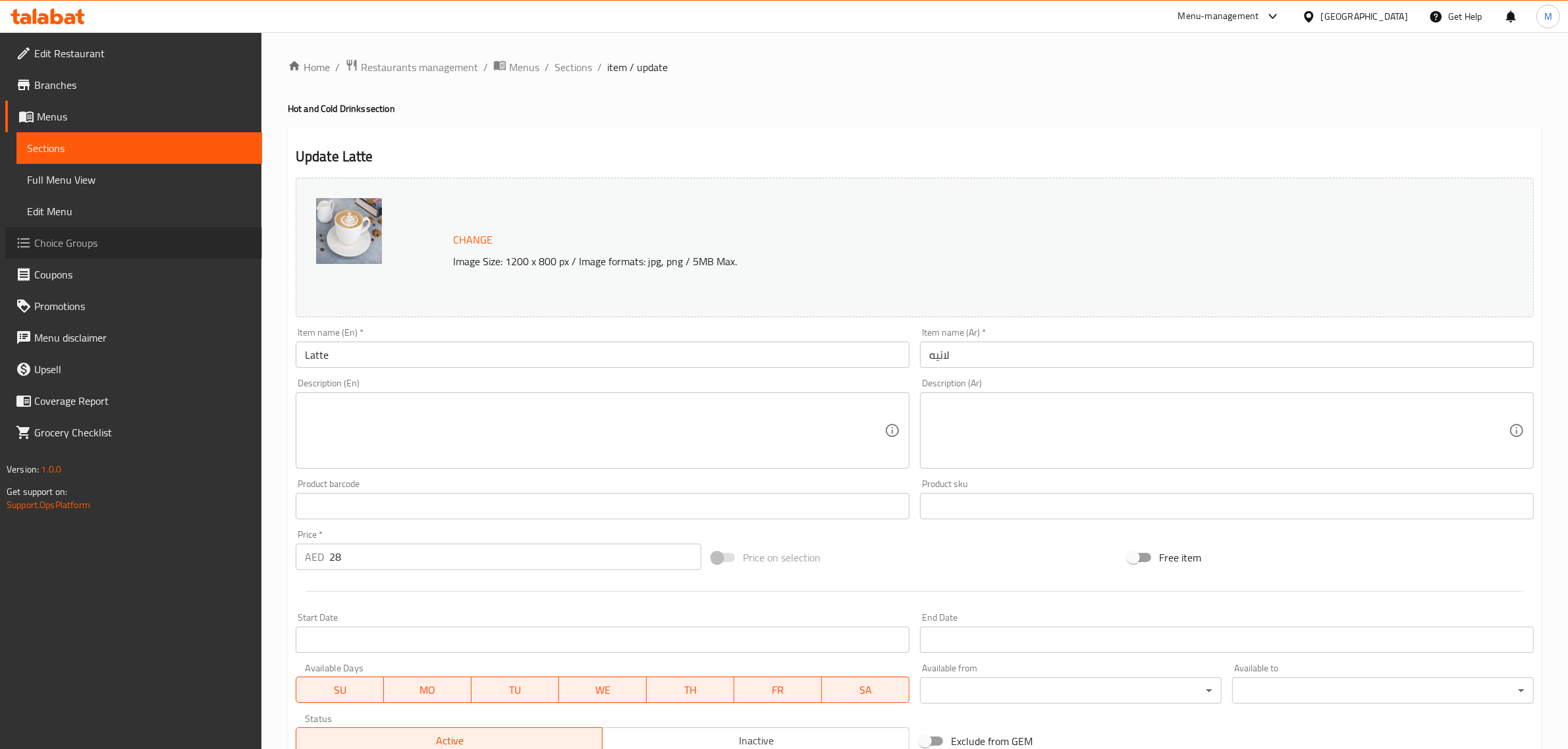
click at [91, 242] on span "Choice Groups" at bounding box center [143, 243] width 217 height 16
click at [946, 557] on div "Price on selection" at bounding box center [914, 558] width 416 height 36
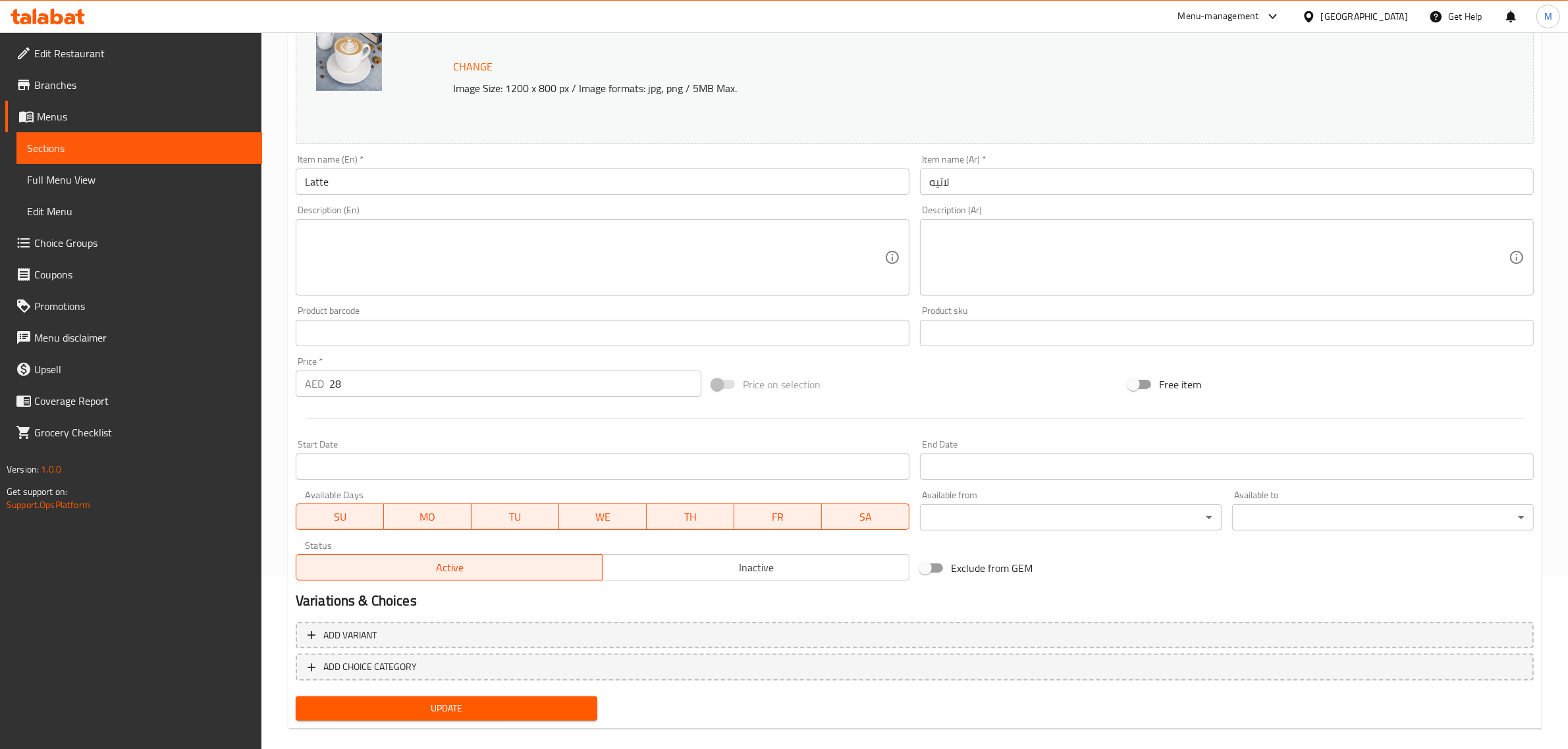
scroll to position [187, 0]
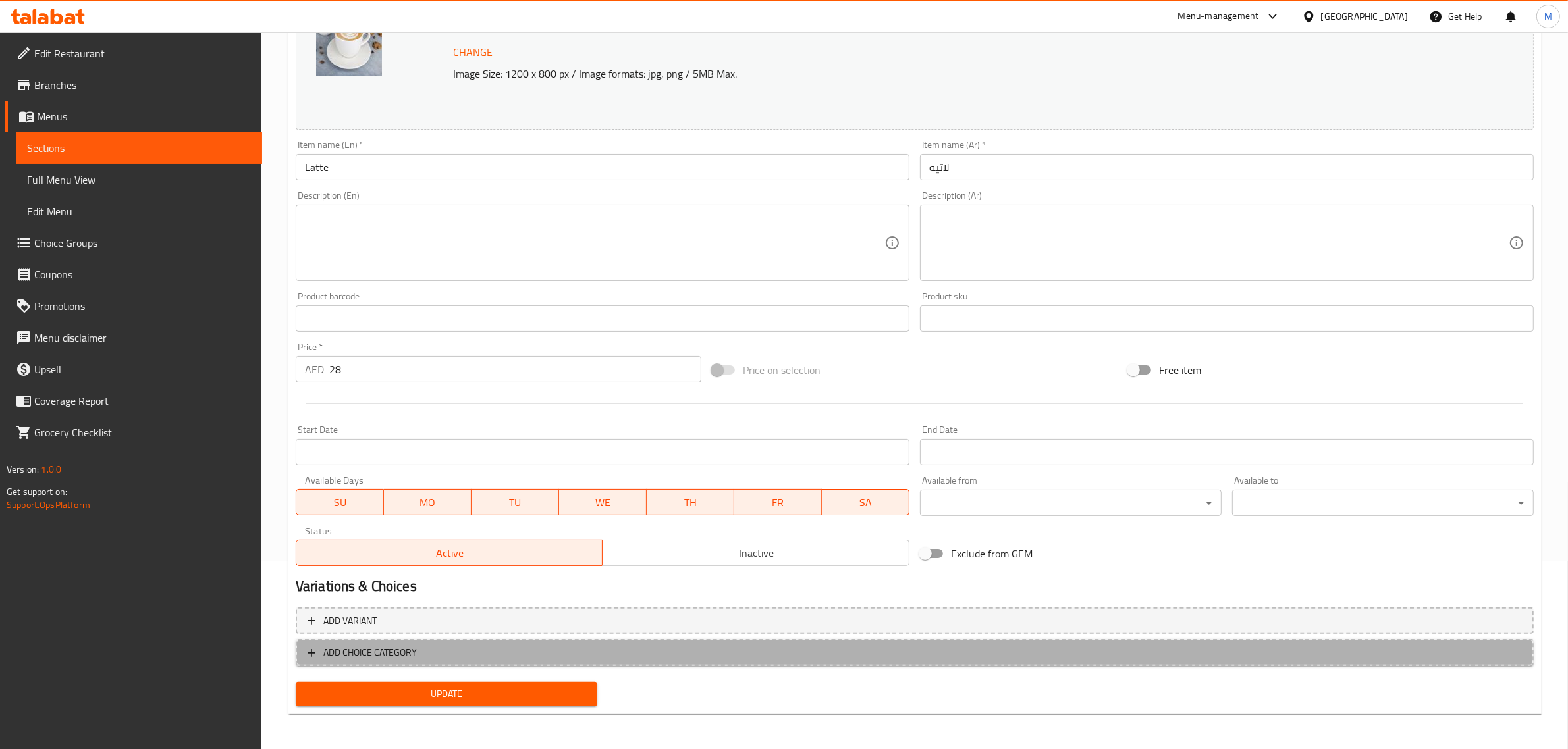
click at [580, 658] on span "ADD CHOICE CATEGORY" at bounding box center [914, 652] width 1214 height 16
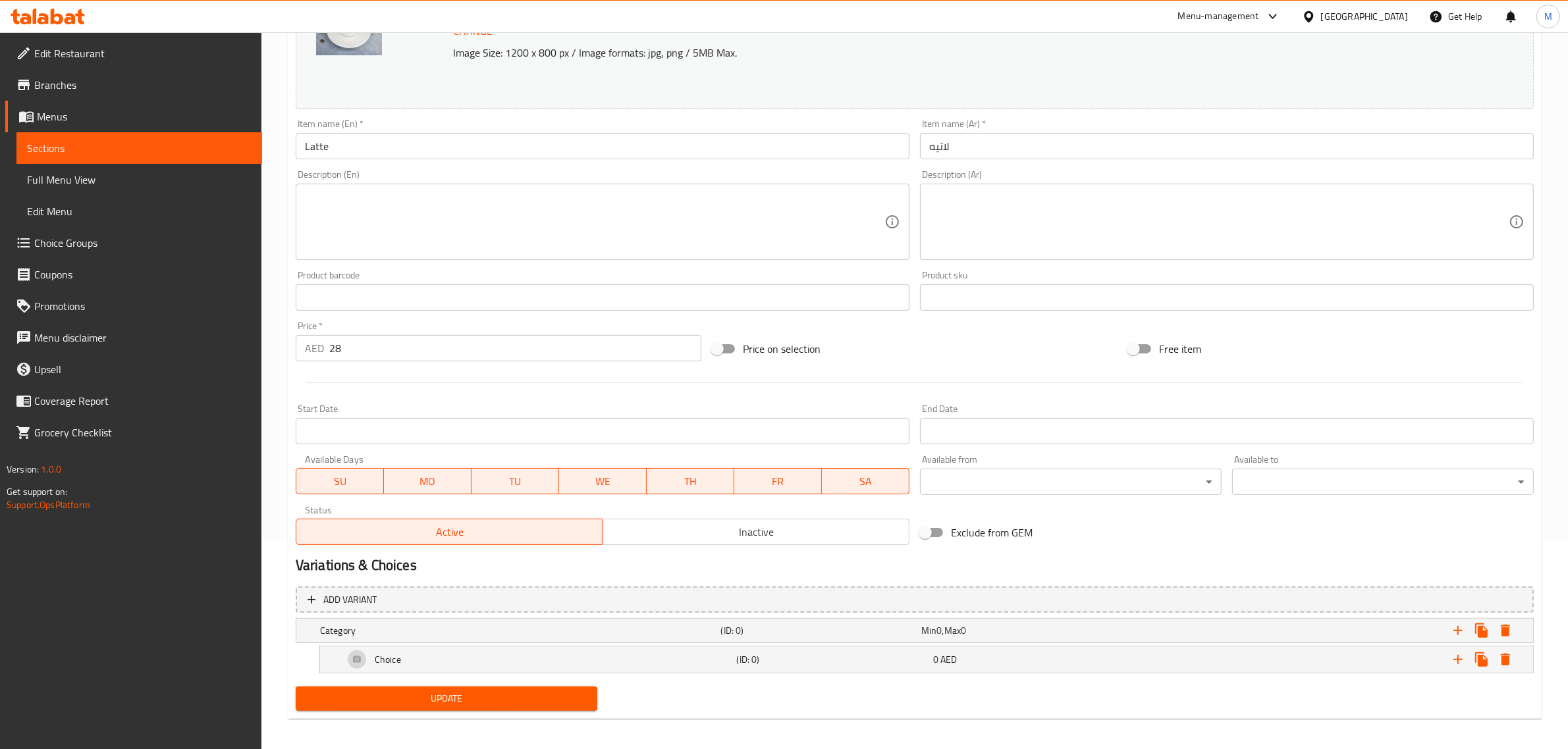
scroll to position [215, 0]
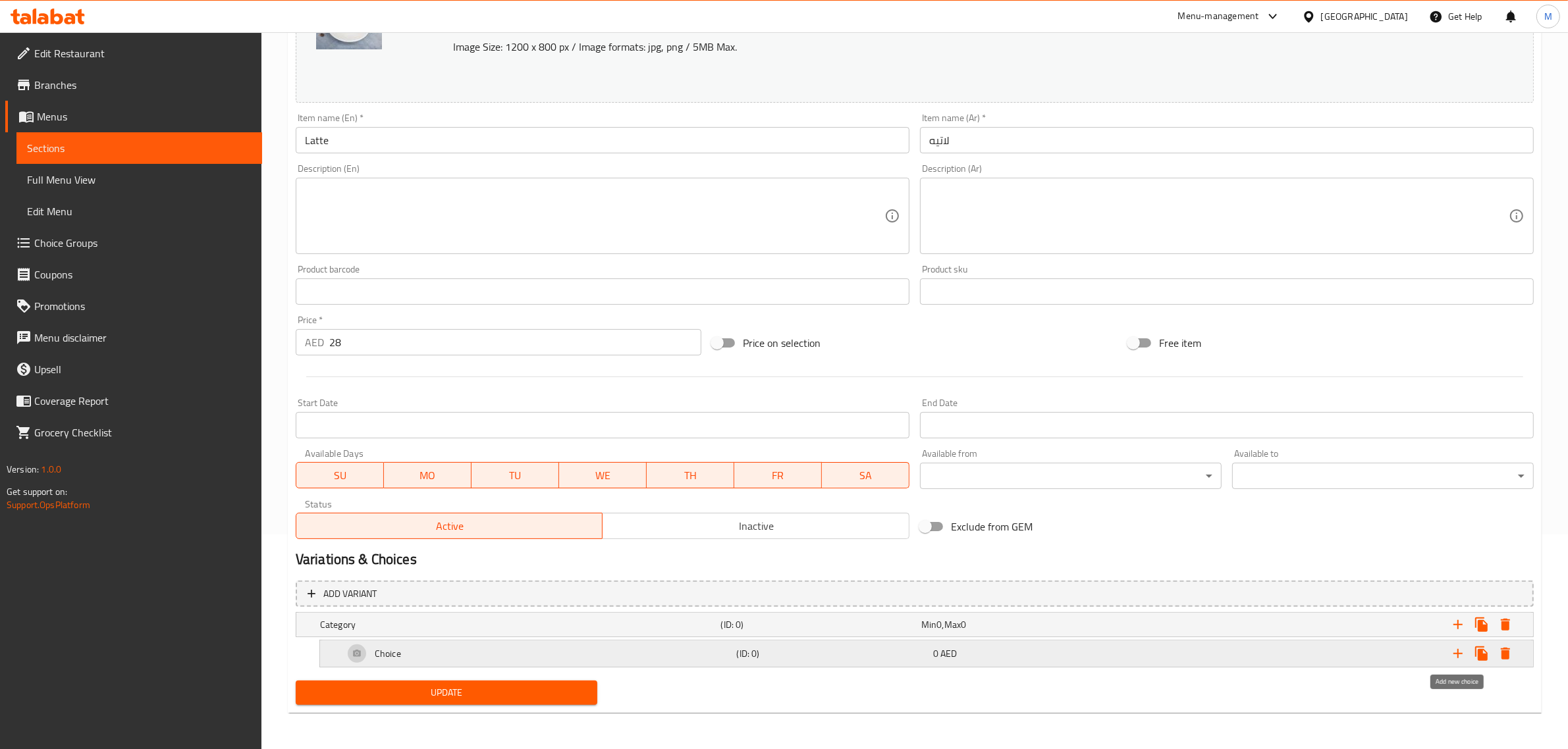
click at [1458, 656] on icon "Expand" at bounding box center [1458, 654] width 9 height 9
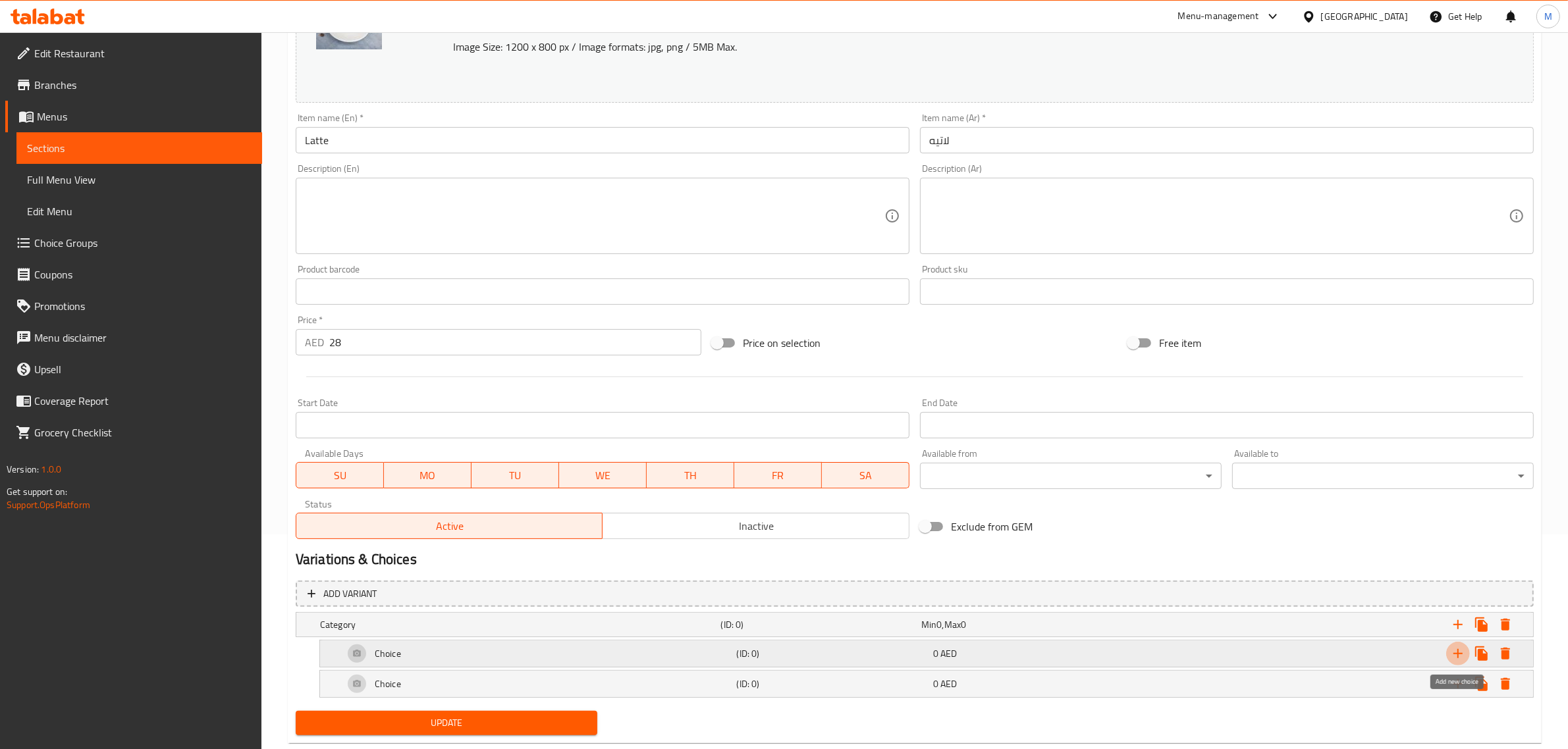
click at [1458, 656] on icon "Expand" at bounding box center [1458, 654] width 9 height 9
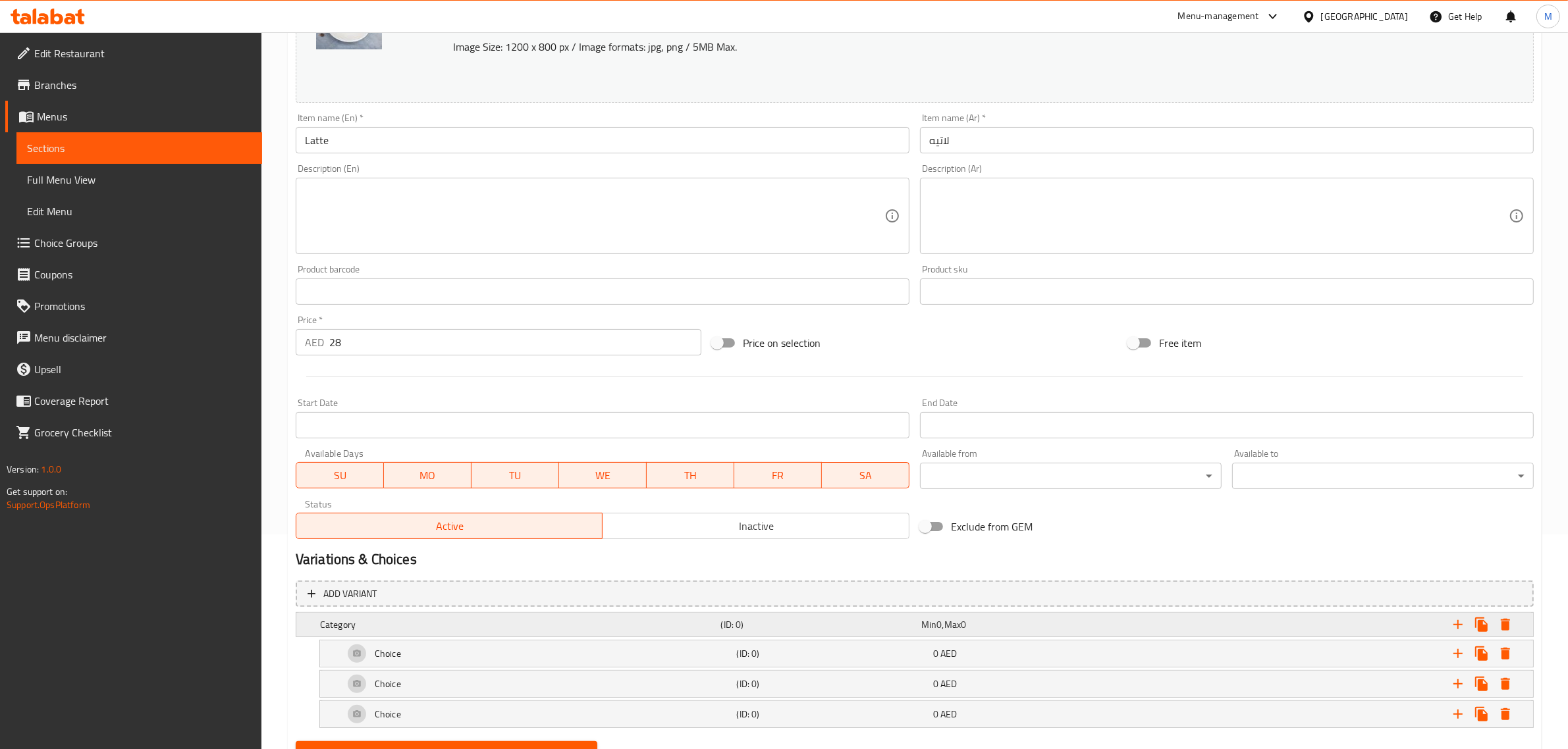
click at [438, 627] on h5 "Category" at bounding box center [517, 624] width 396 height 13
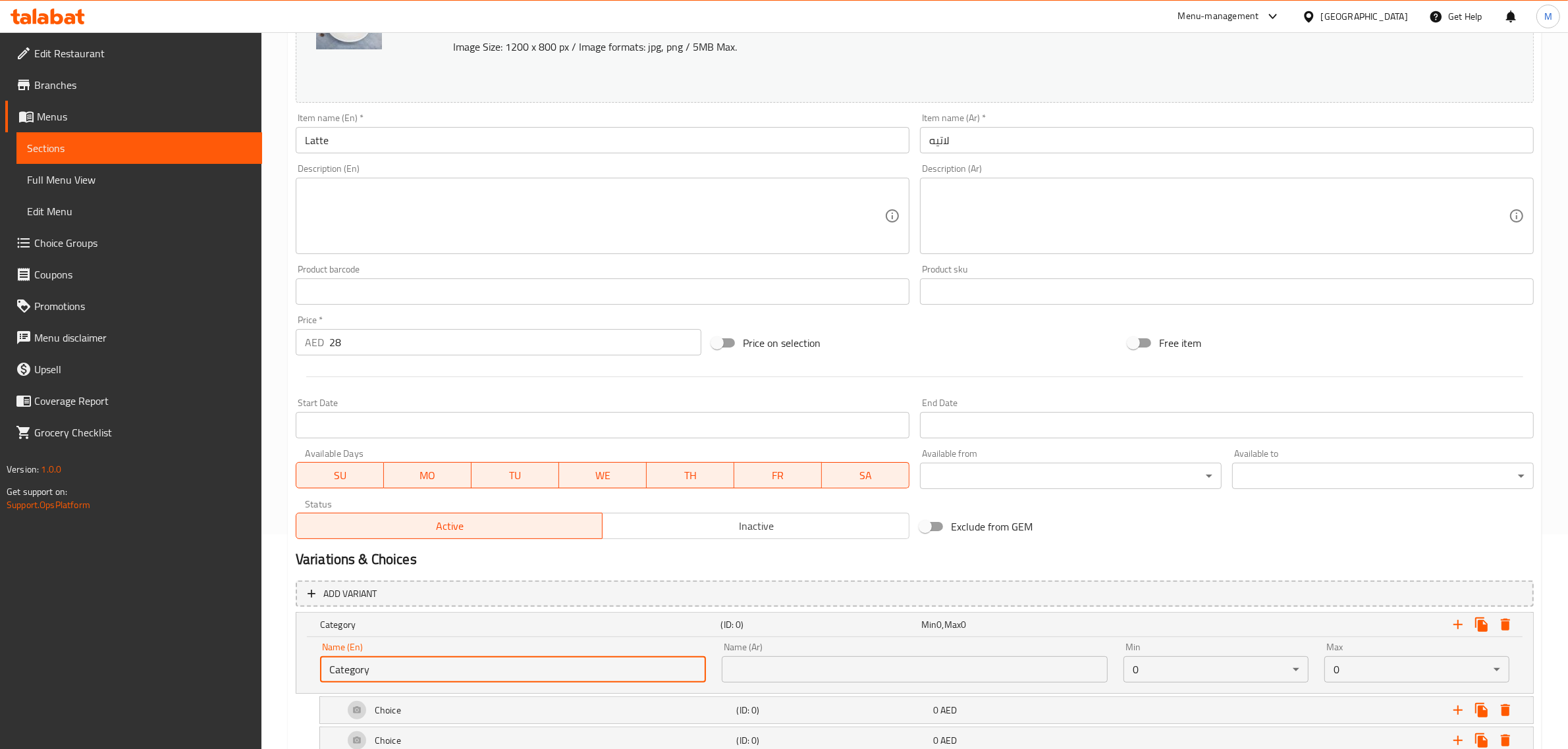
click at [430, 676] on input "Category" at bounding box center [512, 669] width 386 height 26
paste input "[PERSON_NAME] your milk:"
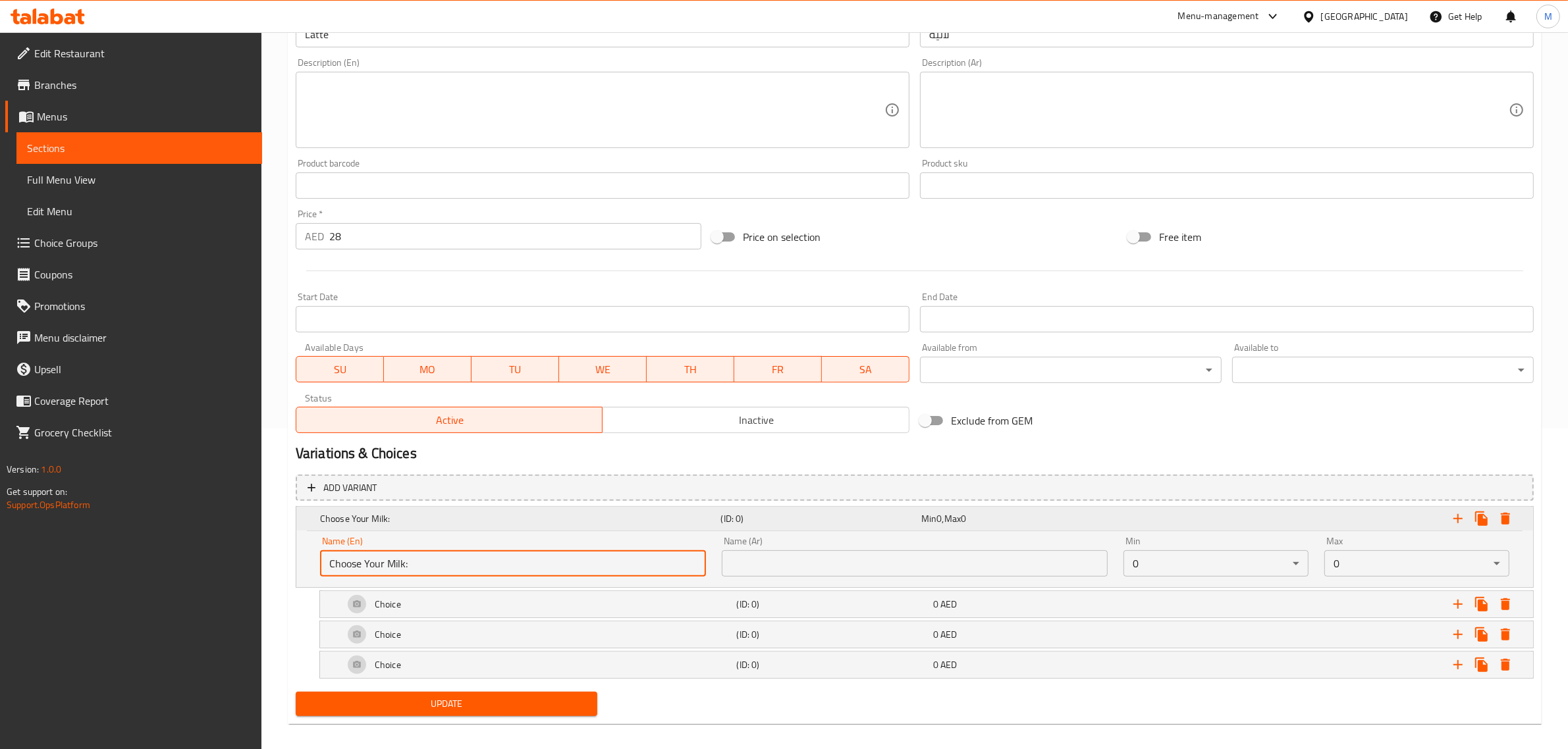
scroll to position [333, 0]
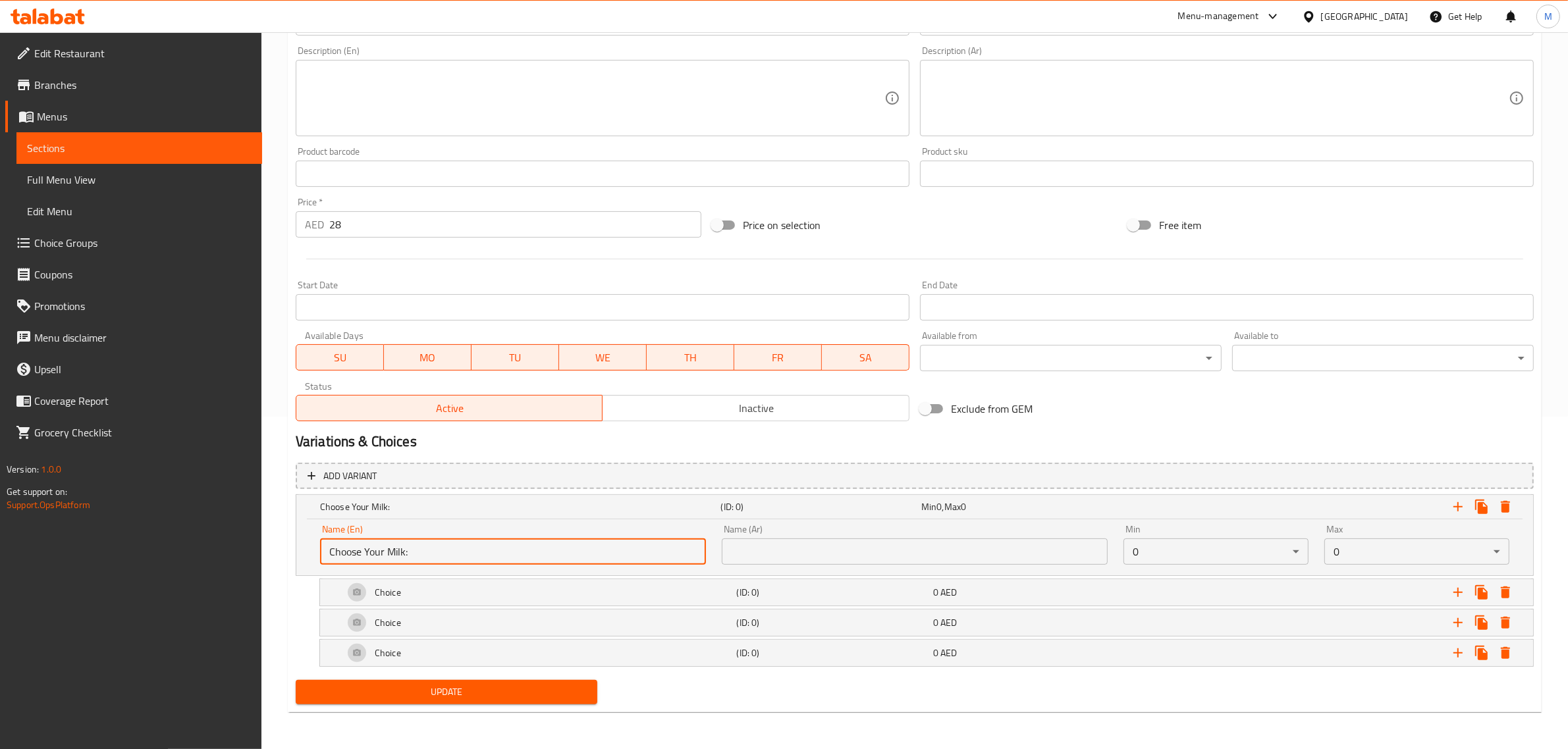
type input "Choose Your Milk:"
click at [822, 539] on input "text" at bounding box center [914, 552] width 386 height 26
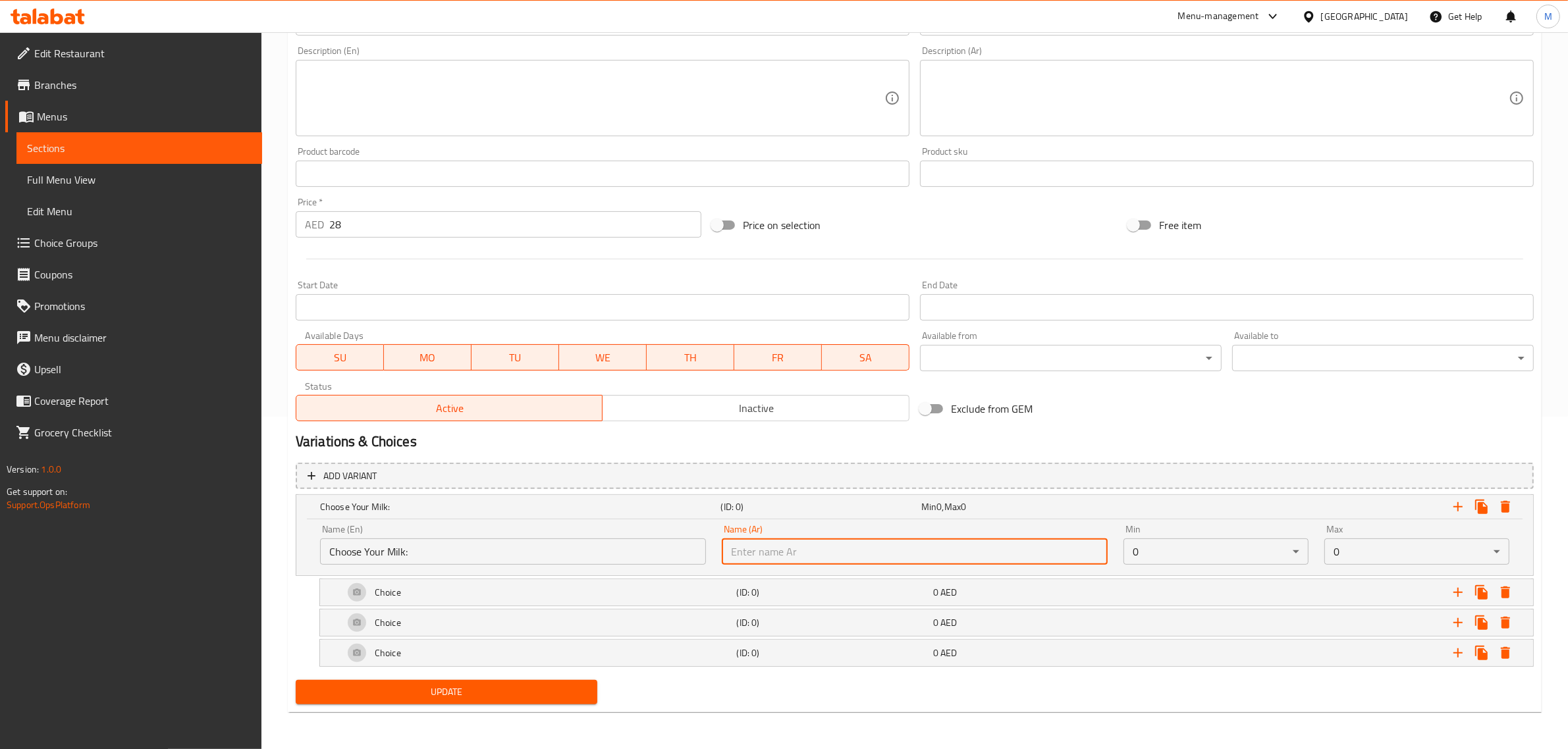
click at [619, 553] on input "Choose Your Milk:" at bounding box center [512, 552] width 386 height 26
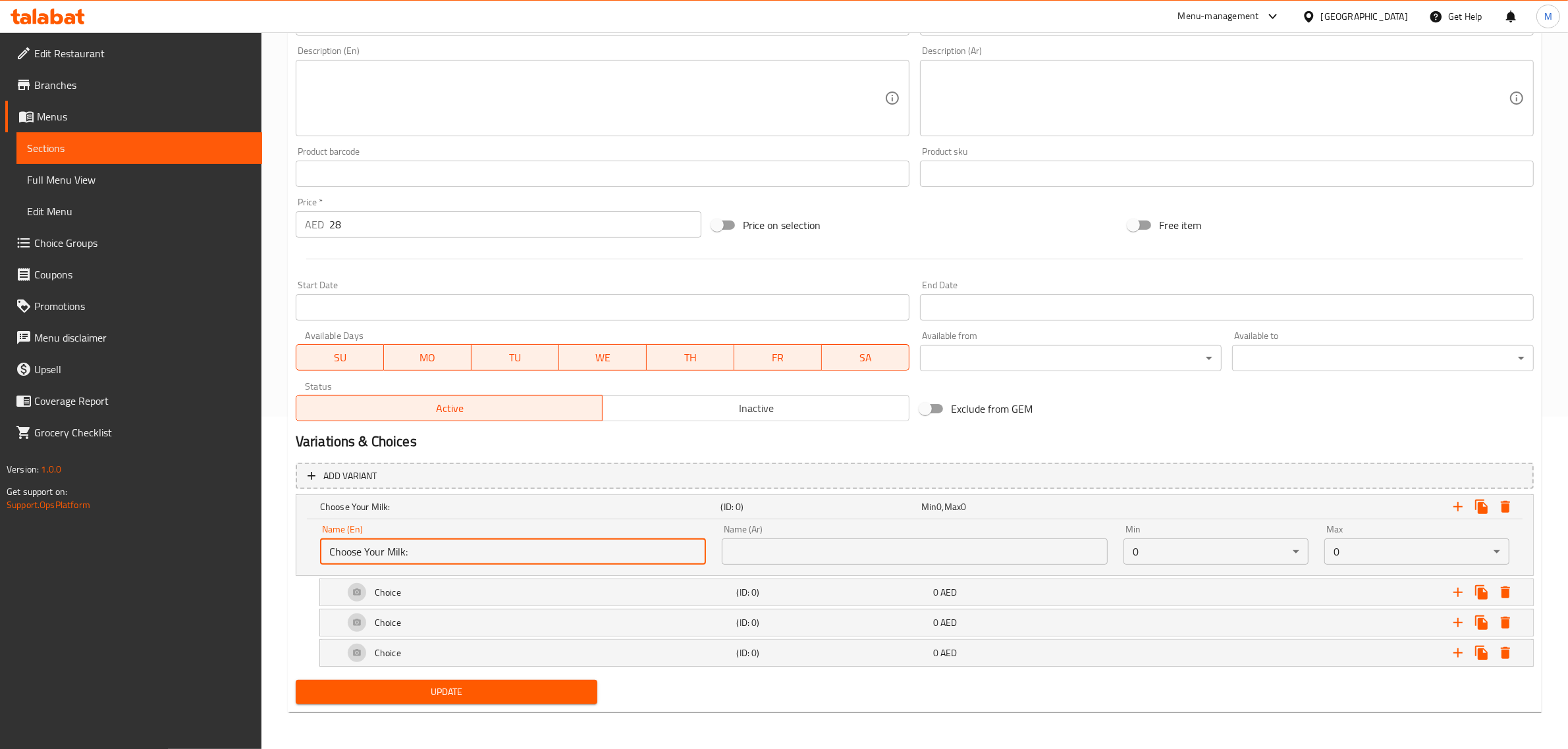
click at [619, 553] on input "Choose Your Milk:" at bounding box center [512, 552] width 386 height 26
click at [981, 547] on input "text" at bounding box center [914, 552] width 386 height 26
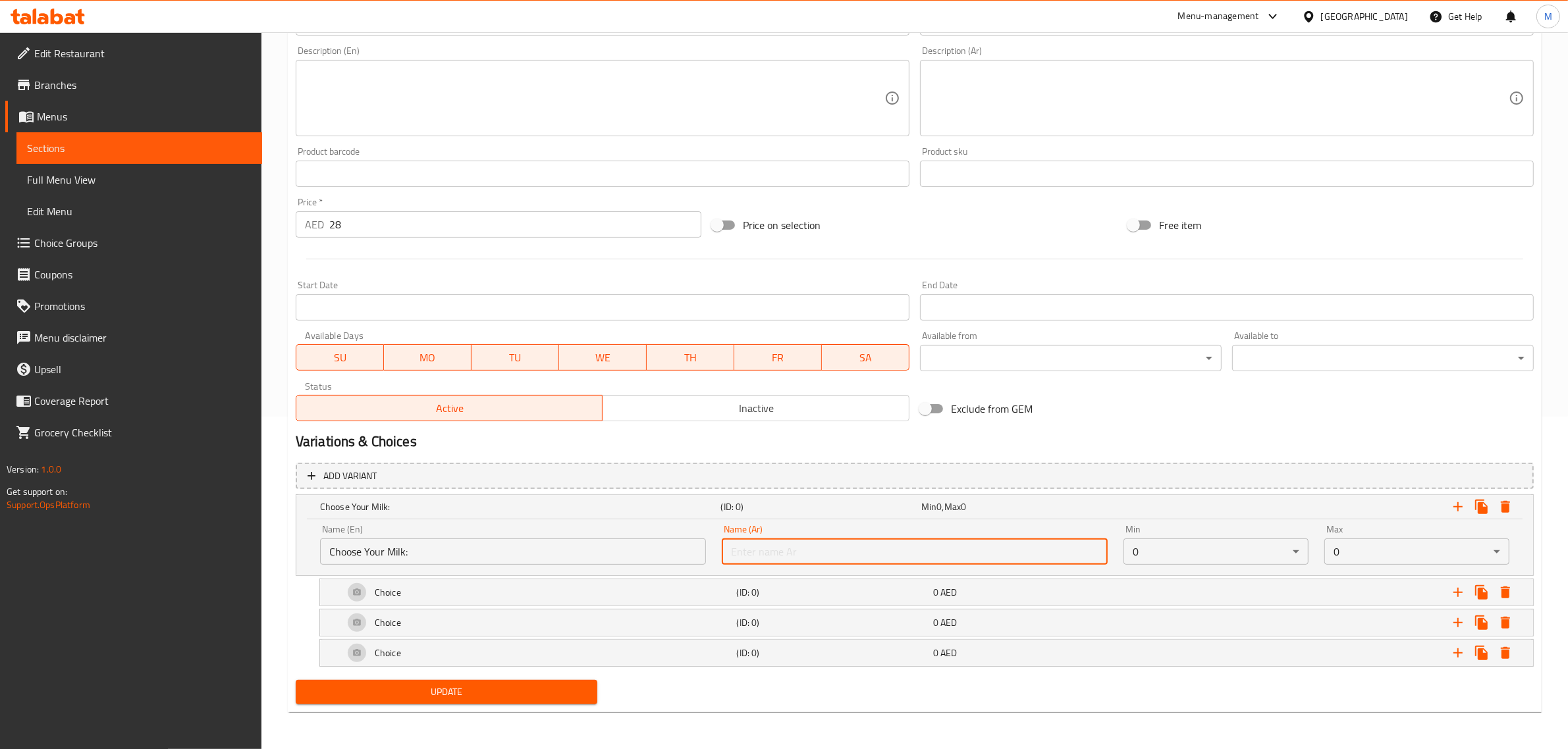
paste input "اختر الحليب المناسب لك:"
type input "اختر الحليب المناسب لك:"
click at [1353, 417] on body "​ Menu-management [GEOGRAPHIC_DATA] Get Help M Edit Restaurant Branches Menus S…" at bounding box center [784, 58] width 1568 height 717
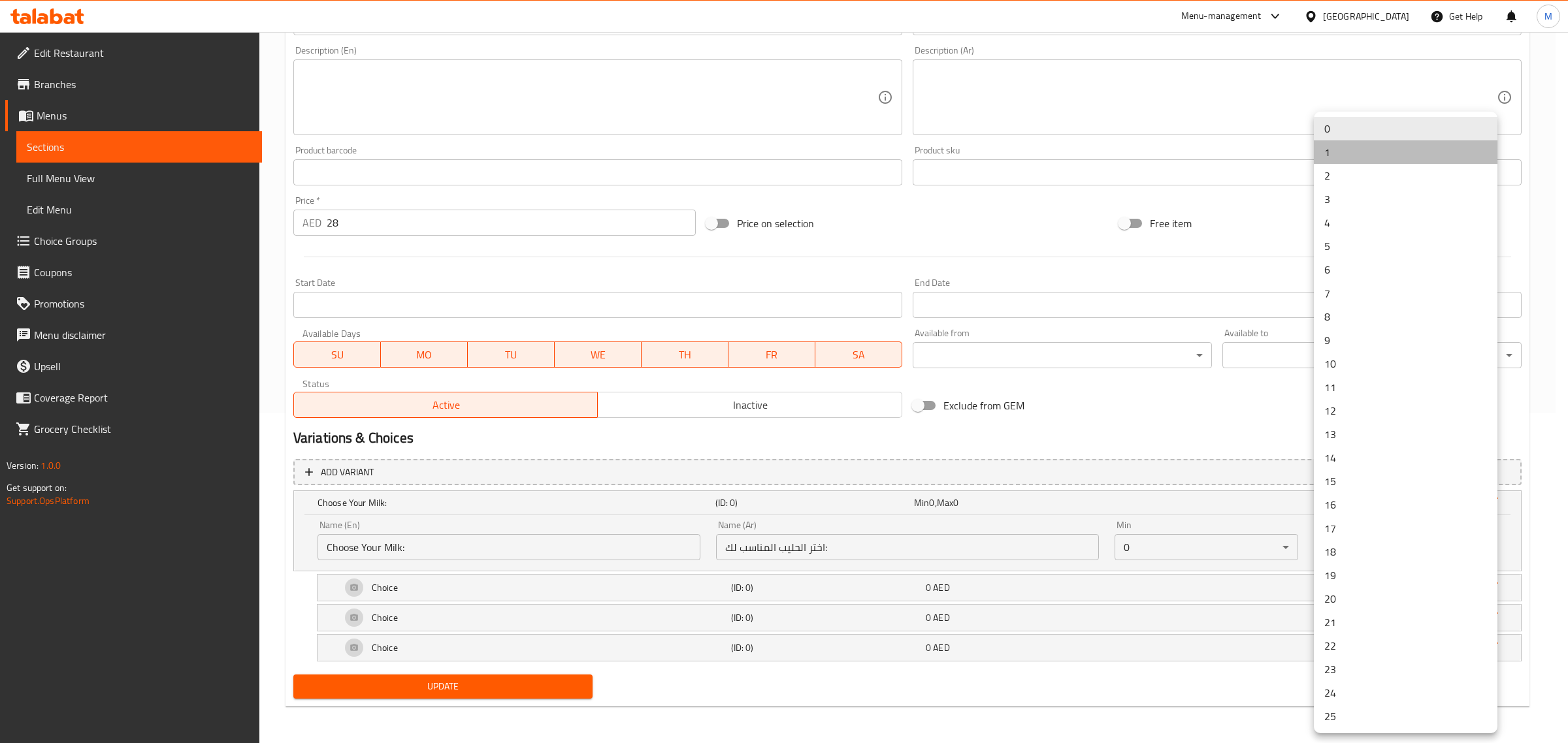
click at [1367, 154] on li "1" at bounding box center [1406, 152] width 184 height 23
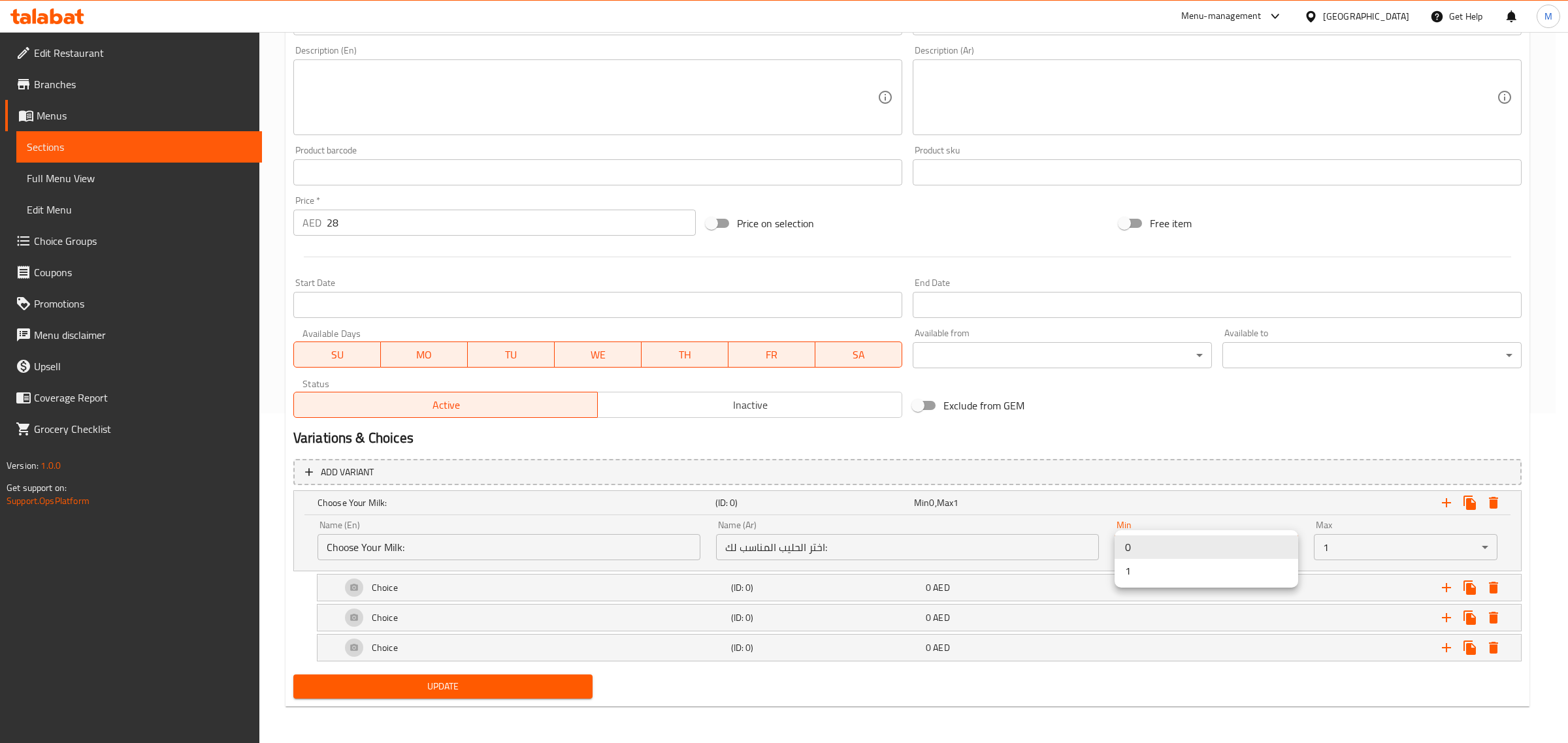
click at [1220, 414] on body "​ Menu-management [GEOGRAPHIC_DATA] Get Help M Edit Restaurant Branches Menus S…" at bounding box center [784, 58] width 1568 height 711
click at [1144, 583] on ul "0 1" at bounding box center [1207, 558] width 184 height 57
click at [1144, 578] on li "1" at bounding box center [1207, 571] width 184 height 23
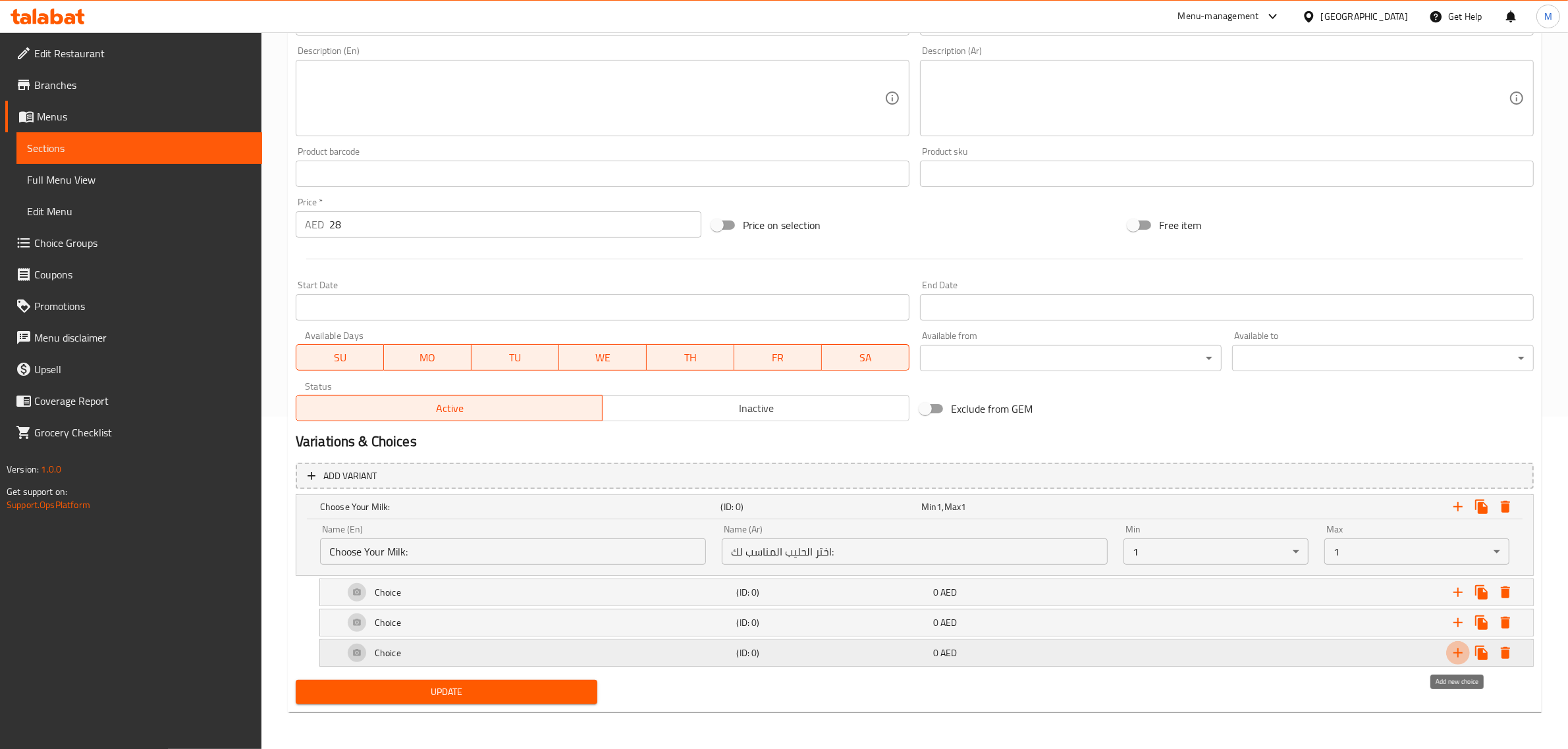
click at [1455, 655] on icon "Expand" at bounding box center [1458, 653] width 16 height 16
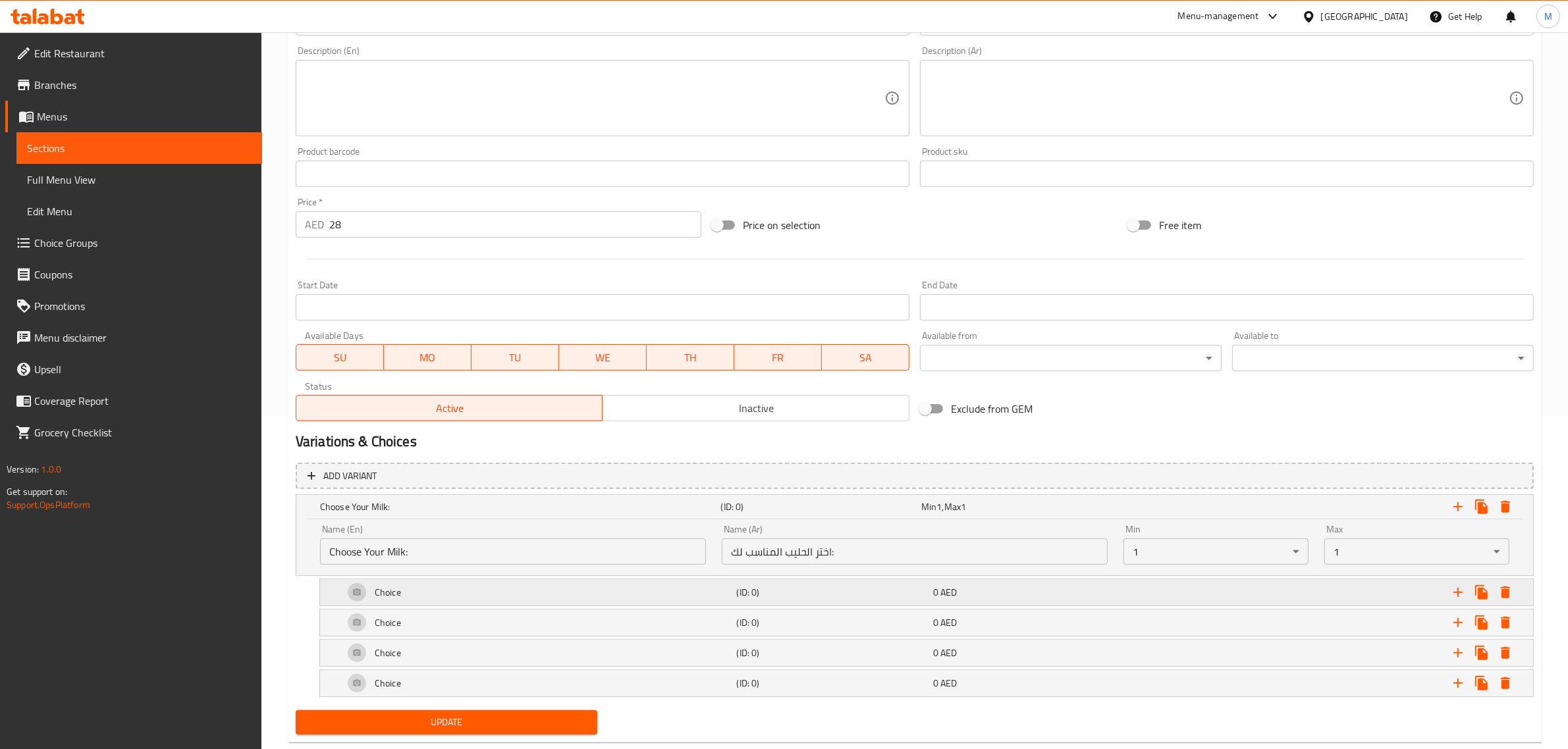
click at [567, 597] on div "Choice" at bounding box center [538, 592] width 393 height 31
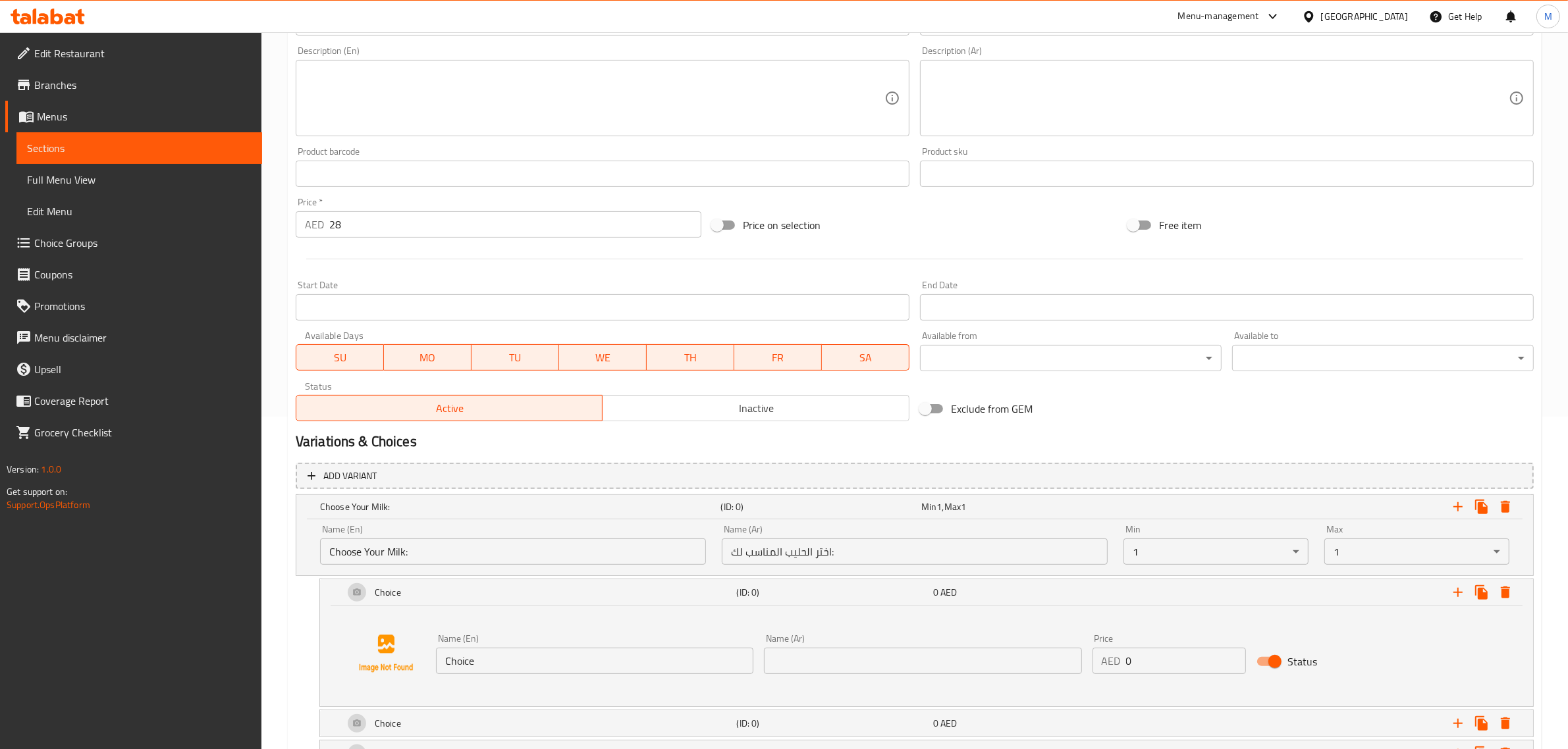
click at [522, 661] on input "Choice" at bounding box center [594, 661] width 317 height 26
paste input "oconut Milk"
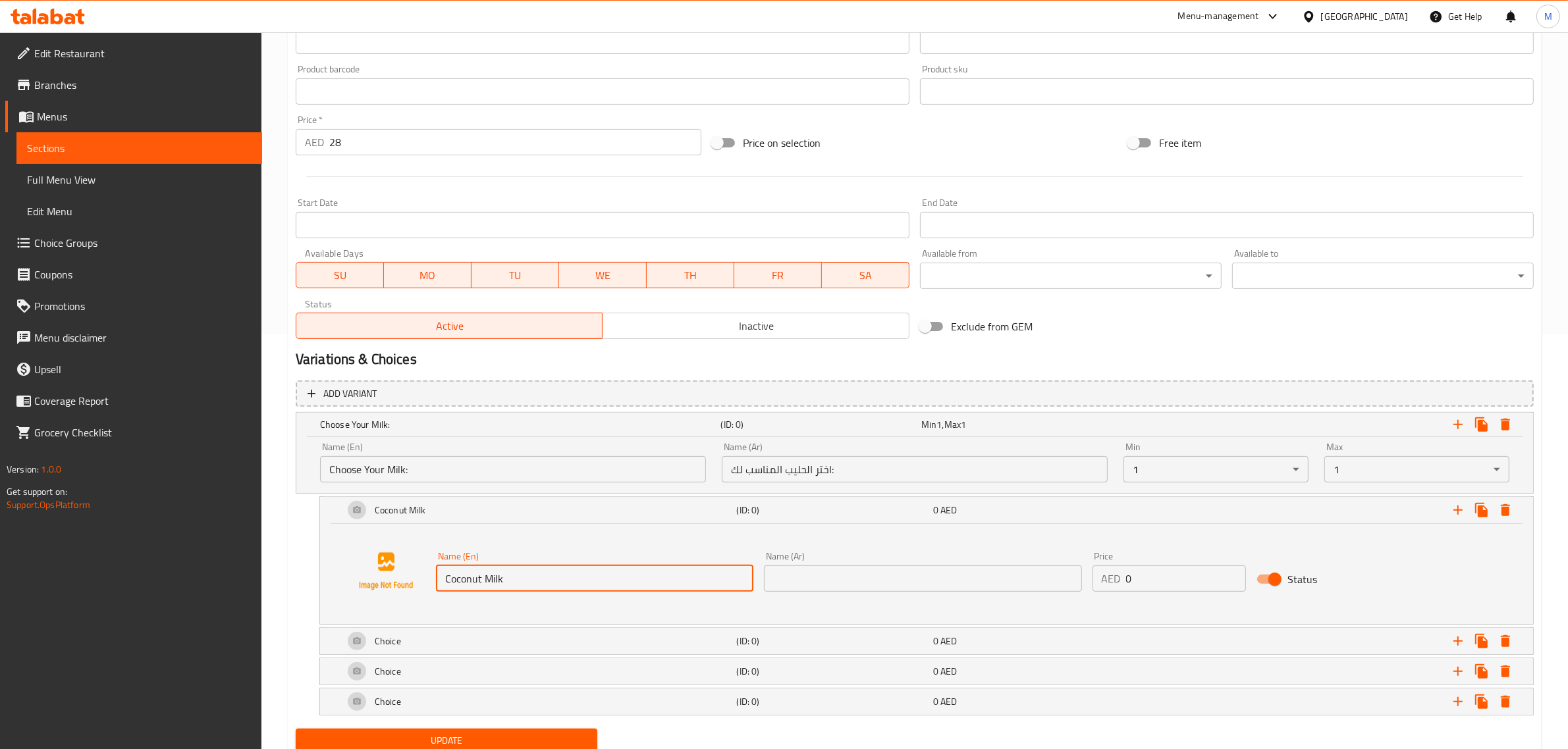
type input "Coconut Milk"
click at [857, 568] on input "text" at bounding box center [922, 579] width 317 height 26
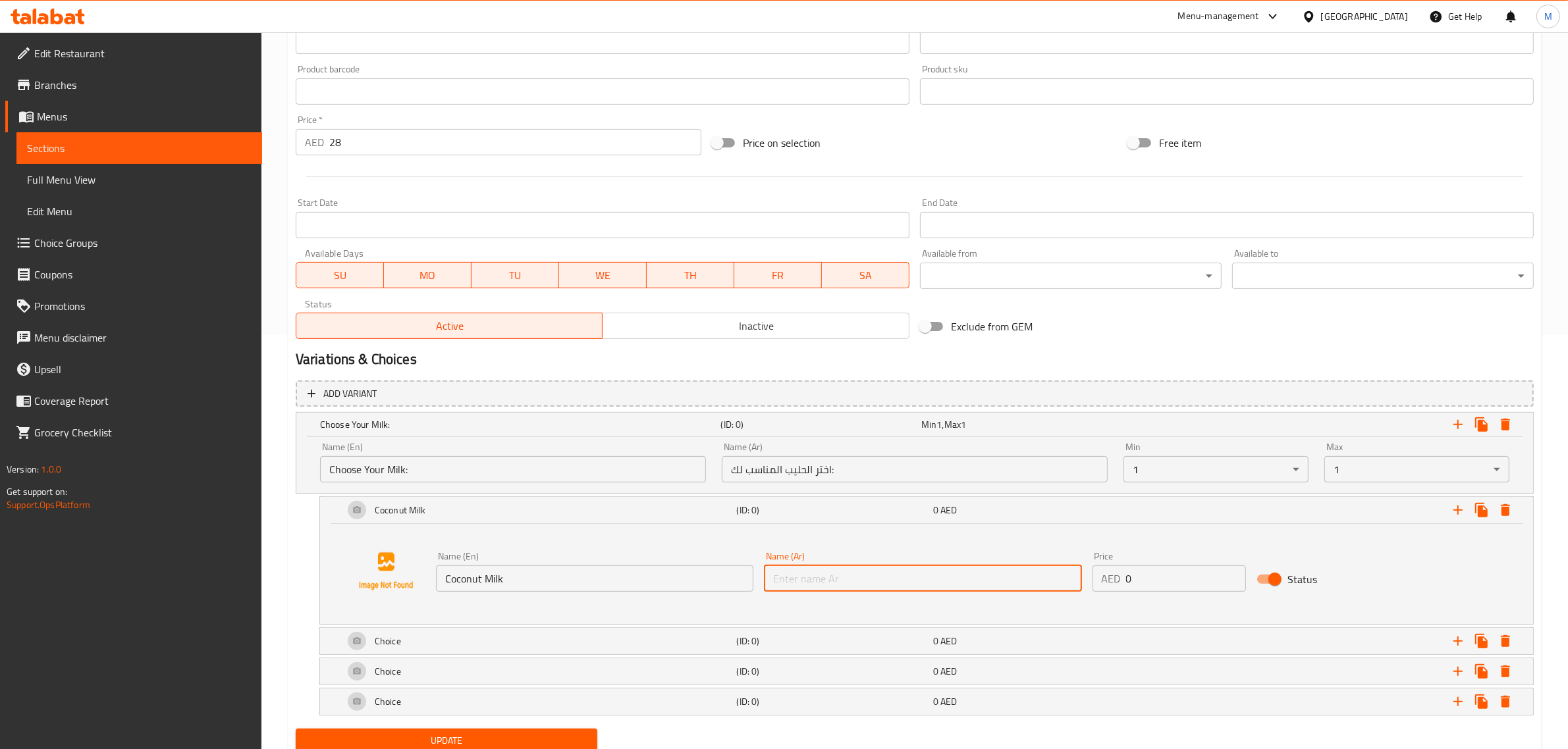
paste input "حليب جوز الهند"
type input "حليب جوز الهند"
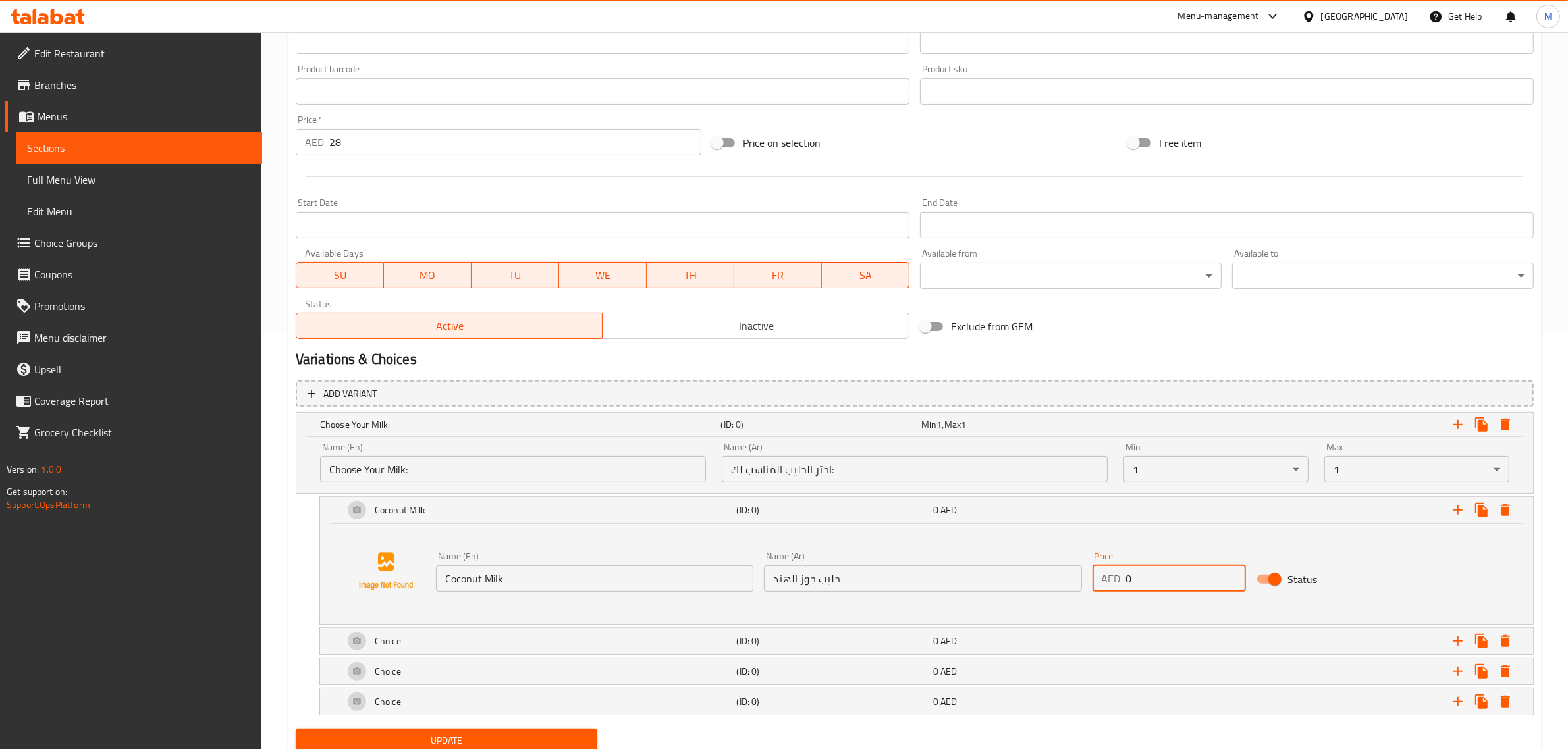
drag, startPoint x: 1153, startPoint y: 571, endPoint x: 1113, endPoint y: 586, distance: 42.7
click at [1113, 586] on div "Price AED 0 Price" at bounding box center [1169, 572] width 153 height 40
type input "9"
click at [461, 649] on div "Choice" at bounding box center [538, 641] width 393 height 31
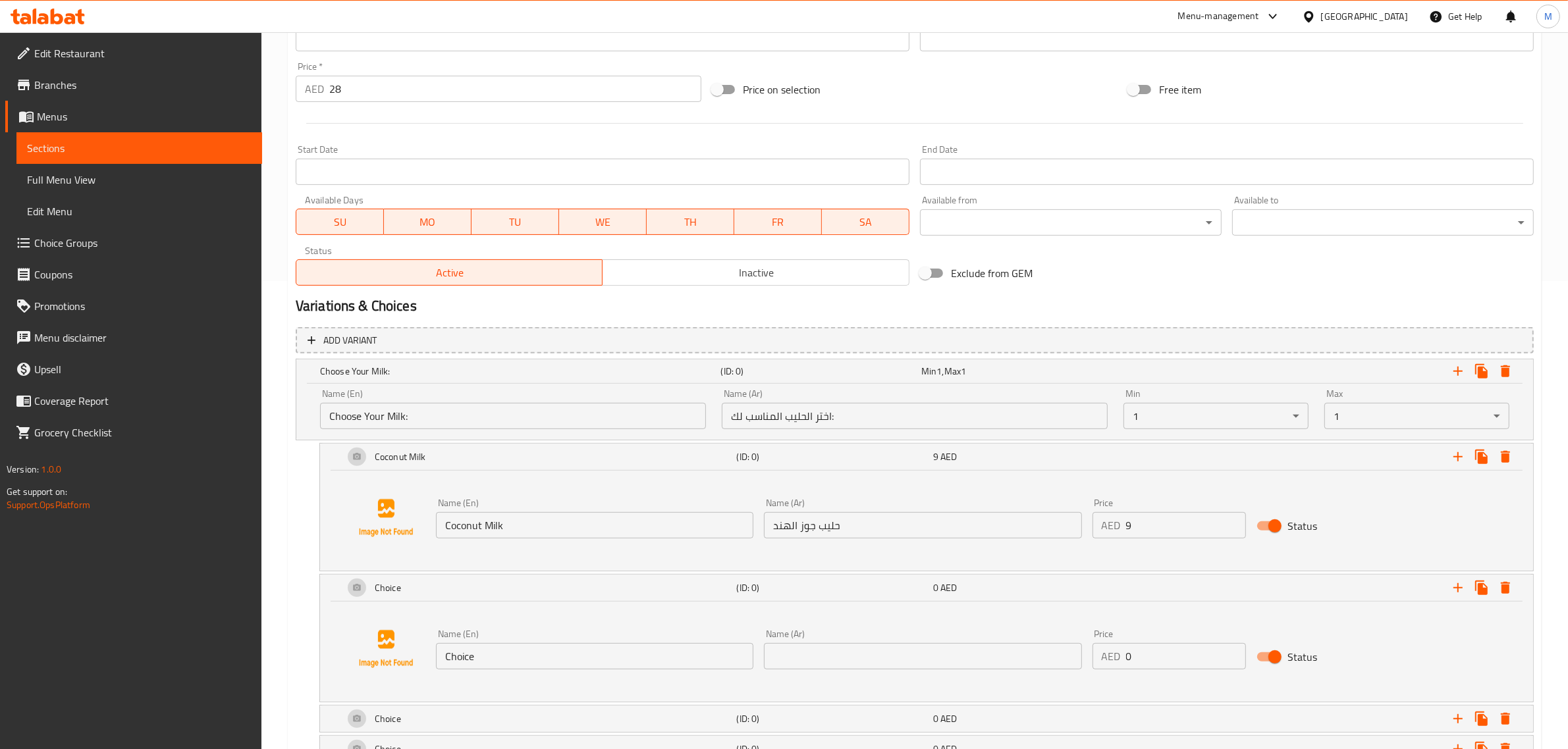
scroll to position [497, 0]
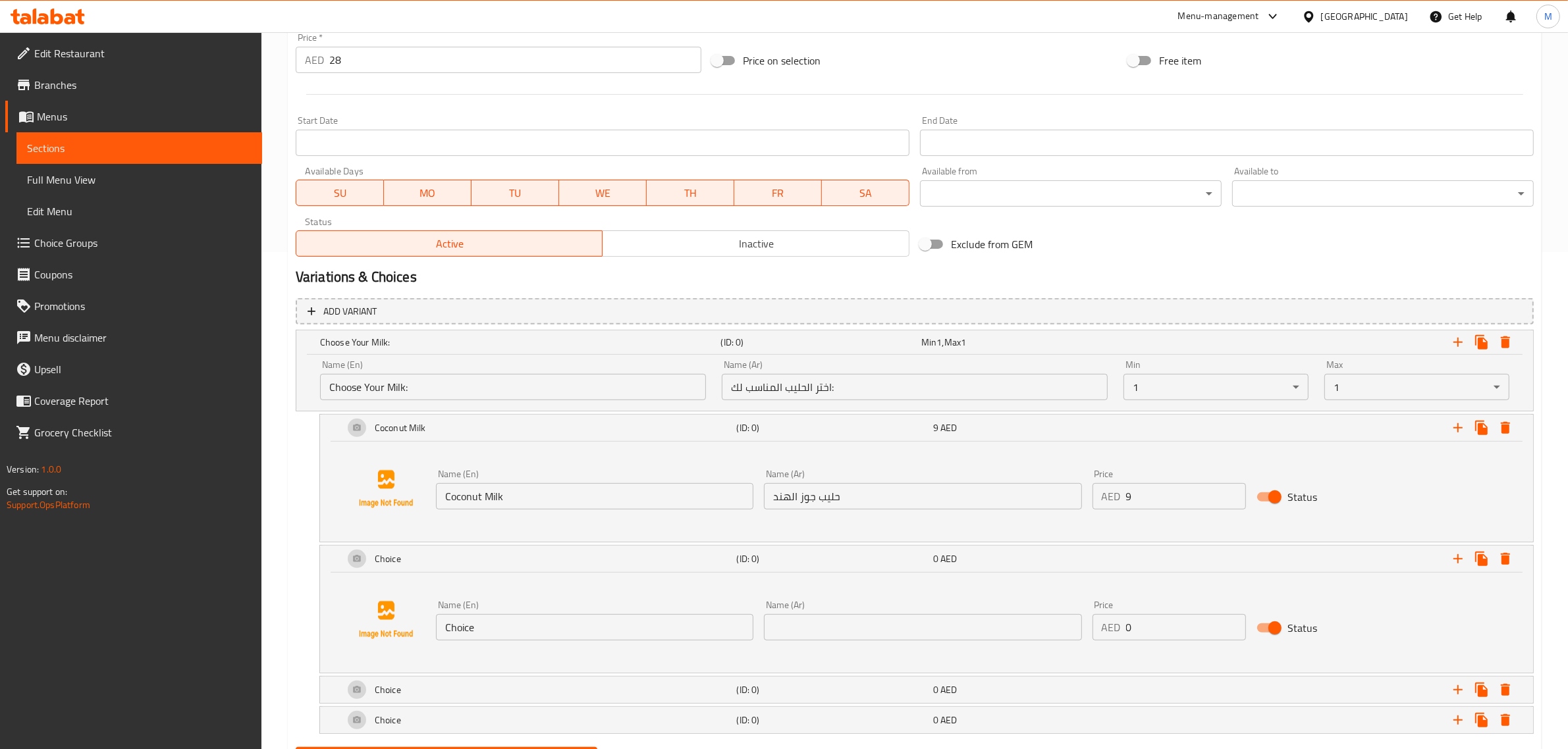
click at [484, 616] on input "Choice" at bounding box center [594, 627] width 317 height 26
paste input "Almond Milk"
type input "Almond Milk"
drag, startPoint x: 1130, startPoint y: 629, endPoint x: 1115, endPoint y: 630, distance: 15.0
click at [1115, 630] on div "AED 0 Price" at bounding box center [1169, 627] width 153 height 26
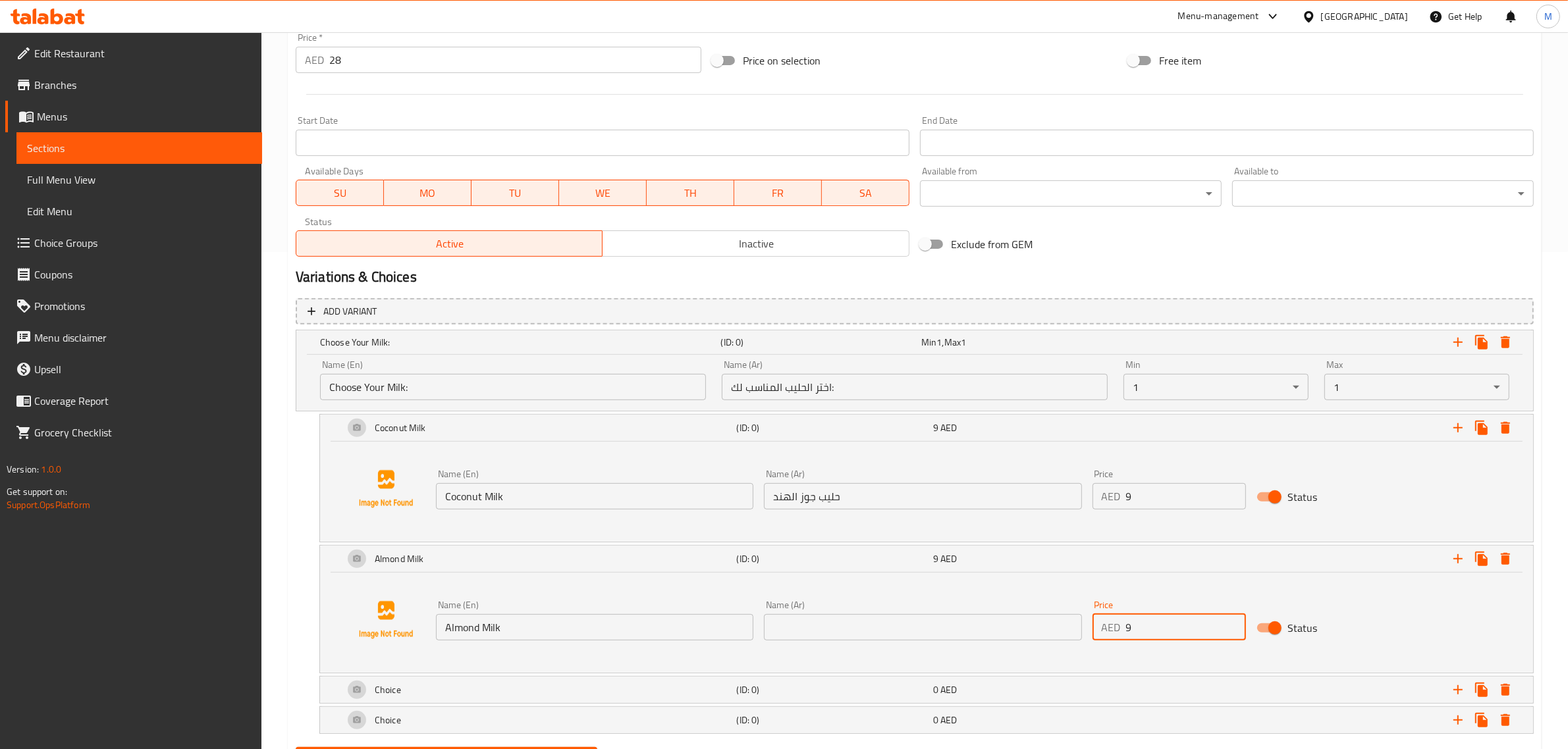
type input "9"
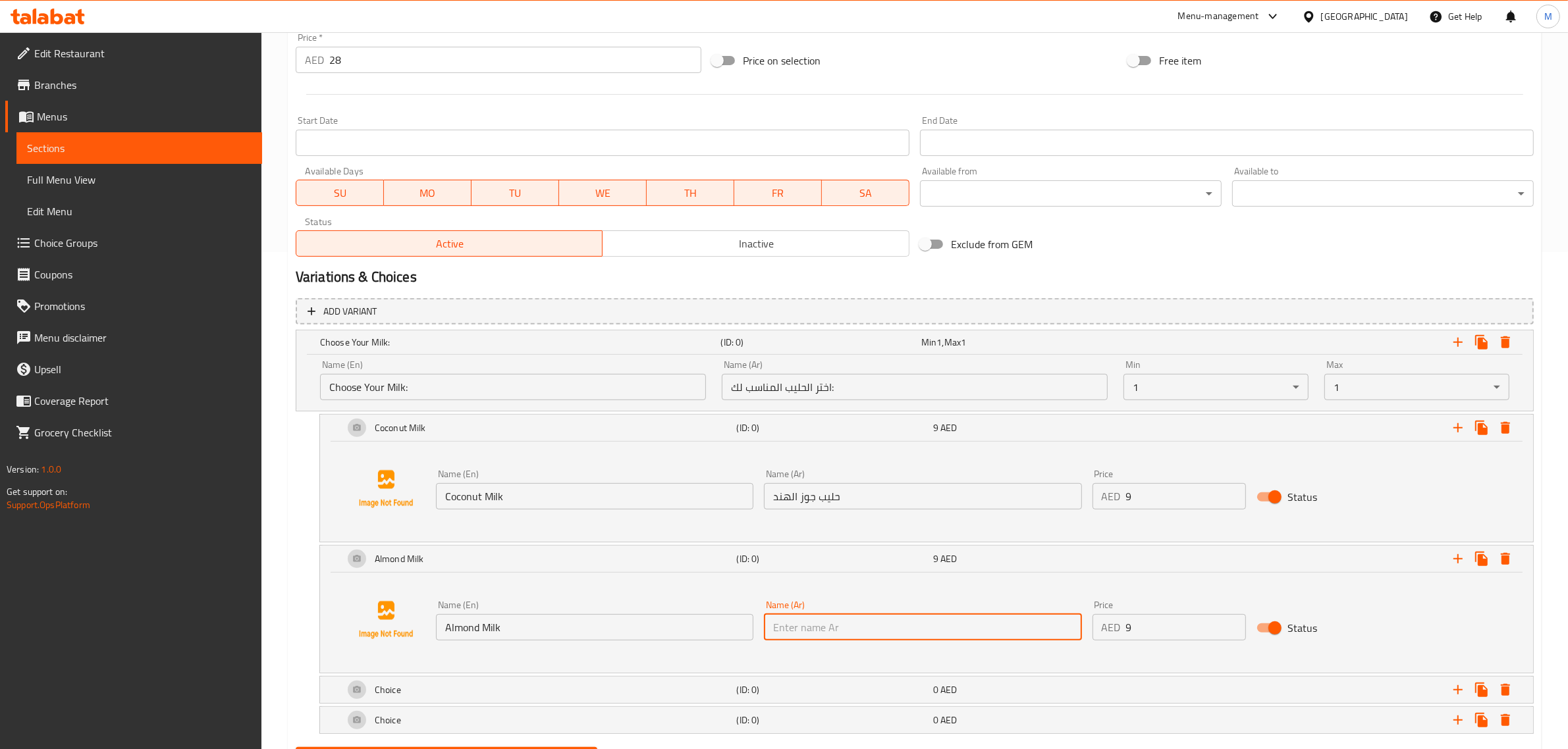
click at [1041, 626] on input "text" at bounding box center [922, 627] width 317 height 26
paste input "حليب اللوز"
type input "حليب اللوز"
click at [511, 690] on div "Choice" at bounding box center [538, 690] width 393 height 31
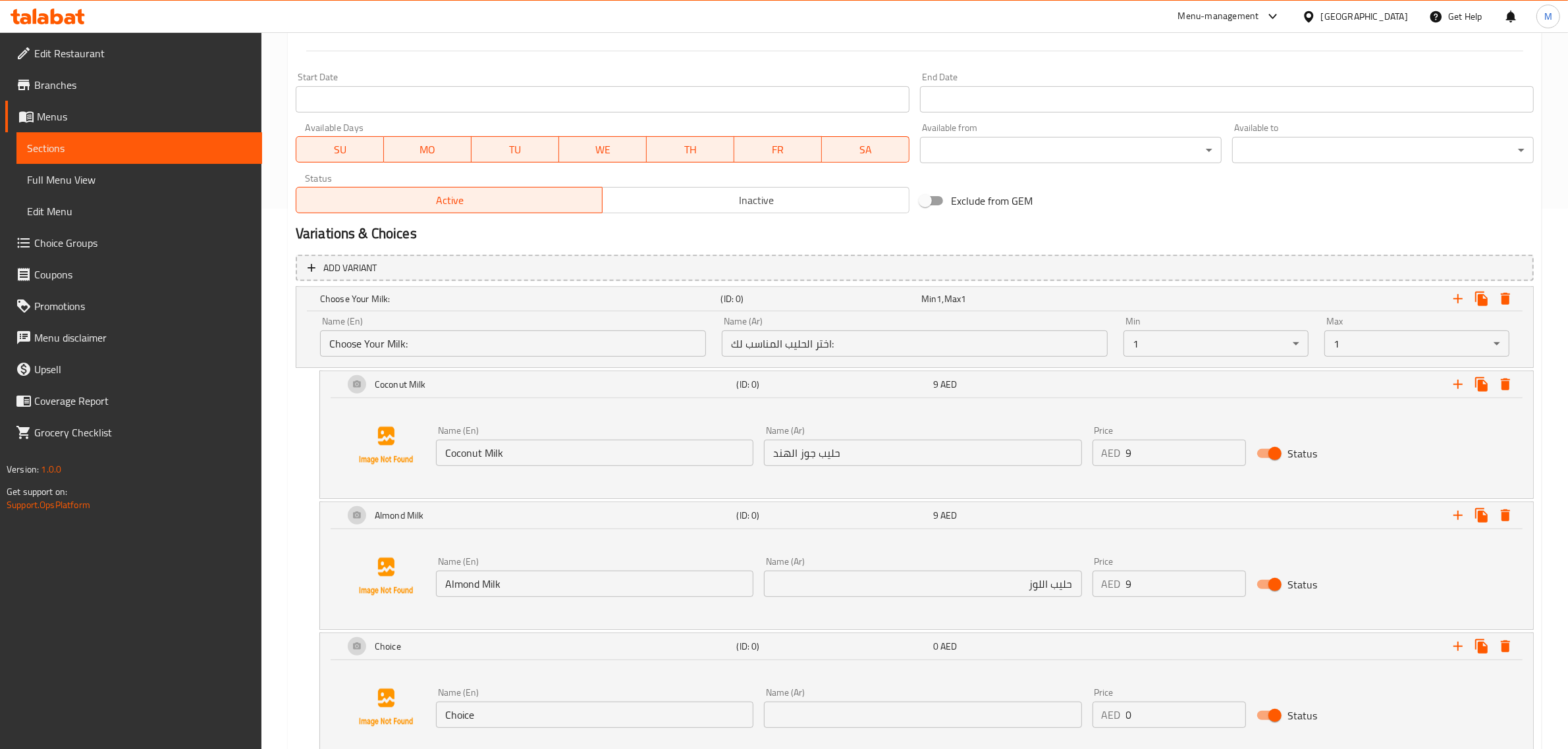
scroll to position [579, 0]
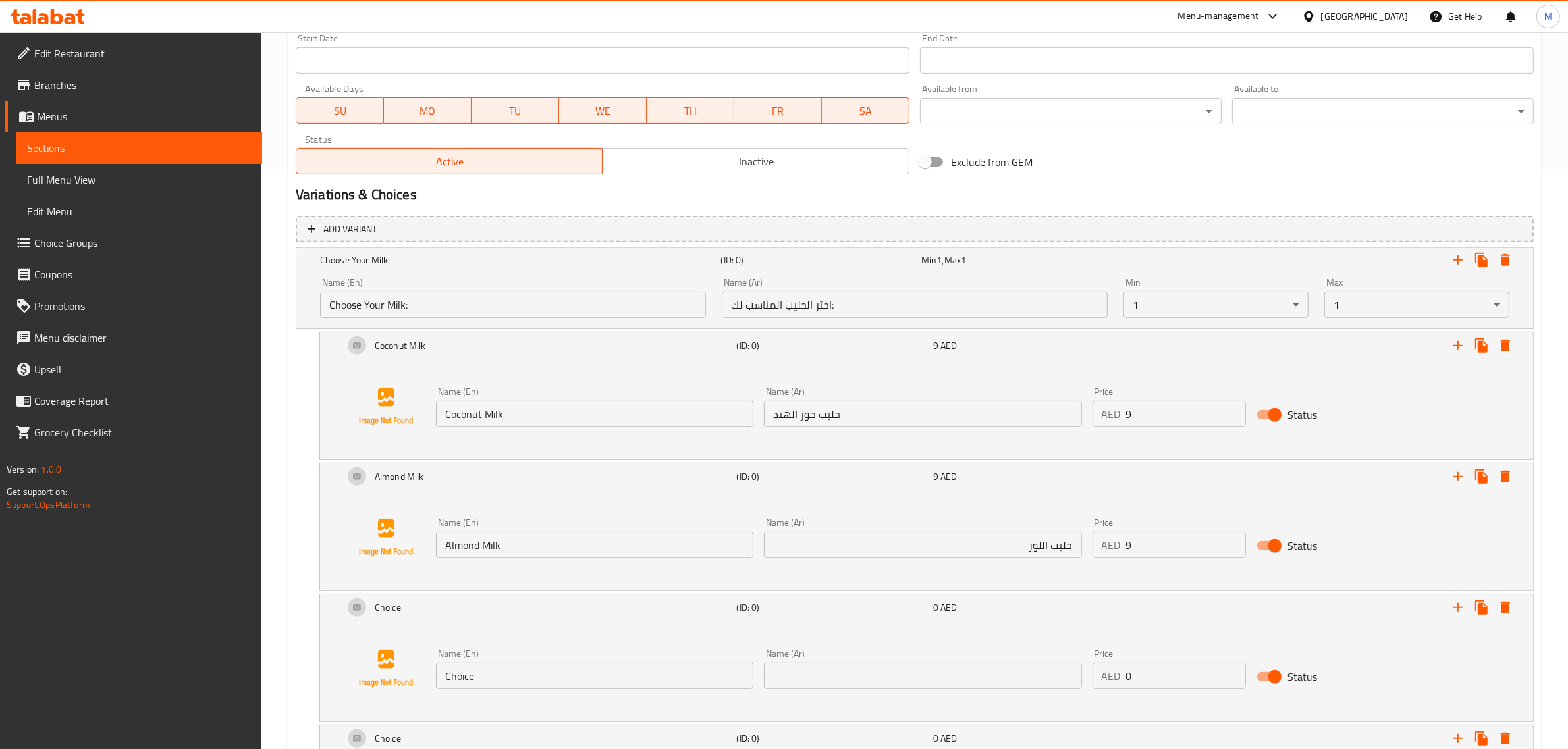
click at [512, 683] on input "Choice" at bounding box center [594, 676] width 317 height 26
paste input "Regular Milk"
type input "Regular Milk"
click at [827, 670] on input "text" at bounding box center [922, 676] width 317 height 26
paste input "الحليب العادي"
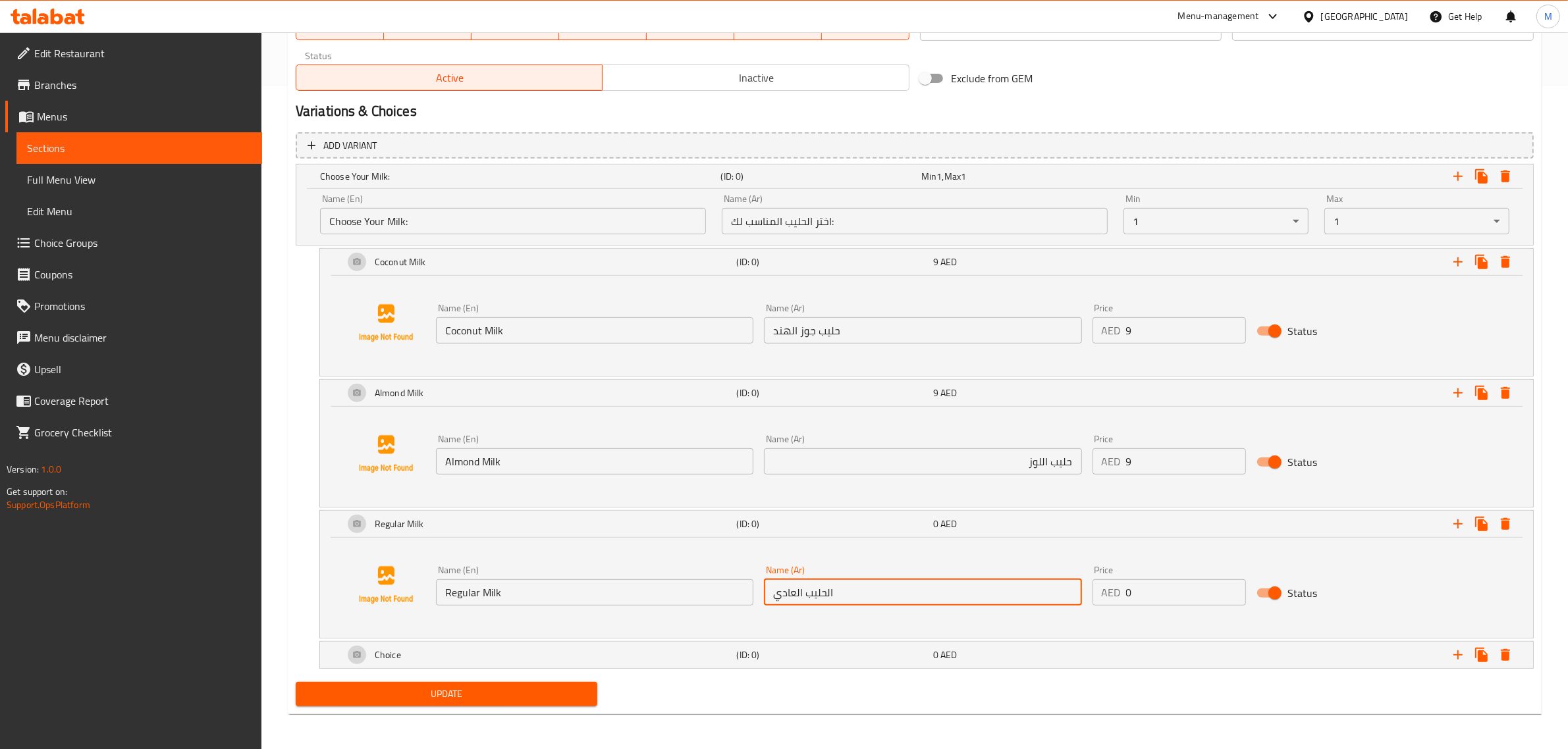
scroll to position [666, 0]
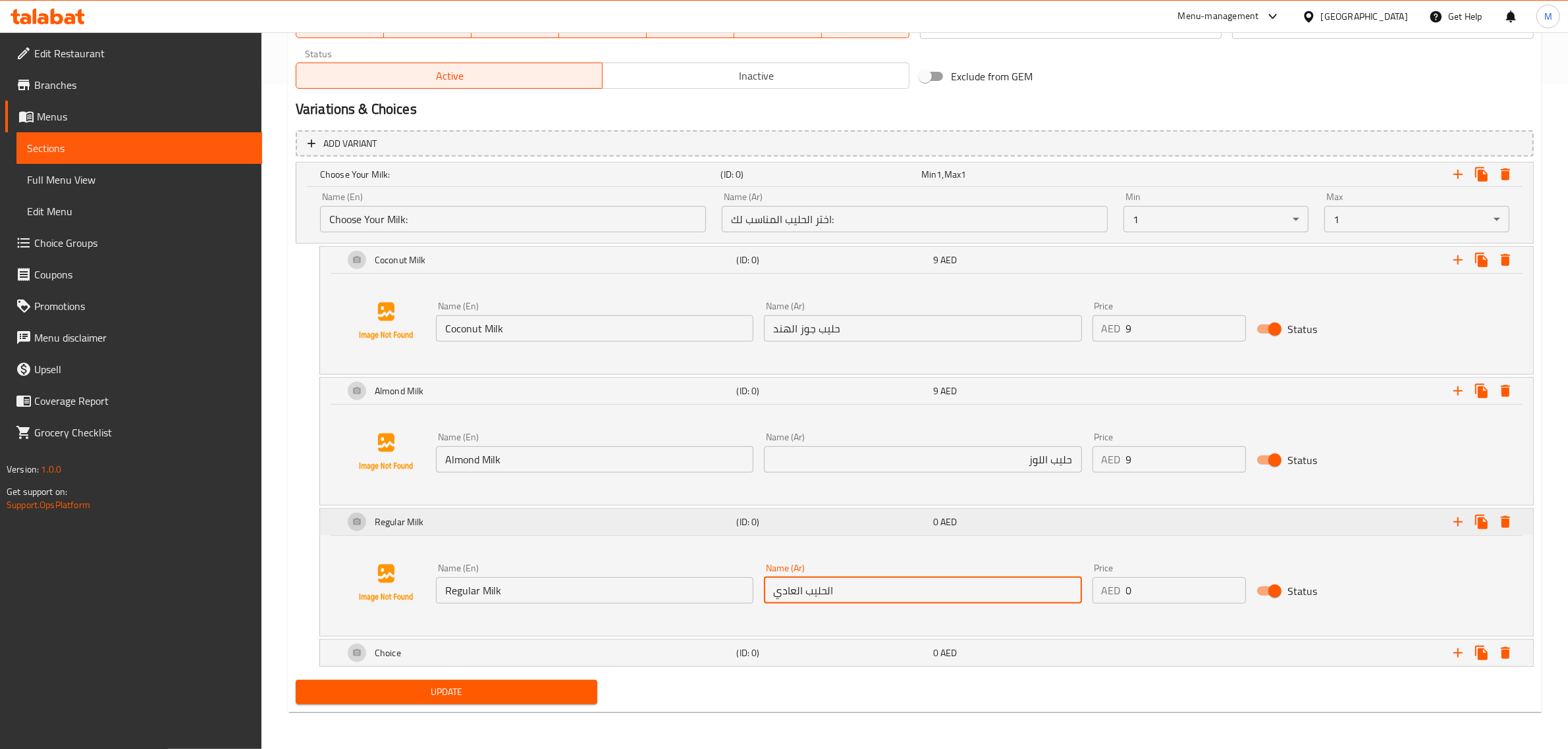
type input "الحليب العادي"
click at [1016, 646] on div "0 AED" at bounding box center [1028, 653] width 191 height 13
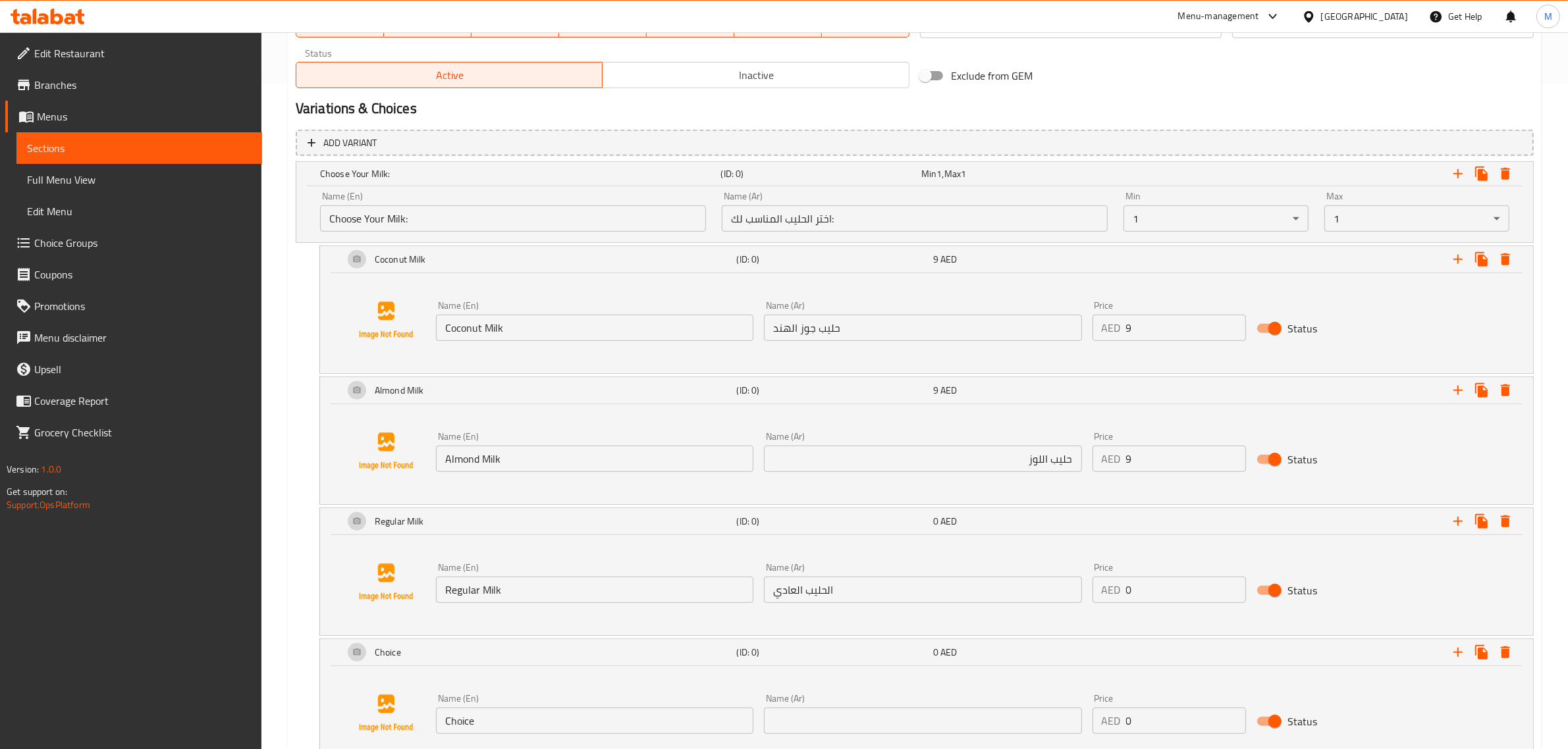
click at [902, 713] on input "text" at bounding box center [922, 720] width 317 height 26
paste input "حليب الشوفان"
type input "حليب الشوفان"
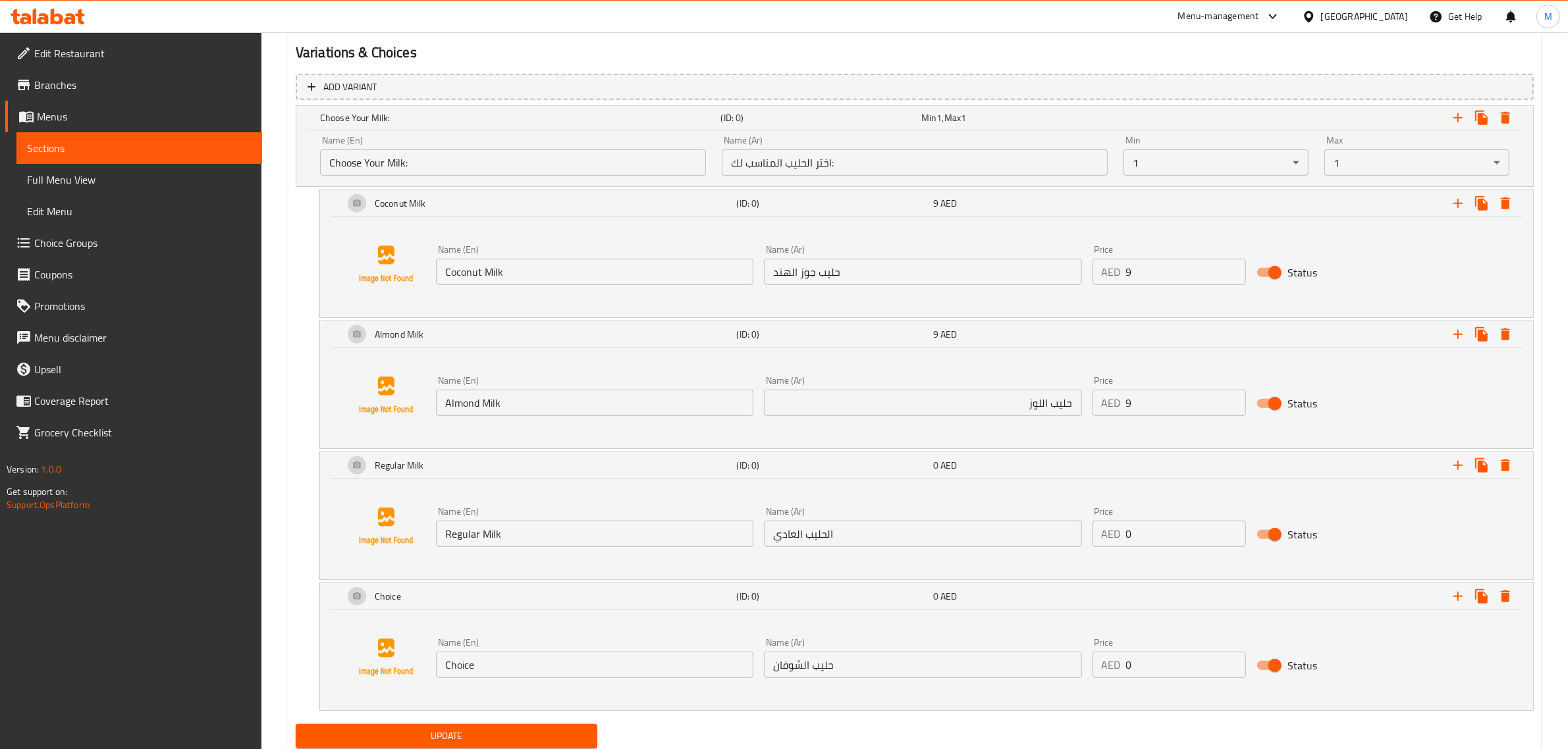
scroll to position [748, 0]
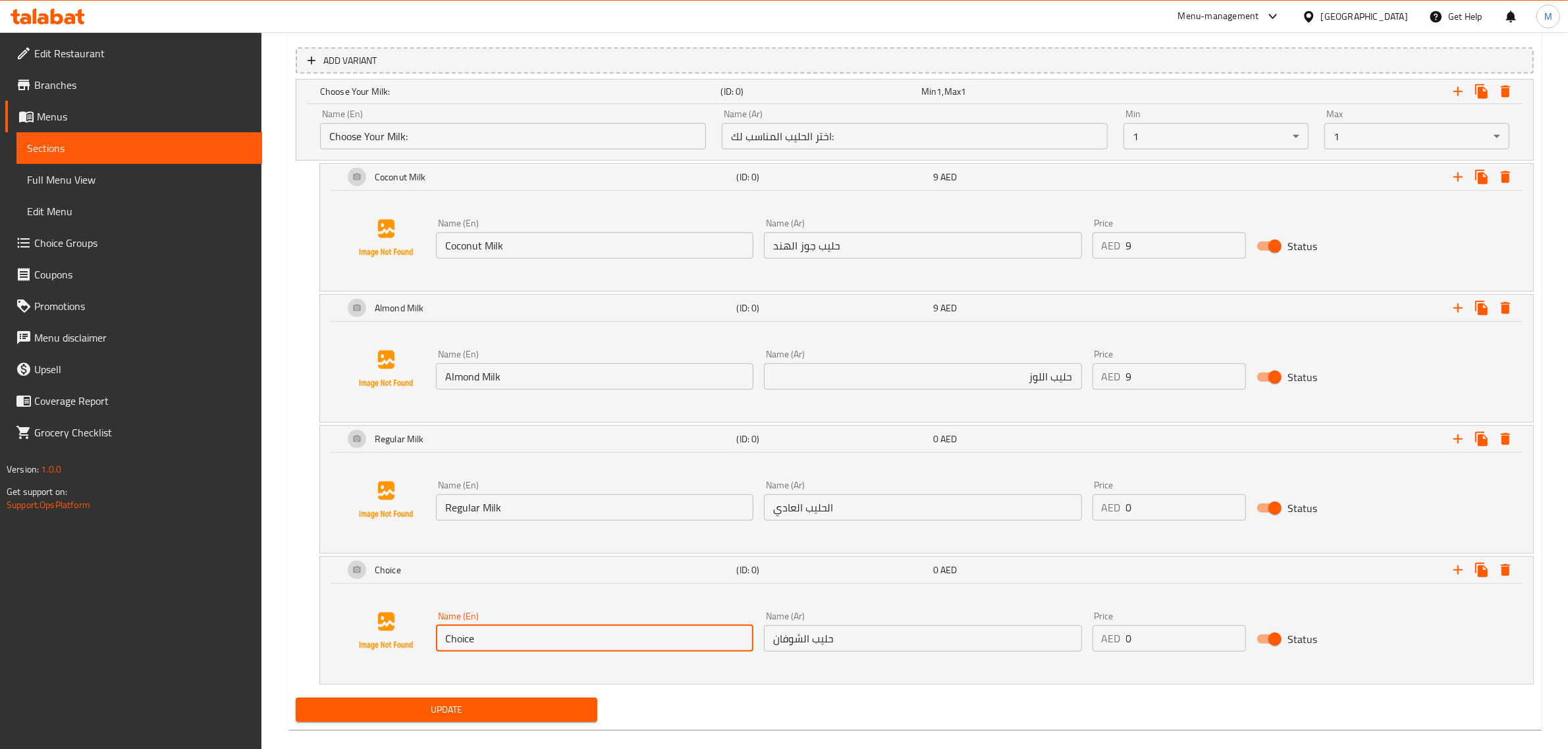
click at [520, 634] on input "Choice" at bounding box center [594, 639] width 317 height 26
paste input "Oats Milk"
type input "Oats Milk"
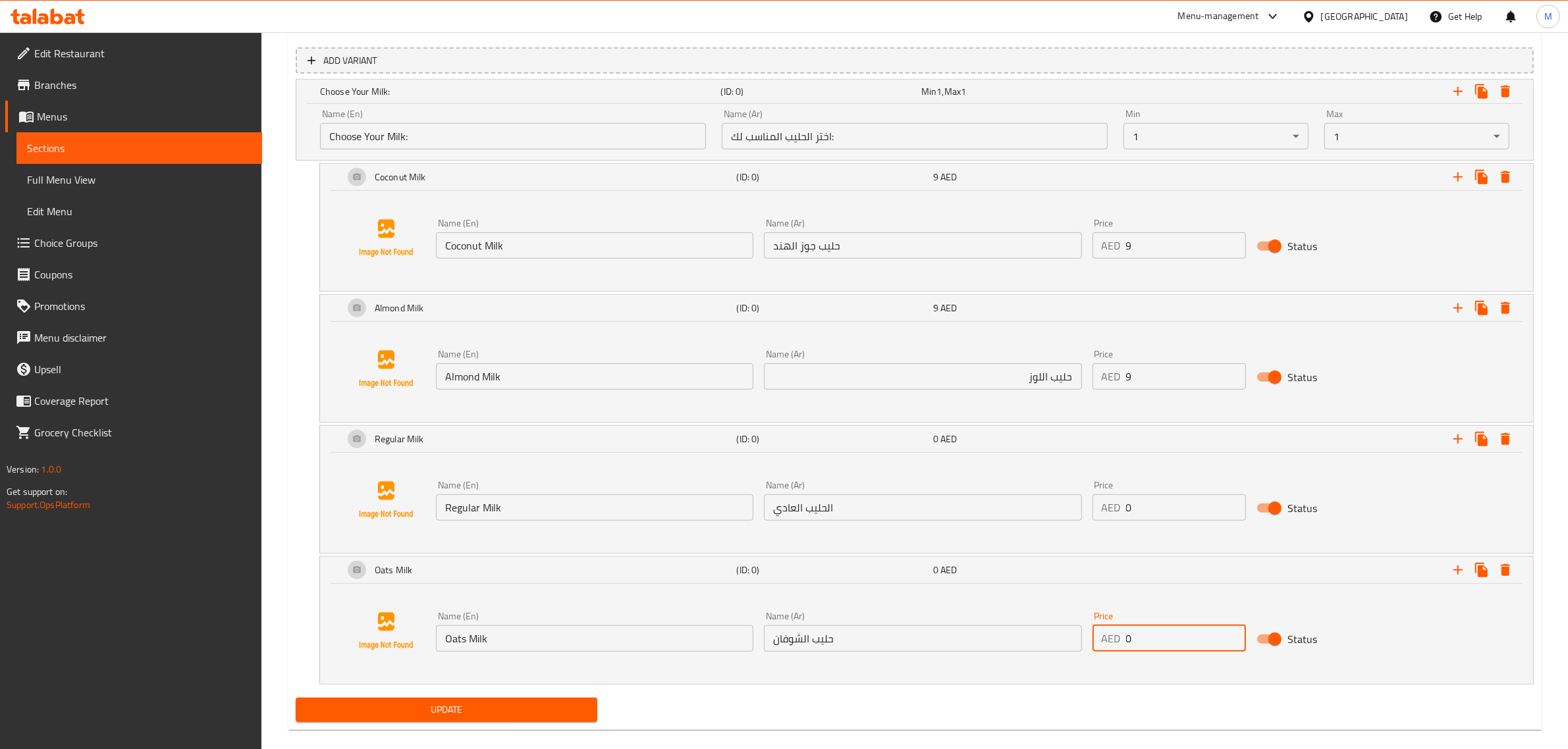
drag, startPoint x: 1162, startPoint y: 649, endPoint x: 1121, endPoint y: 646, distance: 41.1
click at [1120, 646] on div "AED 0 Price" at bounding box center [1169, 639] width 153 height 26
type input "9"
click at [1054, 703] on div "Update" at bounding box center [914, 710] width 1249 height 35
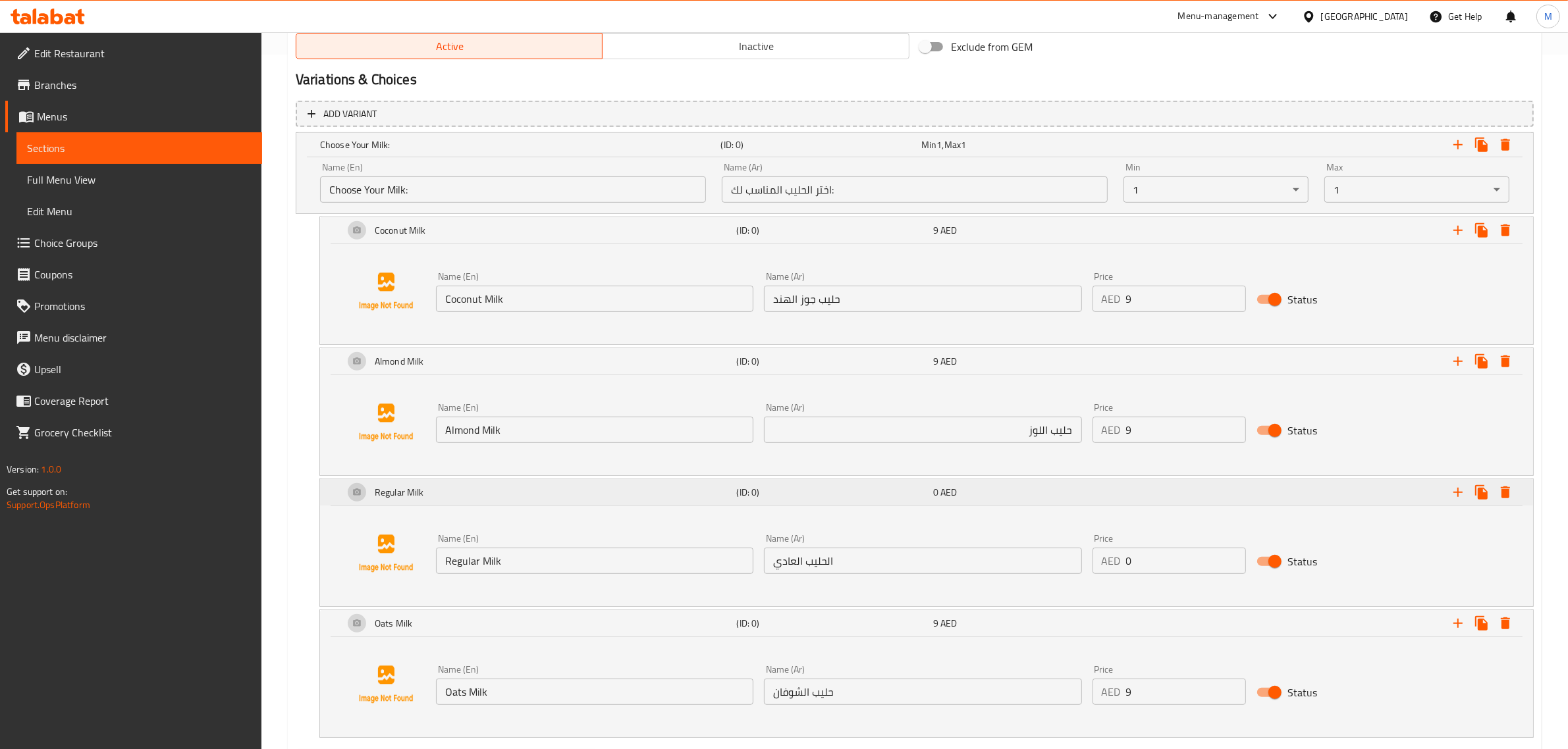
scroll to position [666, 0]
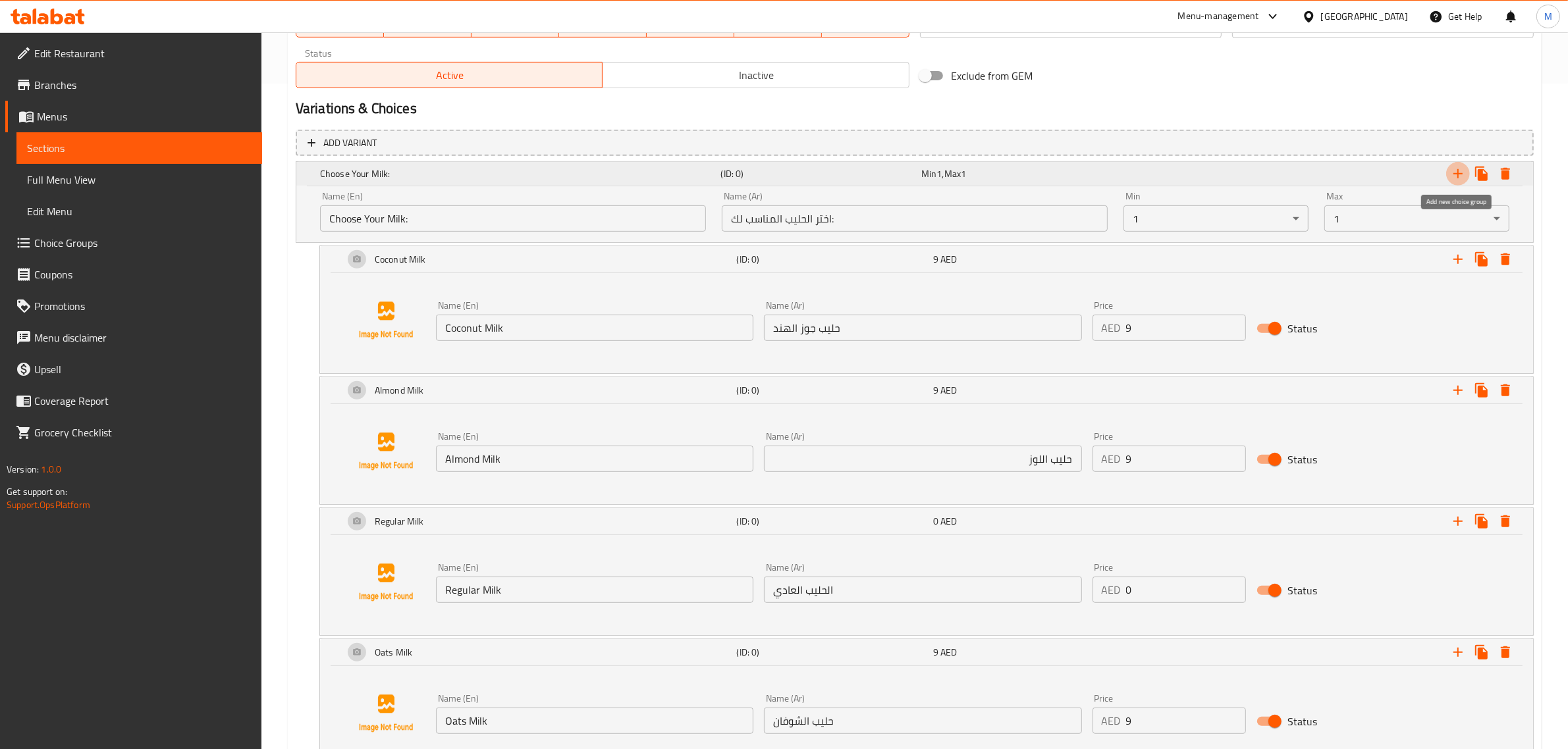
click at [1458, 172] on icon "Expand" at bounding box center [1458, 173] width 9 height 9
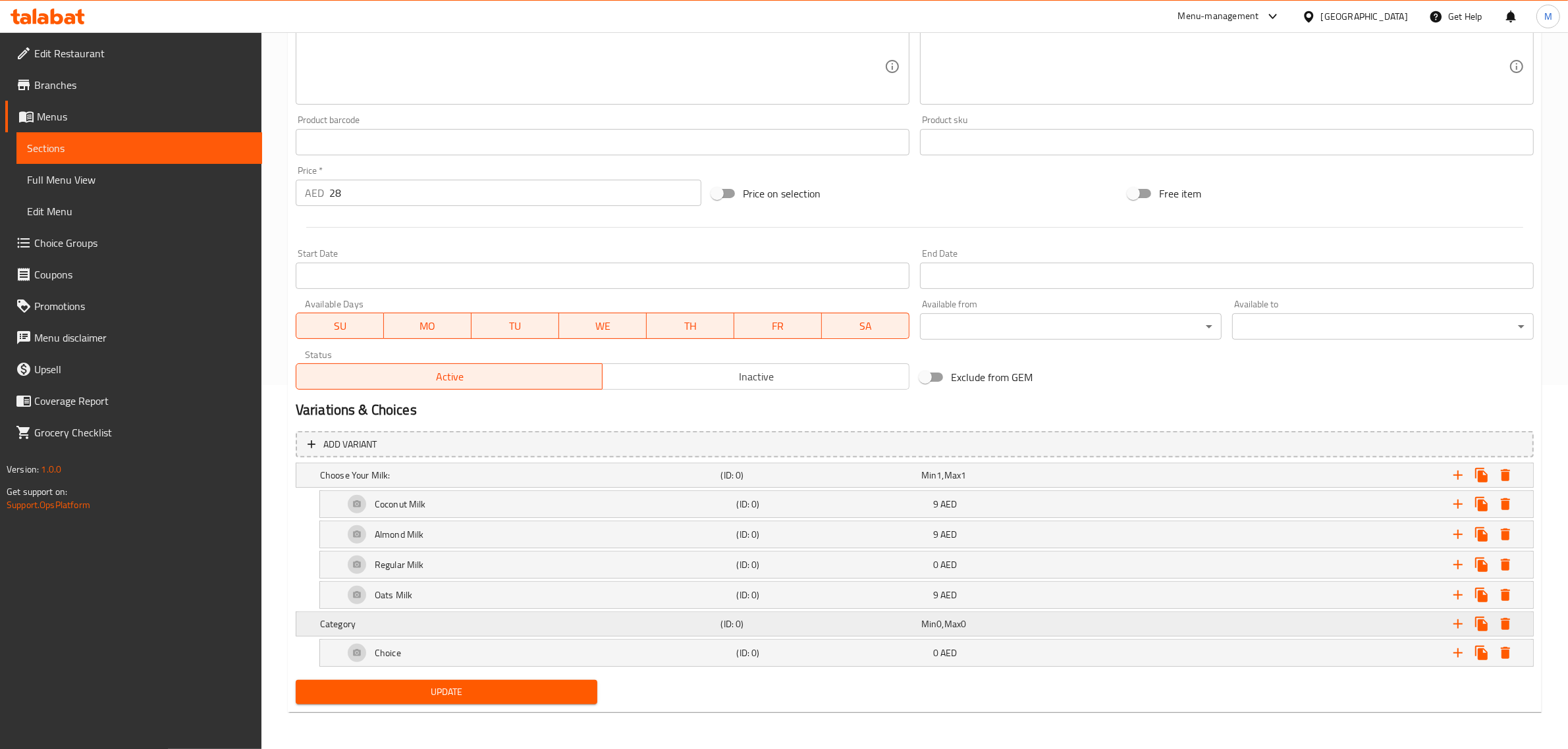
click at [604, 618] on h5 "Category" at bounding box center [517, 624] width 396 height 13
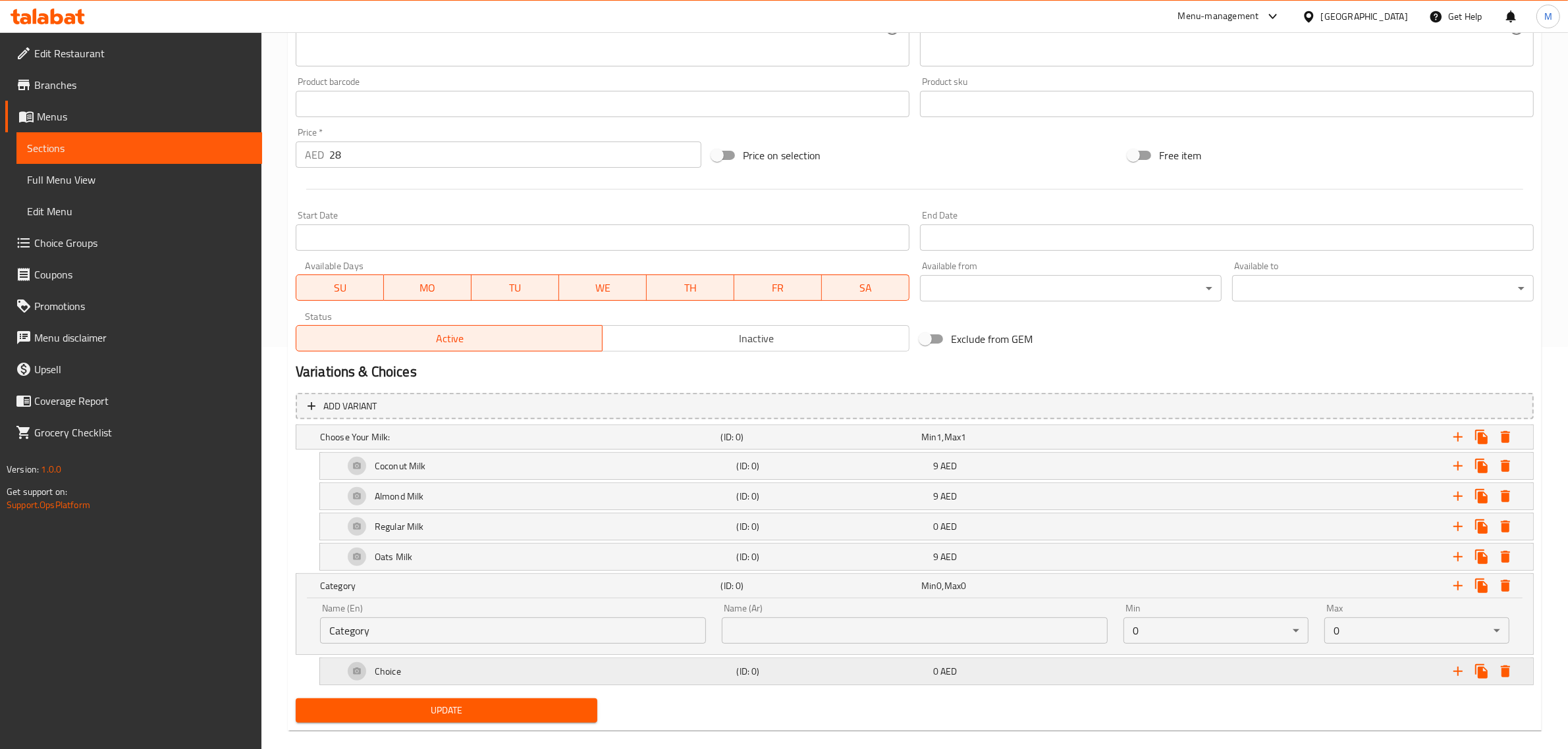
scroll to position [422, 0]
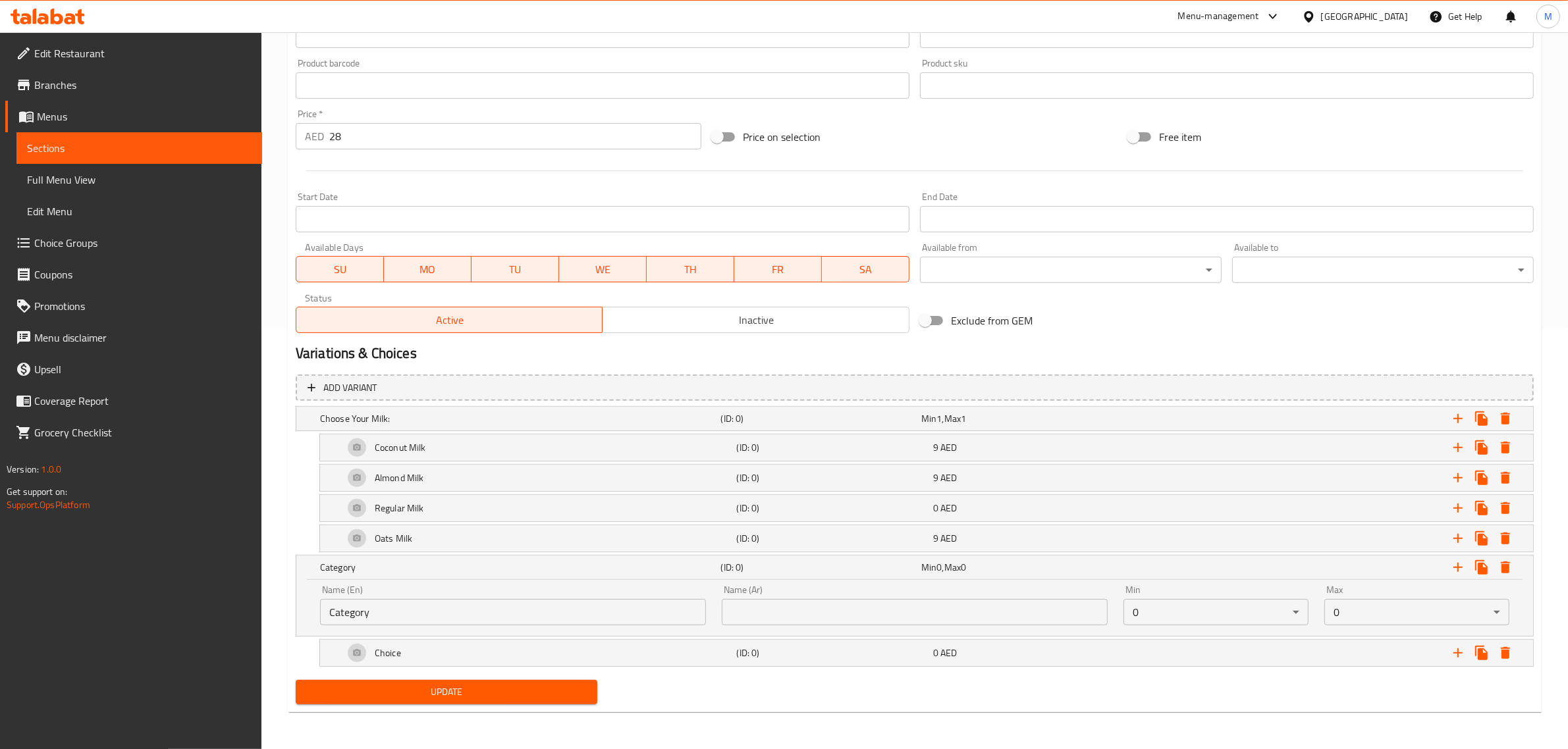
click at [505, 606] on input "Category" at bounding box center [512, 612] width 386 height 26
paste input "Add-ons:"
type input "Add-ons:"
click at [742, 608] on input "text" at bounding box center [914, 612] width 386 height 26
type input "الإضافات:"
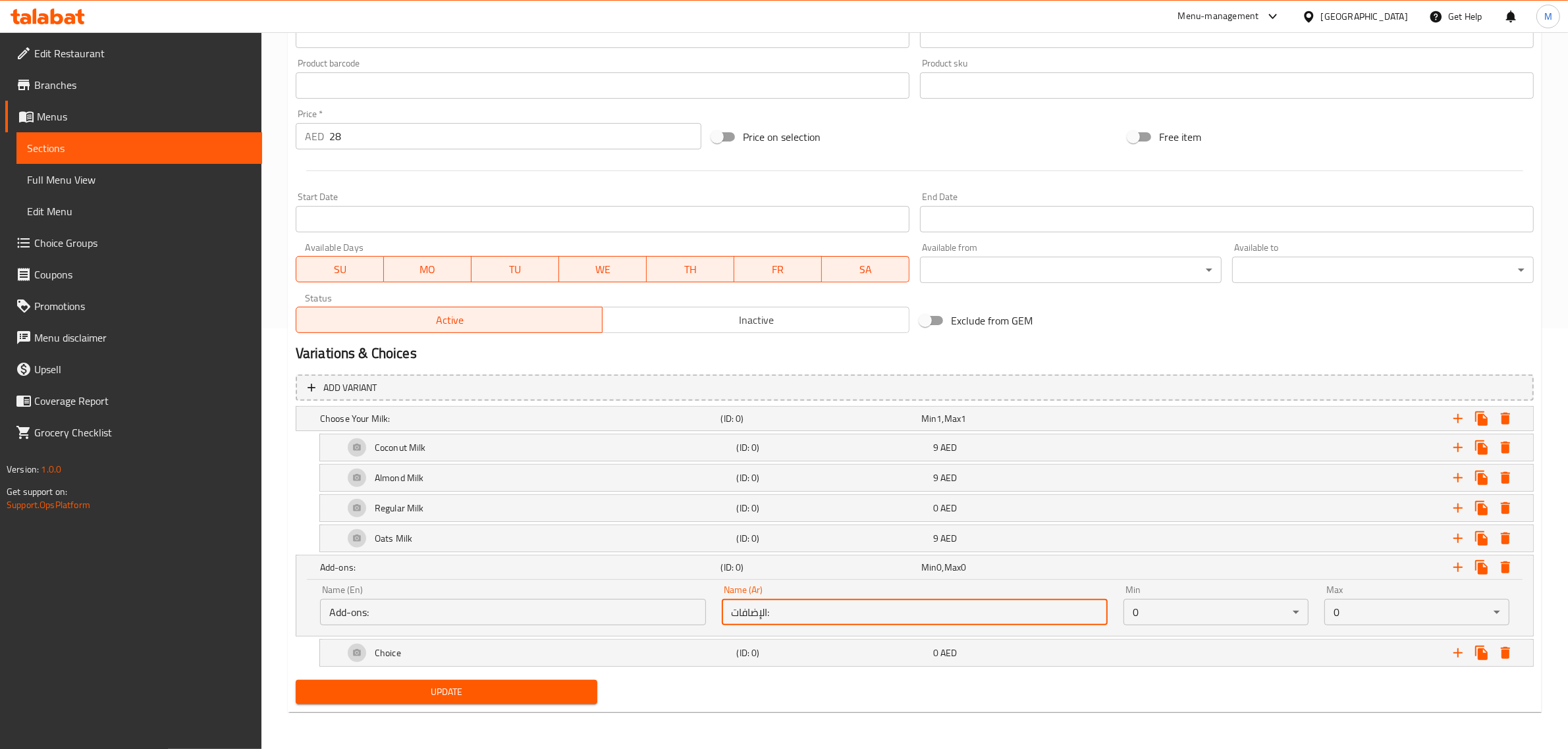
click at [296, 680] on button "Update" at bounding box center [446, 692] width 301 height 24
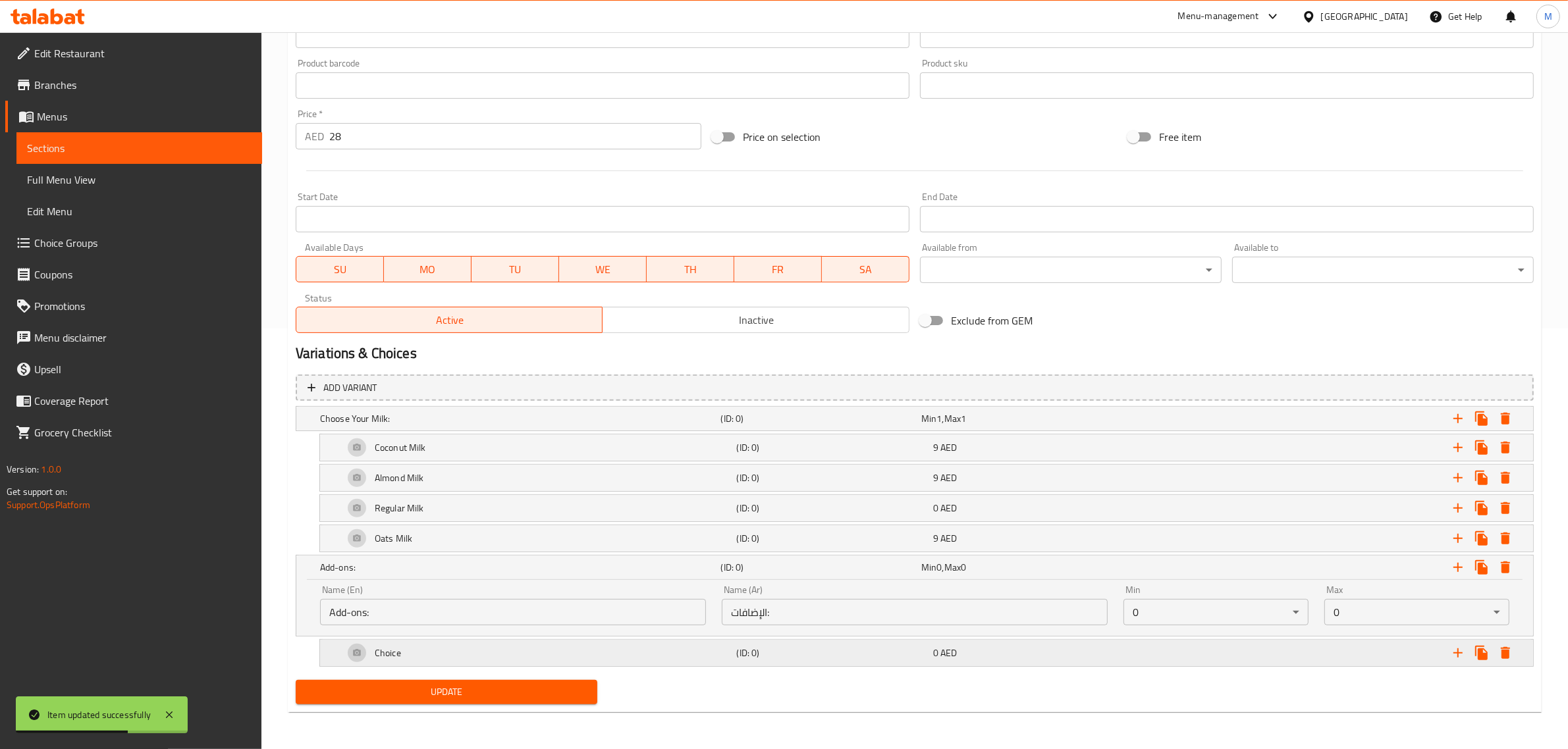
click at [881, 649] on h5 "(ID: 0)" at bounding box center [832, 653] width 191 height 13
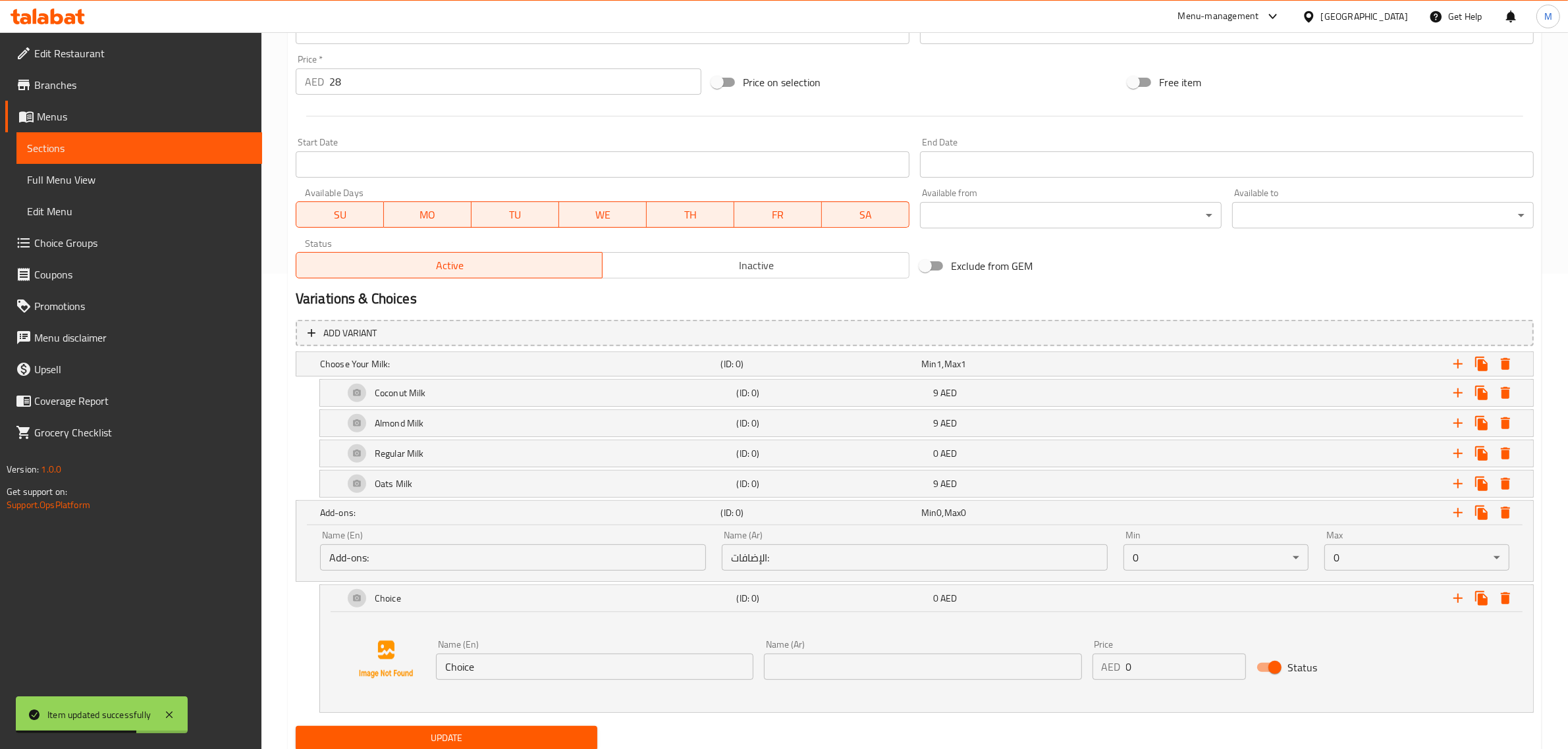
scroll to position [505, 0]
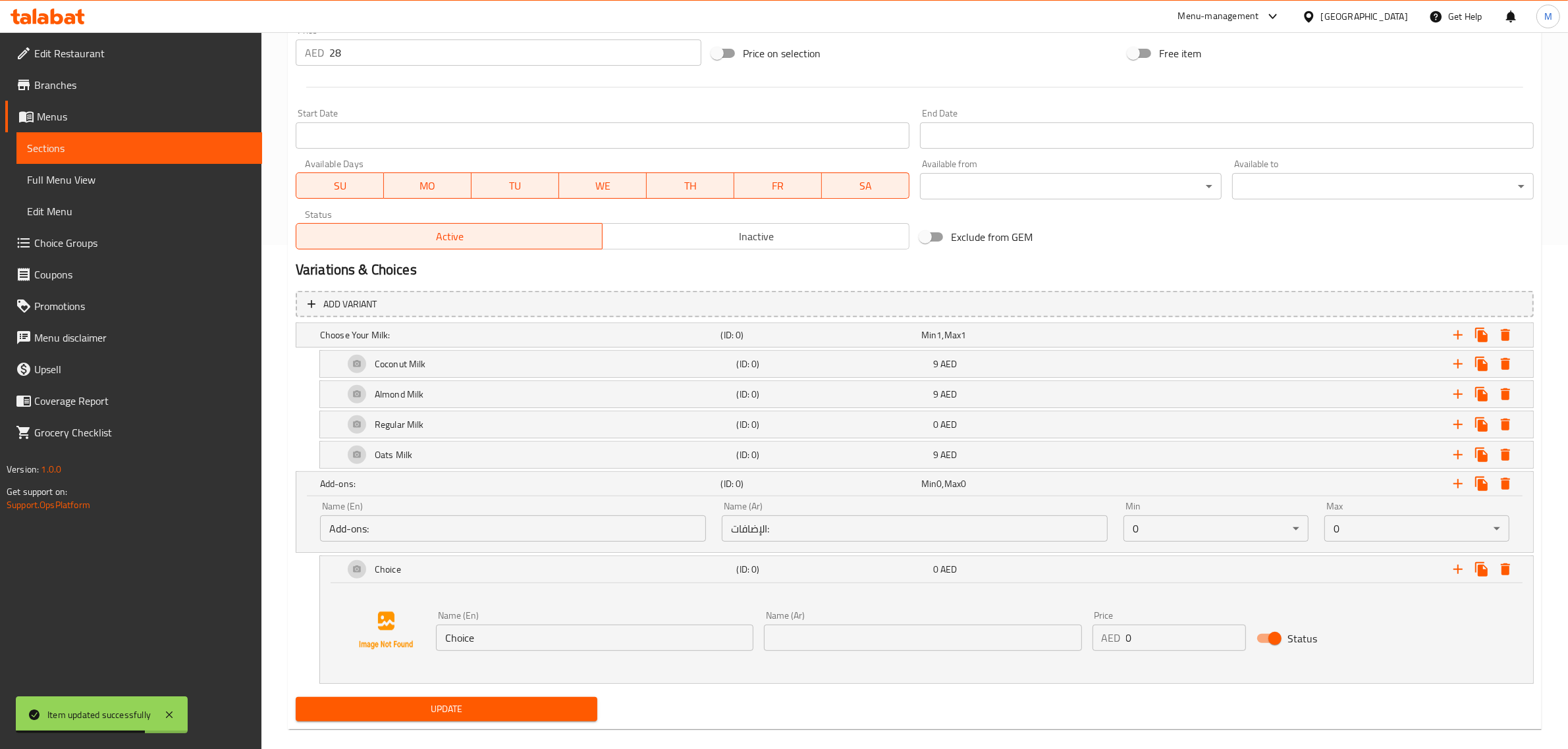
click at [698, 642] on input "Choice" at bounding box center [594, 638] width 317 height 26
paste input "aramel"
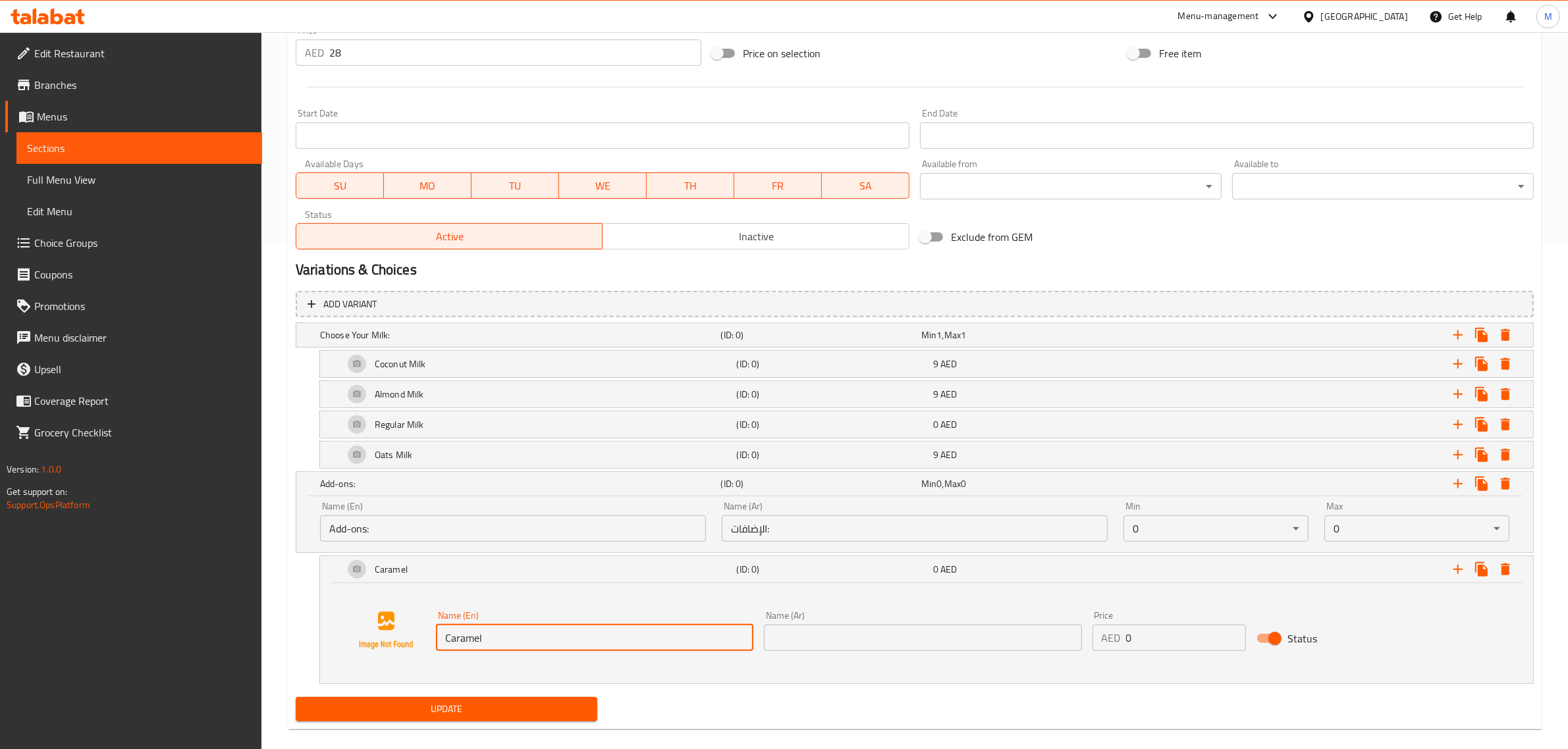
type input "Caramel"
click at [1032, 644] on input "text" at bounding box center [922, 638] width 317 height 26
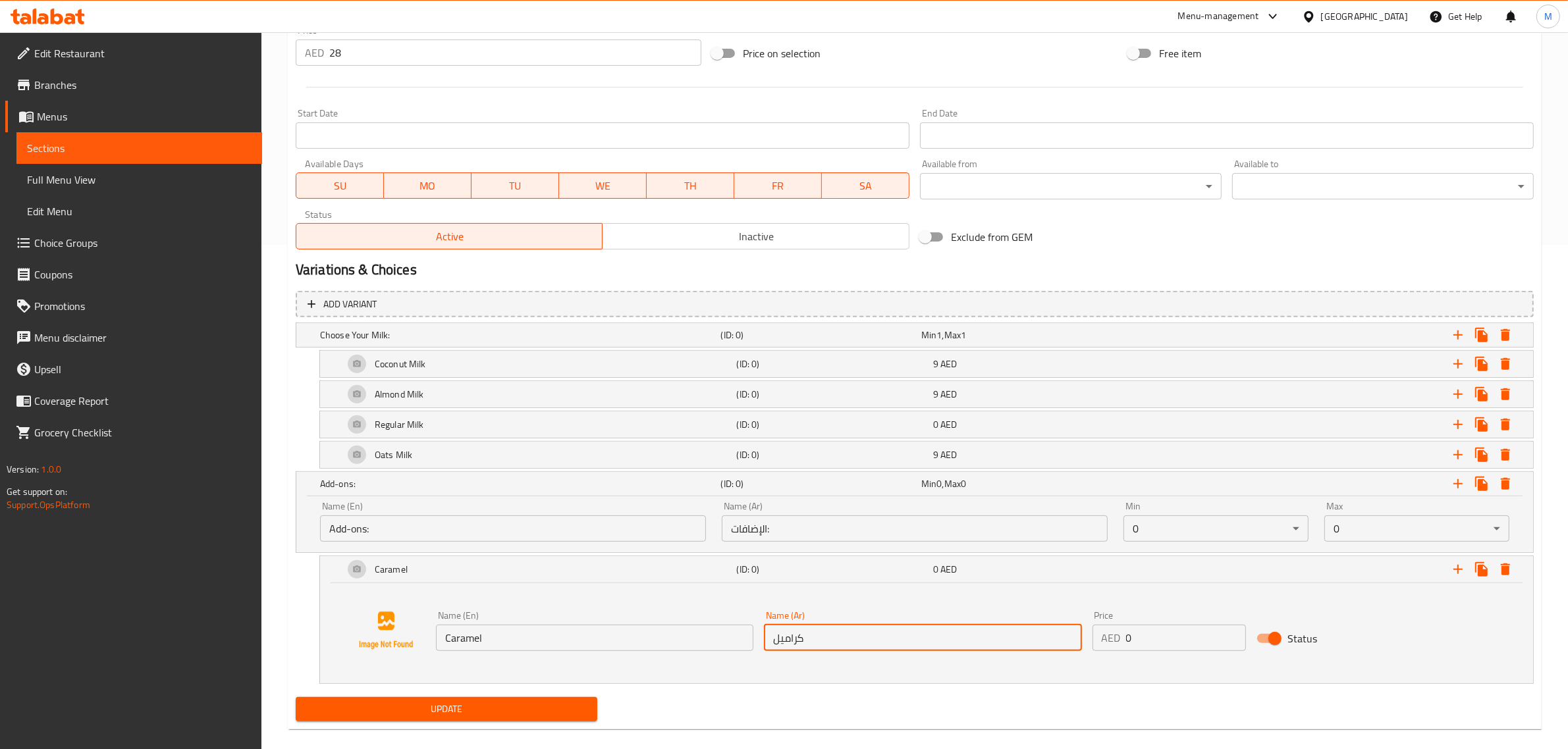
type input "كراميل"
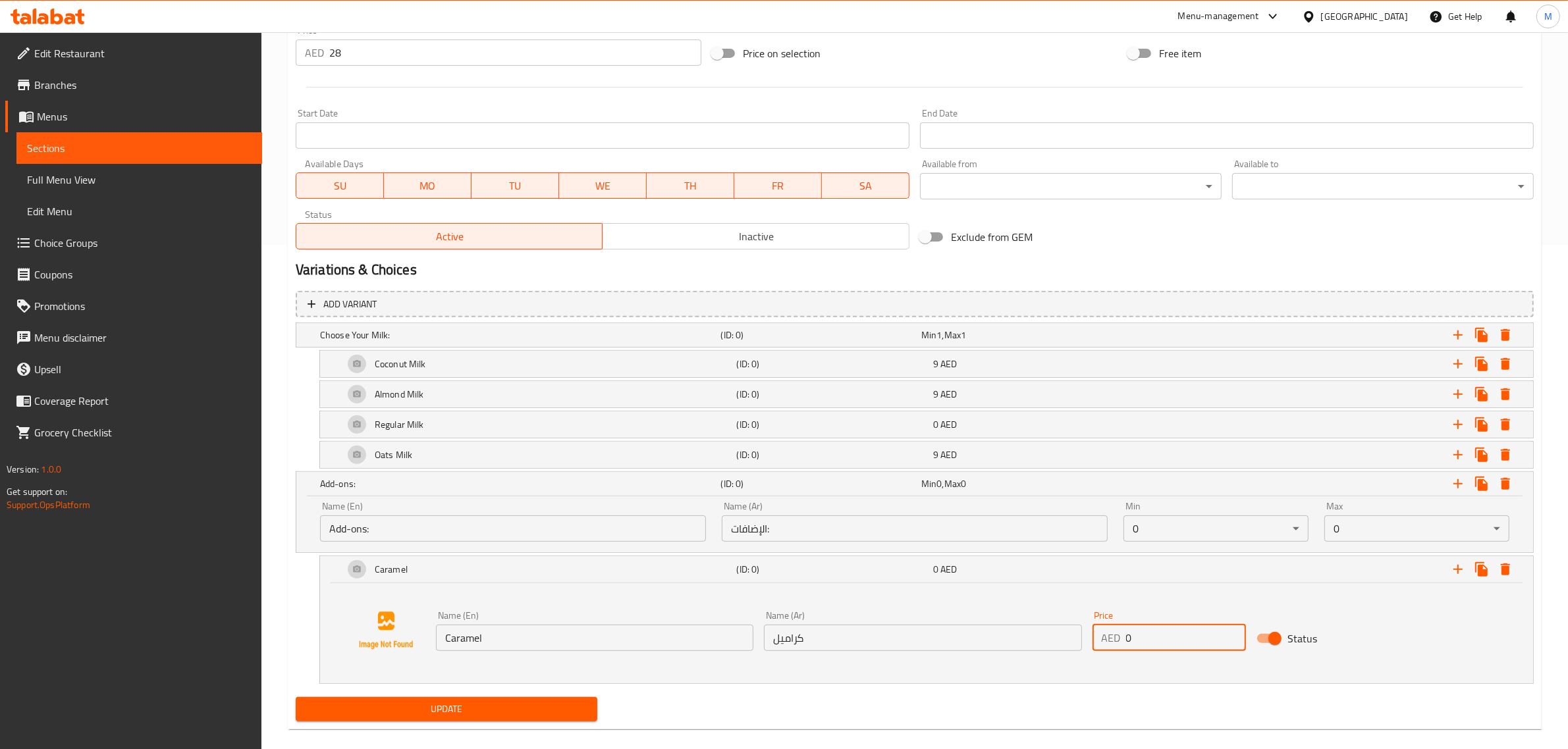
drag, startPoint x: 1133, startPoint y: 629, endPoint x: 1111, endPoint y: 633, distance: 22.4
click at [1111, 633] on div "AED 0 Price" at bounding box center [1169, 638] width 153 height 26
type input "7"
click at [1448, 567] on button "Expand" at bounding box center [1458, 569] width 24 height 24
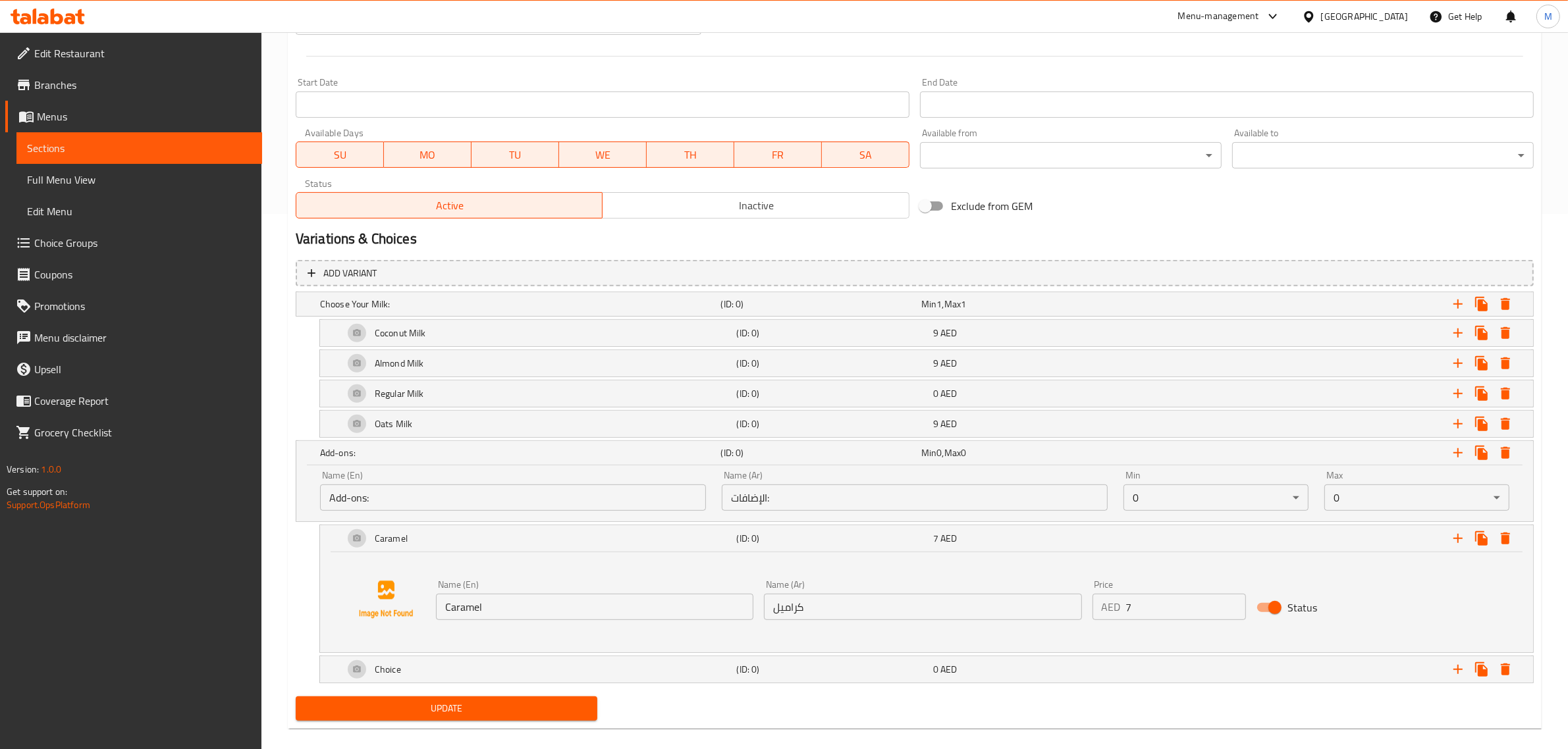
scroll to position [553, 0]
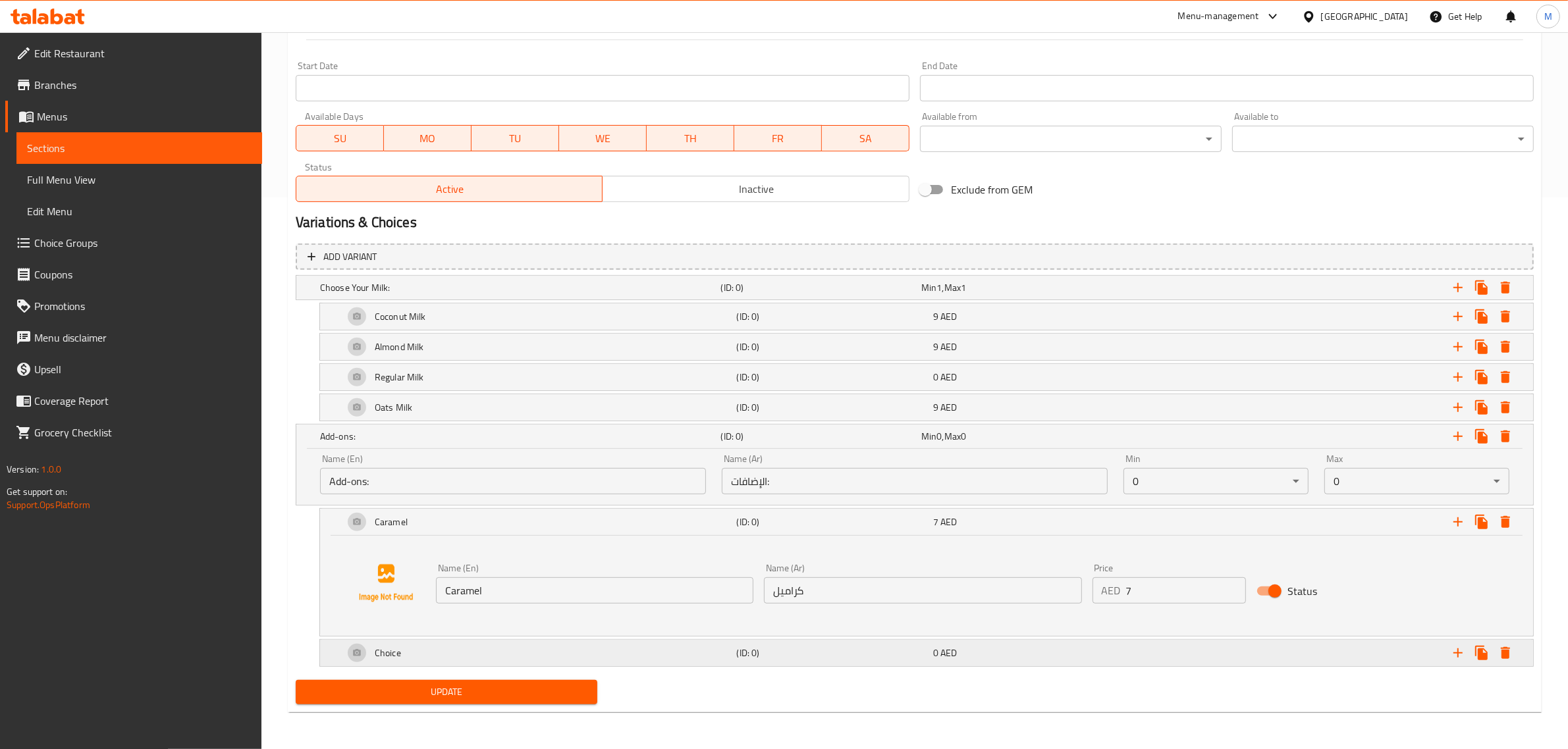
click at [428, 646] on div "Choice" at bounding box center [538, 653] width 393 height 31
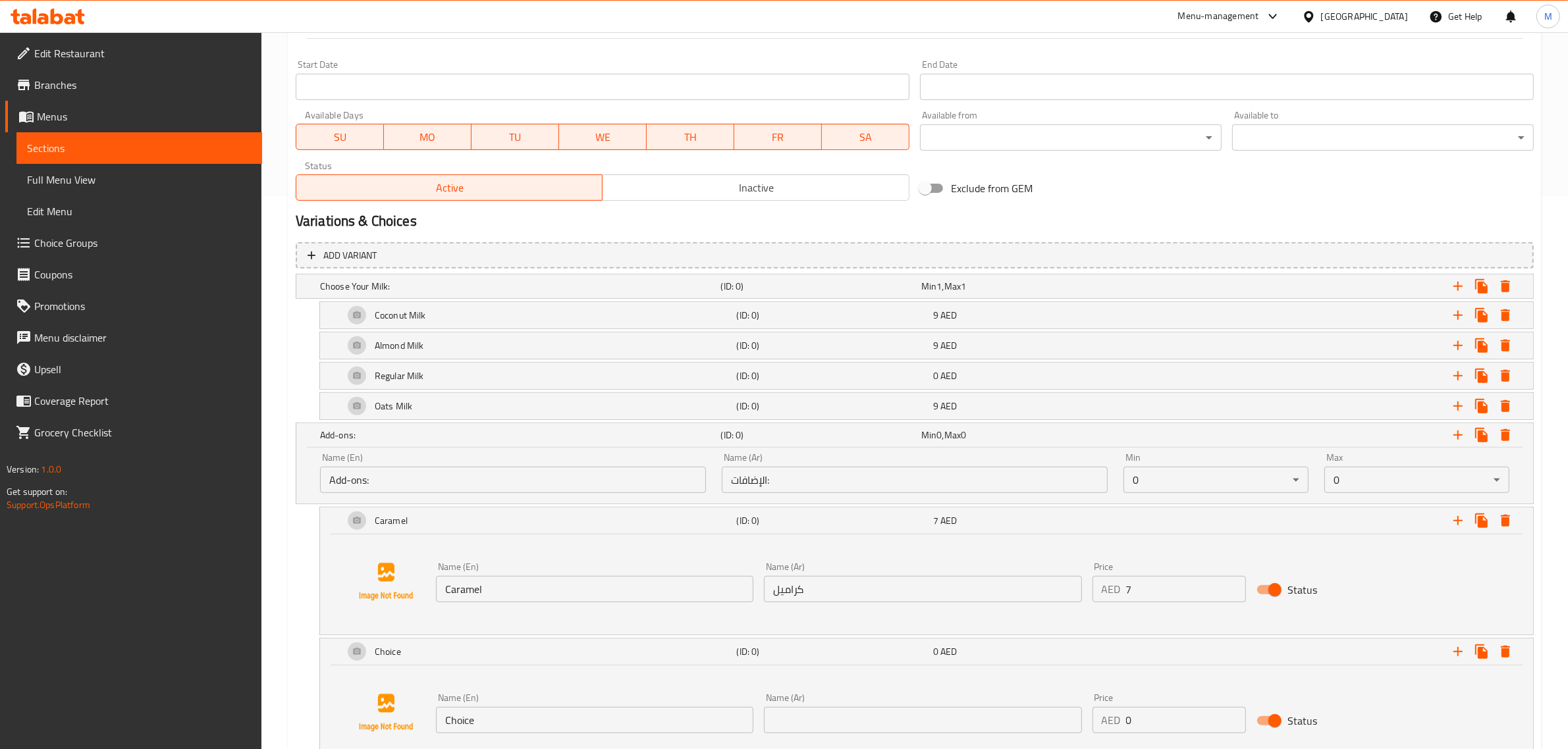
click at [507, 721] on input "Choice" at bounding box center [594, 720] width 317 height 26
paste input "Vanilla"
type input "Vanilla"
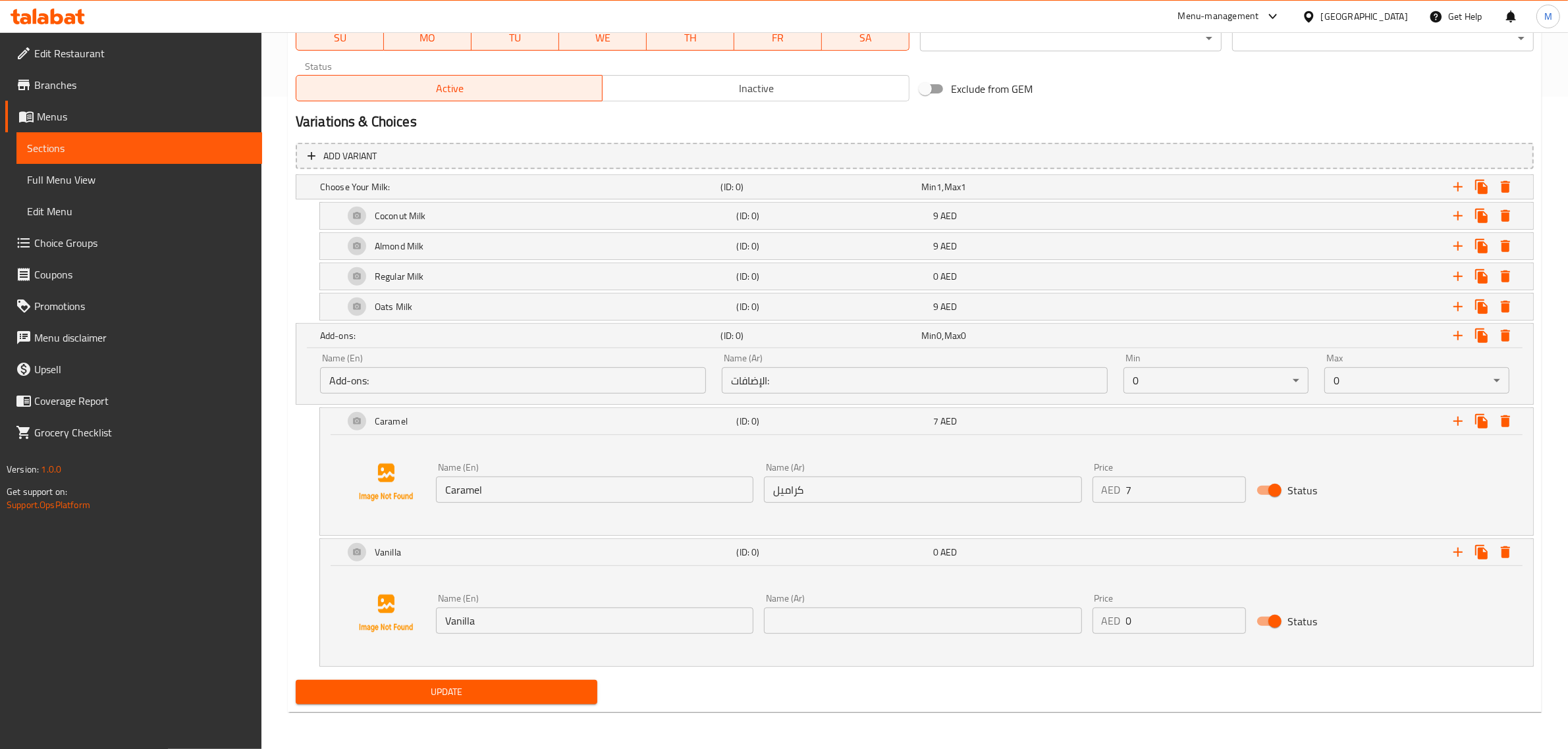
scroll to position [654, 0]
drag, startPoint x: 1454, startPoint y: 554, endPoint x: 1160, endPoint y: 614, distance: 300.1
click at [1454, 554] on icon "Expand" at bounding box center [1458, 552] width 16 height 16
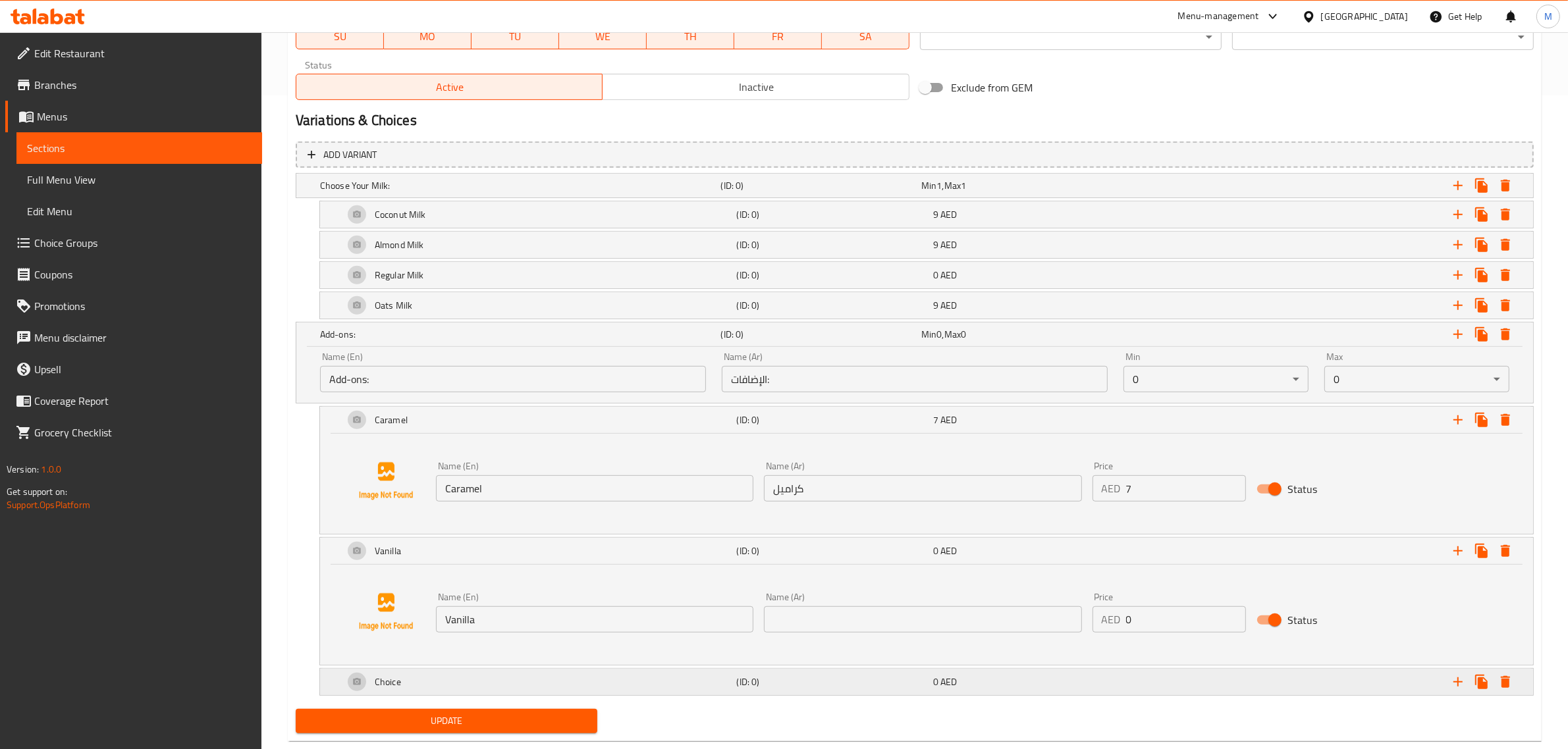
click at [575, 678] on div "Choice" at bounding box center [538, 682] width 393 height 31
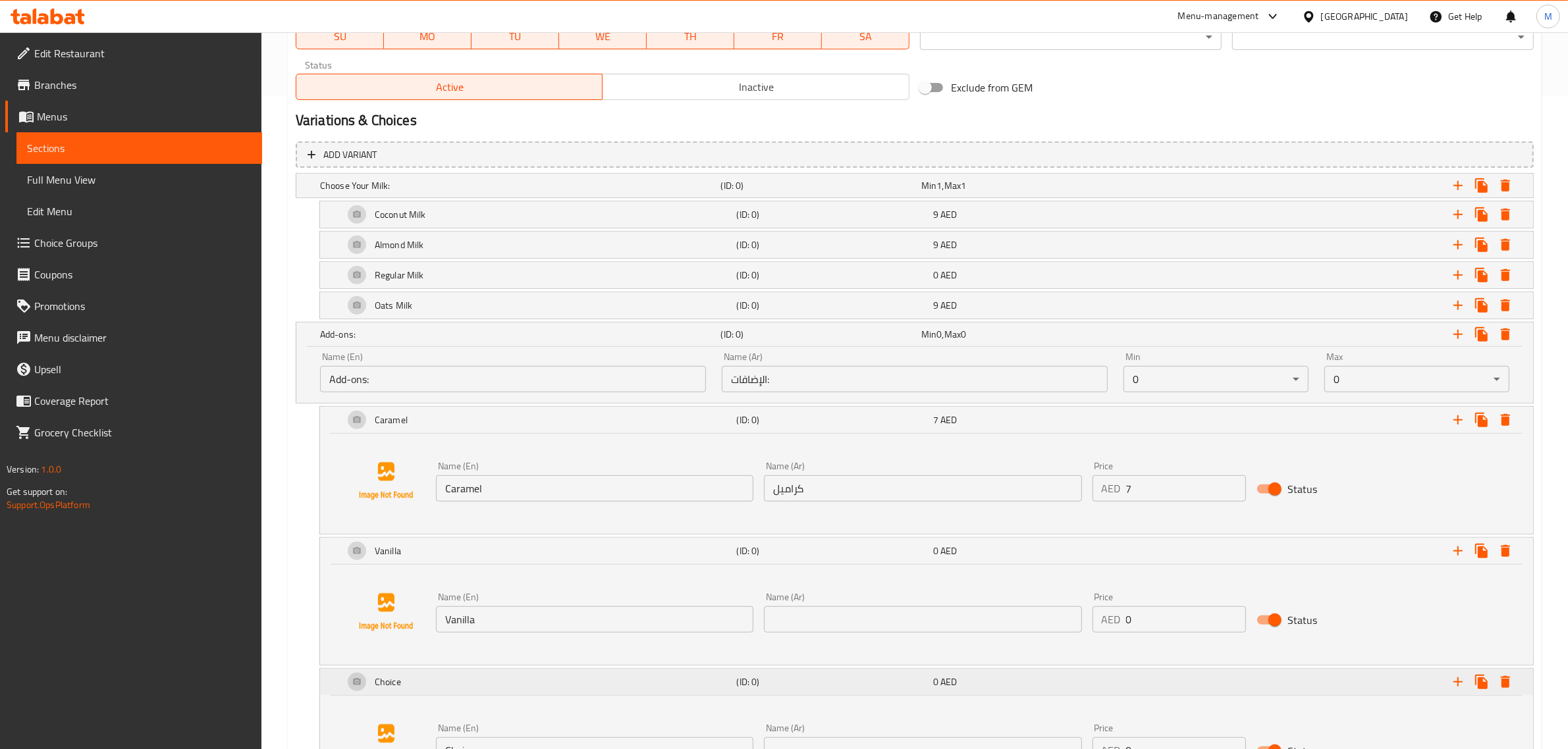
scroll to position [736, 0]
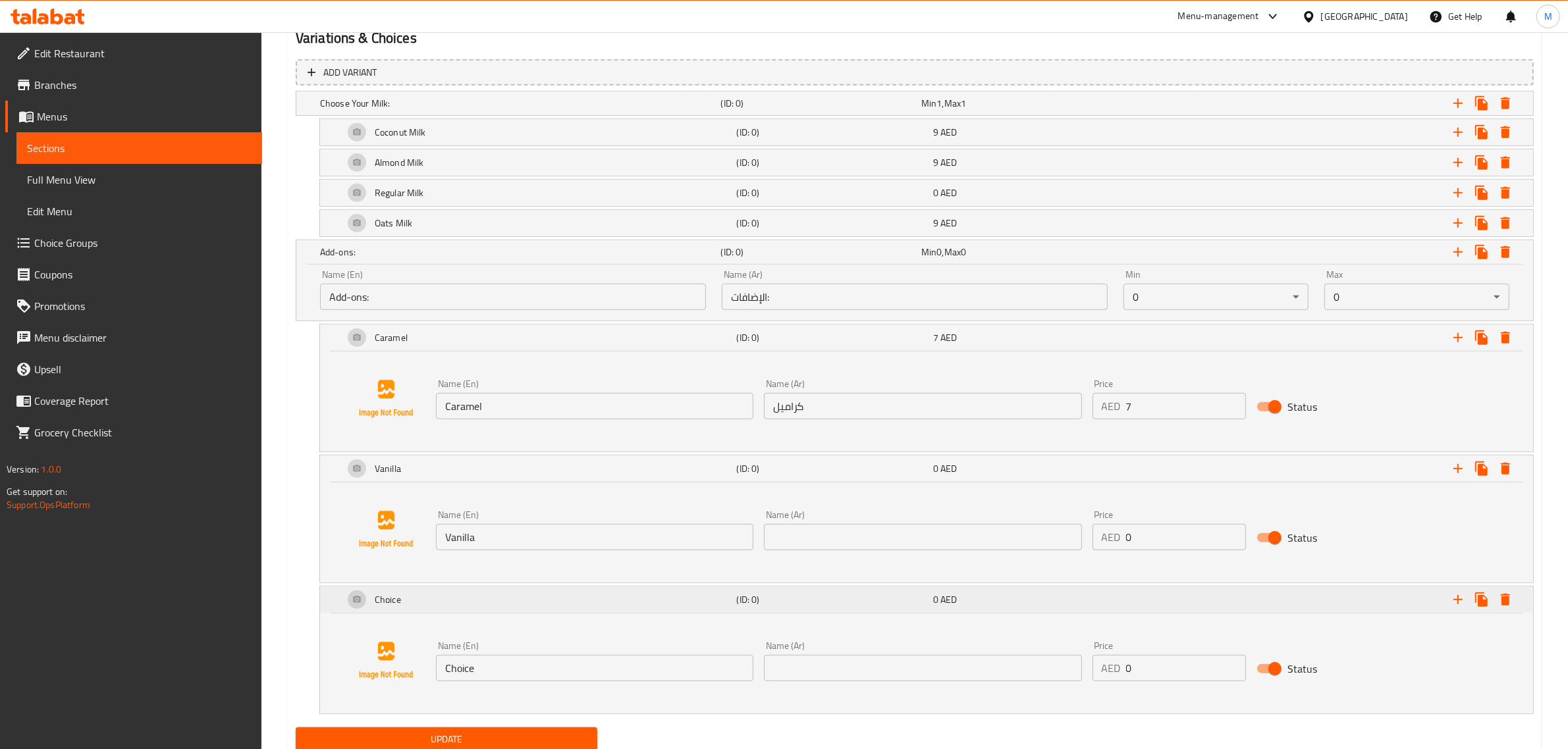
click at [575, 678] on input "Choice" at bounding box center [594, 668] width 317 height 26
paste input "Hazelnut"
type input "Hazelnut"
click at [887, 413] on input "كراميل" at bounding box center [922, 406] width 317 height 26
click at [929, 528] on input "text" at bounding box center [922, 537] width 317 height 26
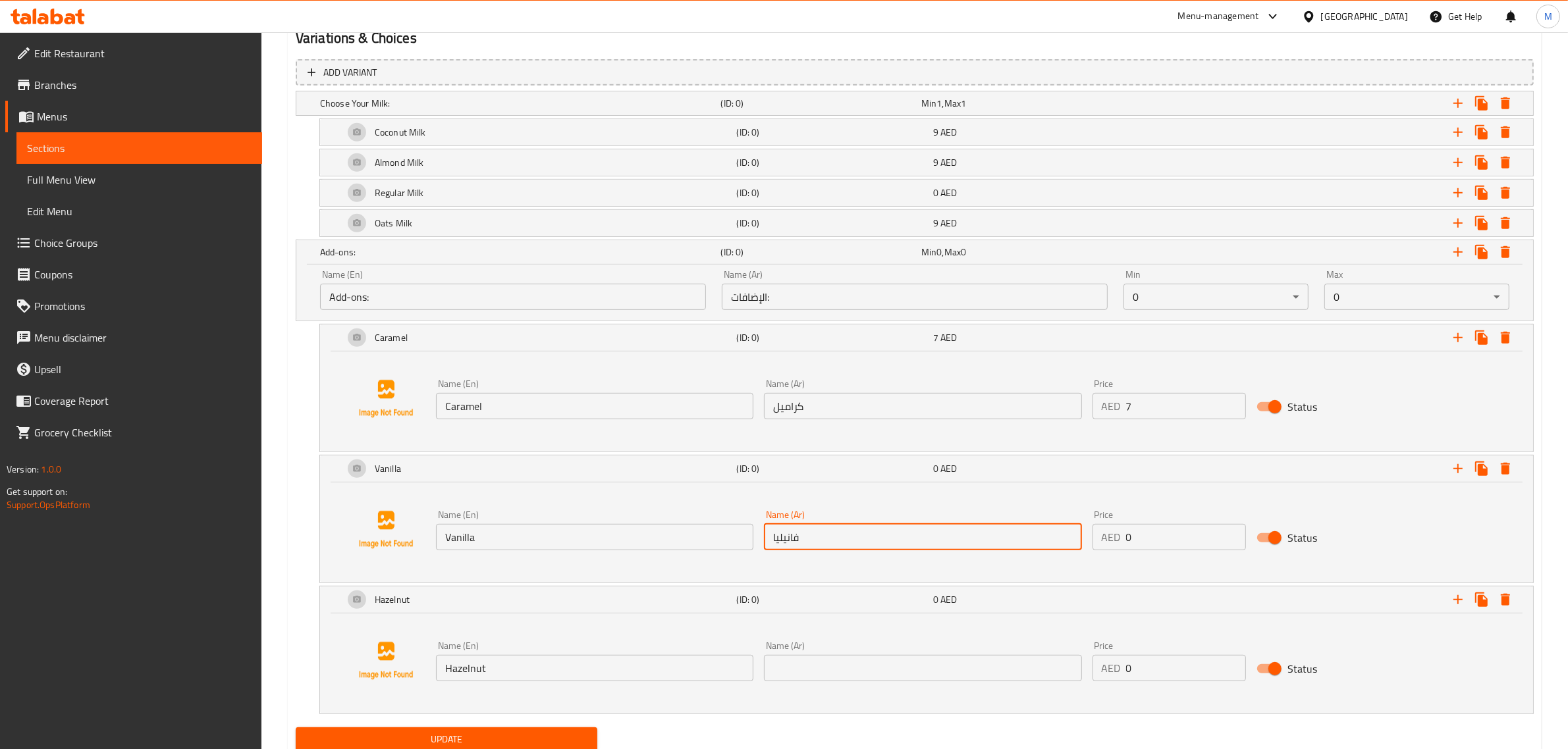
type input "فانيليا"
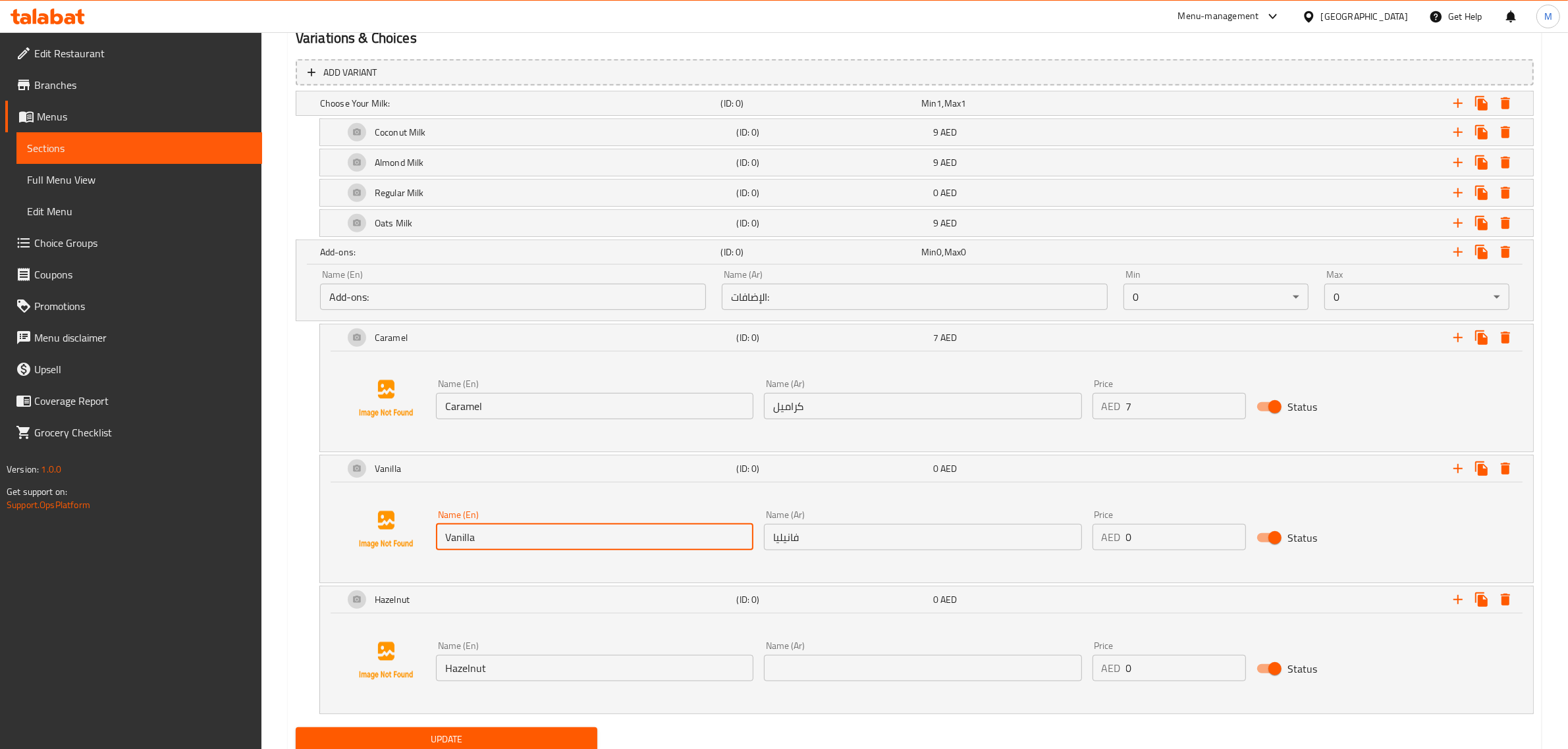
click at [629, 544] on input "Vanilla" at bounding box center [594, 537] width 317 height 26
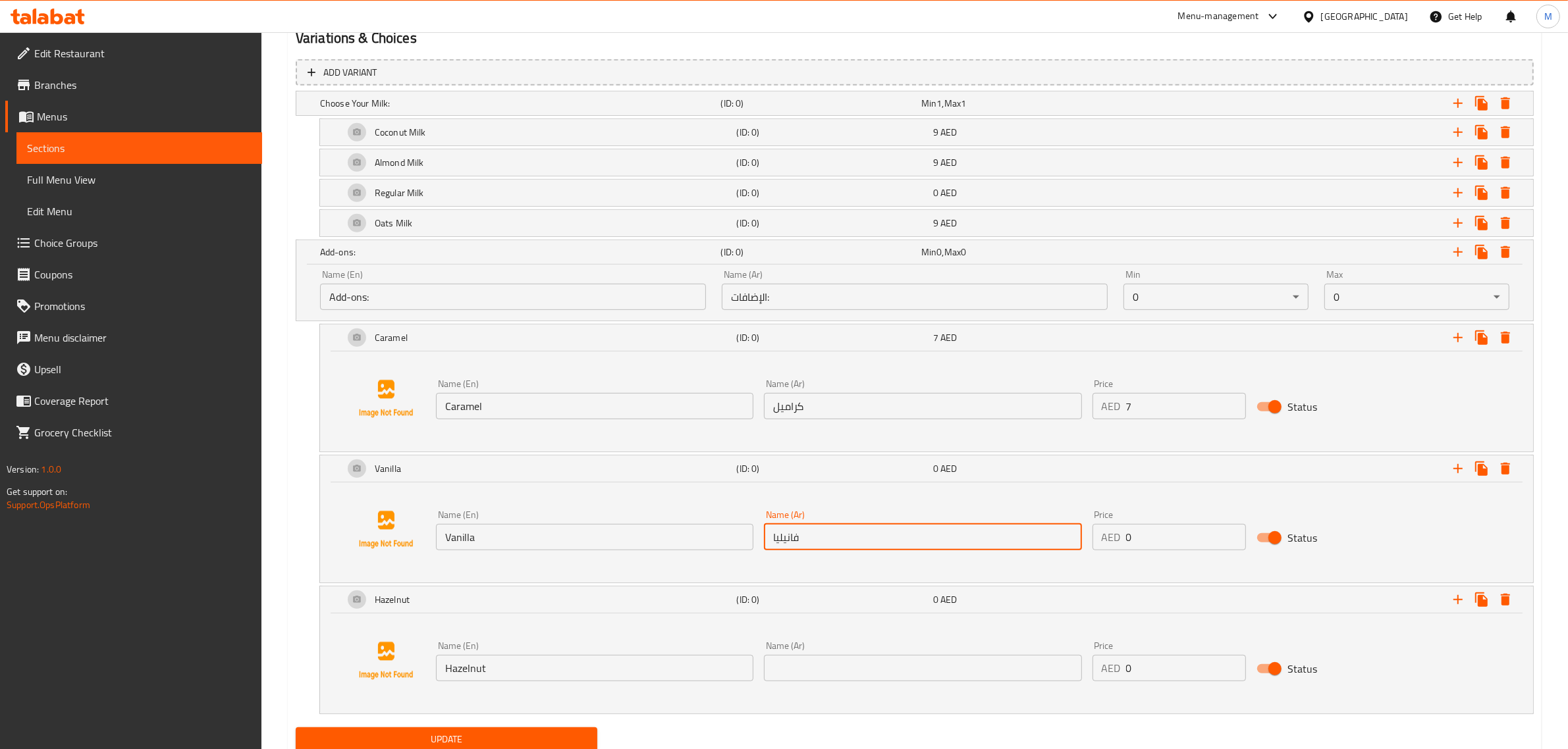
click at [857, 541] on input "فانيليا" at bounding box center [922, 537] width 317 height 26
click at [896, 666] on input "text" at bounding box center [922, 668] width 317 height 26
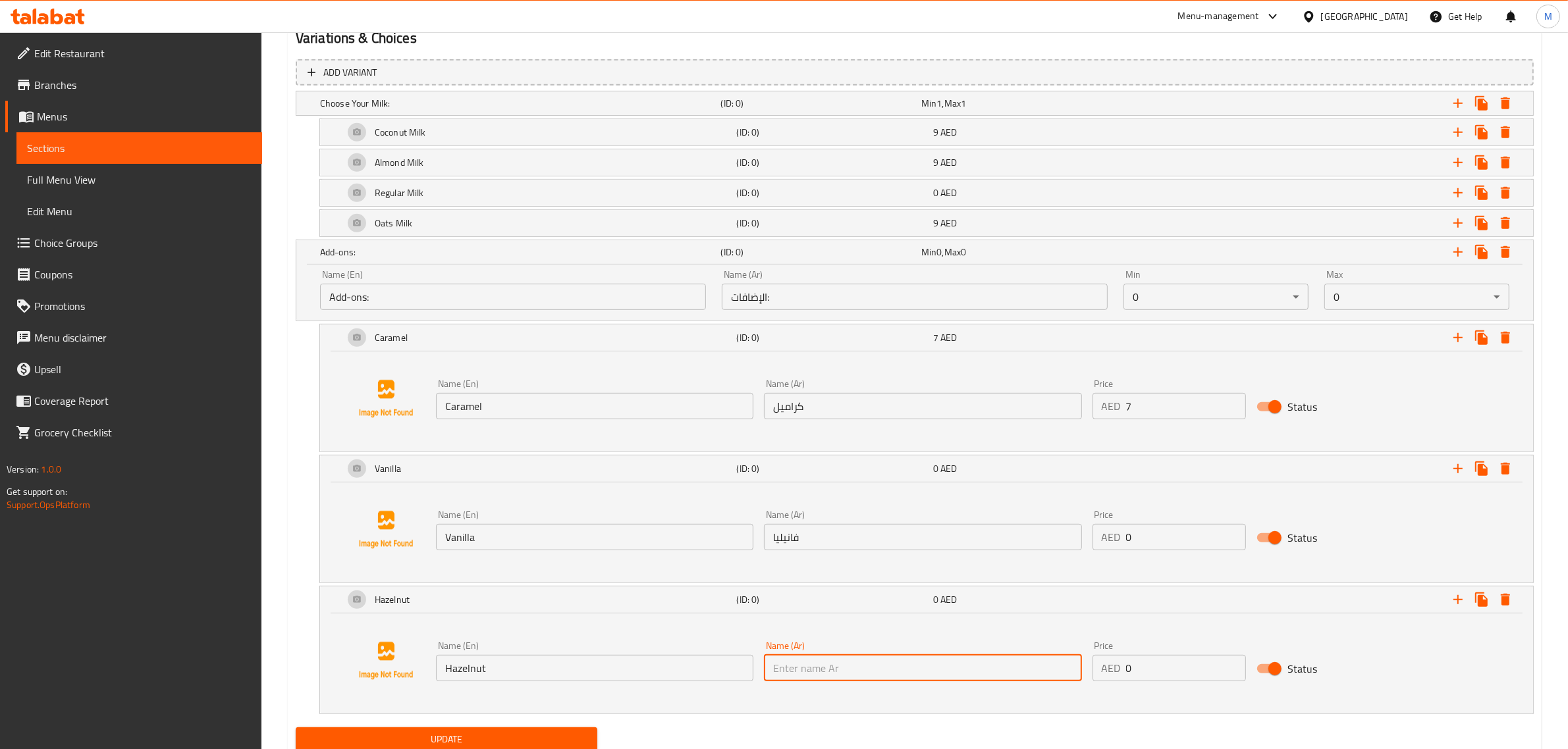
paste input "بندق"
type input "بندق"
click at [296, 728] on button "Update" at bounding box center [446, 740] width 301 height 24
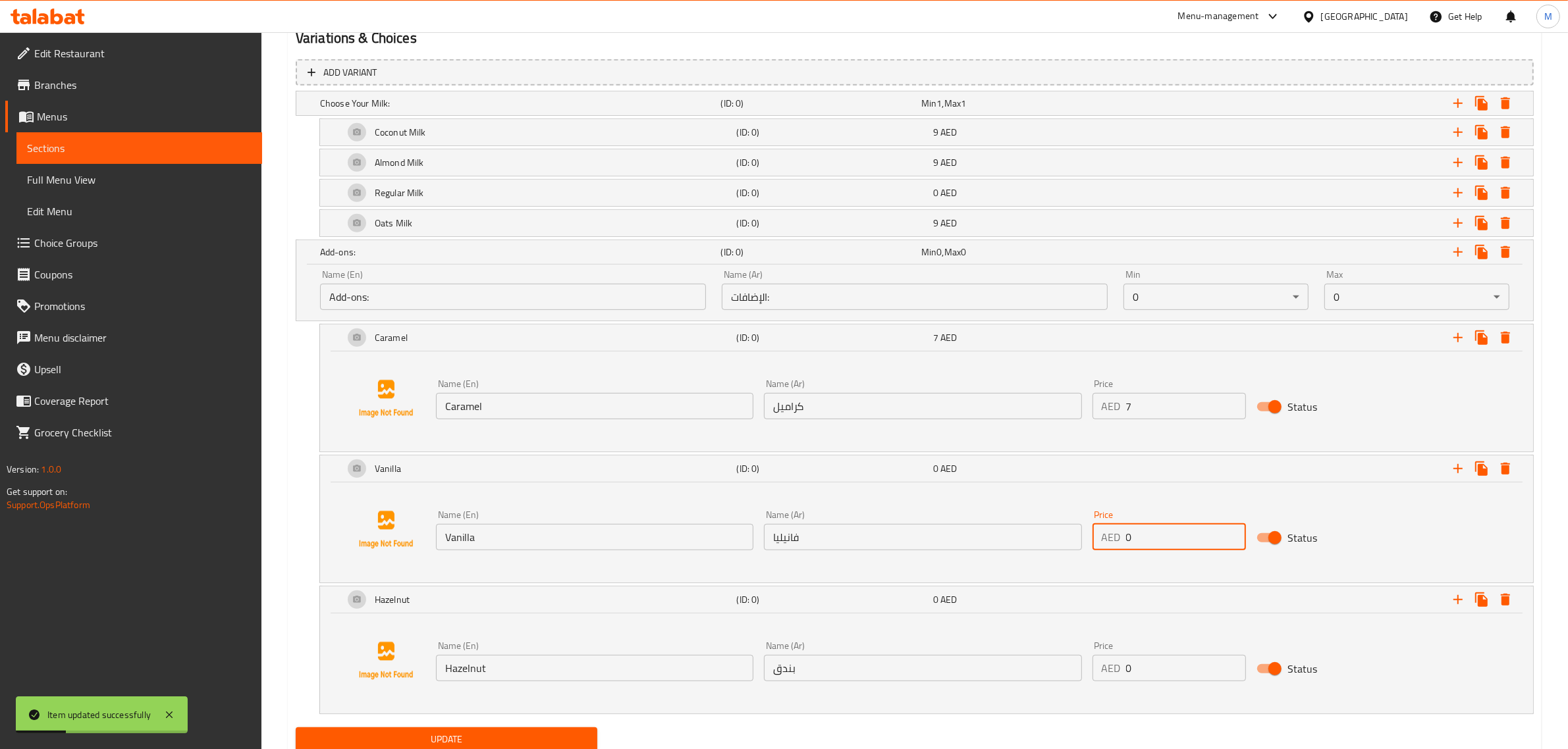
click at [1133, 541] on input "0" at bounding box center [1186, 537] width 120 height 26
type input "7"
drag, startPoint x: 1140, startPoint y: 670, endPoint x: 1087, endPoint y: 673, distance: 53.1
click at [1087, 673] on div "Price AED 0 Price" at bounding box center [1169, 661] width 164 height 51
type input "7"
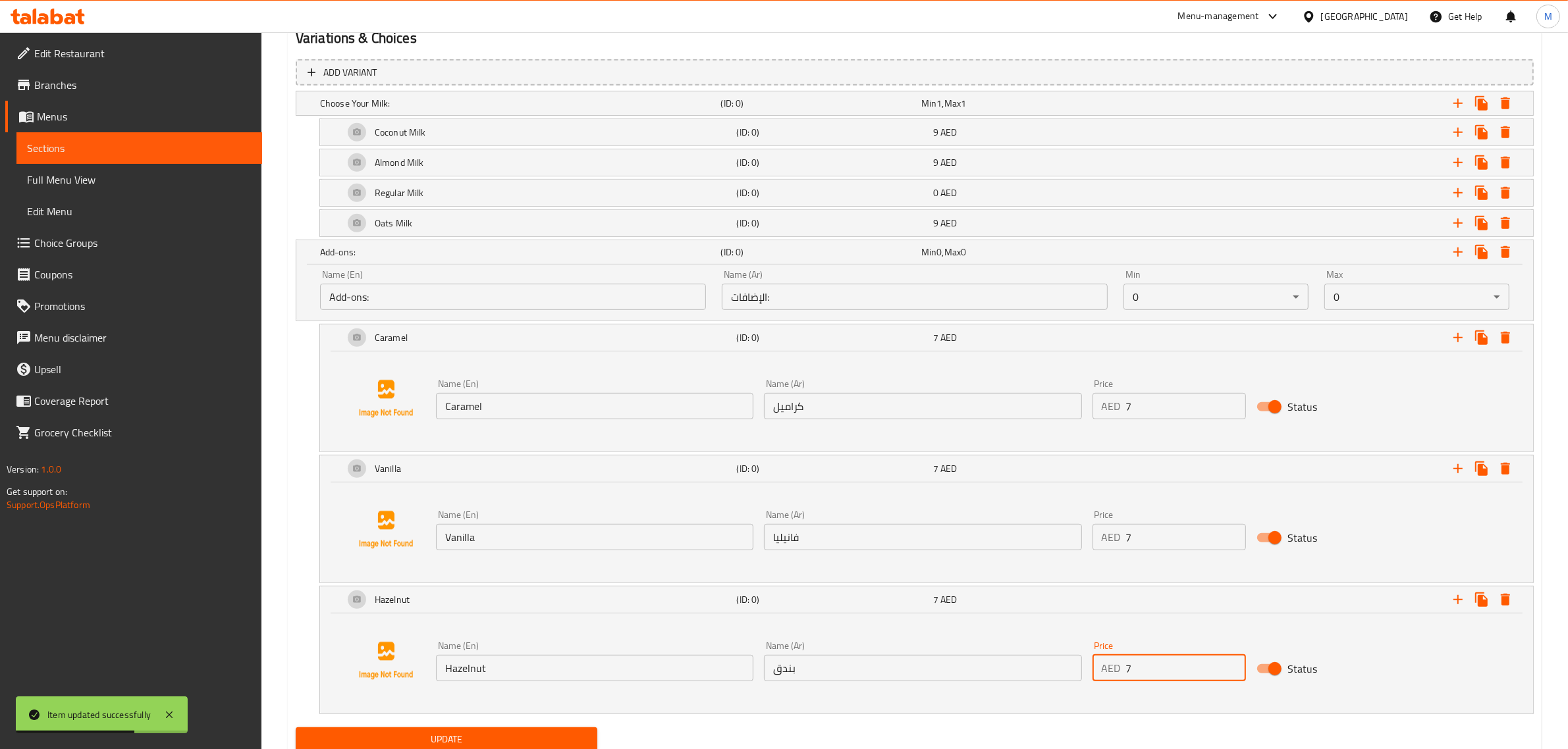
click at [909, 719] on div "Add variant Choose Your Milk: (ID: 0) Min 1 , Max 1 Name (En) Choose Your Milk:…" at bounding box center [914, 388] width 1249 height 669
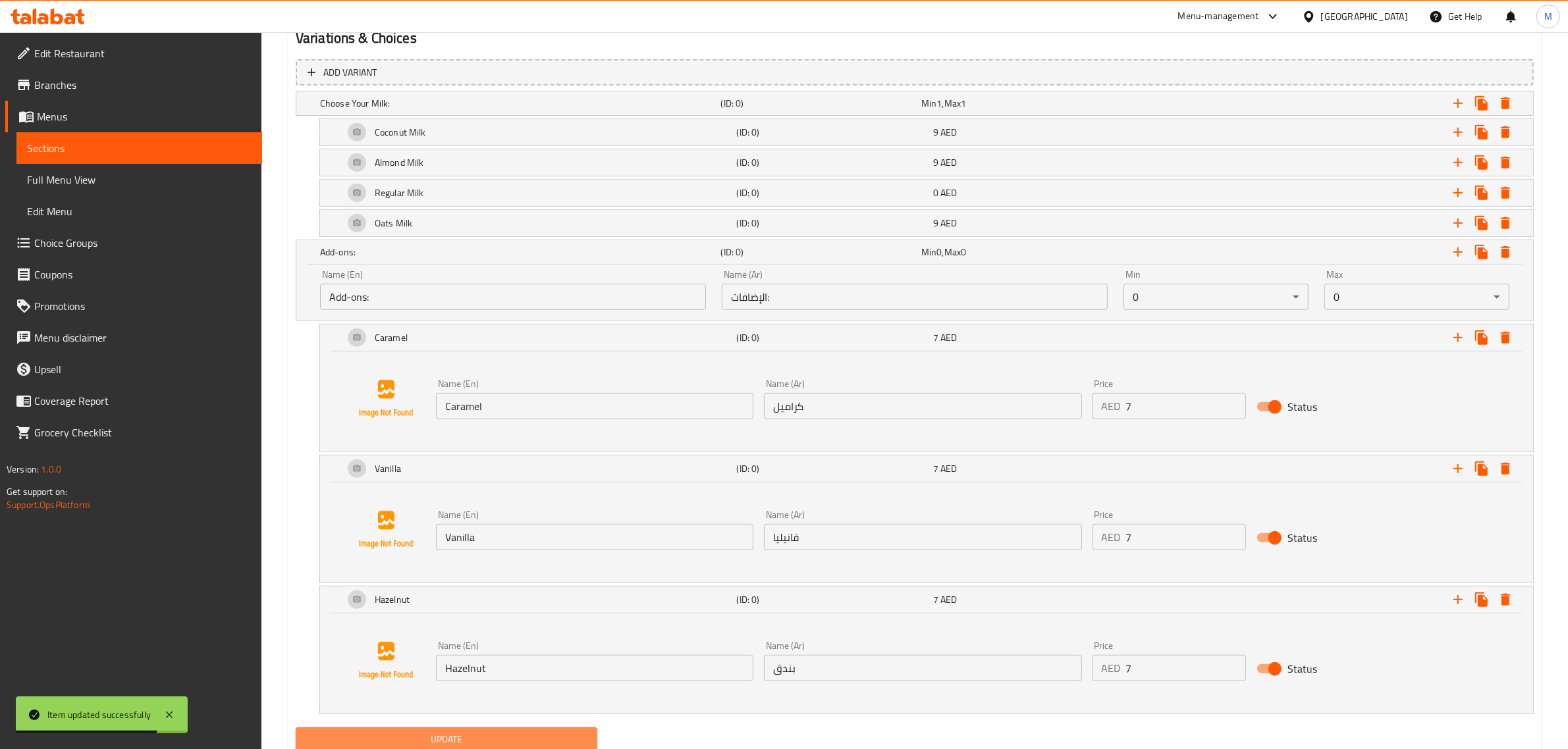
click at [446, 739] on span "Update" at bounding box center [447, 739] width 281 height 16
click at [1457, 252] on icon "Expand" at bounding box center [1458, 252] width 9 height 9
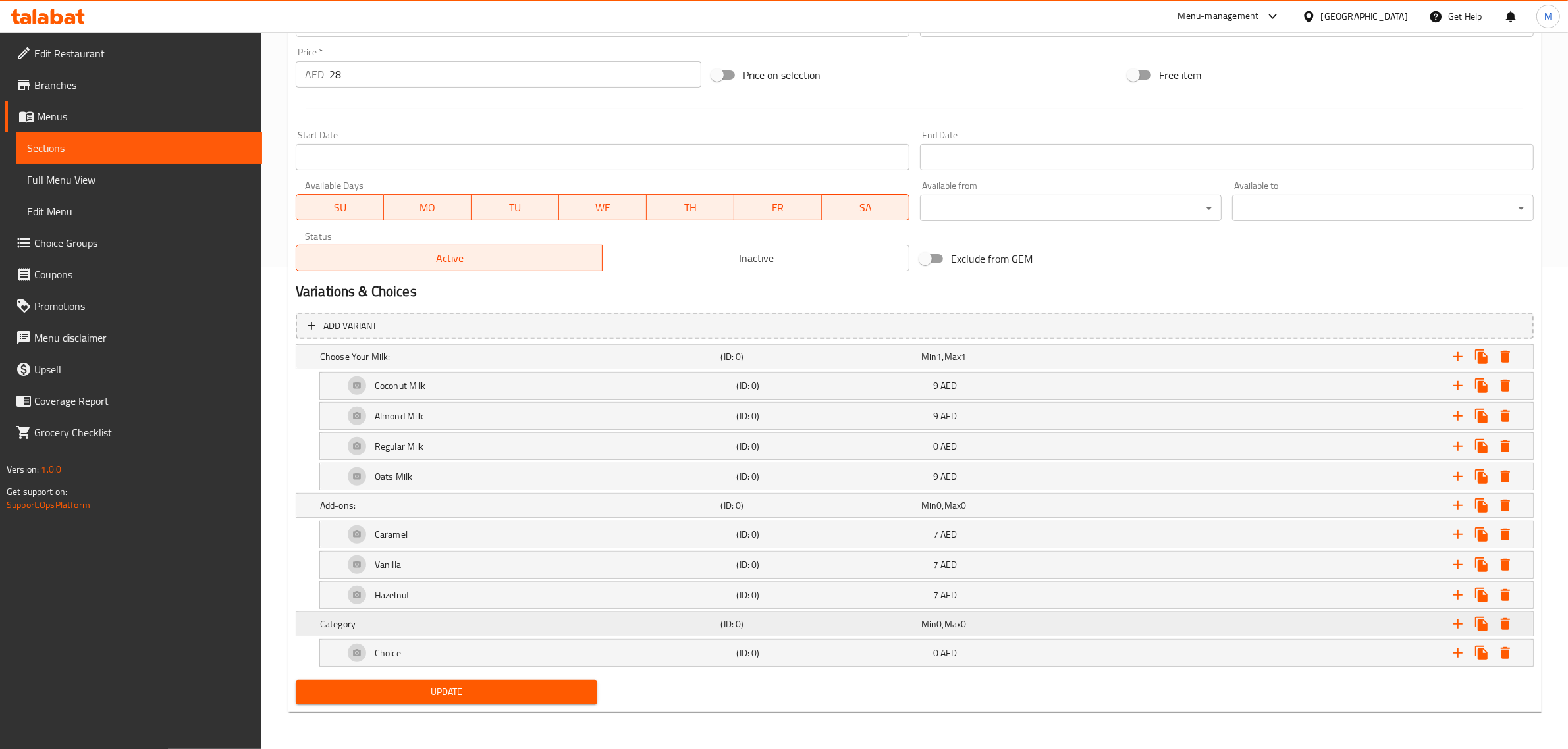
click at [645, 627] on h5 "Category" at bounding box center [517, 624] width 396 height 13
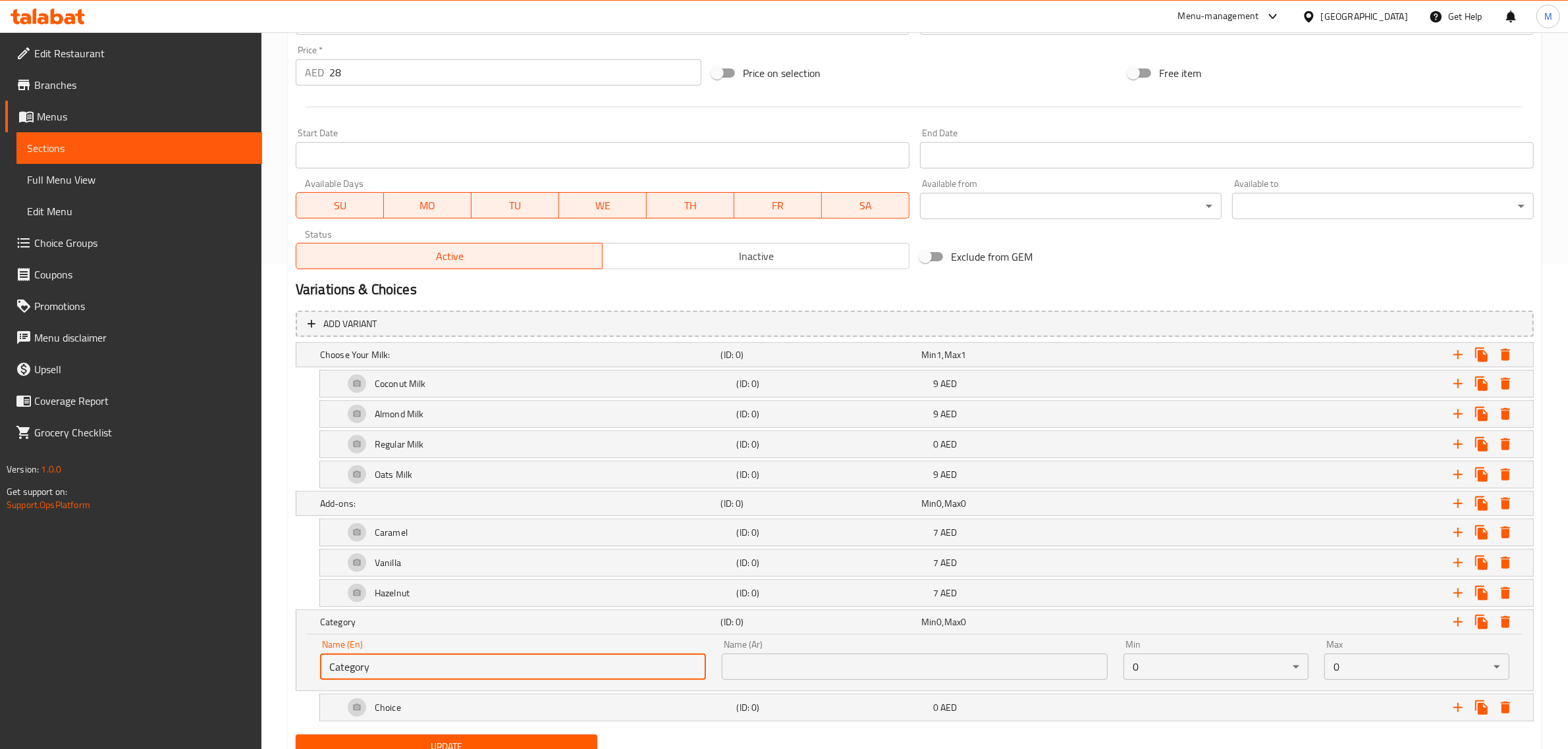
click at [622, 667] on input "Category" at bounding box center [512, 666] width 386 height 26
paste input "[PERSON_NAME] your side dish:"
click at [574, 658] on input "Choose your side dish:" at bounding box center [512, 666] width 386 height 26
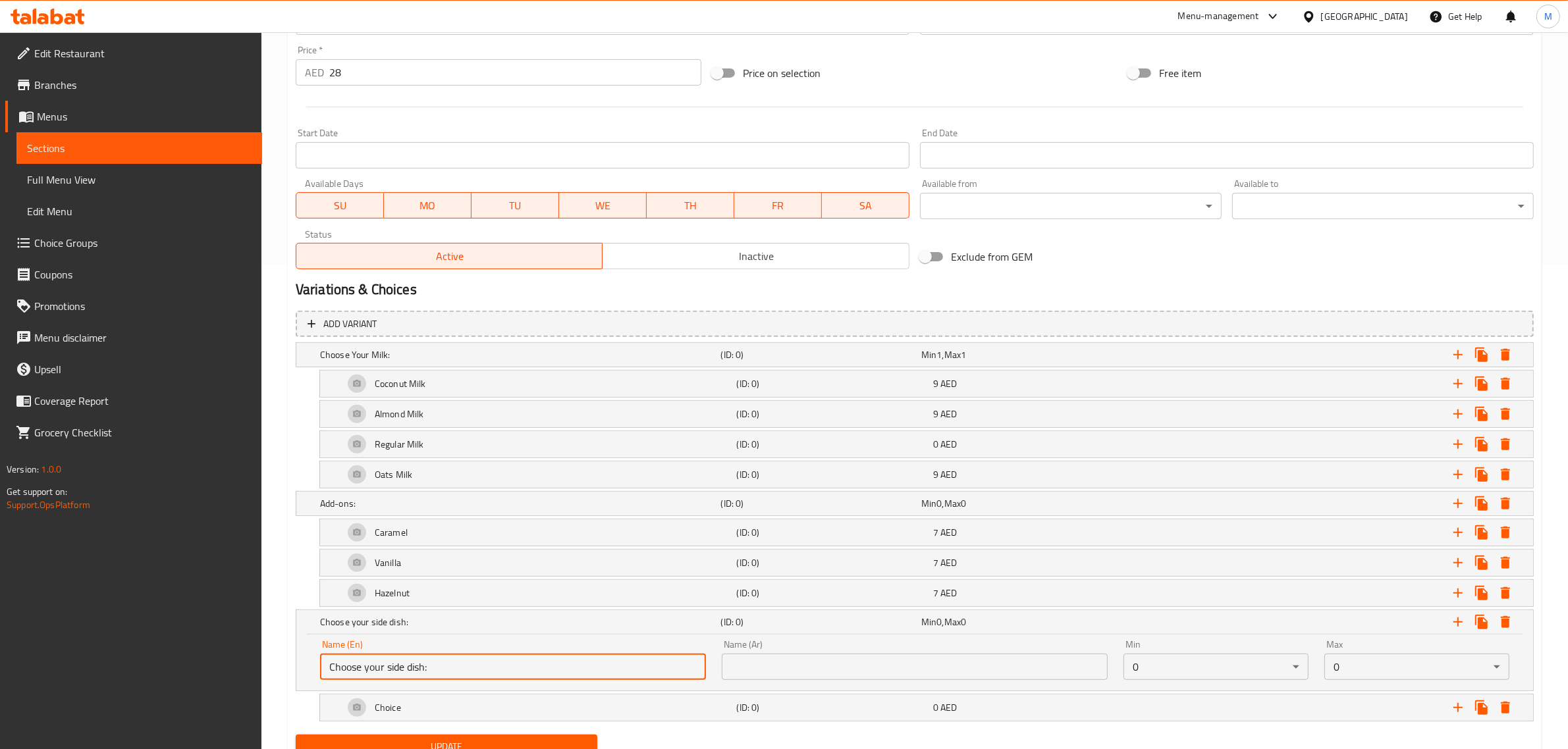
click at [574, 658] on input "Choose your side dish:" at bounding box center [512, 666] width 386 height 26
type input "Choose Your Side Dish:"
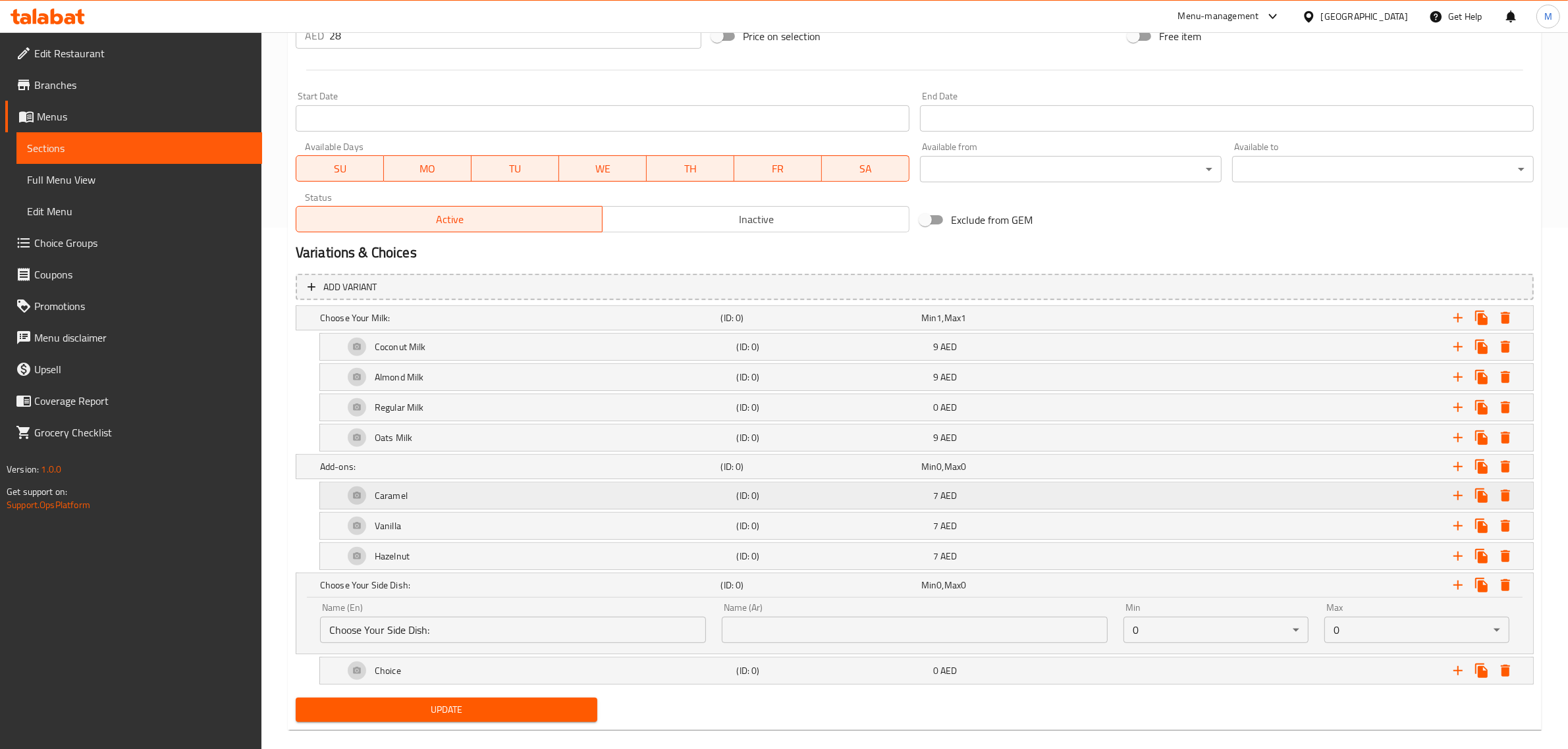
scroll to position [541, 0]
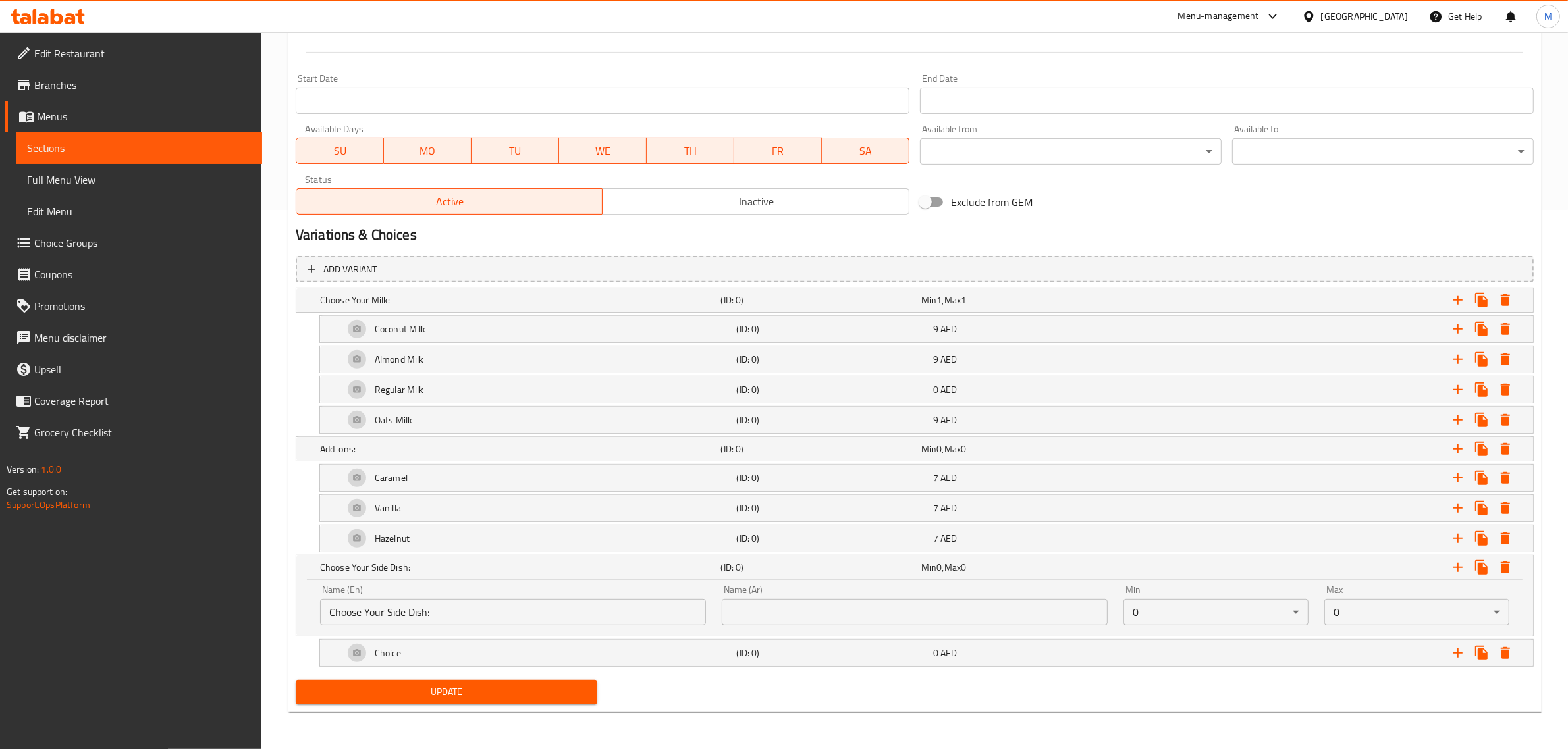
click at [1024, 609] on input "text" at bounding box center [914, 612] width 386 height 26
click at [614, 620] on input "Choose Your Side Dish:" at bounding box center [512, 612] width 386 height 26
click at [871, 606] on input "text" at bounding box center [914, 612] width 386 height 26
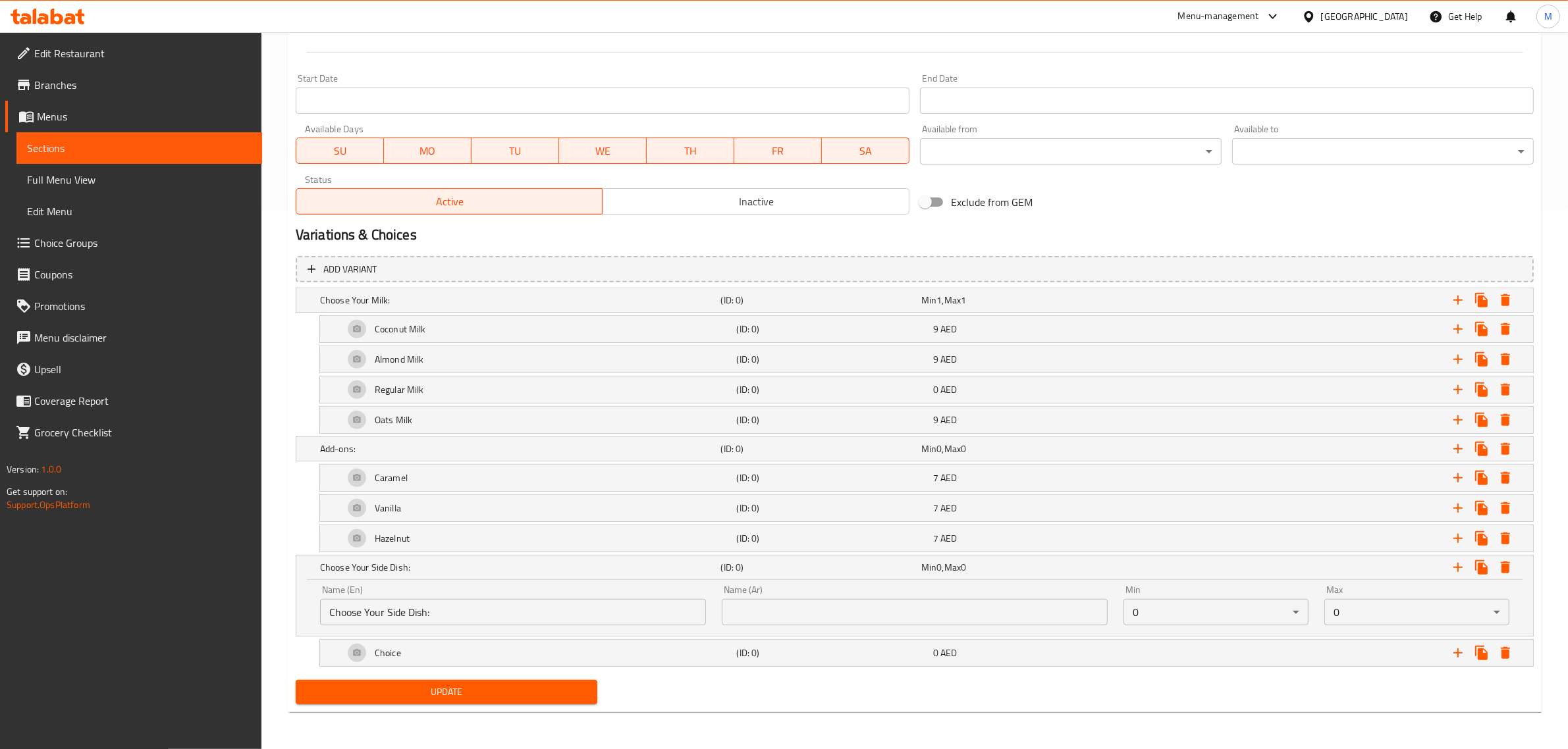
paste input "اختر الطبق الجانبي:"
type input "اختر الطبق الجانبي:"
click at [893, 653] on h5 "(ID: 0)" at bounding box center [832, 653] width 191 height 13
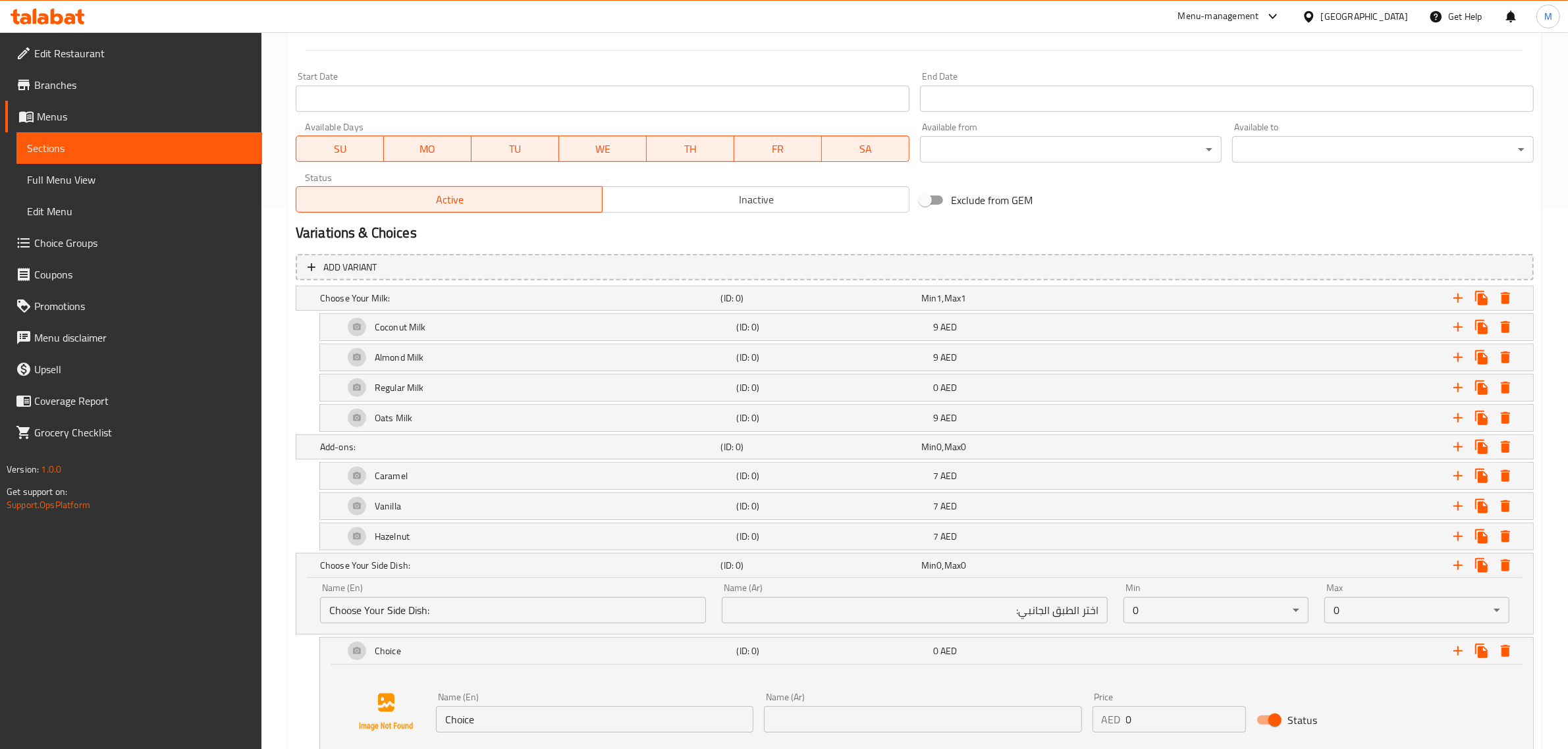
scroll to position [624, 0]
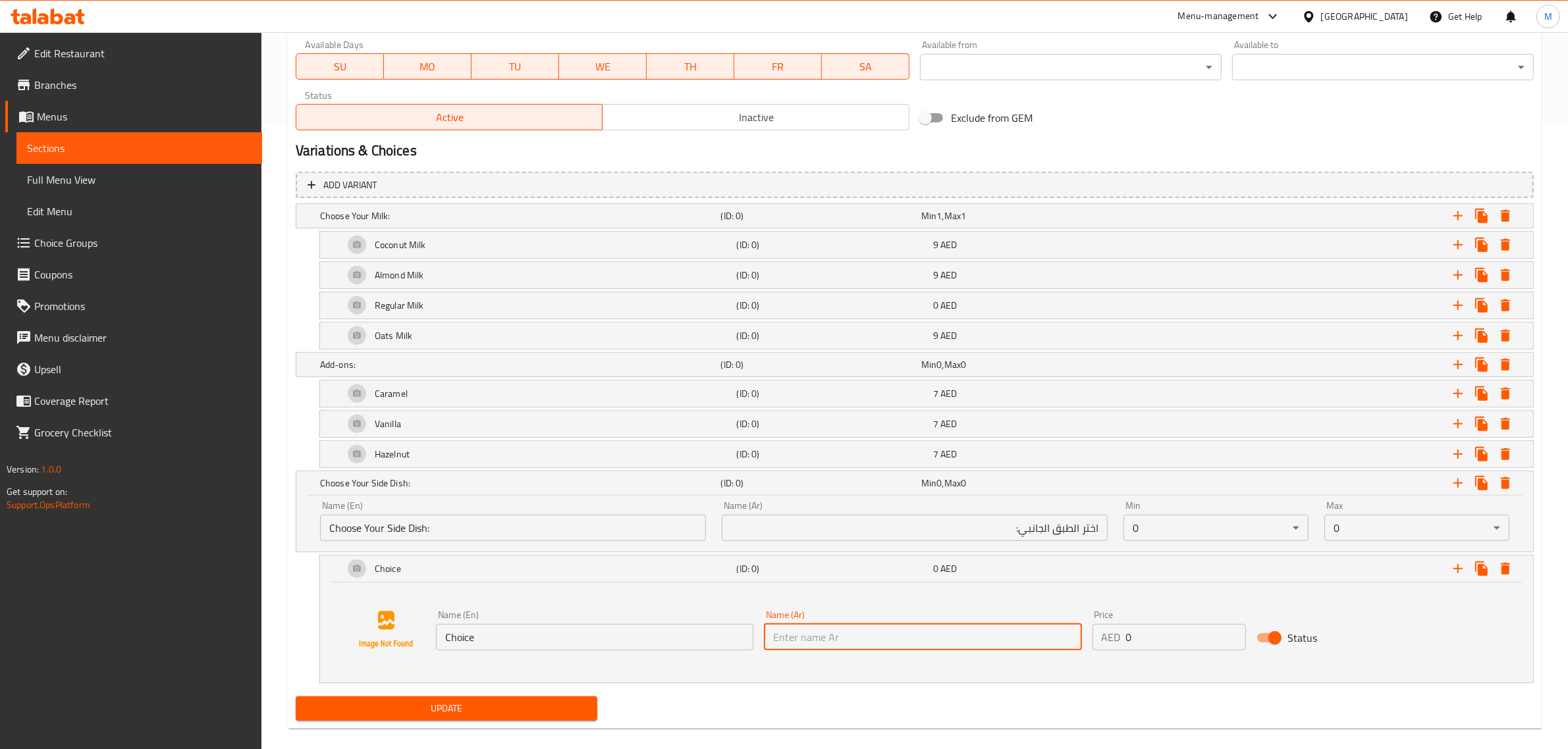
click at [945, 639] on input "text" at bounding box center [922, 637] width 317 height 26
paste input "بيغل عالي البروتين"
type input "بيغل عالي البروتين"
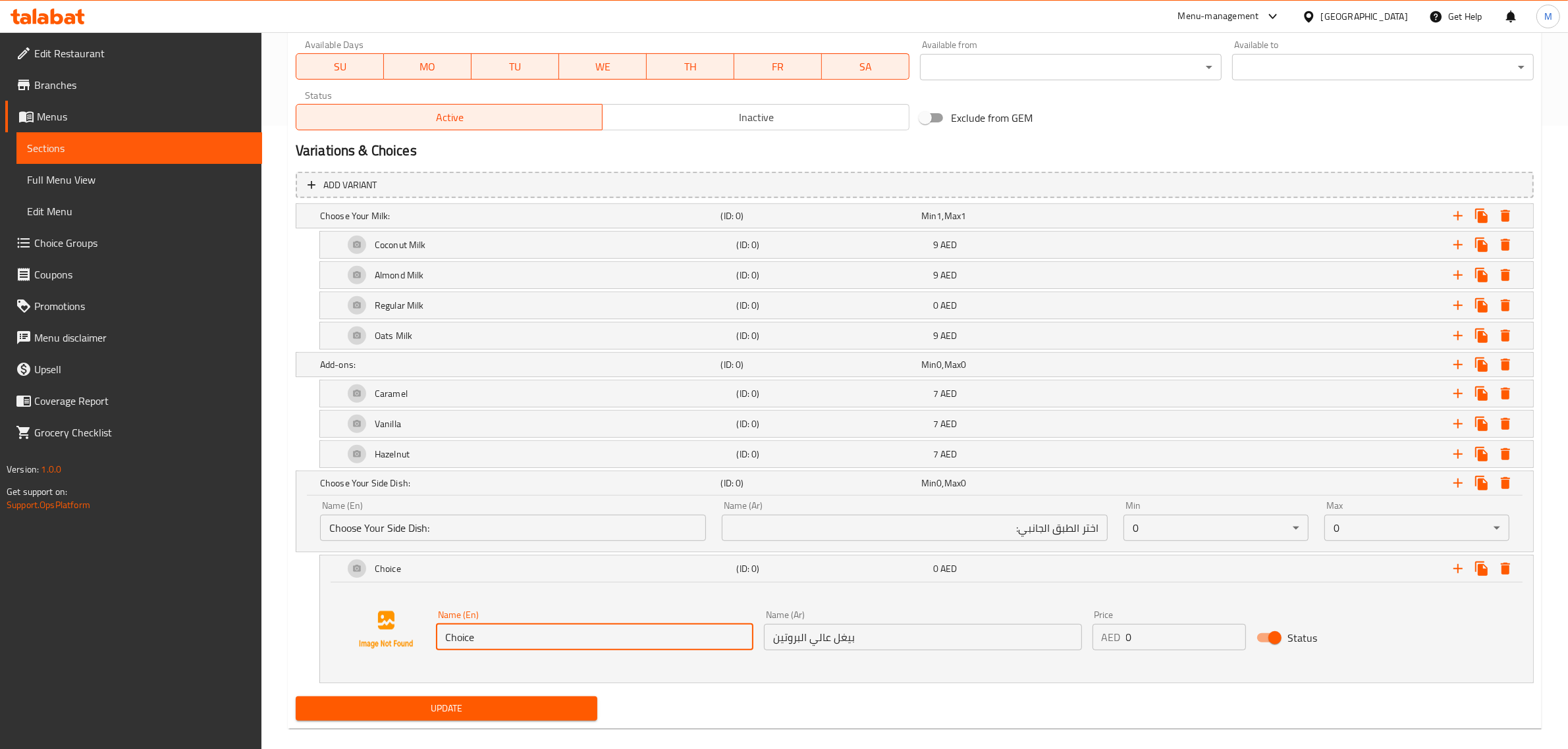
click at [626, 640] on input "Choice" at bounding box center [594, 637] width 317 height 26
paste input "High Protein Bagel"
type input "High Protein Bagel"
click at [1165, 634] on input "0" at bounding box center [1186, 637] width 120 height 26
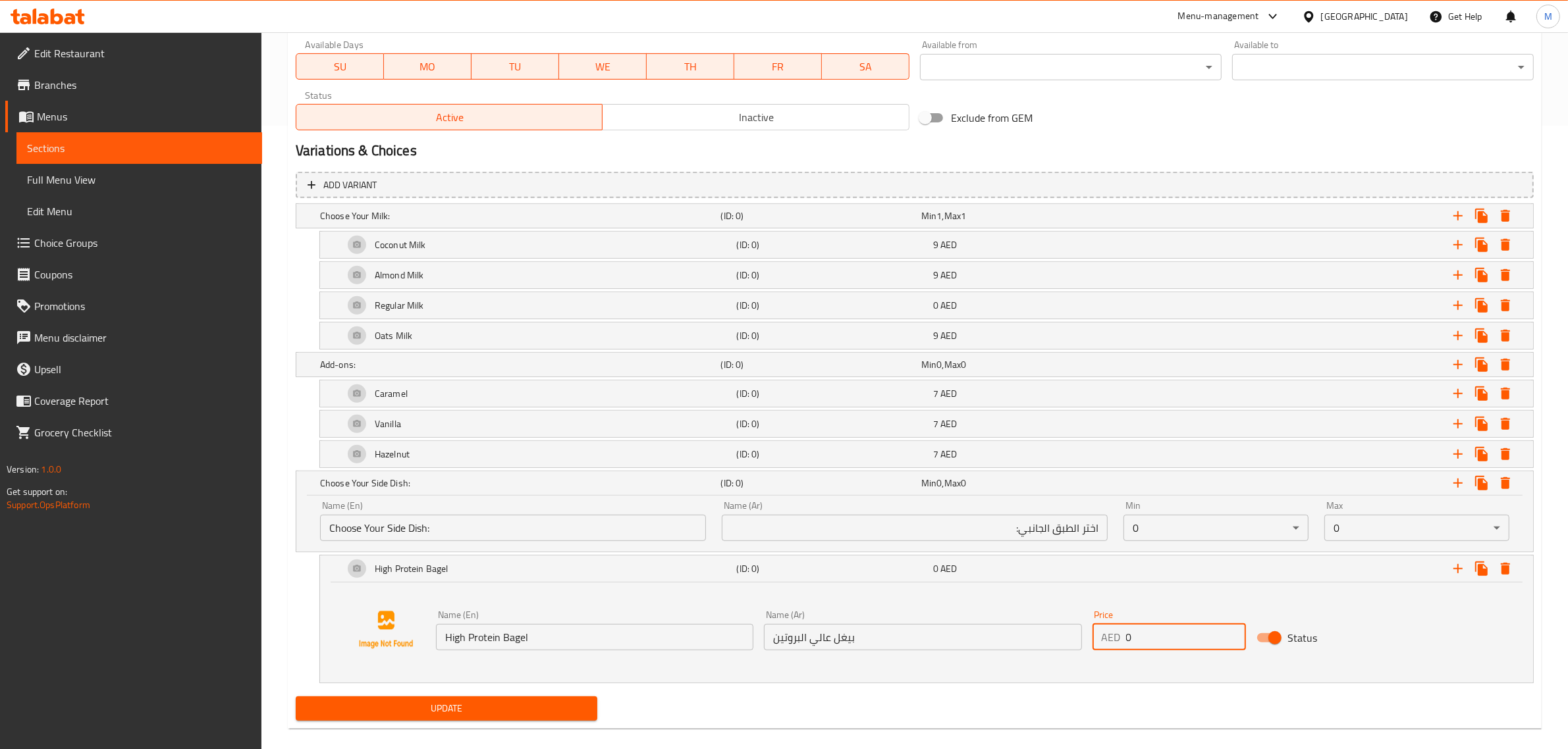
paste input "19"
type input "19"
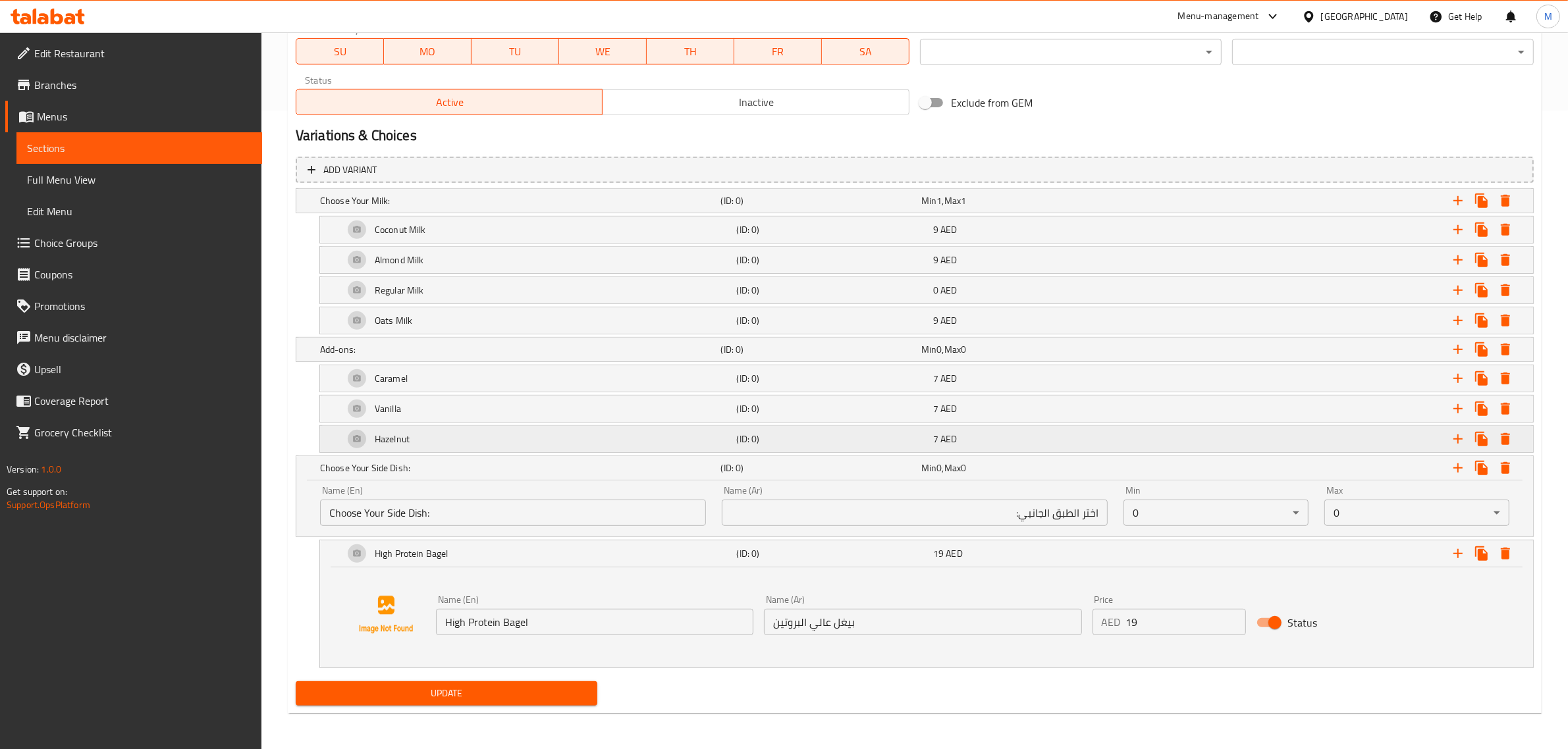
scroll to position [643, 0]
click at [1458, 554] on icon "Expand" at bounding box center [1458, 552] width 9 height 9
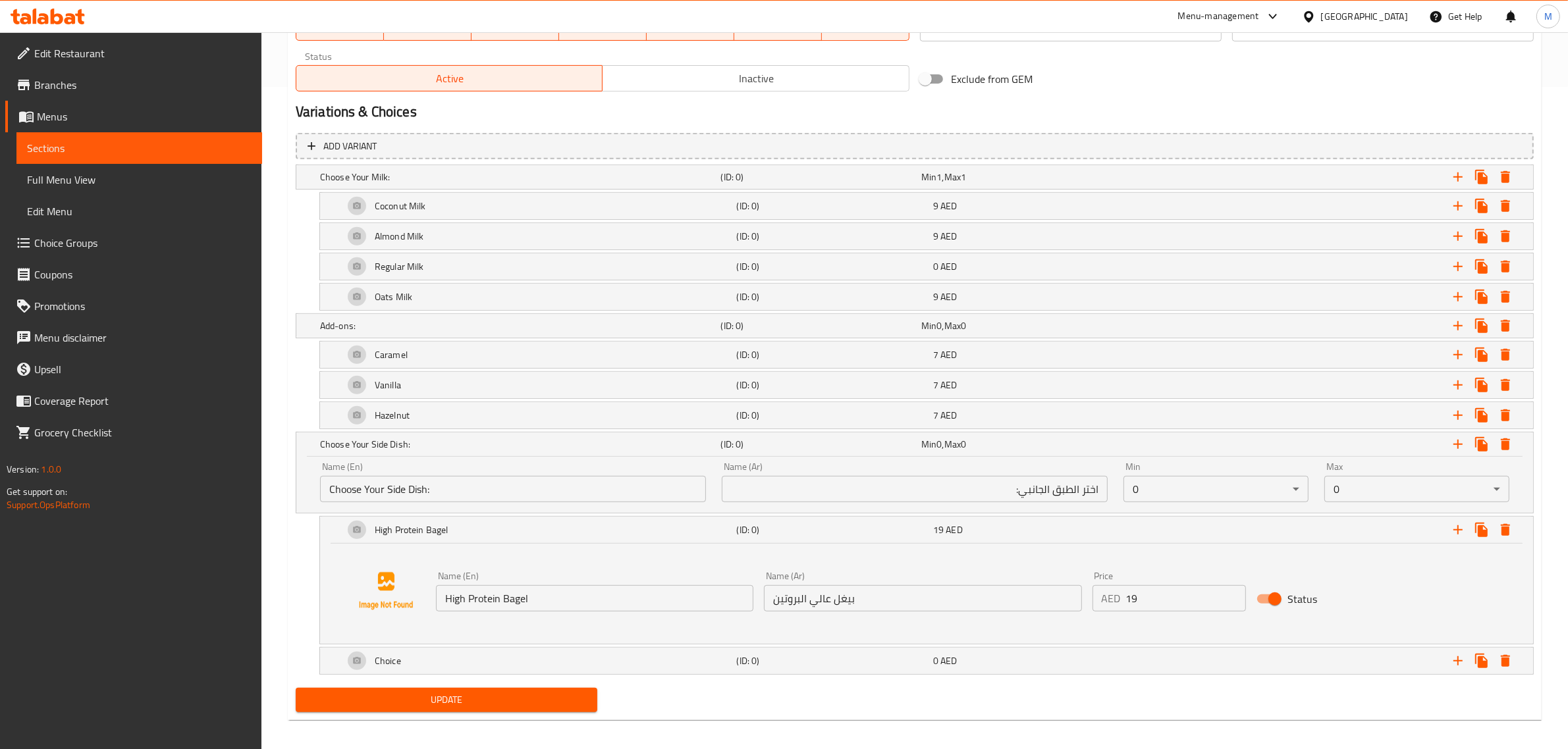
scroll to position [673, 0]
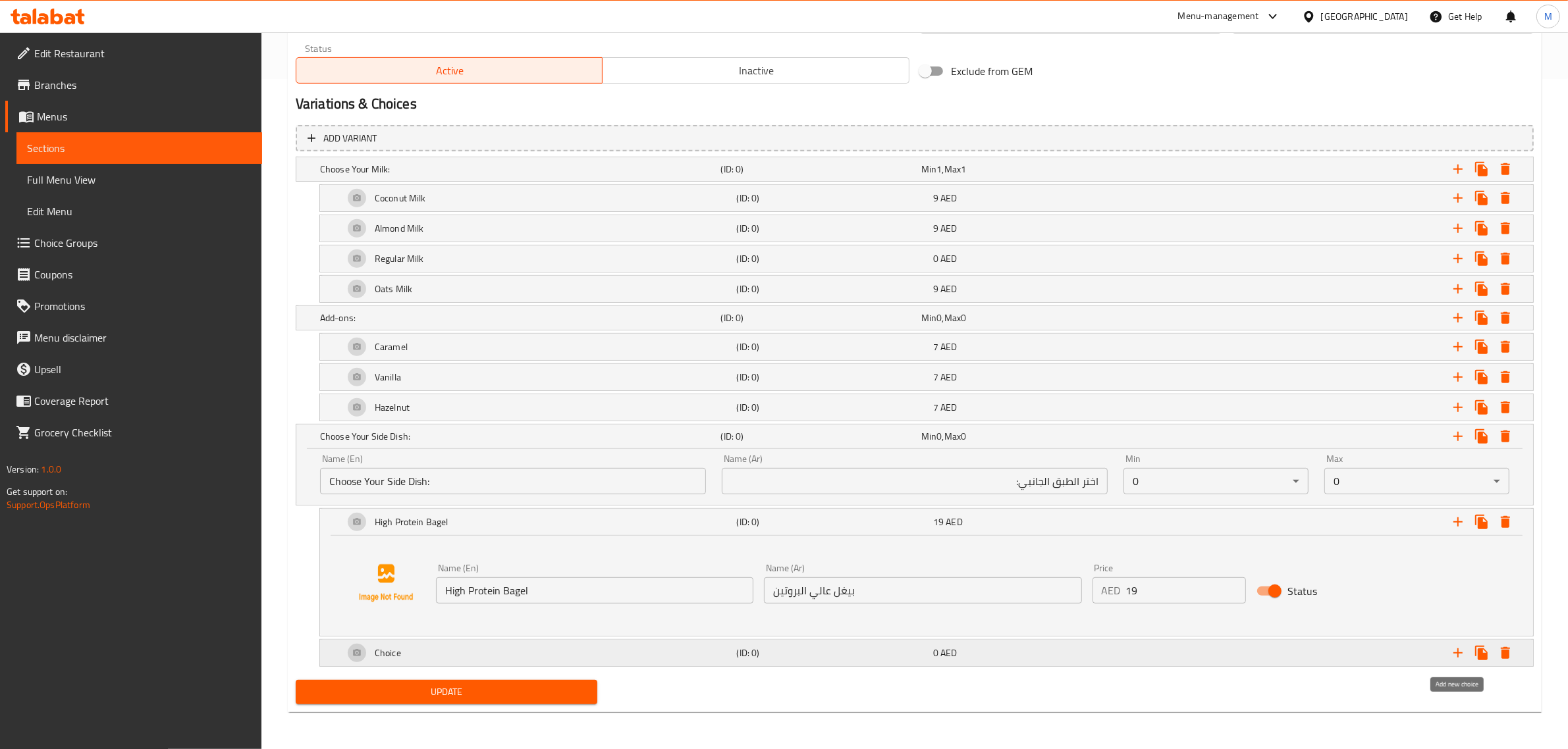
click at [1454, 652] on icon "Expand" at bounding box center [1458, 653] width 16 height 16
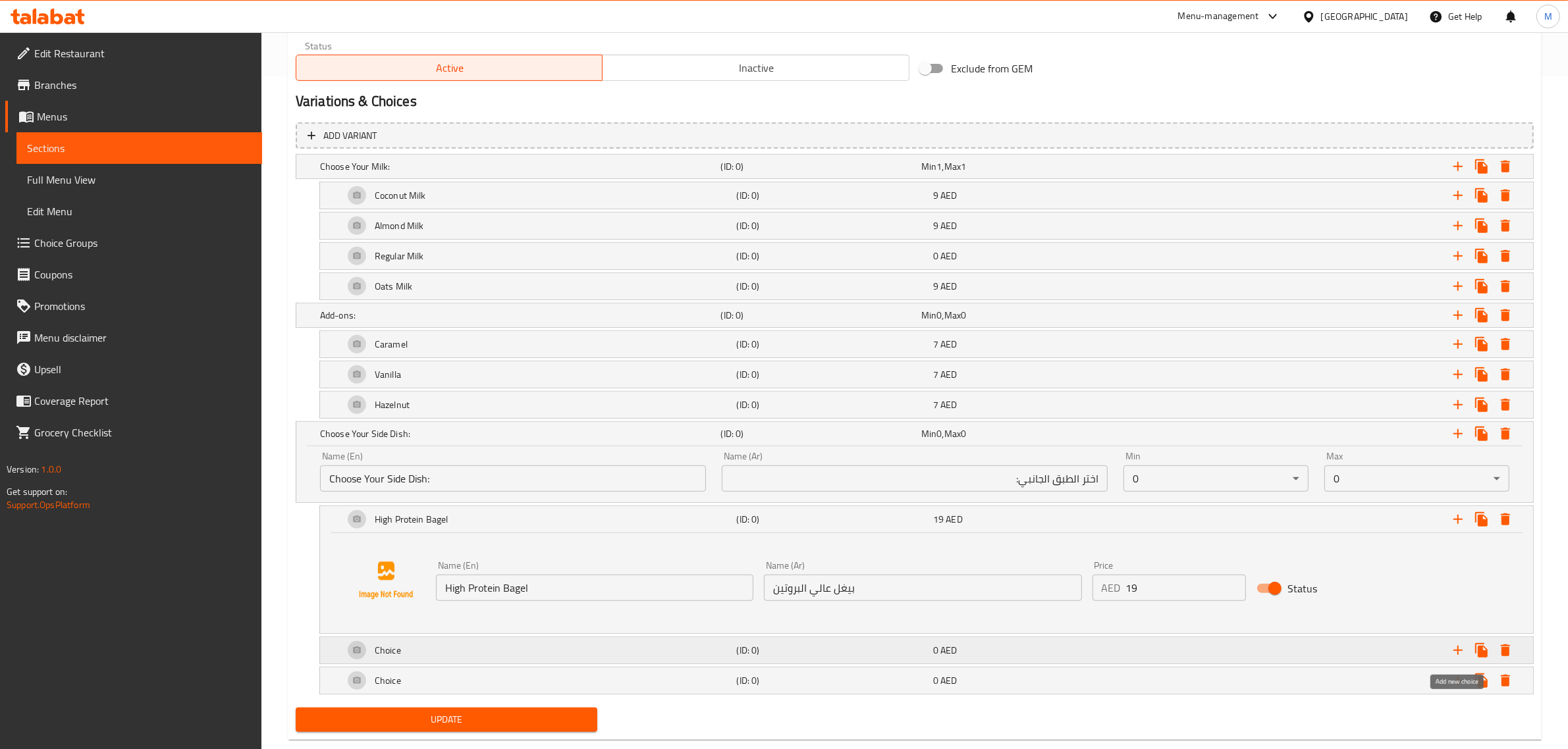
click at [1454, 652] on icon "Expand" at bounding box center [1458, 651] width 16 height 16
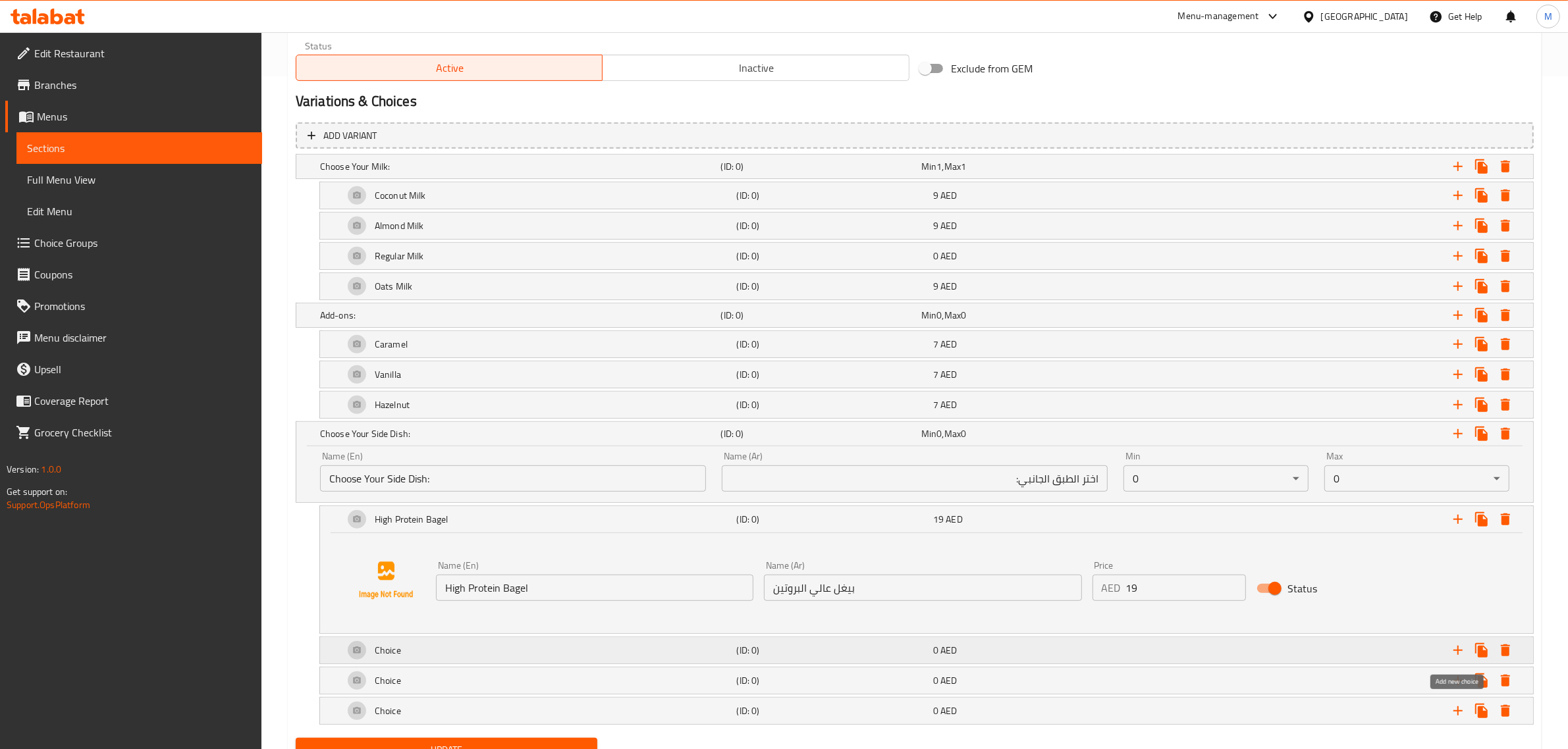
click at [1454, 652] on icon "Expand" at bounding box center [1458, 651] width 16 height 16
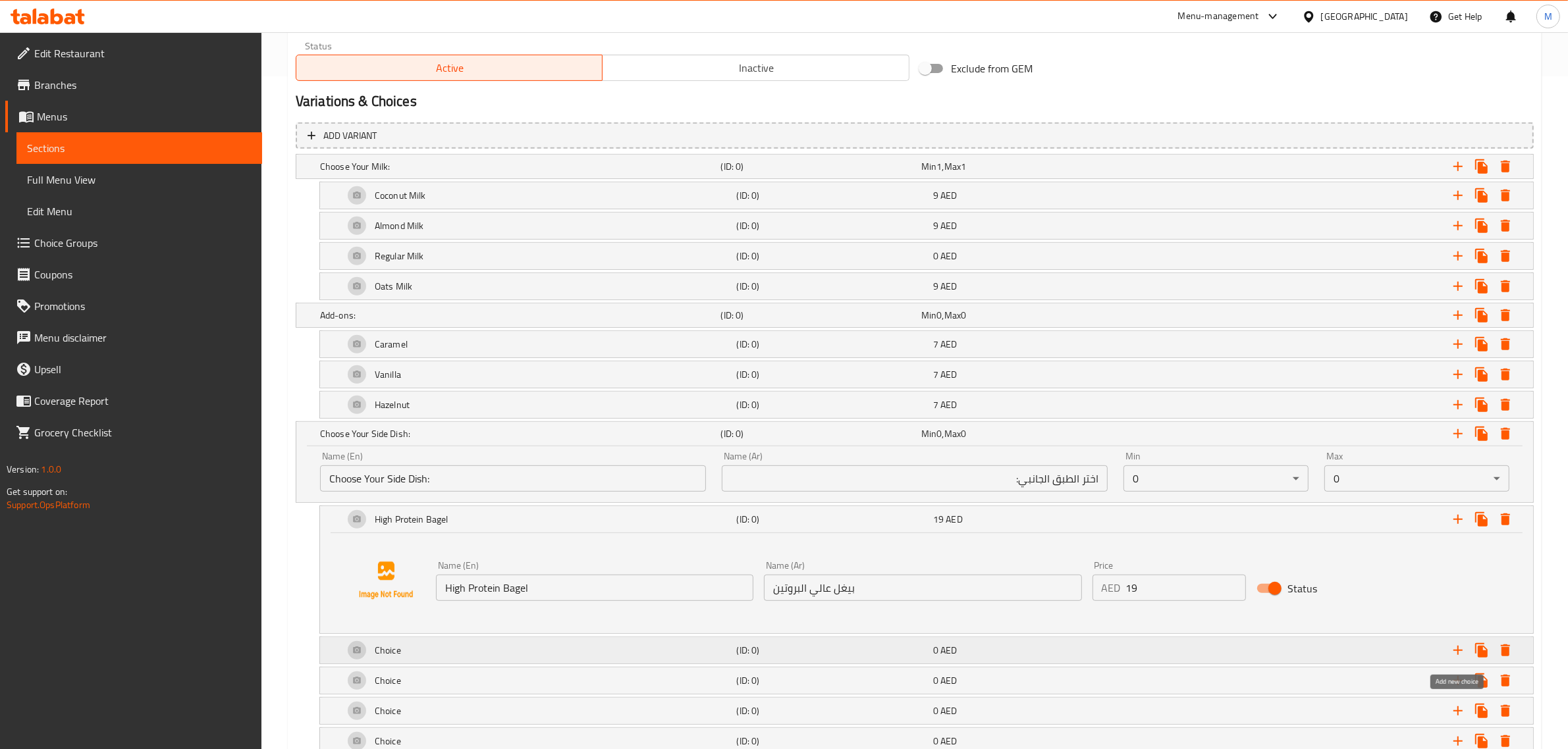
click at [1454, 652] on icon "Expand" at bounding box center [1458, 651] width 16 height 16
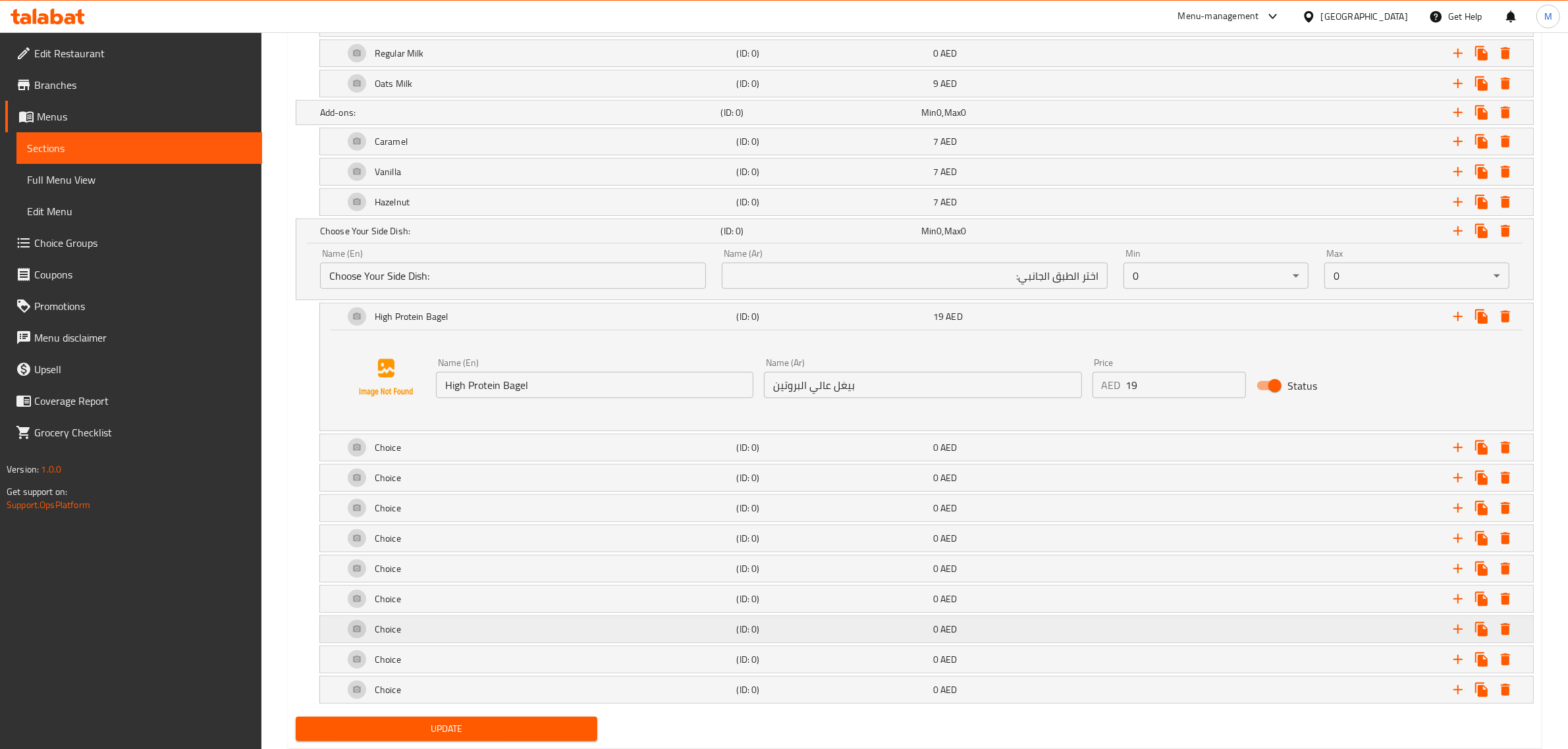
scroll to position [917, 0]
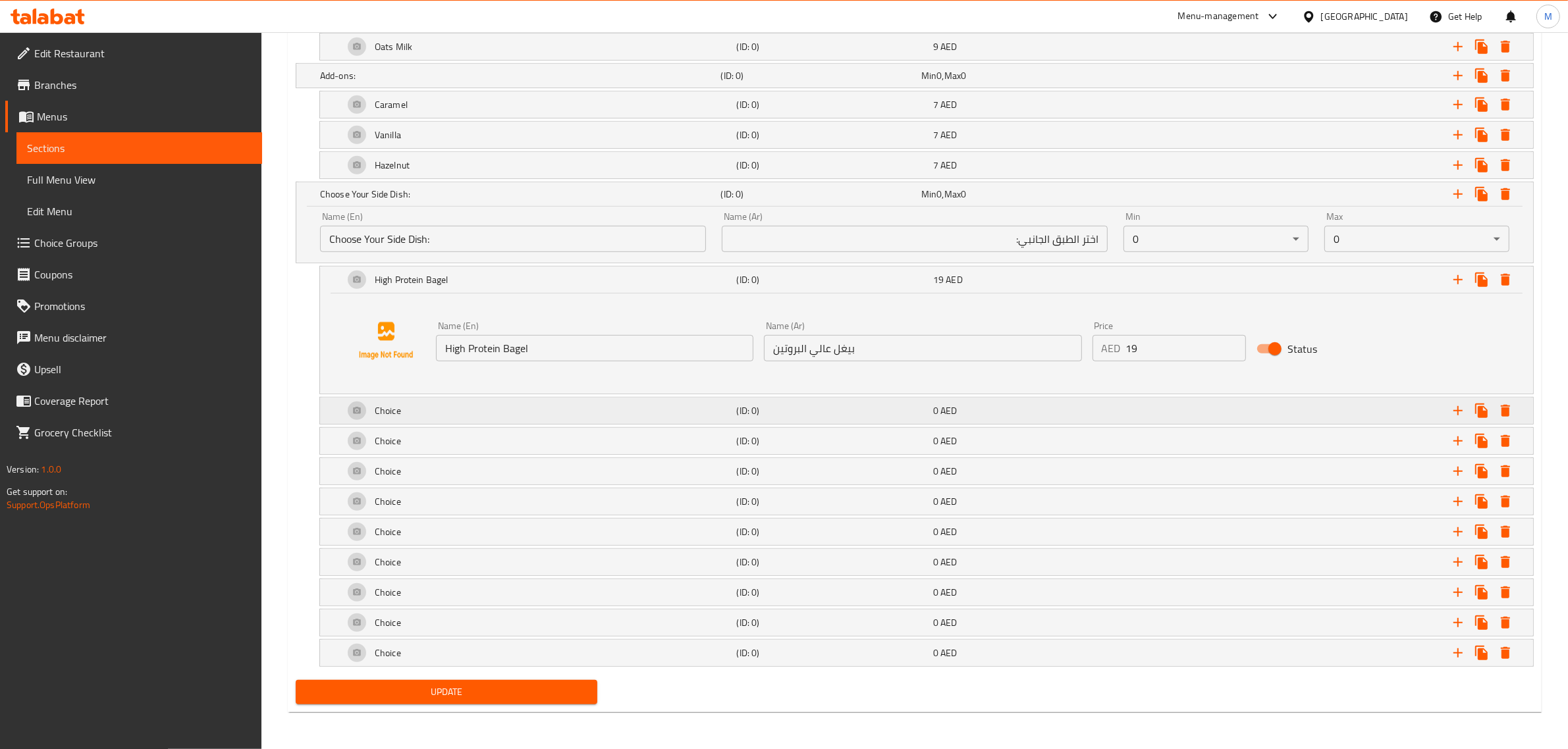
click at [646, 413] on div "Choice" at bounding box center [538, 410] width 393 height 31
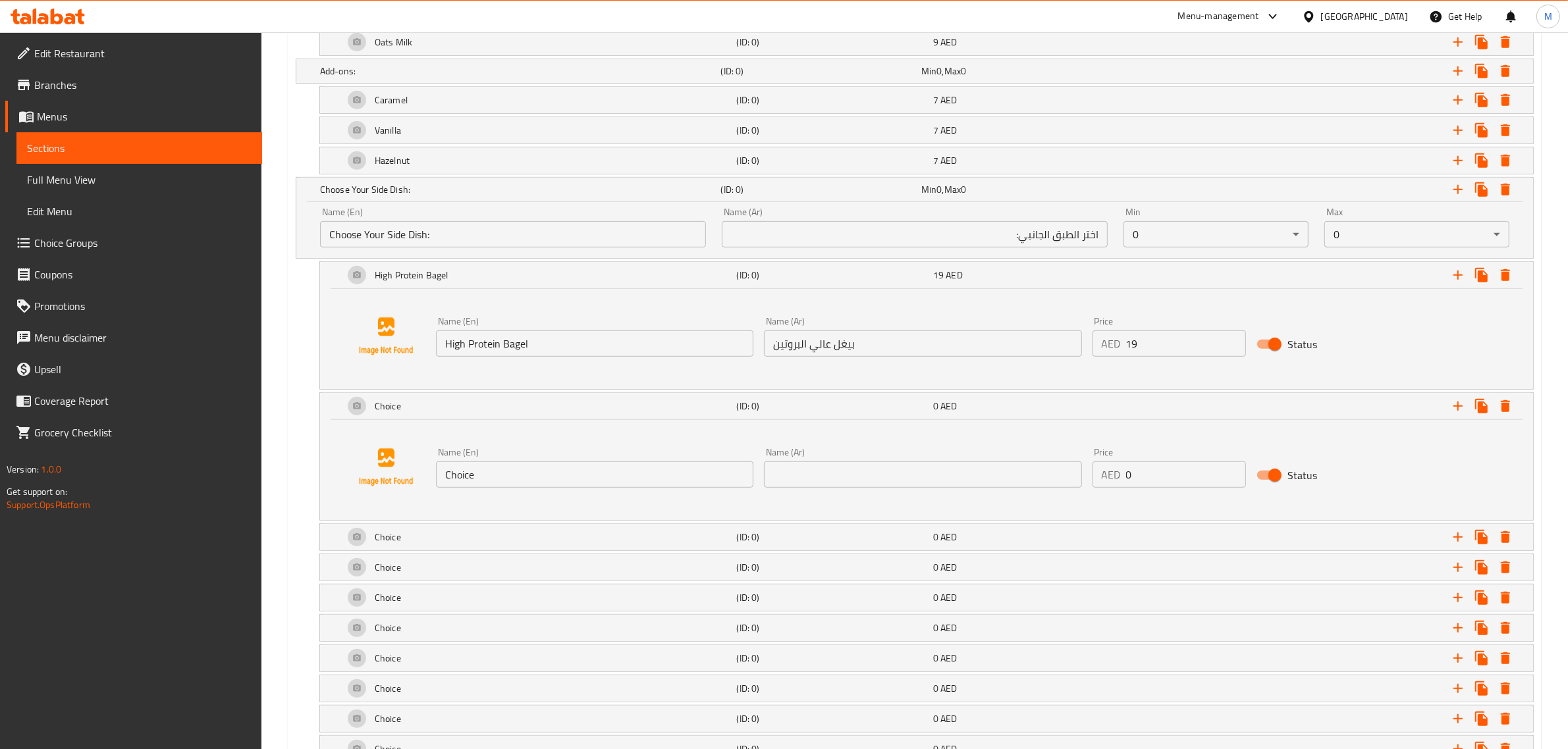
click at [626, 478] on input "Choice" at bounding box center [594, 475] width 317 height 26
paste input "Strawberry Muffin"
type input "Strawberry Muffin"
click at [959, 486] on input "text" at bounding box center [922, 475] width 317 height 26
paste input "مافن فراولة"
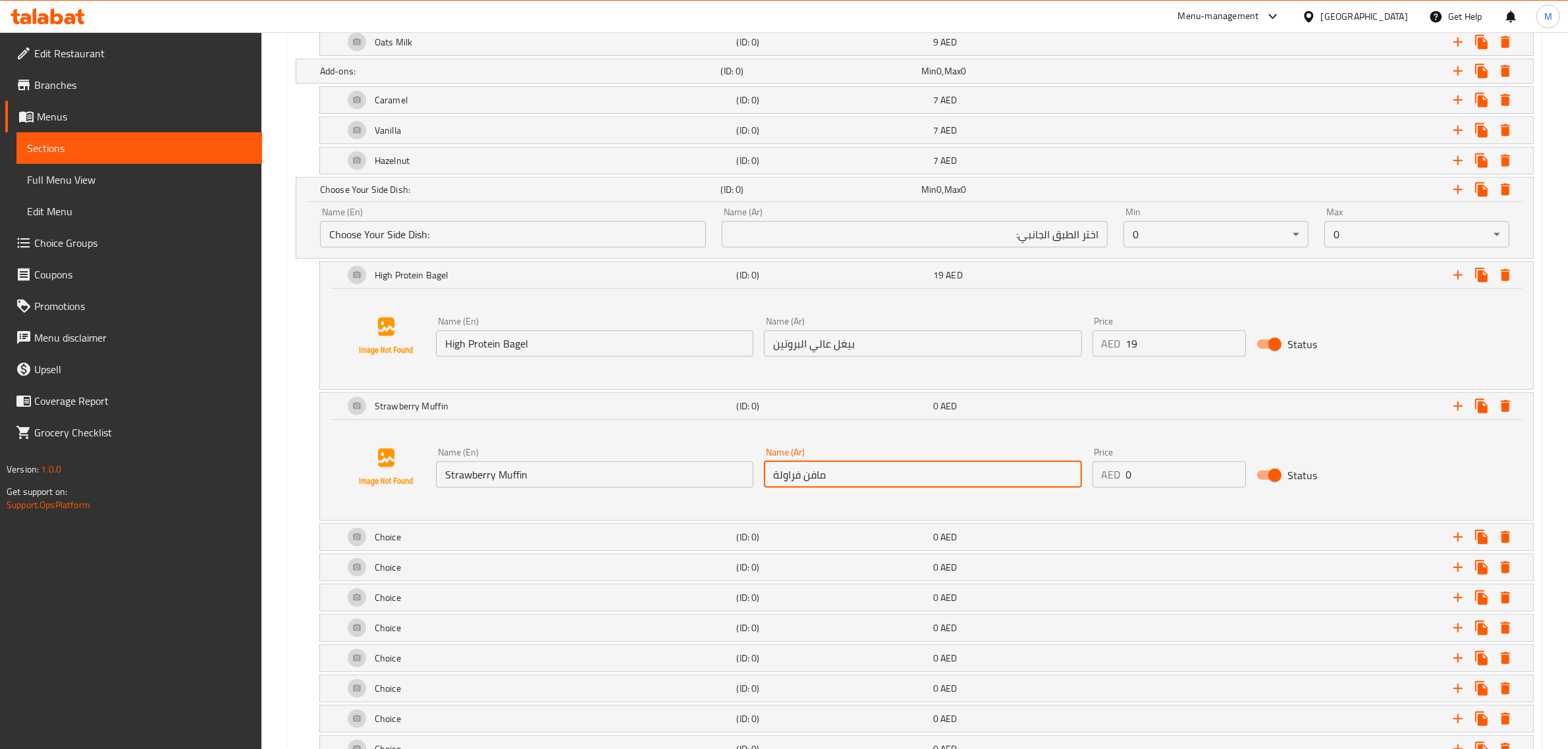
type input "مافن فراولة"
click at [1170, 472] on input "0" at bounding box center [1186, 475] width 120 height 26
paste input "18"
type input "18"
click at [645, 544] on div "Choice" at bounding box center [538, 537] width 393 height 31
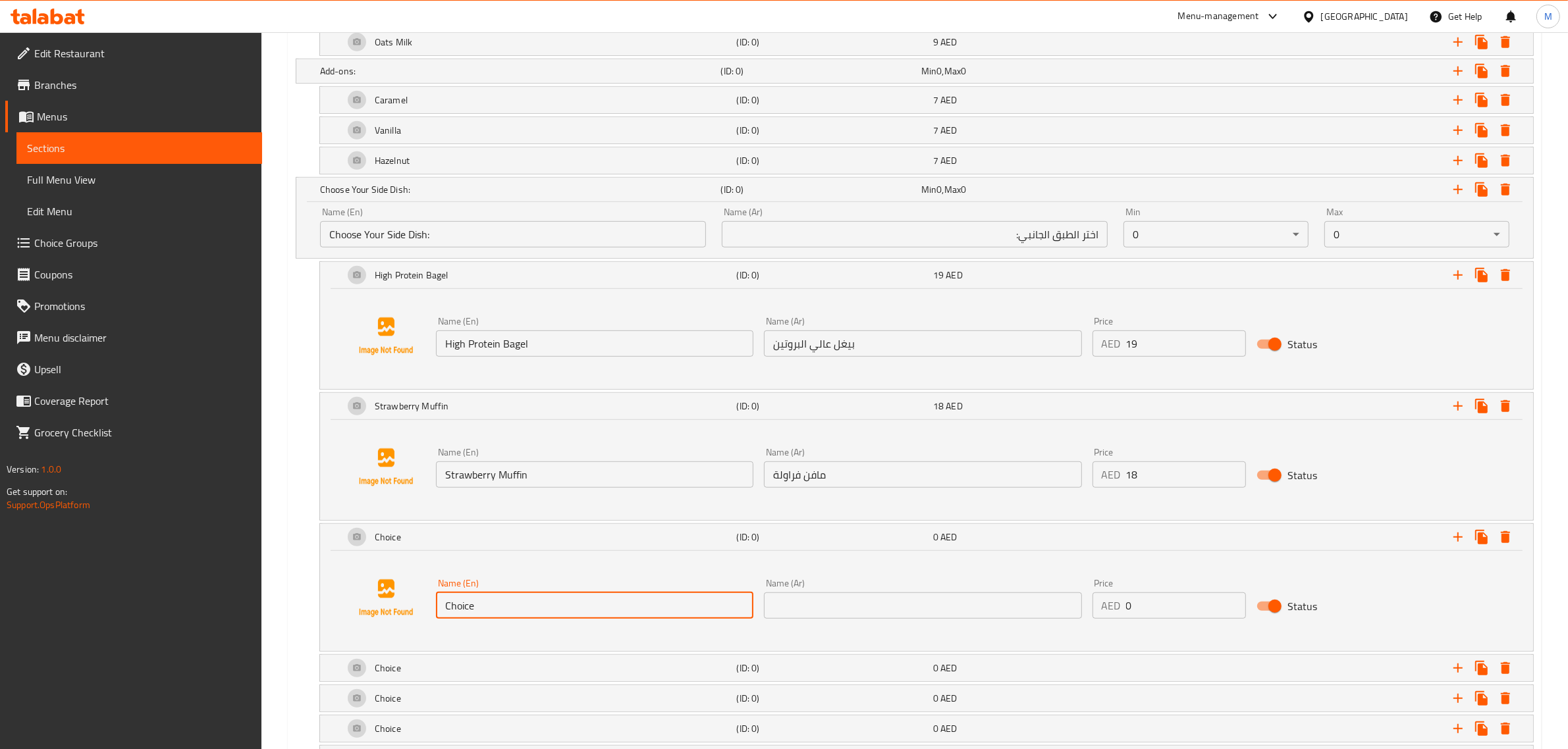
click at [565, 611] on input "Choice" at bounding box center [594, 605] width 317 height 26
paste input "colate Muffin"
type input "Chocolate Muffin"
click at [917, 603] on input "text" at bounding box center [922, 605] width 317 height 26
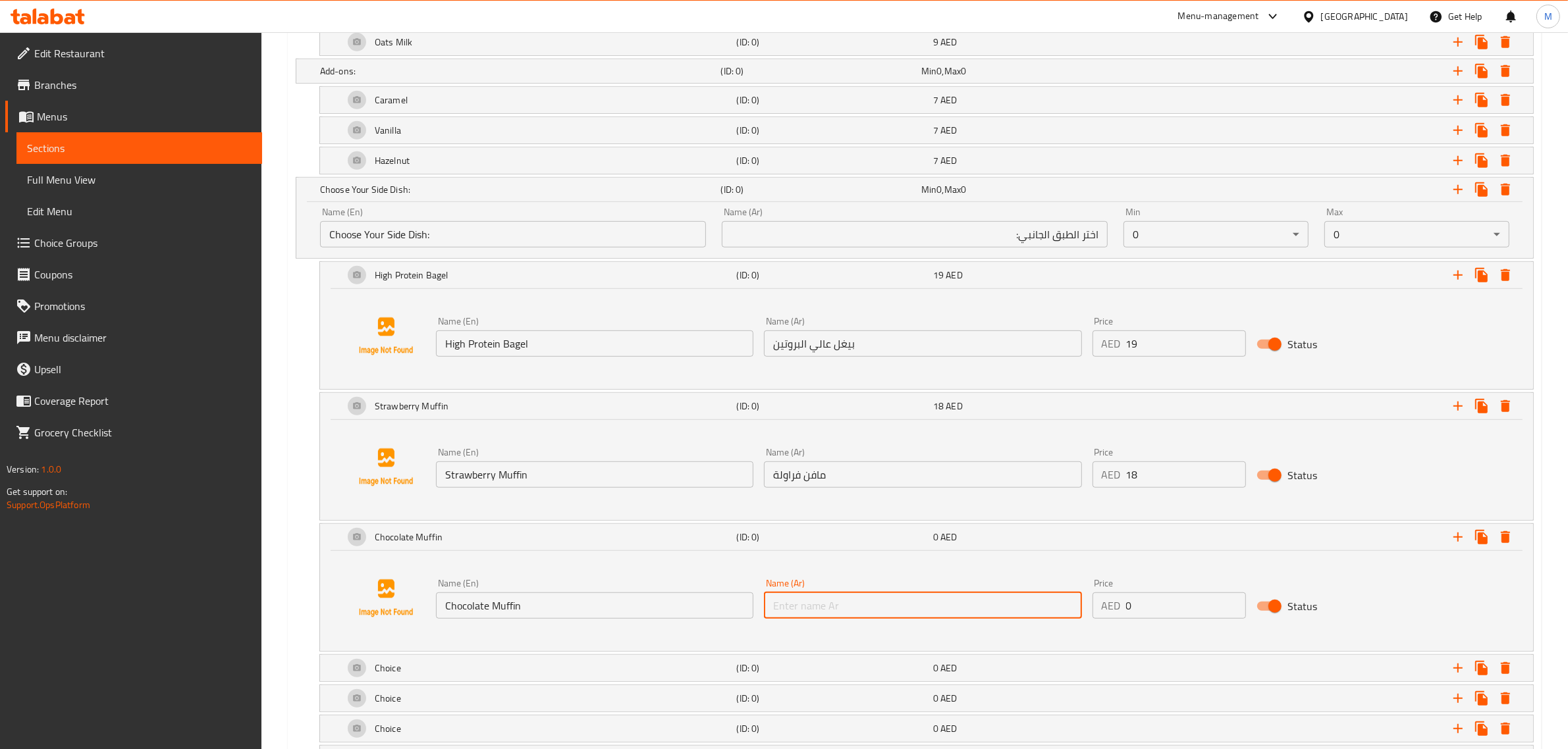
paste input "مافن شوكولاتة"
type input "مافن شوكولاتة"
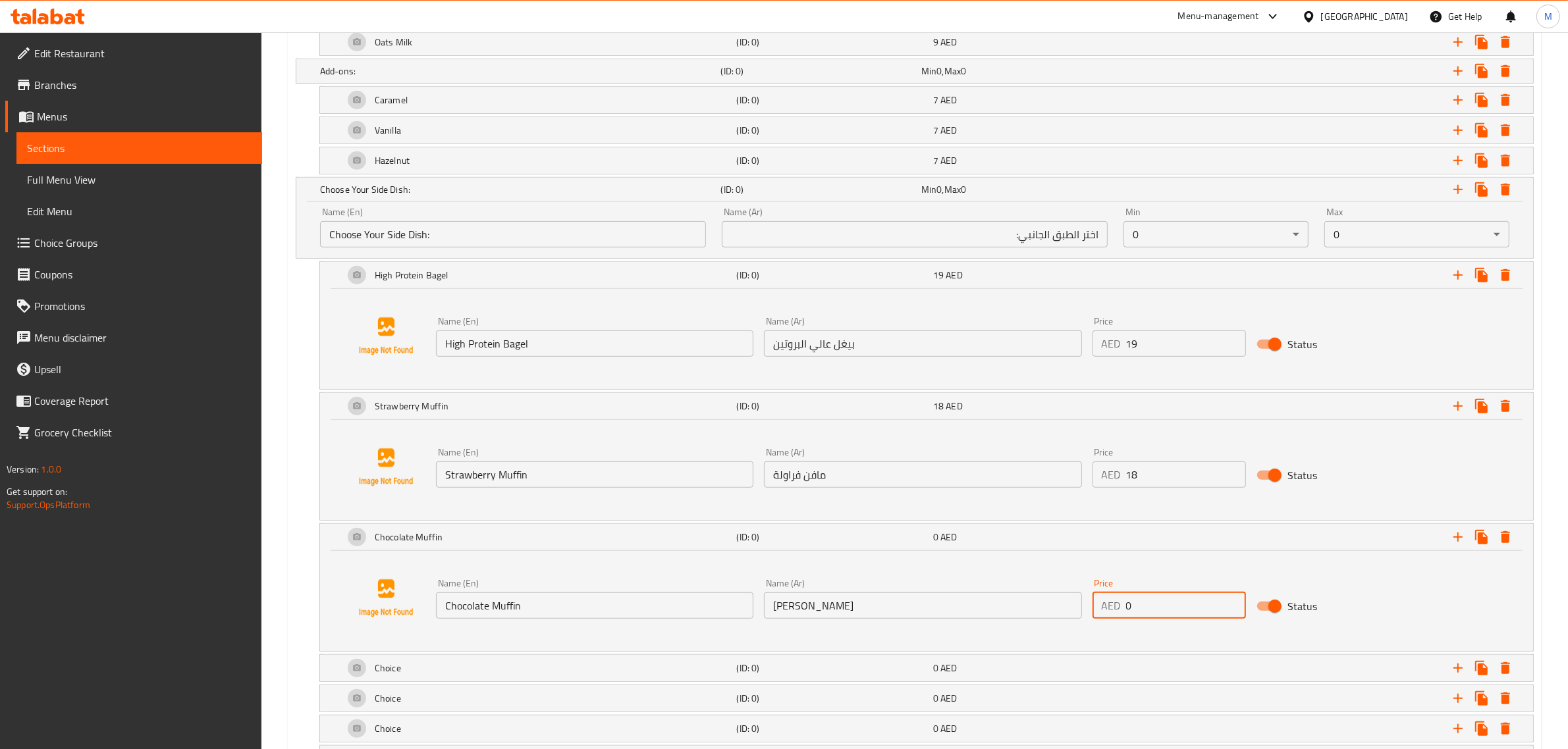
drag, startPoint x: 1151, startPoint y: 608, endPoint x: 1096, endPoint y: 616, distance: 55.6
click at [1096, 616] on div "AED 0 Price" at bounding box center [1169, 605] width 153 height 26
type input "17"
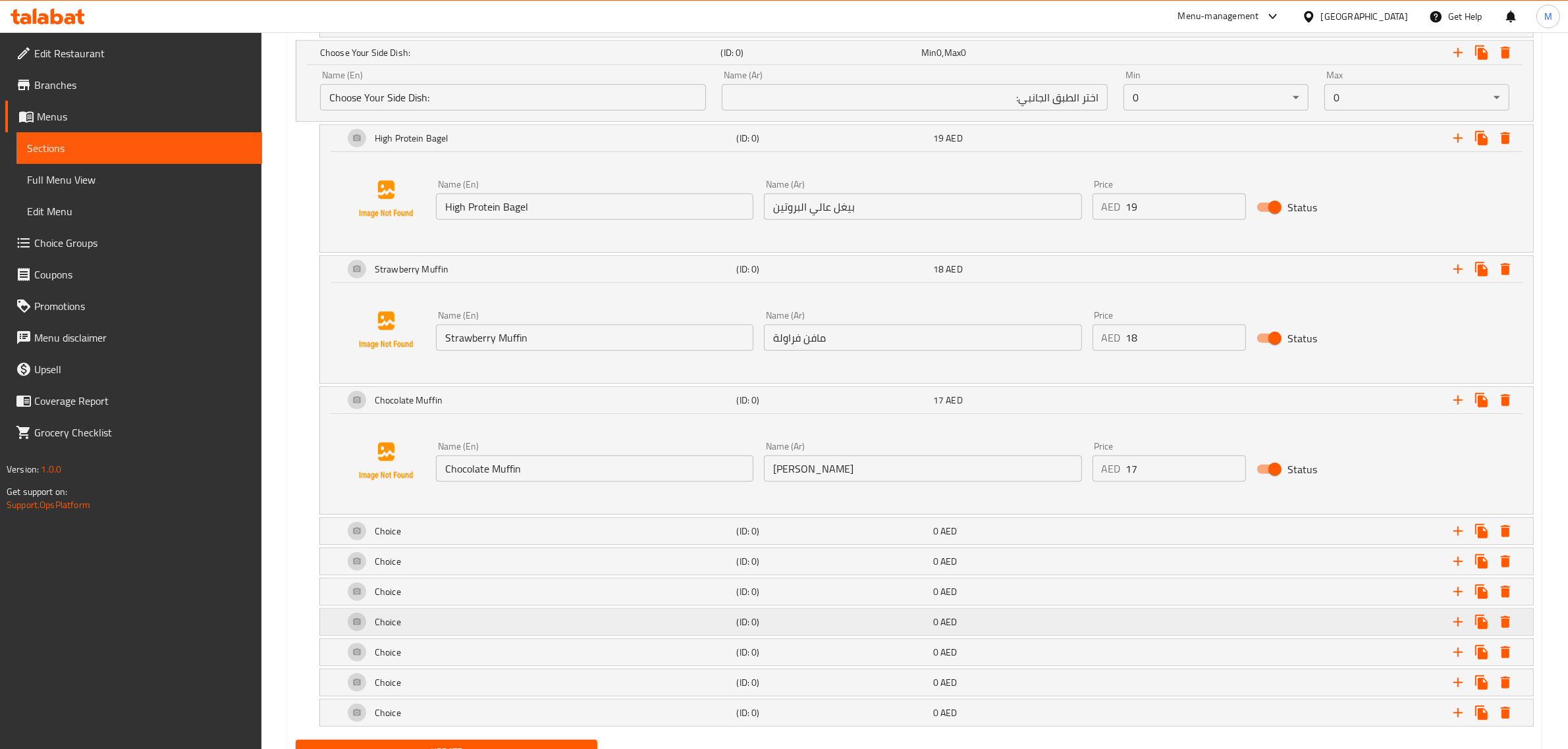
scroll to position [1082, 0]
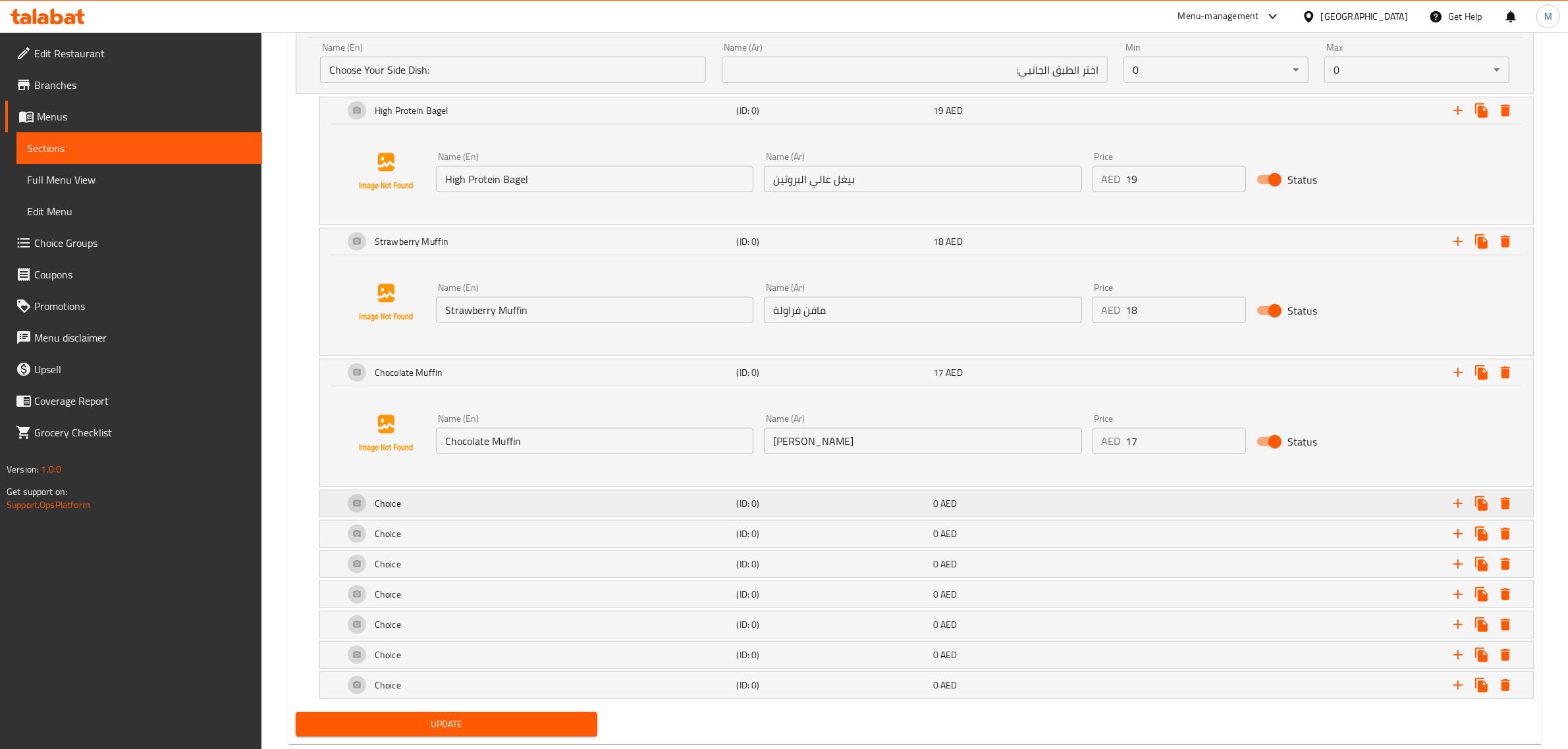
click at [955, 510] on span "AED" at bounding box center [948, 504] width 16 height 17
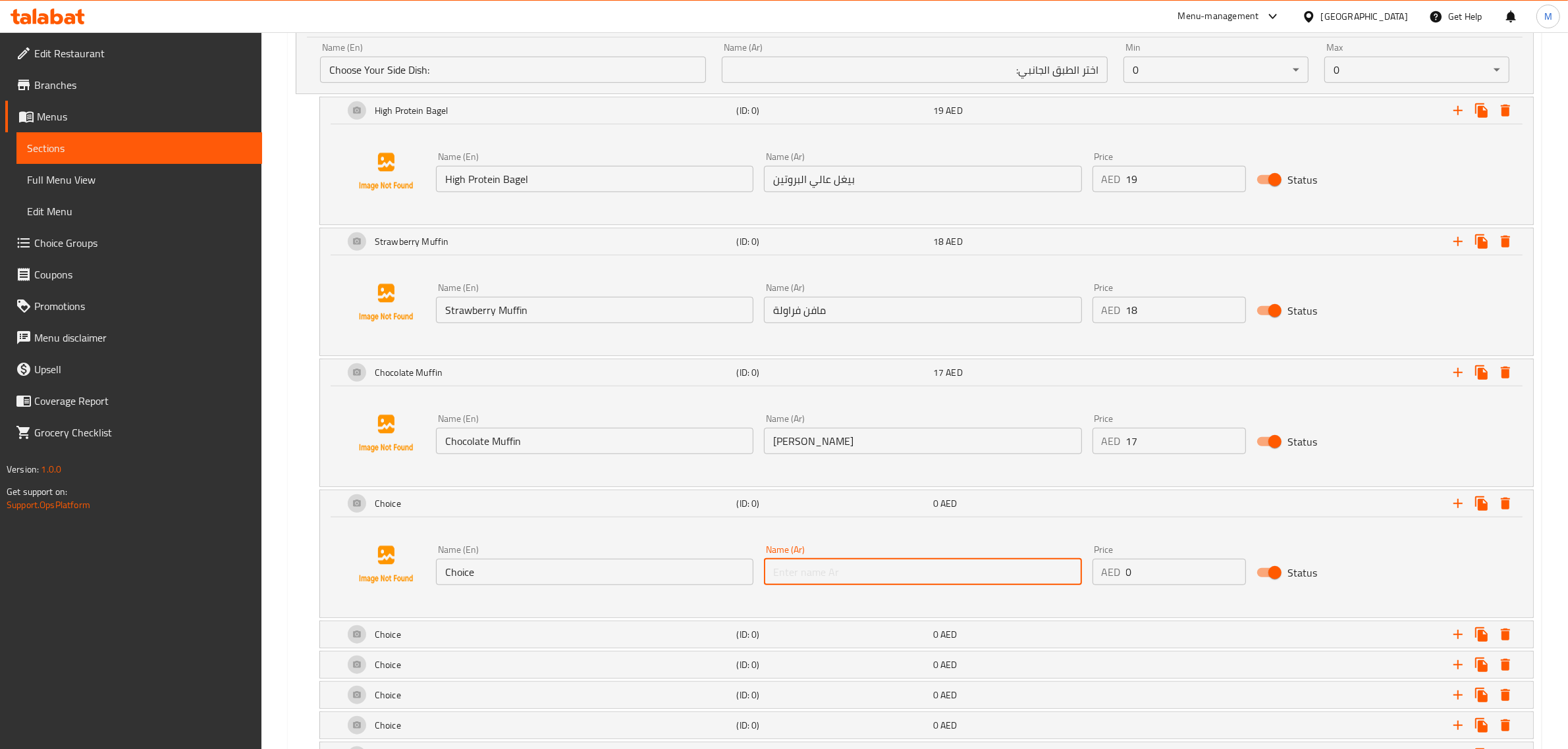
click at [961, 574] on input "text" at bounding box center [922, 572] width 317 height 26
paste input "كوكي مونستر – قطعة واحدة"
type input "كوكي مونستر – قطعة واحدة"
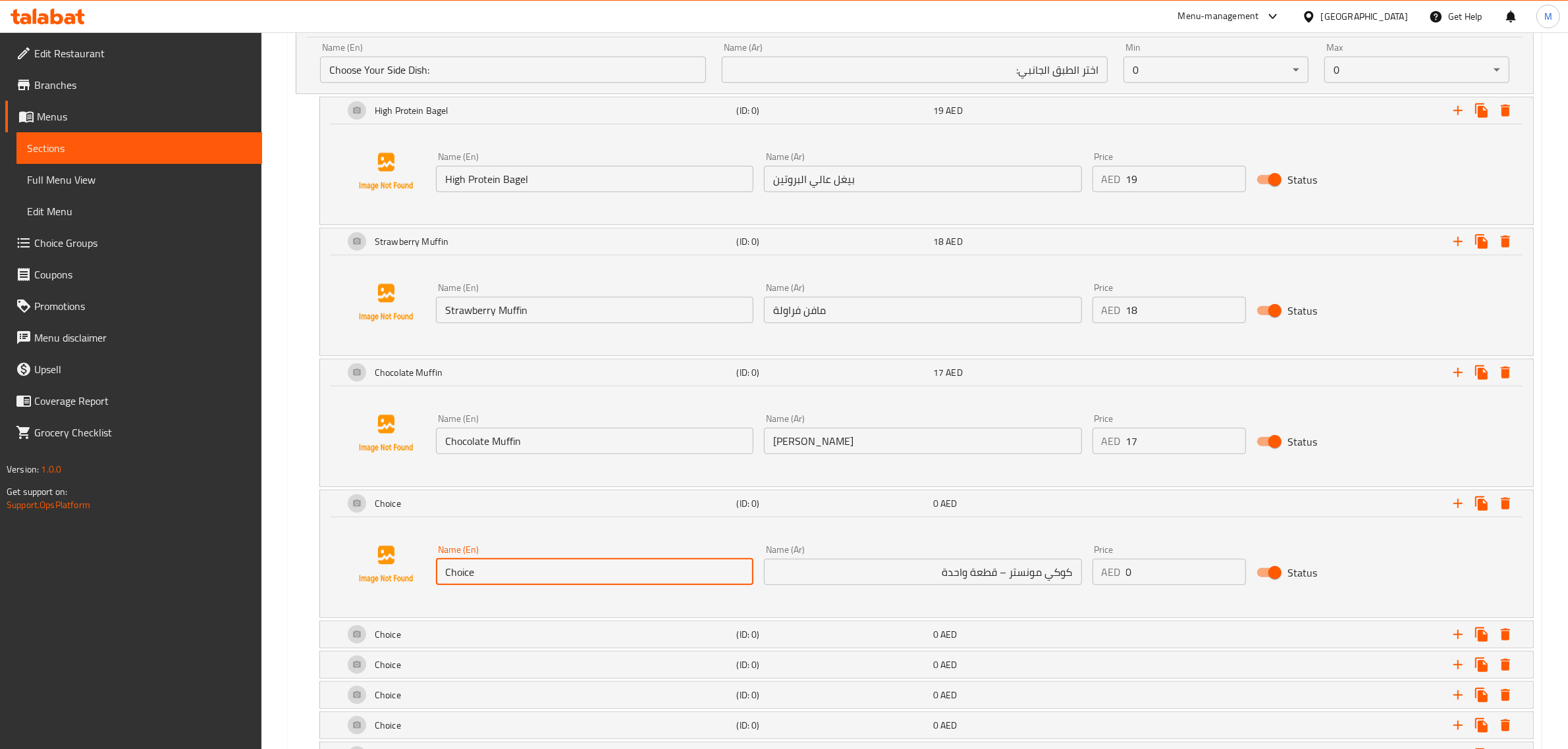
click at [690, 570] on input "Choice" at bounding box center [594, 572] width 317 height 26
paste input "Monster Cookie 1 Pc"
type input "Monster Cookie 1 Pc"
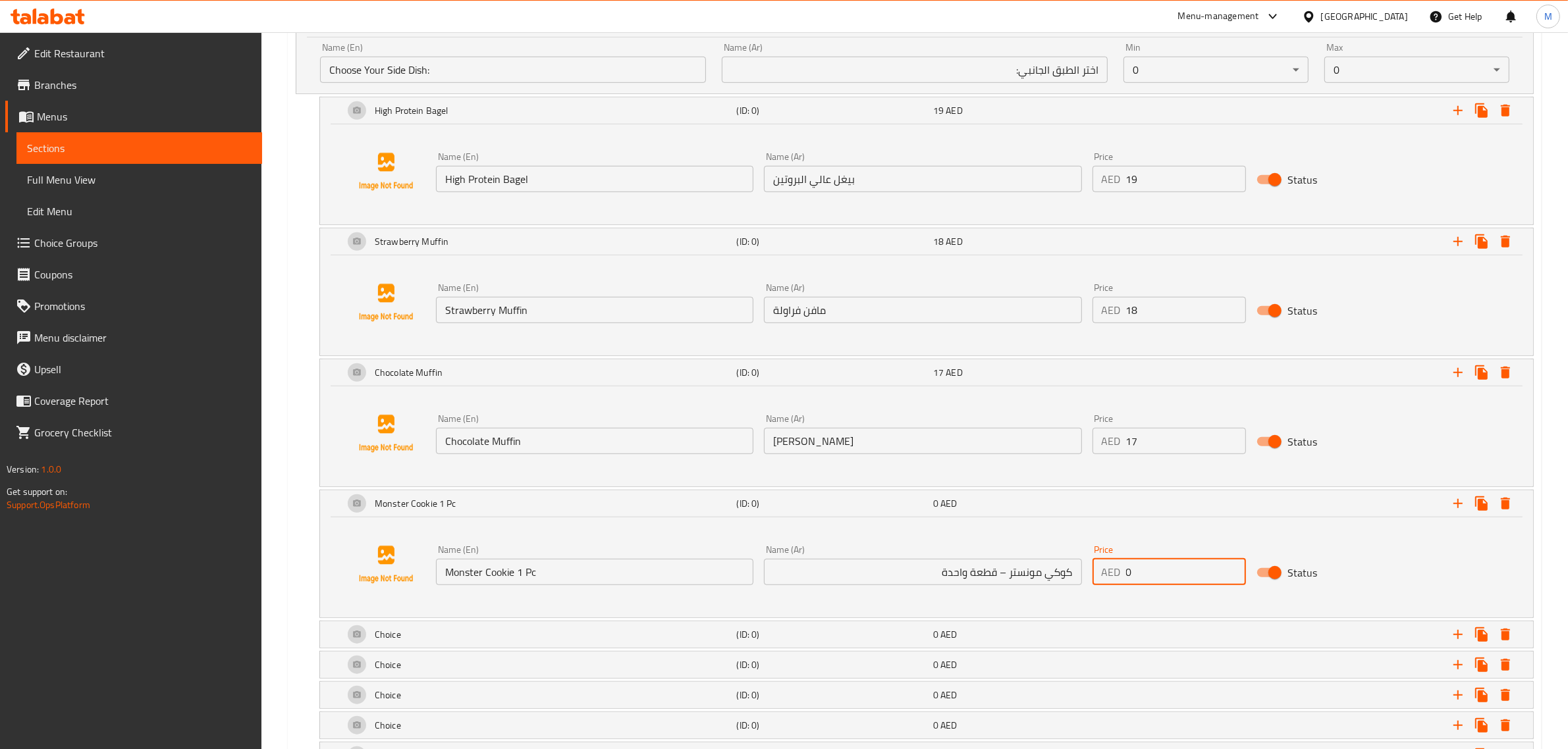
drag, startPoint x: 1130, startPoint y: 573, endPoint x: 1110, endPoint y: 578, distance: 20.6
click at [1110, 578] on div "AED 0 Price" at bounding box center [1169, 572] width 153 height 26
type input "8"
click at [679, 645] on div "Choice" at bounding box center [538, 634] width 393 height 31
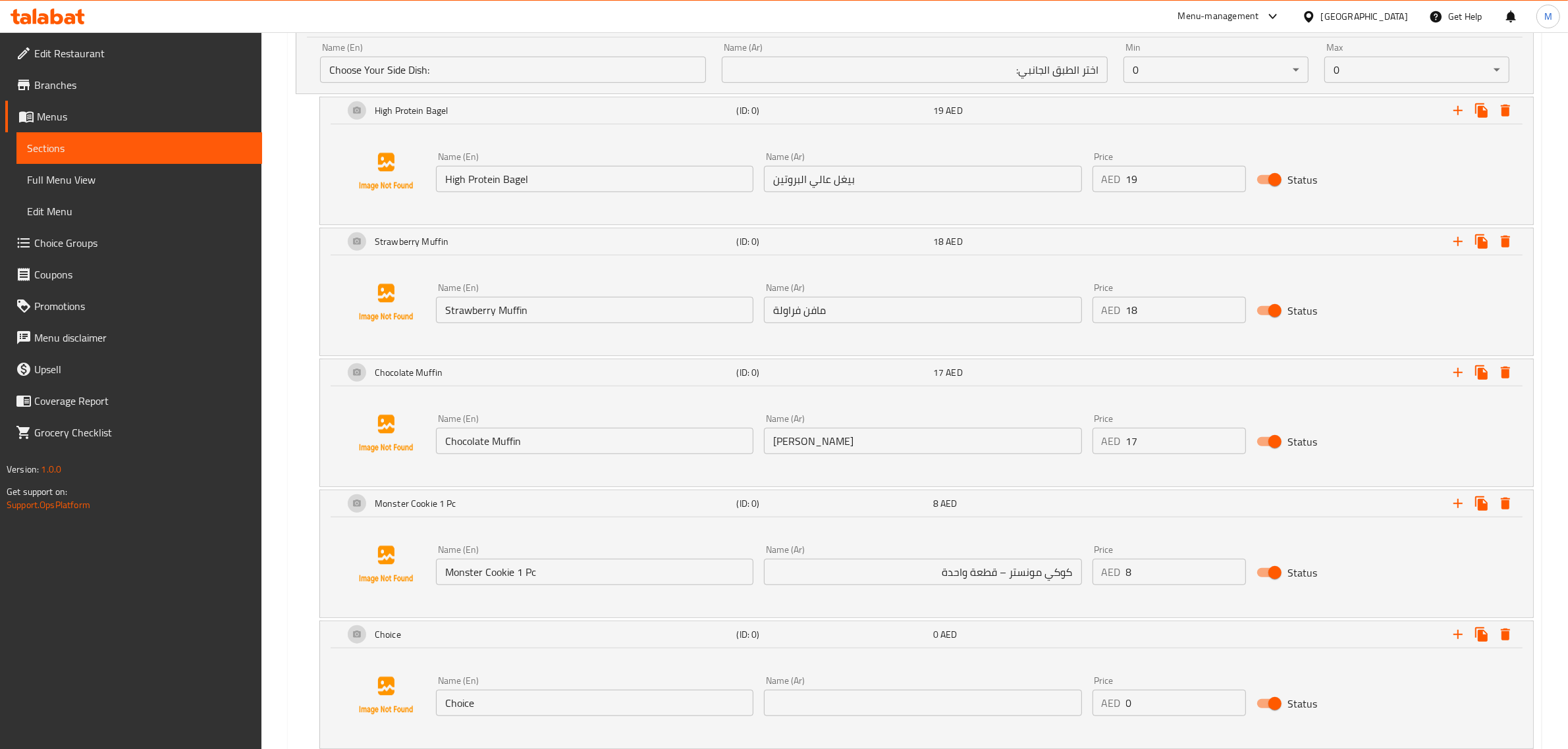
click at [619, 708] on input "Choice" at bounding box center [594, 703] width 317 height 26
paste input "Royal Chocolate Cak"
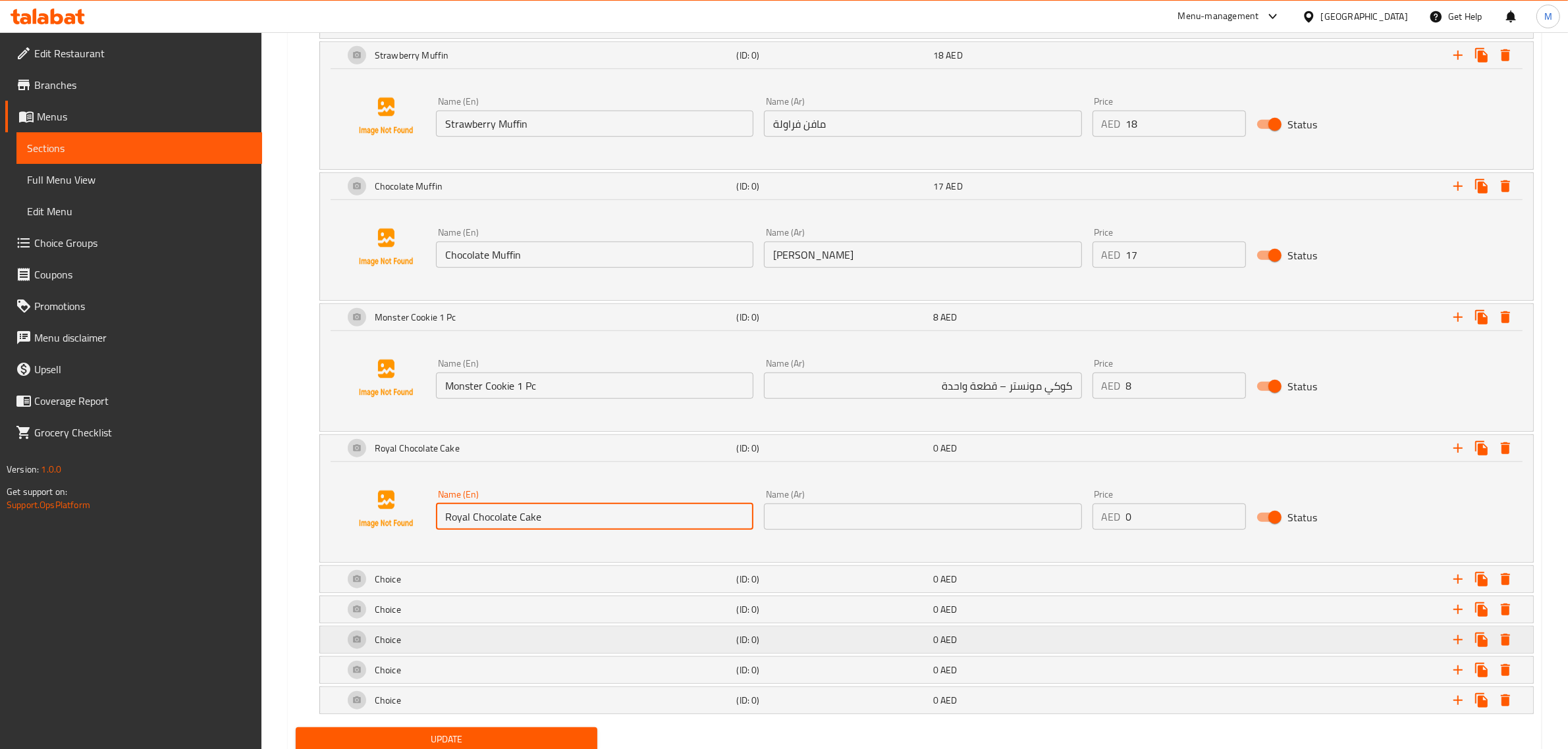
scroll to position [1239, 0]
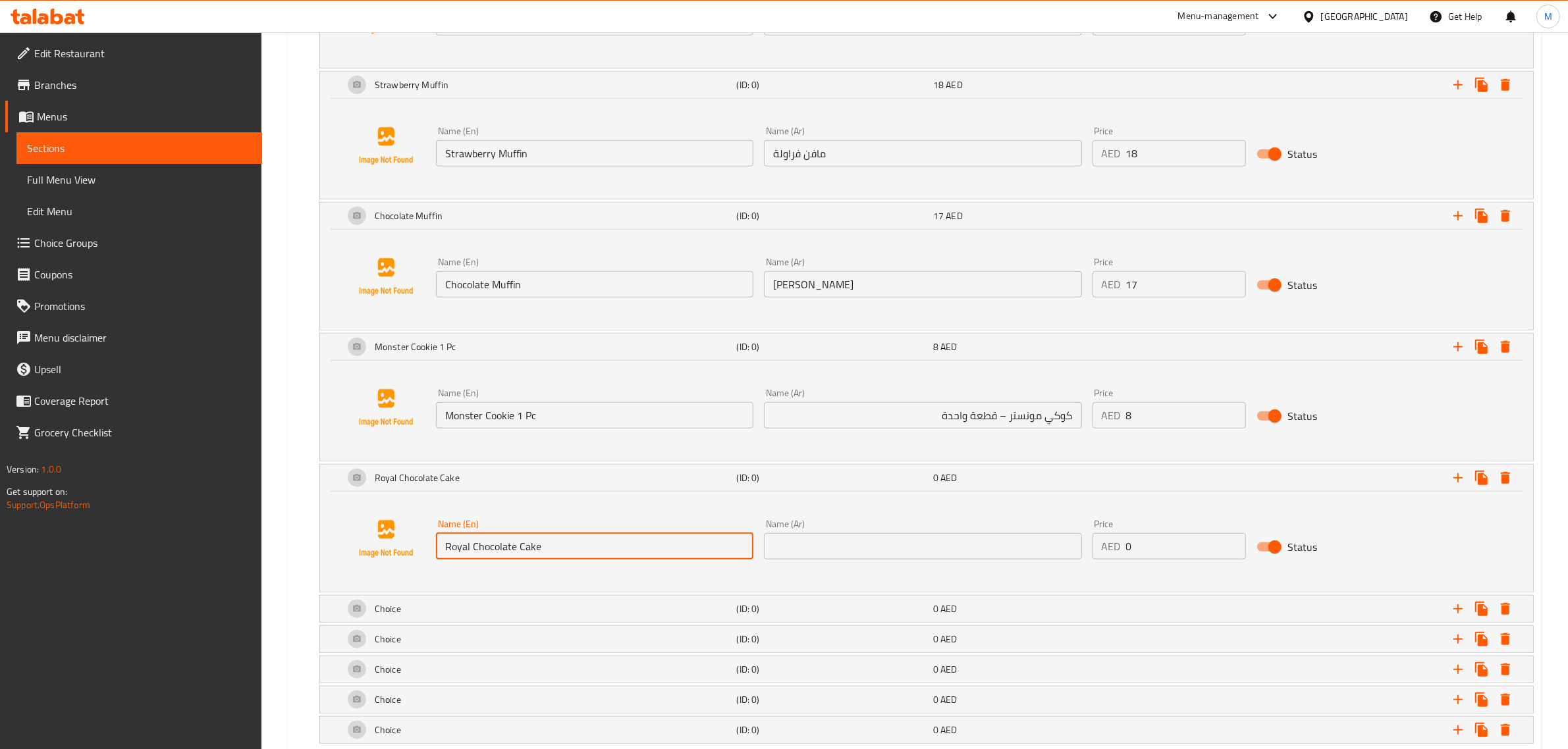
type input "Royal Chocolate Cake"
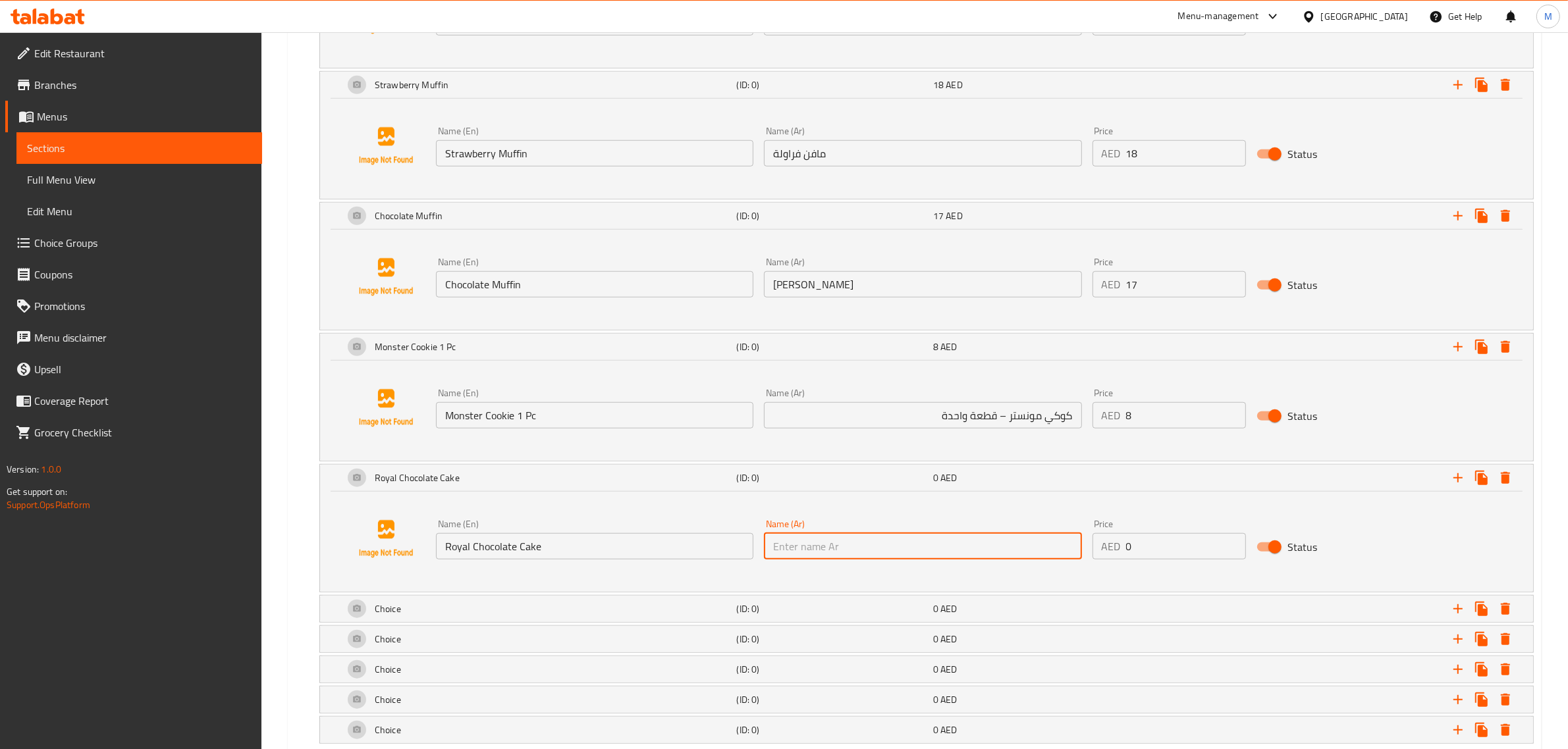
click at [1059, 552] on input "text" at bounding box center [922, 546] width 317 height 26
paste input "كيك الشوكولاتة الملكي"
type input "كيك الشوكولاتة الملكي"
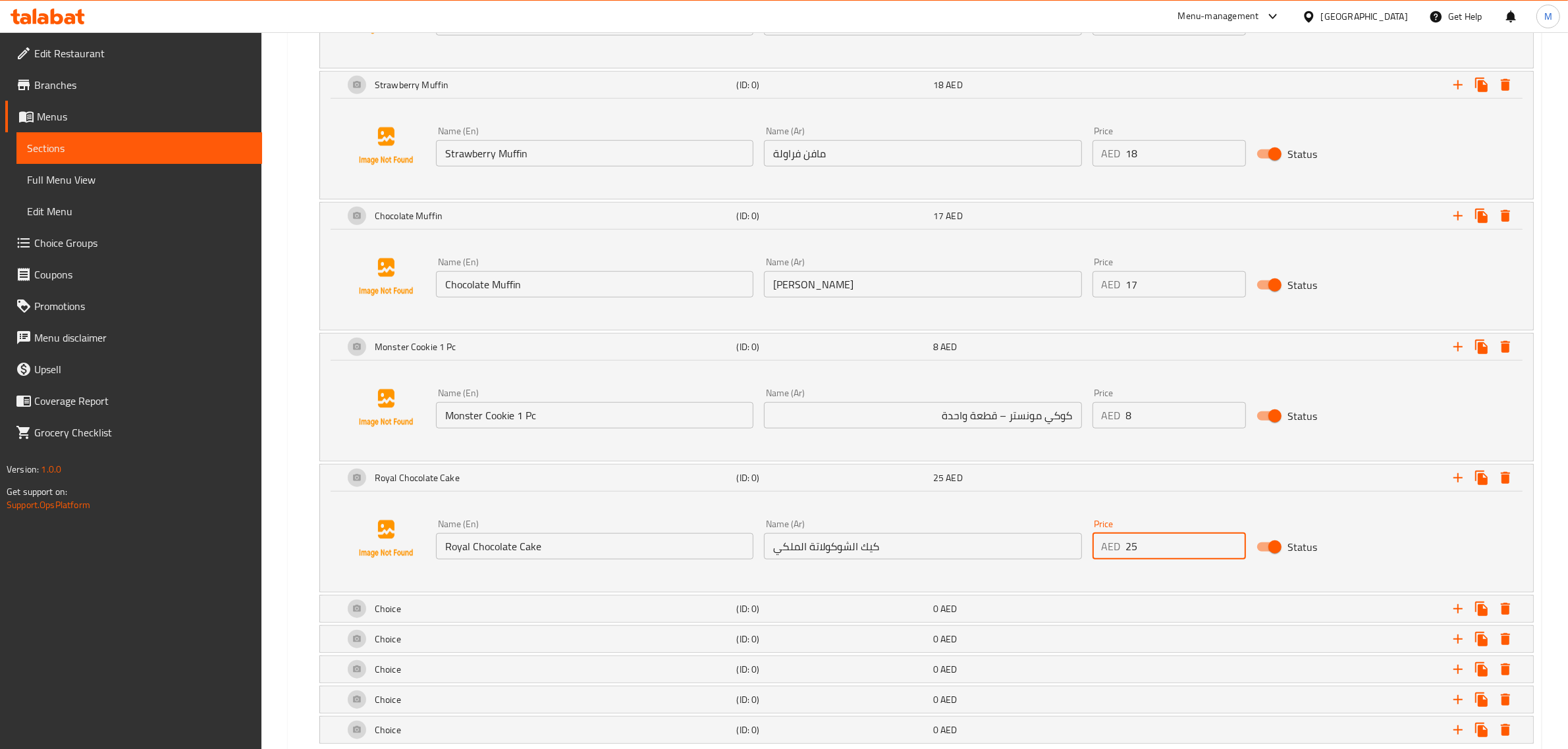
type input "25"
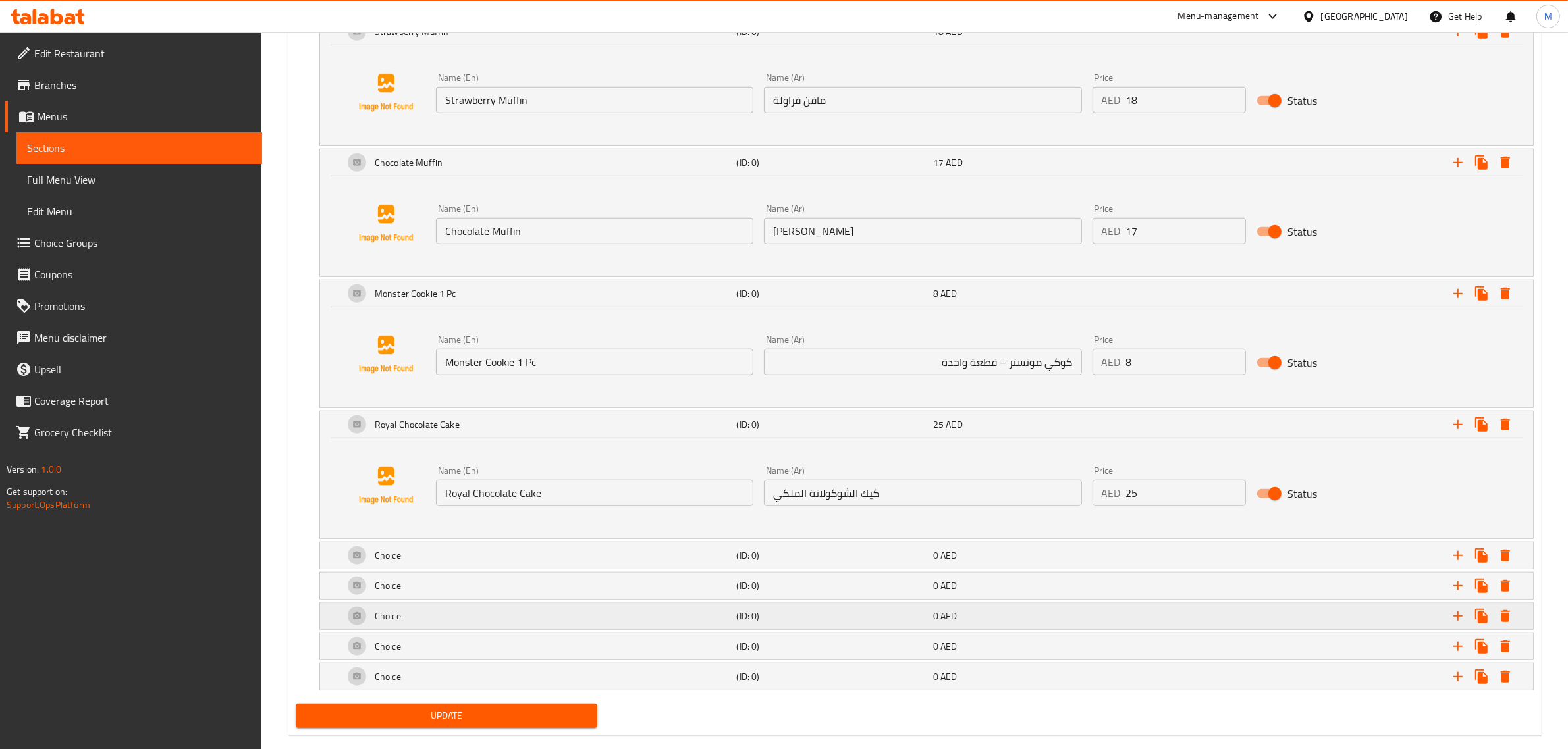
scroll to position [1321, 0]
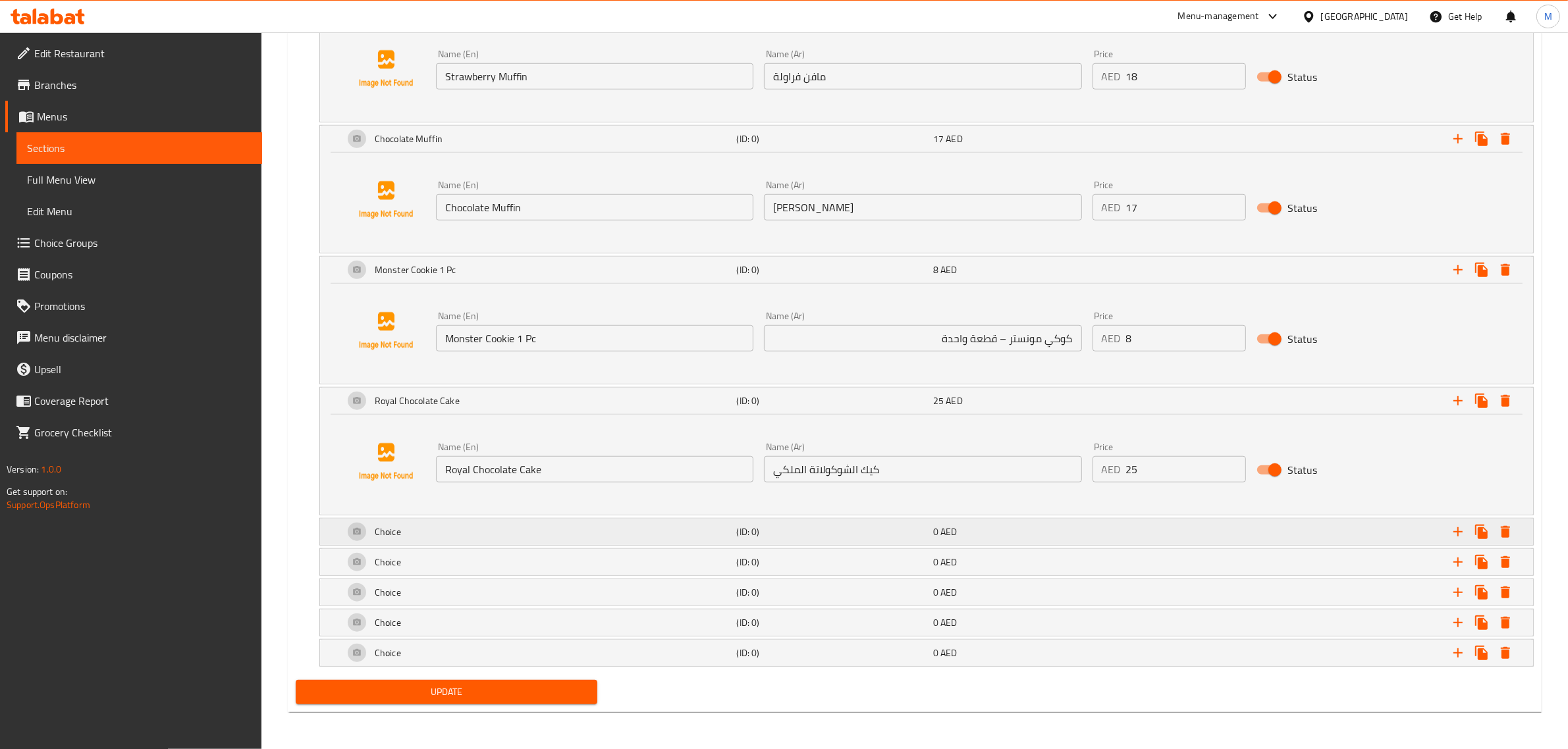
click at [619, 532] on div "Choice" at bounding box center [538, 532] width 393 height 31
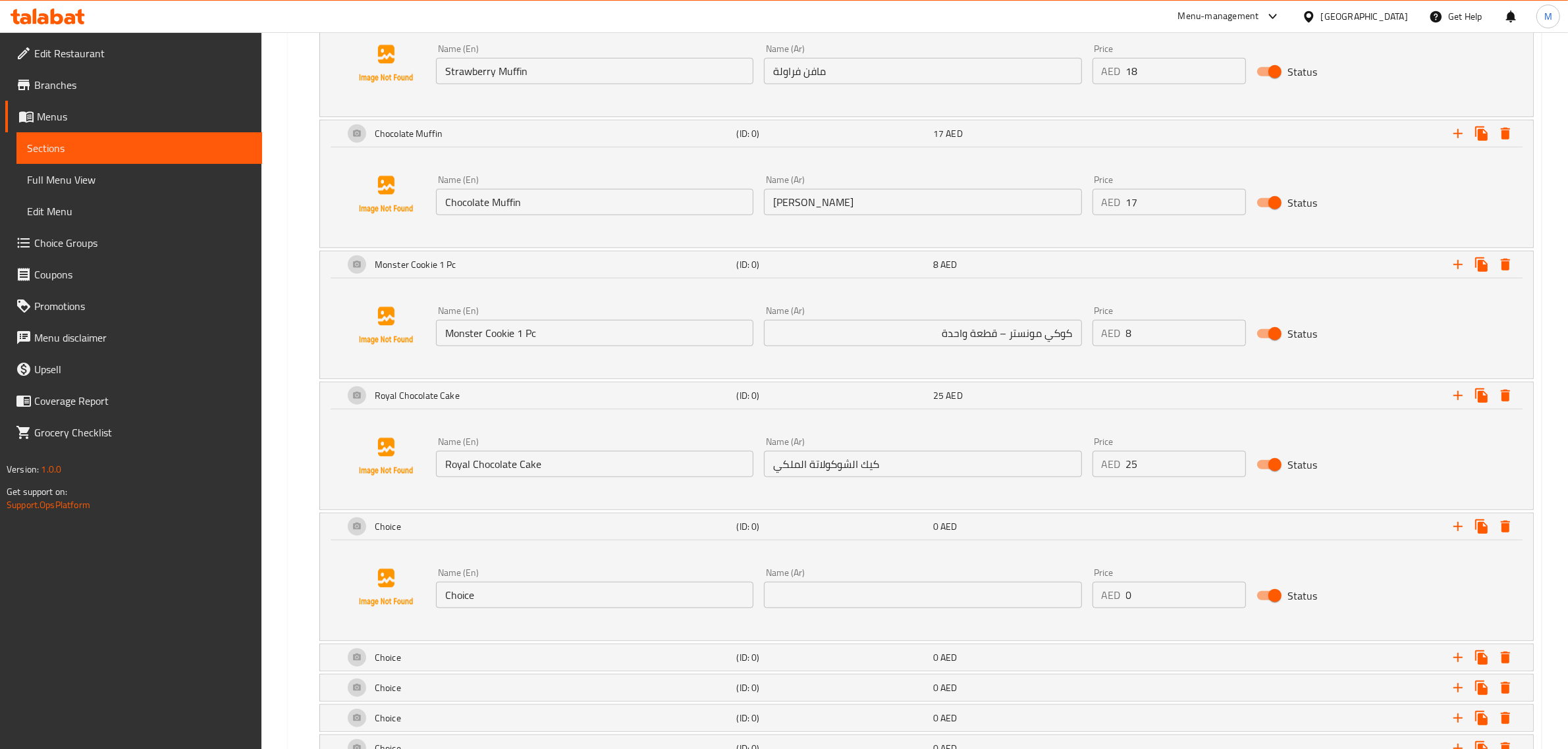
click at [618, 593] on input "Choice" at bounding box center [594, 595] width 317 height 26
paste input "Blueberry Muffin"
type input "Blueberry Muffin"
drag, startPoint x: 1121, startPoint y: 598, endPoint x: 1106, endPoint y: 598, distance: 15.0
click at [1106, 598] on div "AED 0 Price" at bounding box center [1169, 595] width 153 height 26
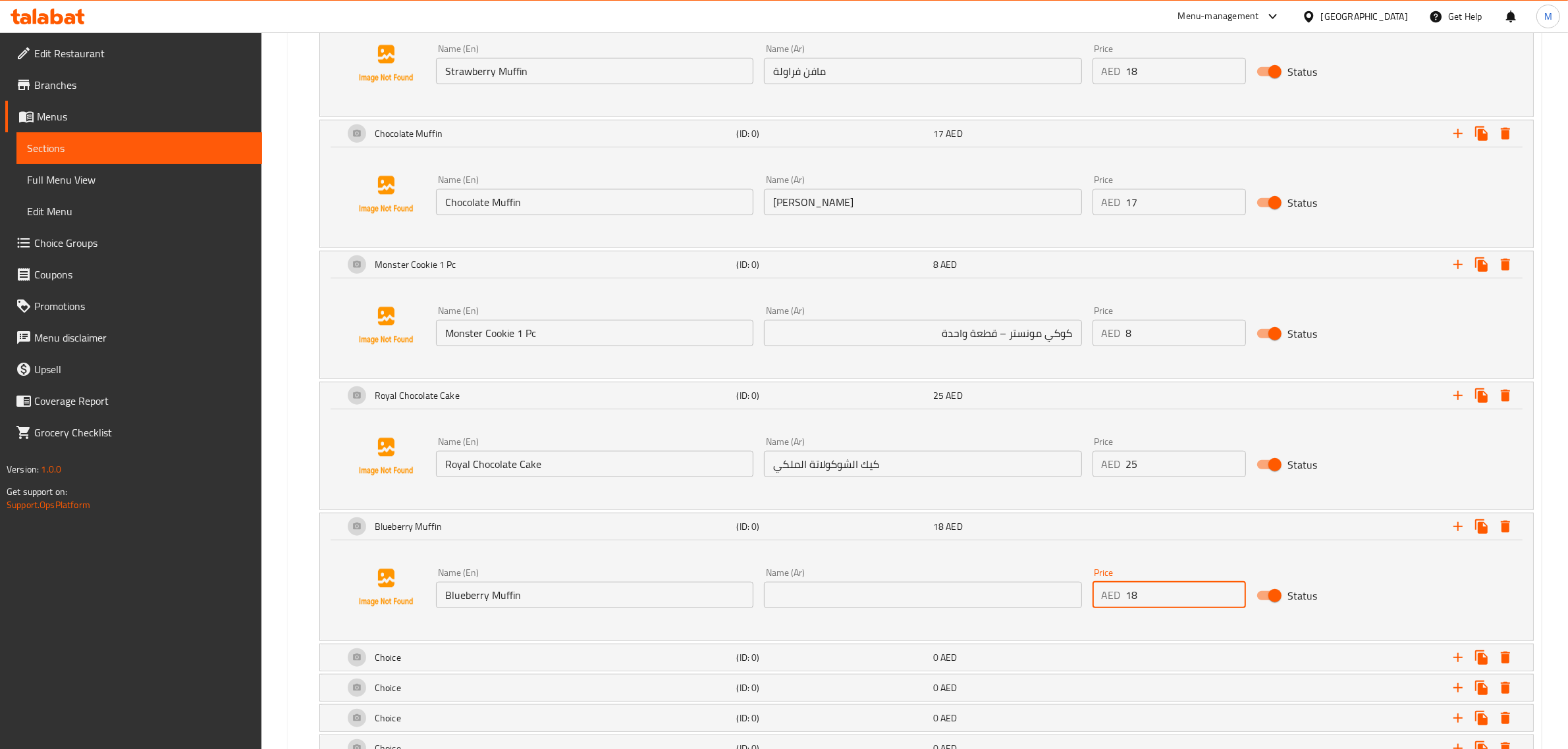
type input "18"
click at [1054, 598] on input "text" at bounding box center [922, 595] width 317 height 26
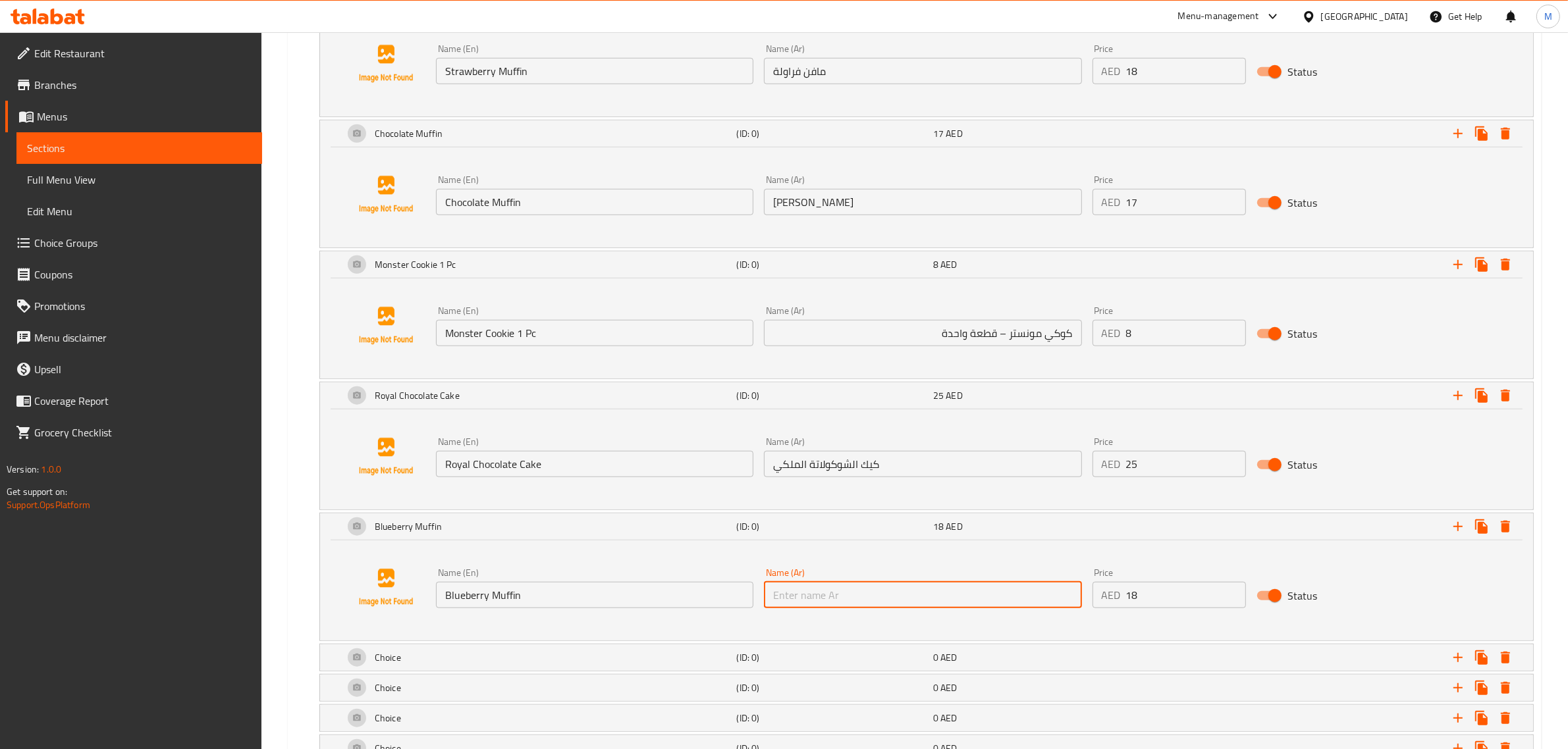
paste input "مافن توت أزرق"
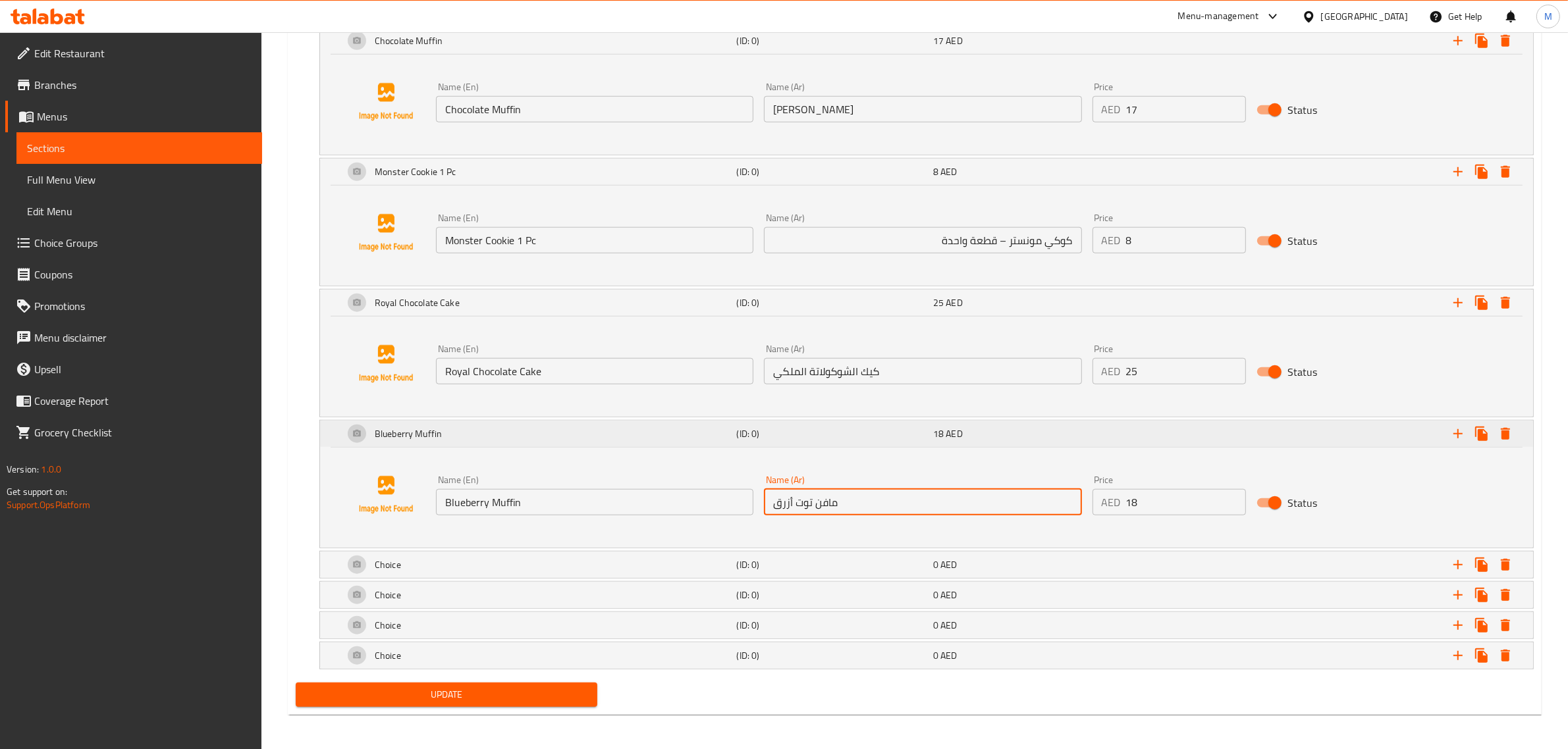
scroll to position [1421, 0]
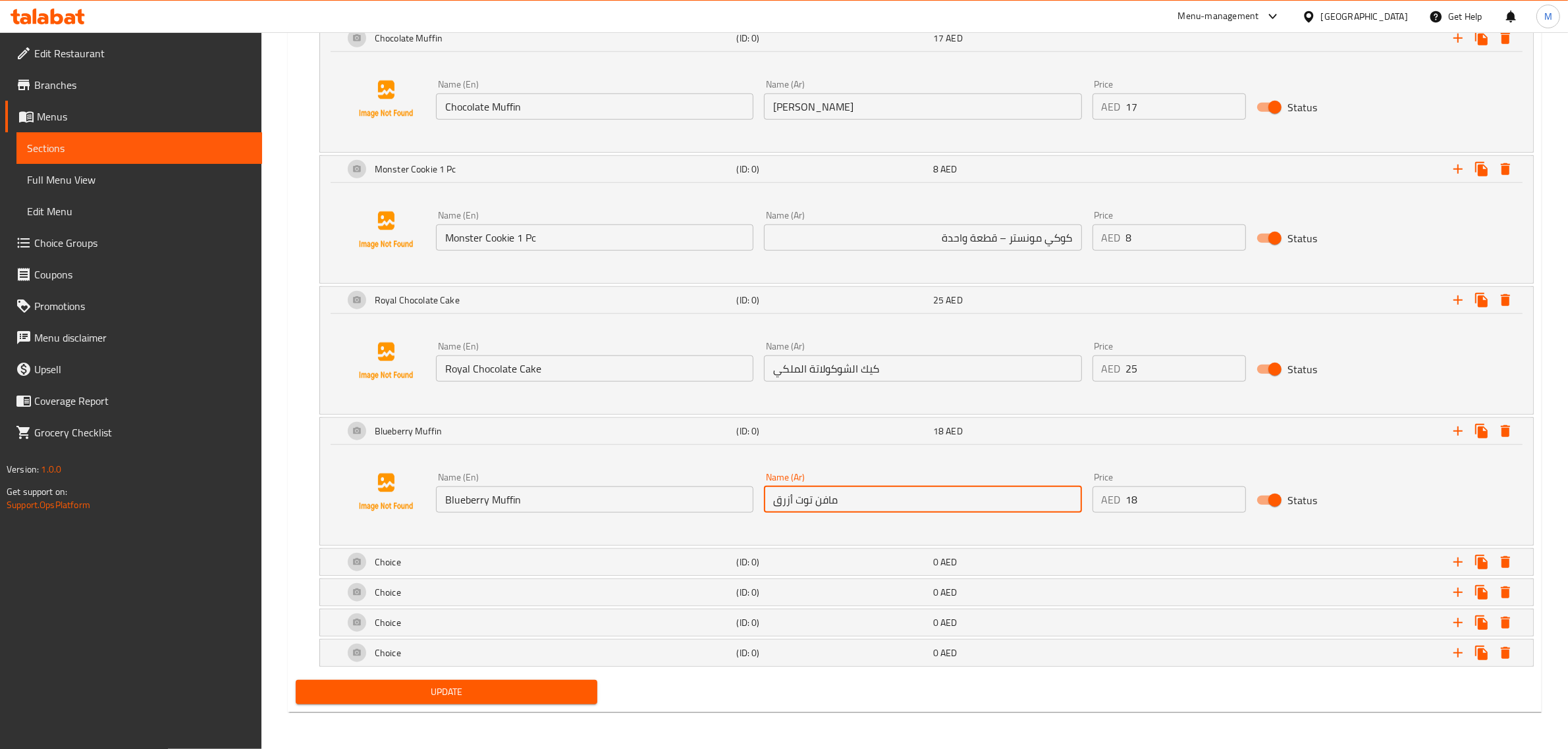
type input "مافن توت أزرق"
click at [627, 568] on div "Choice" at bounding box center [538, 562] width 393 height 31
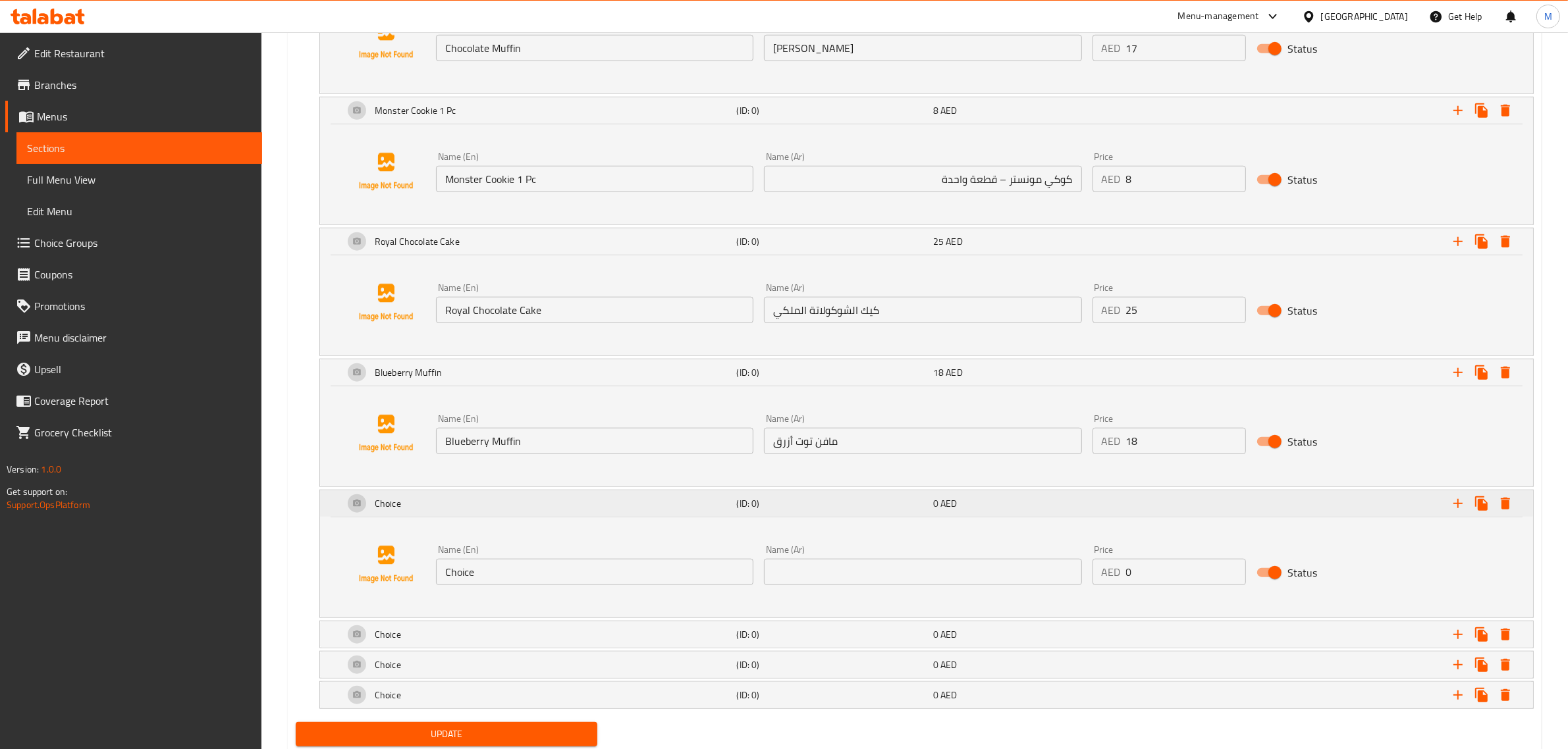
scroll to position [1503, 0]
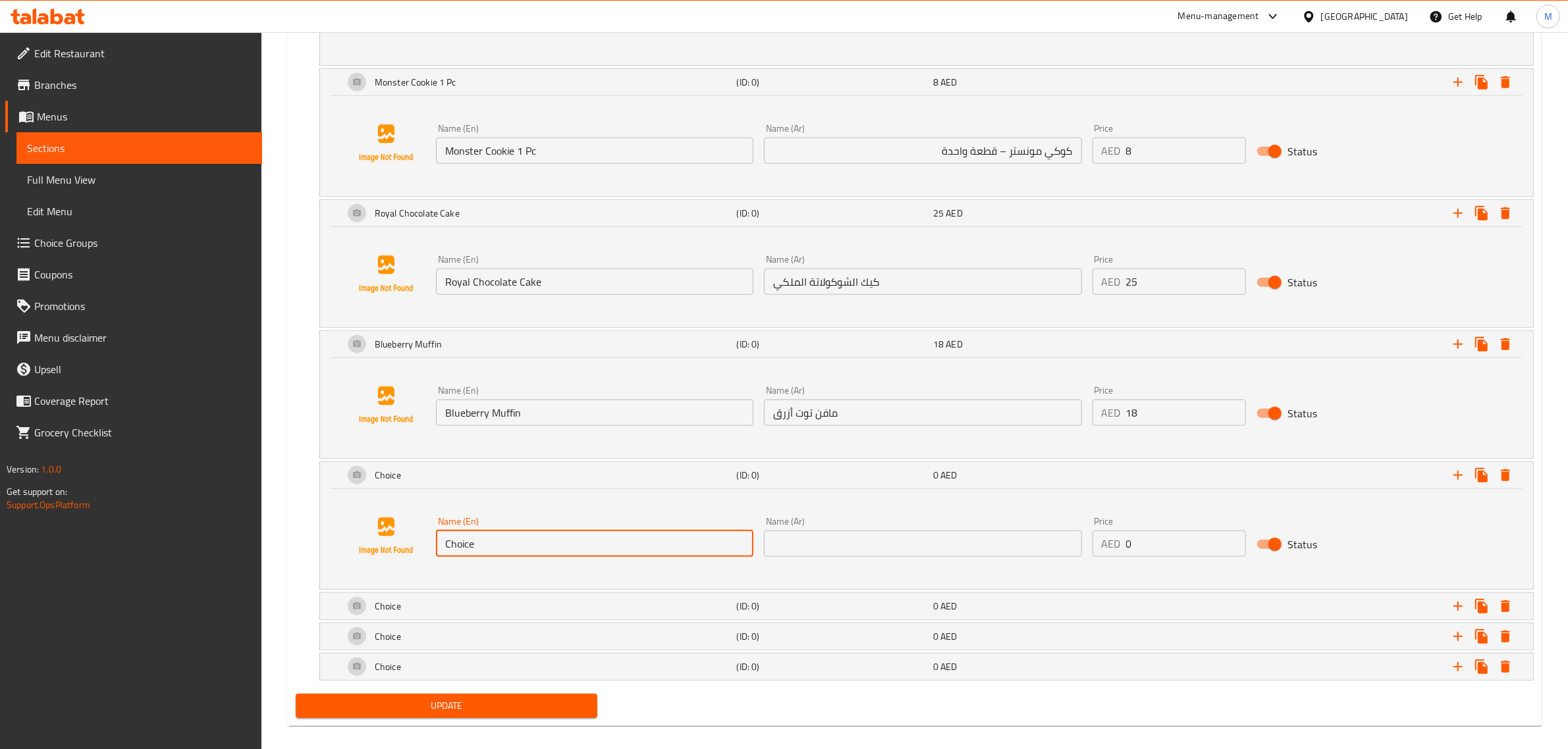
click at [637, 538] on input "Choice" at bounding box center [594, 544] width 317 height 26
paste input "Plain Croissant"
type input "Plain Croissant"
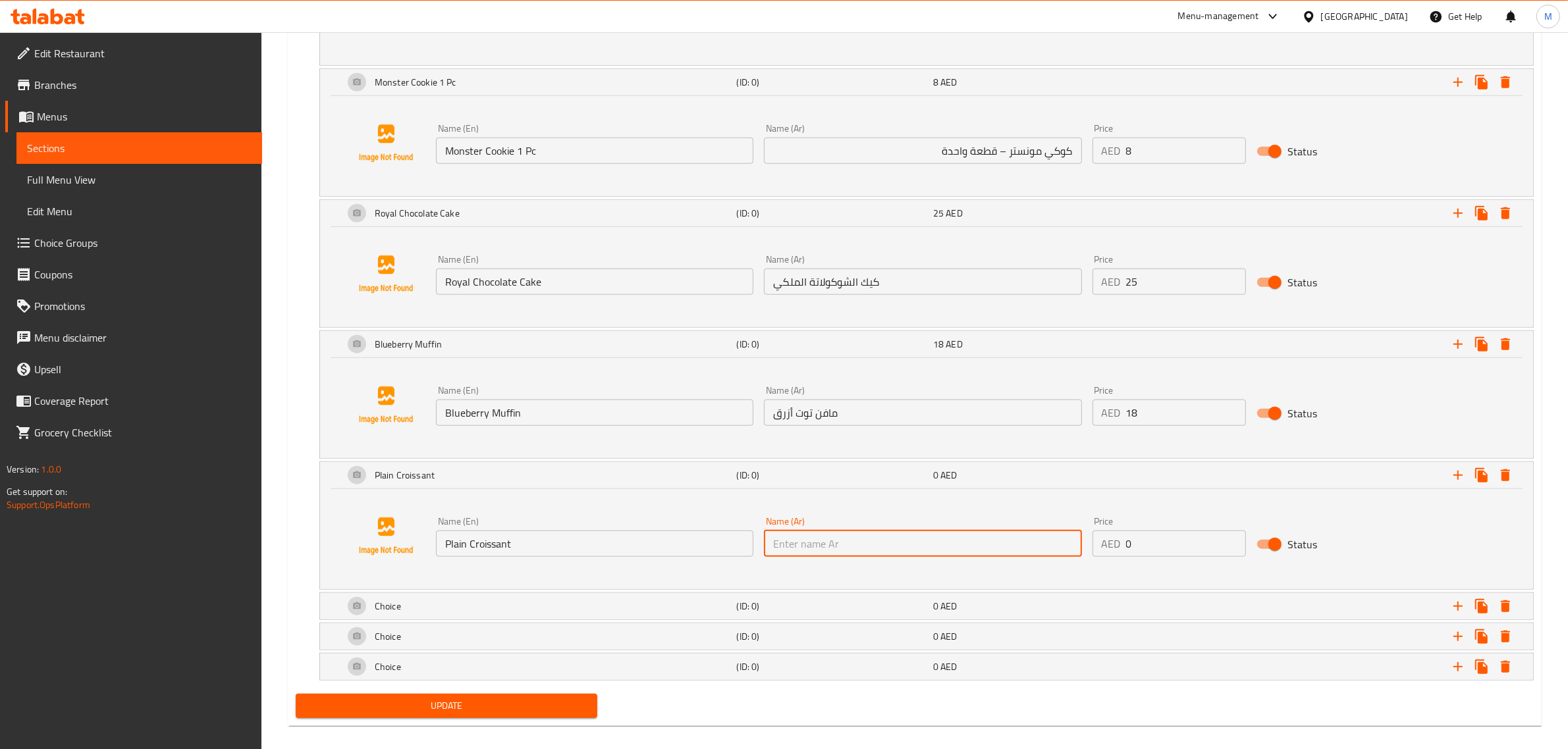
click at [900, 548] on input "text" at bounding box center [922, 544] width 317 height 26
paste input "كرواسون سادة"
type input "كرواسون سادة"
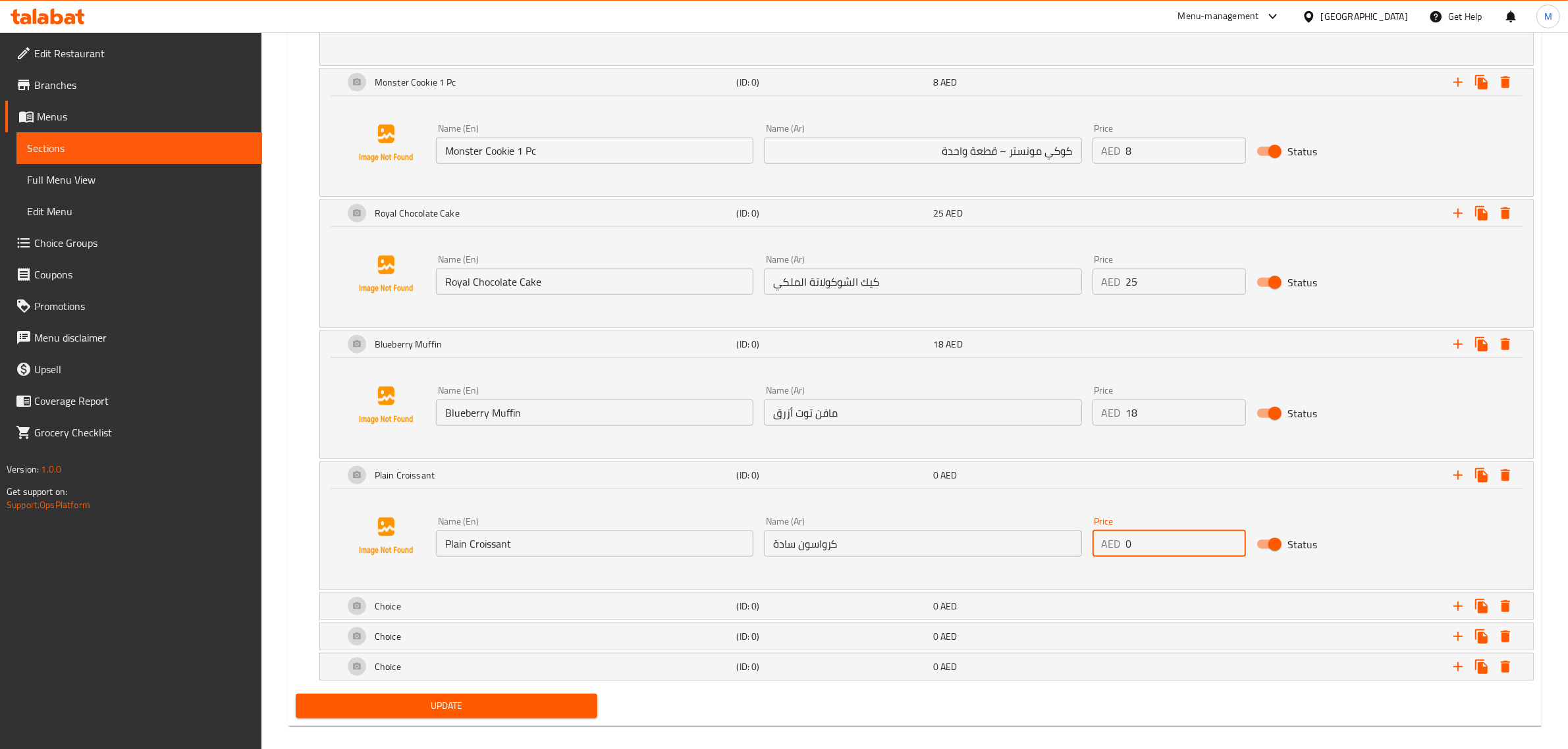
drag, startPoint x: 1150, startPoint y: 550, endPoint x: 1102, endPoint y: 550, distance: 48.0
click at [1102, 550] on div "AED 0 Price" at bounding box center [1169, 544] width 153 height 26
type input "13"
click at [495, 599] on div "Choice" at bounding box center [538, 606] width 393 height 31
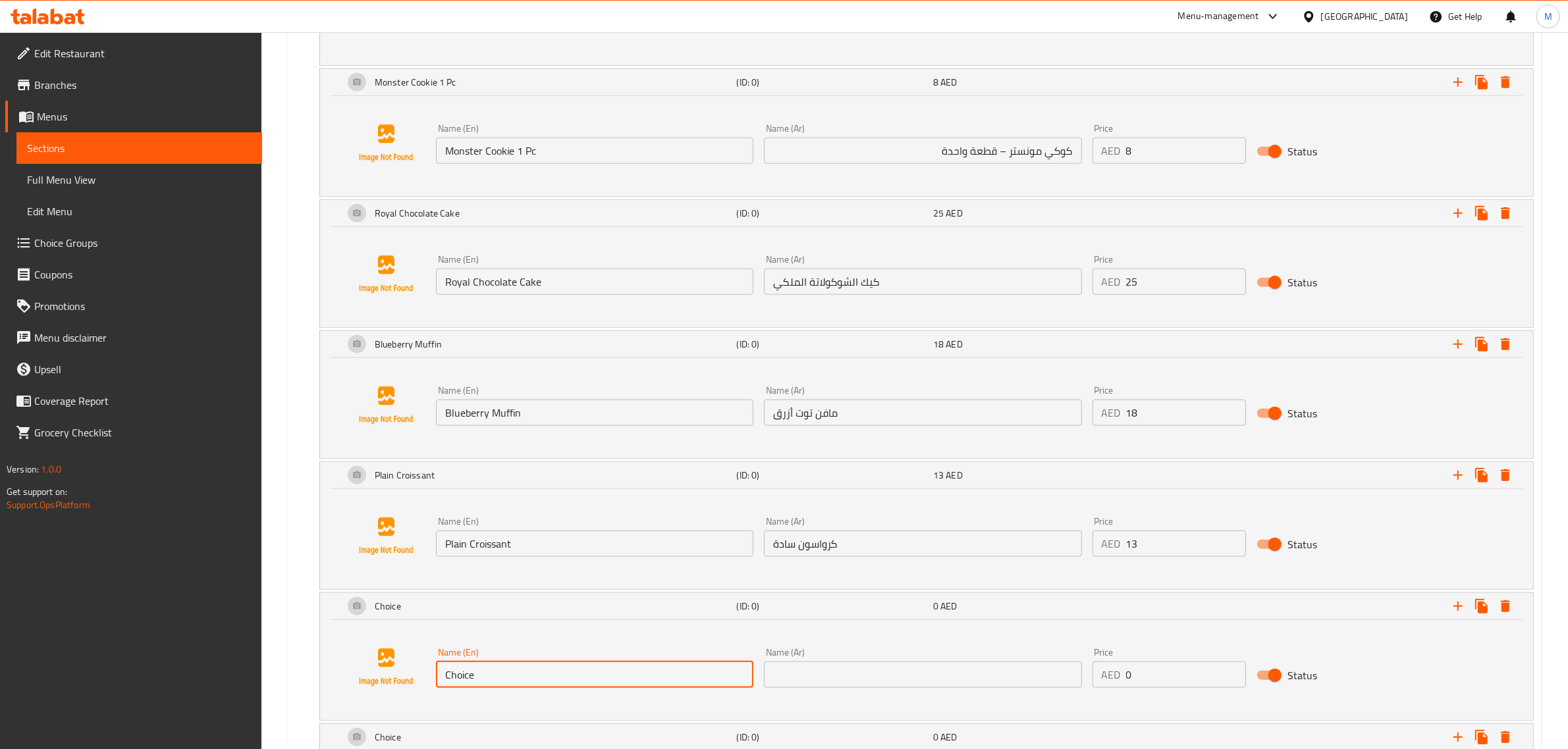
click at [545, 673] on input "Choice" at bounding box center [594, 674] width 317 height 26
paste input "Mango Pastry"
type input "Mango Pastry"
click at [948, 671] on input "text" at bounding box center [922, 674] width 317 height 26
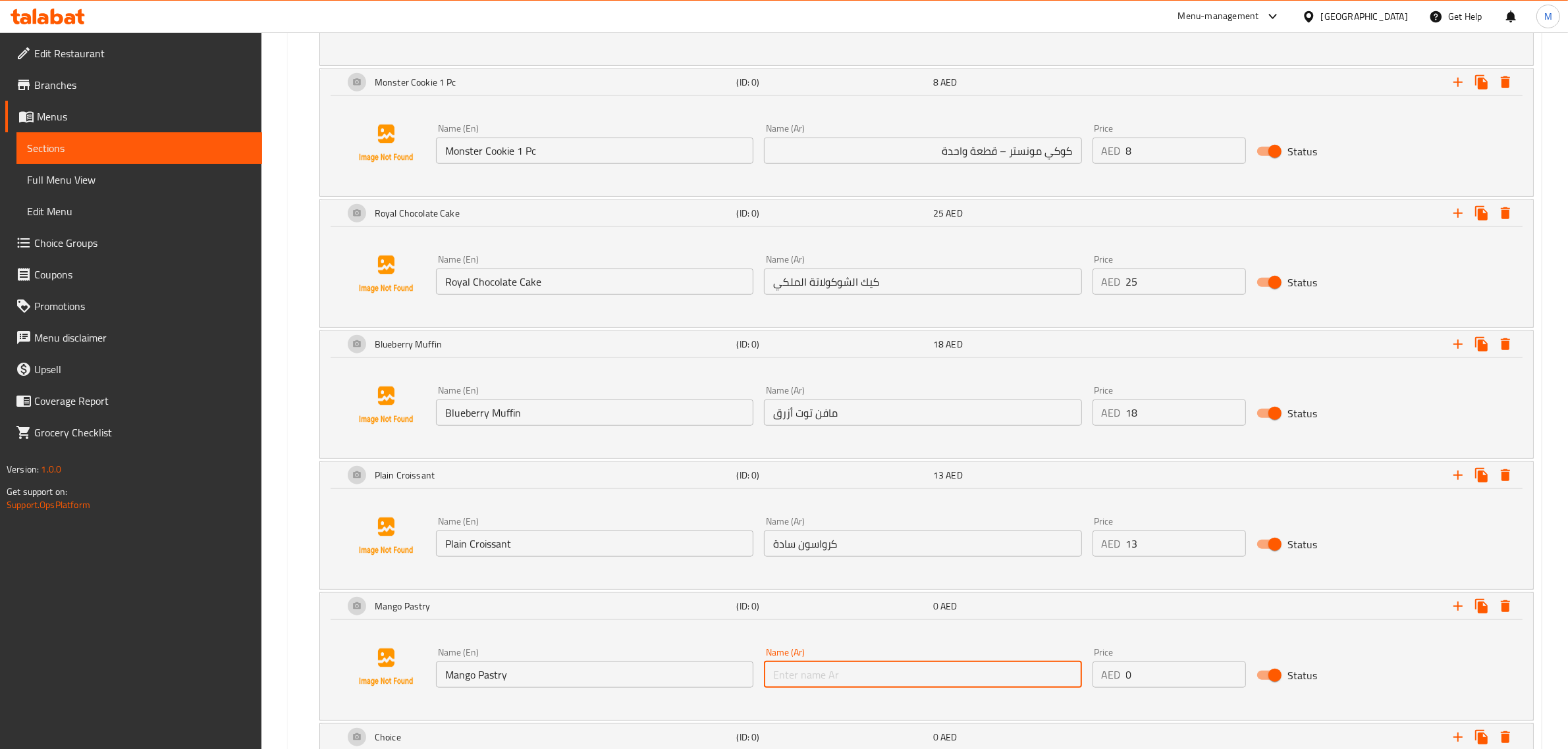
paste input "فطيرة مانجو"
type input "فطيرة مانجو"
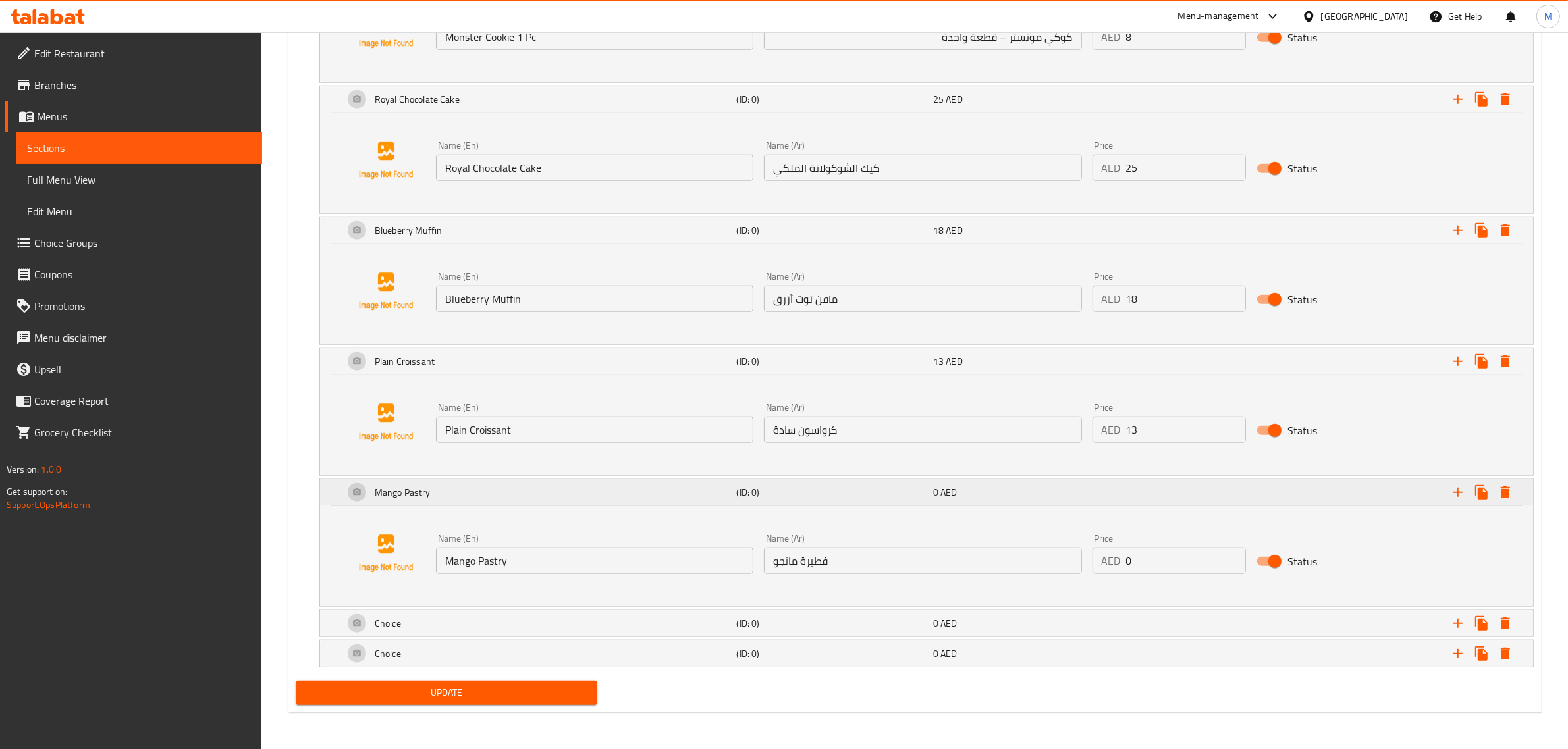
scroll to position [1623, 0]
click at [1146, 555] on input "0" at bounding box center [1186, 560] width 120 height 26
paste input "25"
type input "25"
click at [911, 626] on h5 "(ID: 0)" at bounding box center [832, 623] width 191 height 13
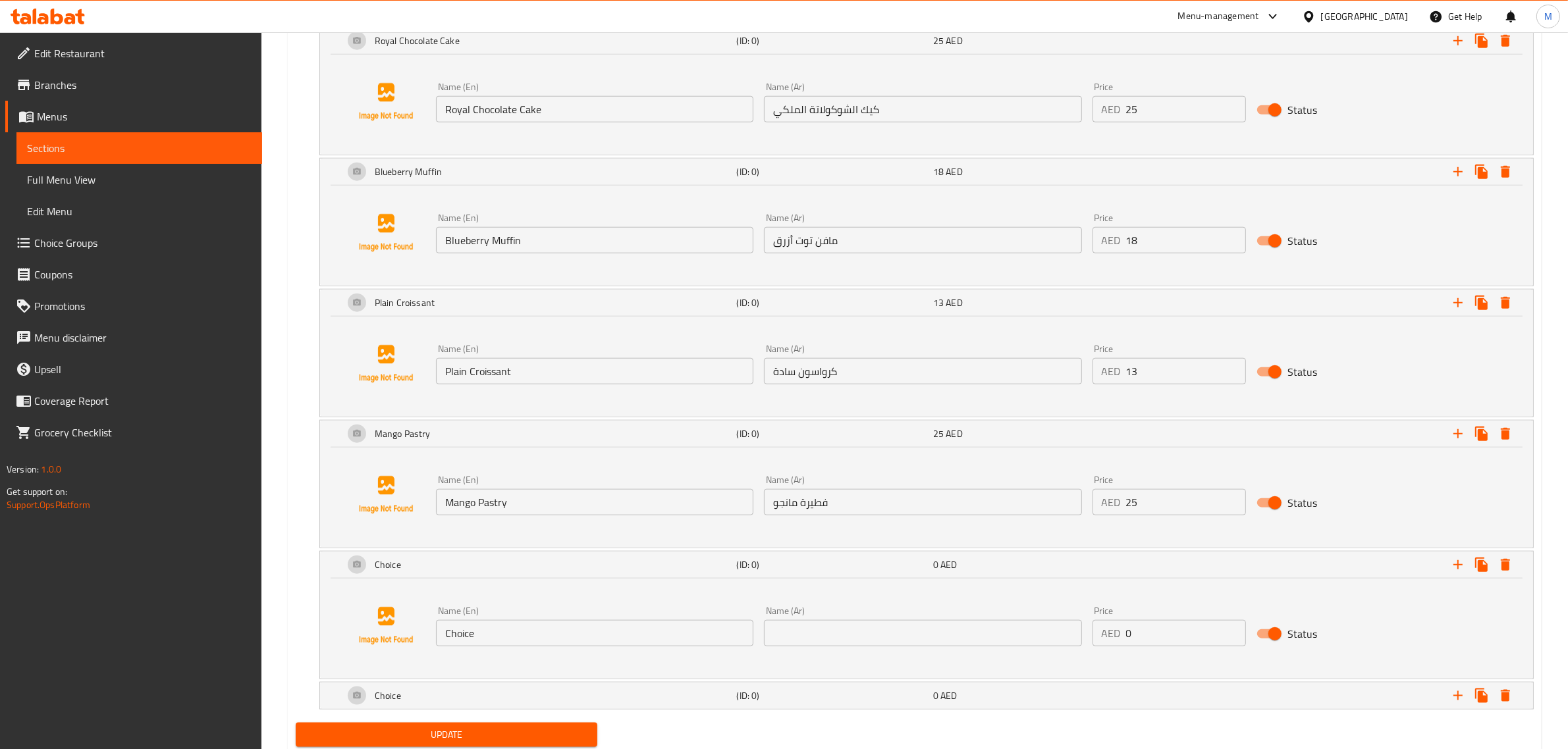
scroll to position [1705, 0]
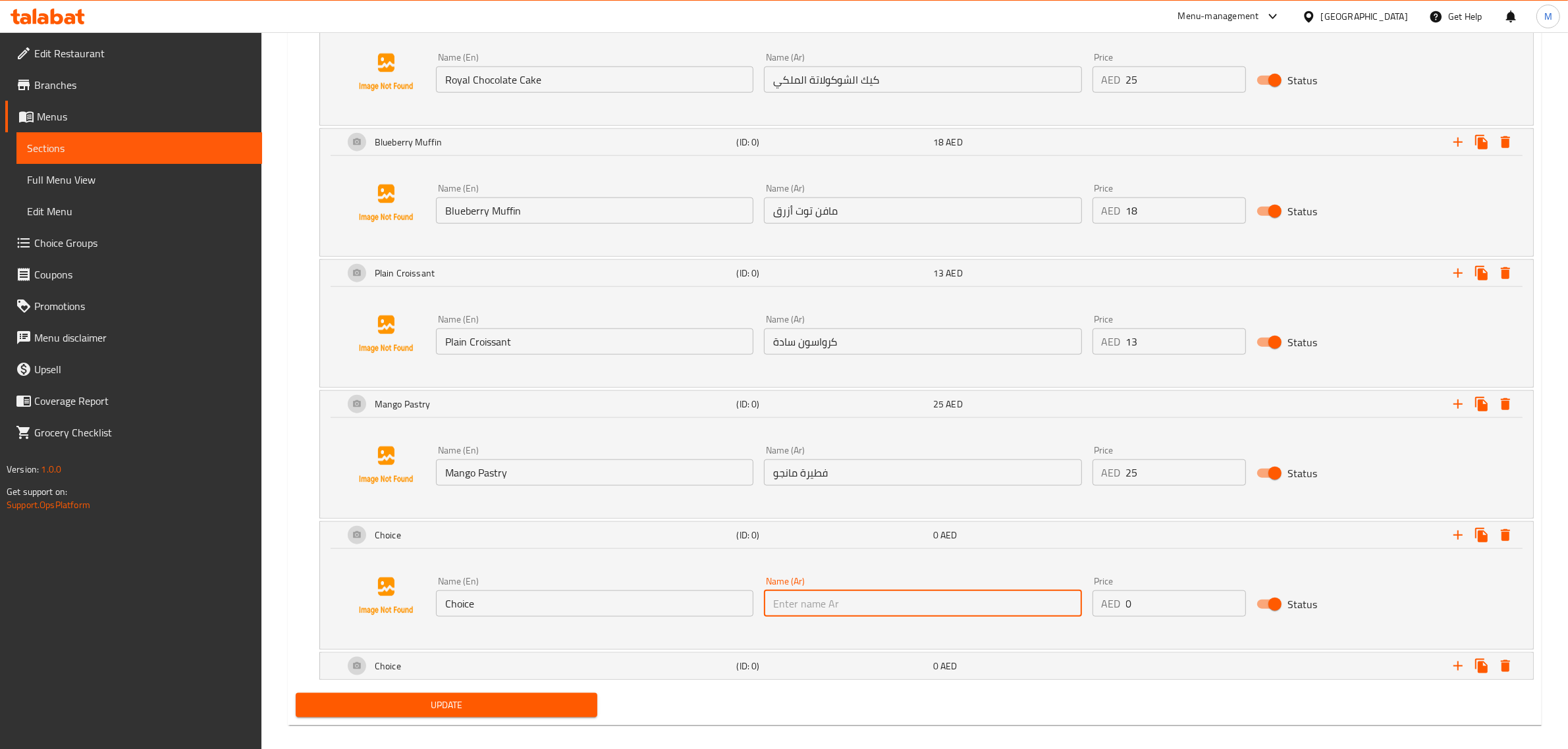
click at [917, 614] on input "text" at bounding box center [922, 604] width 317 height 26
paste input "تشيز كيك التوت الأزرق"
type input "تشيز كيك التوت الأزرق"
click at [655, 602] on input "Choice" at bounding box center [594, 604] width 317 height 26
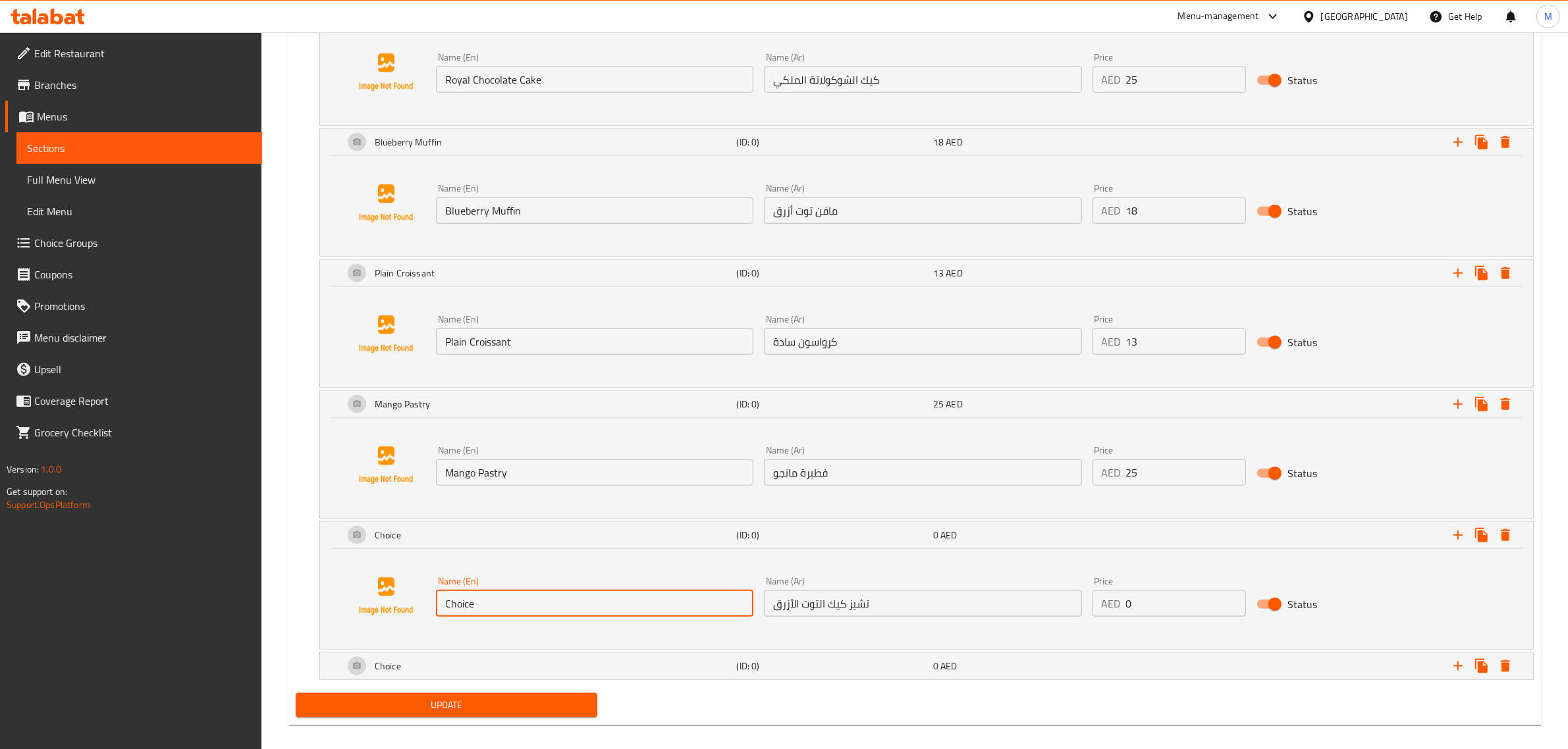
paste input "Blueberry Cheesecak"
type input "Blueberry Cheesecake"
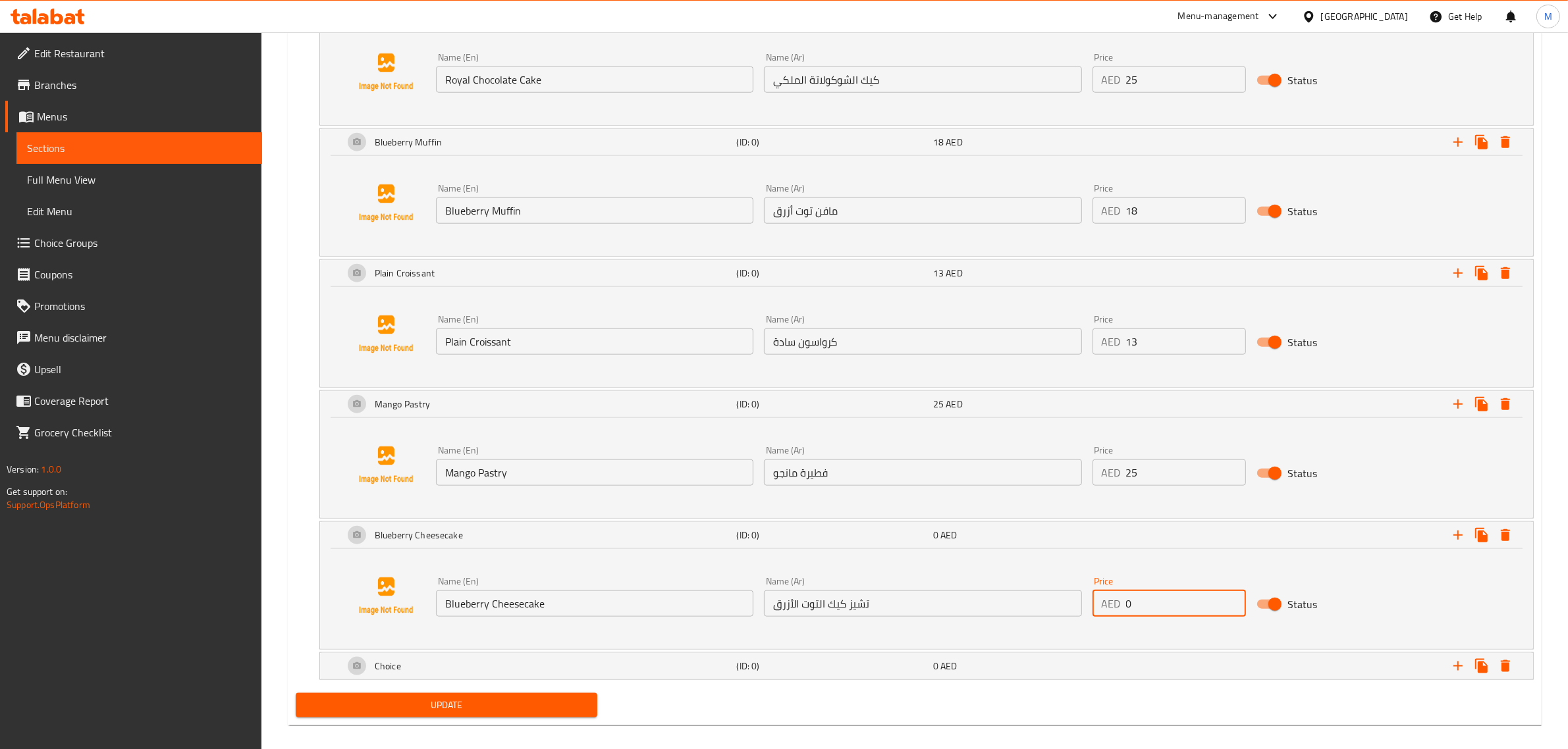
click at [1135, 614] on input "0" at bounding box center [1186, 604] width 120 height 26
paste input "25"
type input "25"
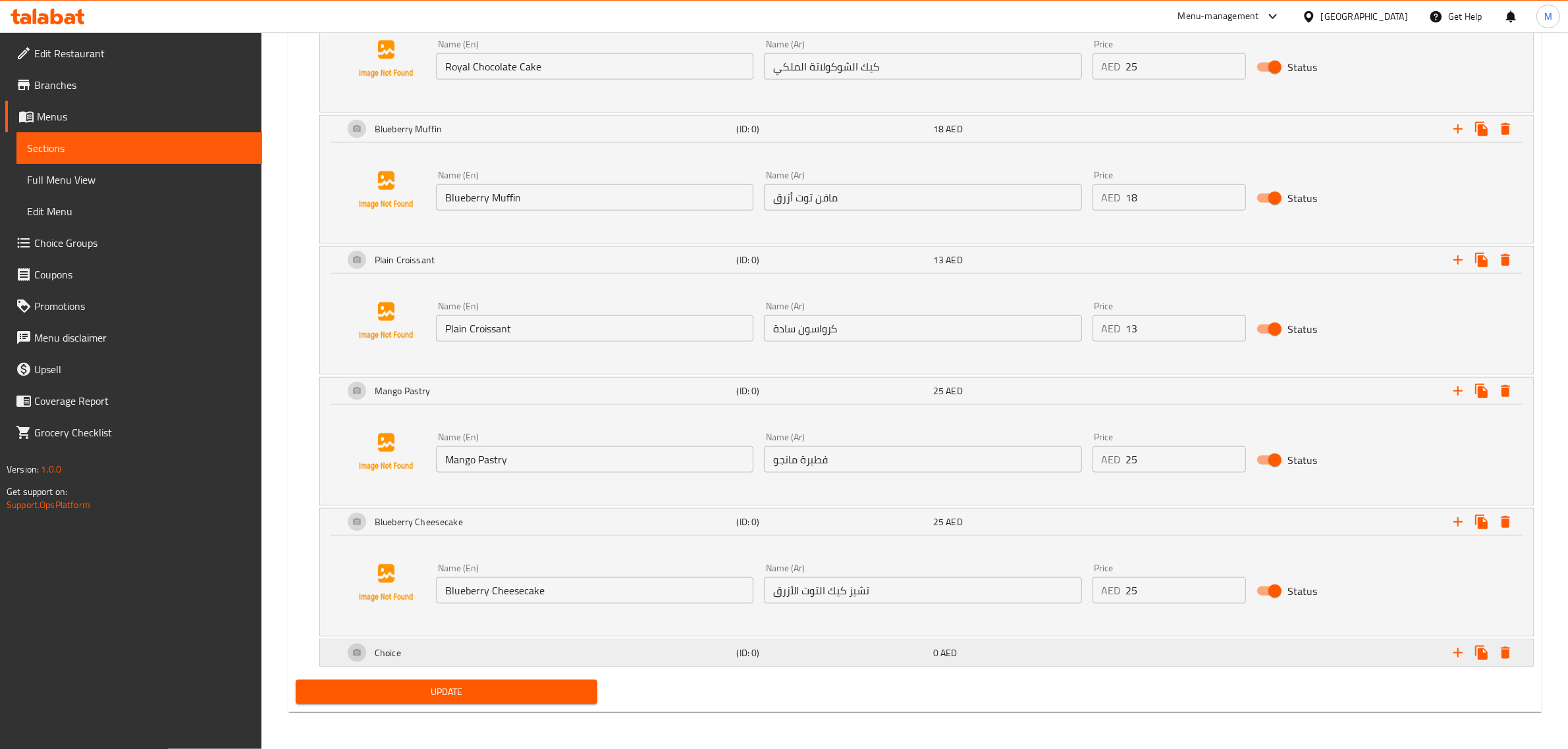
scroll to position [1723, 0]
click at [632, 652] on div "Choice" at bounding box center [538, 653] width 393 height 31
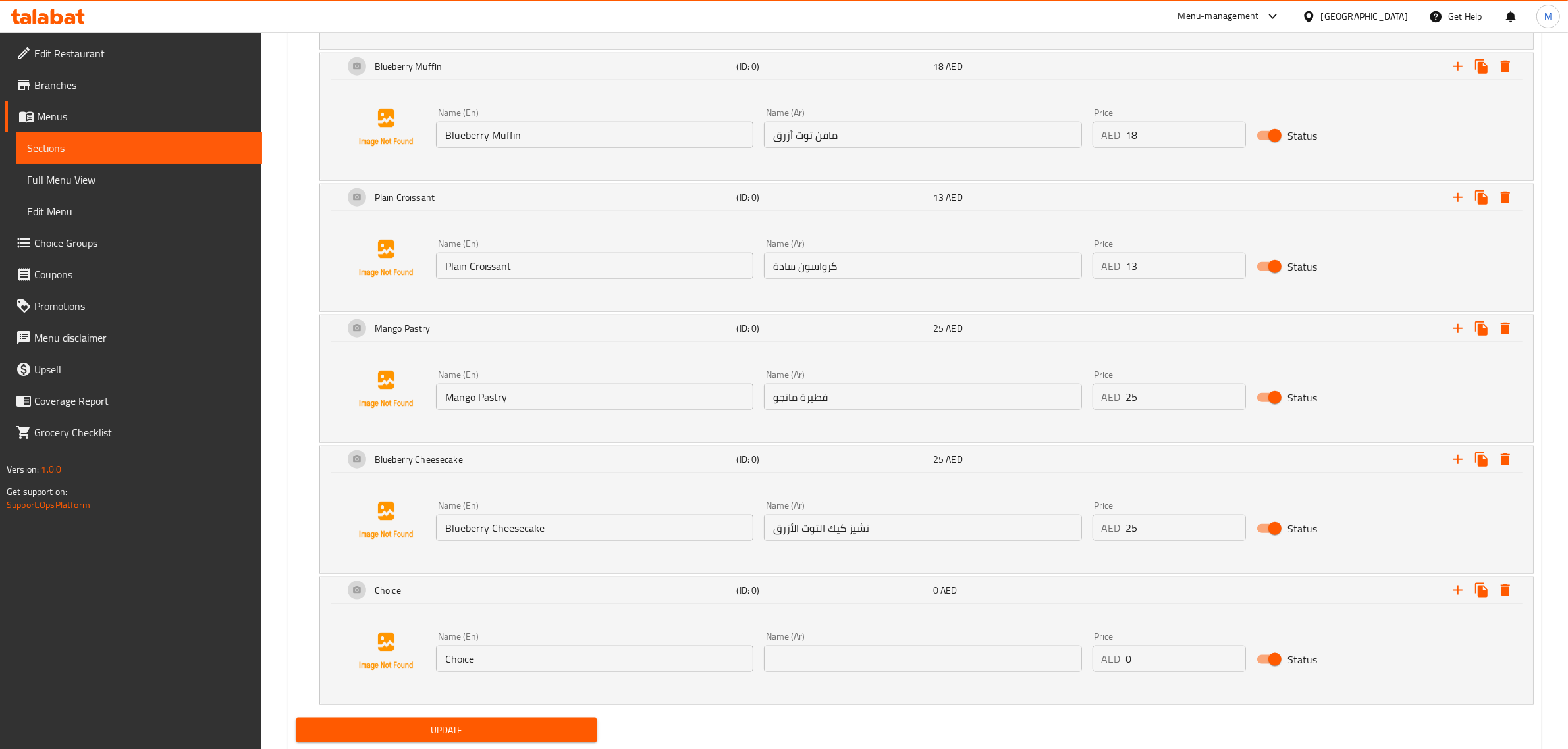
scroll to position [1805, 0]
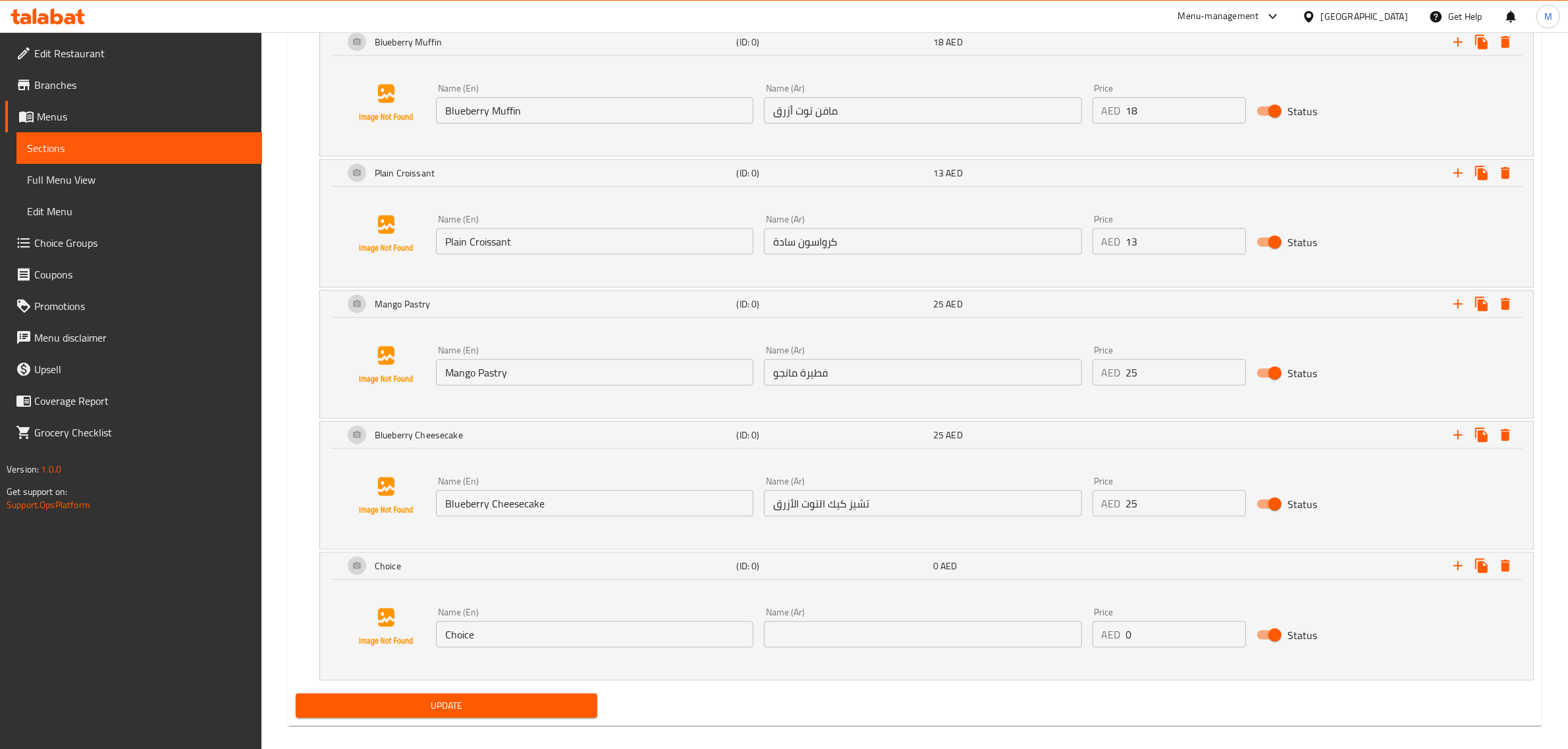
click at [631, 648] on input "Choice" at bounding box center [594, 634] width 317 height 26
paste input "Protein Balls 6 Pcs"
type input "Protein Balls 6 Pcs"
click at [894, 644] on input "text" at bounding box center [922, 634] width 317 height 26
paste input "كرات بروتين – 6 قطع"
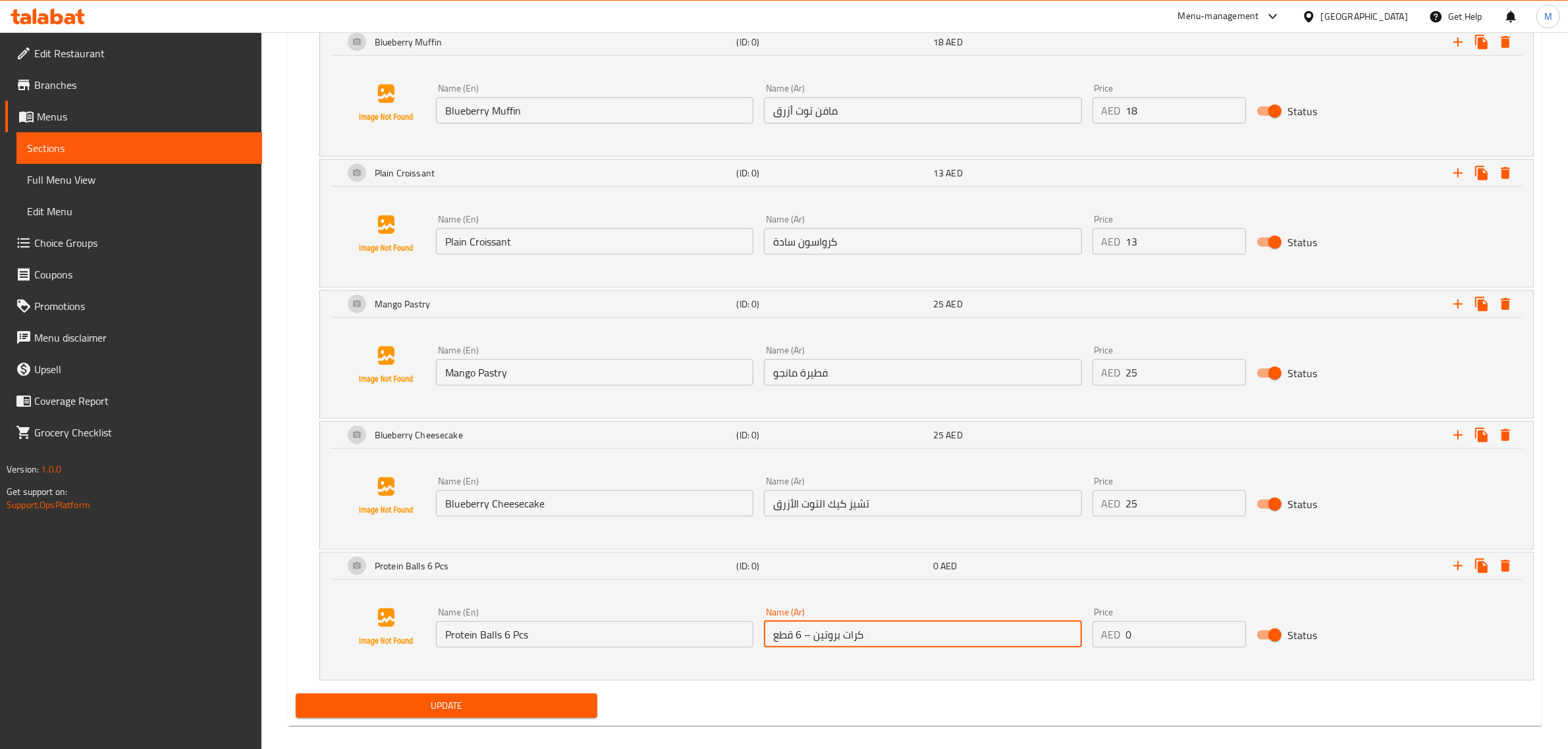
click at [811, 644] on input "كرات بروتين – 6 قطع" at bounding box center [922, 634] width 317 height 26
type input "كرات بروتين - 6 قطع"
click at [964, 647] on input "كرات بروتين - 6 قطع" at bounding box center [922, 634] width 317 height 26
drag, startPoint x: 1147, startPoint y: 629, endPoint x: 1140, endPoint y: 626, distance: 7.6
click at [1147, 629] on input "0" at bounding box center [1186, 634] width 120 height 26
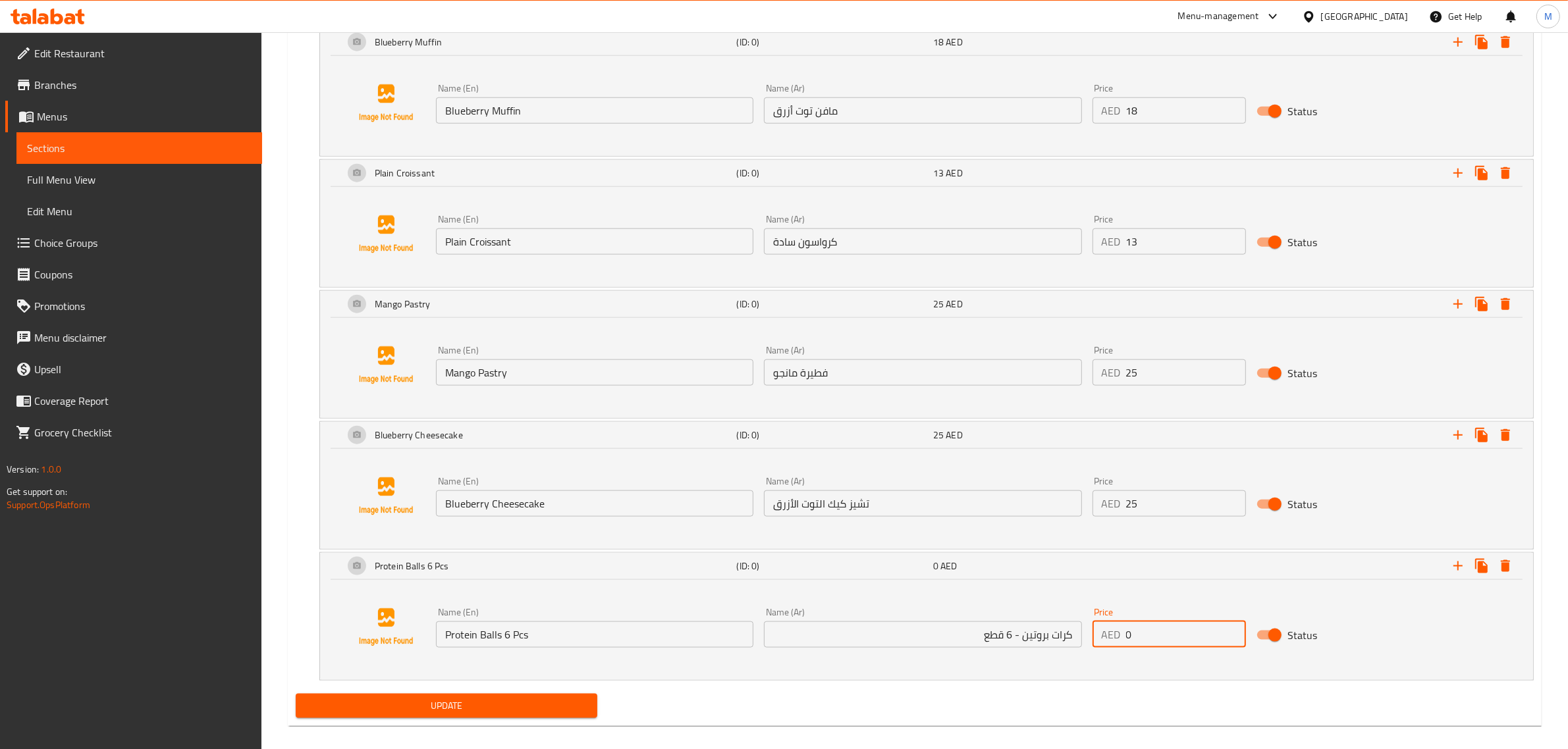
paste input "6"
type input "60"
click at [825, 670] on div "Name (En) Protein Balls 6 Pcs Name (En) Name (Ar) كرات بروتين - 6 قطع Name (Ar)…" at bounding box center [926, 627] width 1181 height 100
click at [525, 714] on span "Update" at bounding box center [447, 706] width 281 height 16
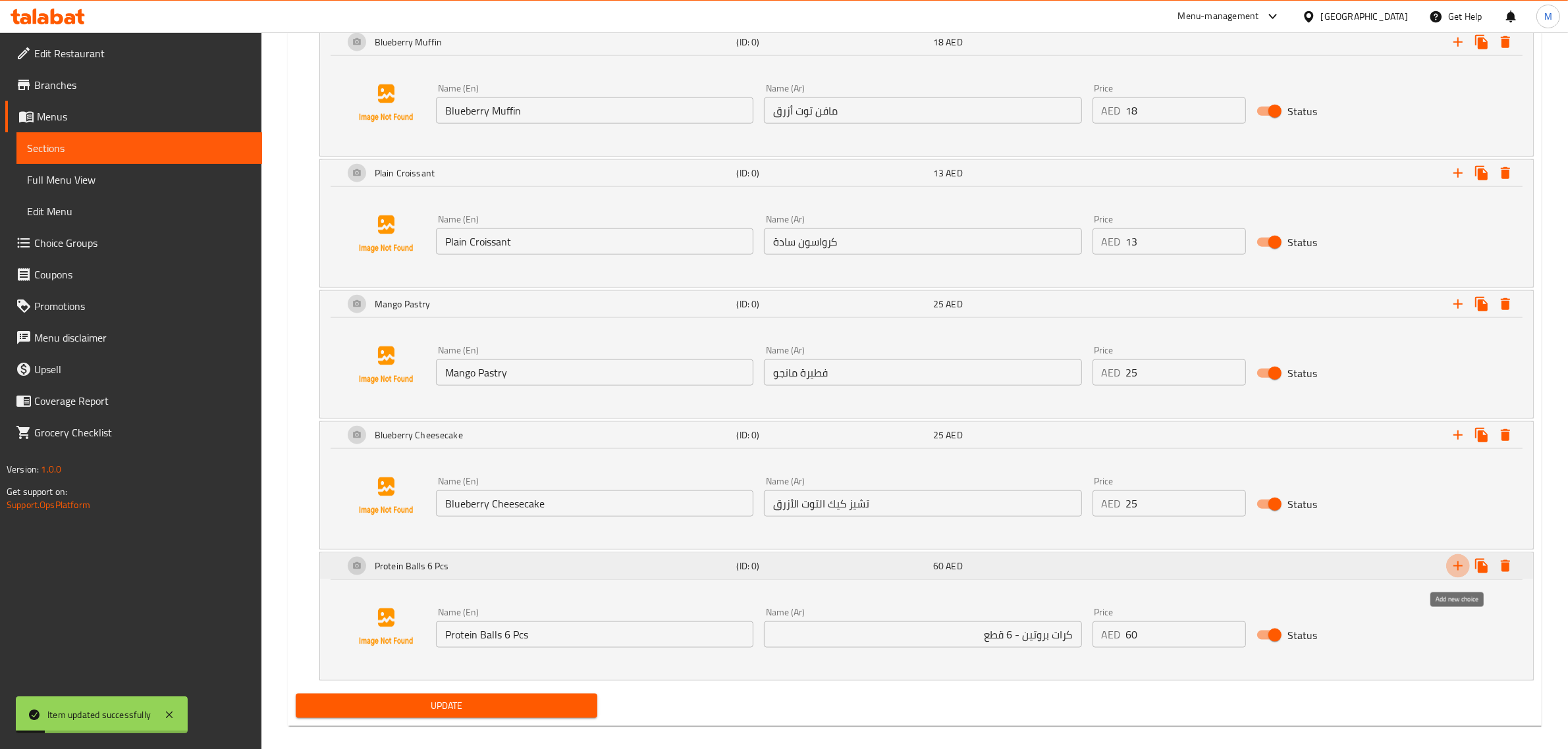
click at [1462, 568] on icon "Expand" at bounding box center [1458, 566] width 16 height 16
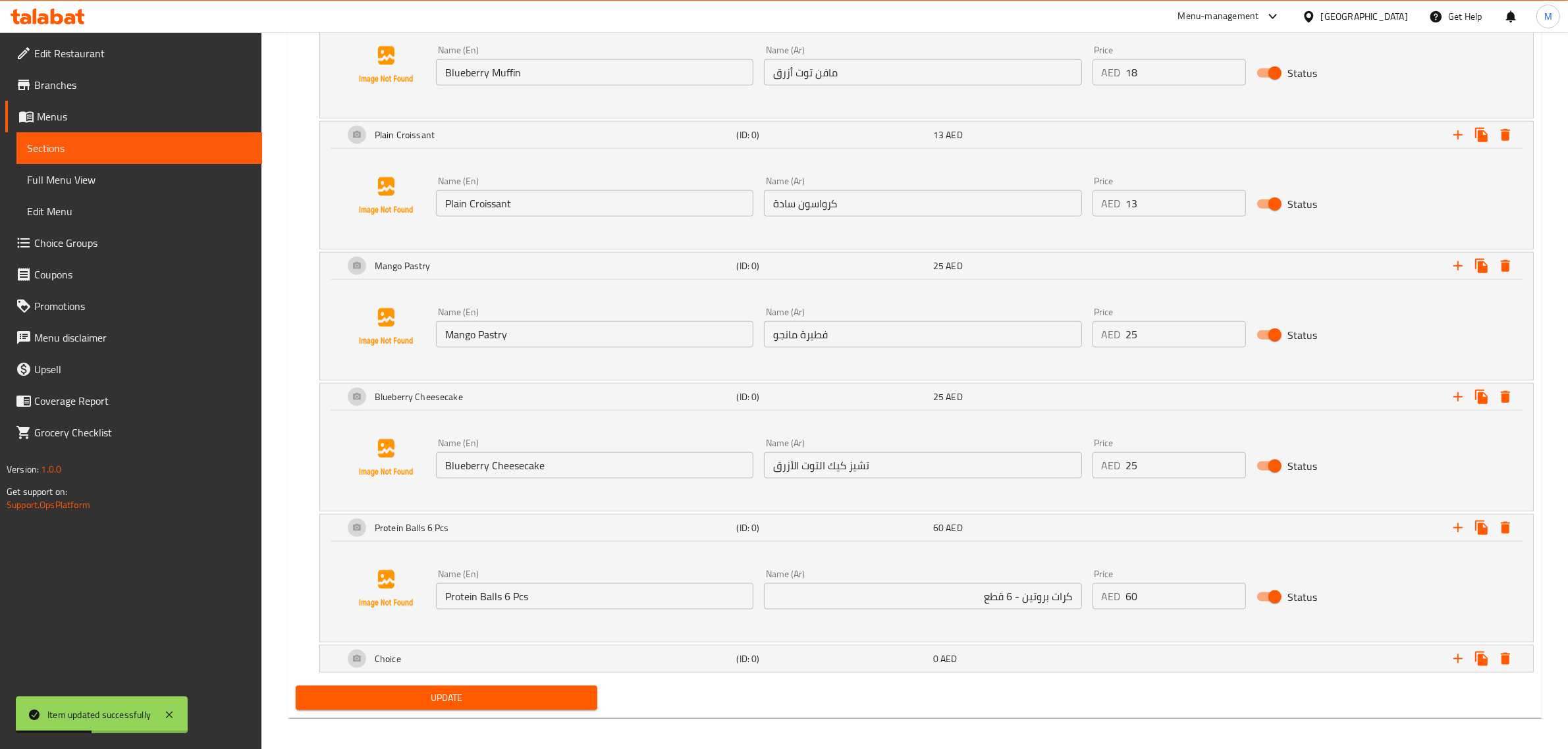
scroll to position [1854, 0]
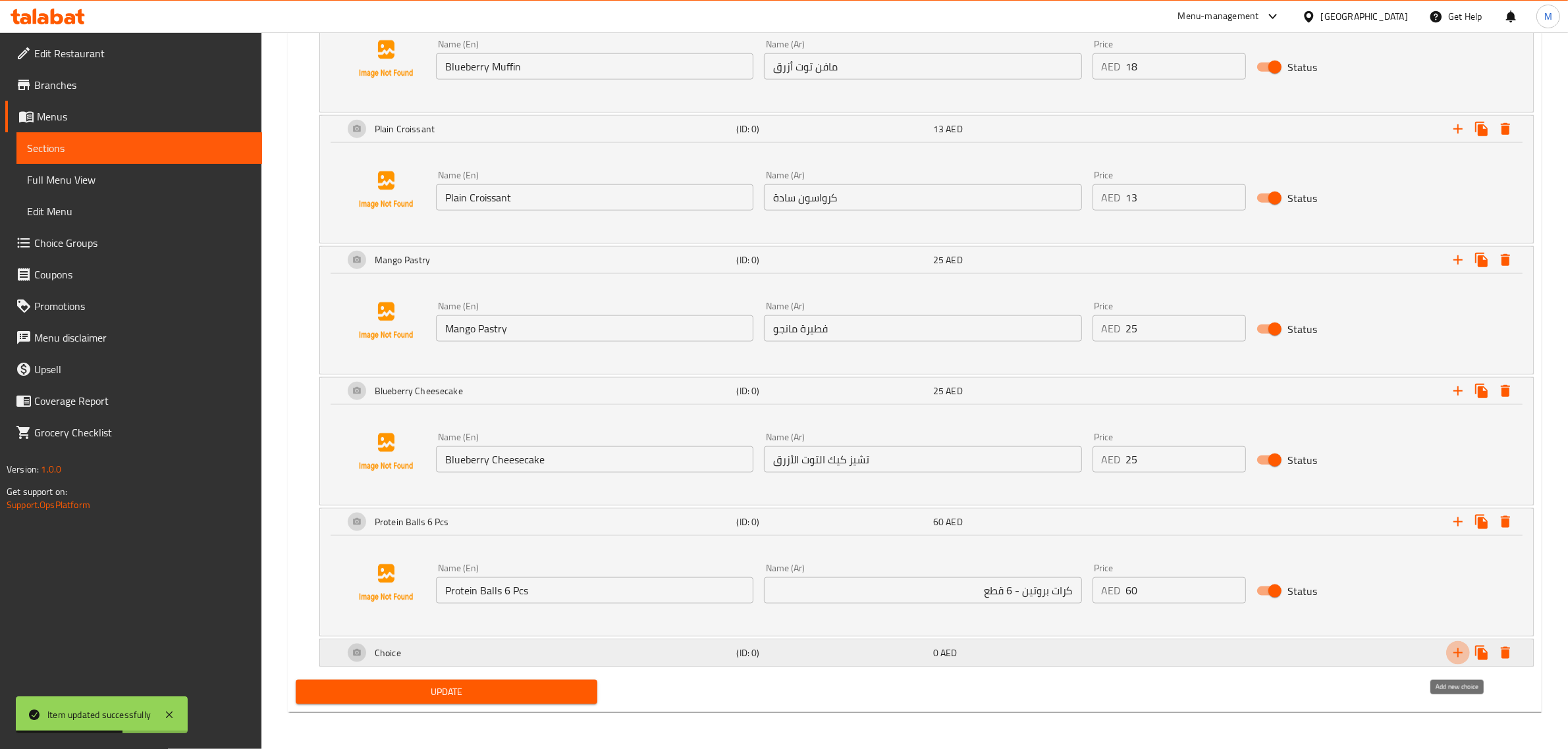
click at [1455, 657] on icon "Expand" at bounding box center [1458, 653] width 16 height 16
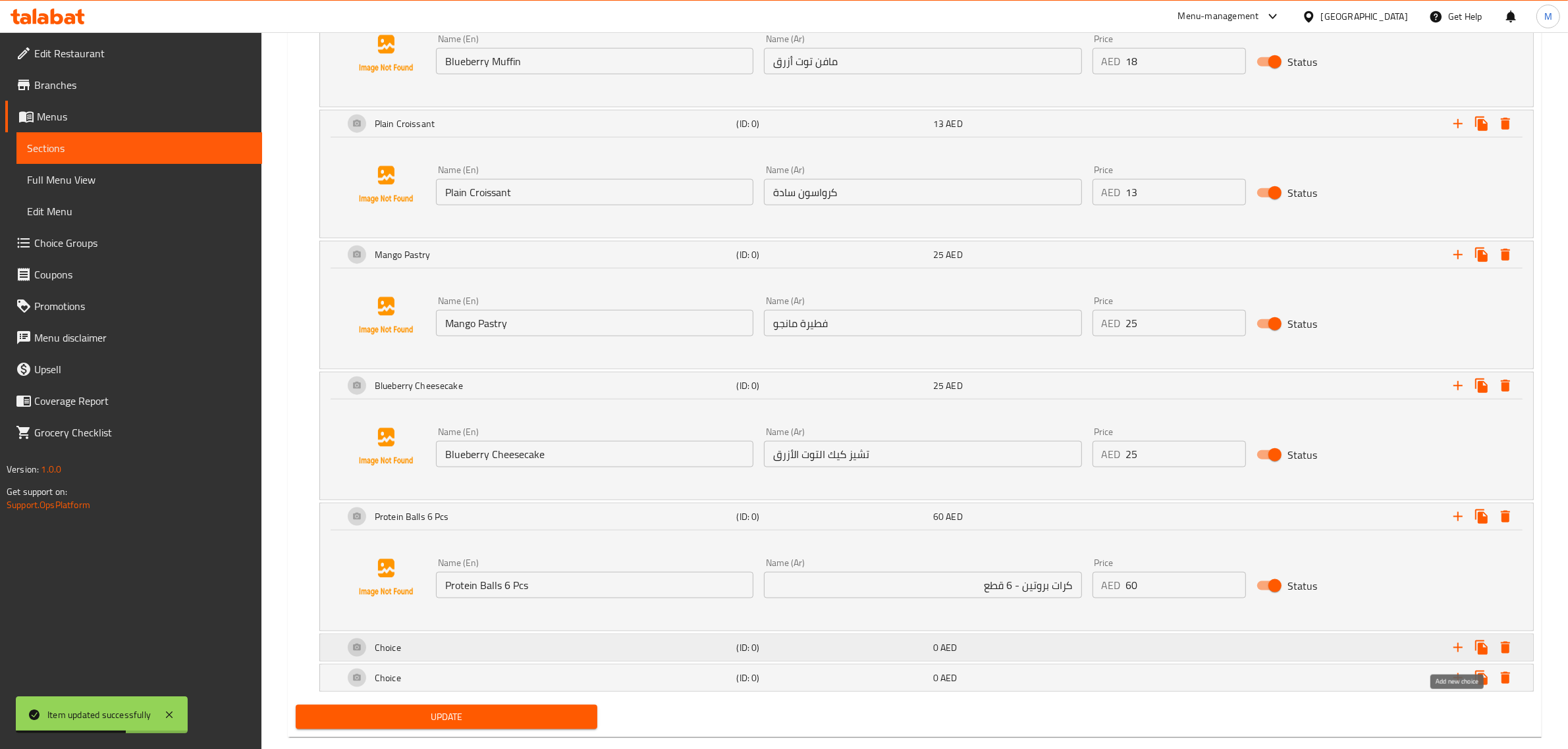
click at [1455, 656] on icon "Expand" at bounding box center [1458, 648] width 16 height 16
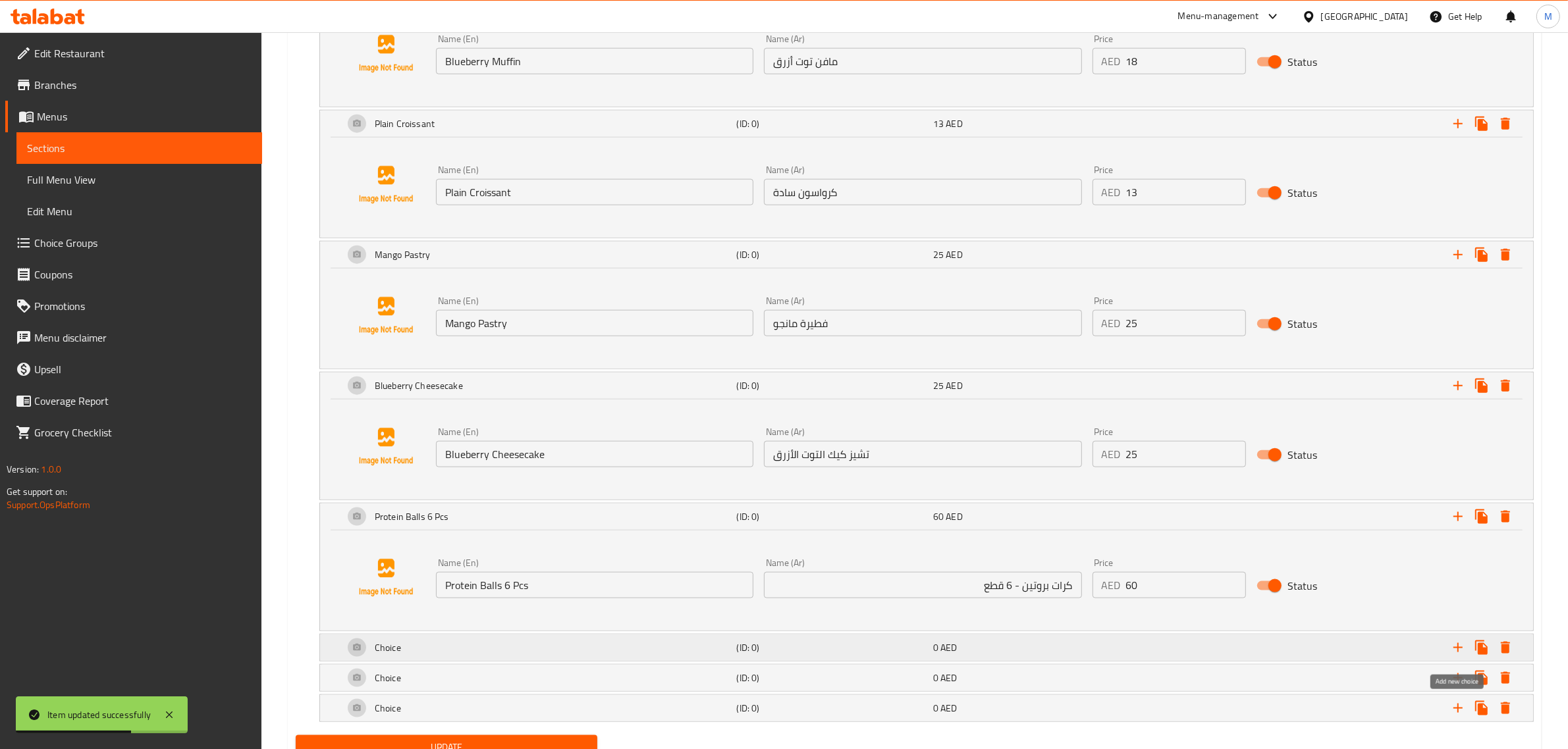
click at [1455, 656] on icon "Expand" at bounding box center [1458, 648] width 16 height 16
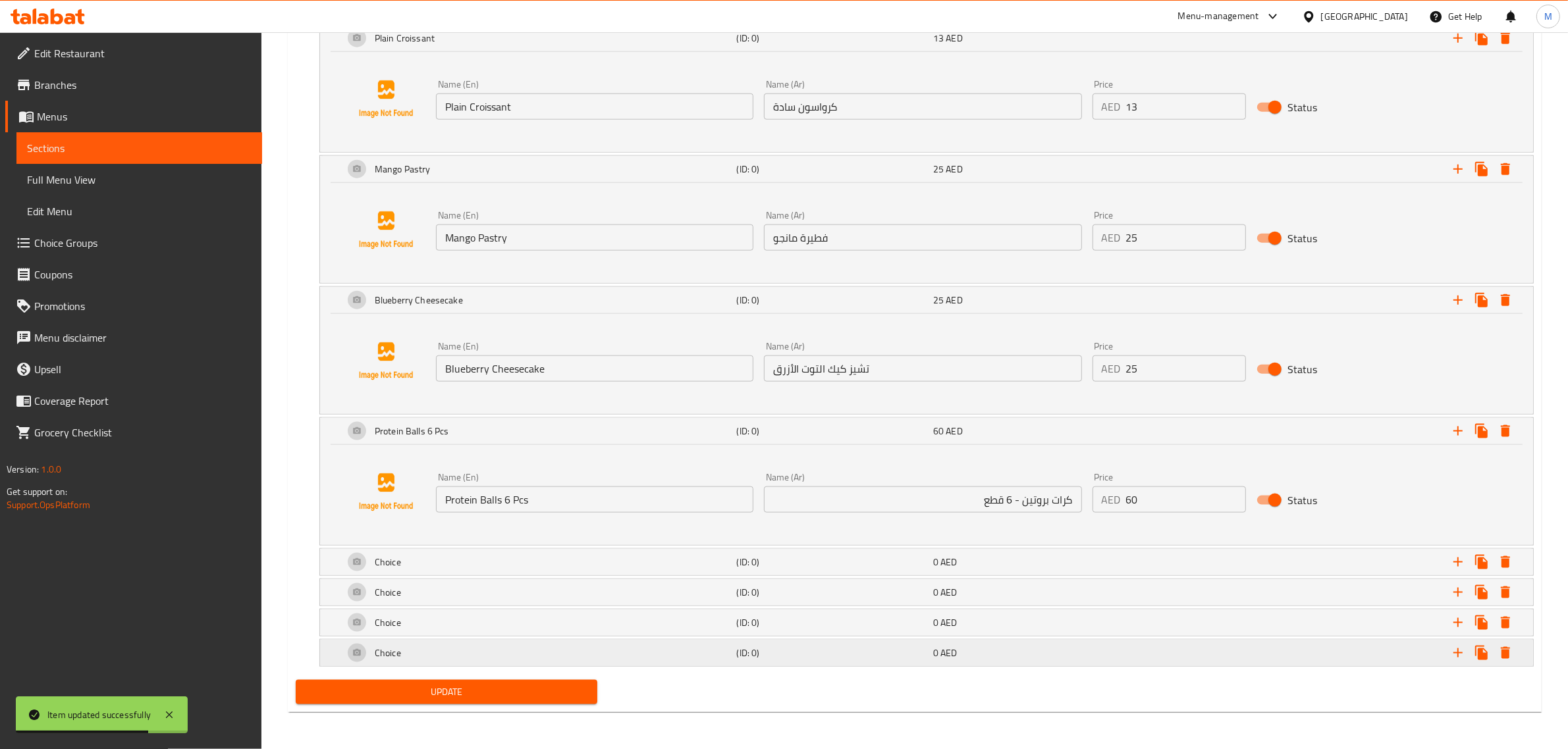
scroll to position [1946, 0]
click at [1068, 564] on div "0 AED" at bounding box center [1028, 562] width 191 height 13
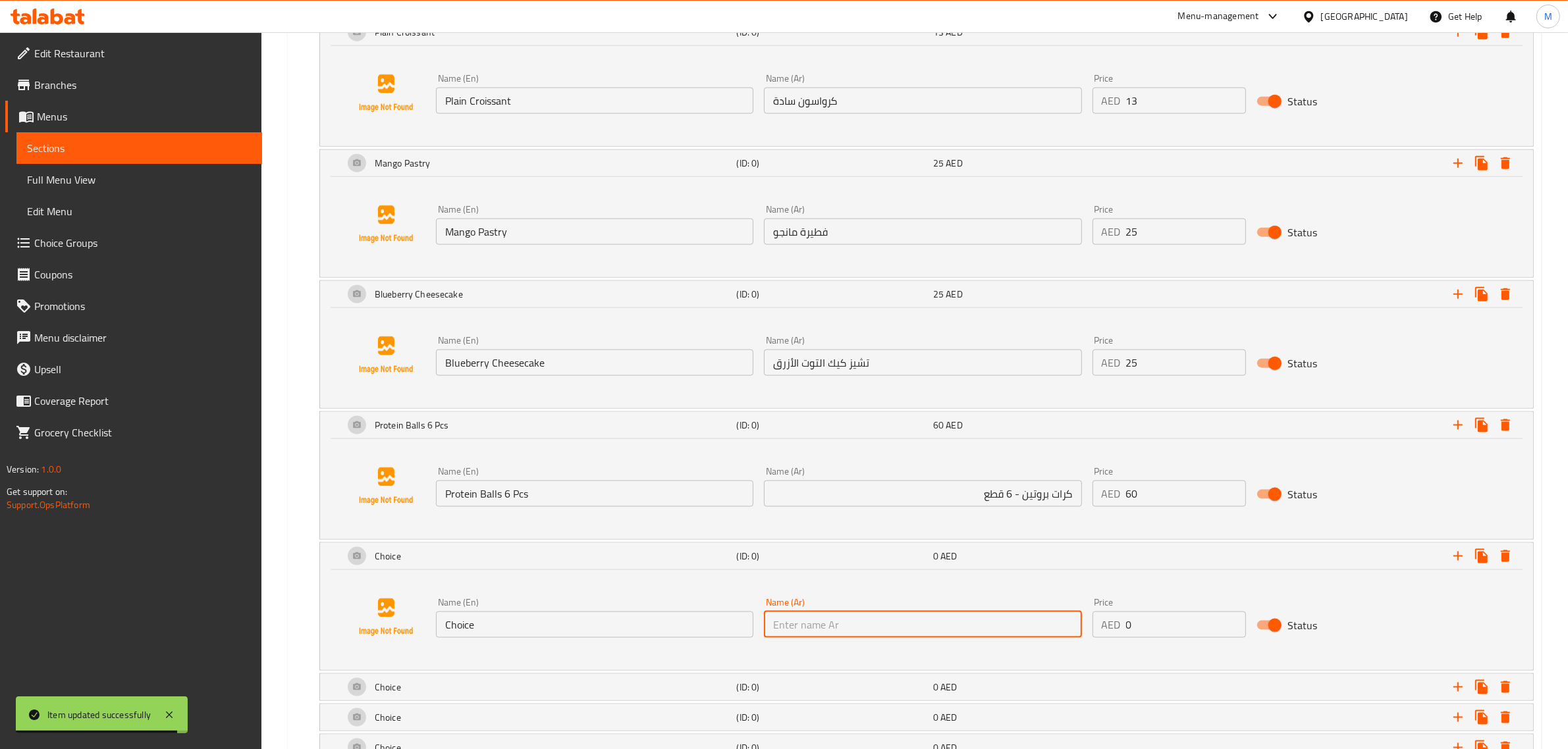
click at [1005, 618] on input "text" at bounding box center [922, 624] width 317 height 26
paste input "كرواسون باللوز"
type input "كرواسون باللوز"
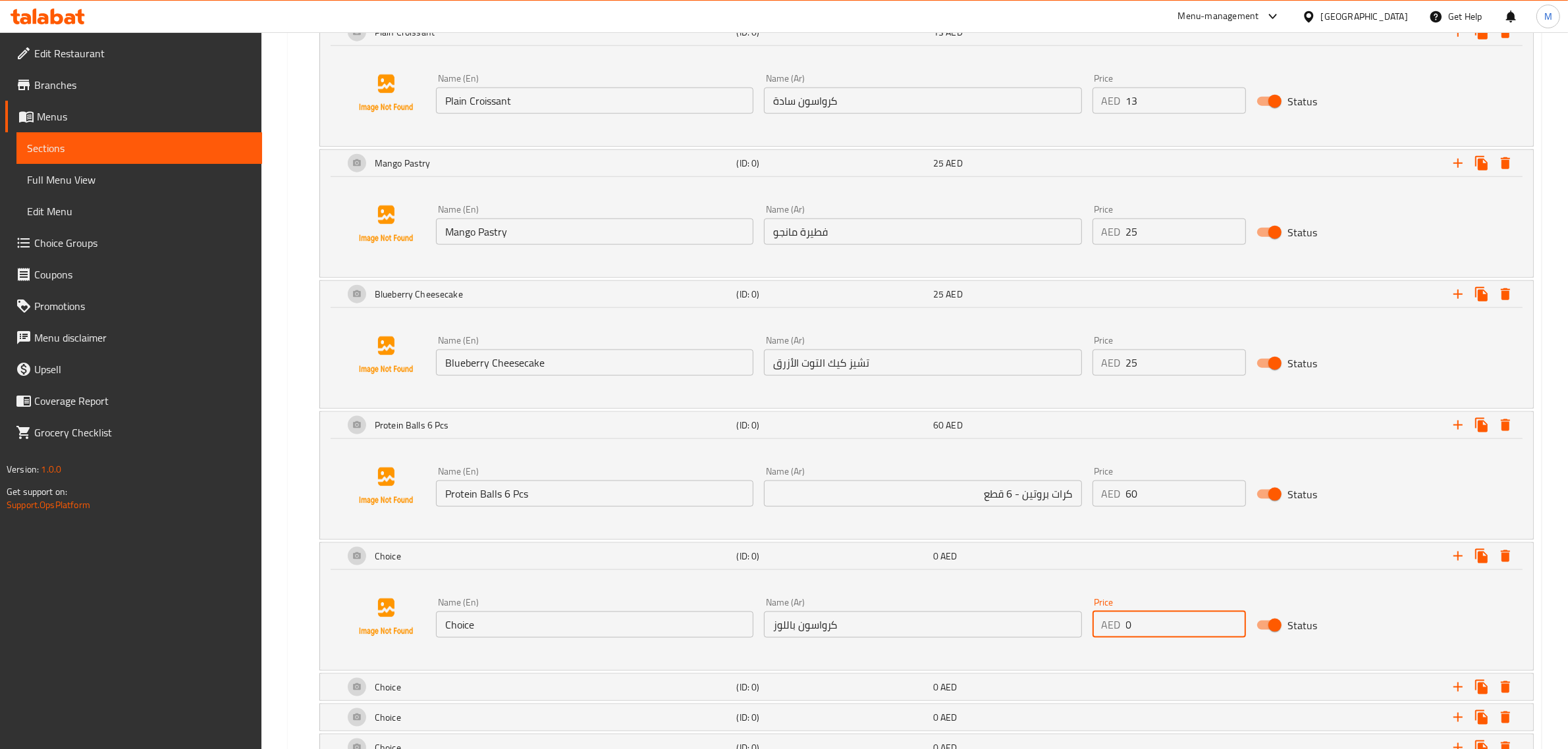
drag, startPoint x: 1137, startPoint y: 626, endPoint x: 1110, endPoint y: 629, distance: 27.2
click at [1110, 629] on div "AED 0 Price" at bounding box center [1169, 624] width 153 height 26
type input "17"
click at [626, 636] on input "Choice" at bounding box center [594, 624] width 317 height 26
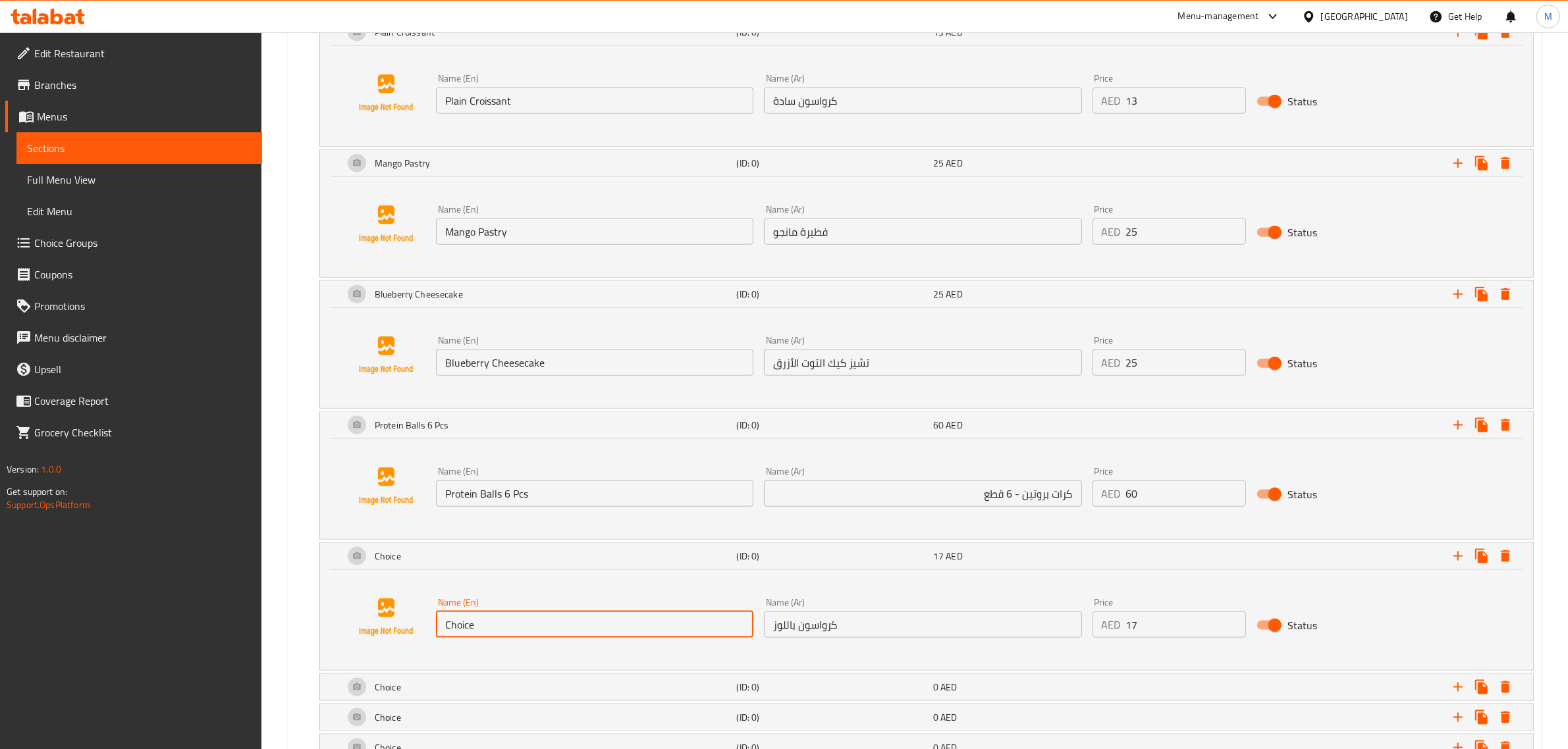
paste input "Almond Croissant"
type input "Almond Croissant"
click at [939, 687] on div "0 AED" at bounding box center [1028, 687] width 191 height 13
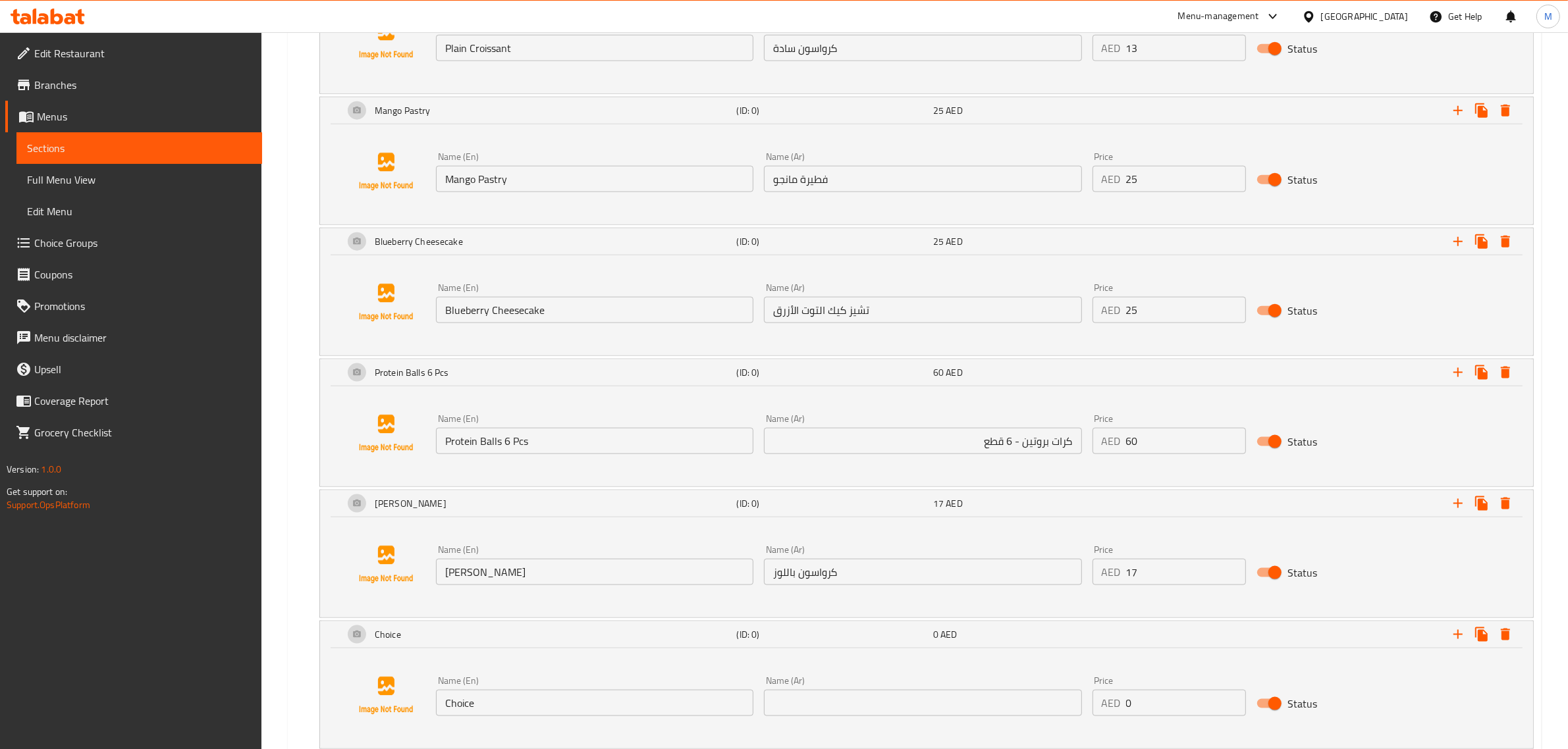
scroll to position [2028, 0]
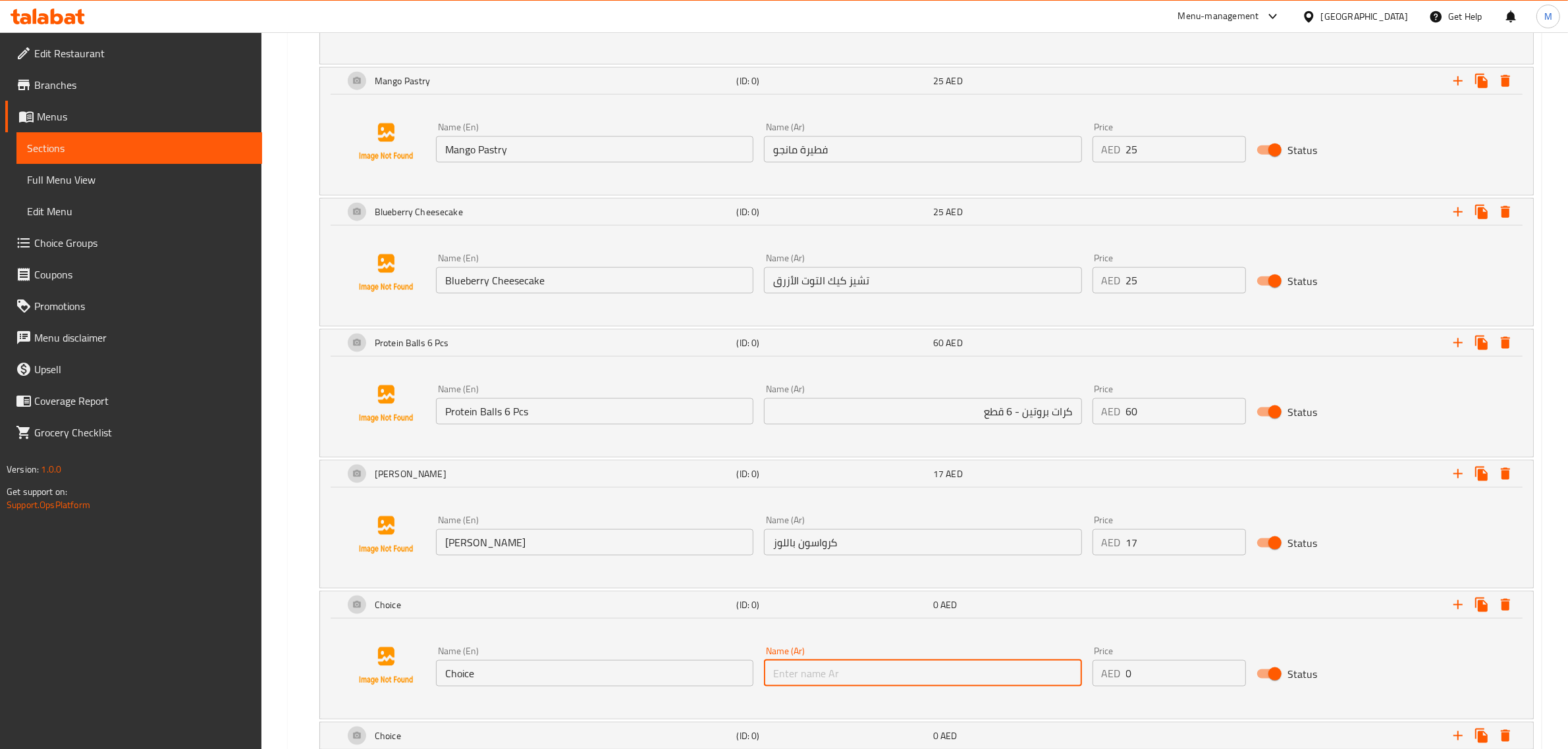
click at [951, 676] on input "text" at bounding box center [922, 673] width 317 height 26
paste input "كرة بروتين – قطعة واحدة"
click at [832, 686] on input "كرة بروتين – قطعة واحدة" at bounding box center [922, 673] width 317 height 26
type input "كرة بروتين - قطعة واحدة"
click at [652, 686] on input "Choice" at bounding box center [594, 673] width 317 height 26
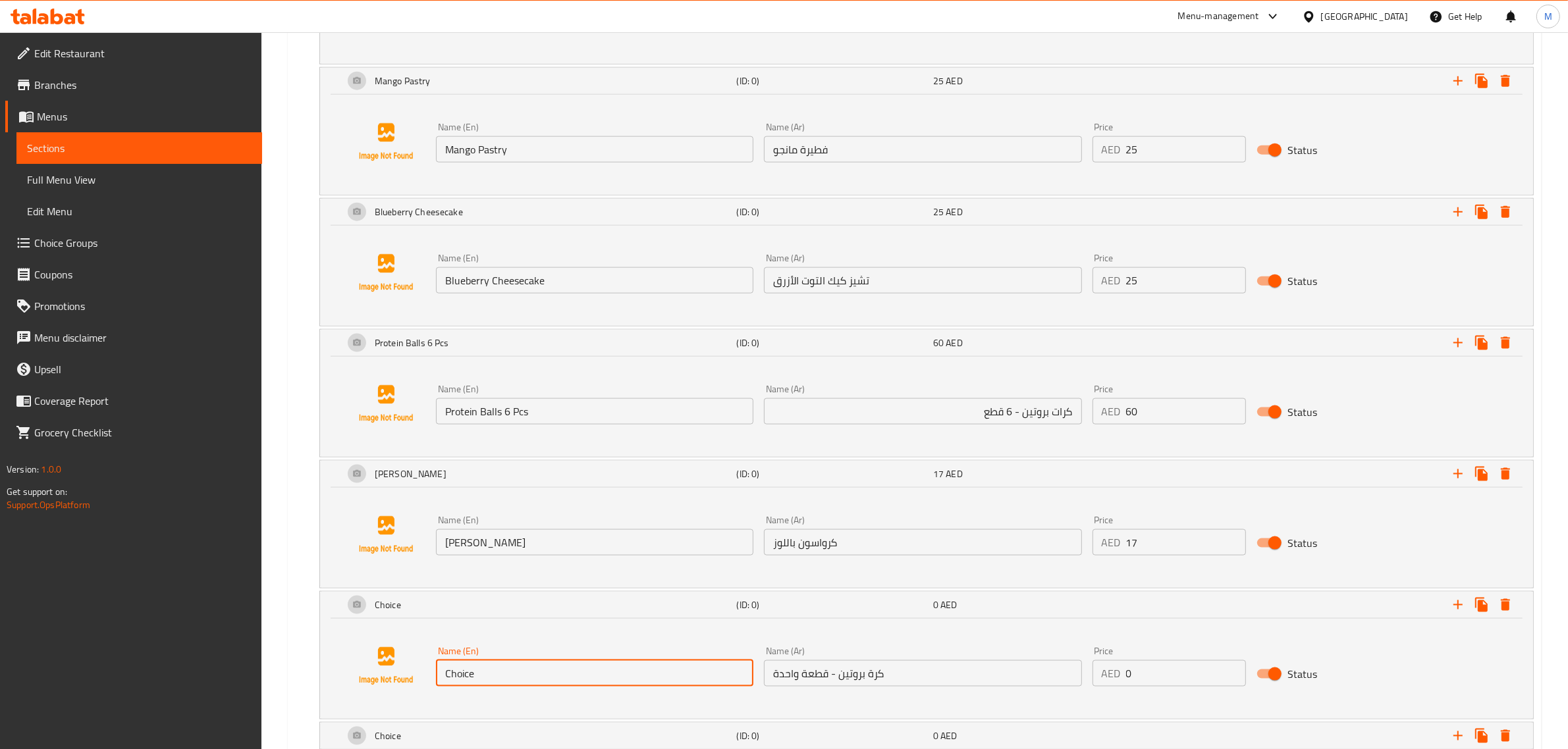
paste input "Protein Ball 1 Pc"
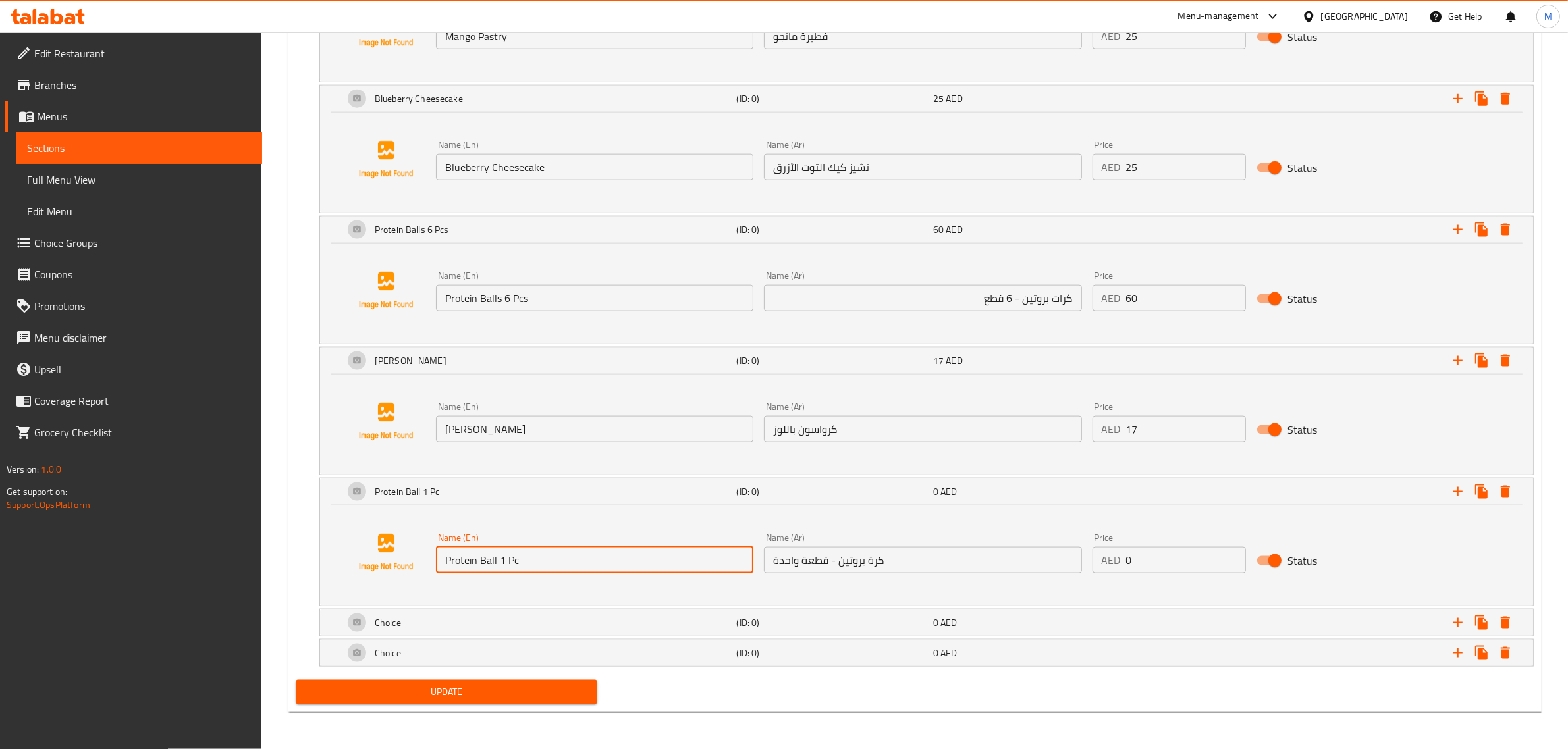
scroll to position [2148, 0]
type input "Protein Ball 1 Pc"
click at [1177, 561] on input "0" at bounding box center [1186, 560] width 120 height 26
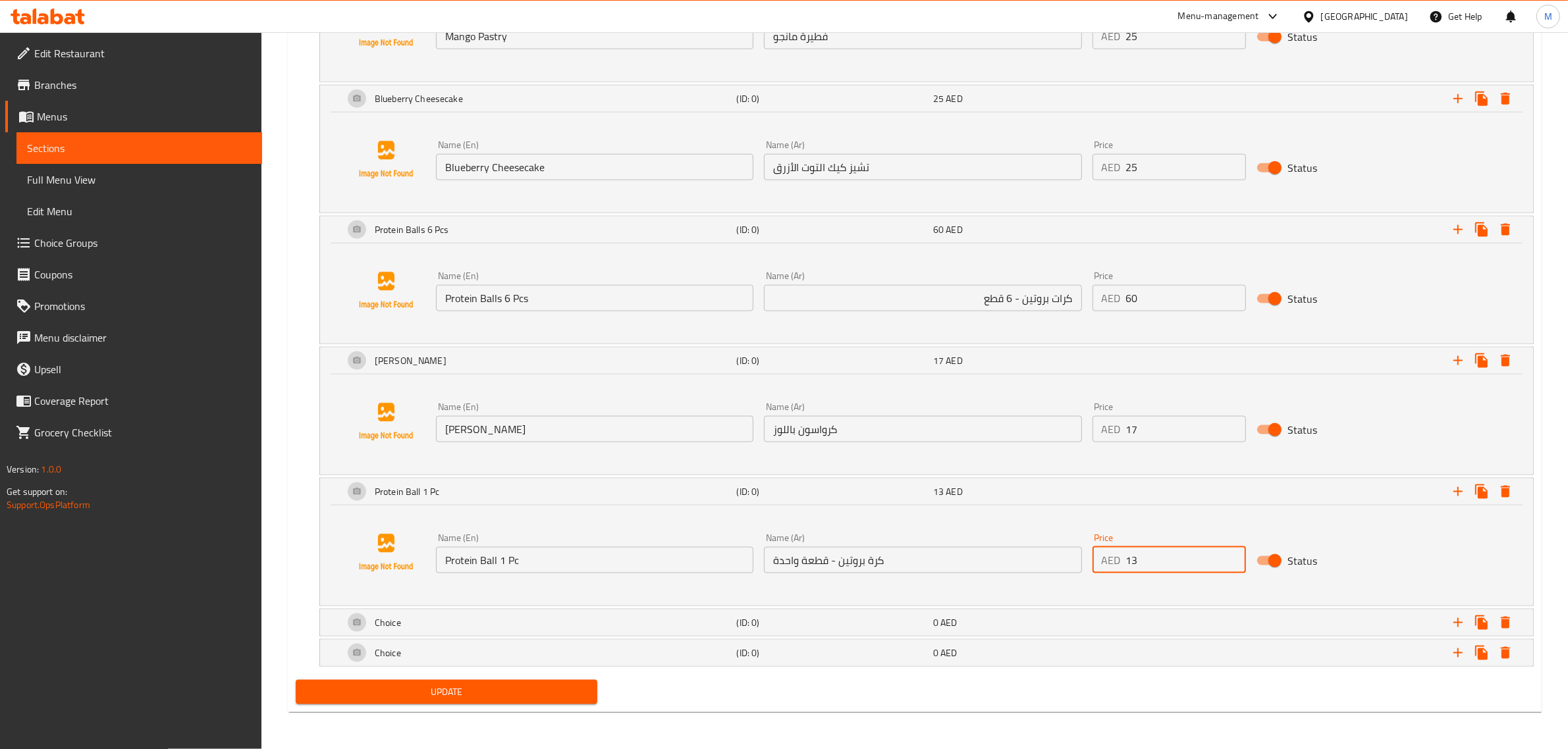
type input "13"
click at [512, 623] on div "Choice" at bounding box center [538, 623] width 393 height 31
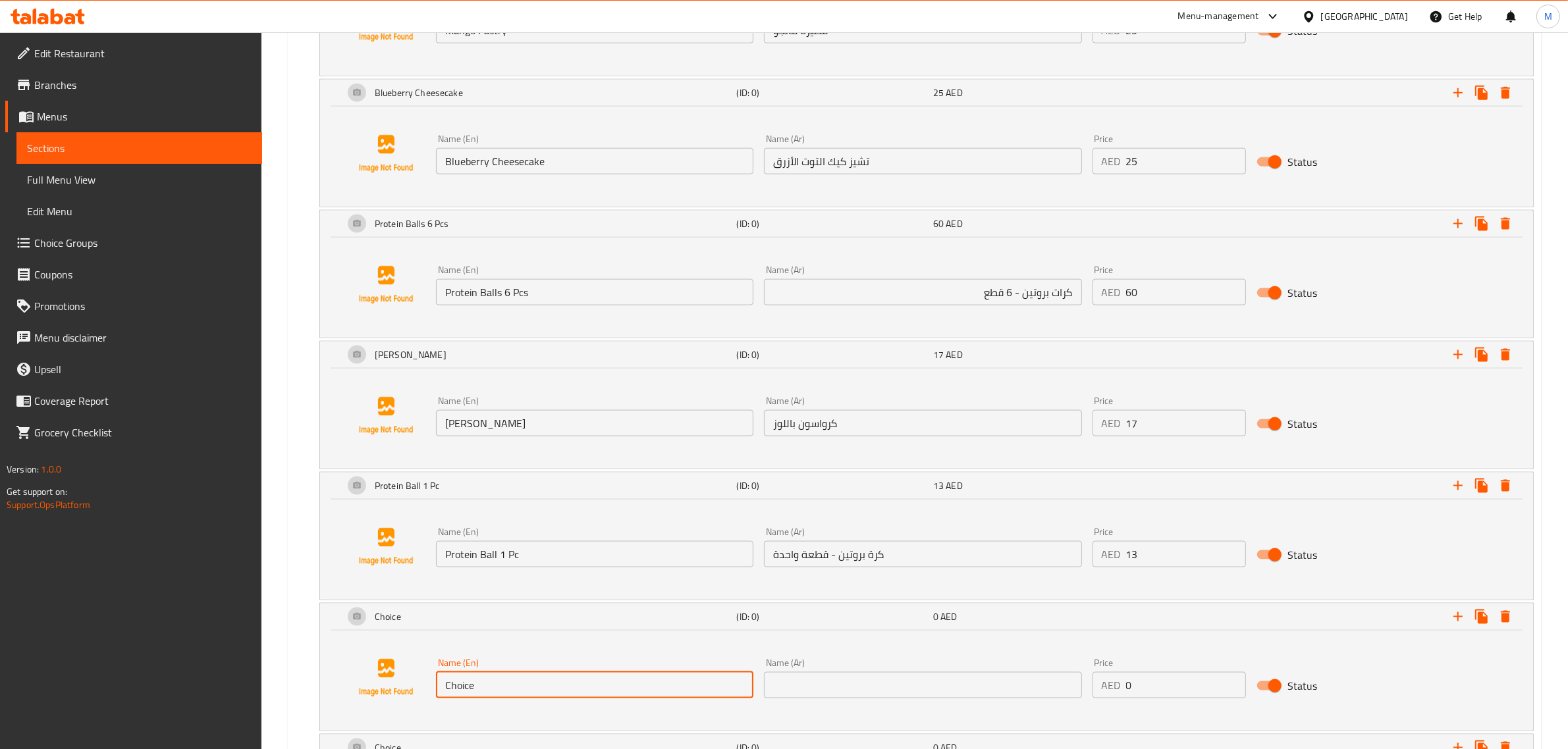
click at [535, 686] on input "Choice" at bounding box center [594, 685] width 317 height 26
paste input "Monster Cookies"
type input "Monster Cookies"
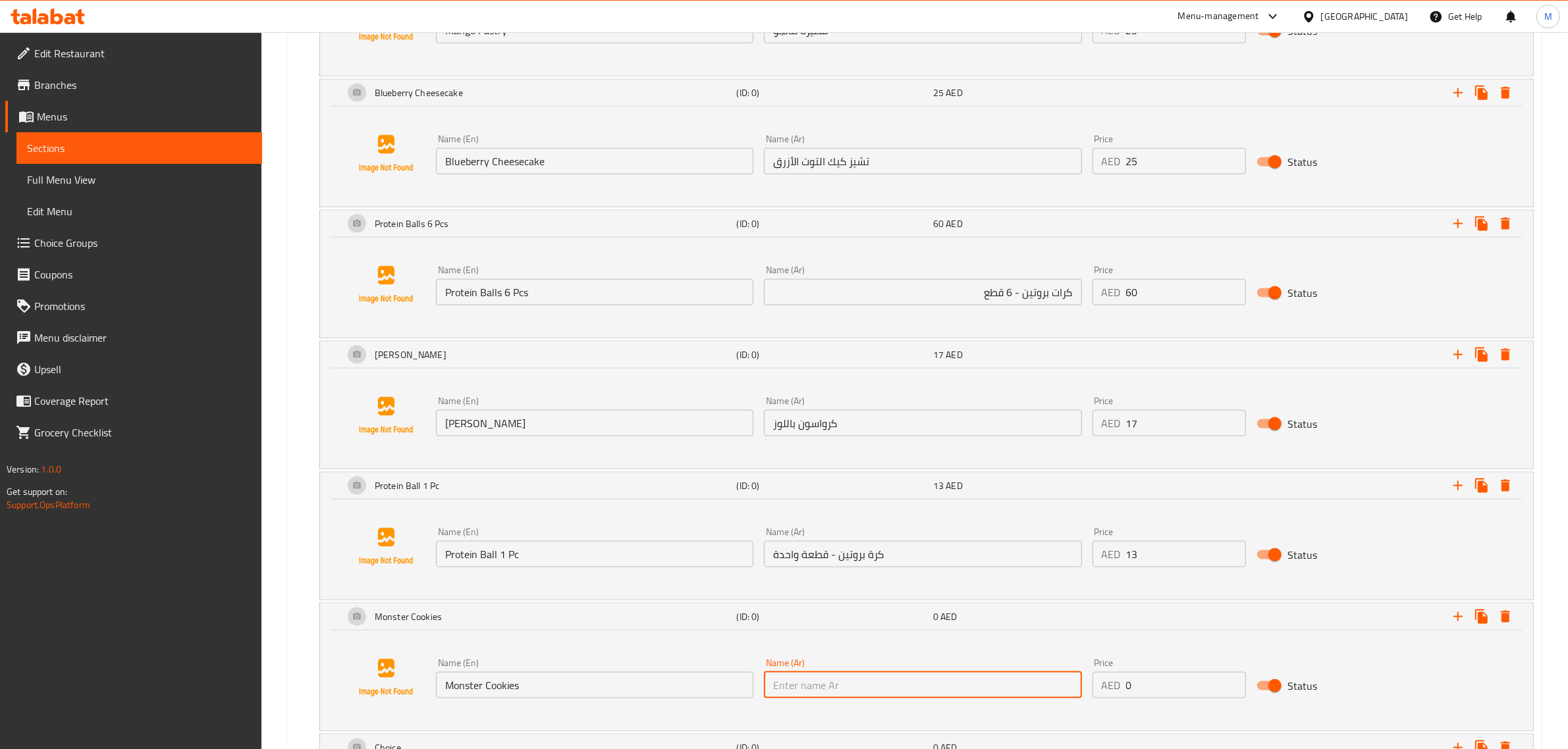
click at [1021, 696] on input "text" at bounding box center [922, 685] width 317 height 26
paste input "كوكيز مونستر"
type input "كوكيز مونستر"
drag, startPoint x: 1137, startPoint y: 688, endPoint x: 1103, endPoint y: 688, distance: 34.0
click at [1103, 688] on div "AED 0 Price" at bounding box center [1169, 685] width 153 height 26
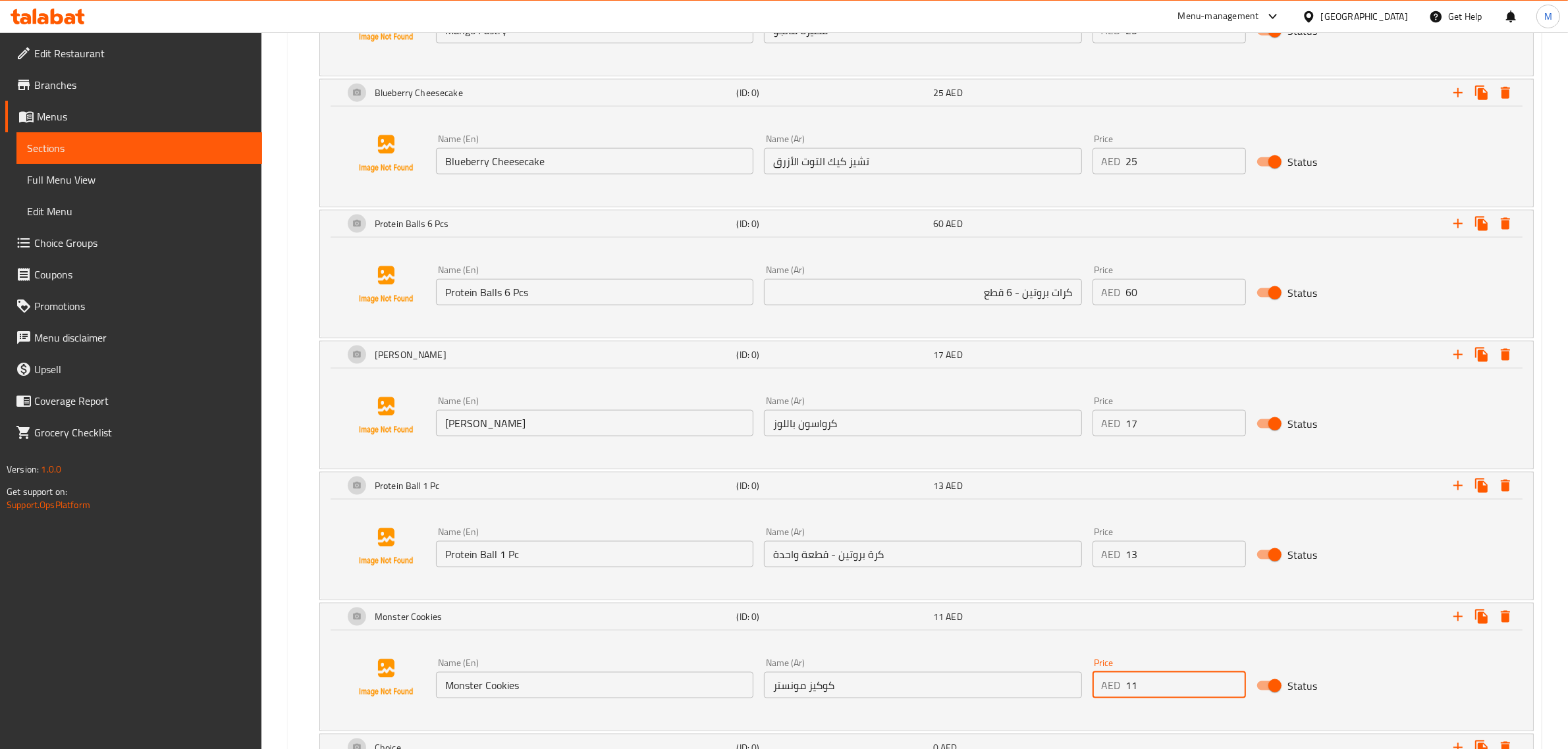
type input "11"
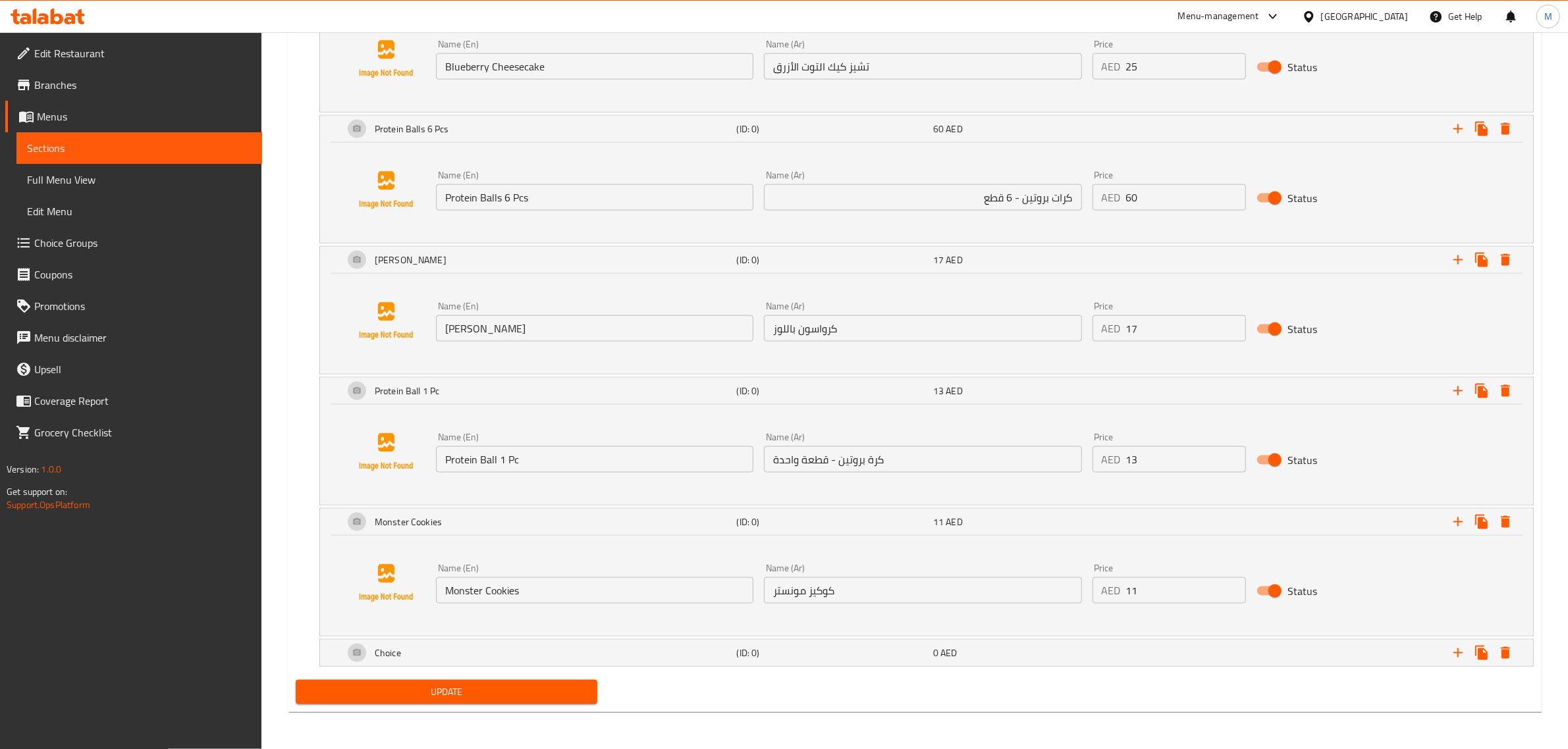
scroll to position [2249, 0]
click at [1049, 663] on div "Choice (ID: 0) 0 AED" at bounding box center [931, 653] width 1179 height 31
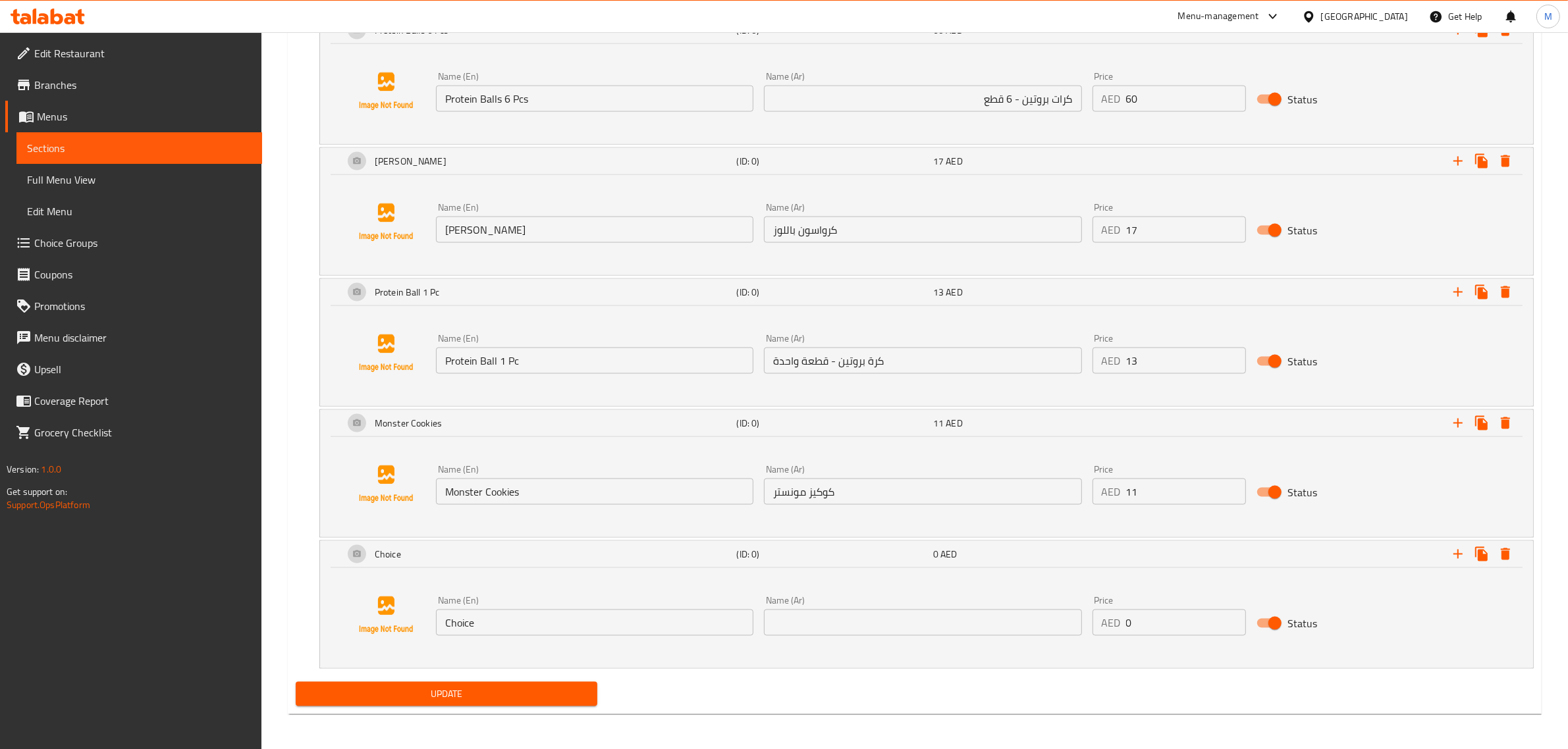
scroll to position [2349, 0]
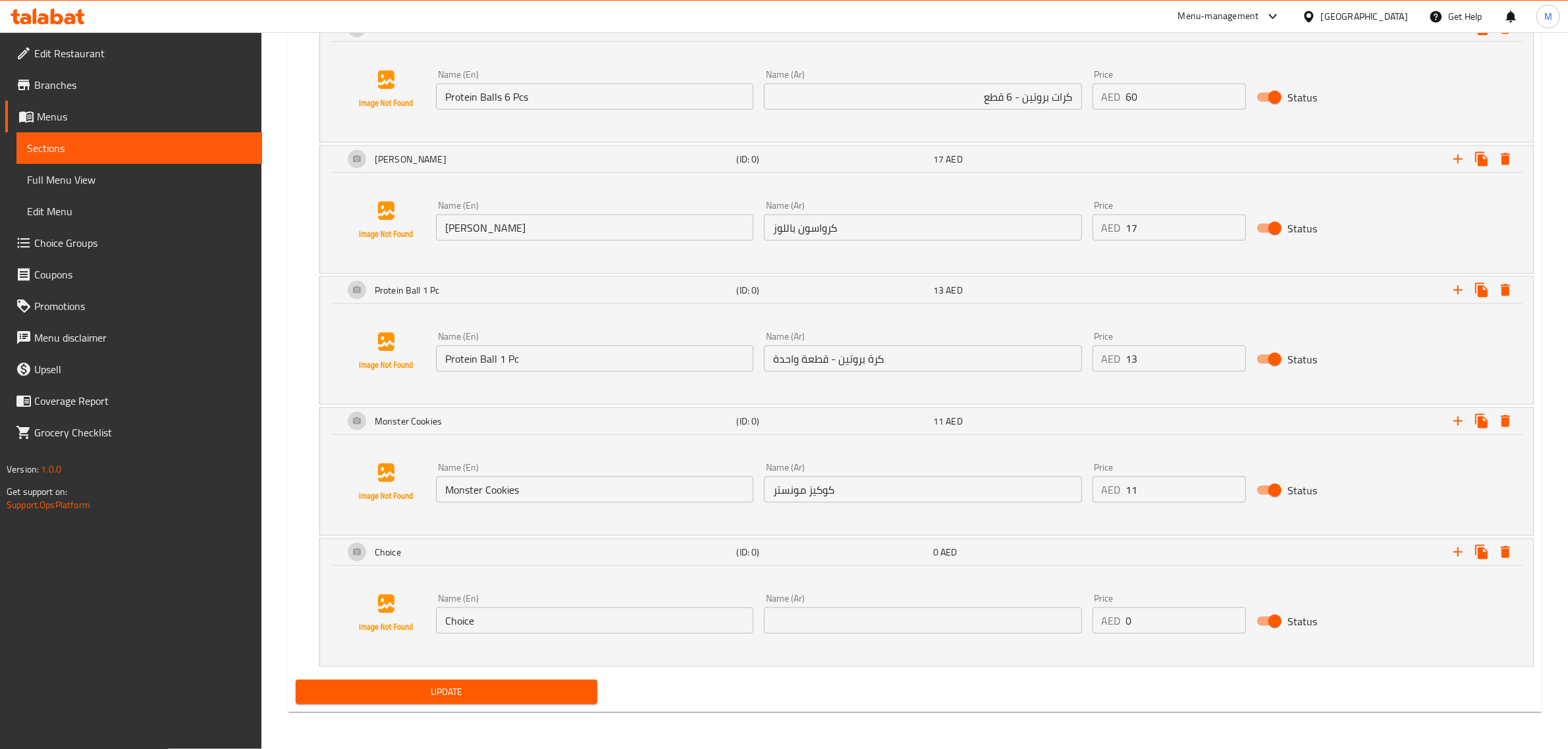
click at [1022, 618] on input "text" at bounding box center [922, 621] width 317 height 26
paste input "كرات بروتين – 3 قطع"
click at [1018, 617] on input "كرات بروتين – 3 قطع" at bounding box center [922, 621] width 317 height 26
type input "كرات بروتين - 3 قطع"
drag, startPoint x: 1159, startPoint y: 616, endPoint x: 1116, endPoint y: 626, distance: 44.1
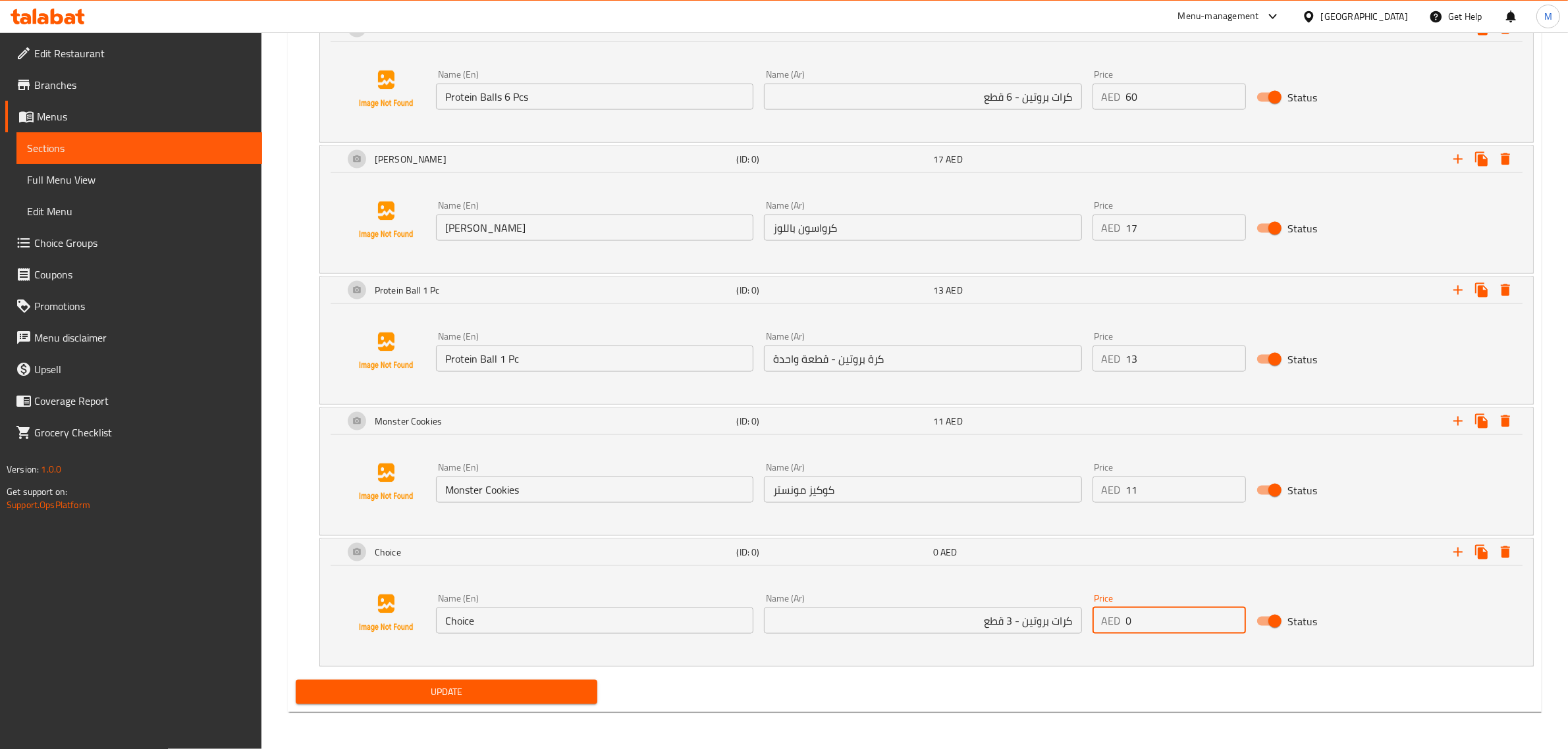
click at [1116, 626] on div "AED 0 Price" at bounding box center [1169, 621] width 153 height 26
type input "30"
click at [698, 627] on input "Choice" at bounding box center [594, 621] width 317 height 26
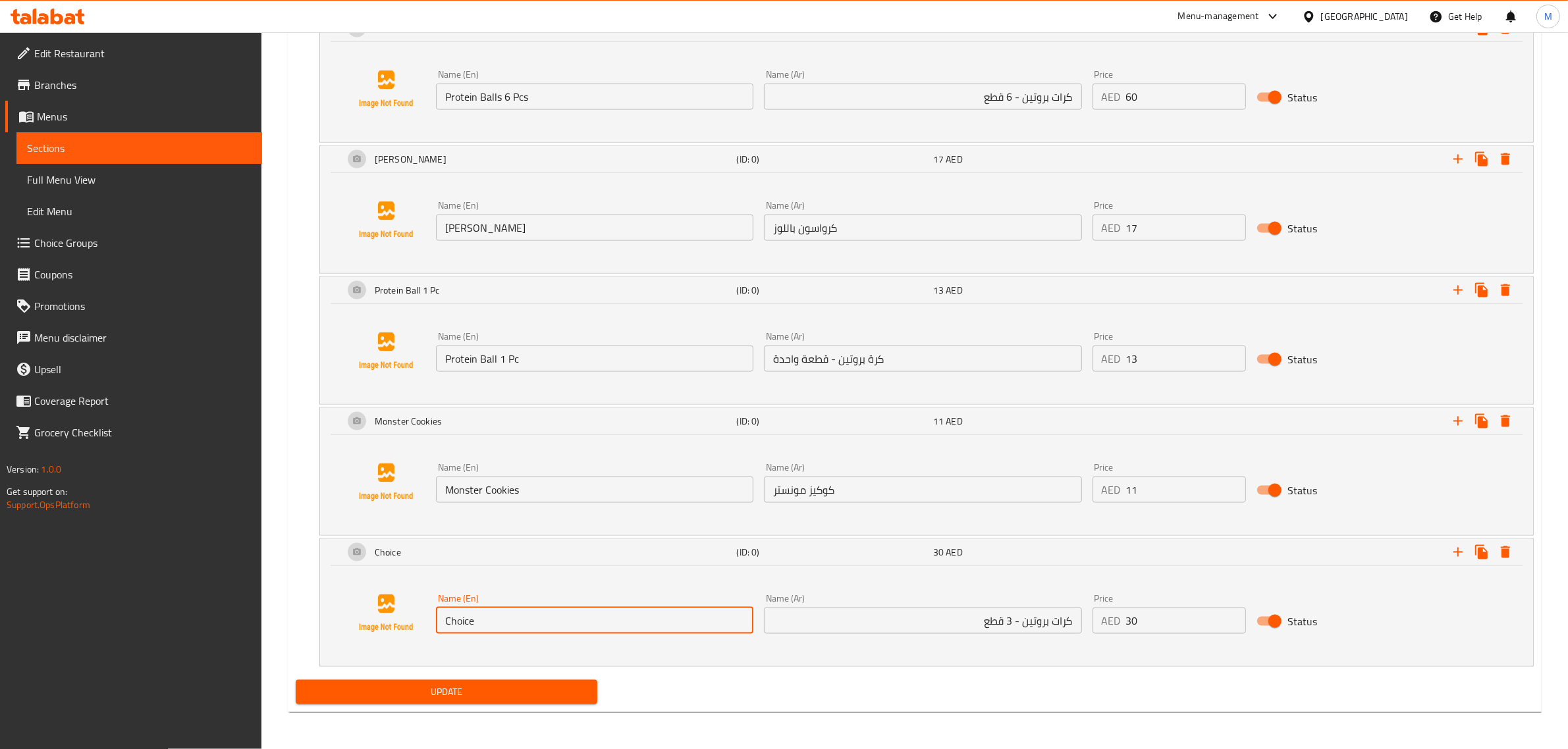
paste input "Protein Ball 3 Pcs"
type input "Protein Ball 3 Pcs"
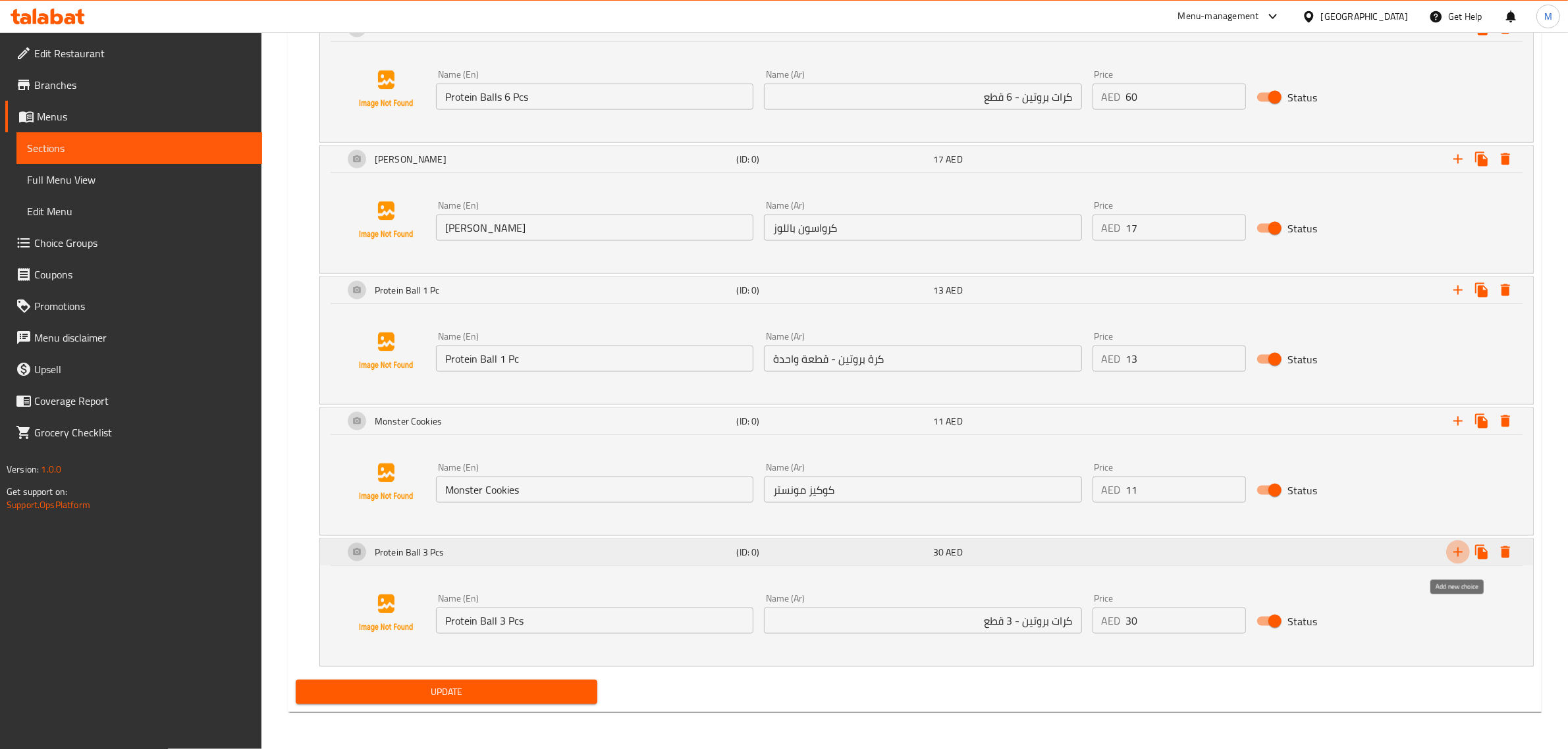
click at [1448, 549] on button "Expand" at bounding box center [1458, 552] width 24 height 24
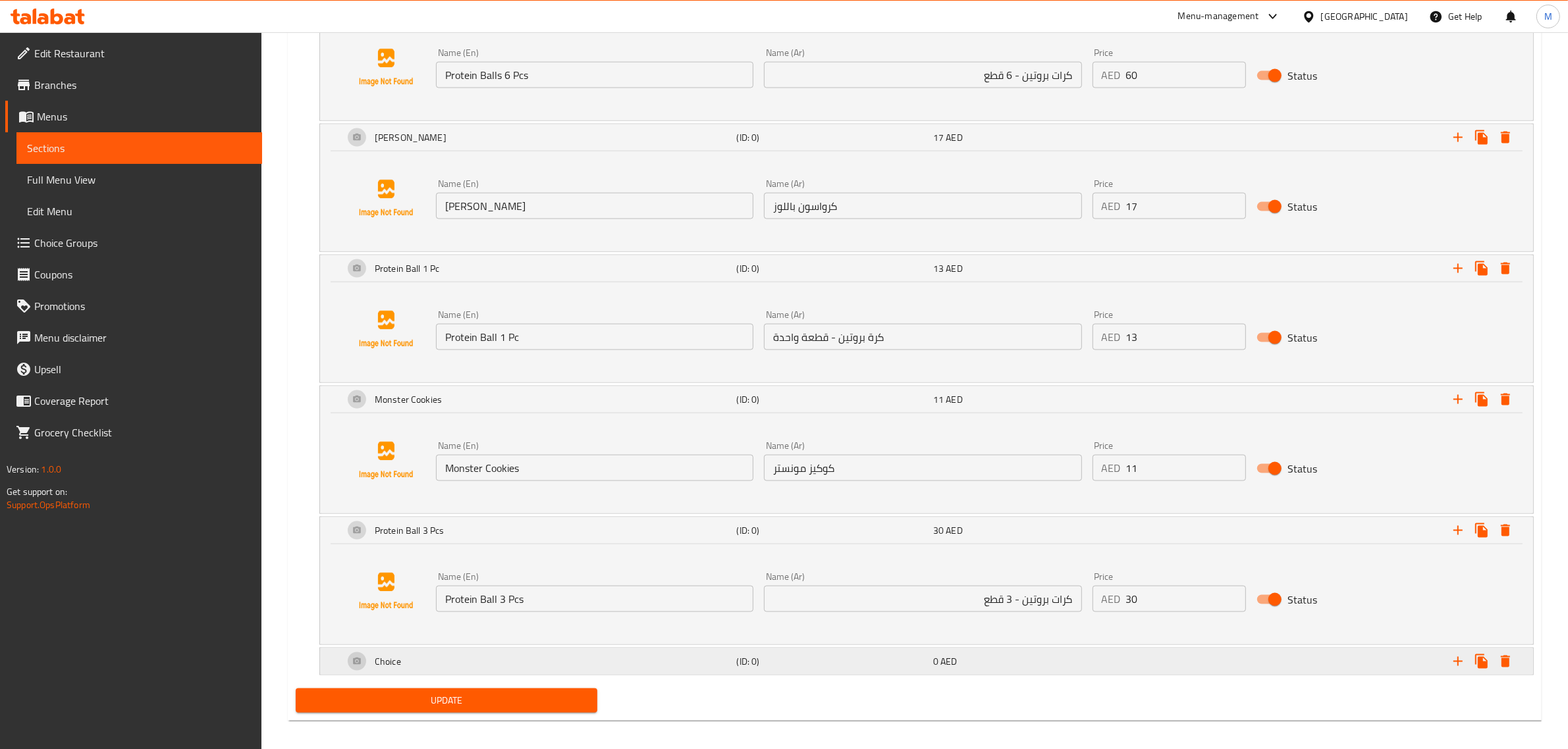
scroll to position [2380, 0]
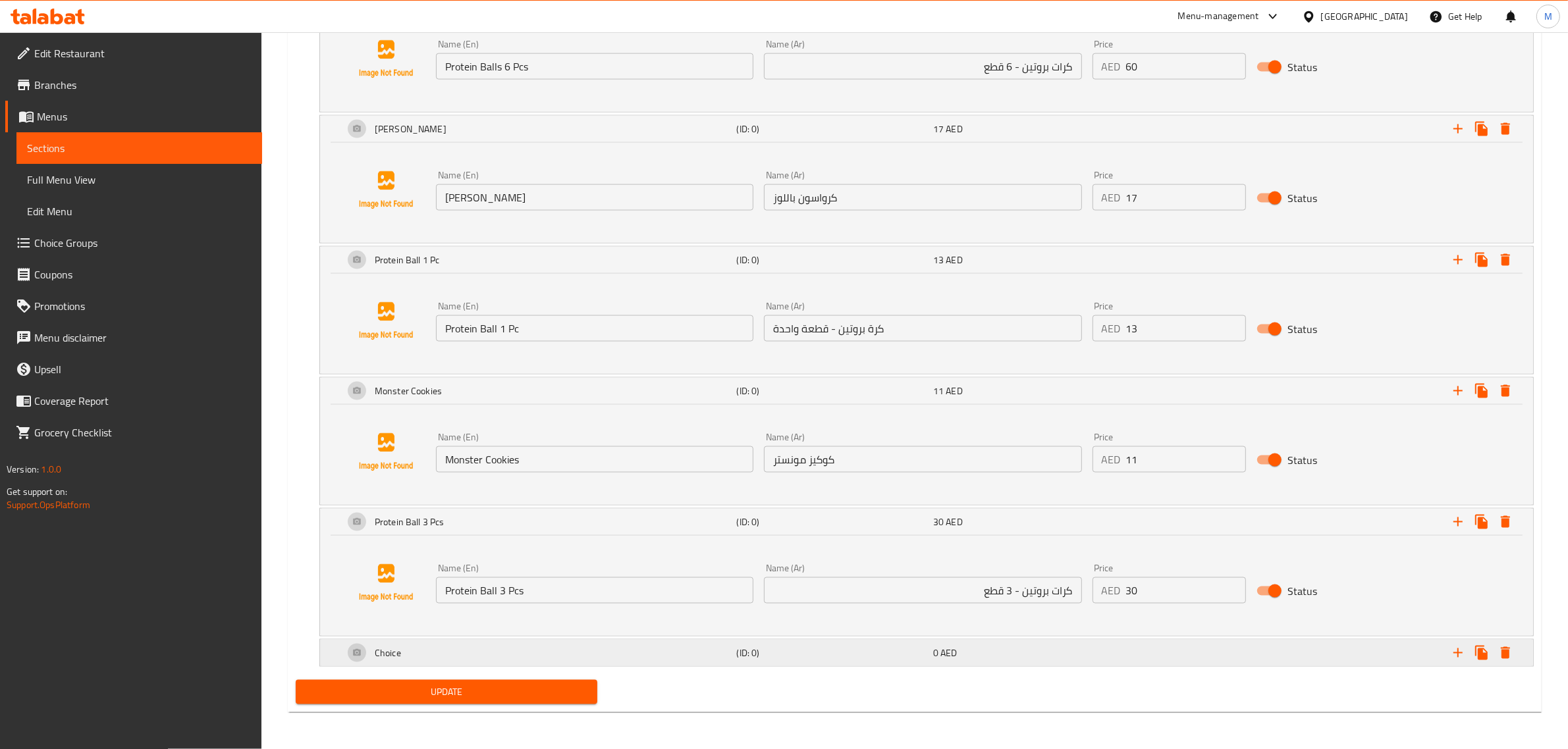
click at [979, 657] on div "0 AED" at bounding box center [1028, 653] width 191 height 13
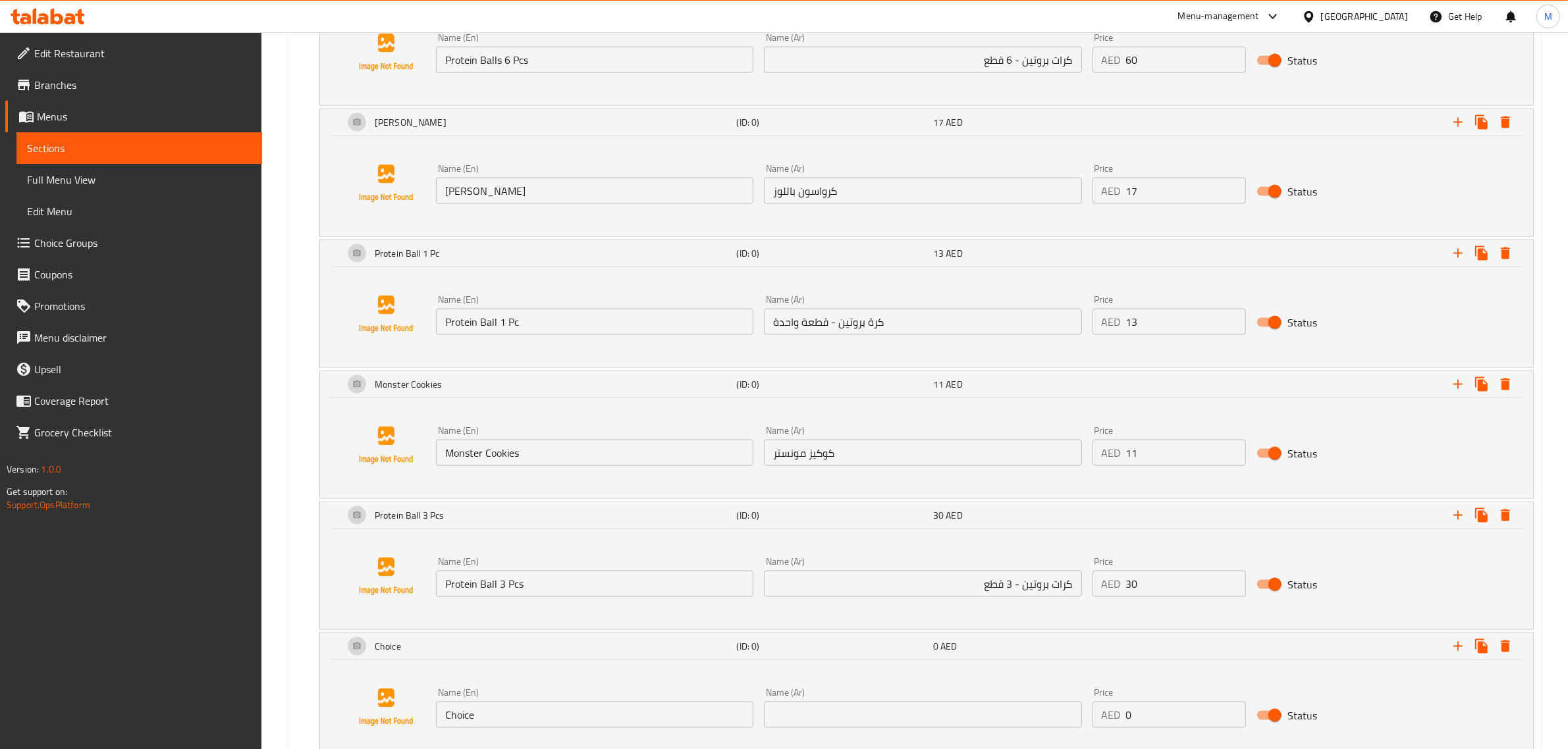
click at [961, 728] on input "text" at bounding box center [922, 715] width 317 height 26
paste input "كرواسون بالشوكولاتة"
type input "كرواسون بالشوكولاتة"
click at [666, 725] on input "Choice" at bounding box center [594, 715] width 317 height 26
paste input "colate Croissant"
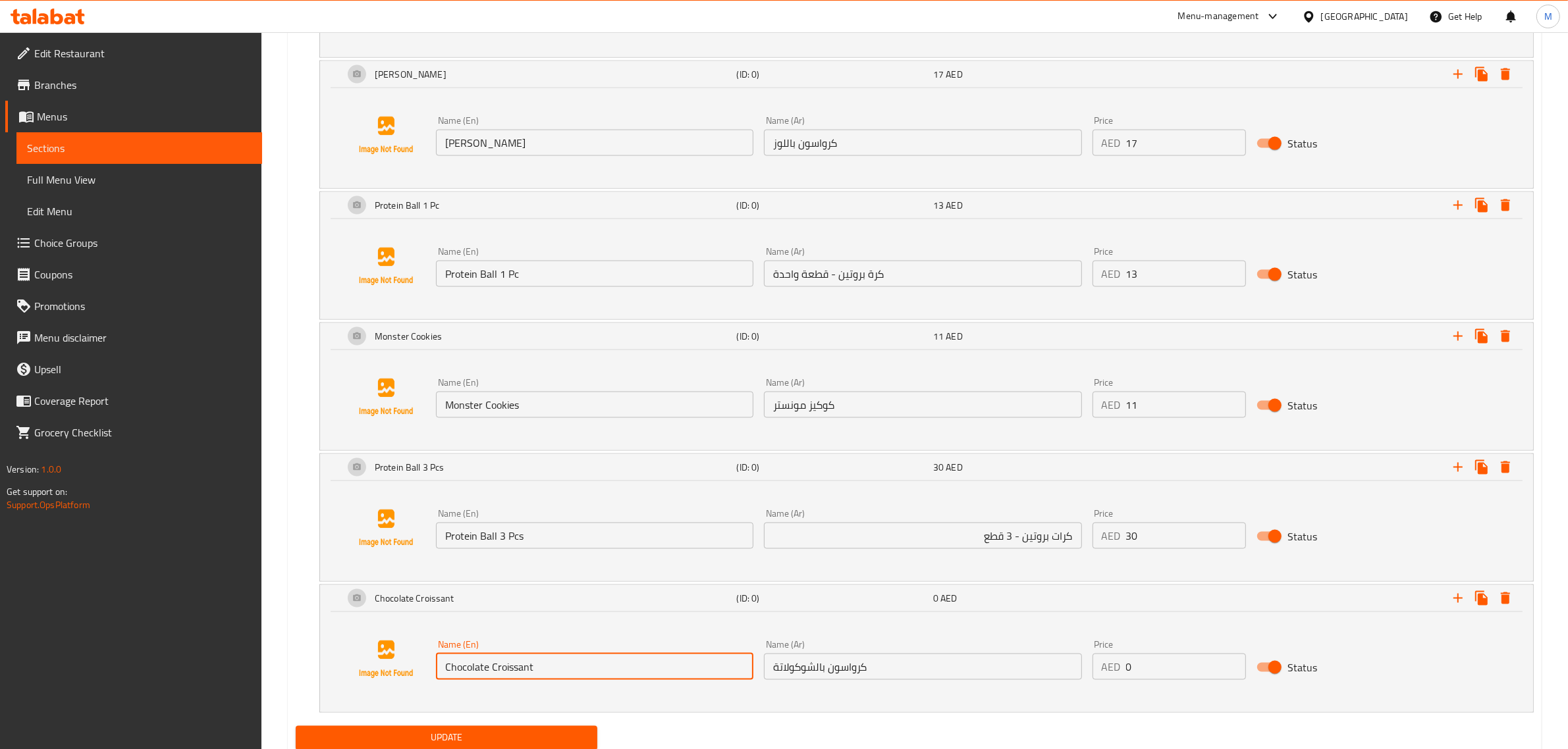
scroll to position [2480, 0]
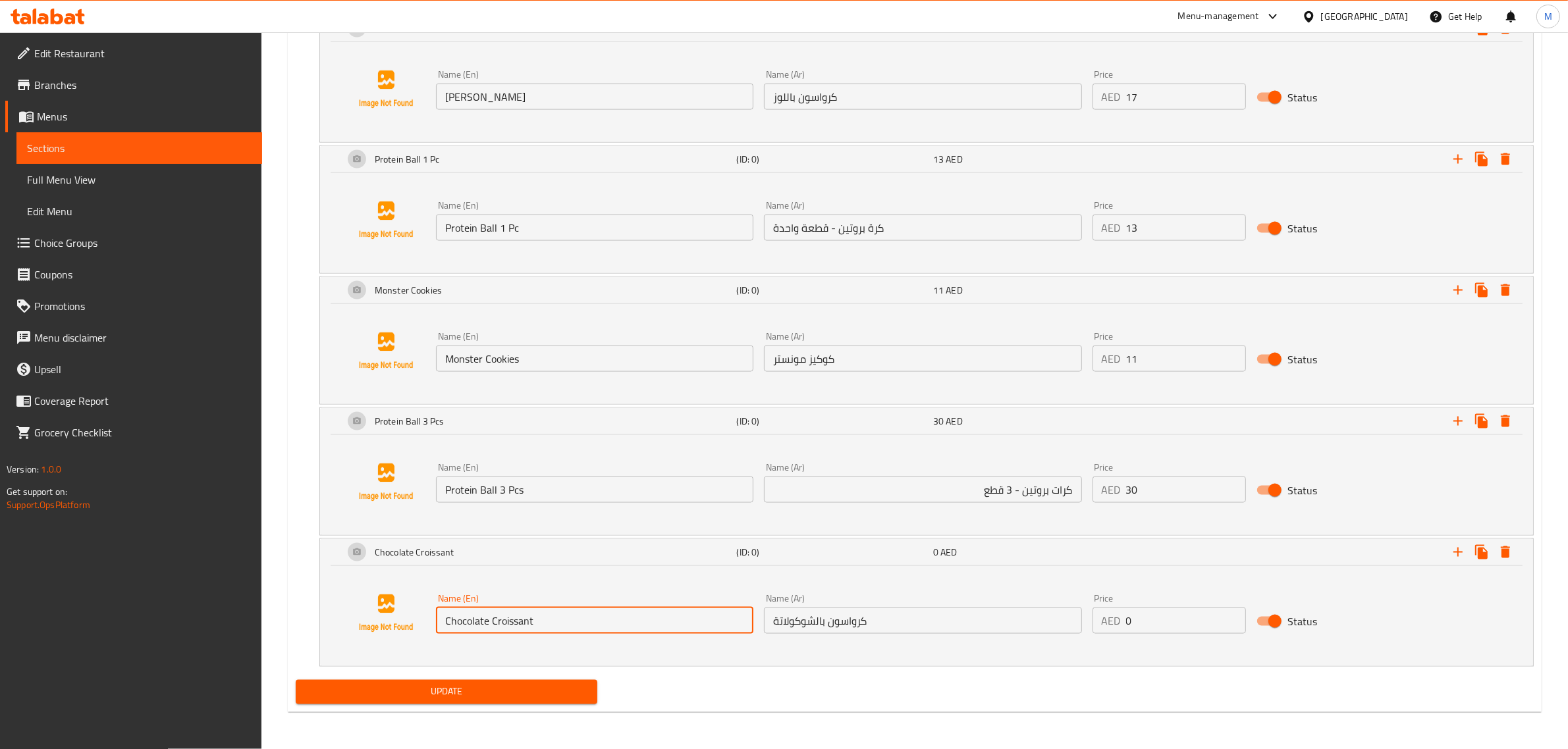
type input "Chocolate Croissant"
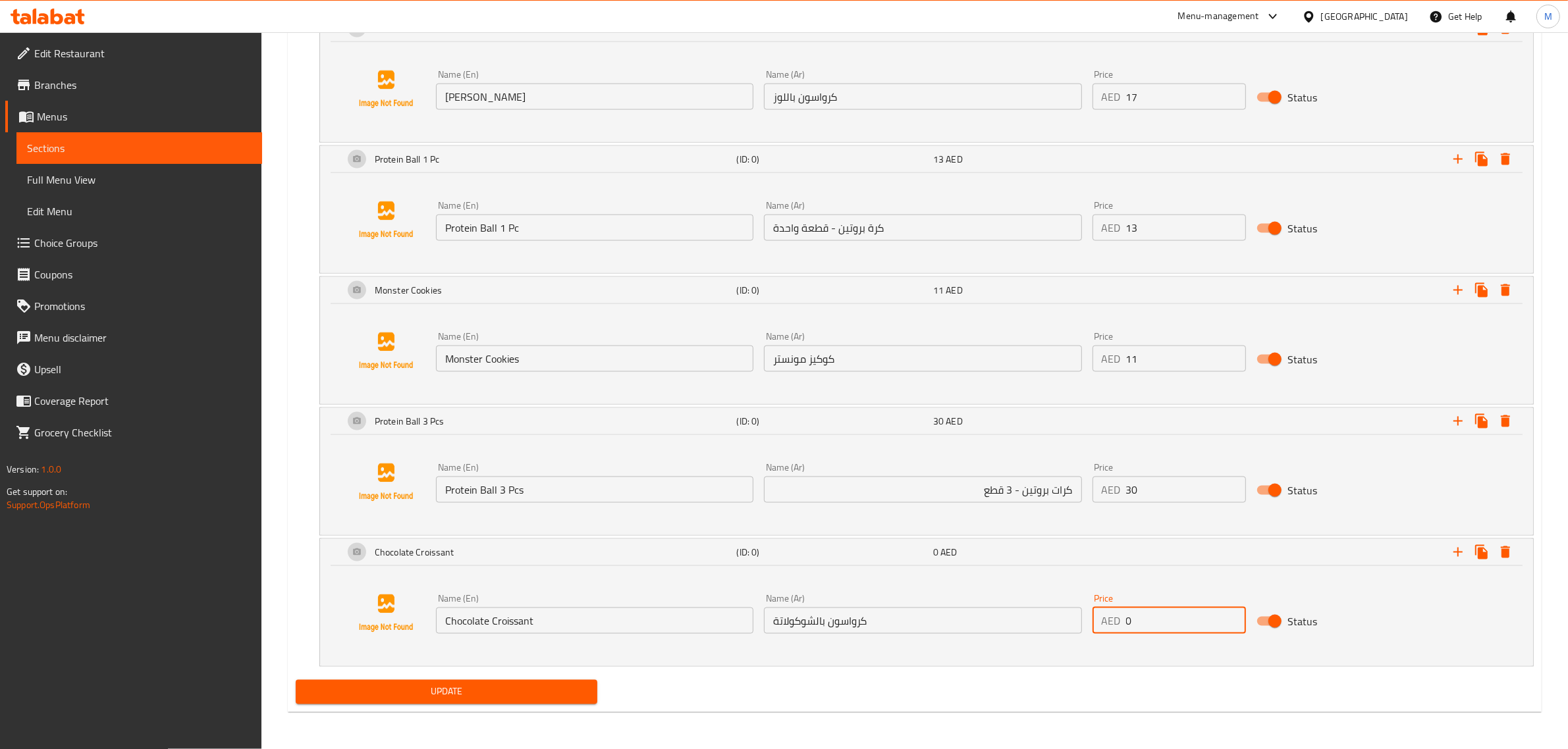
drag, startPoint x: 1143, startPoint y: 621, endPoint x: 1123, endPoint y: 624, distance: 20.2
click at [1123, 624] on div "AED 0 Price" at bounding box center [1169, 621] width 153 height 26
type input "15"
click at [535, 688] on span "Update" at bounding box center [447, 692] width 281 height 16
click at [522, 698] on span "Update" at bounding box center [447, 692] width 281 height 16
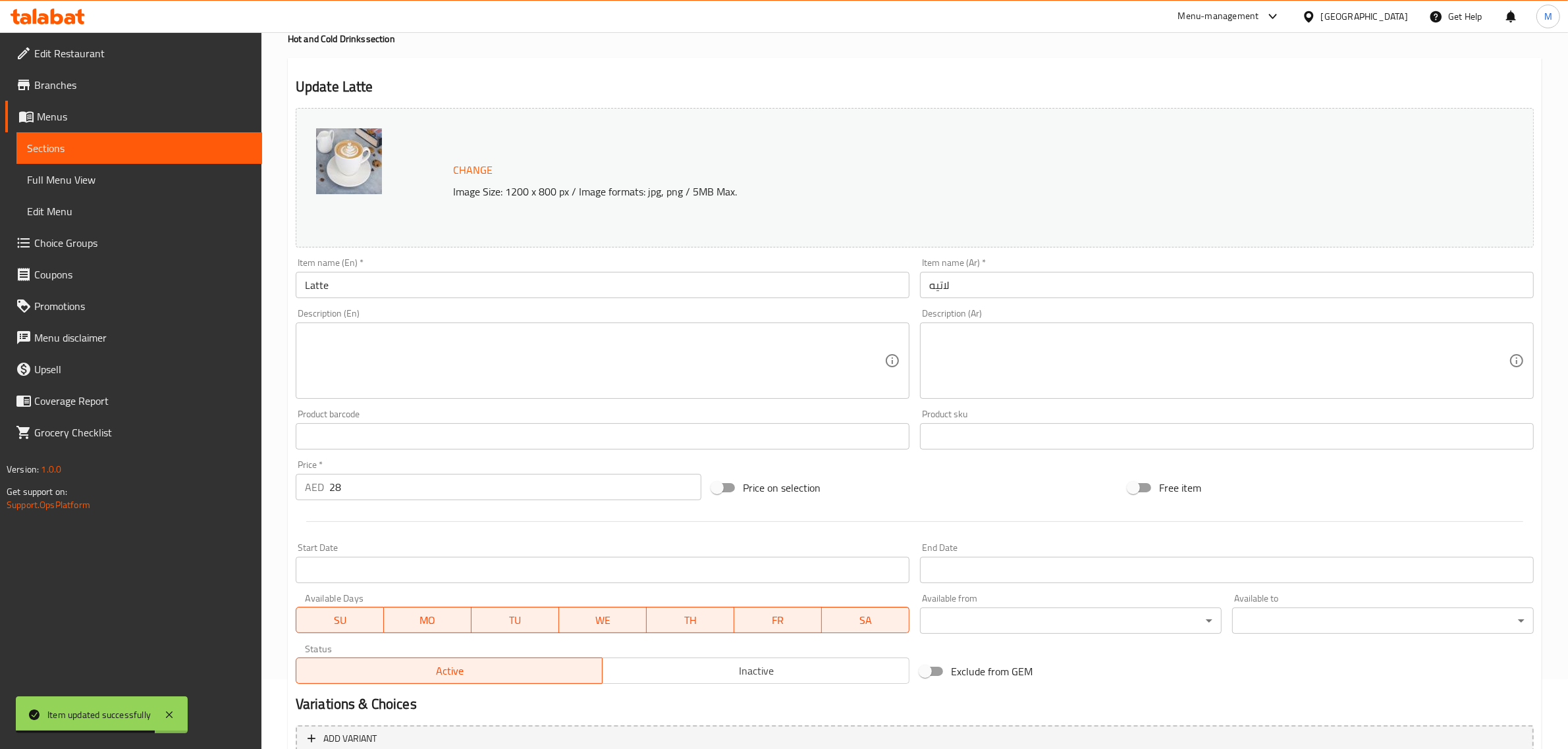
scroll to position [0, 0]
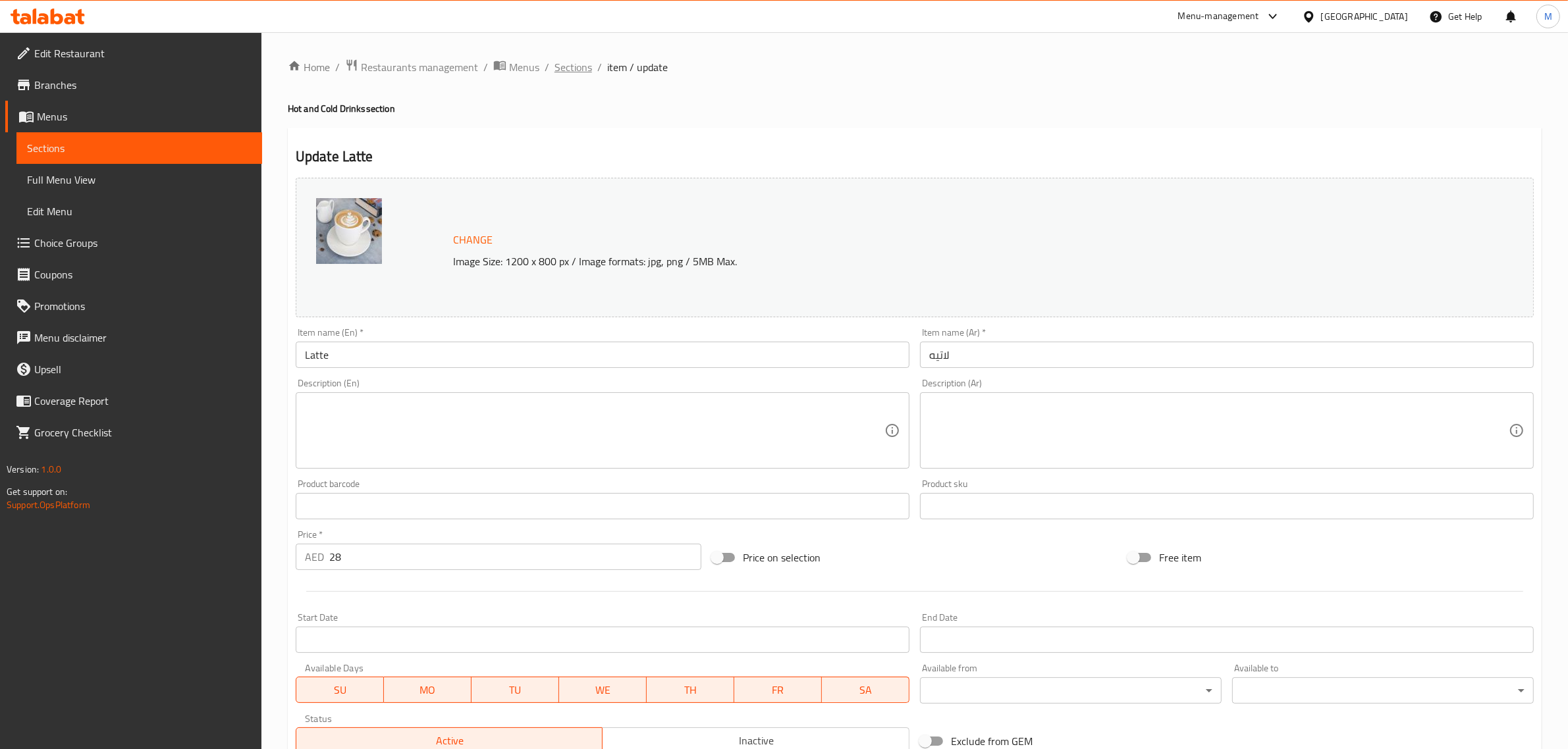
click at [581, 66] on span "Sections" at bounding box center [573, 67] width 38 height 16
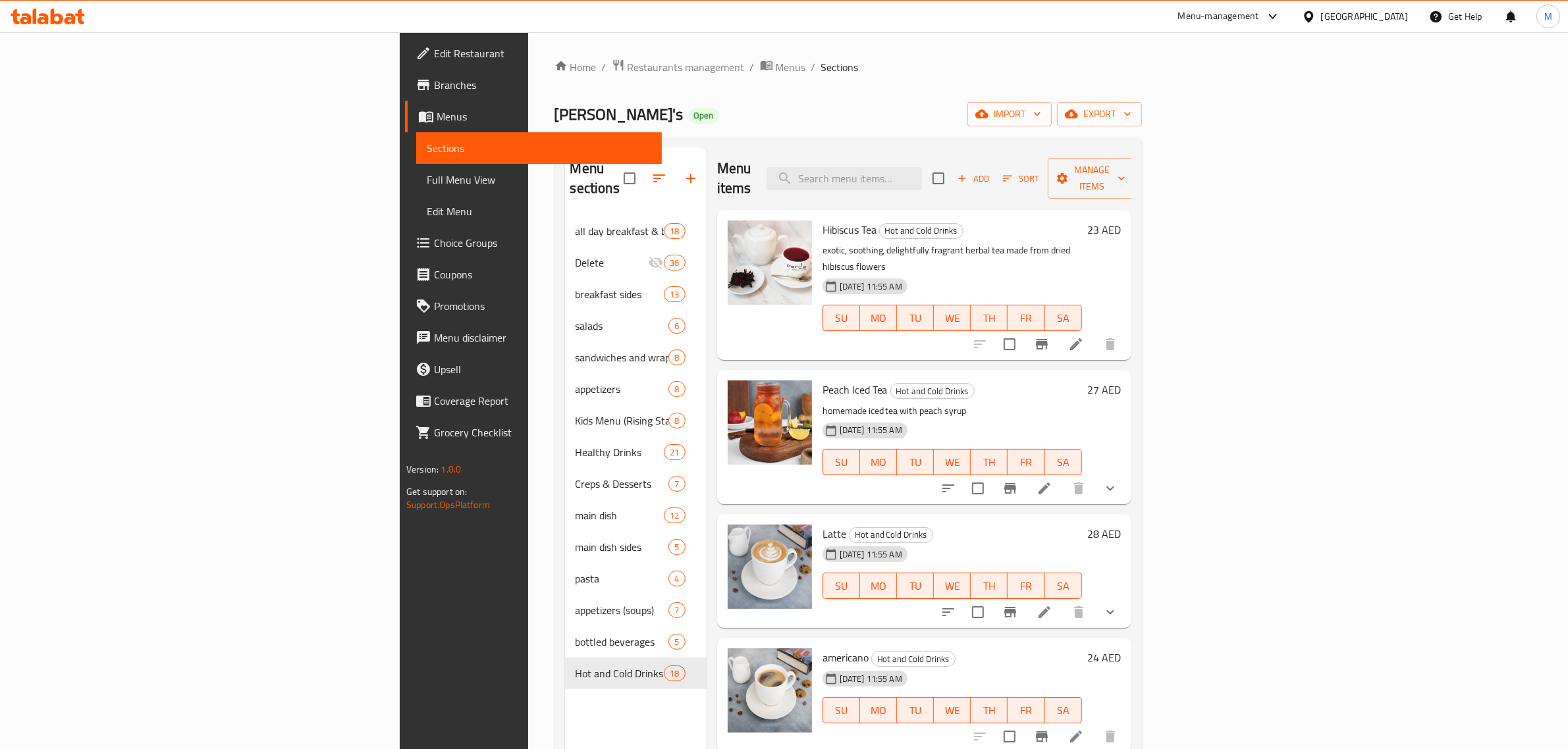
click at [1082, 403] on p "homemade iced tea with peach syrup" at bounding box center [952, 410] width 259 height 16
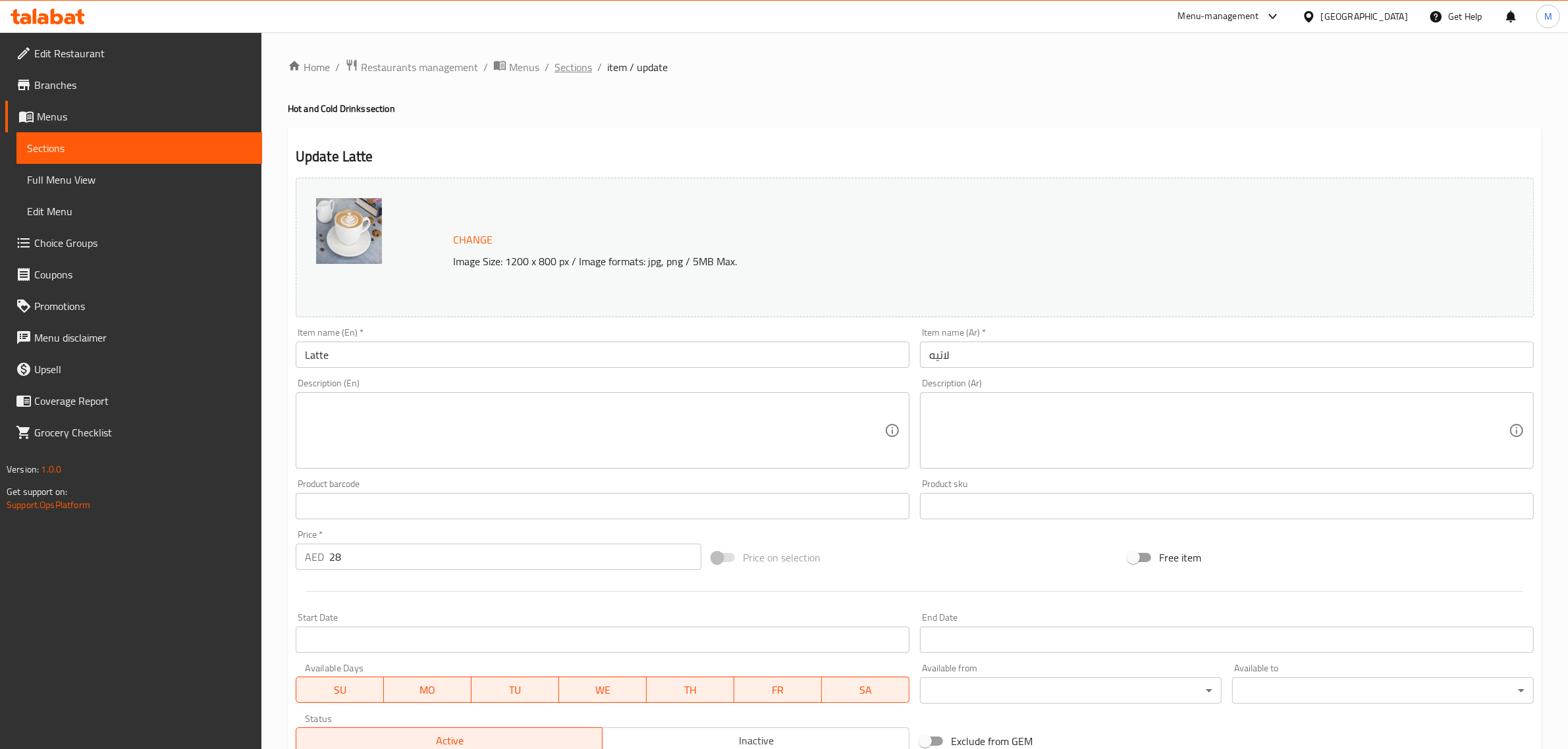
click at [571, 66] on span "Sections" at bounding box center [573, 67] width 38 height 16
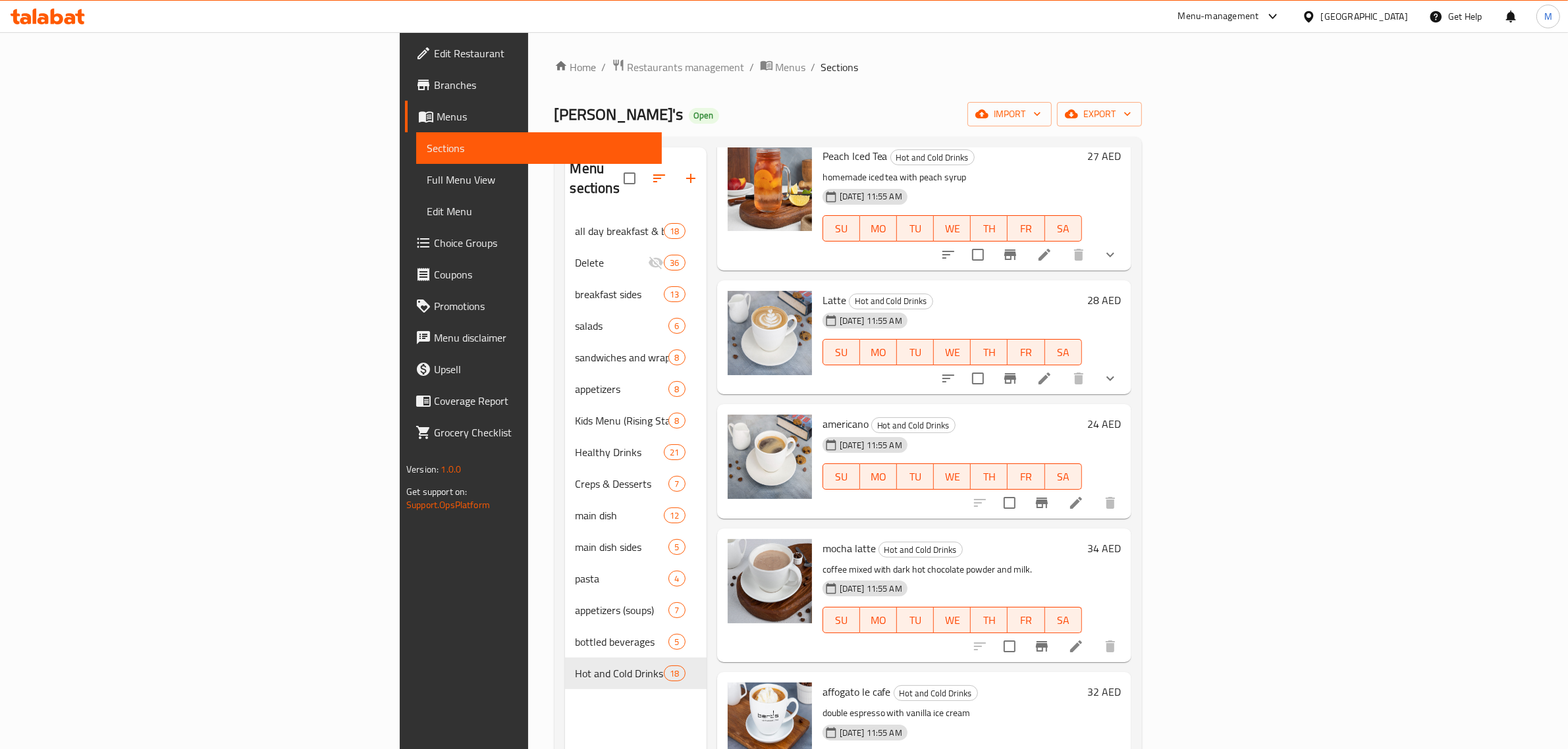
scroll to position [247, 0]
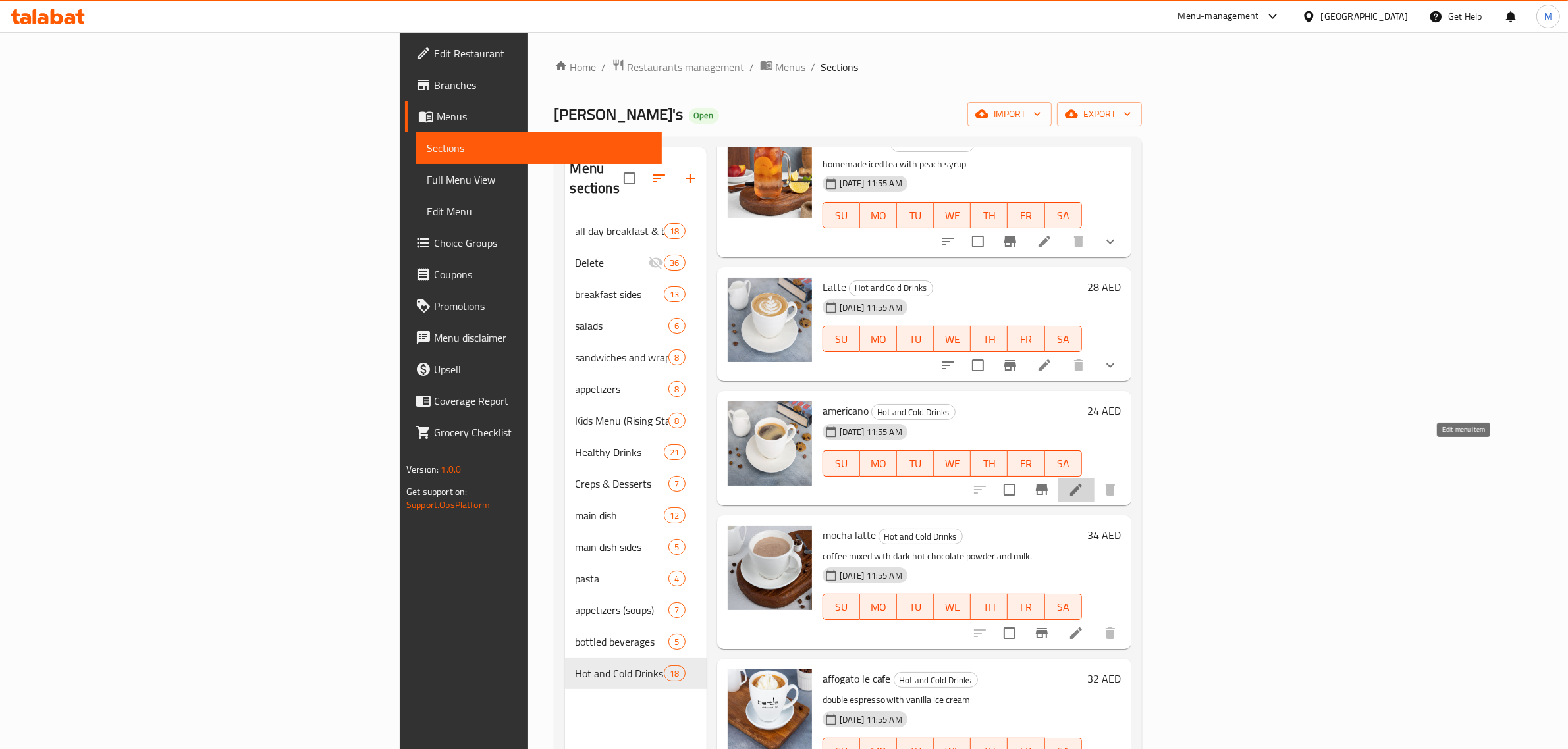
click at [1084, 482] on icon at bounding box center [1076, 490] width 16 height 16
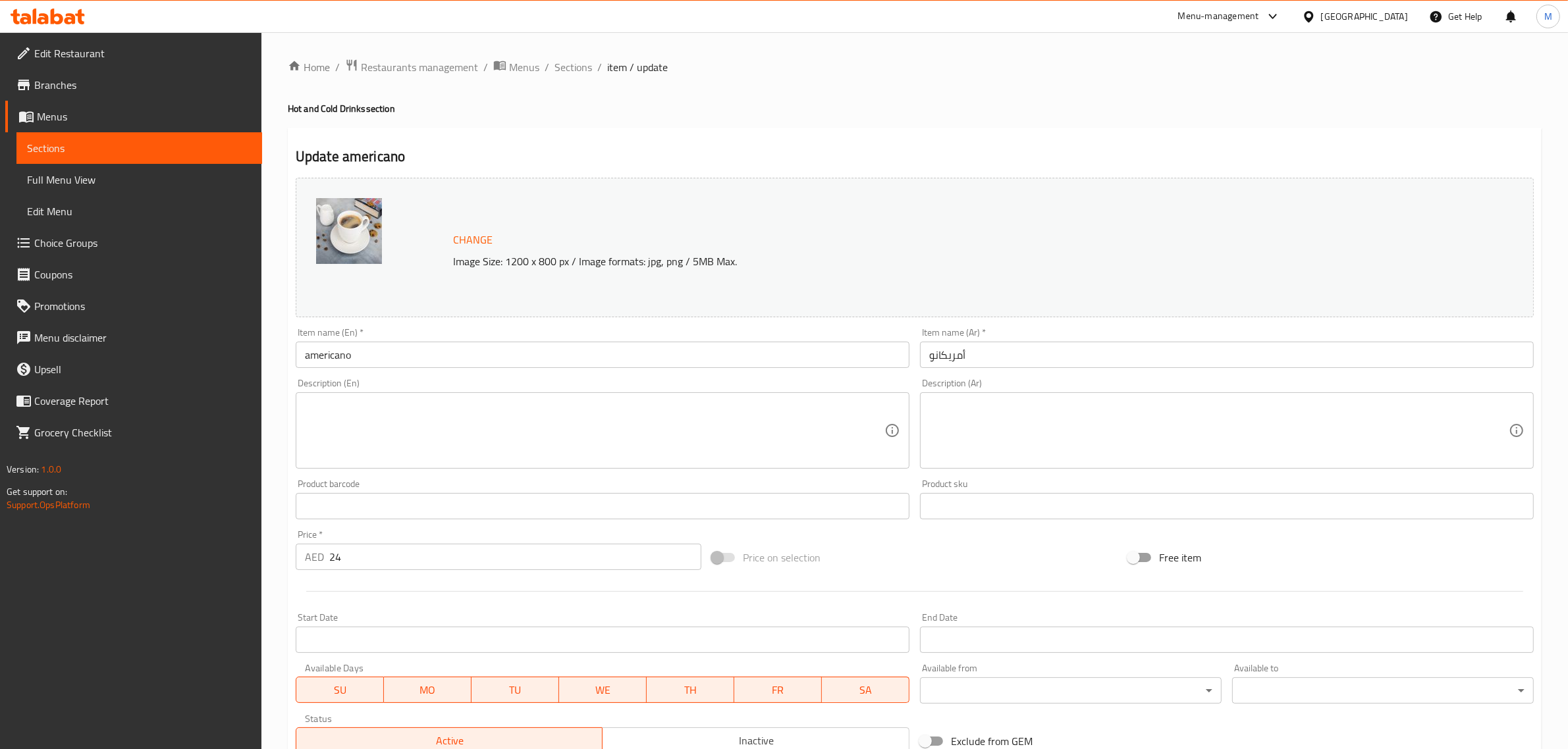
click at [804, 133] on div "Update americano Change Image Size: 1200 x 800 px / Image formats: jpg, png / 5…" at bounding box center [914, 515] width 1254 height 775
